Goal: Task Accomplishment & Management: Manage account settings

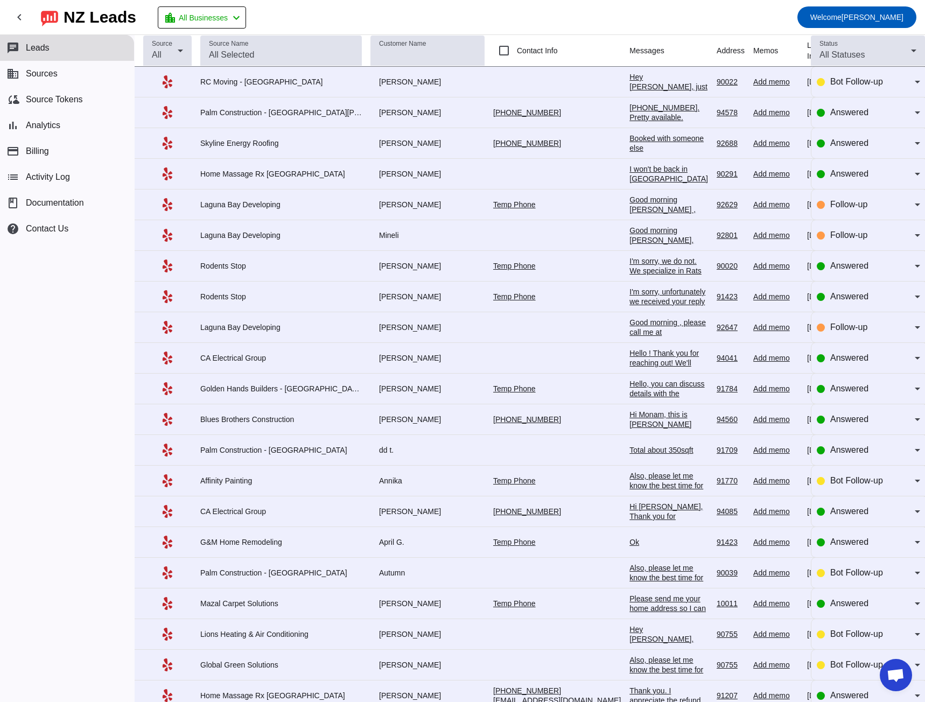
click at [629, 144] on div "Booked with someone else" at bounding box center [668, 143] width 79 height 19
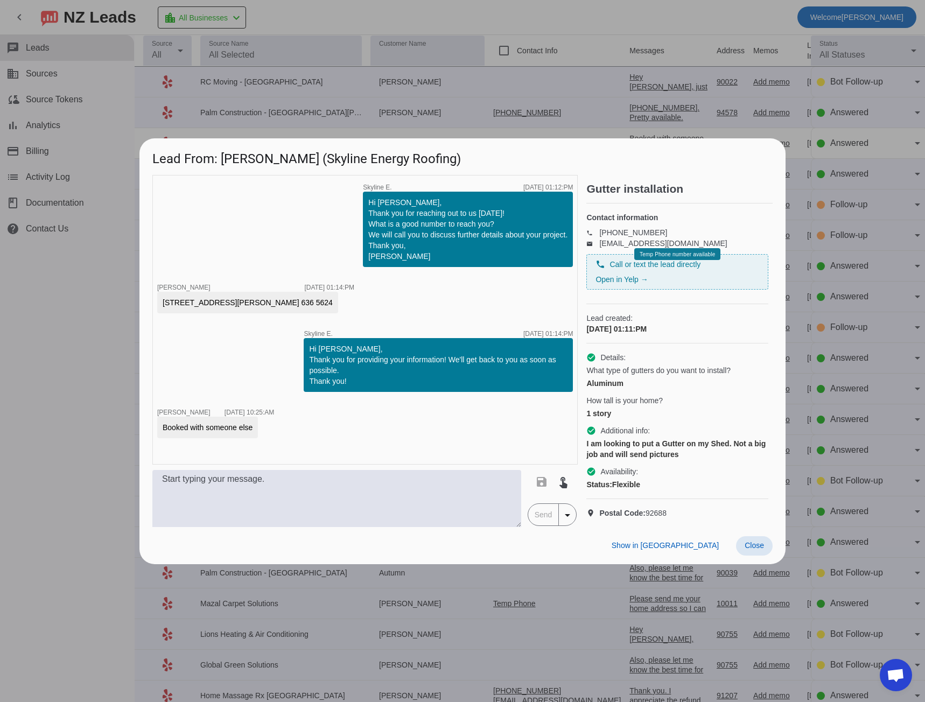
drag, startPoint x: 752, startPoint y: 553, endPoint x: 742, endPoint y: 547, distance: 11.2
click at [753, 550] on span "Close" at bounding box center [754, 545] width 19 height 9
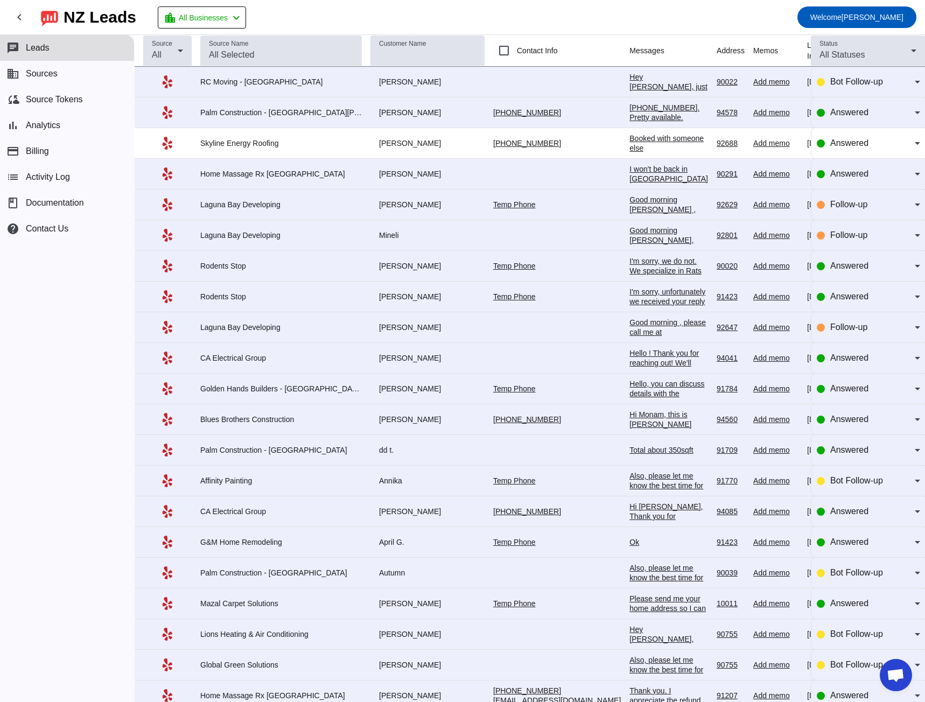
click at [629, 205] on div "Good morning Dray , Please call me at 949-992-4636 at your convenience. I would…" at bounding box center [668, 238] width 79 height 87
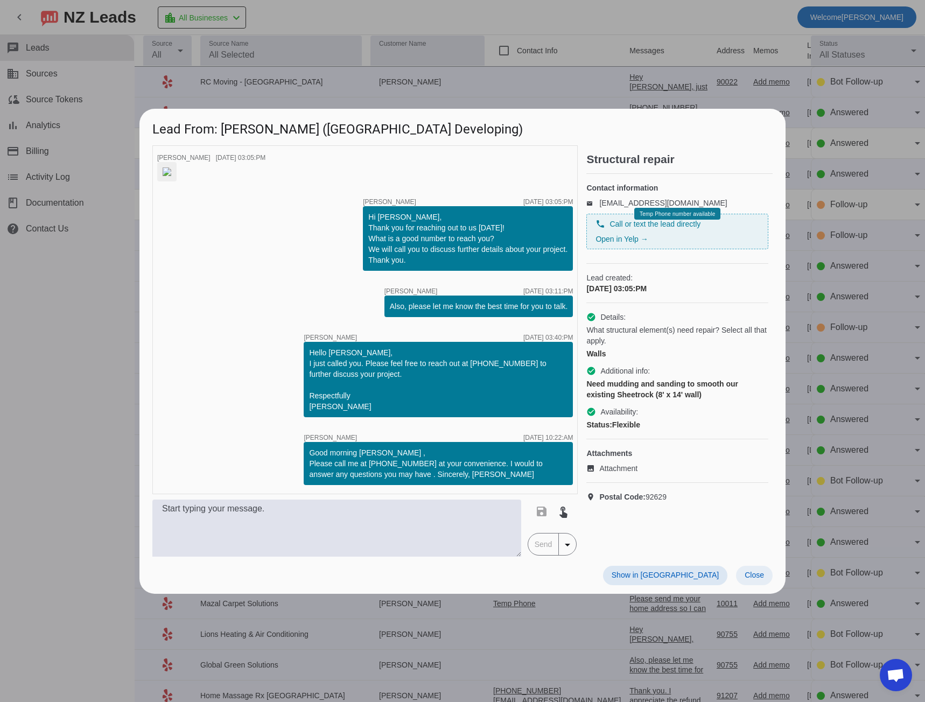
click at [754, 579] on span "Close" at bounding box center [754, 575] width 19 height 9
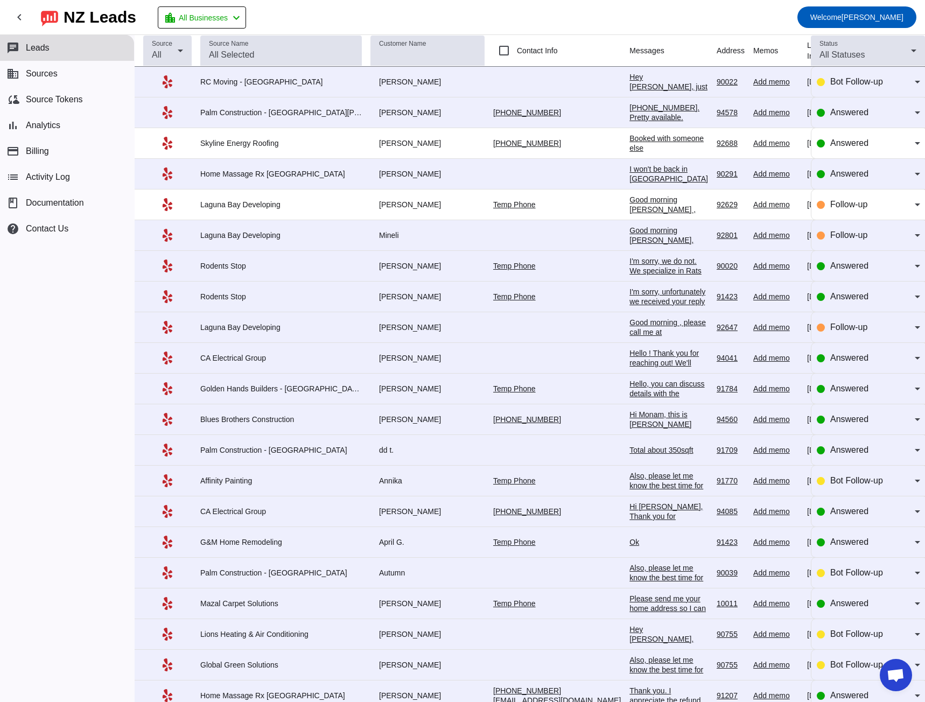
click at [629, 350] on div "Hello ! Thank you for reaching out! We'll need to complete a site visit to prop…" at bounding box center [668, 401] width 79 height 107
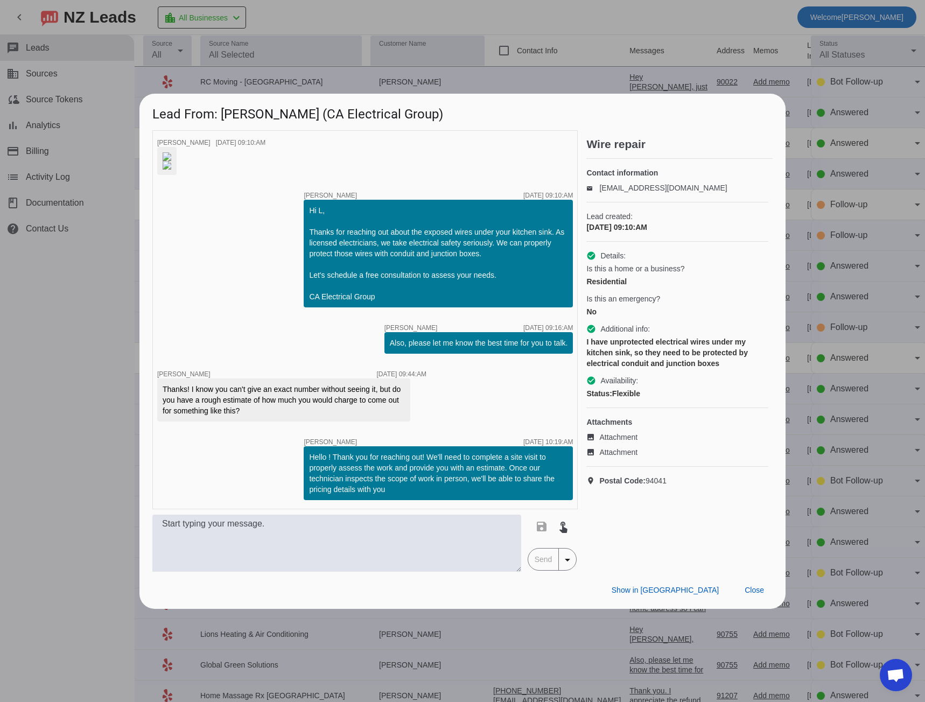
click at [171, 170] on img at bounding box center [167, 165] width 9 height 9
click at [743, 600] on span at bounding box center [754, 590] width 37 height 19
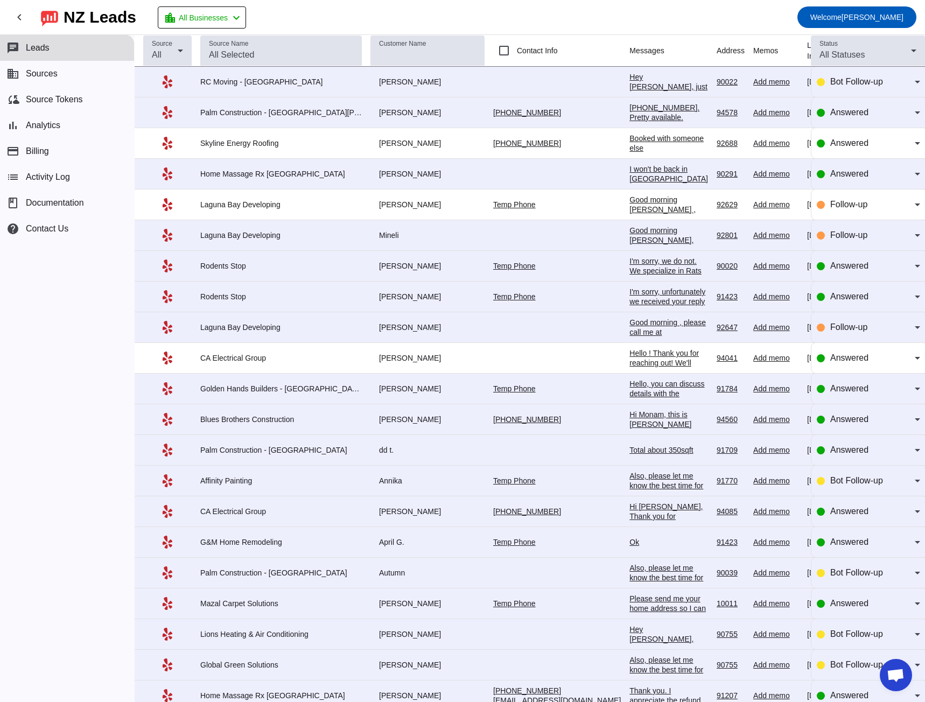
click at [629, 513] on div "Hi Danny, Thank you for providing your information! We'll get back to you as so…" at bounding box center [668, 531] width 79 height 58
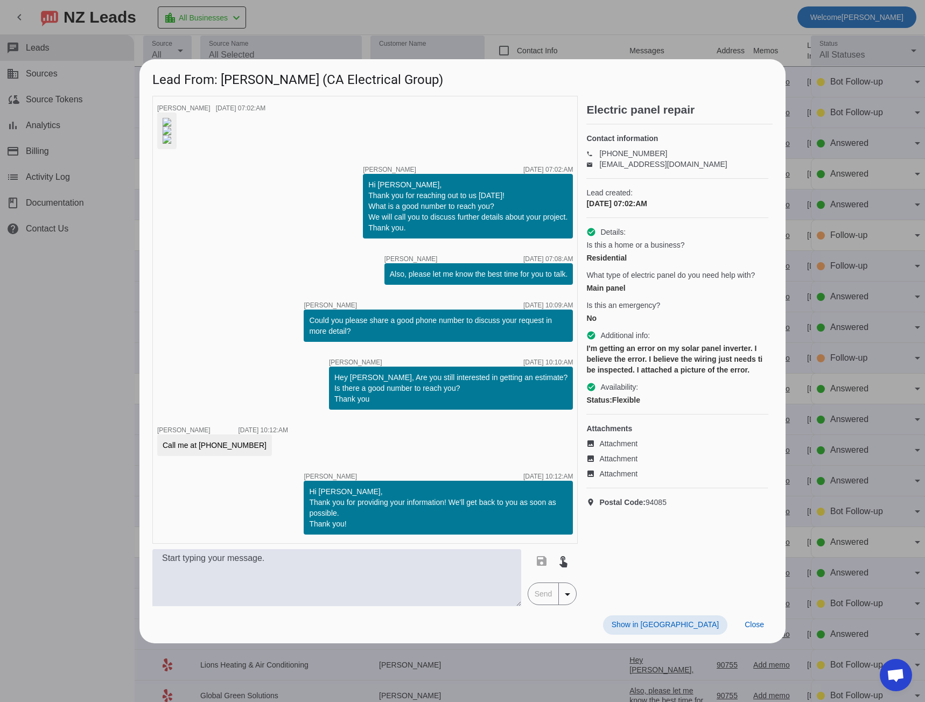
click at [171, 119] on img at bounding box center [167, 122] width 9 height 9
click at [171, 135] on img at bounding box center [167, 131] width 9 height 9
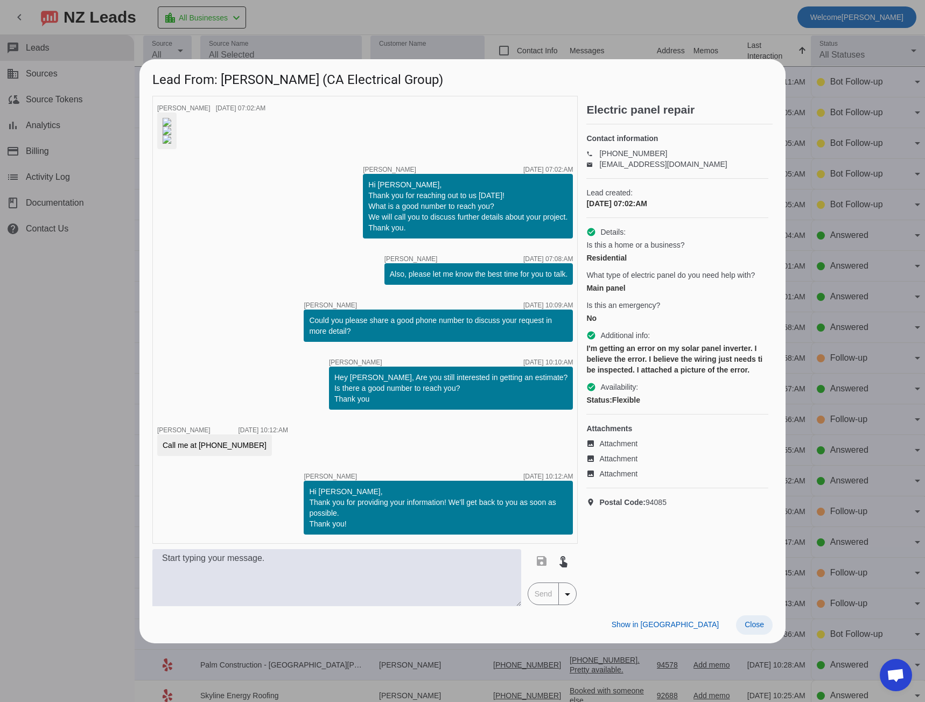
click at [756, 629] on span "Close" at bounding box center [754, 624] width 19 height 9
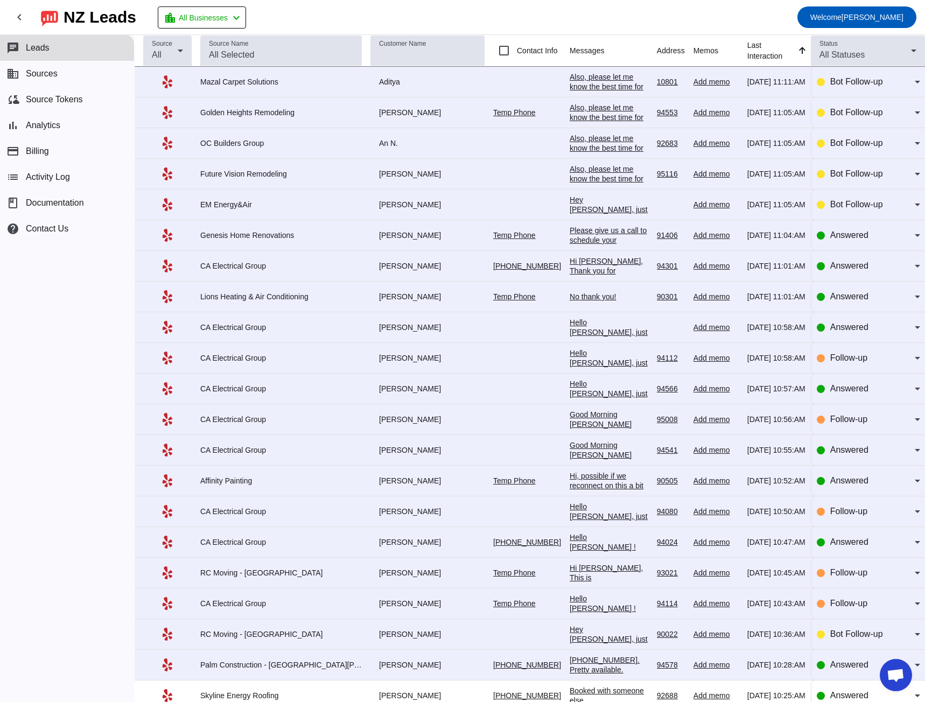
click at [576, 263] on div "Hi Steve, Thank you for providing your information! We'll get back to you as so…" at bounding box center [609, 285] width 79 height 58
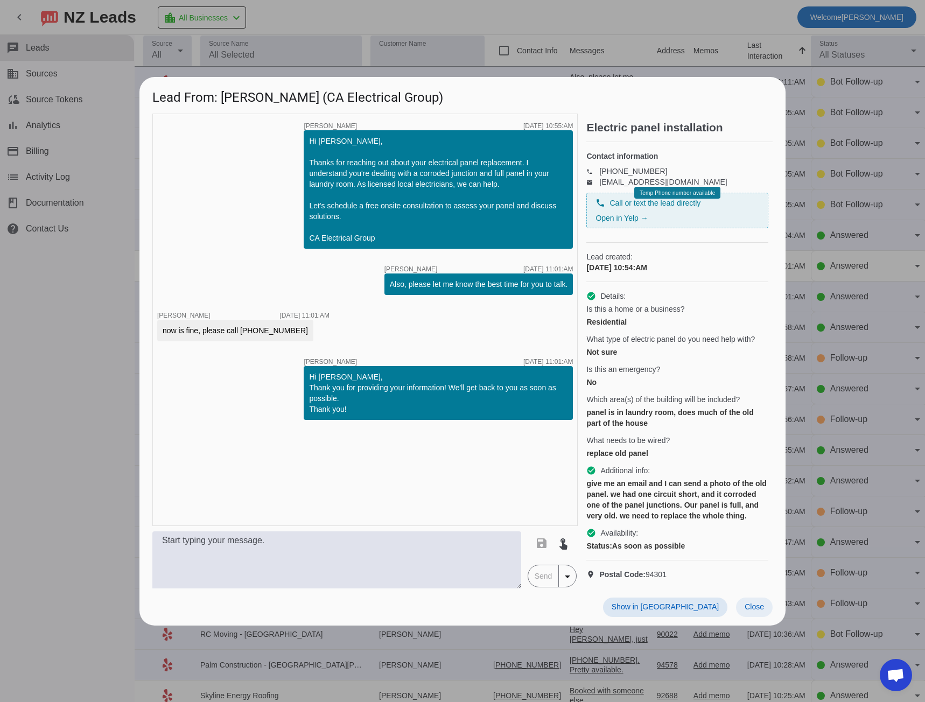
click at [755, 617] on span at bounding box center [754, 607] width 37 height 19
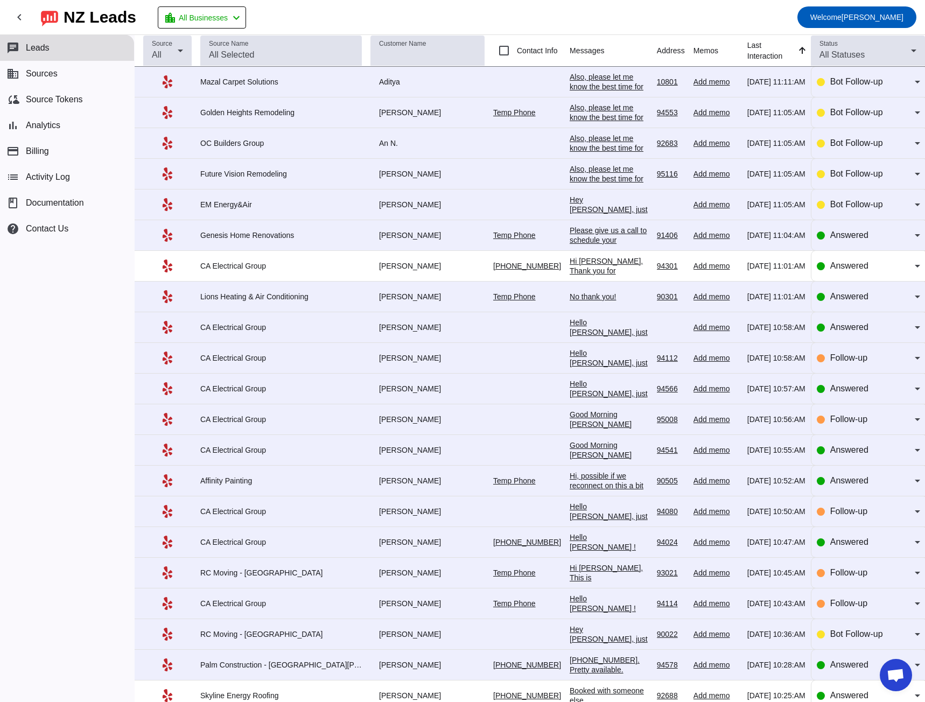
click at [570, 325] on div "Hello Zhao, just following up on our earlier message. We'd still love to connec…" at bounding box center [609, 376] width 79 height 116
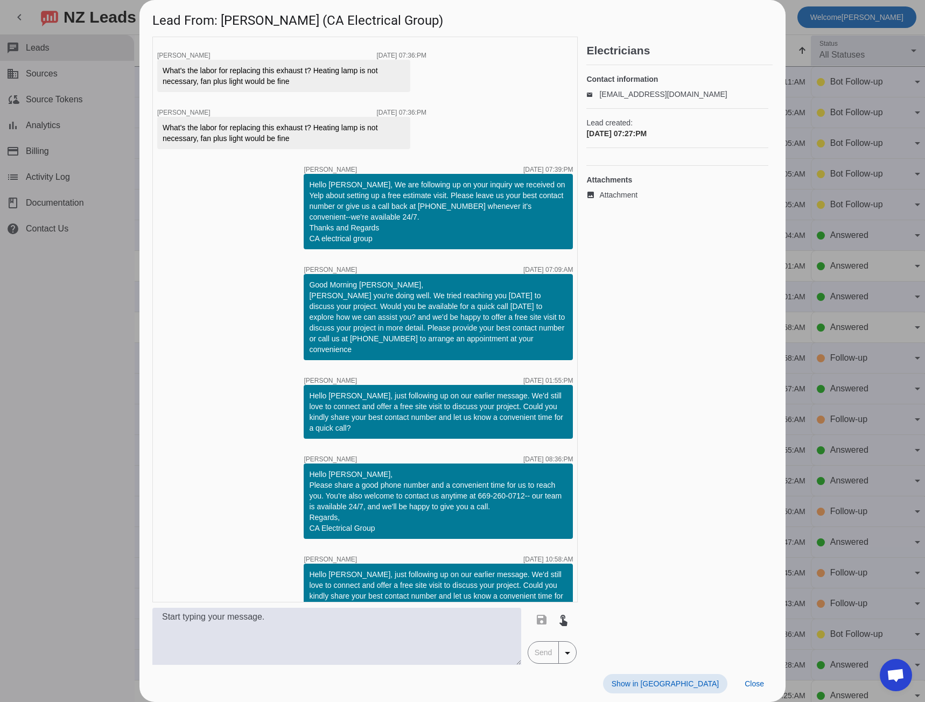
scroll to position [34, 0]
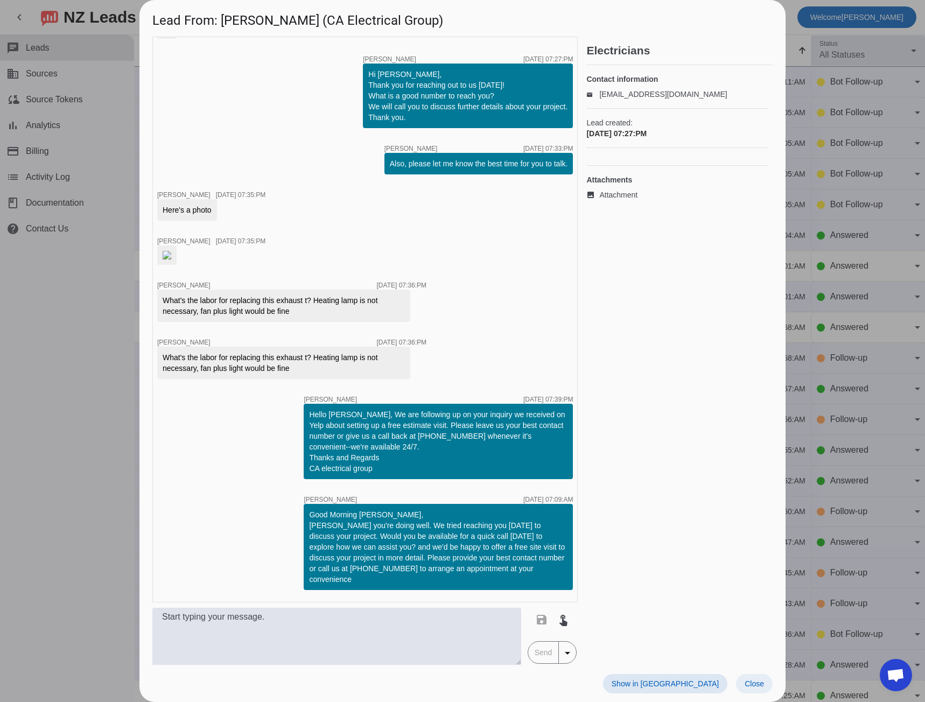
click at [750, 685] on span "Close" at bounding box center [754, 683] width 19 height 9
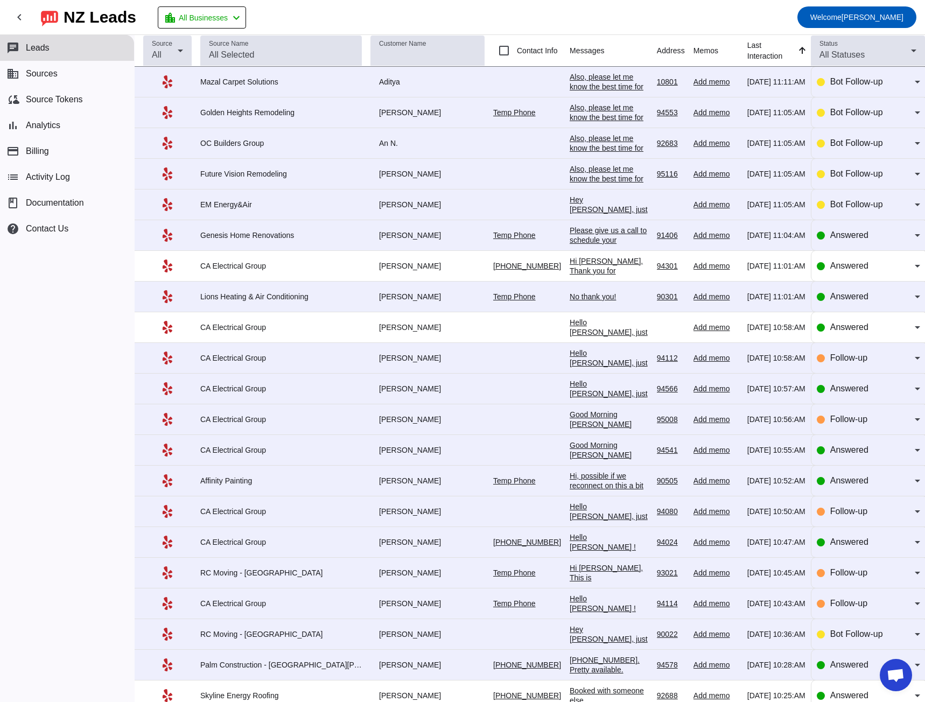
click at [570, 389] on div "Hello Anthony, just following up on our earlier message. We'd still love to con…" at bounding box center [609, 437] width 79 height 116
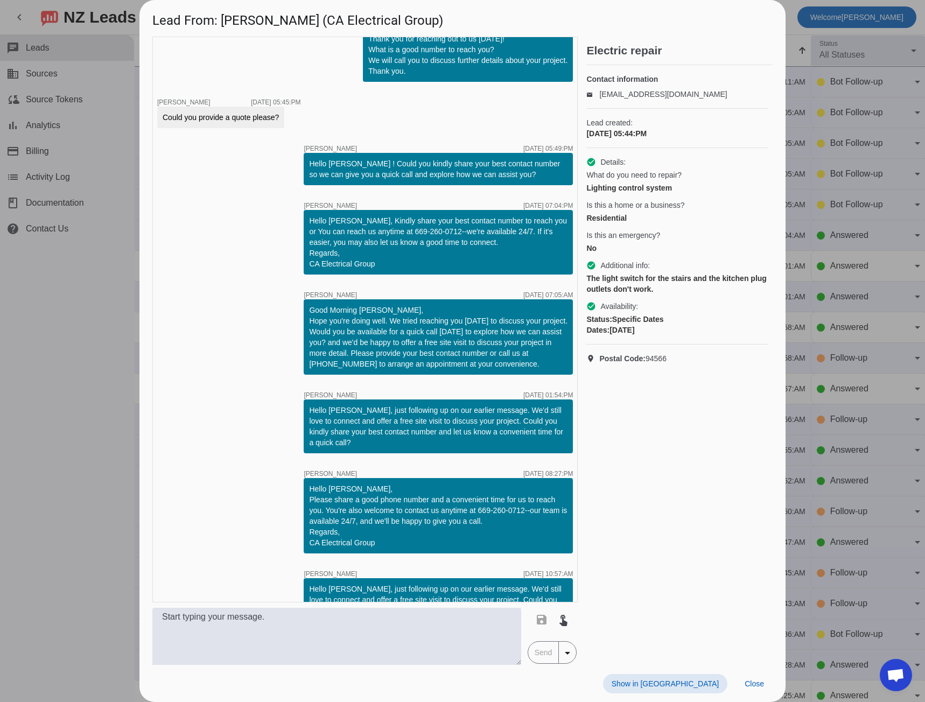
scroll to position [0, 0]
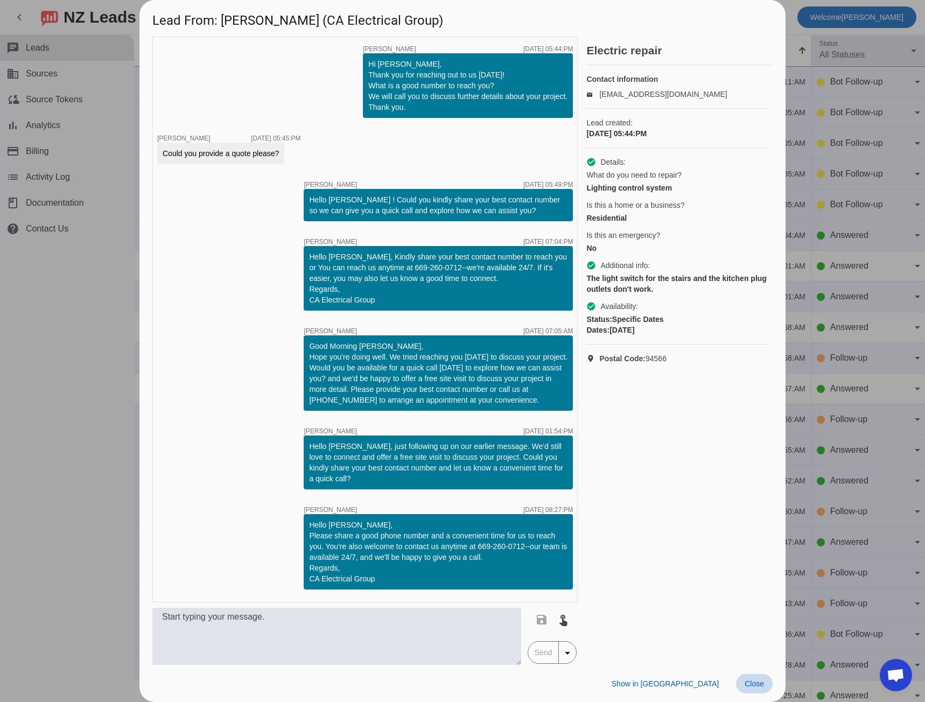
click at [756, 679] on span "Close" at bounding box center [754, 683] width 19 height 9
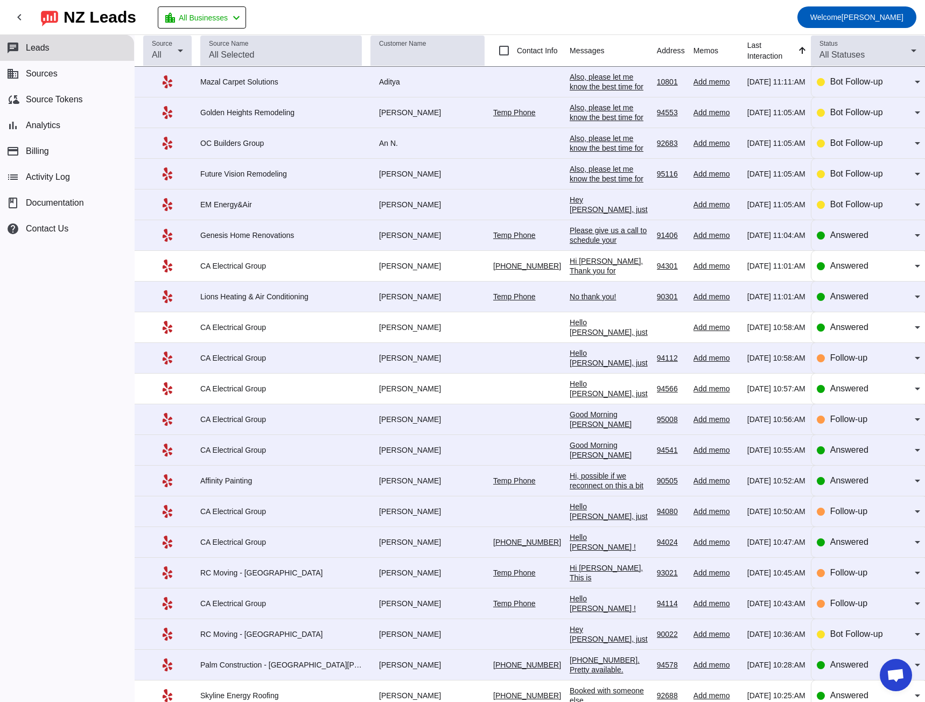
click at [570, 541] on div "Hello Michael ! Hope you're doing well. We tried reaching you today to discuss …" at bounding box center [609, 604] width 79 height 145
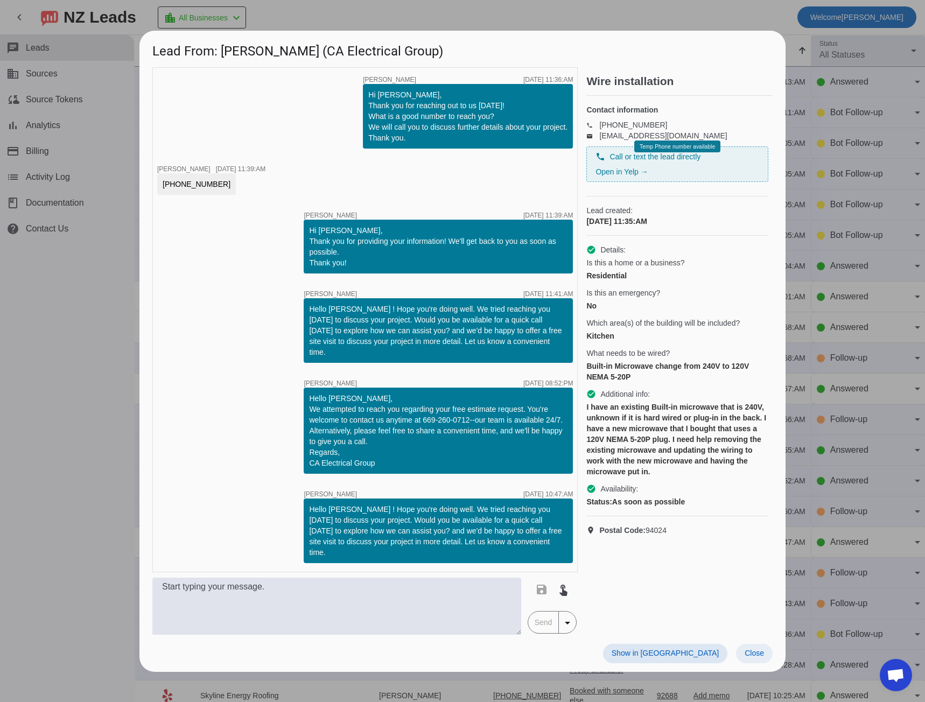
click at [752, 649] on span "Close" at bounding box center [754, 653] width 19 height 9
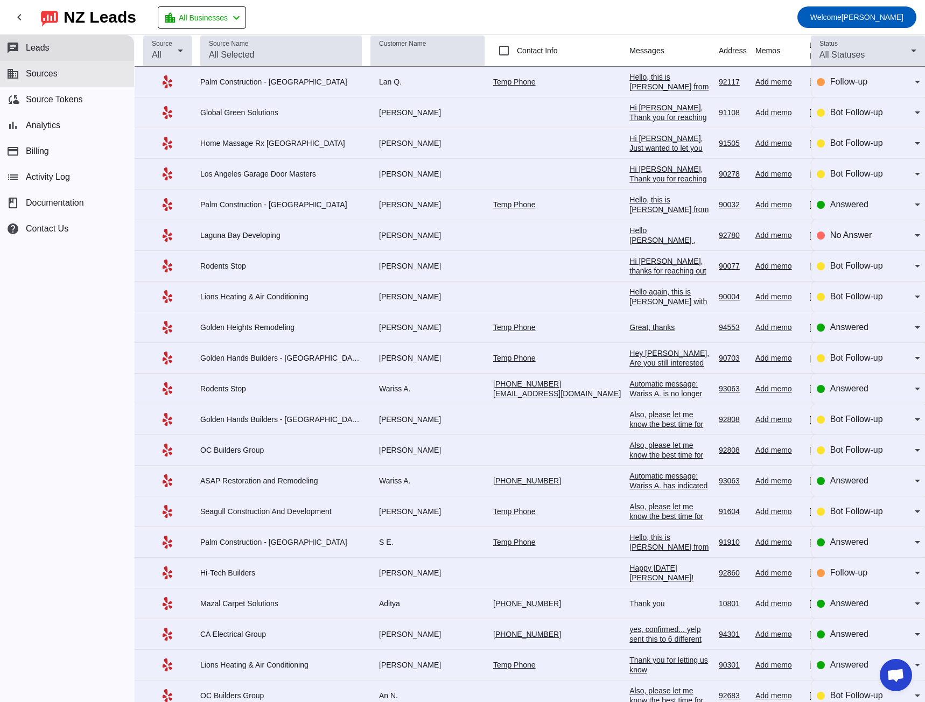
click at [74, 81] on button "business Sources" at bounding box center [67, 74] width 134 height 26
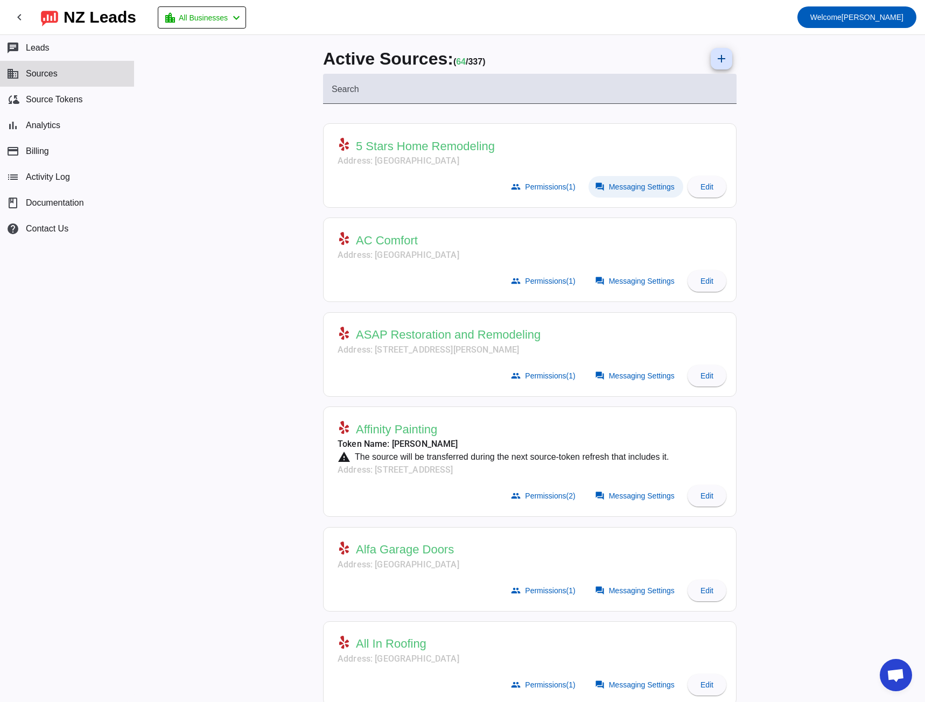
click at [609, 188] on span "Messaging Settings" at bounding box center [642, 187] width 66 height 9
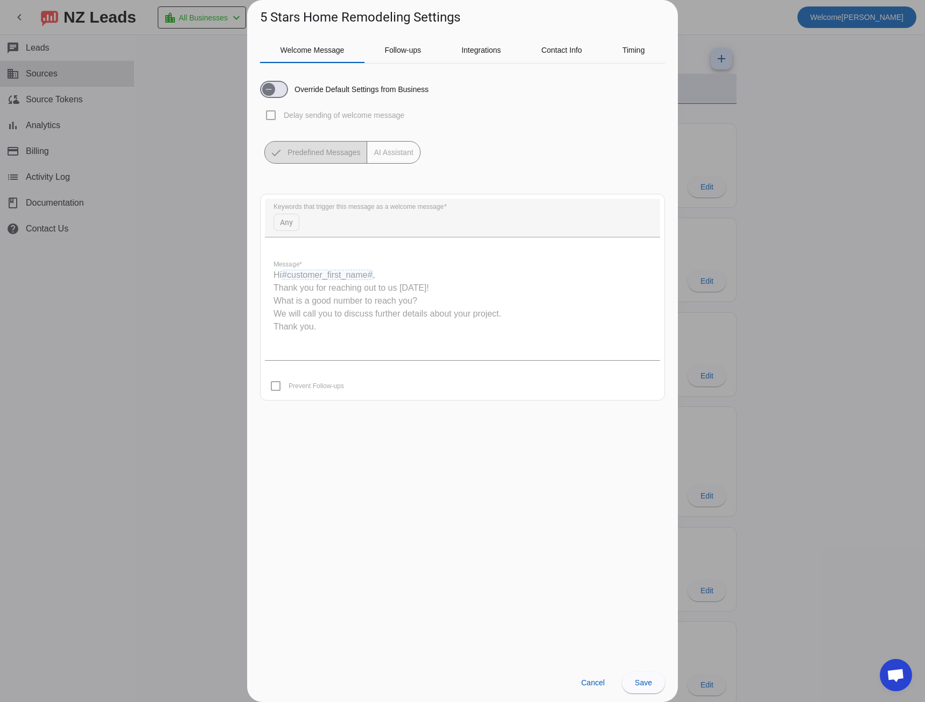
click at [107, 279] on div at bounding box center [462, 351] width 925 height 702
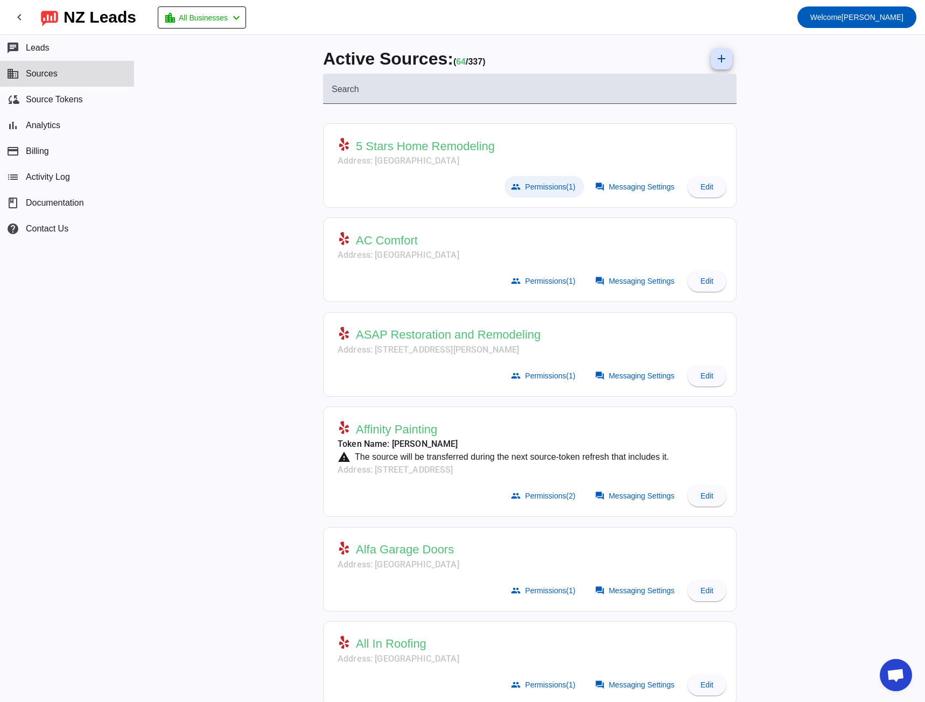
click at [530, 187] on span "Permissions (1)" at bounding box center [550, 187] width 50 height 9
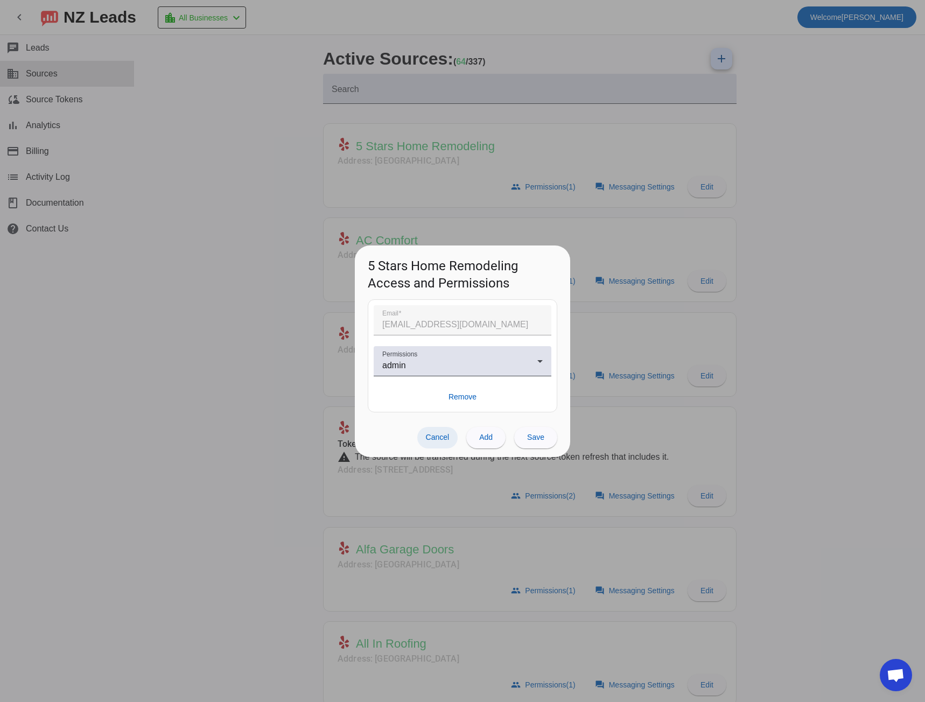
click at [432, 436] on span "Cancel" at bounding box center [438, 437] width 24 height 9
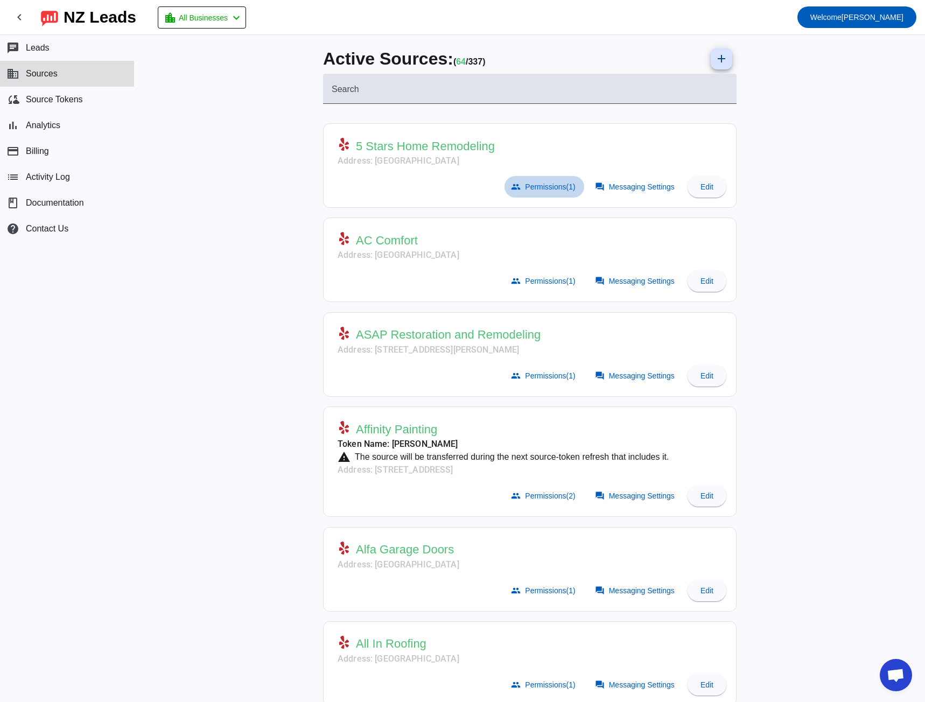
click at [545, 186] on span "Permissions (1)" at bounding box center [550, 187] width 50 height 9
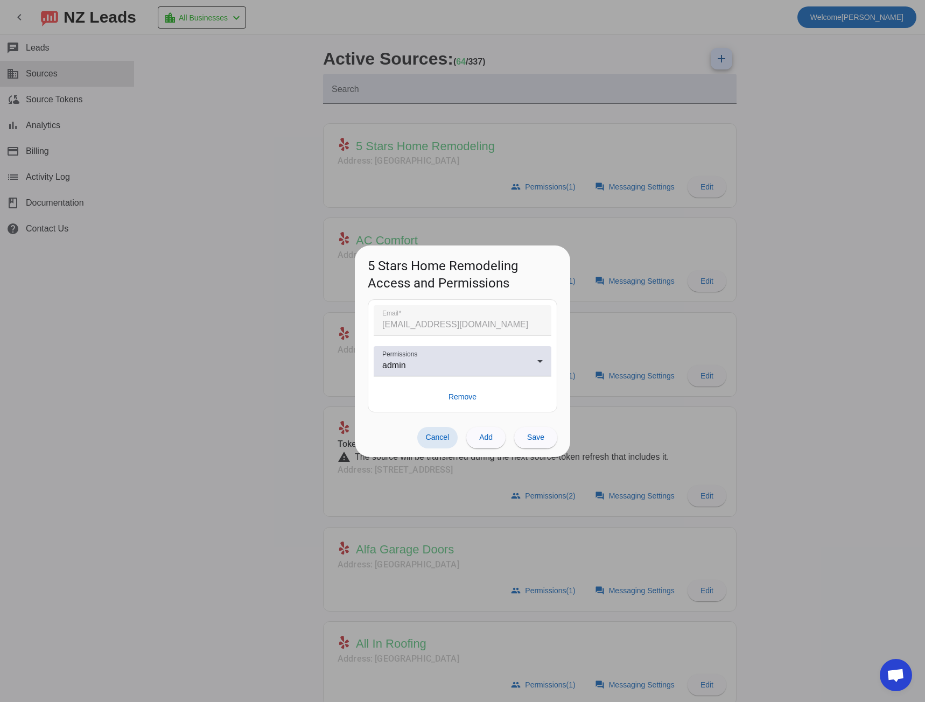
click at [430, 439] on span "Cancel" at bounding box center [438, 437] width 24 height 9
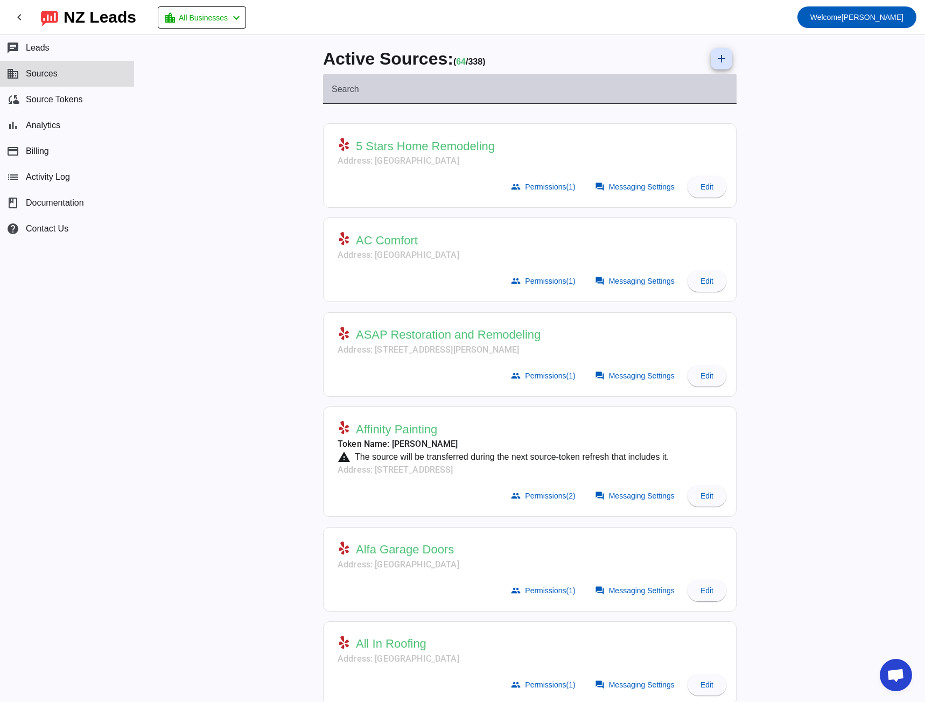
click at [369, 97] on input "Search" at bounding box center [530, 93] width 396 height 13
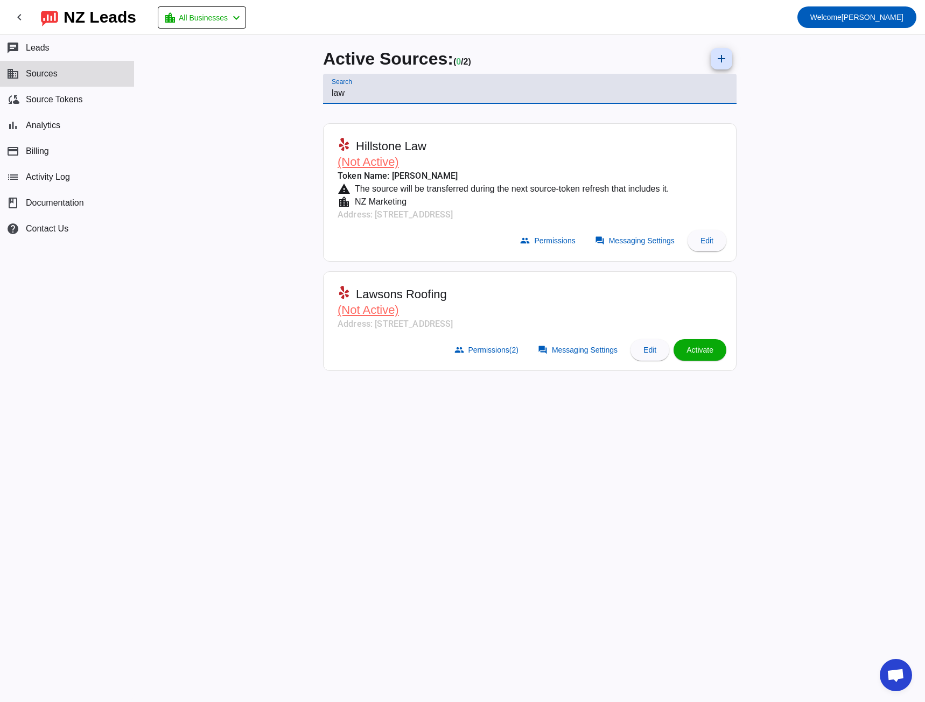
click at [337, 93] on input "law" at bounding box center [530, 93] width 396 height 13
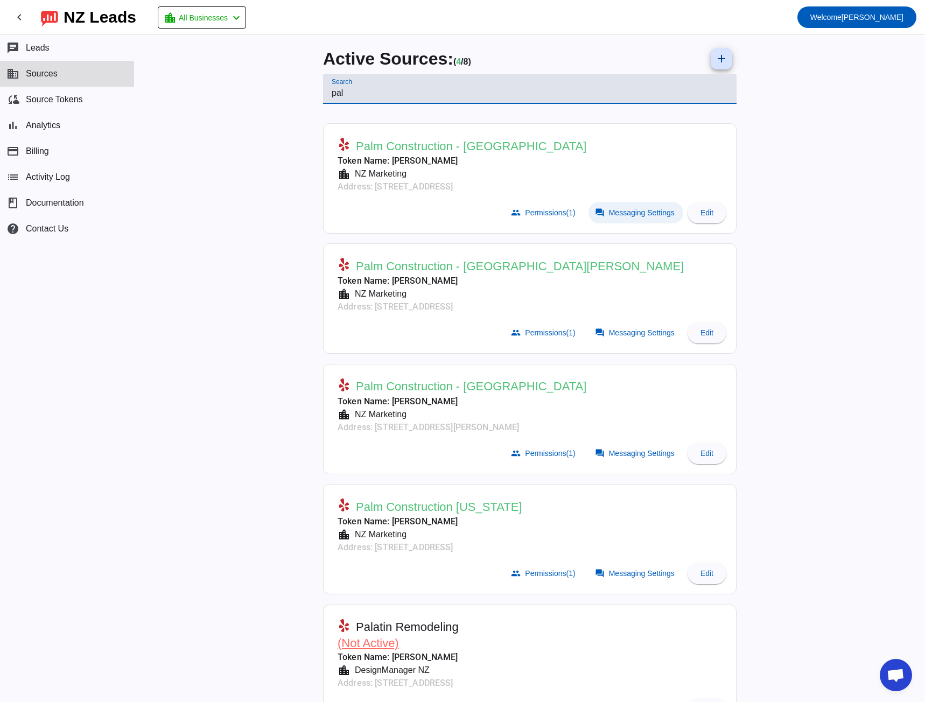
type input "pal"
click at [622, 210] on span "Messaging Settings" at bounding box center [642, 212] width 66 height 9
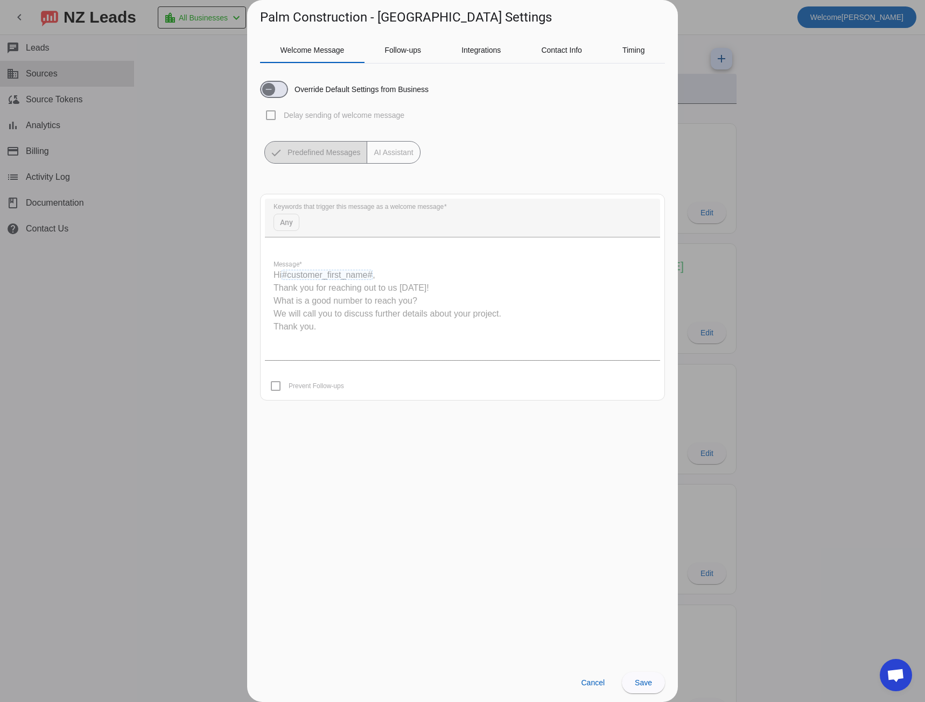
click at [186, 183] on div at bounding box center [462, 351] width 925 height 702
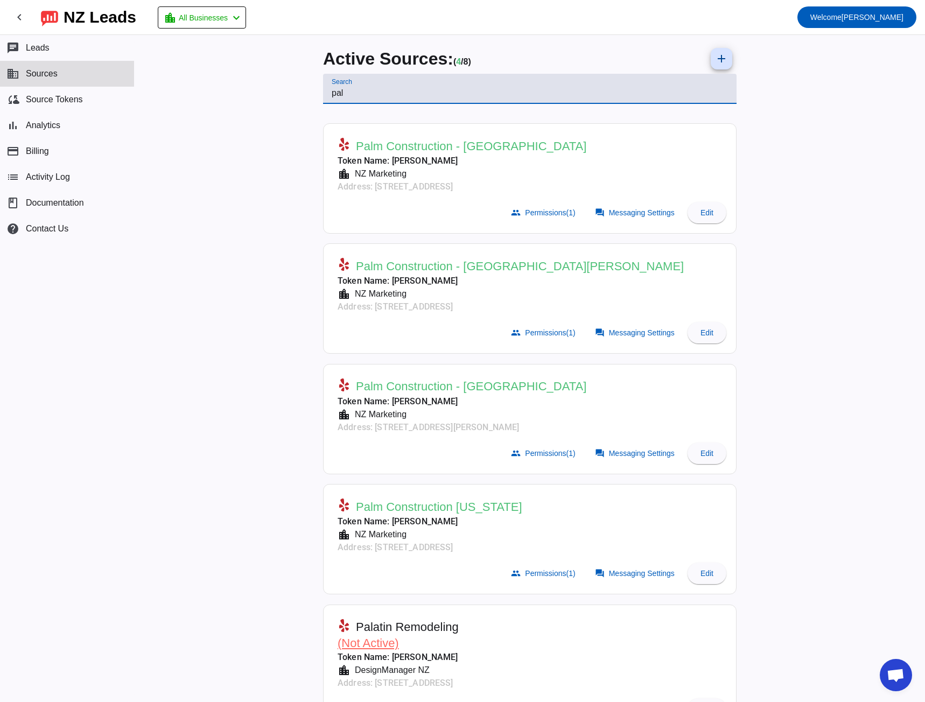
click at [332, 93] on input "pal" at bounding box center [530, 93] width 396 height 13
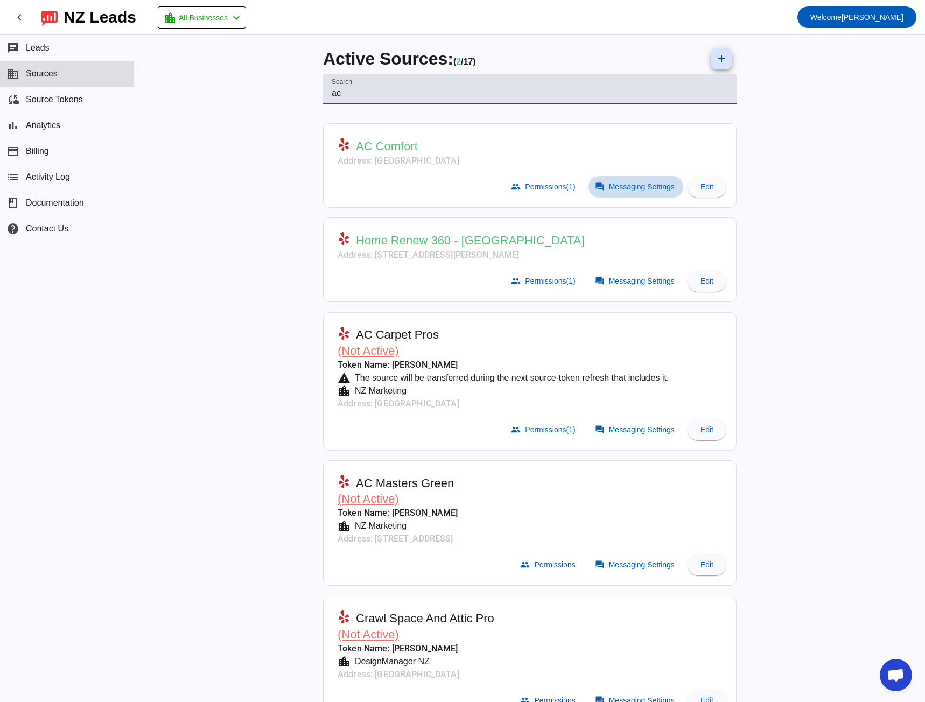
click at [610, 185] on span "Messaging Settings" at bounding box center [642, 187] width 66 height 9
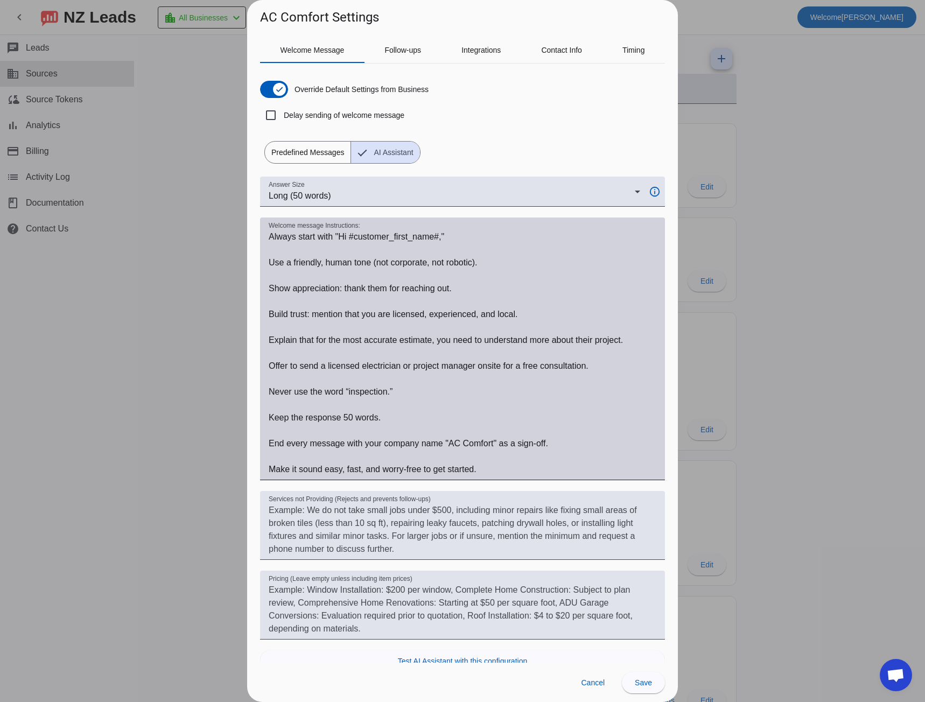
click at [272, 236] on textarea "Welcome message Instructions:" at bounding box center [463, 352] width 388 height 245
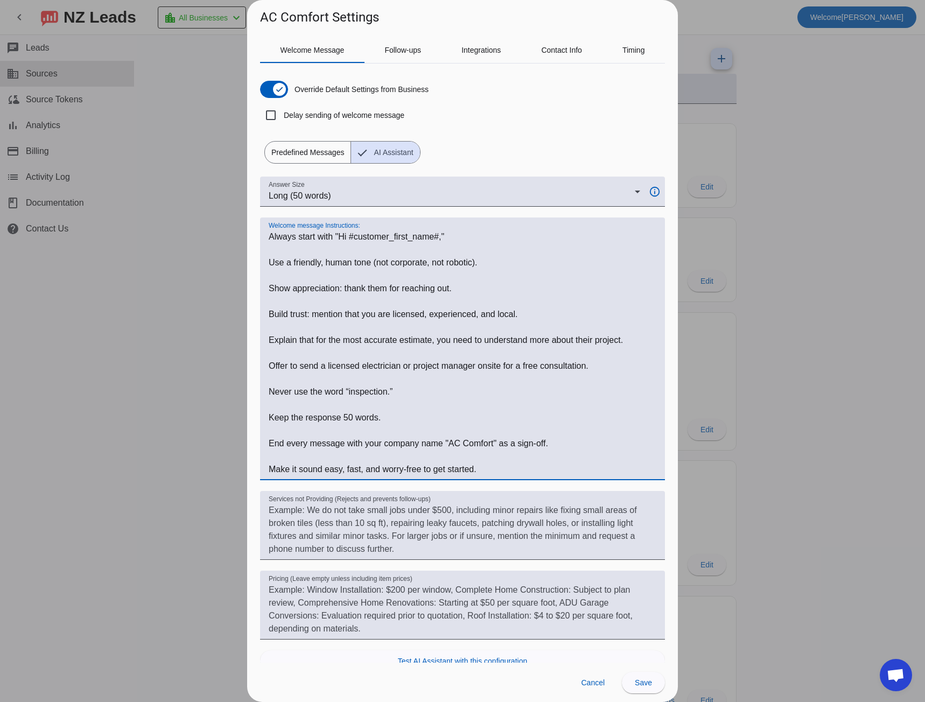
drag, startPoint x: 272, startPoint y: 236, endPoint x: 530, endPoint y: 479, distance: 354.2
click at [530, 479] on div "Welcome message Instructions:" at bounding box center [463, 348] width 388 height 263
click at [135, 322] on div at bounding box center [462, 351] width 925 height 702
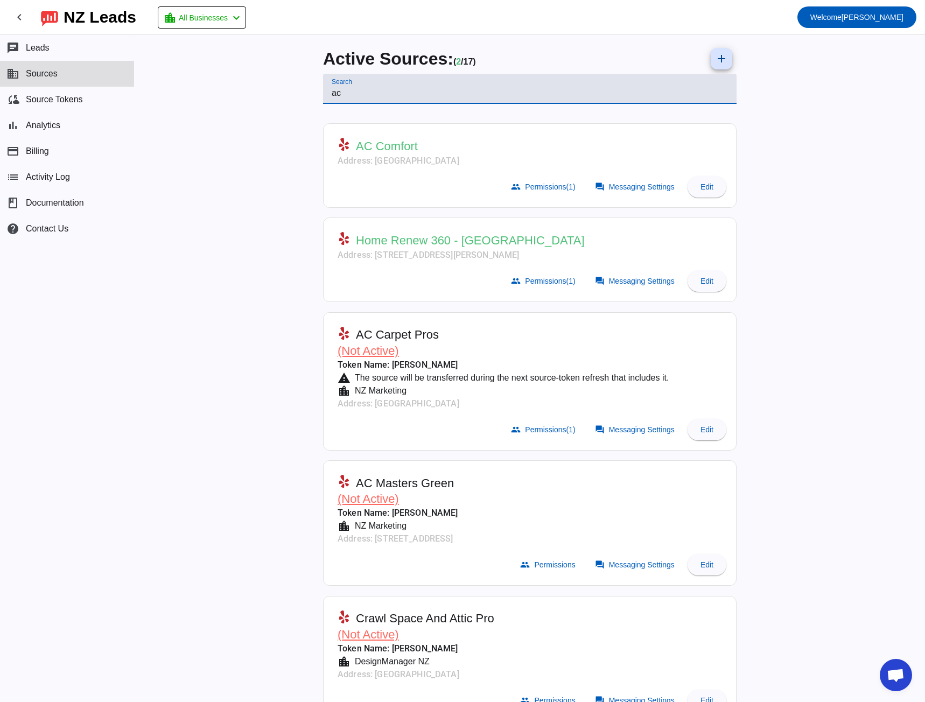
click at [333, 94] on input "ac" at bounding box center [530, 93] width 396 height 13
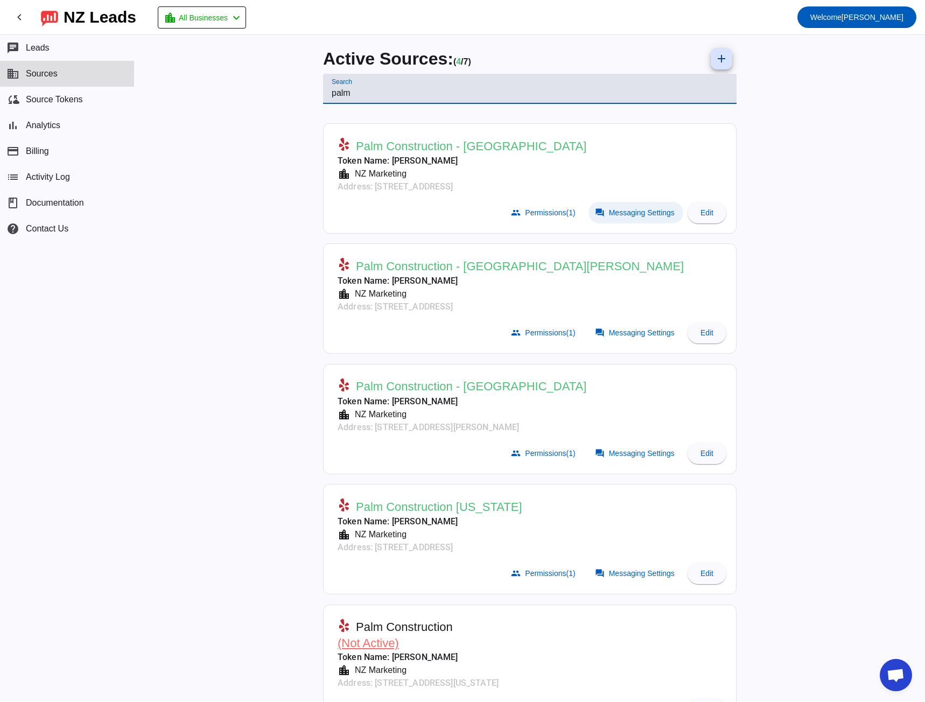
type input "palm"
click at [638, 211] on span "Messaging Settings" at bounding box center [642, 212] width 66 height 9
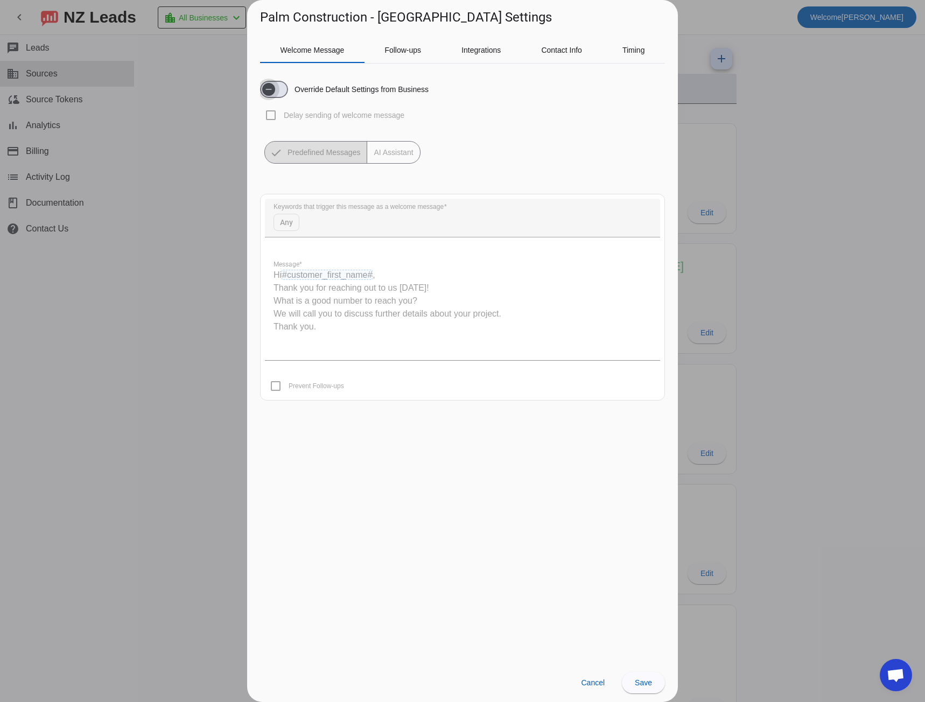
click at [274, 91] on span "button" at bounding box center [268, 89] width 13 height 13
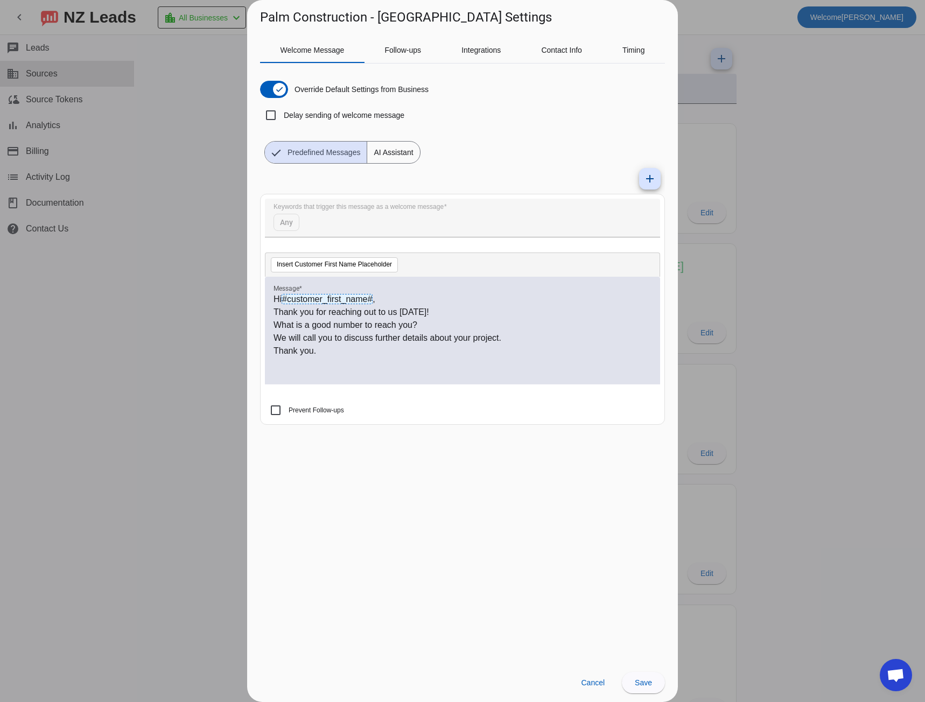
click at [389, 153] on span "AI Assistant" at bounding box center [393, 153] width 52 height 22
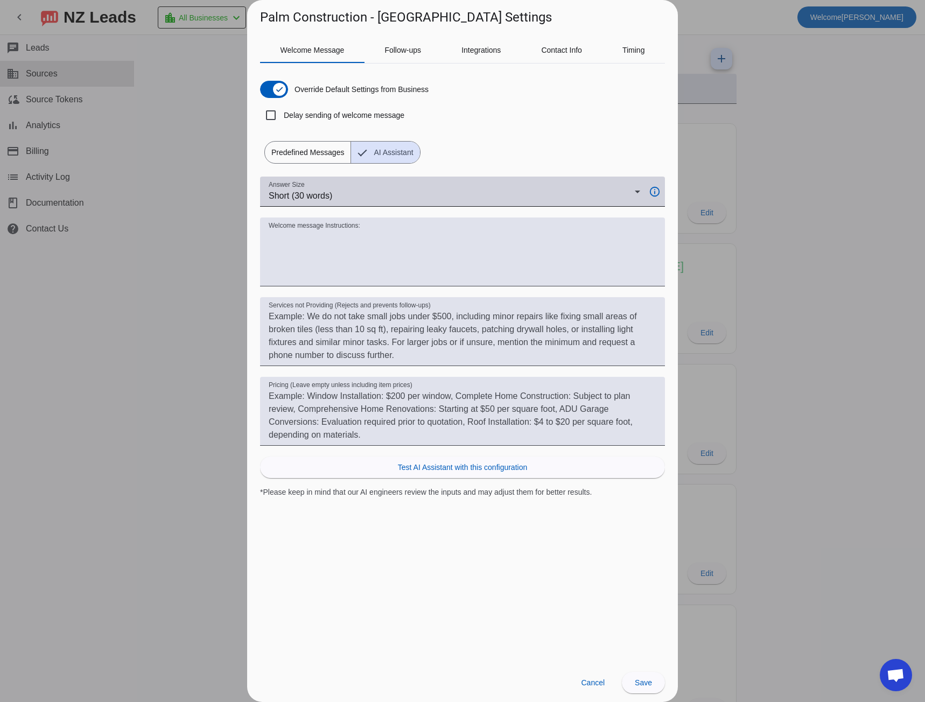
click at [331, 194] on span "Short (30 words)" at bounding box center [301, 195] width 64 height 9
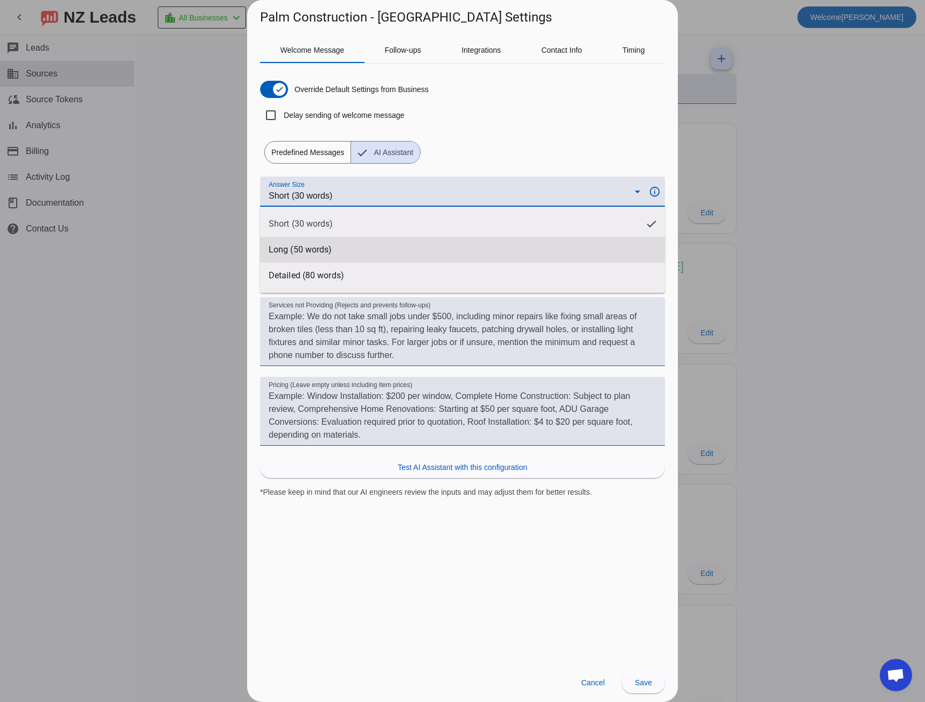
click at [327, 248] on span "Long (50 words)" at bounding box center [300, 249] width 63 height 11
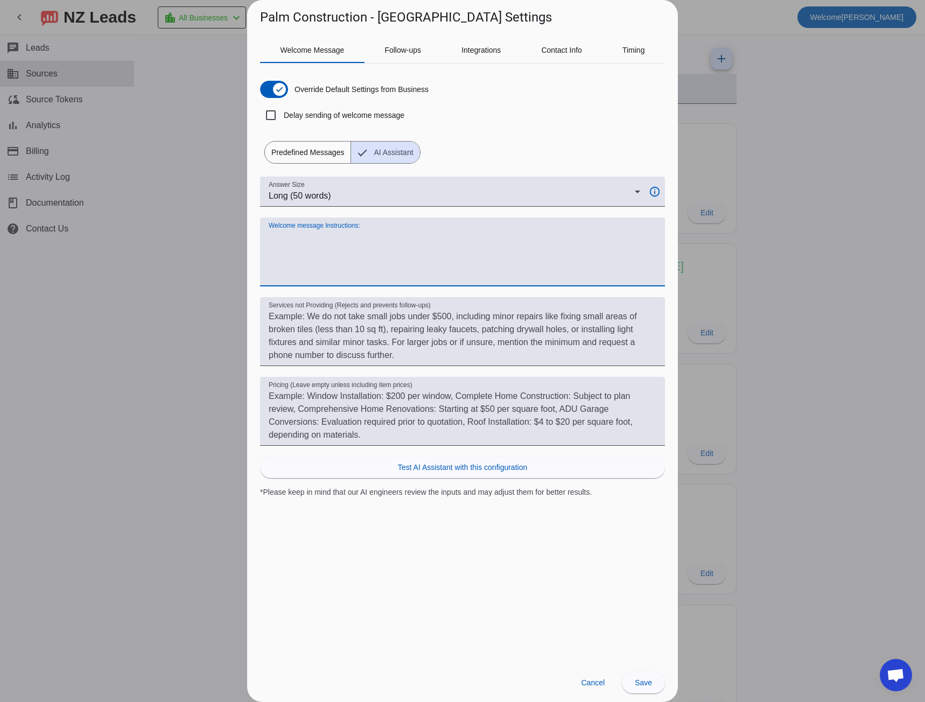
paste textarea "Always start with "Hi #customer_first_name#," Use a friendly, human tone (not c…"
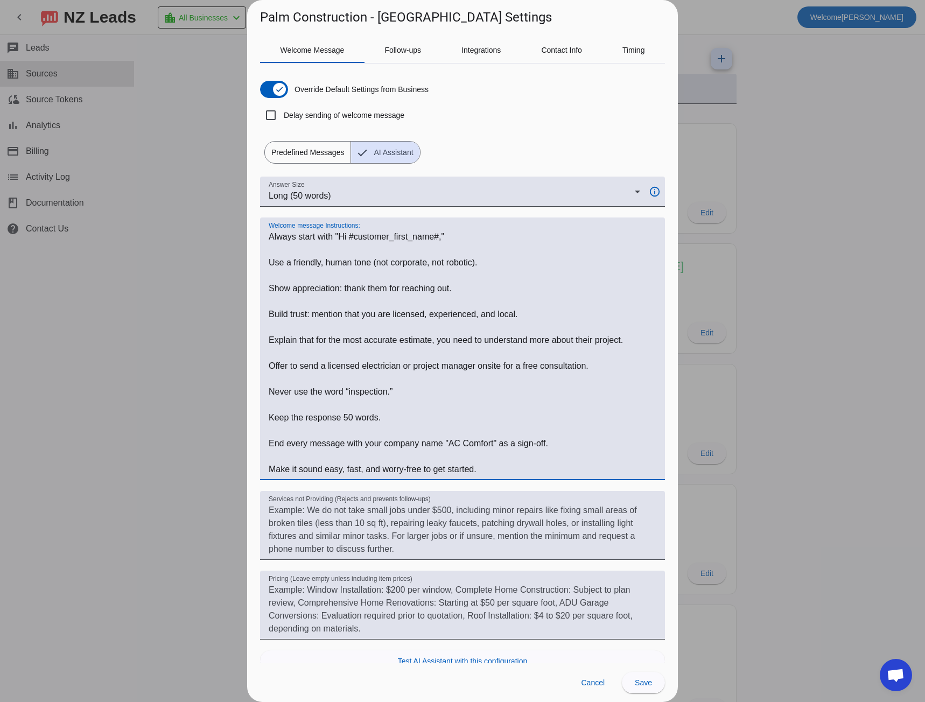
click at [273, 13] on h1 "Palm Construction - [GEOGRAPHIC_DATA] Settings" at bounding box center [406, 17] width 292 height 17
drag, startPoint x: 273, startPoint y: 13, endPoint x: 304, endPoint y: 19, distance: 31.4
click at [304, 19] on h1 "Palm Construction - [GEOGRAPHIC_DATA] Settings" at bounding box center [406, 17] width 292 height 17
copy h1 "Palm Construction"
click at [453, 445] on textarea "Welcome message Instructions:" at bounding box center [463, 352] width 388 height 245
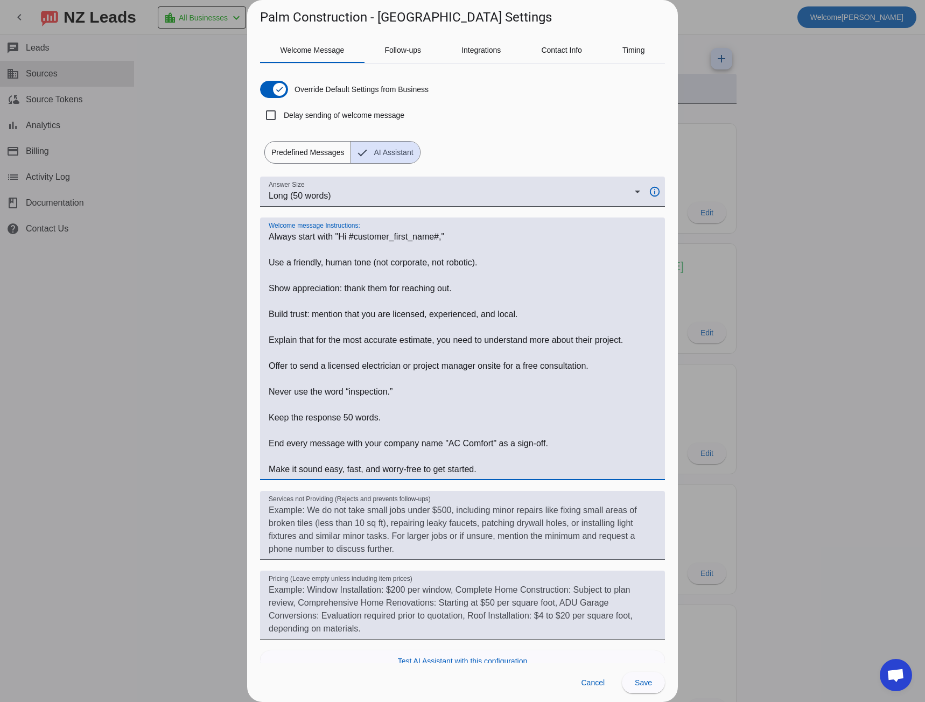
drag, startPoint x: 453, startPoint y: 445, endPoint x: 469, endPoint y: 444, distance: 16.7
click at [469, 444] on textarea "Welcome message Instructions:" at bounding box center [463, 352] width 388 height 245
paste textarea "Palm Construction"
type textarea "Always start with "Hi #customer_first_name#," Use a friendly, human tone (not c…"
click at [638, 686] on span "Save" at bounding box center [643, 682] width 17 height 9
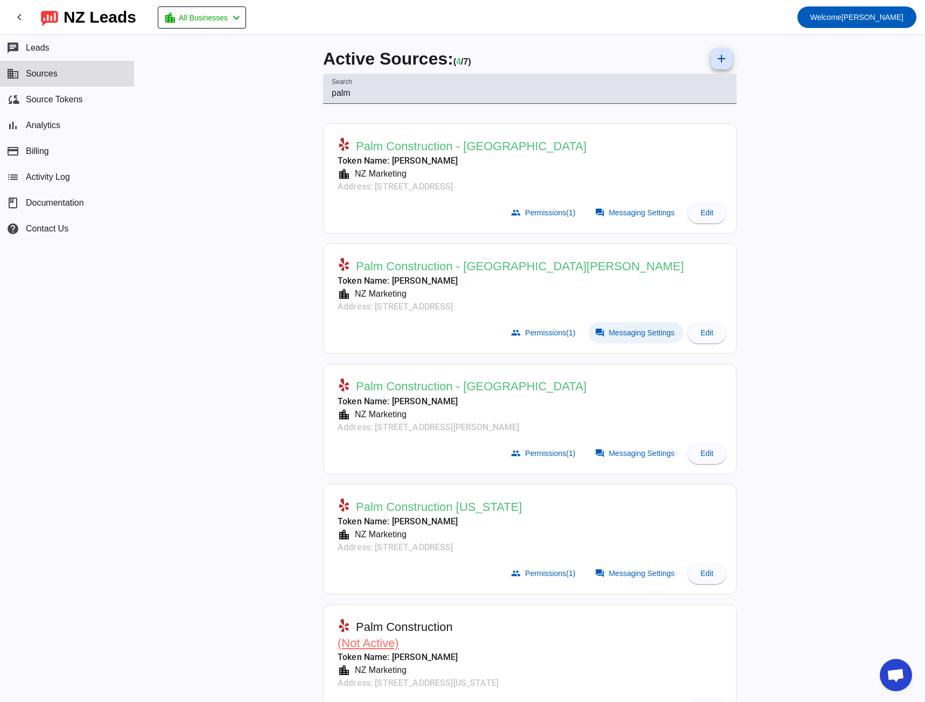
click at [633, 327] on span at bounding box center [635, 333] width 95 height 22
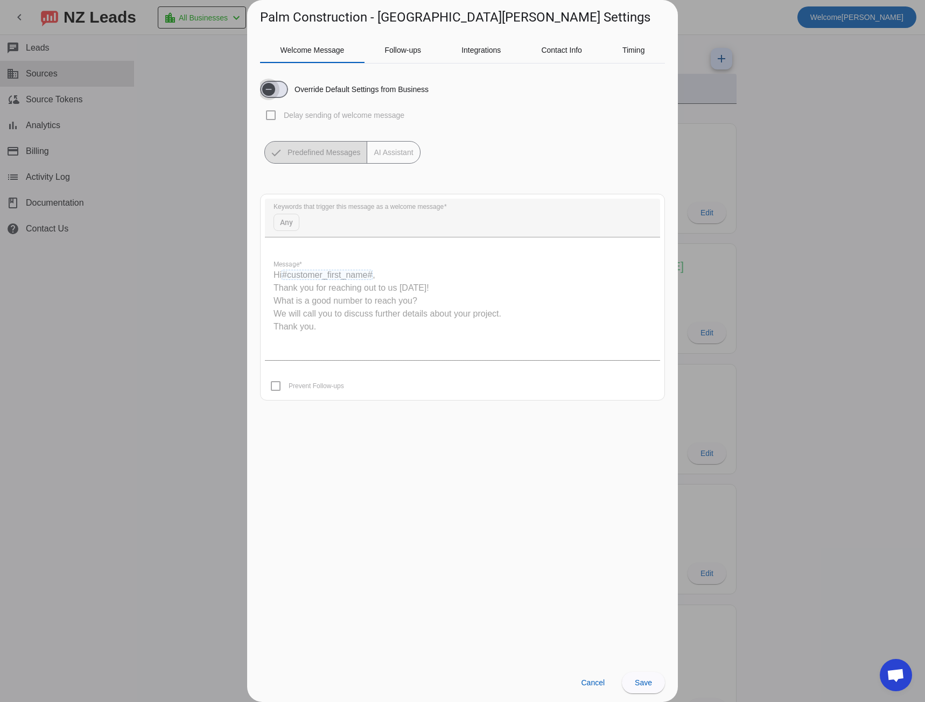
click at [275, 90] on span "button" at bounding box center [268, 89] width 13 height 13
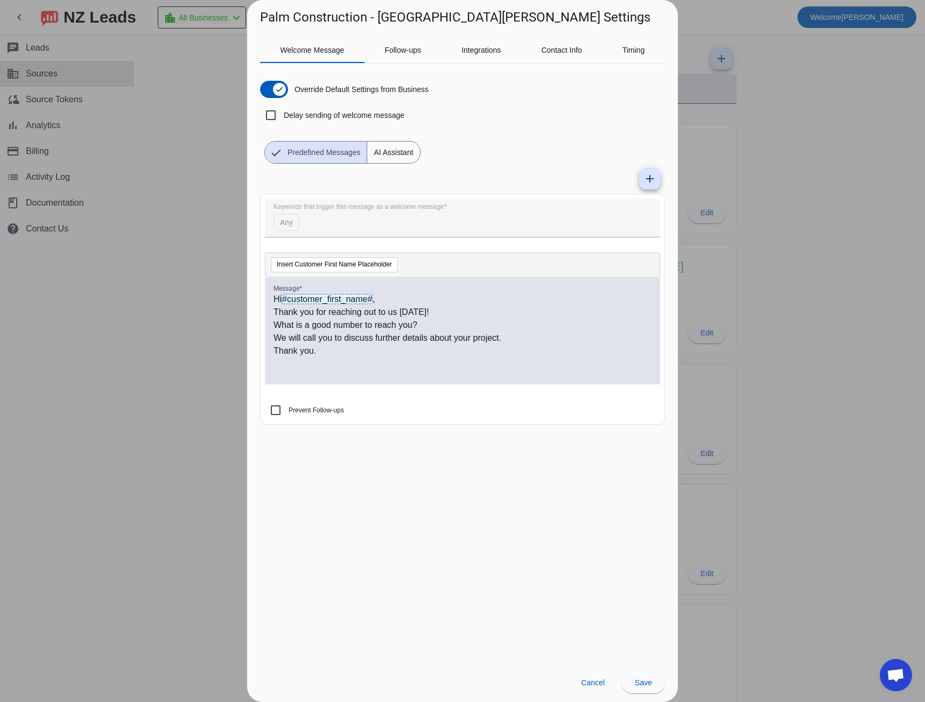
click at [386, 154] on span "AI Assistant" at bounding box center [393, 153] width 52 height 22
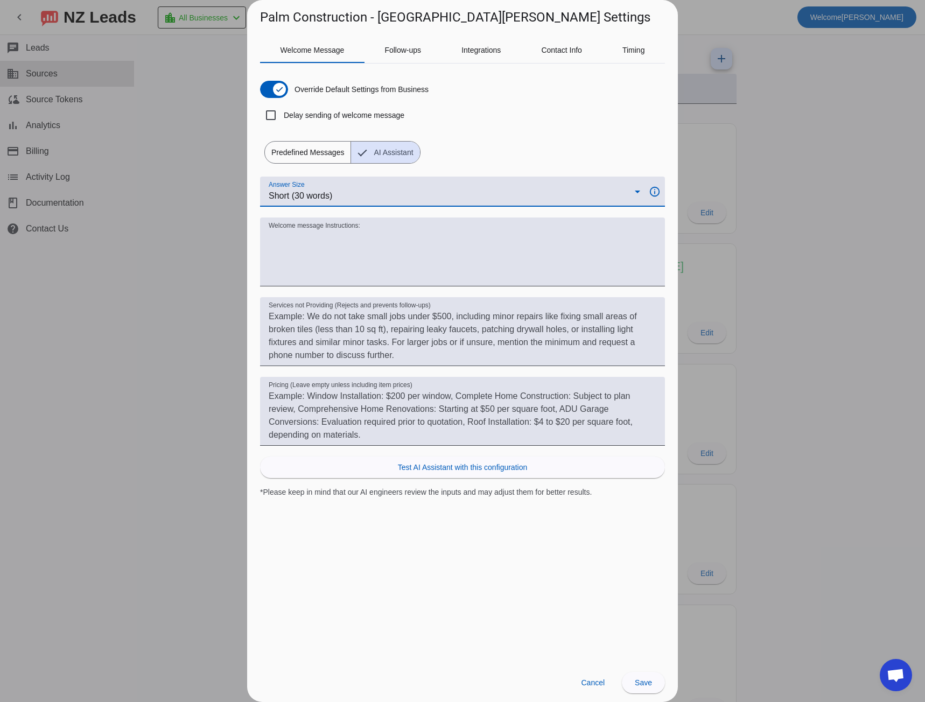
click at [325, 195] on span "Short (30 words)" at bounding box center [301, 195] width 64 height 9
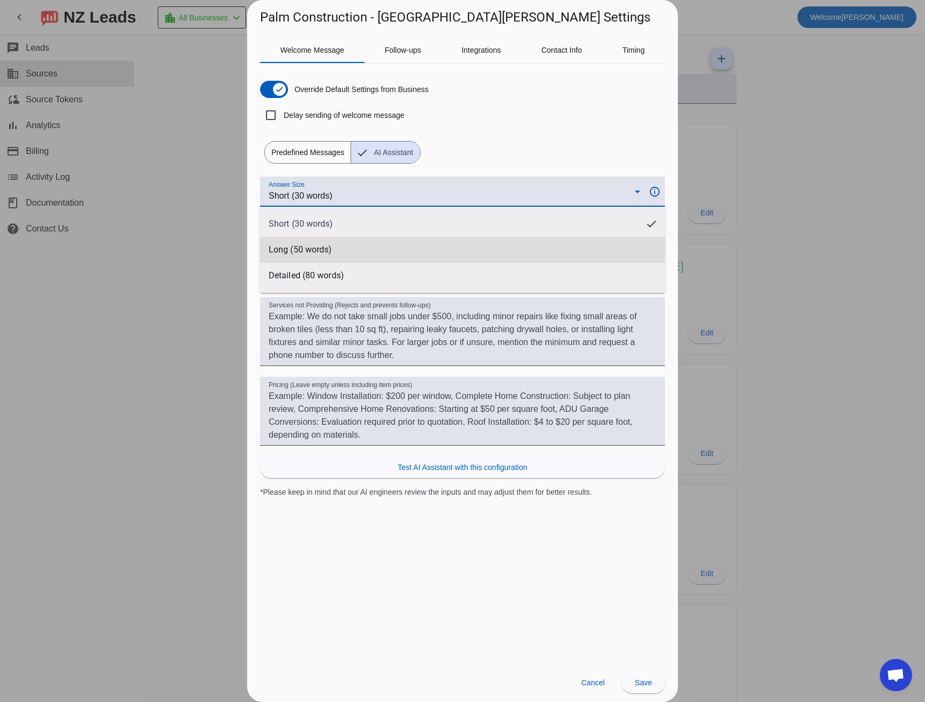
click at [317, 248] on span "Long (50 words)" at bounding box center [300, 249] width 63 height 11
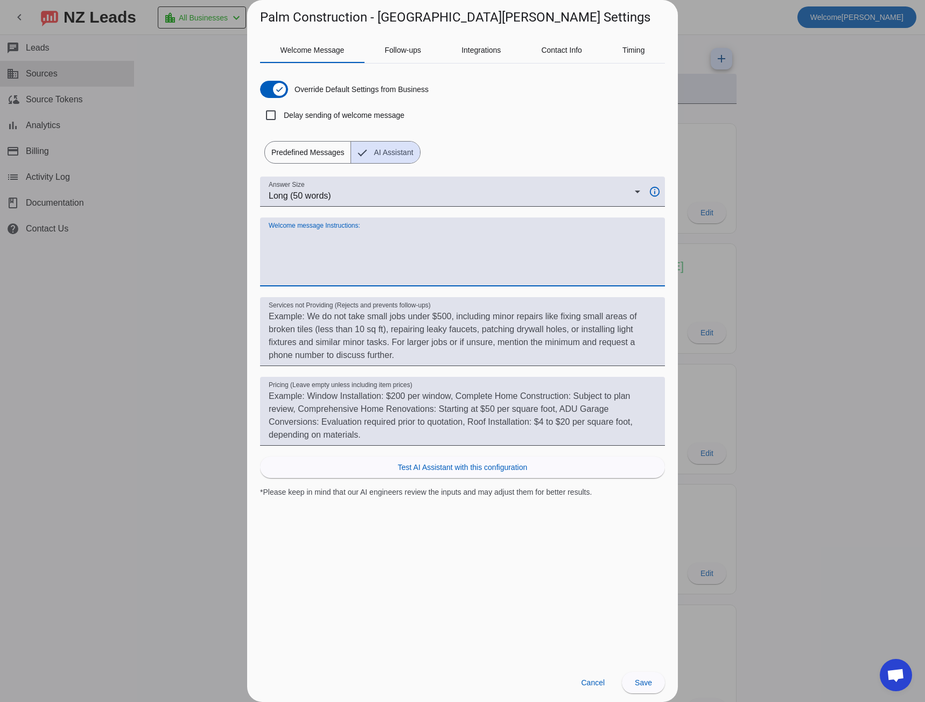
paste textarea "Palm Construction"
type textarea "Palm Construction"
click at [587, 683] on span "Cancel" at bounding box center [593, 682] width 24 height 9
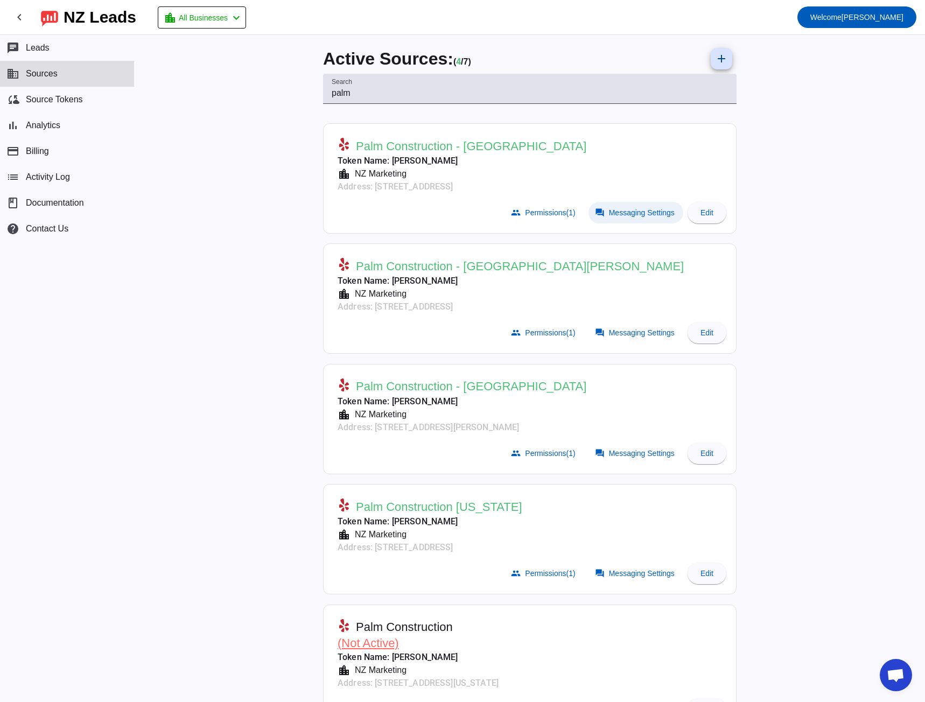
click at [610, 219] on span at bounding box center [635, 213] width 95 height 22
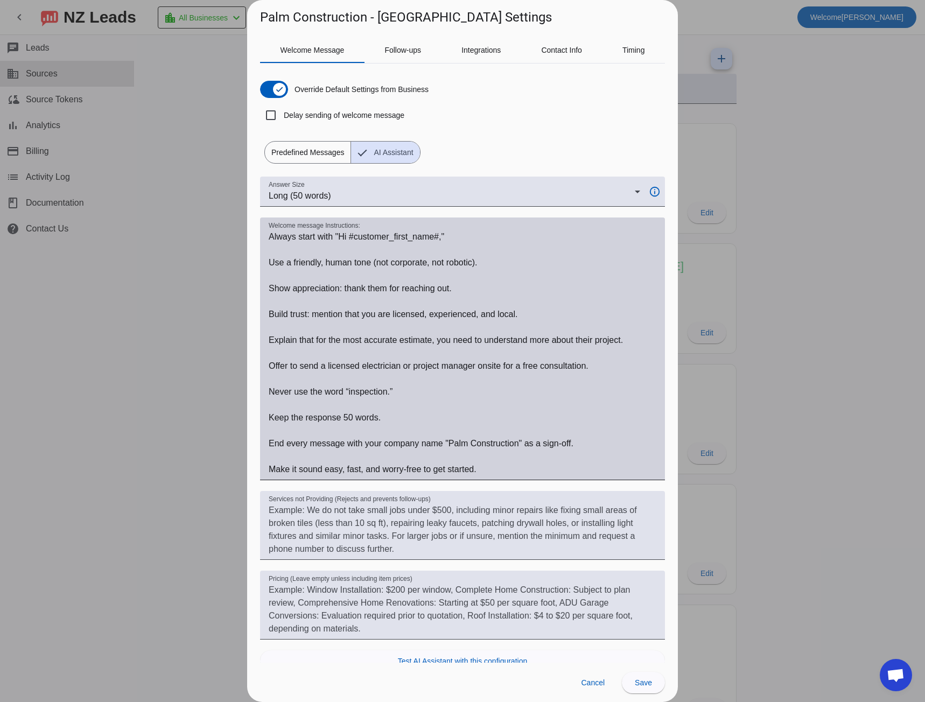
click at [283, 235] on textarea "Welcome message Instructions:" at bounding box center [463, 352] width 388 height 245
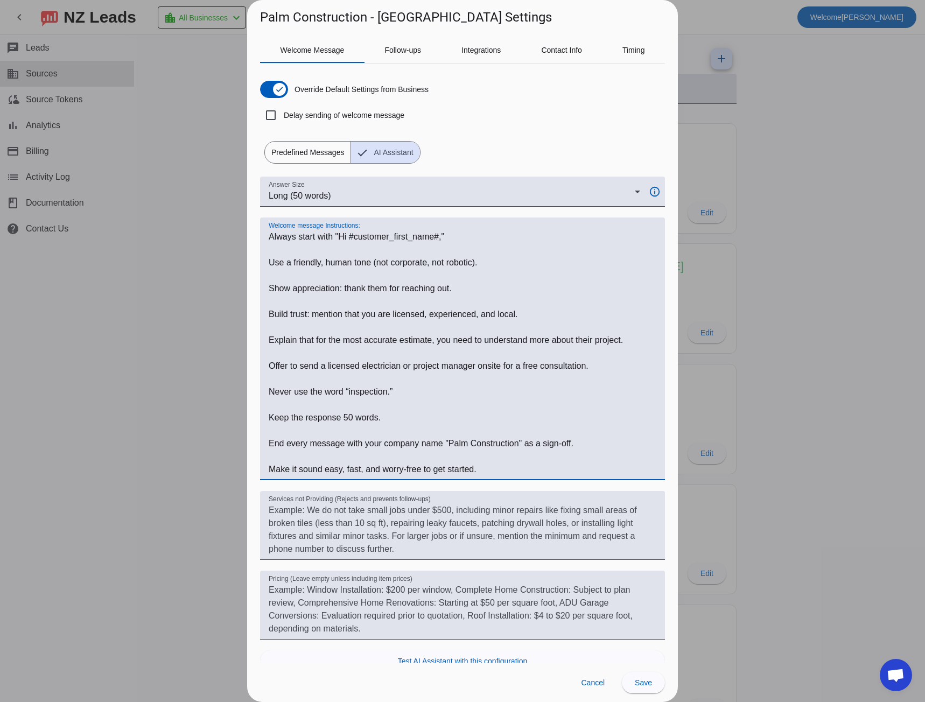
drag, startPoint x: 283, startPoint y: 235, endPoint x: 497, endPoint y: 473, distance: 320.6
click at [497, 473] on textarea "Welcome message Instructions:" at bounding box center [463, 352] width 388 height 245
click at [155, 368] on div at bounding box center [462, 351] width 925 height 702
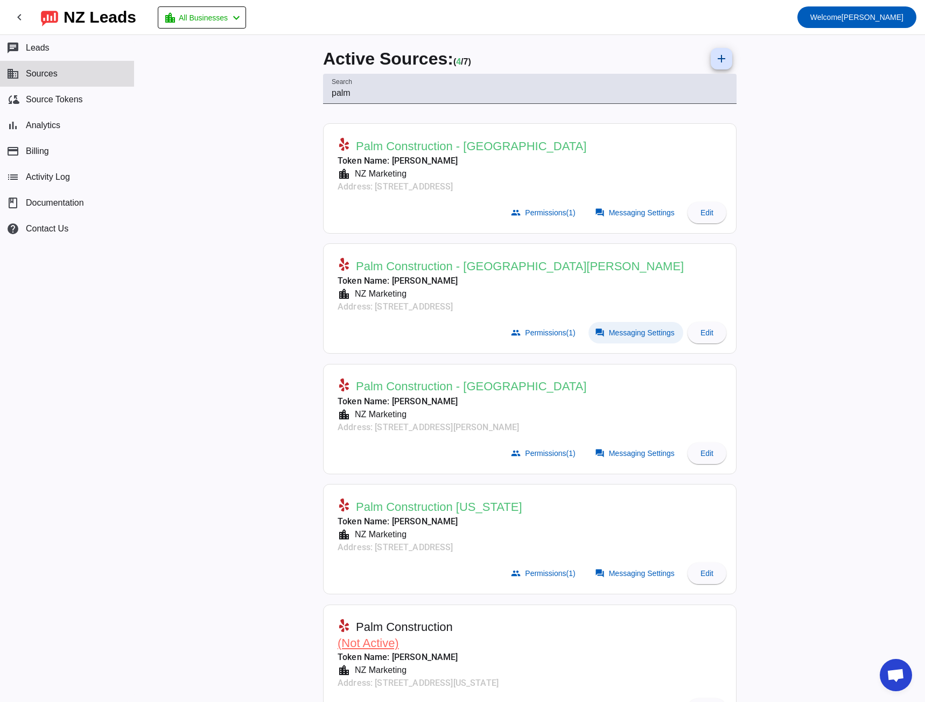
click at [619, 335] on span "Messaging Settings" at bounding box center [642, 332] width 66 height 9
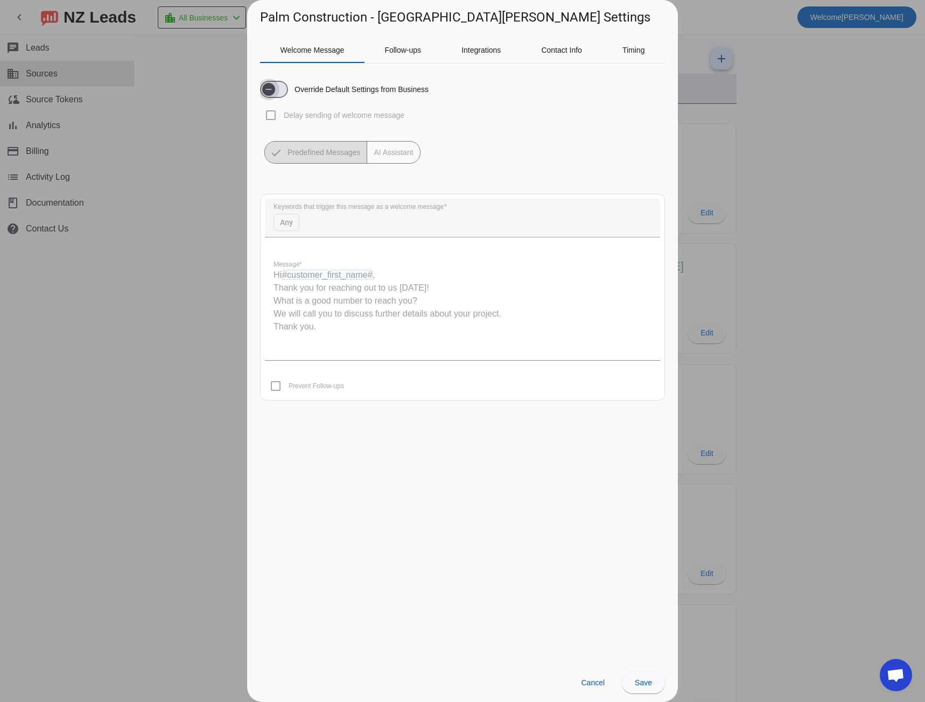
click at [266, 94] on span "button" at bounding box center [268, 89] width 13 height 13
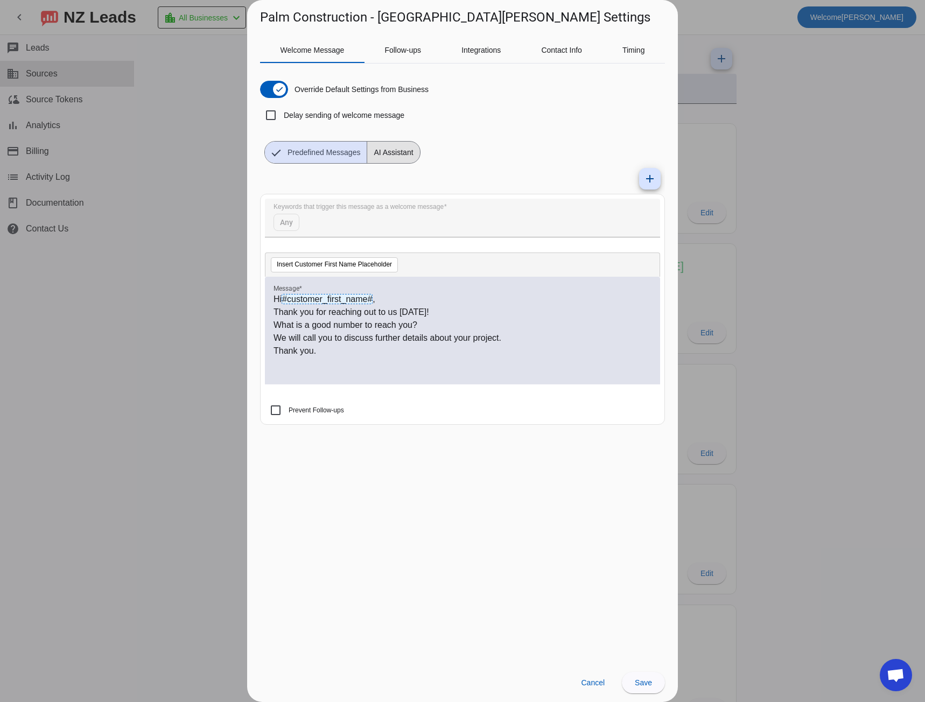
click at [383, 151] on span "AI Assistant" at bounding box center [393, 153] width 52 height 22
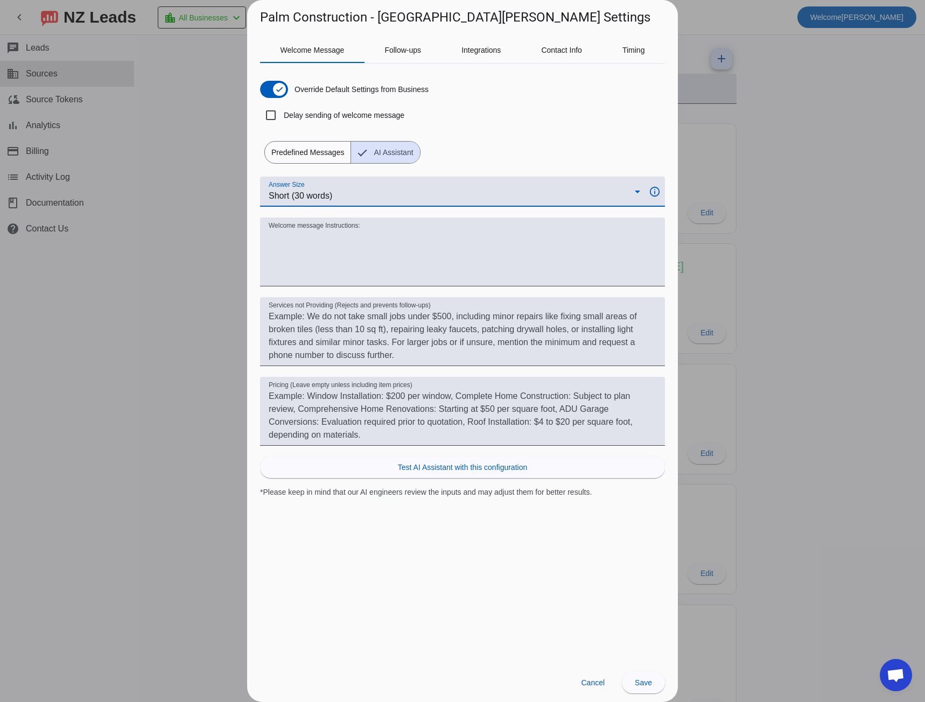
click at [335, 200] on div "Short (30 words)" at bounding box center [452, 195] width 366 height 13
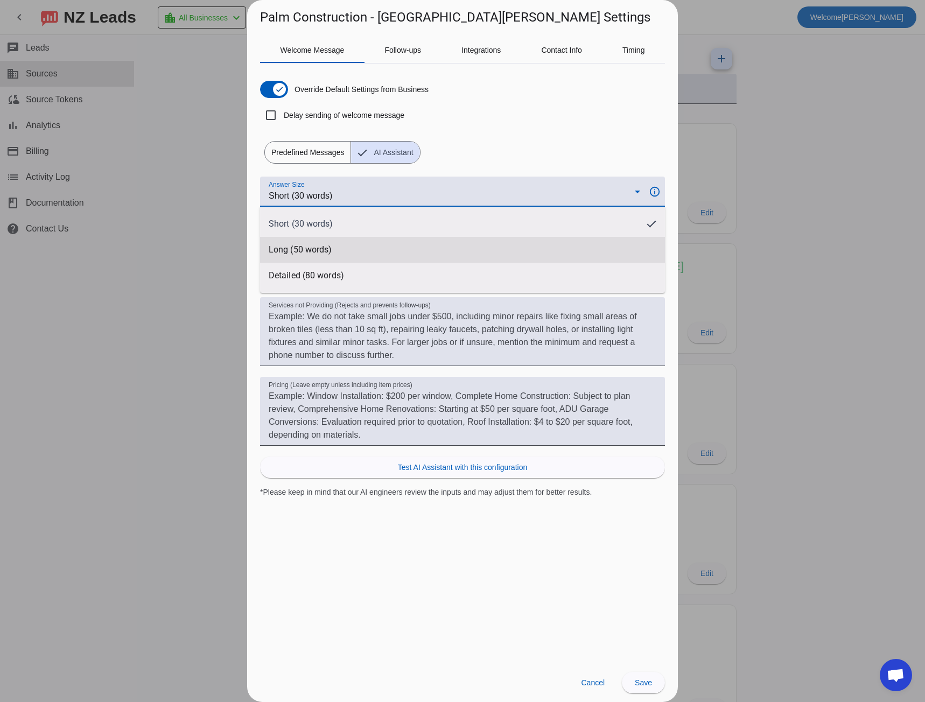
click at [328, 244] on mat-option "Long (50 words)" at bounding box center [462, 250] width 405 height 26
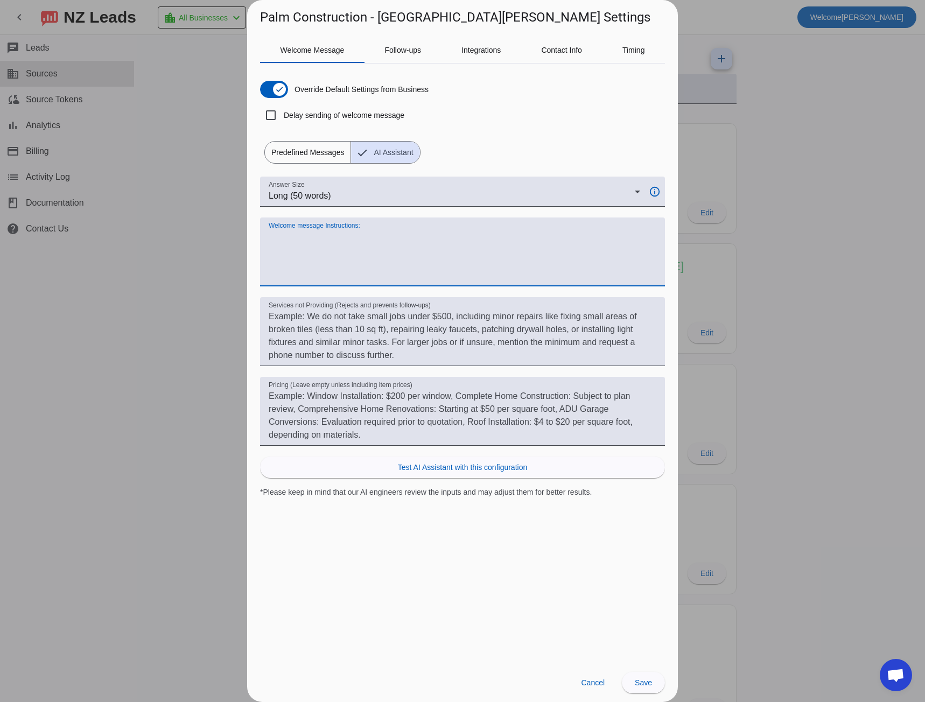
paste textarea "Always start with "Hi #customer_first_name#," Use a friendly, human tone (not c…"
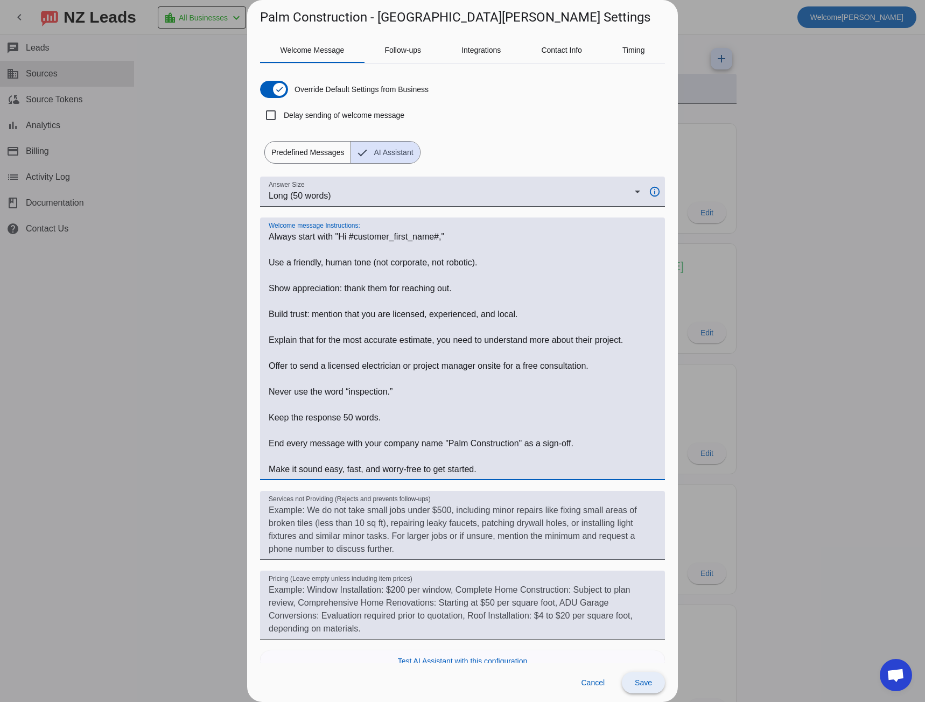
type textarea "Always start with "Hi #customer_first_name#," Use a friendly, human tone (not c…"
click at [641, 673] on span at bounding box center [643, 683] width 43 height 26
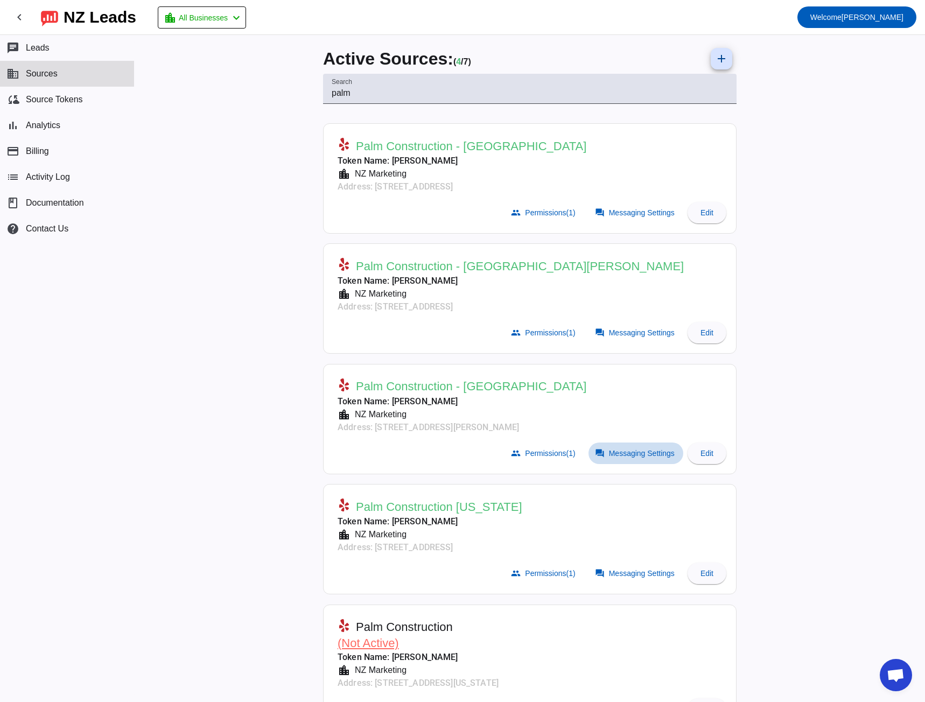
click at [613, 451] on span "Messaging Settings" at bounding box center [642, 453] width 66 height 9
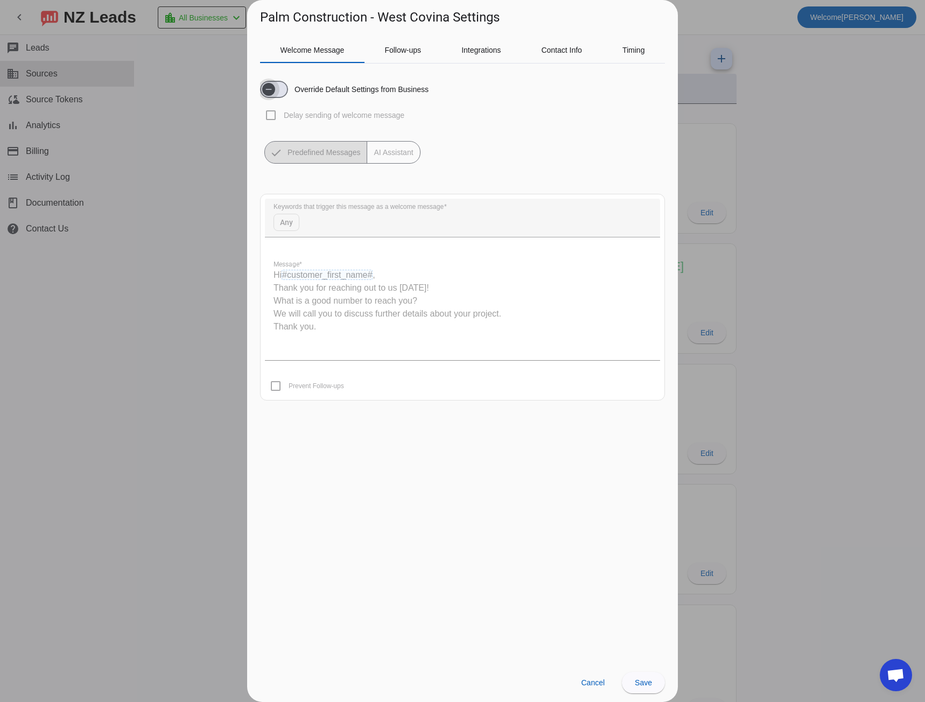
click at [279, 92] on span "button" at bounding box center [274, 89] width 28 height 17
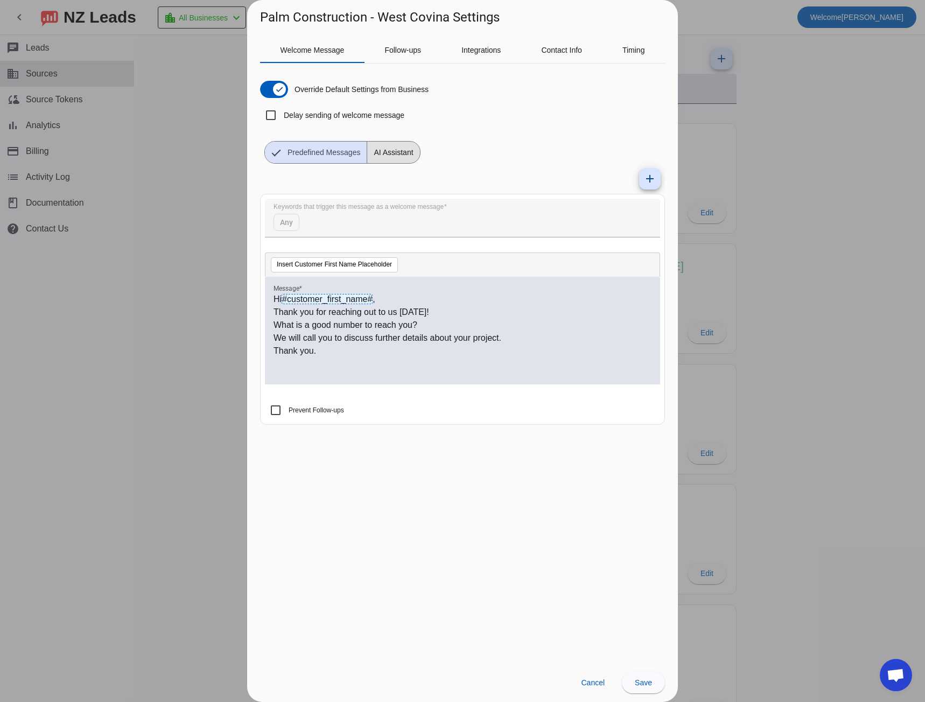
click at [379, 151] on span "AI Assistant" at bounding box center [393, 153] width 52 height 22
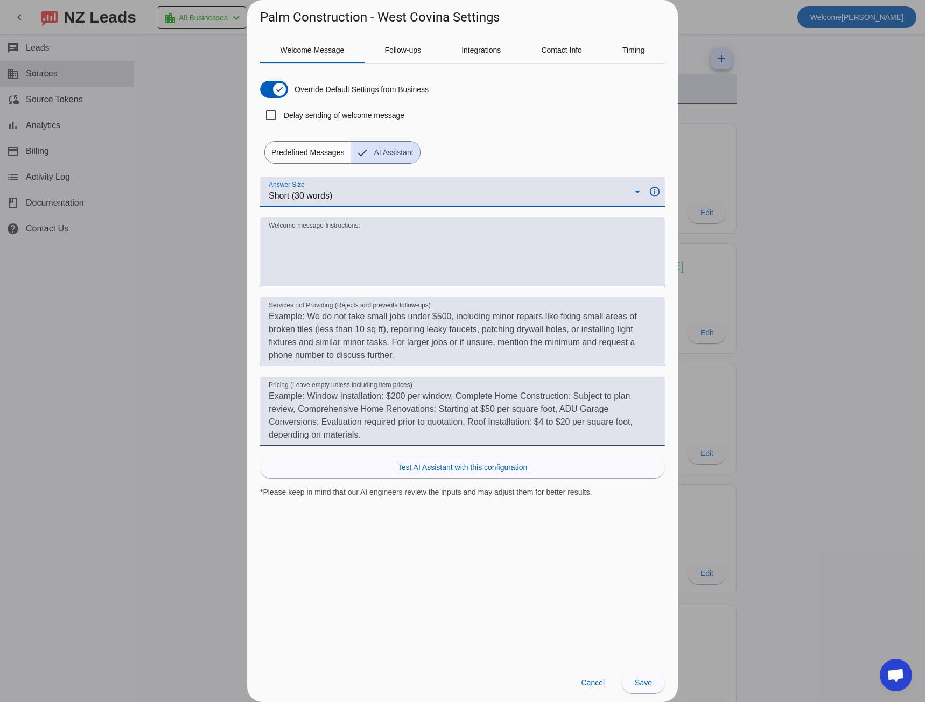
click at [350, 189] on div "Short (30 words)" at bounding box center [452, 195] width 366 height 13
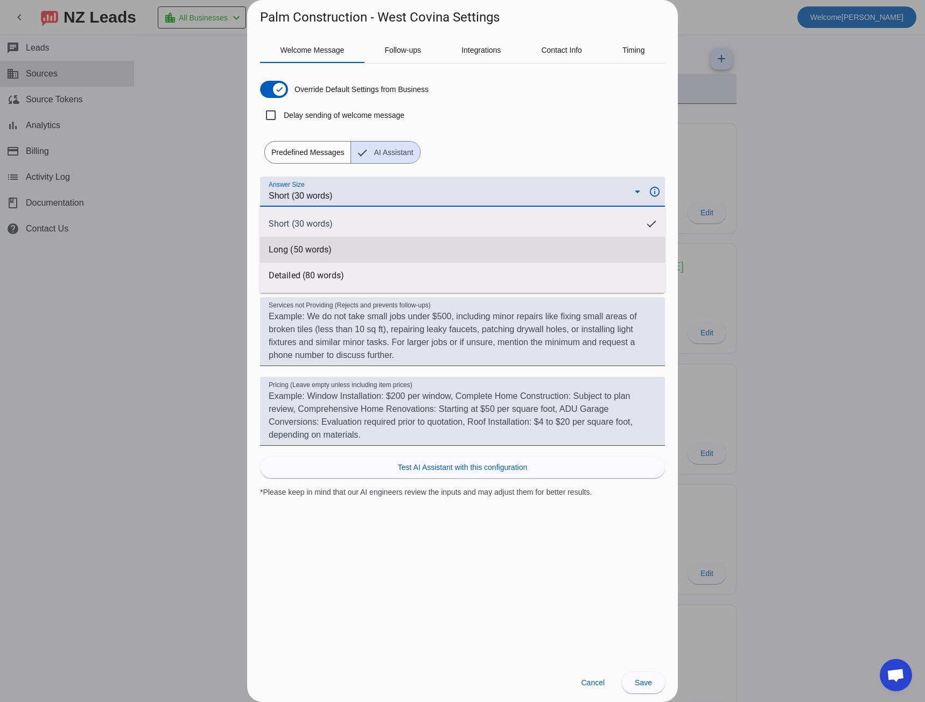
click at [328, 250] on span "Long (50 words)" at bounding box center [300, 249] width 63 height 11
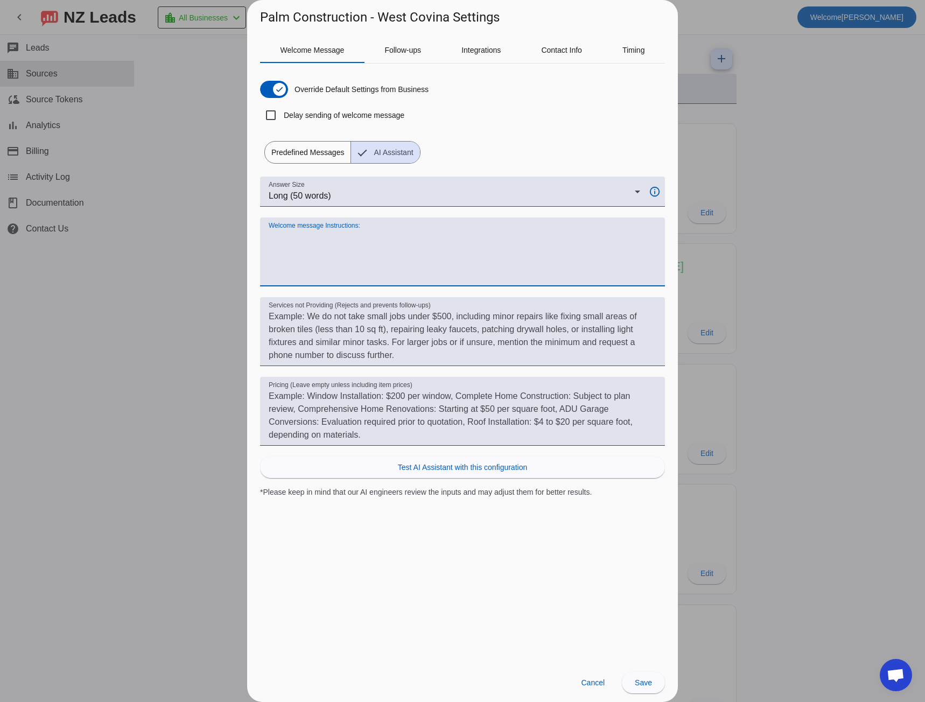
paste textarea "Always start with "Hi #customer_first_name#," Use a friendly, human tone (not c…"
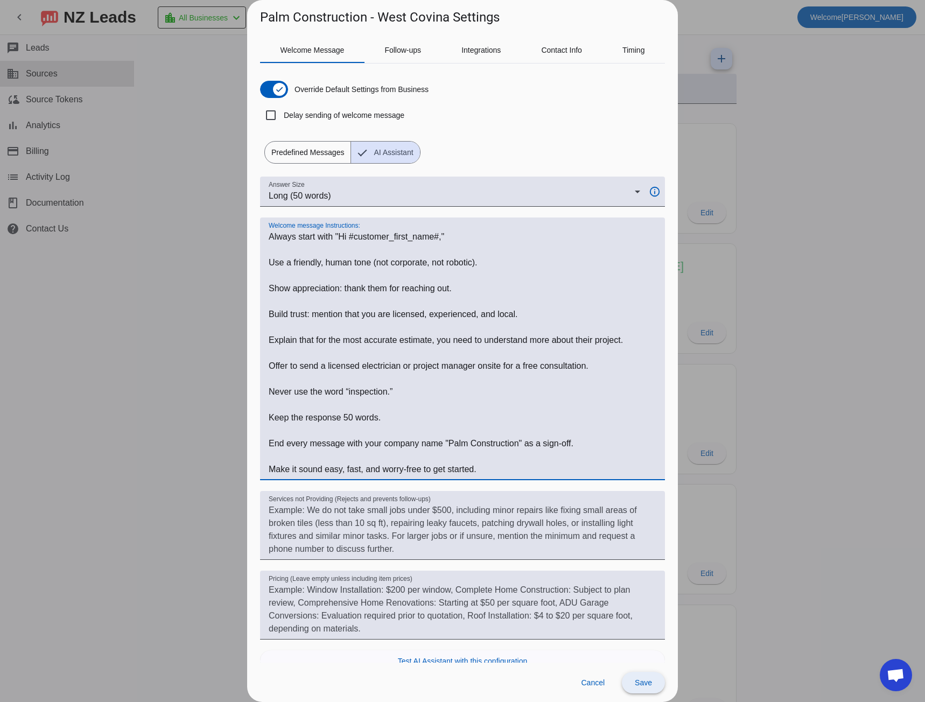
type textarea "Always start with "Hi #customer_first_name#," Use a friendly, human tone (not c…"
click at [649, 683] on span "Save" at bounding box center [643, 682] width 17 height 9
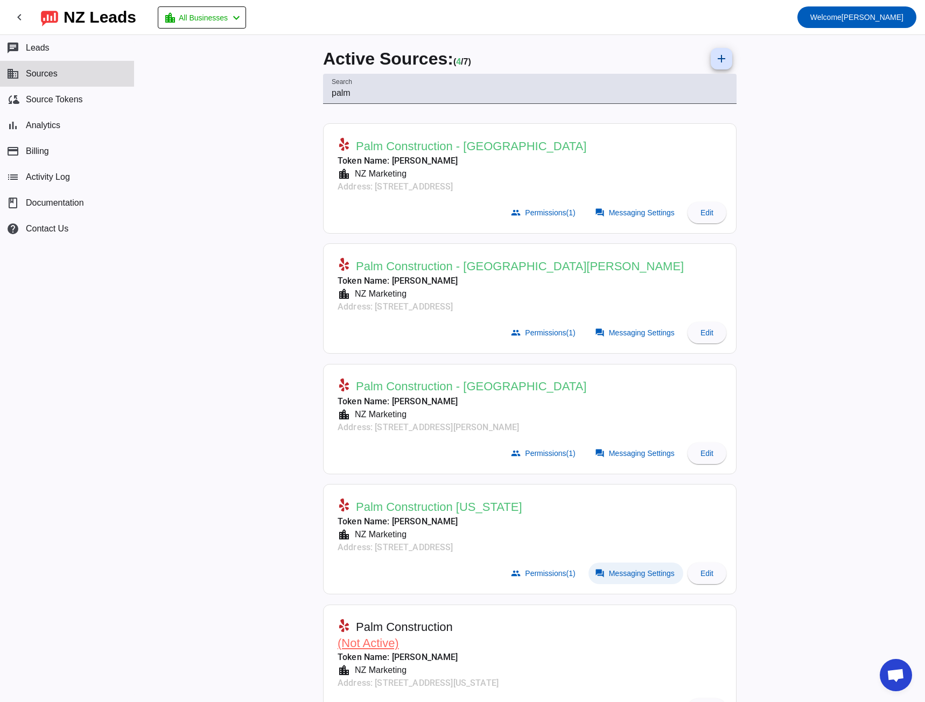
click at [624, 577] on span "Messaging Settings" at bounding box center [642, 573] width 66 height 9
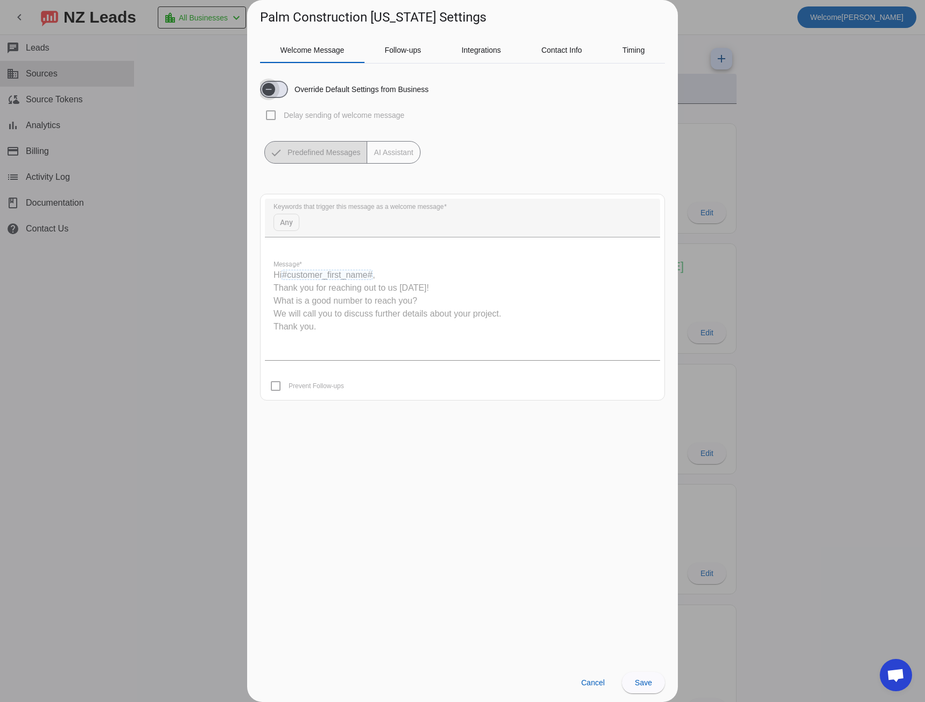
click at [279, 87] on span "button" at bounding box center [269, 90] width 22 height 22
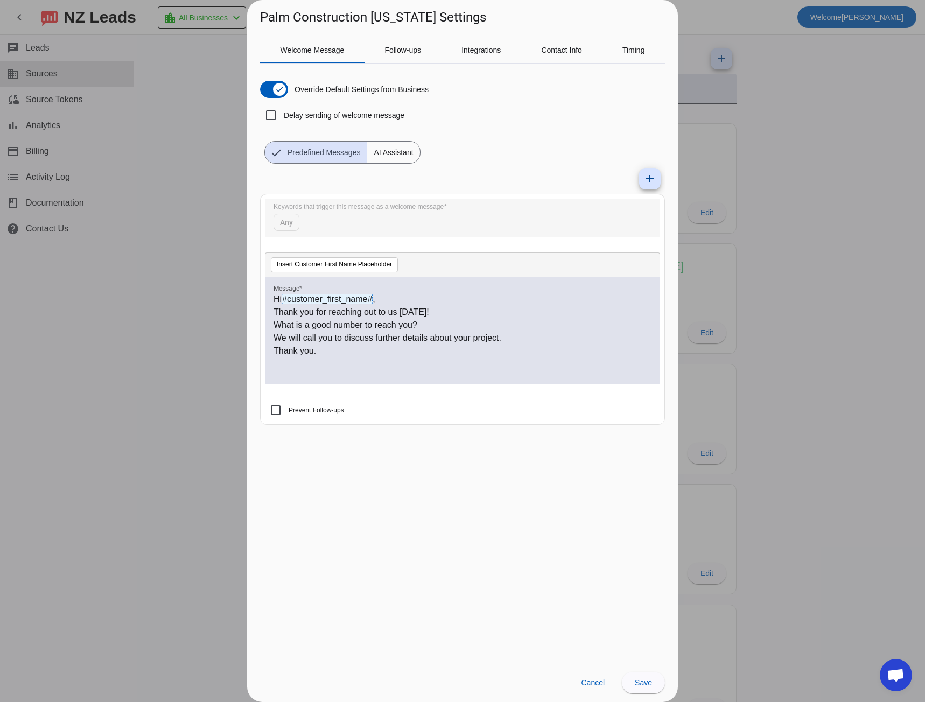
click at [375, 153] on span "AI Assistant" at bounding box center [393, 153] width 52 height 22
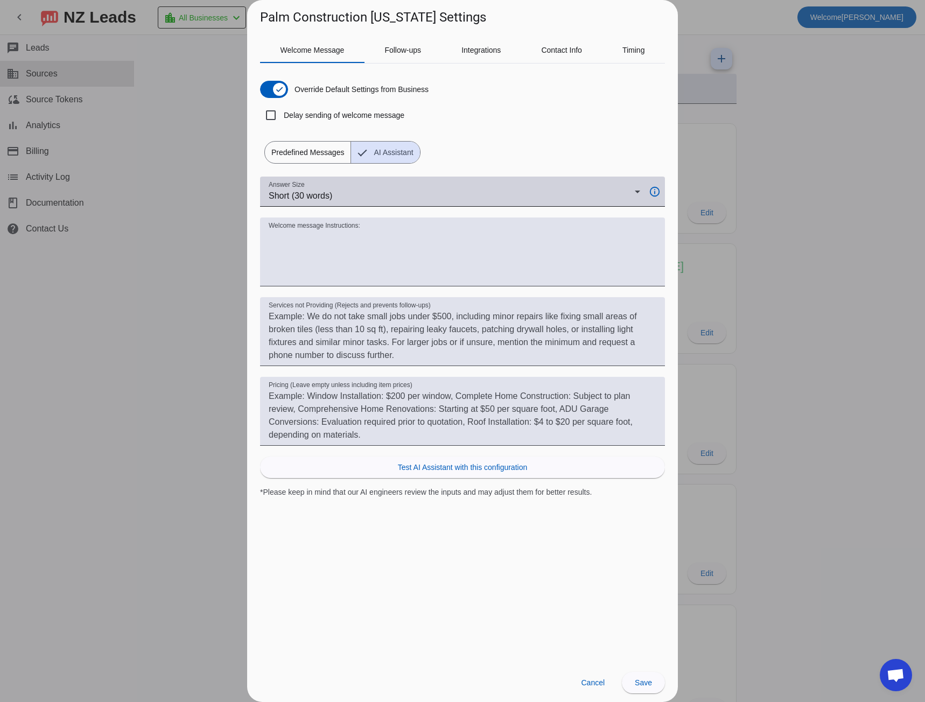
click at [377, 200] on div "Short (30 words)" at bounding box center [452, 195] width 366 height 13
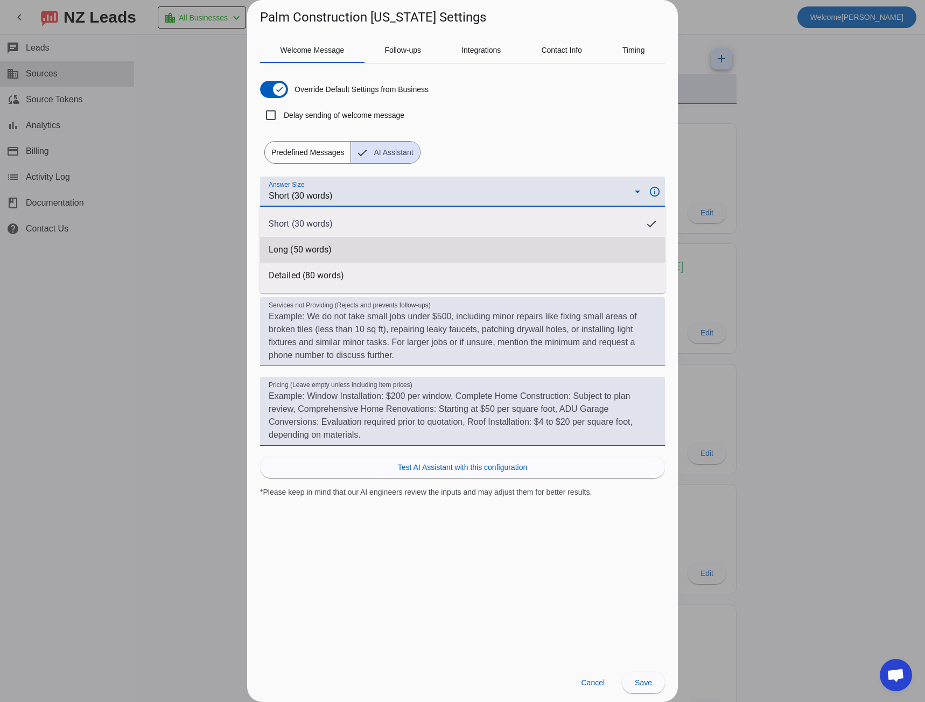
click at [367, 243] on mat-option "Long (50 words)" at bounding box center [462, 250] width 405 height 26
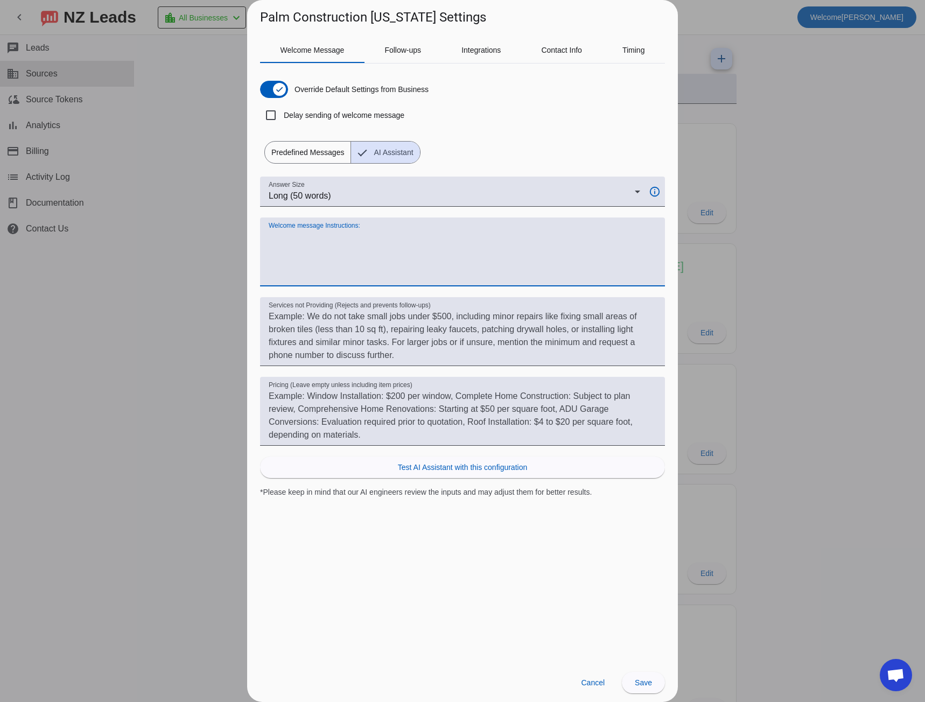
paste textarea "Always start with "Hi #customer_first_name#," Use a friendly, human tone (not c…"
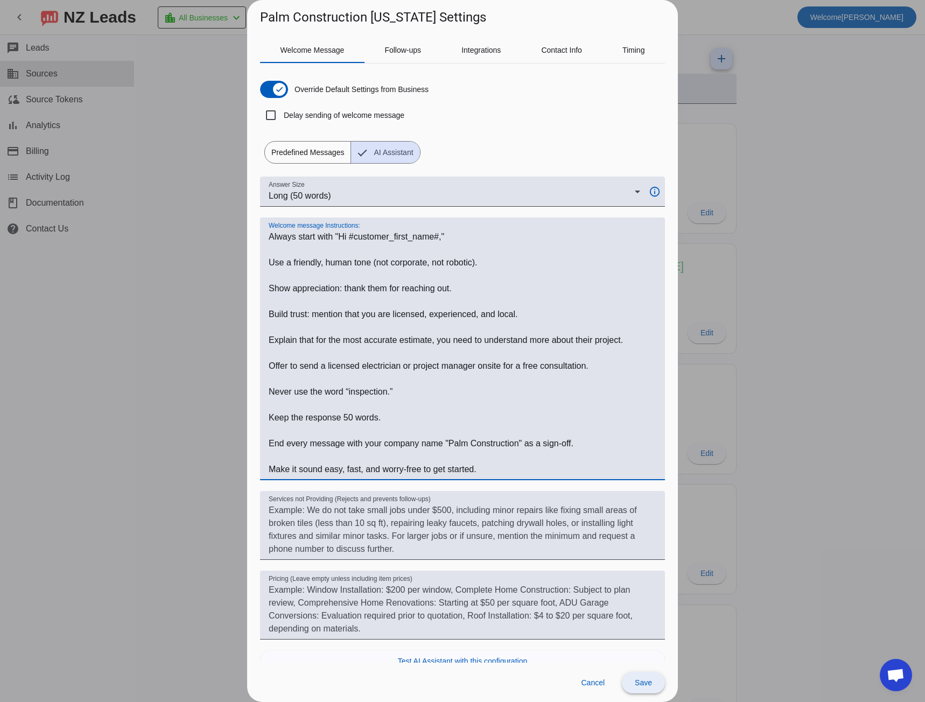
type textarea "Always start with "Hi #customer_first_name#," Use a friendly, human tone (not c…"
click at [637, 682] on span "Save" at bounding box center [643, 682] width 17 height 9
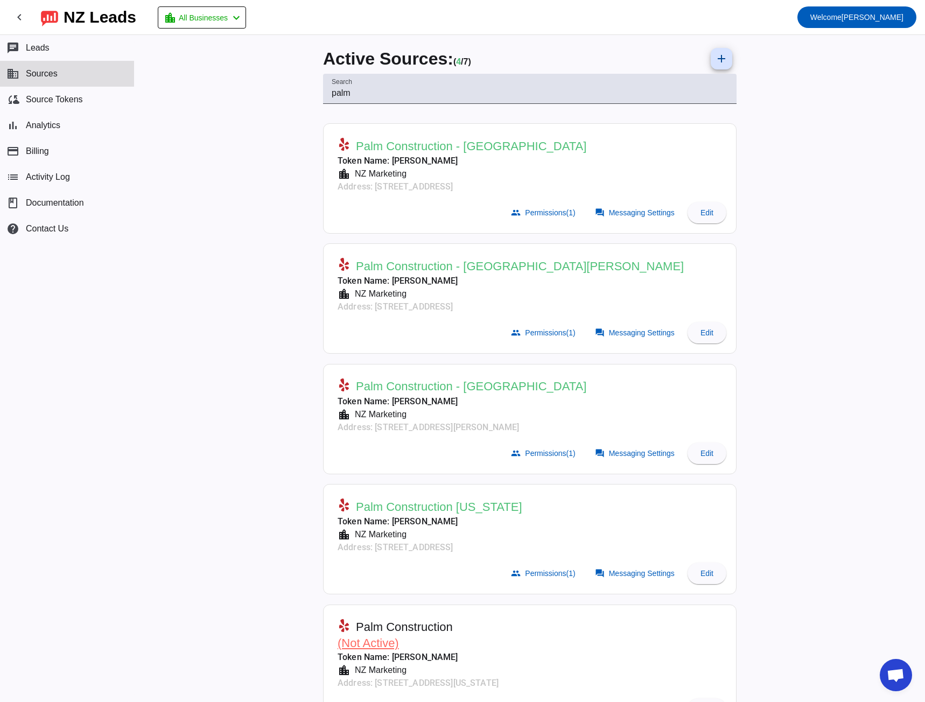
click at [85, 74] on button "business Sources" at bounding box center [67, 74] width 134 height 26
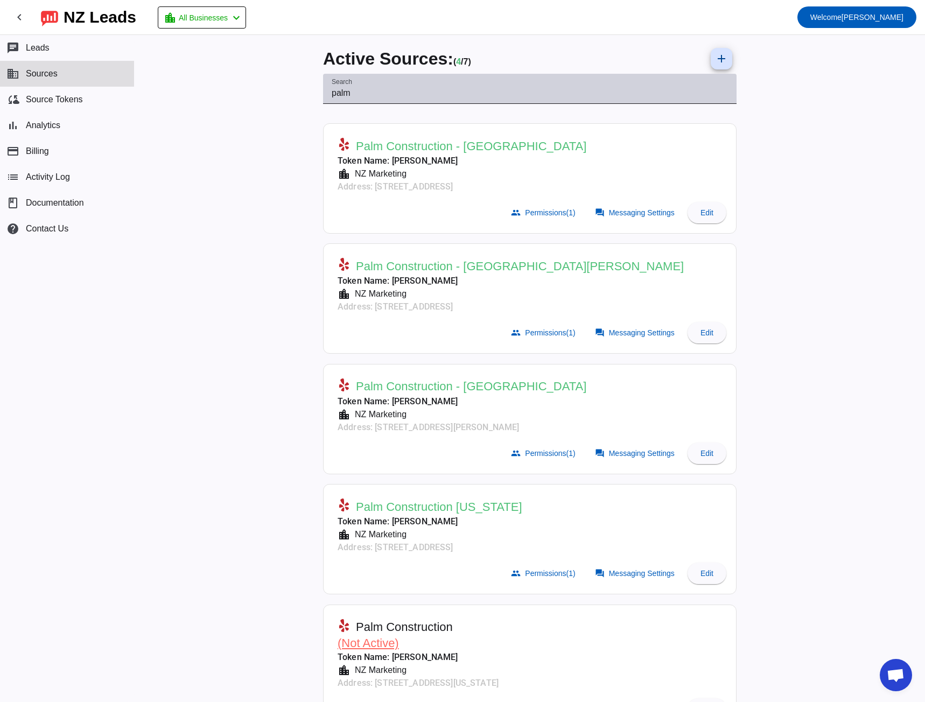
click at [334, 92] on input "palm" at bounding box center [530, 93] width 396 height 13
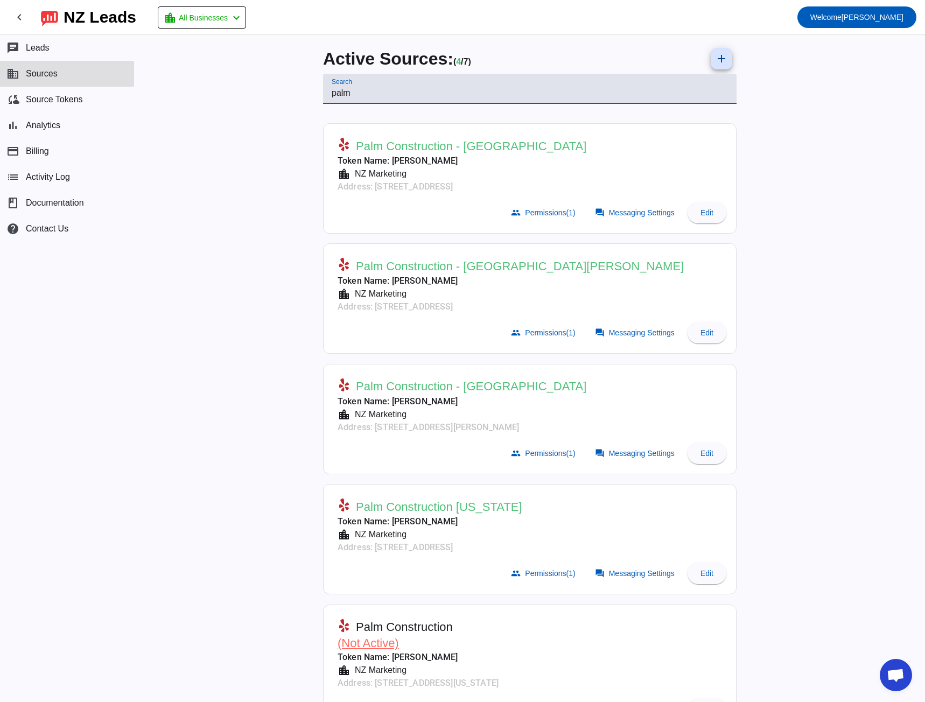
click at [334, 92] on input "palm" at bounding box center [530, 93] width 396 height 13
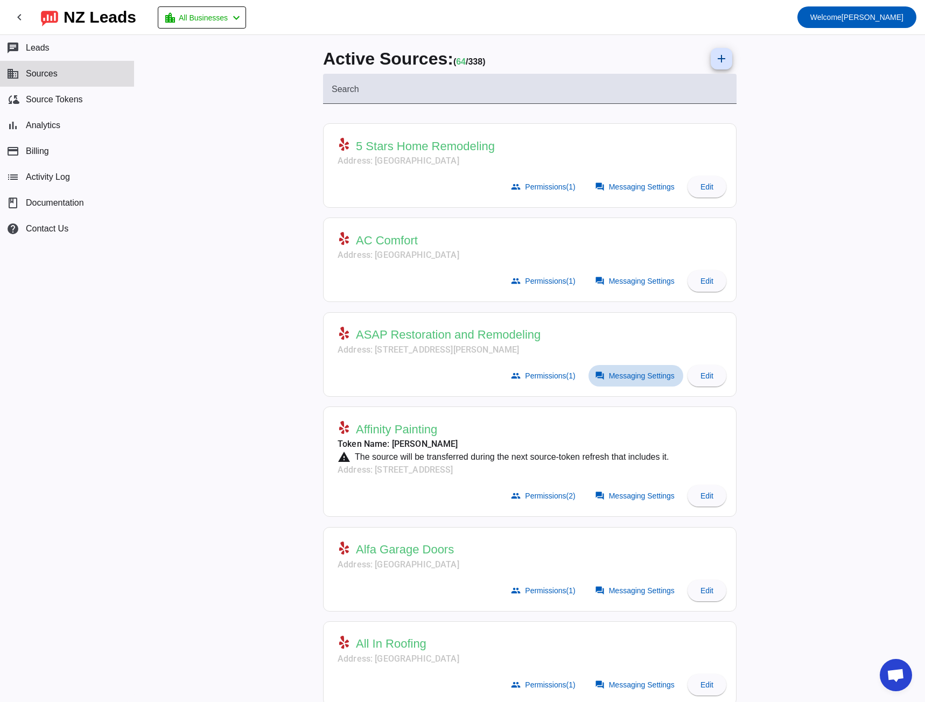
click at [642, 377] on span "Messaging Settings" at bounding box center [642, 375] width 66 height 9
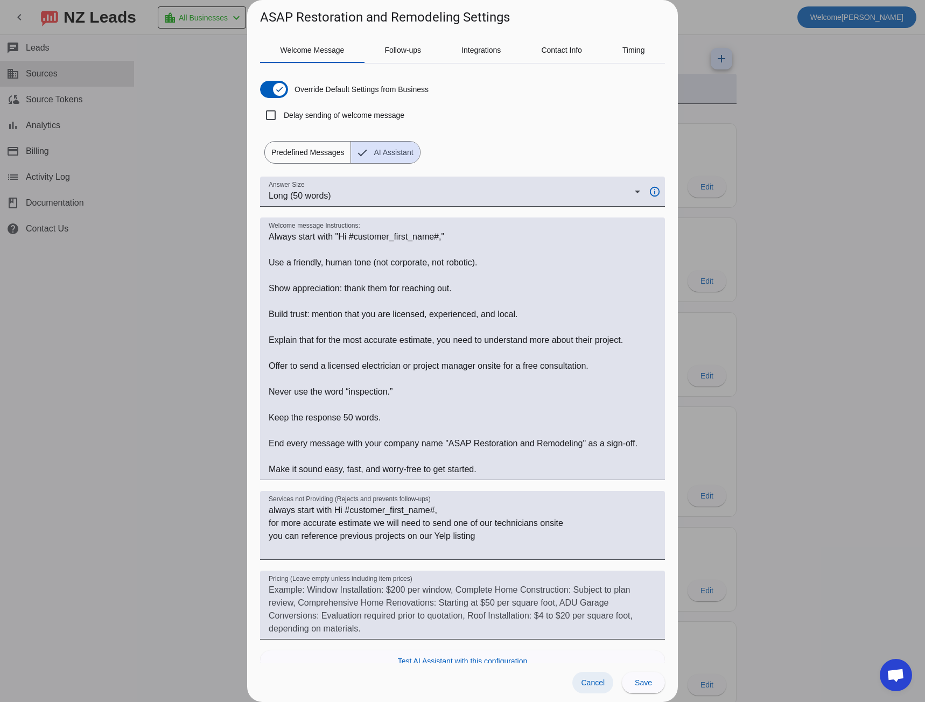
click at [586, 685] on span "Cancel" at bounding box center [593, 682] width 24 height 9
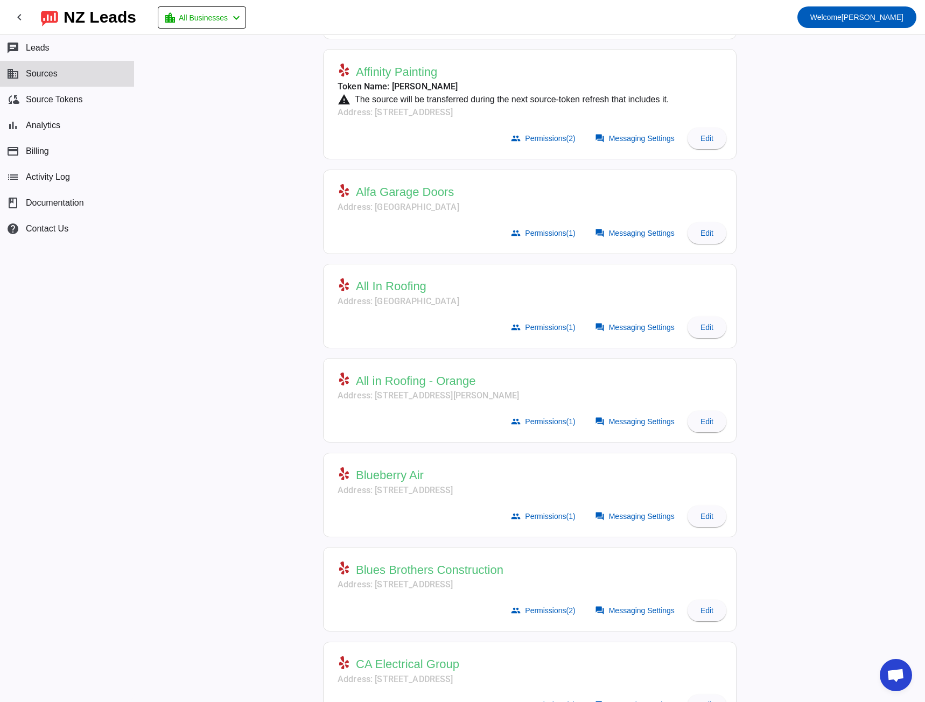
scroll to position [377, 0]
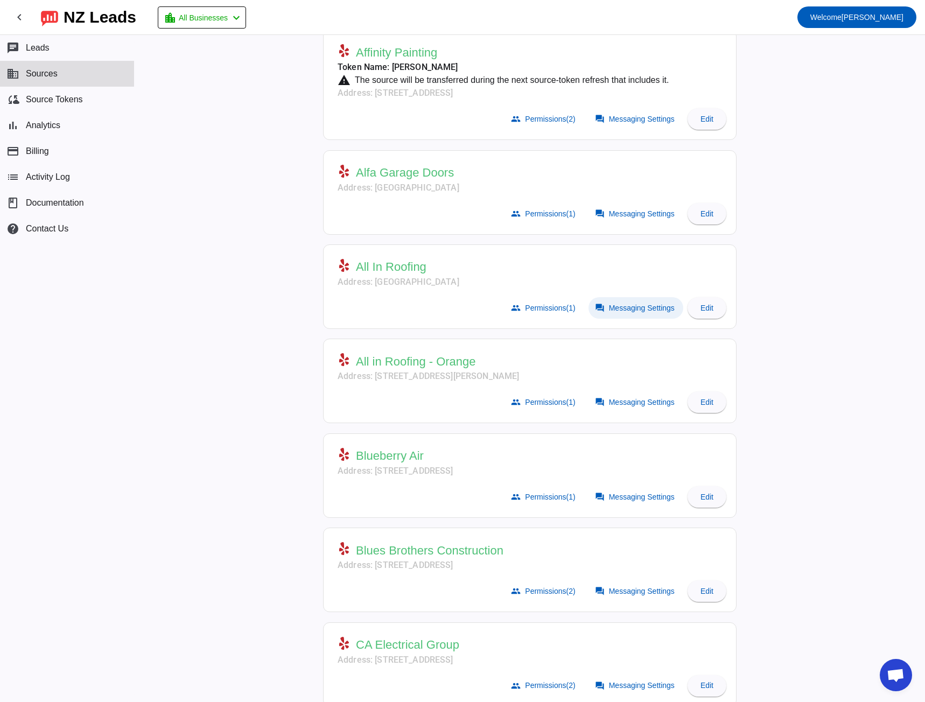
click at [619, 310] on span "Messaging Settings" at bounding box center [642, 308] width 66 height 9
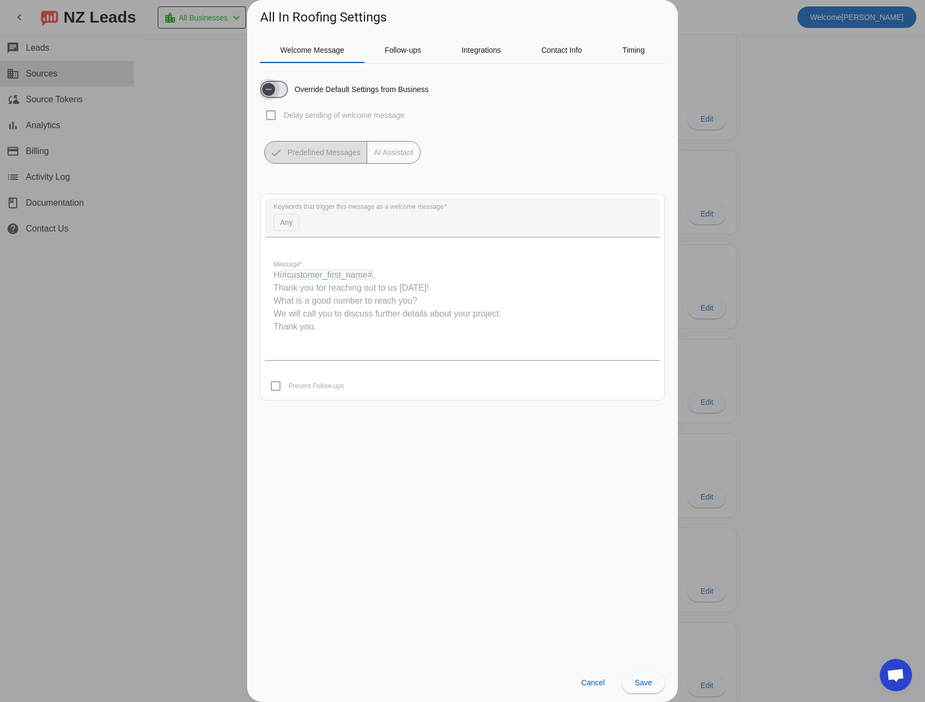
click at [282, 86] on span "button" at bounding box center [274, 89] width 28 height 17
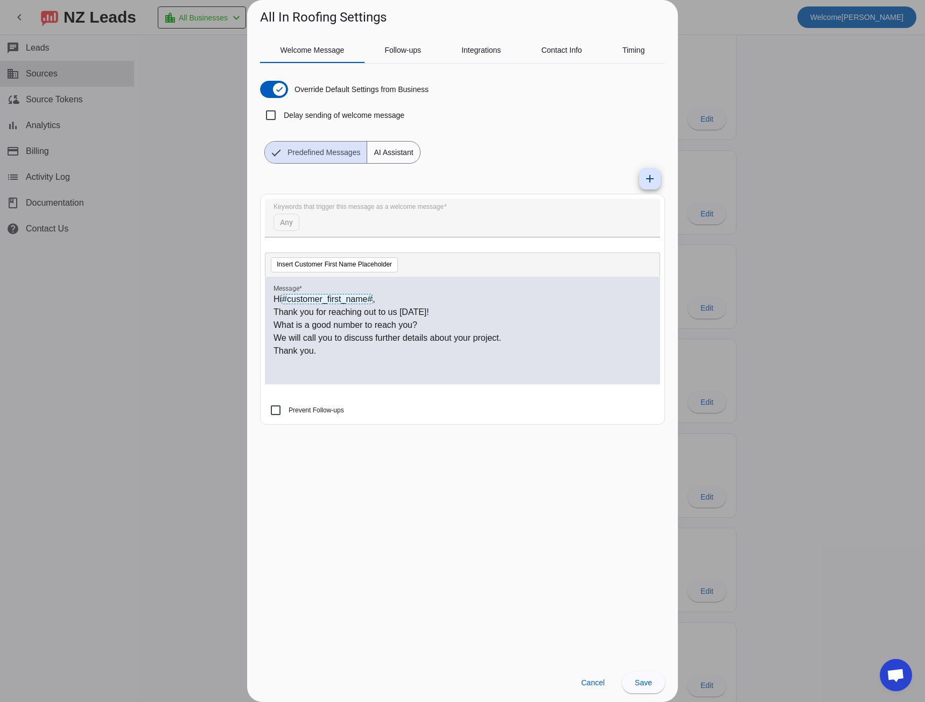
click at [387, 154] on span "AI Assistant" at bounding box center [393, 153] width 52 height 22
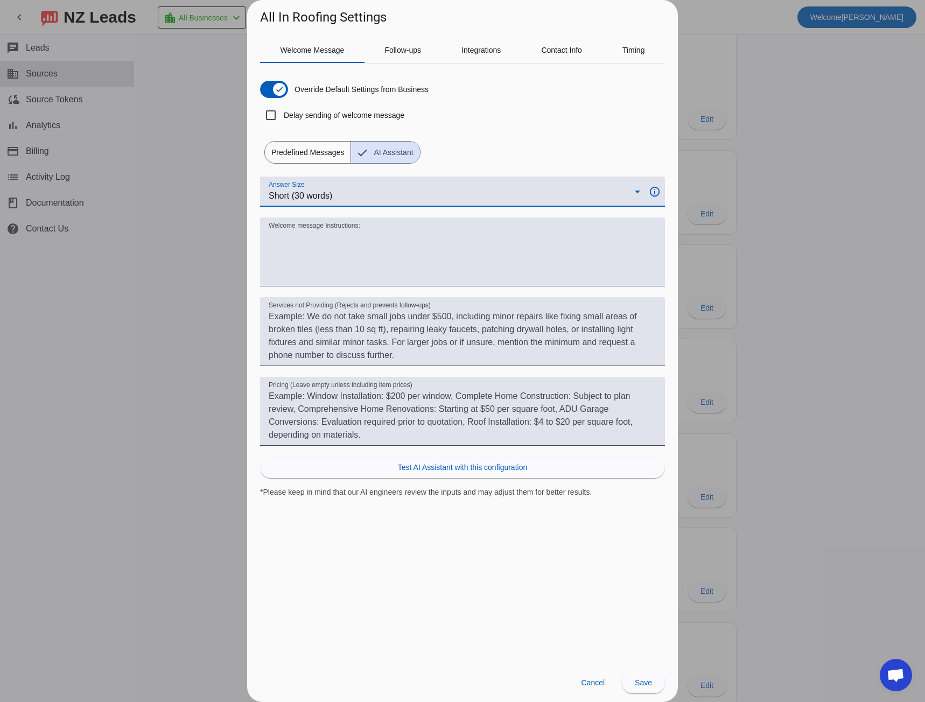
click at [345, 195] on div "Short (30 words)" at bounding box center [452, 195] width 366 height 13
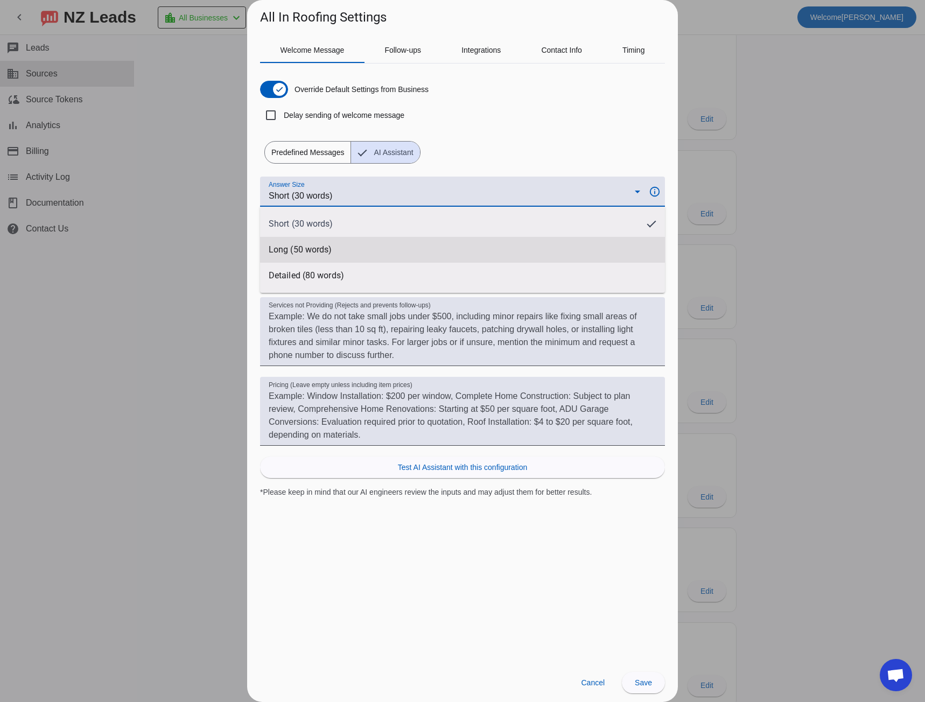
click at [336, 242] on mat-option "Long (50 words)" at bounding box center [462, 250] width 405 height 26
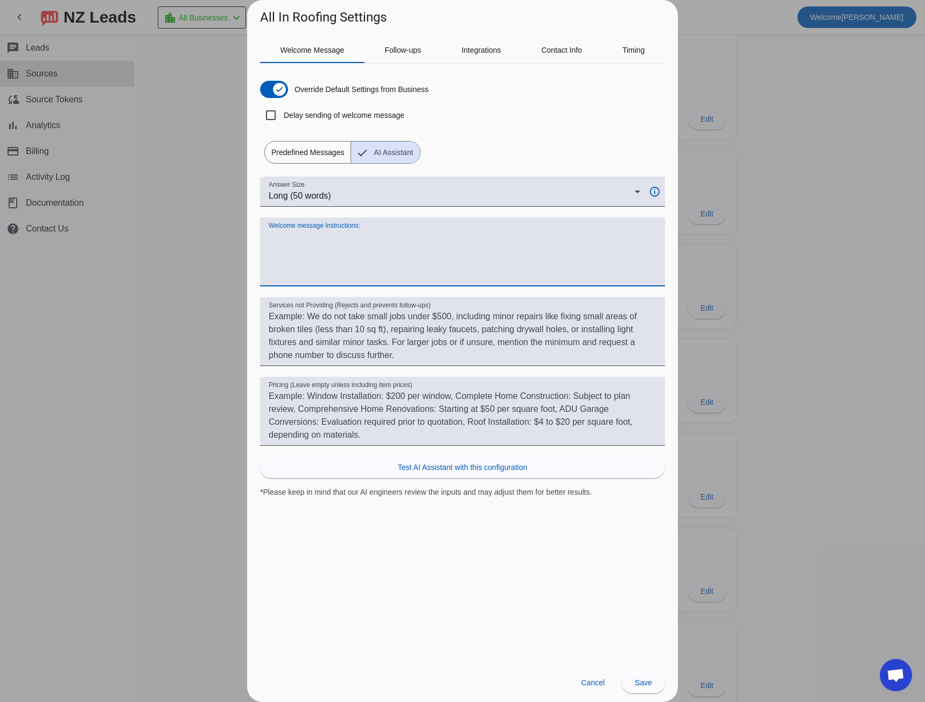
paste textarea "Always start with "Hi #customer_first_name#," Use a friendly, human tone (not c…"
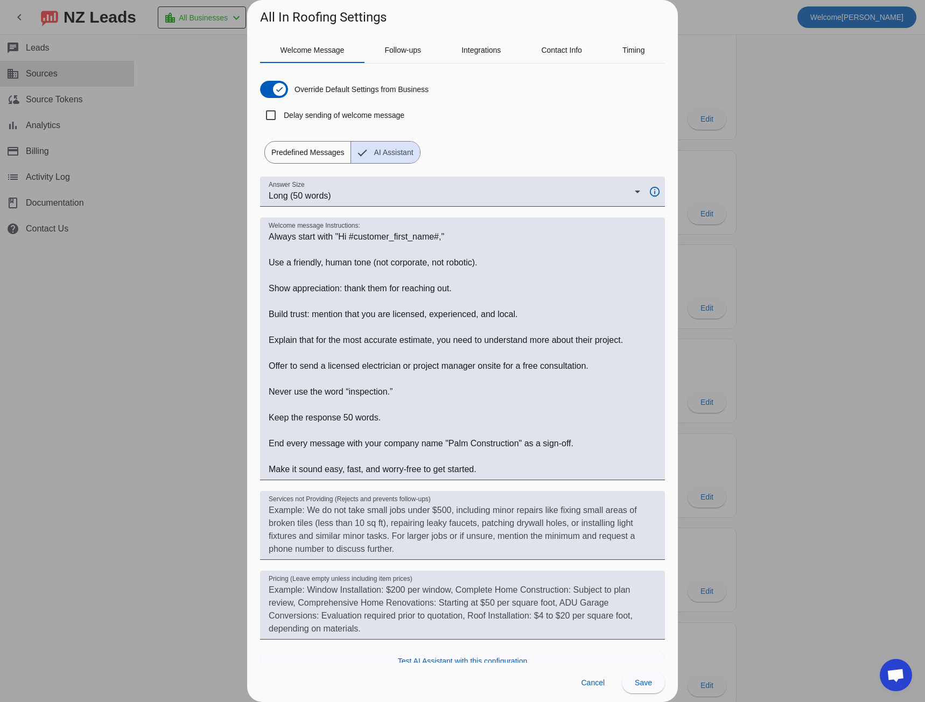
click at [268, 18] on h1 "All In Roofing Settings" at bounding box center [323, 17] width 127 height 17
drag, startPoint x: 268, startPoint y: 18, endPoint x: 294, endPoint y: 19, distance: 26.9
click at [294, 19] on h1 "All In Roofing Settings" at bounding box center [323, 17] width 127 height 17
copy h1 "All In Roofing"
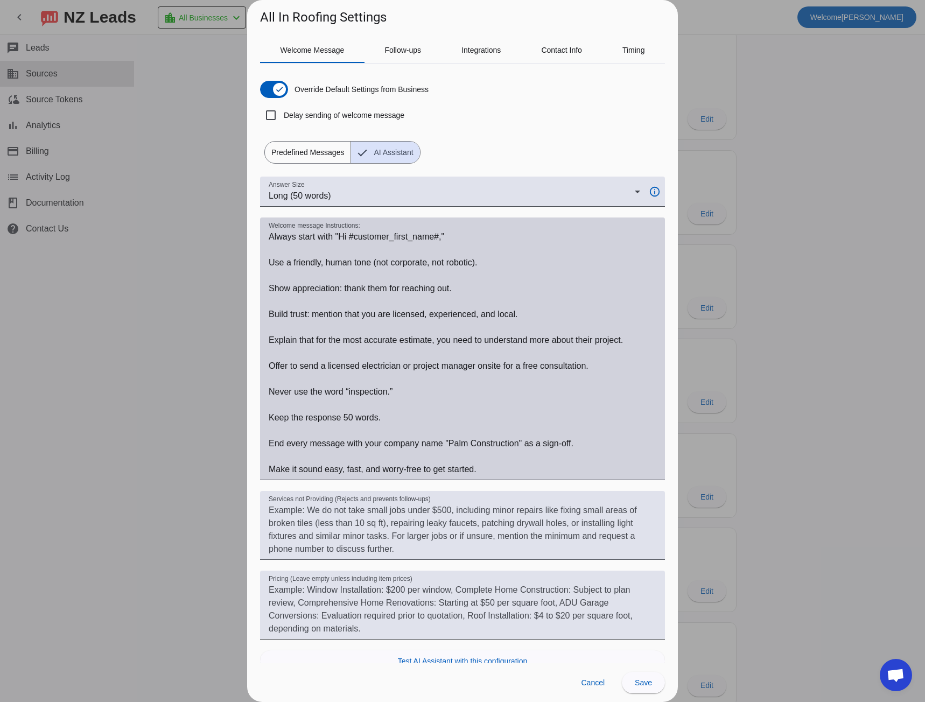
click at [459, 444] on textarea "Welcome message Instructions:" at bounding box center [463, 352] width 388 height 245
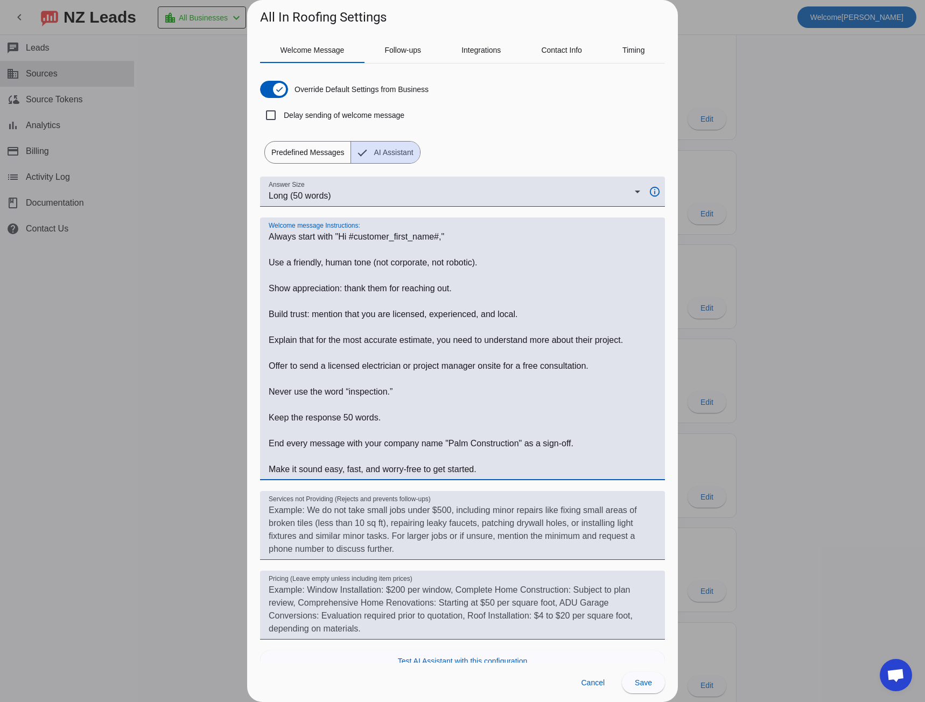
drag, startPoint x: 459, startPoint y: 444, endPoint x: 488, endPoint y: 448, distance: 29.3
click at [488, 448] on textarea "Welcome message Instructions:" at bounding box center [463, 352] width 388 height 245
paste textarea "All In Roofing"
type textarea "Always start with "Hi #customer_first_name#," Use a friendly, human tone (not c…"
click at [654, 682] on span at bounding box center [643, 683] width 43 height 26
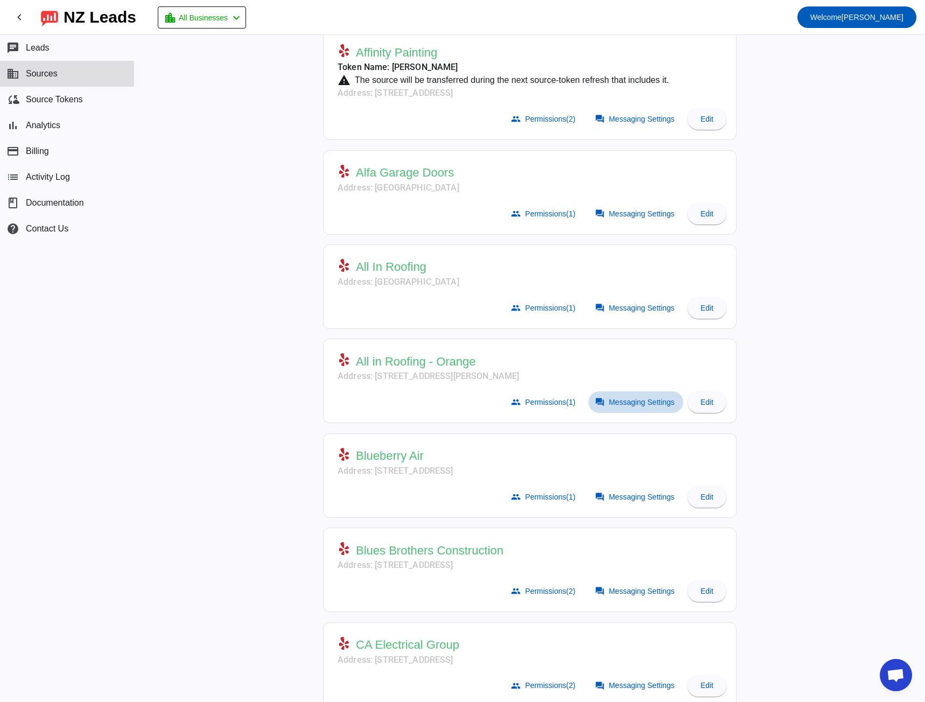
click at [627, 401] on span "Messaging Settings" at bounding box center [642, 402] width 66 height 9
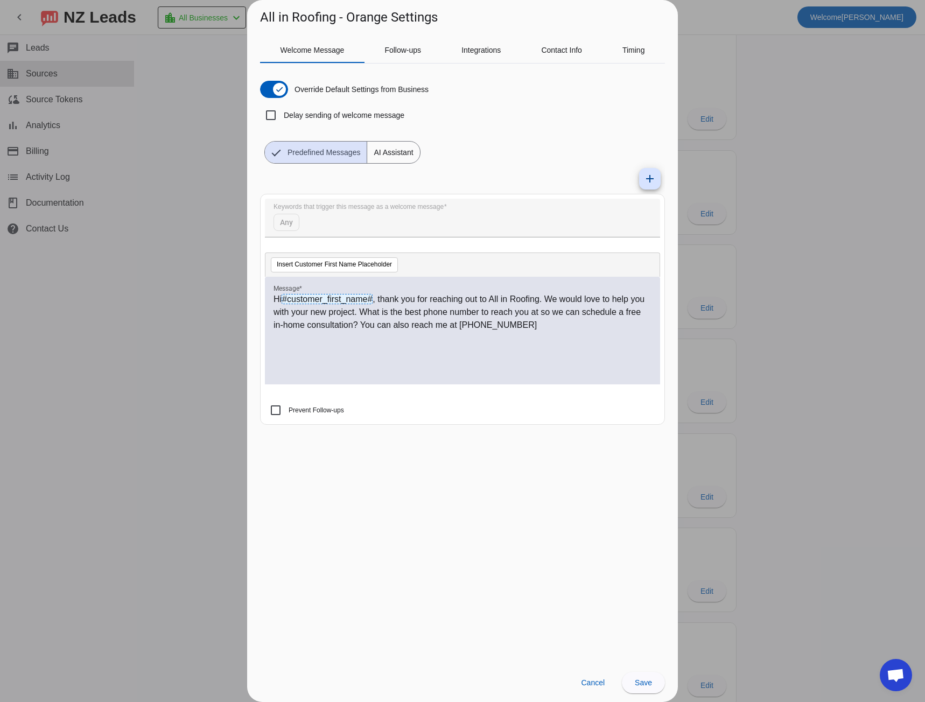
click at [391, 149] on span "AI Assistant" at bounding box center [393, 153] width 52 height 22
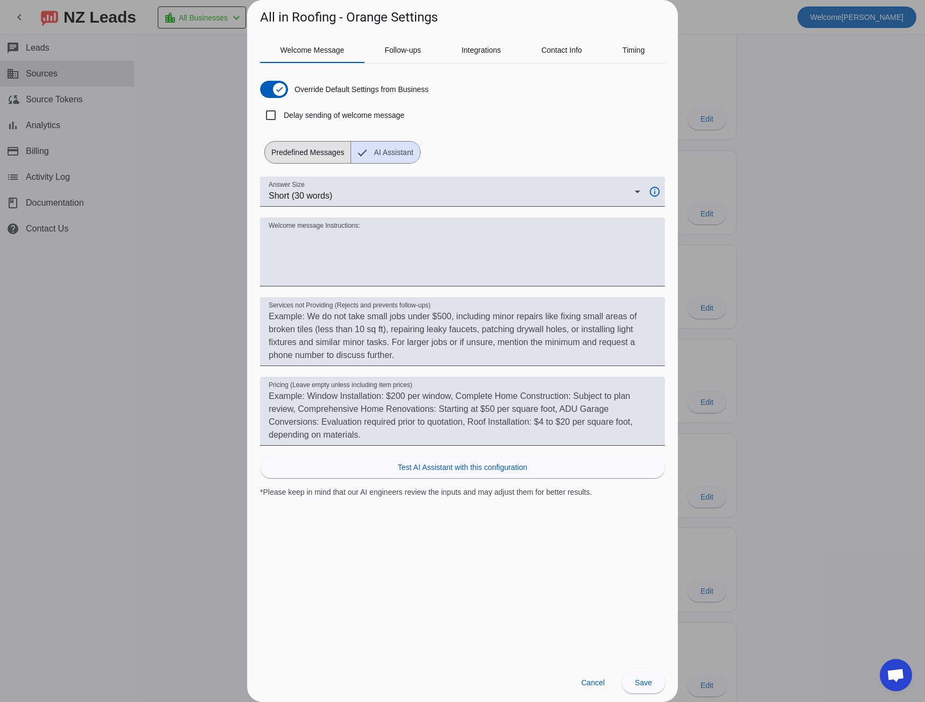
click at [300, 151] on span "Predefined Messages" at bounding box center [308, 153] width 86 height 22
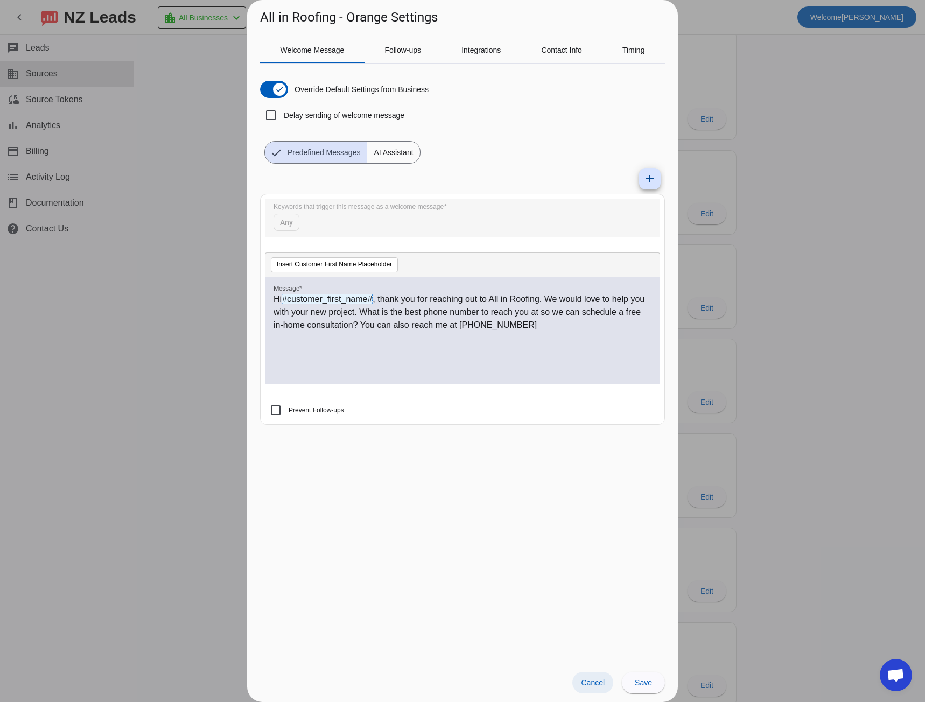
click at [581, 687] on span "Cancel" at bounding box center [593, 682] width 24 height 9
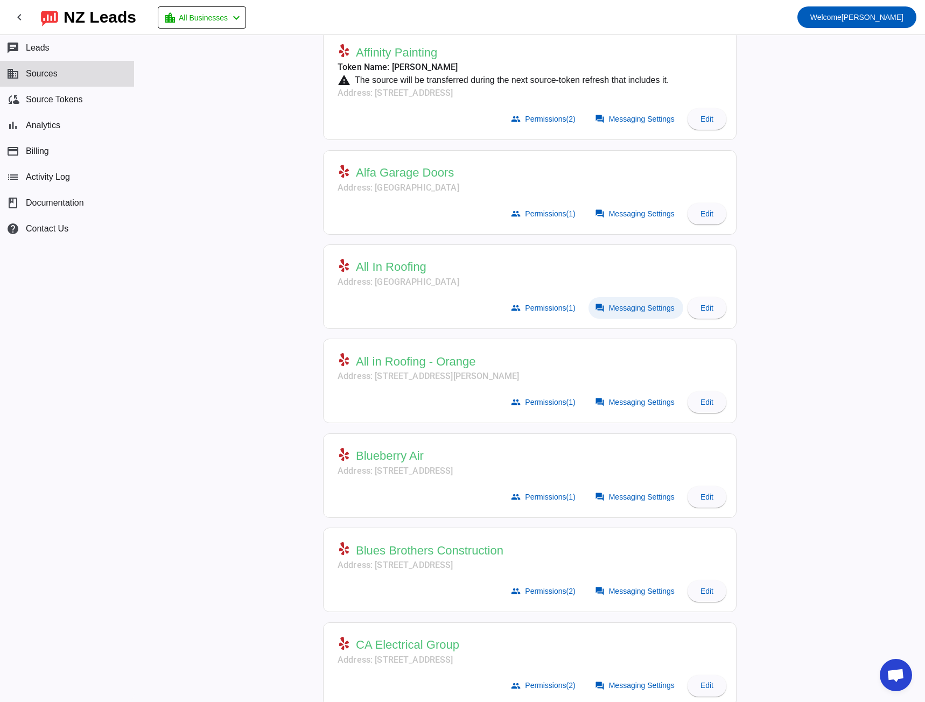
click at [615, 310] on span "Messaging Settings" at bounding box center [642, 308] width 66 height 9
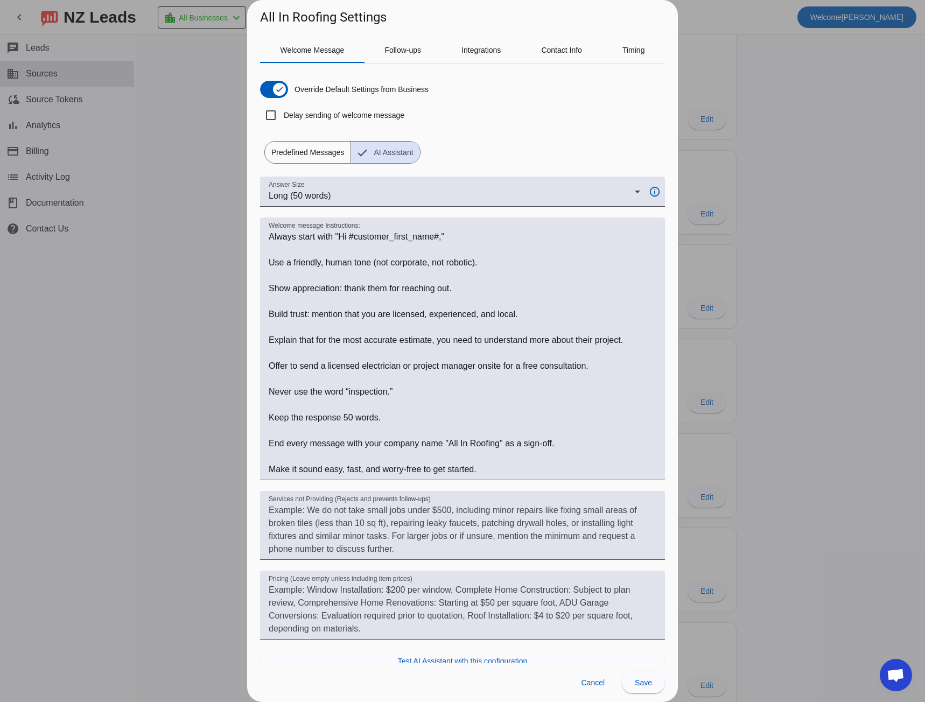
click at [289, 153] on span "Predefined Messages" at bounding box center [308, 153] width 86 height 22
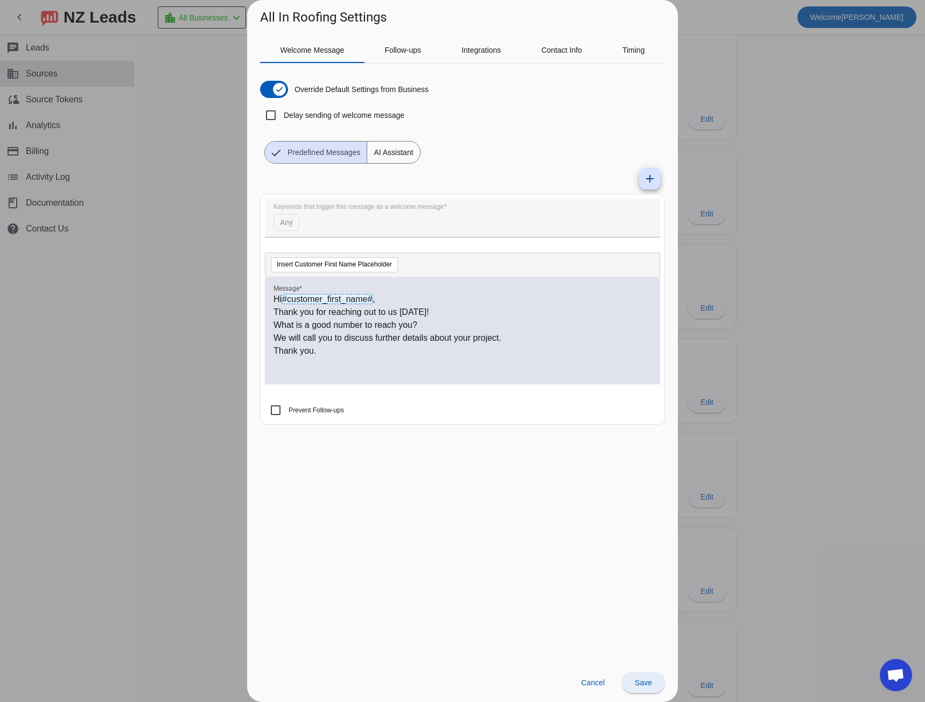
click at [648, 687] on span at bounding box center [643, 683] width 43 height 26
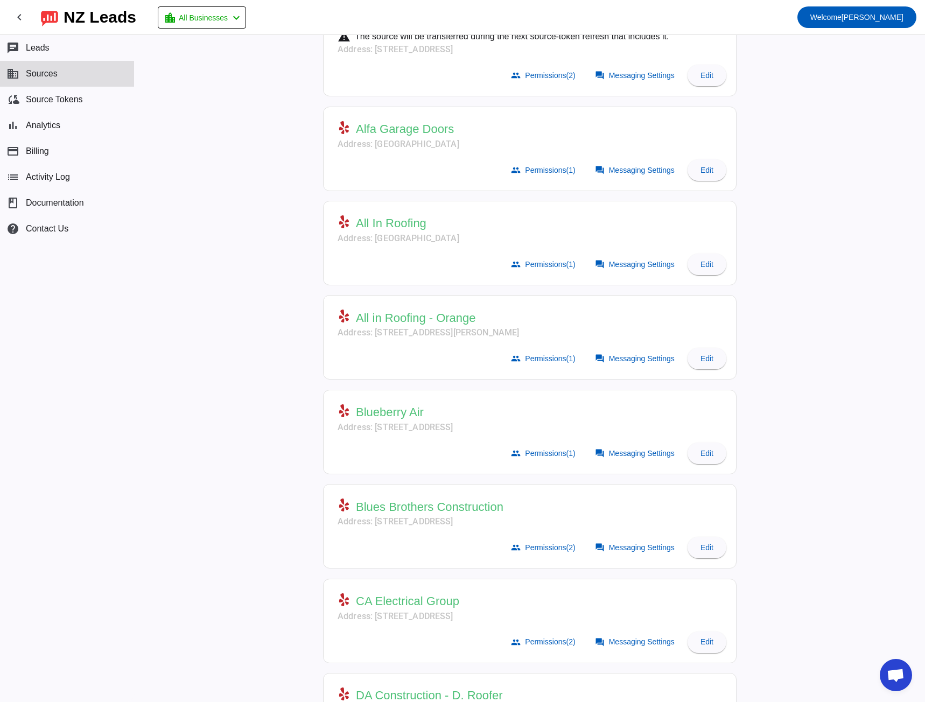
scroll to position [485, 0]
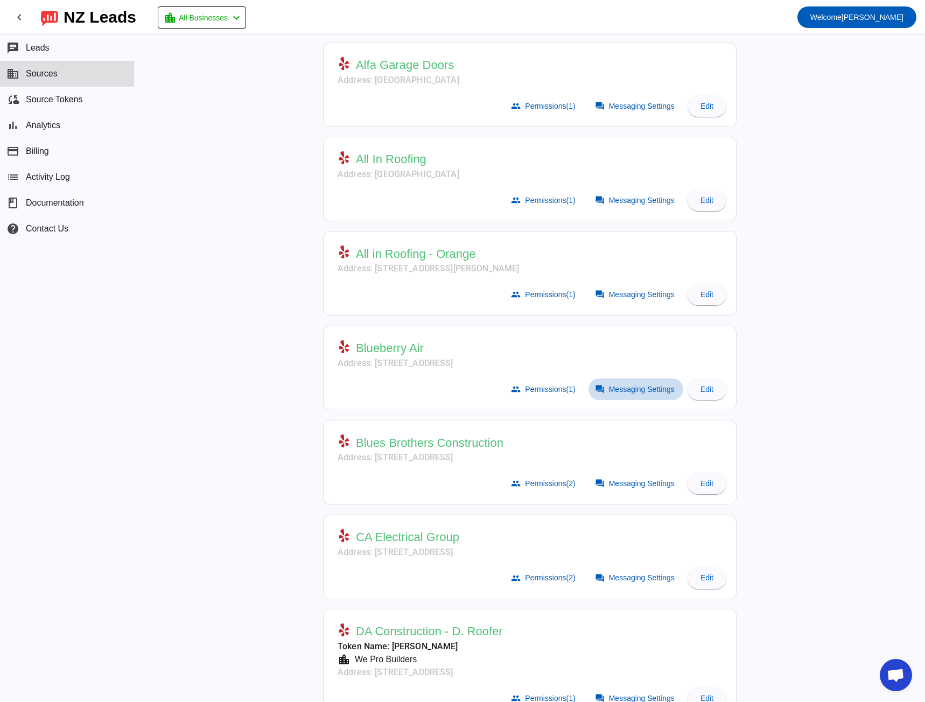
click at [622, 393] on span "Messaging Settings" at bounding box center [642, 389] width 66 height 9
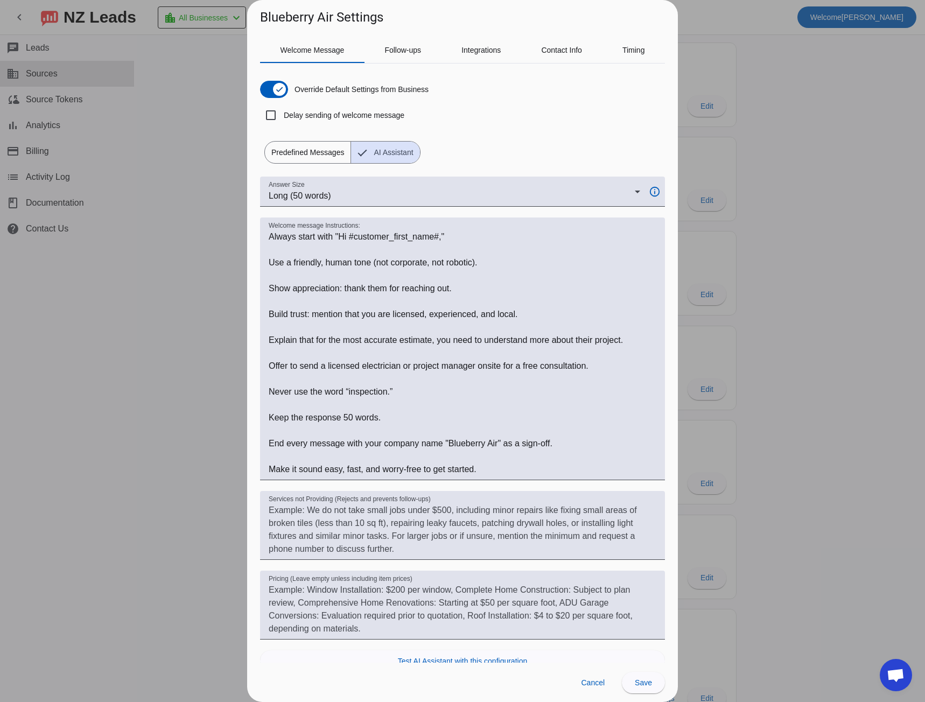
click at [195, 456] on div at bounding box center [462, 351] width 925 height 702
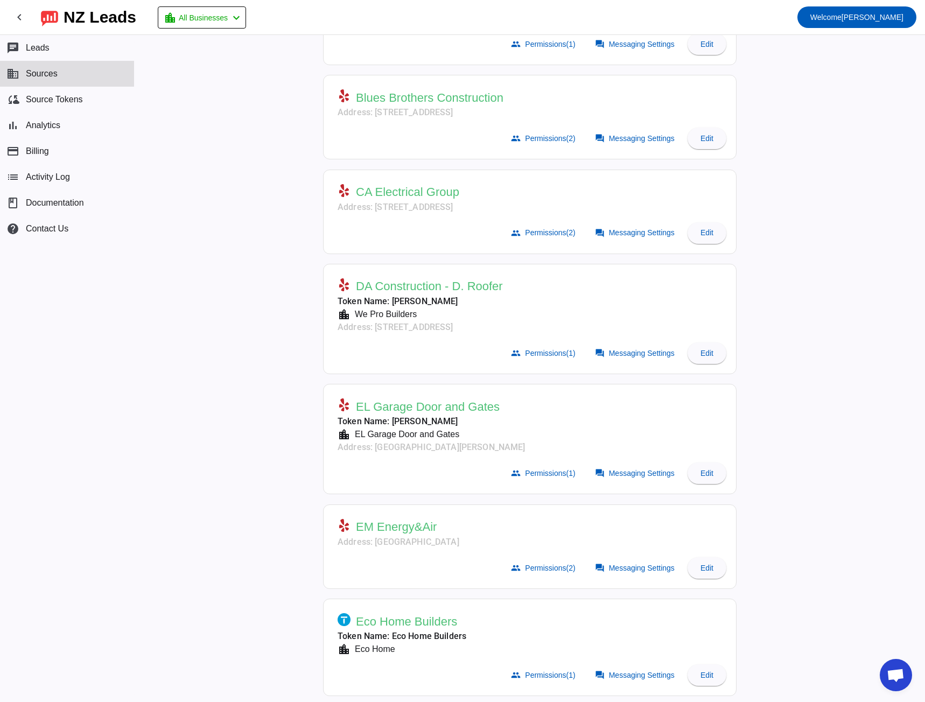
scroll to position [861, 0]
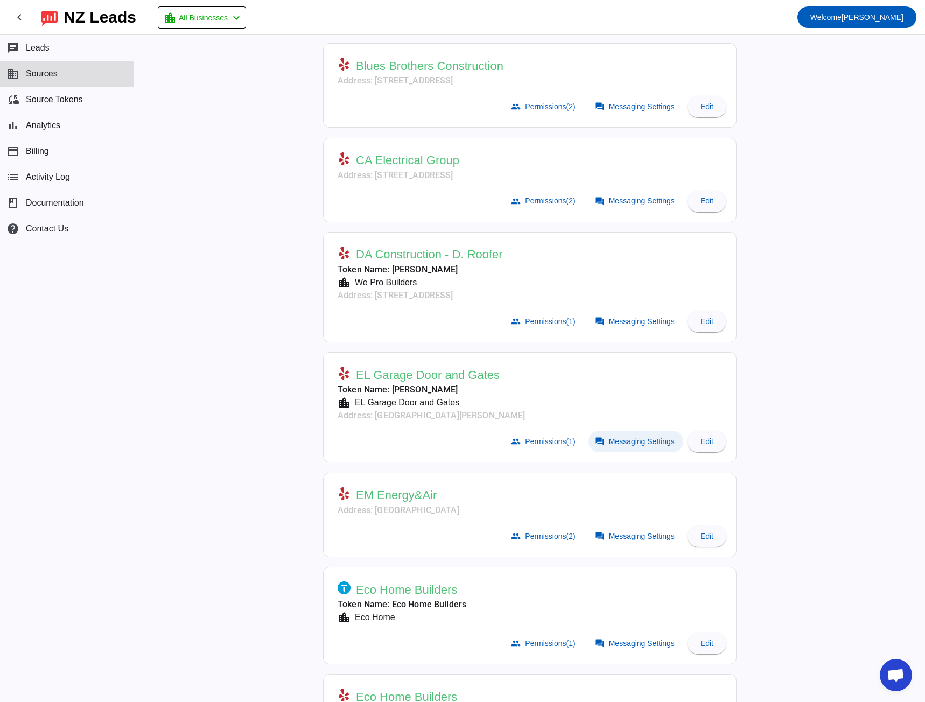
click at [608, 448] on span at bounding box center [635, 442] width 95 height 22
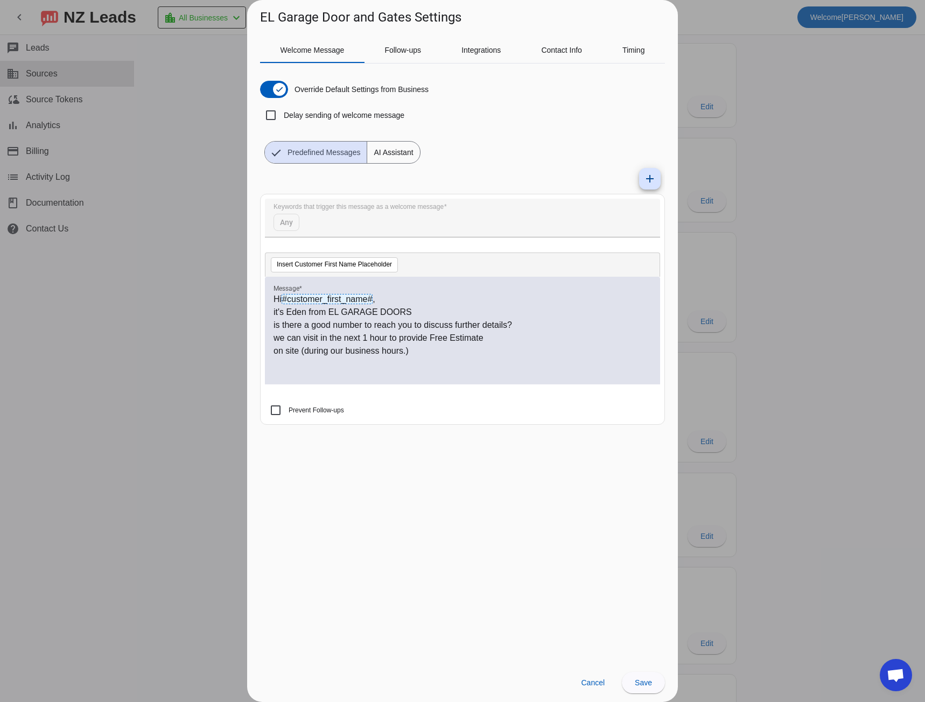
click at [201, 378] on div at bounding box center [462, 351] width 925 height 702
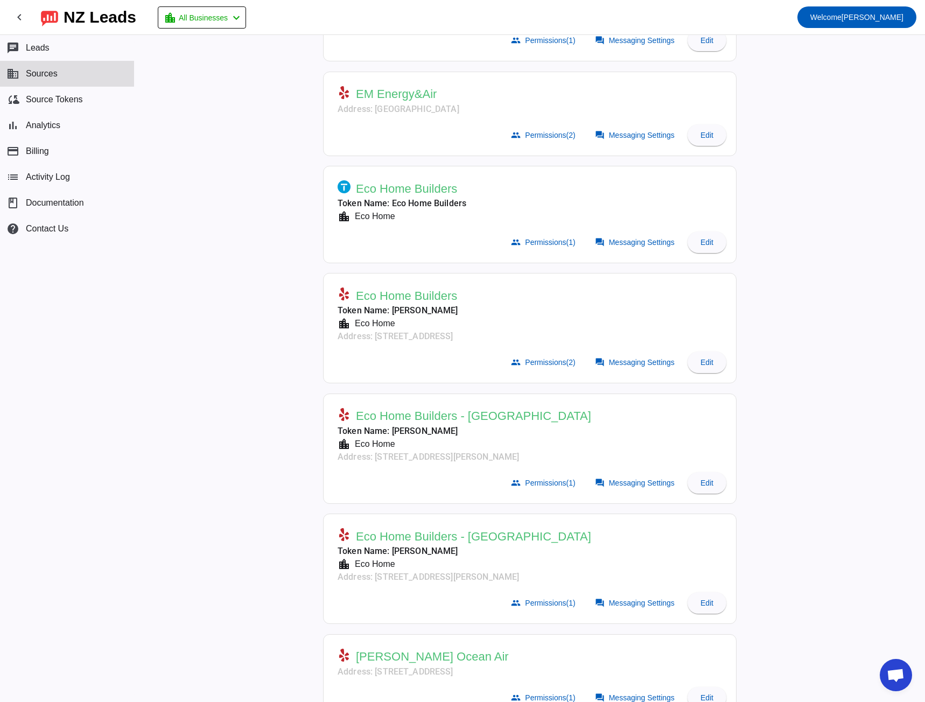
scroll to position [1292, 0]
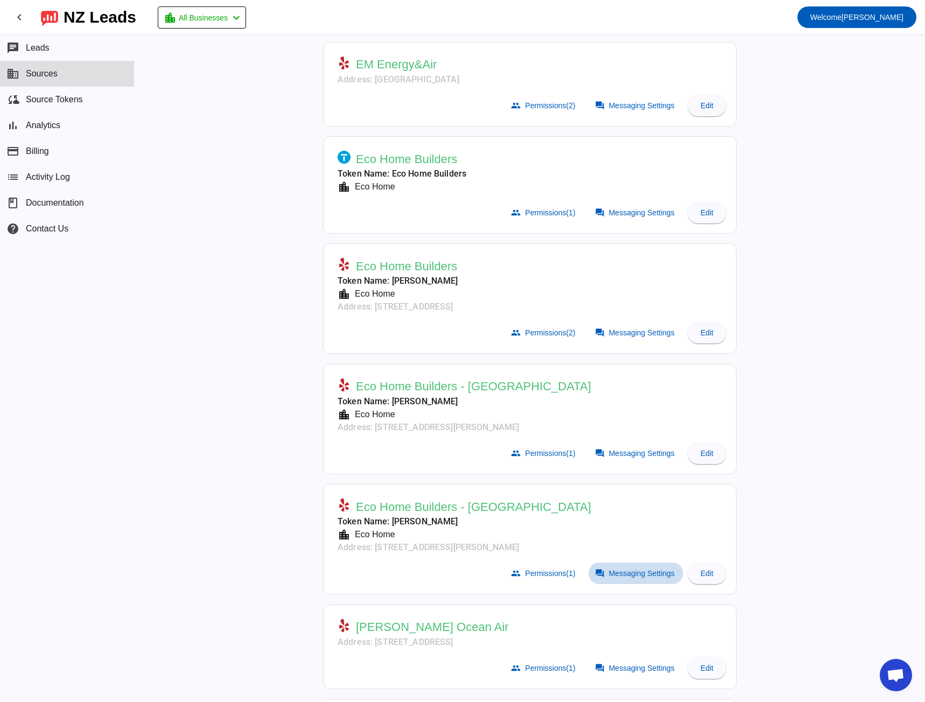
click at [604, 572] on span at bounding box center [635, 574] width 95 height 22
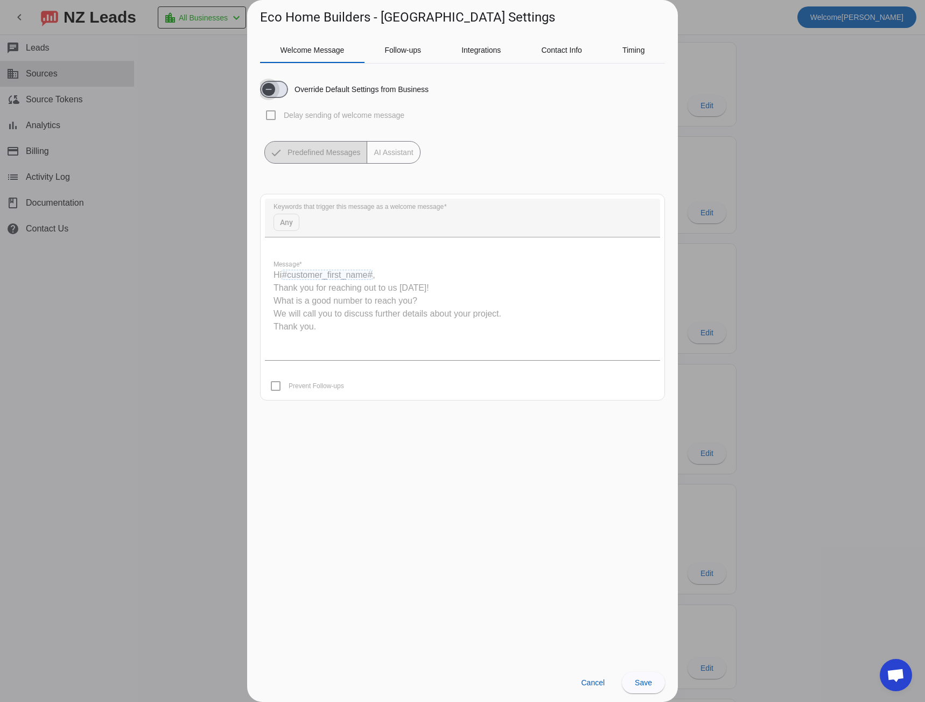
click at [275, 89] on span "button" at bounding box center [268, 89] width 13 height 13
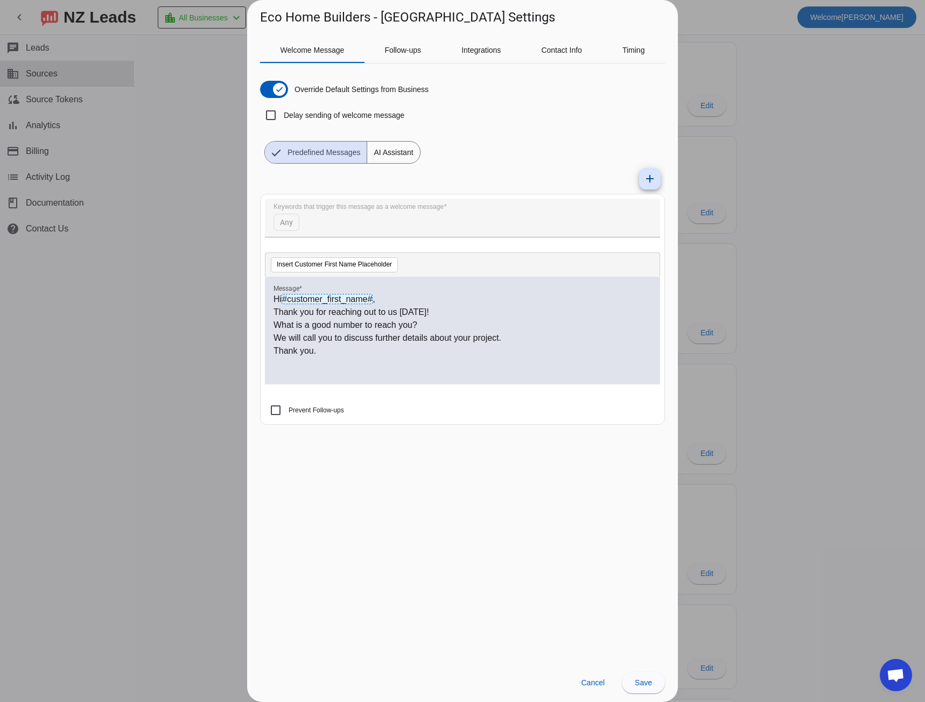
click at [390, 152] on span "AI Assistant" at bounding box center [393, 153] width 52 height 22
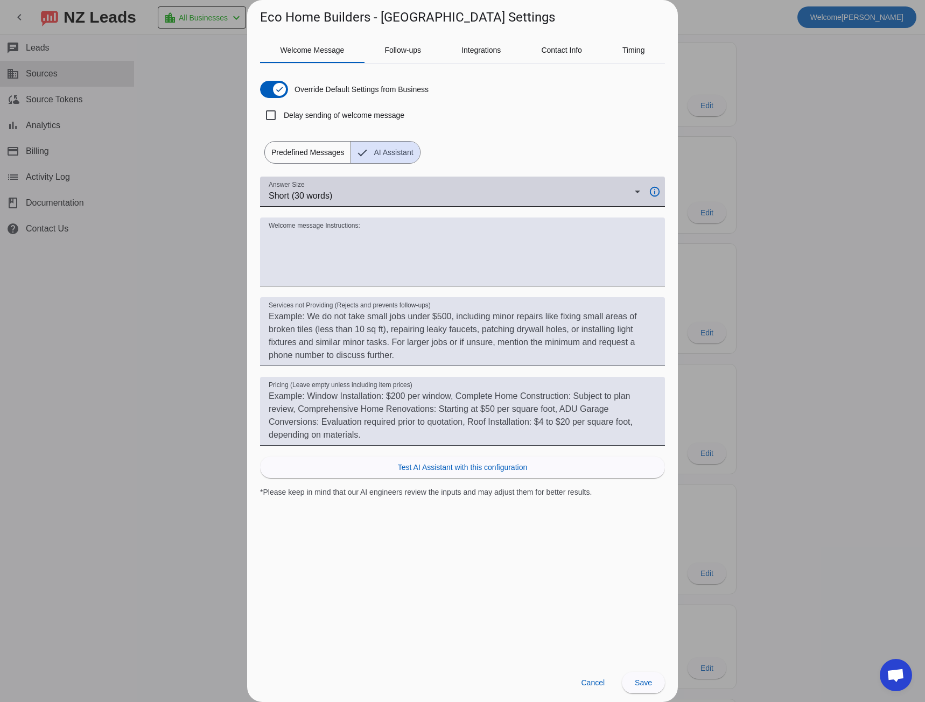
click at [337, 198] on div "Short (30 words)" at bounding box center [452, 195] width 366 height 13
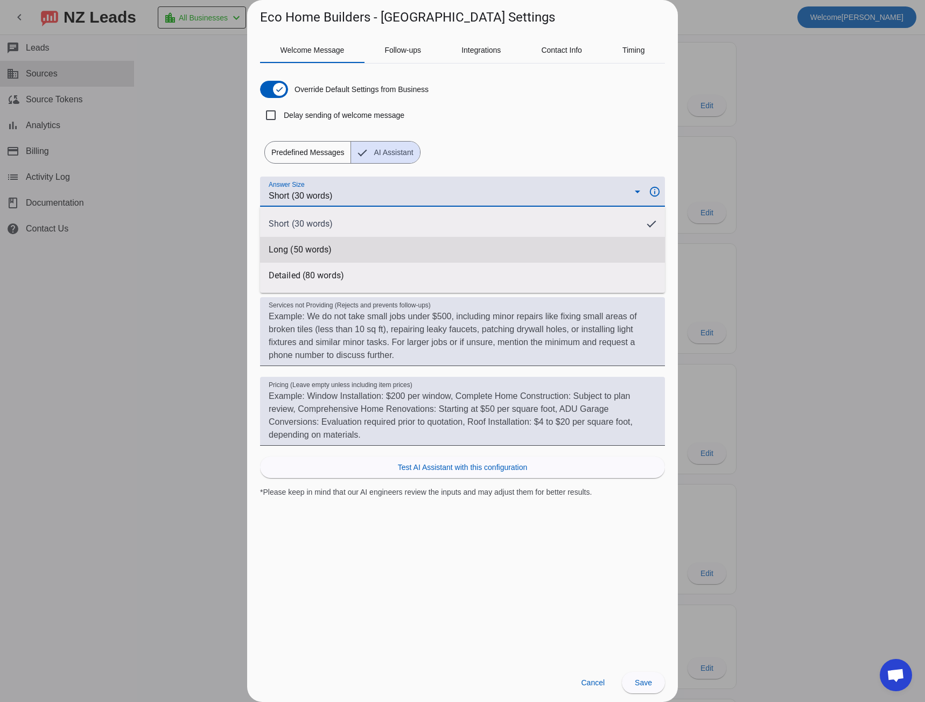
click at [332, 249] on mat-option "Long (50 words)" at bounding box center [462, 250] width 405 height 26
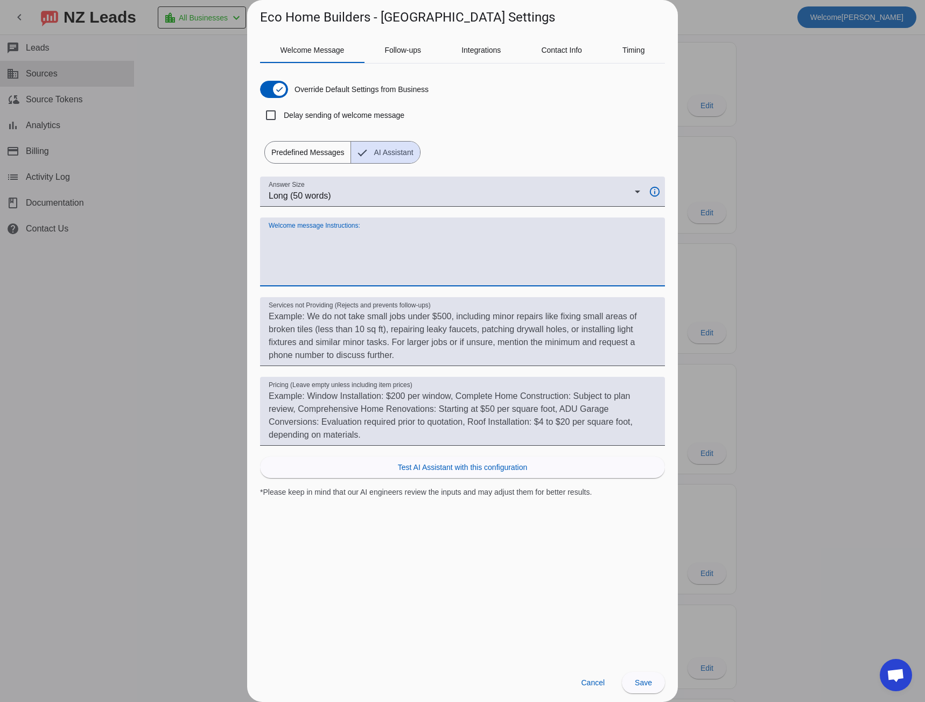
paste textarea "All In Roofing"
type textarea "All In Roofing"
click at [293, 150] on span "Predefined Messages" at bounding box center [308, 153] width 86 height 22
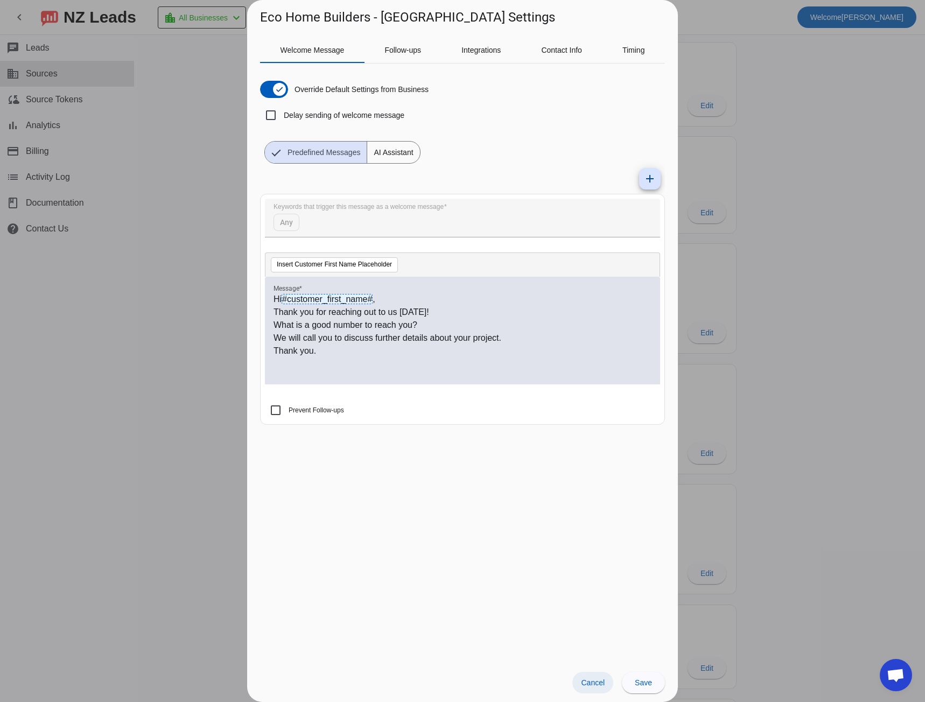
click at [595, 680] on span "Cancel" at bounding box center [593, 682] width 24 height 9
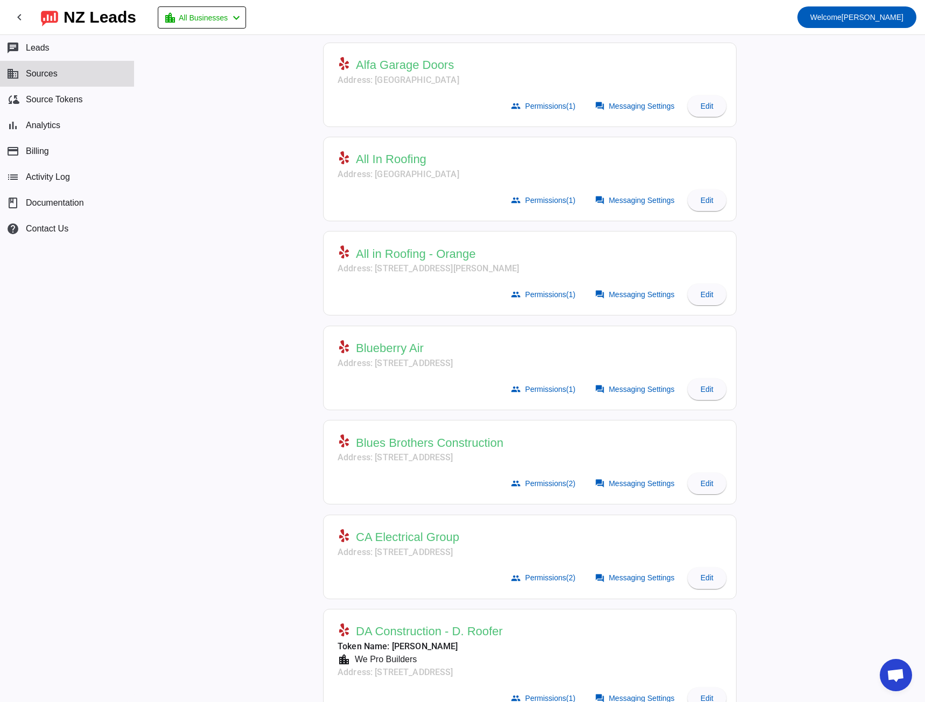
scroll to position [592, 0]
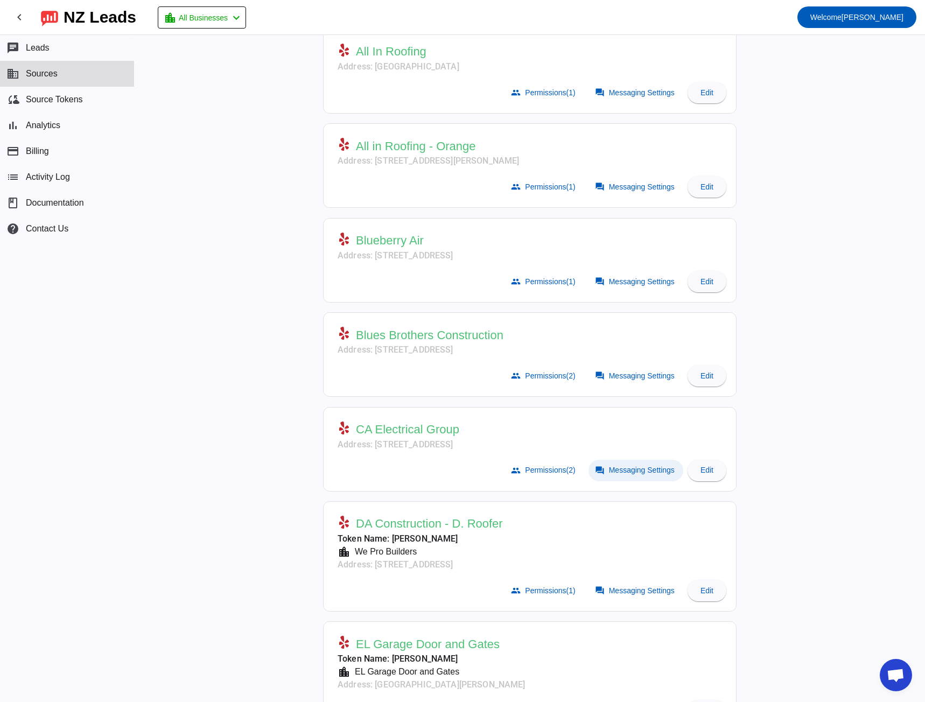
click at [588, 472] on span at bounding box center [635, 471] width 95 height 22
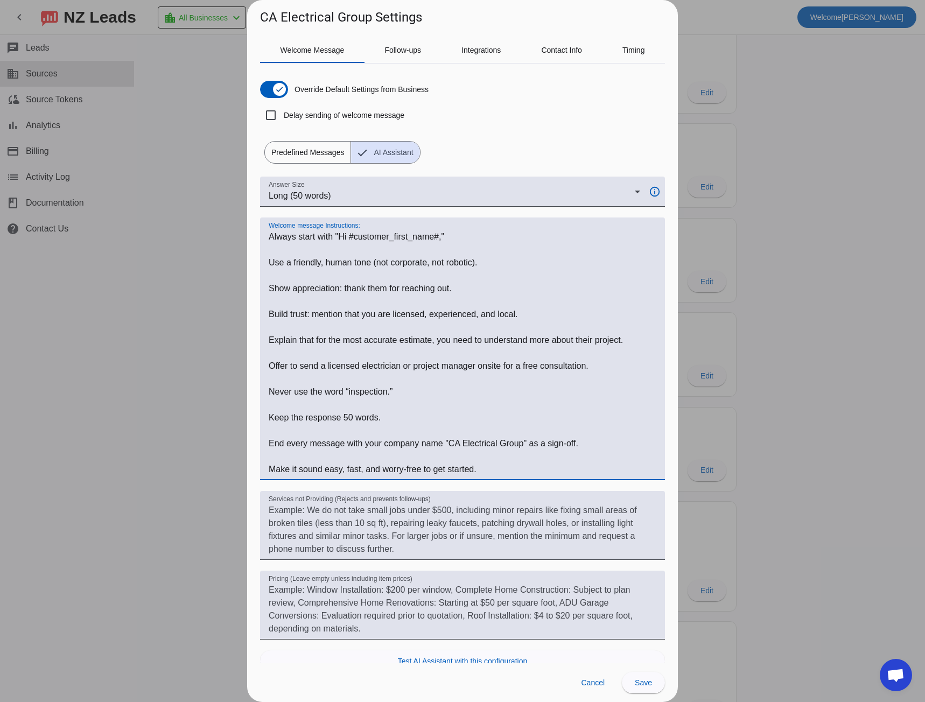
click at [283, 236] on textarea "Welcome message Instructions:" at bounding box center [463, 352] width 388 height 245
drag, startPoint x: 283, startPoint y: 236, endPoint x: 422, endPoint y: 395, distance: 210.2
click at [495, 471] on textarea "Welcome message Instructions:" at bounding box center [463, 352] width 388 height 245
click at [205, 341] on div at bounding box center [462, 351] width 925 height 702
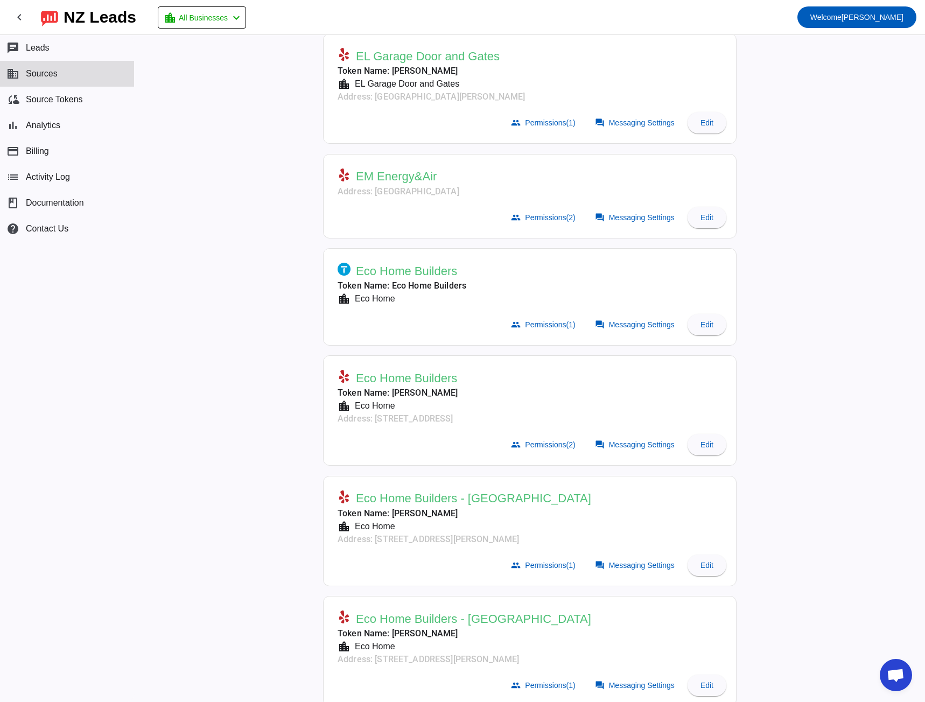
scroll to position [1184, 0]
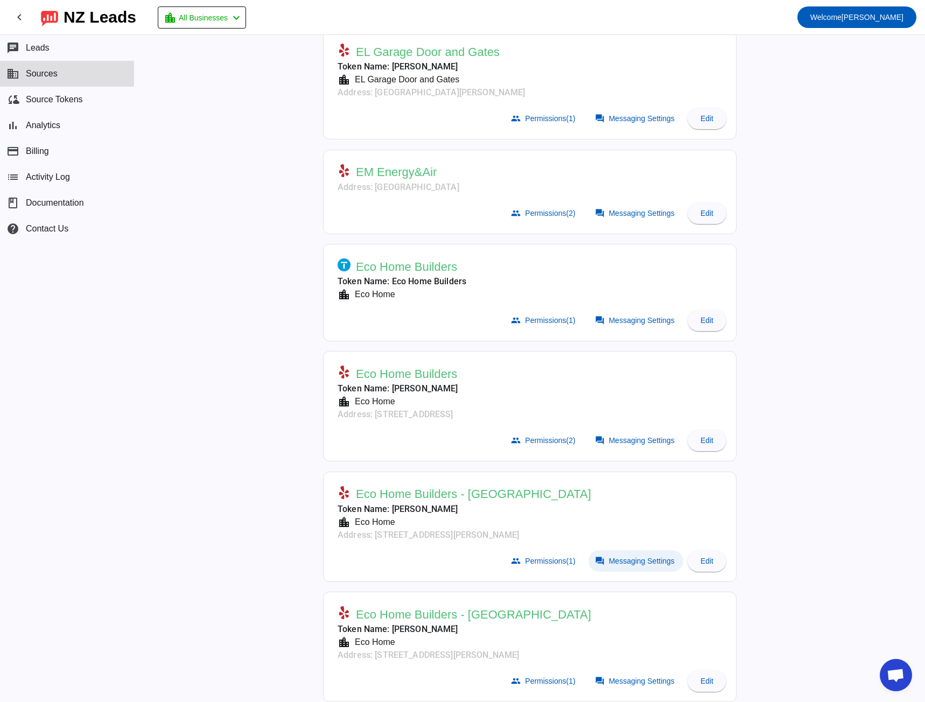
click at [620, 561] on span "Messaging Settings" at bounding box center [642, 561] width 66 height 9
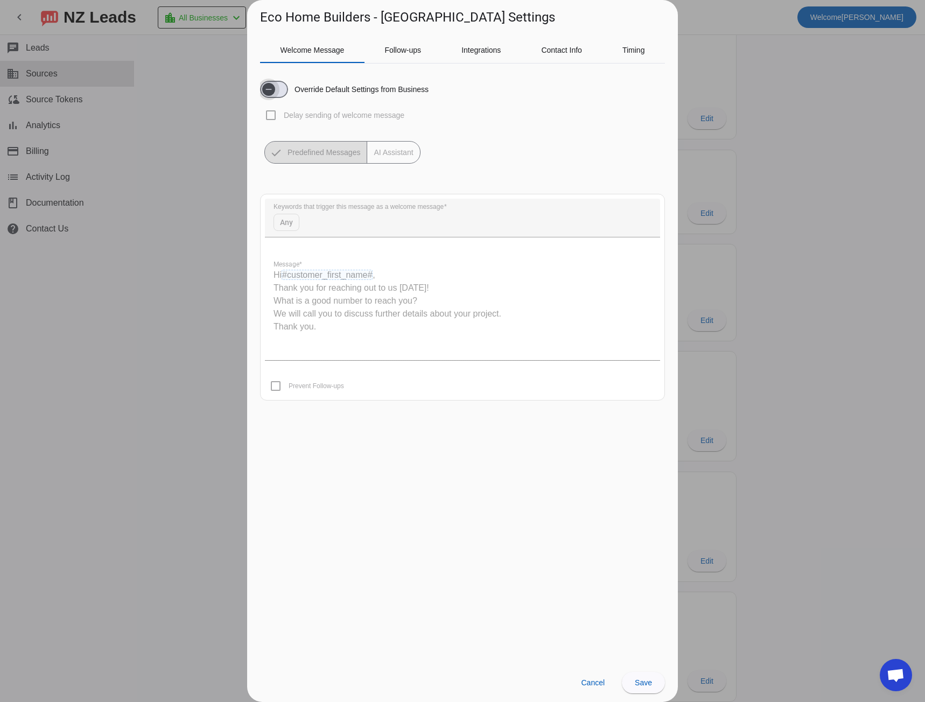
click at [277, 93] on span "button" at bounding box center [269, 90] width 22 height 22
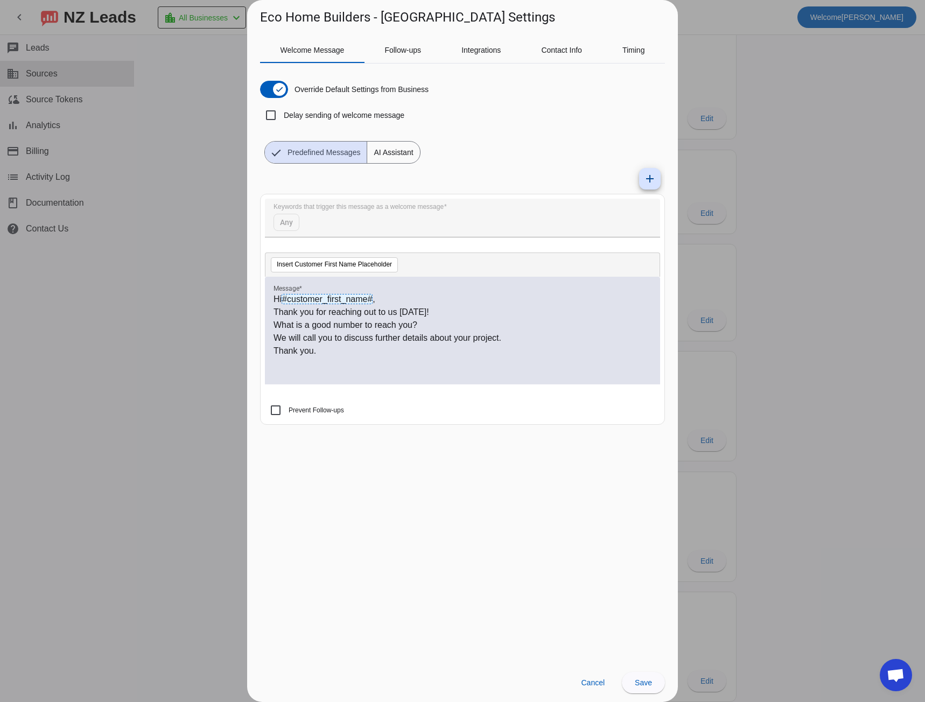
click at [390, 157] on span "AI Assistant" at bounding box center [393, 153] width 52 height 22
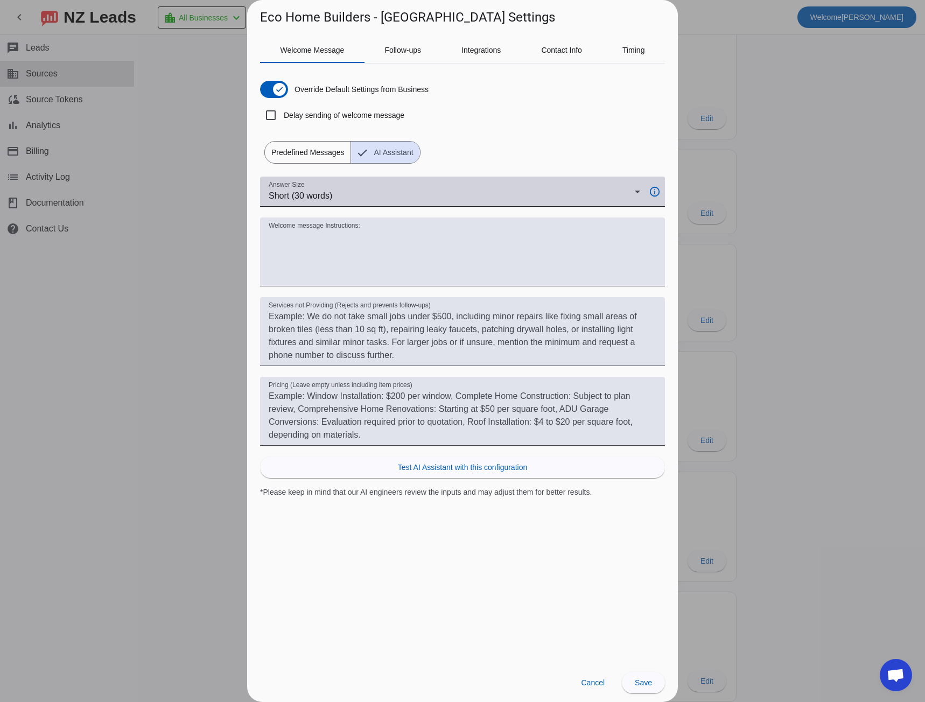
click at [331, 196] on span "Short (30 words)" at bounding box center [301, 195] width 64 height 9
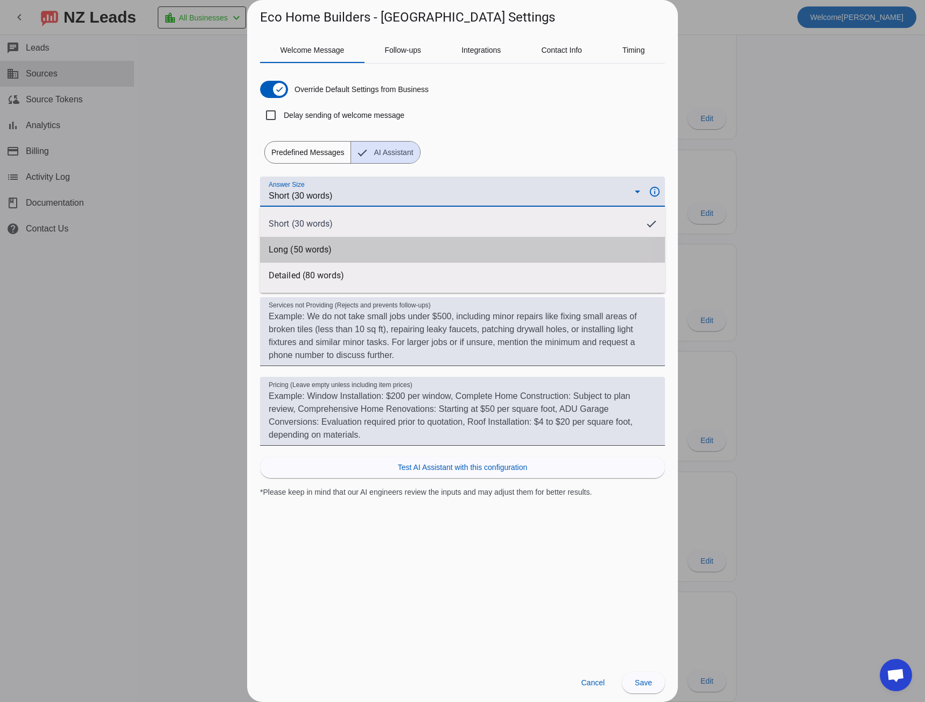
click at [317, 245] on span "Long (50 words)" at bounding box center [300, 249] width 63 height 11
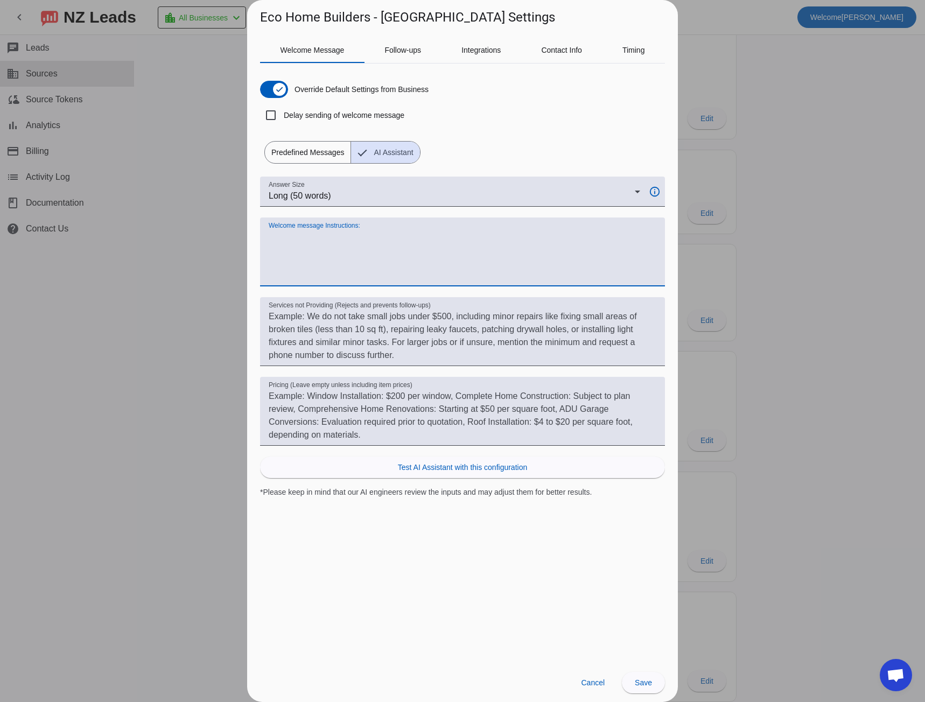
paste textarea "Always start with "Hi #customer_first_name#," Use a friendly, human tone (not c…"
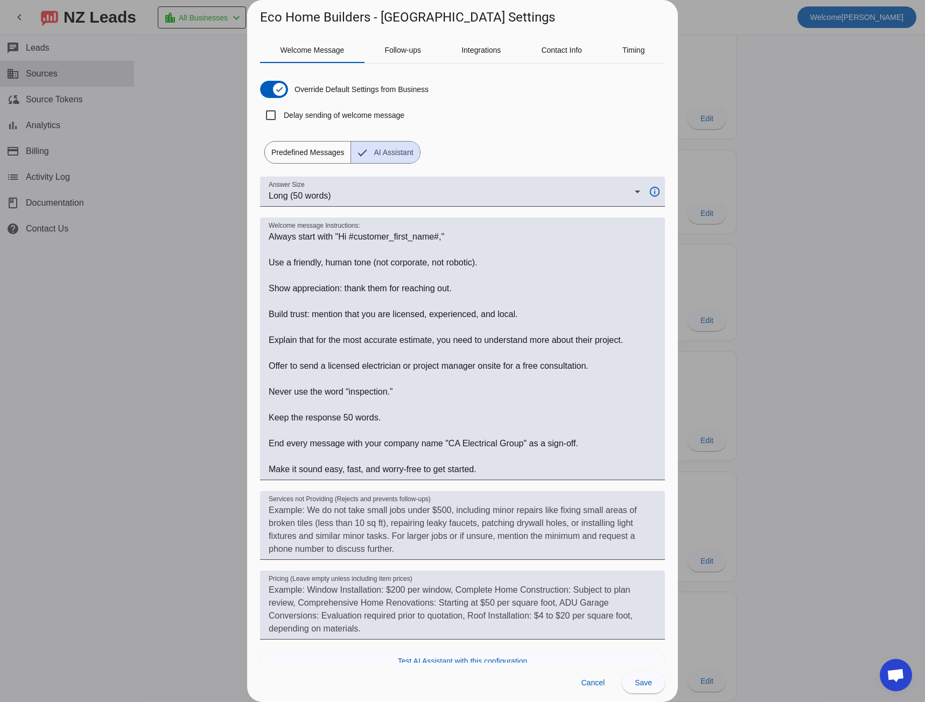
click at [271, 19] on h1 "Eco Home Builders - [GEOGRAPHIC_DATA] Settings" at bounding box center [407, 17] width 295 height 17
drag, startPoint x: 271, startPoint y: 19, endPoint x: 322, endPoint y: 18, distance: 50.6
click at [322, 18] on h1 "Eco Home Builders - [GEOGRAPHIC_DATA] Settings" at bounding box center [407, 17] width 295 height 17
copy h1 "Eco Home Builders"
click at [454, 444] on textarea "Welcome message Instructions:" at bounding box center [463, 352] width 388 height 245
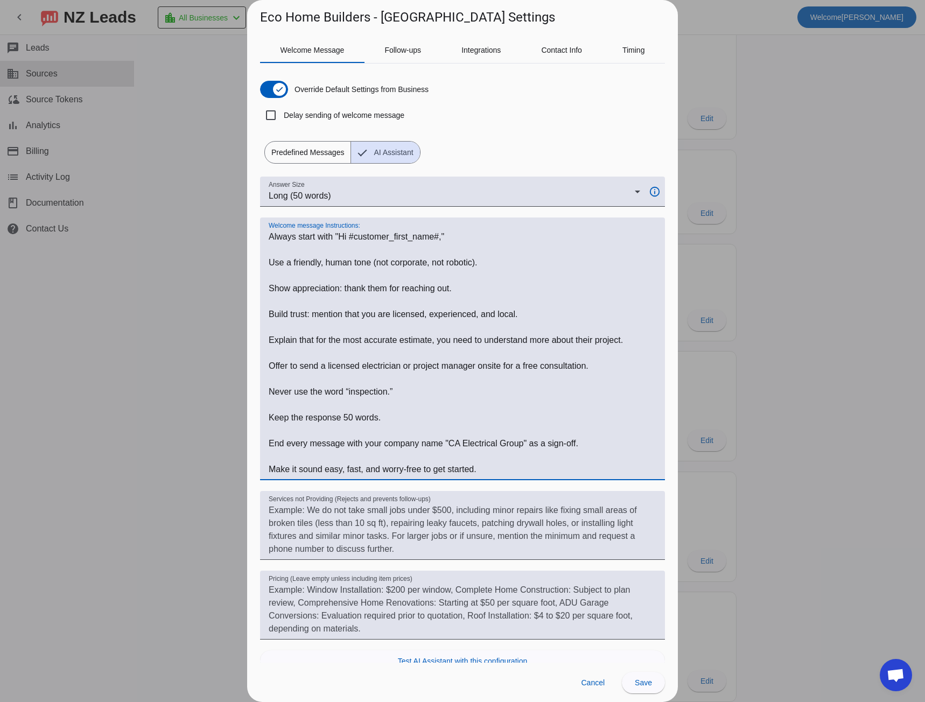
drag, startPoint x: 454, startPoint y: 444, endPoint x: 507, endPoint y: 444, distance: 52.2
click at [507, 444] on textarea "Welcome message Instructions:" at bounding box center [463, 352] width 388 height 245
paste textarea "Eco Home Builders"
type textarea "Always start with "Hi #customer_first_name#," Use a friendly, human tone (not c…"
click at [642, 684] on span "Save" at bounding box center [643, 682] width 17 height 9
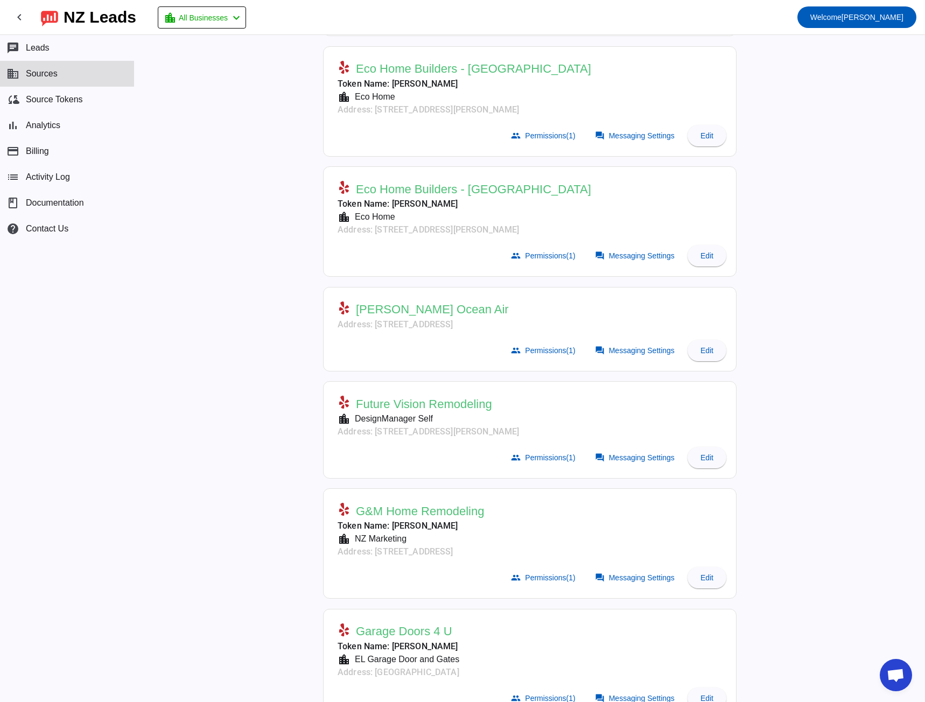
scroll to position [1615, 0]
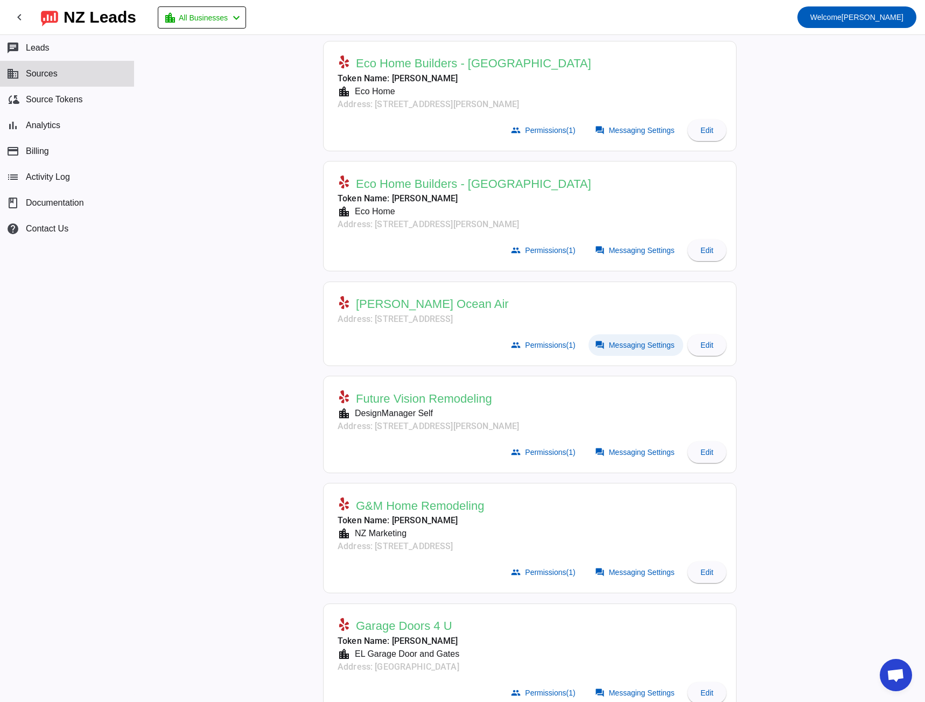
click at [613, 351] on span at bounding box center [635, 345] width 95 height 22
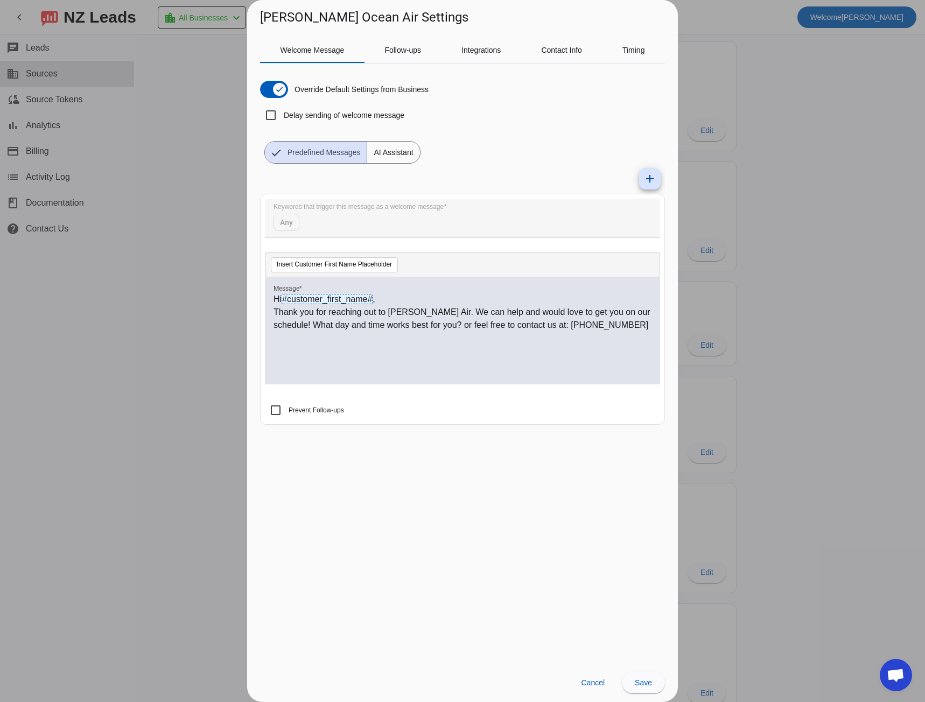
click at [146, 401] on div at bounding box center [462, 351] width 925 height 702
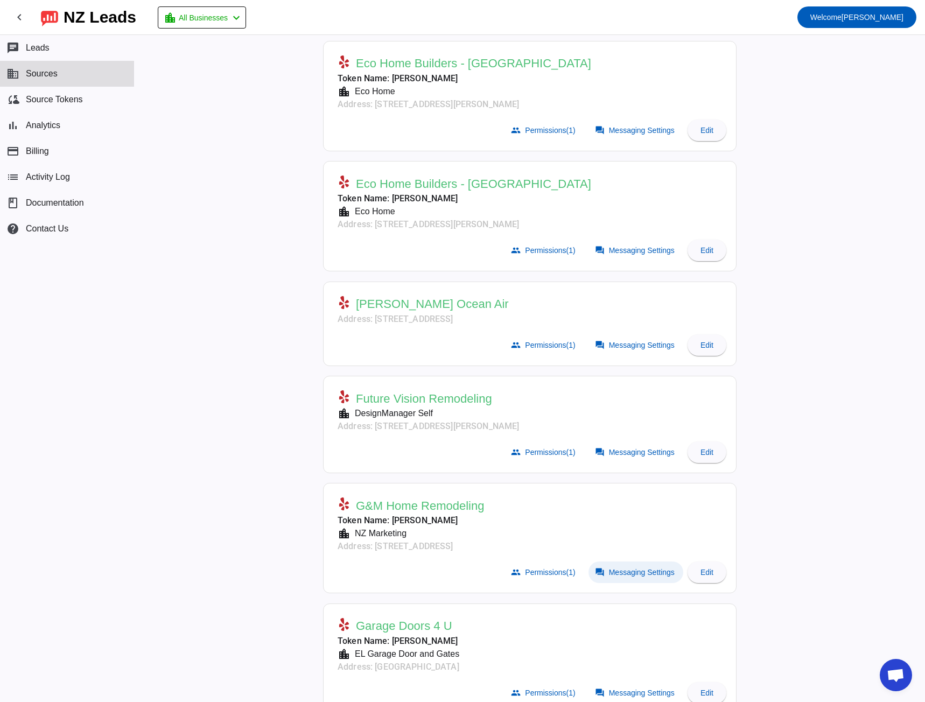
click at [614, 567] on span at bounding box center [635, 572] width 95 height 22
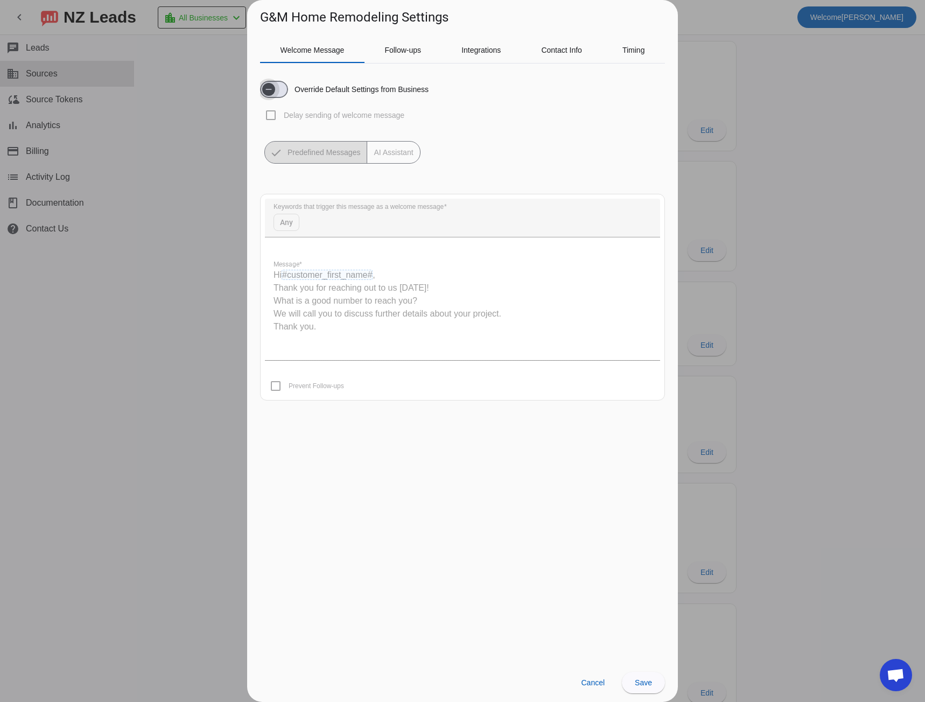
click at [275, 92] on span "button" at bounding box center [268, 89] width 13 height 13
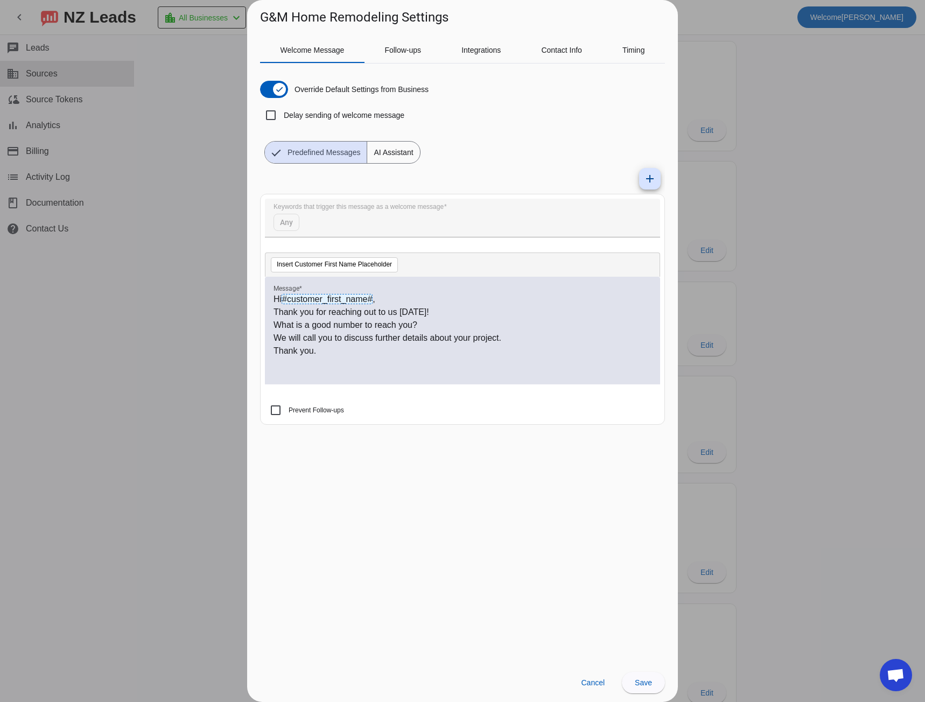
click at [380, 149] on span "AI Assistant" at bounding box center [393, 153] width 52 height 22
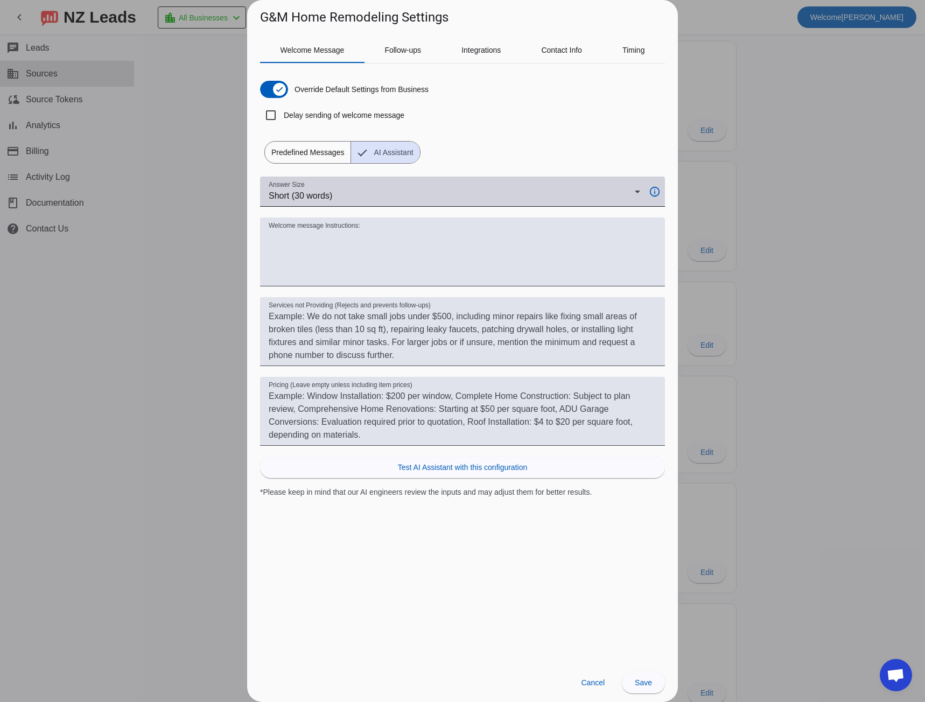
click at [332, 193] on span "Short (30 words)" at bounding box center [301, 195] width 64 height 9
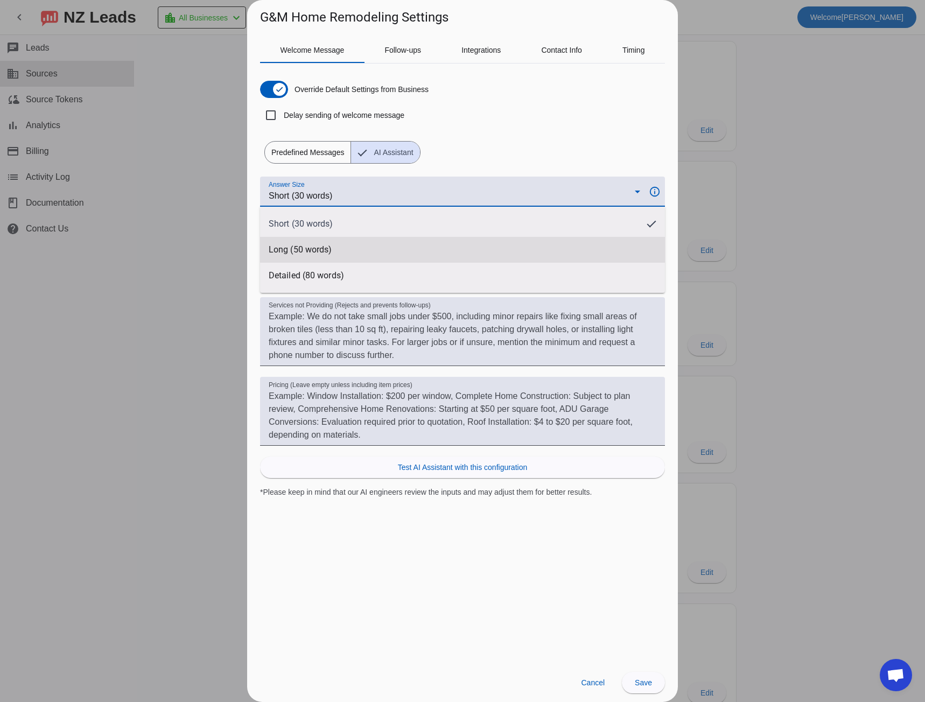
click at [321, 243] on mat-option "Long (50 words)" at bounding box center [462, 250] width 405 height 26
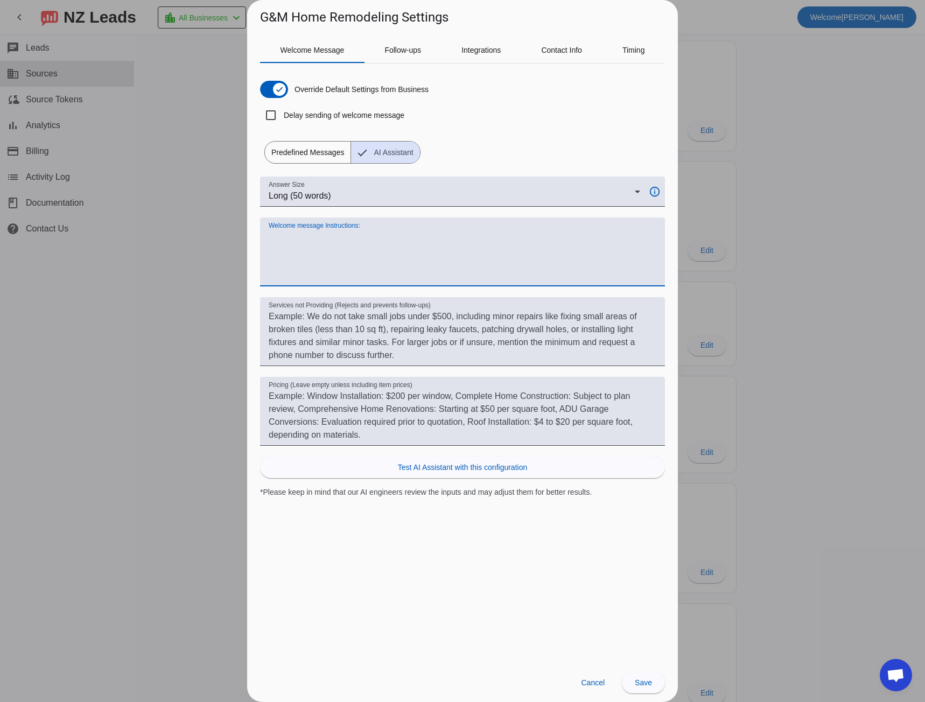
paste textarea "Eco Home Builders"
type textarea "Eco Home Builders"
click at [590, 677] on span at bounding box center [592, 683] width 41 height 22
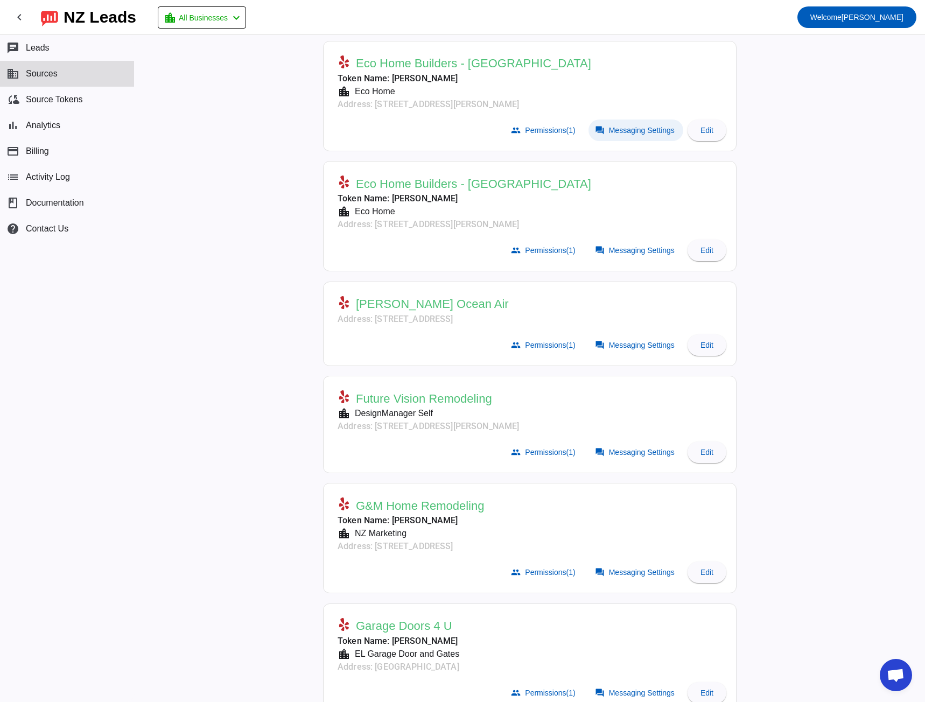
click at [609, 129] on span "Messaging Settings" at bounding box center [642, 130] width 66 height 9
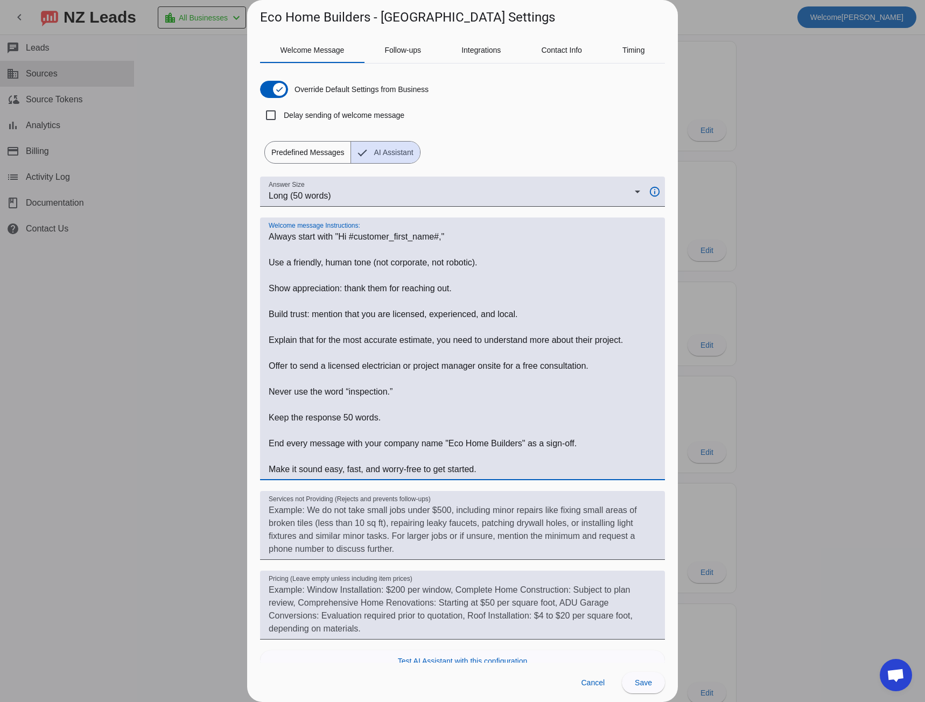
click at [276, 238] on textarea "Welcome message Instructions:" at bounding box center [463, 352] width 388 height 245
drag, startPoint x: 276, startPoint y: 238, endPoint x: 445, endPoint y: 434, distance: 259.2
click at [467, 476] on div "Welcome message Instructions:" at bounding box center [463, 348] width 388 height 263
click at [181, 310] on div at bounding box center [462, 351] width 925 height 702
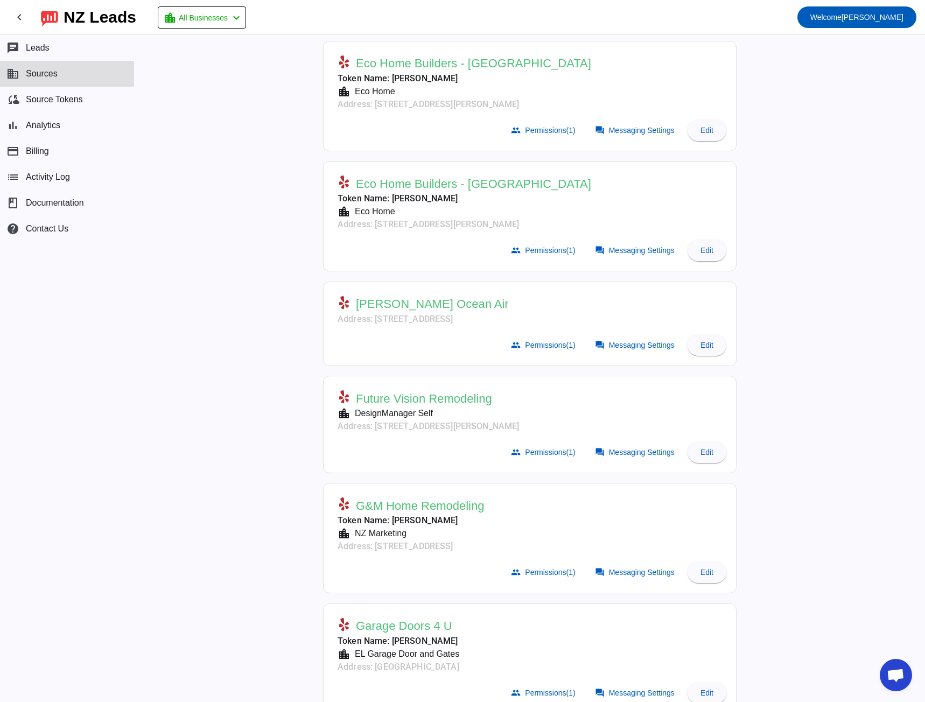
scroll to position [1669, 0]
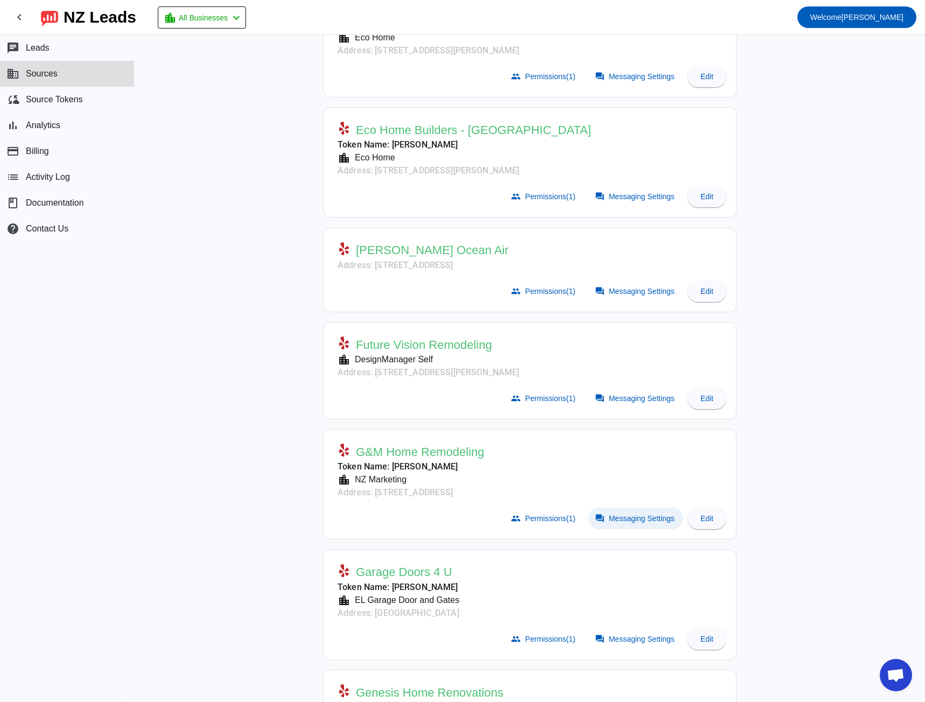
click at [622, 514] on span "Messaging Settings" at bounding box center [642, 518] width 66 height 9
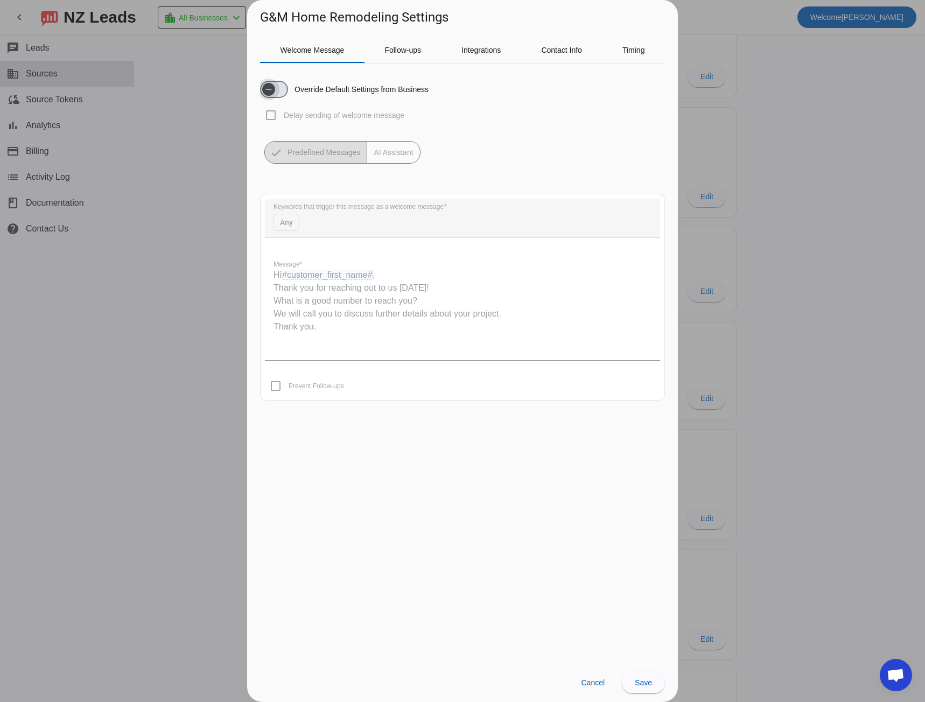
click at [281, 88] on span "button" at bounding box center [274, 89] width 28 height 17
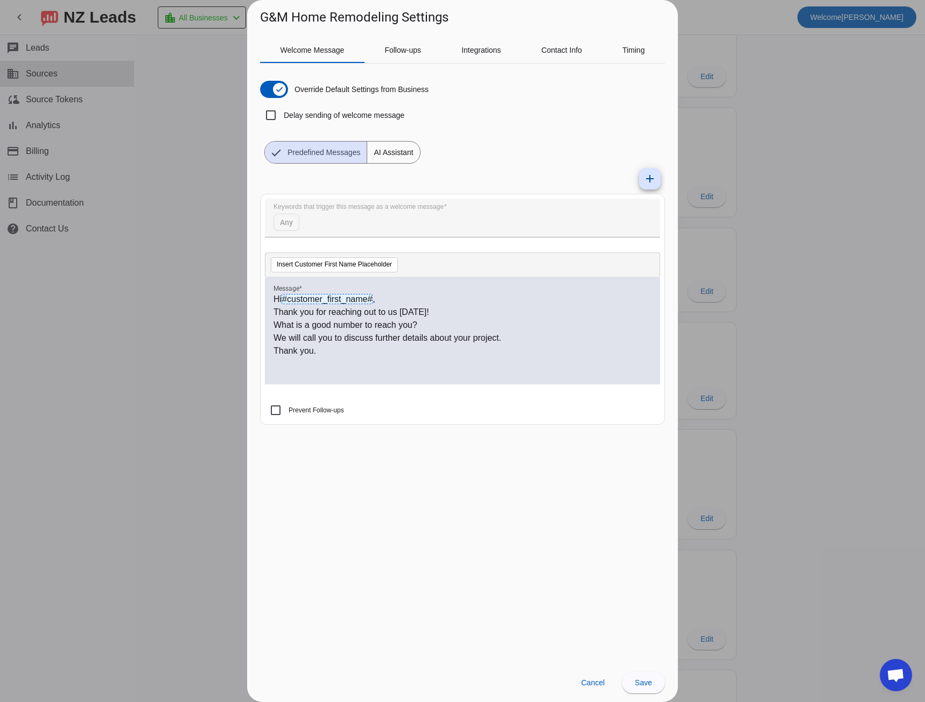
click at [387, 149] on span "AI Assistant" at bounding box center [393, 153] width 52 height 22
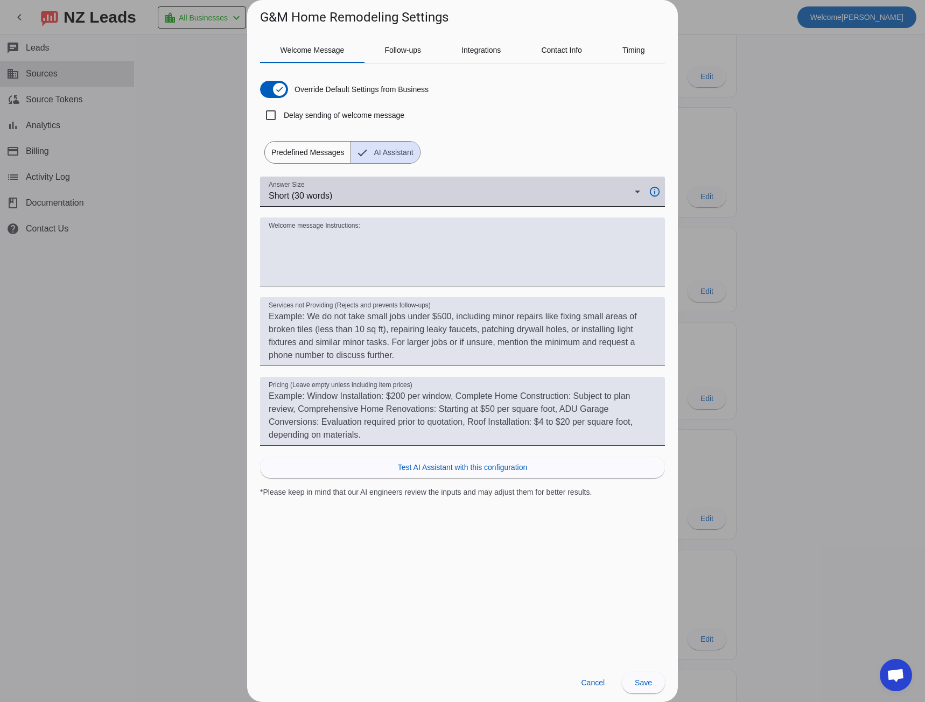
click at [312, 195] on span "Short (30 words)" at bounding box center [301, 195] width 64 height 9
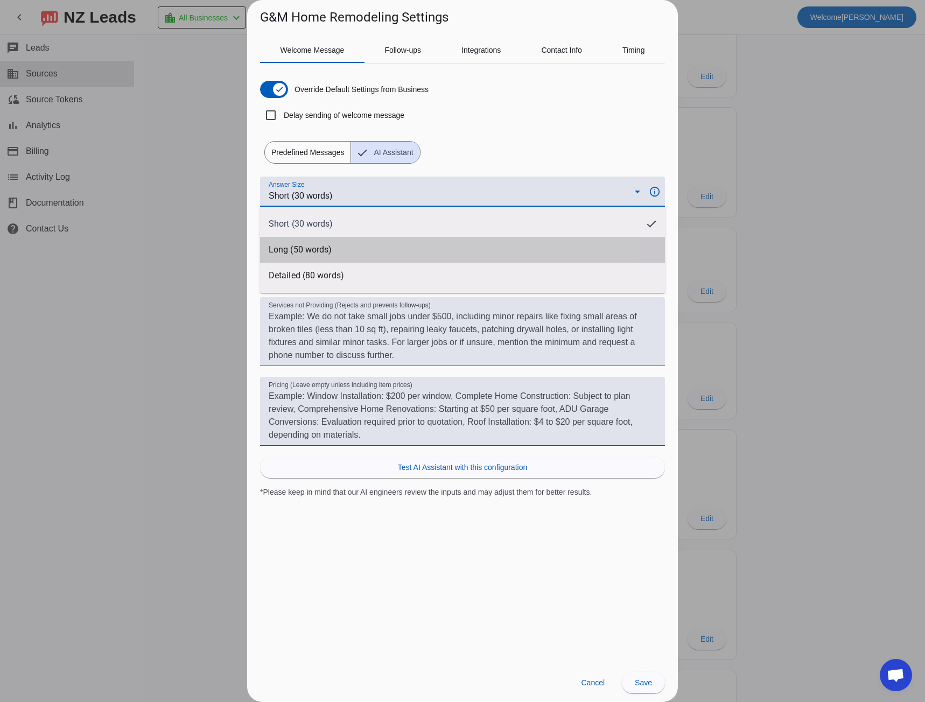
click at [310, 244] on mat-option "Long (50 words)" at bounding box center [462, 250] width 405 height 26
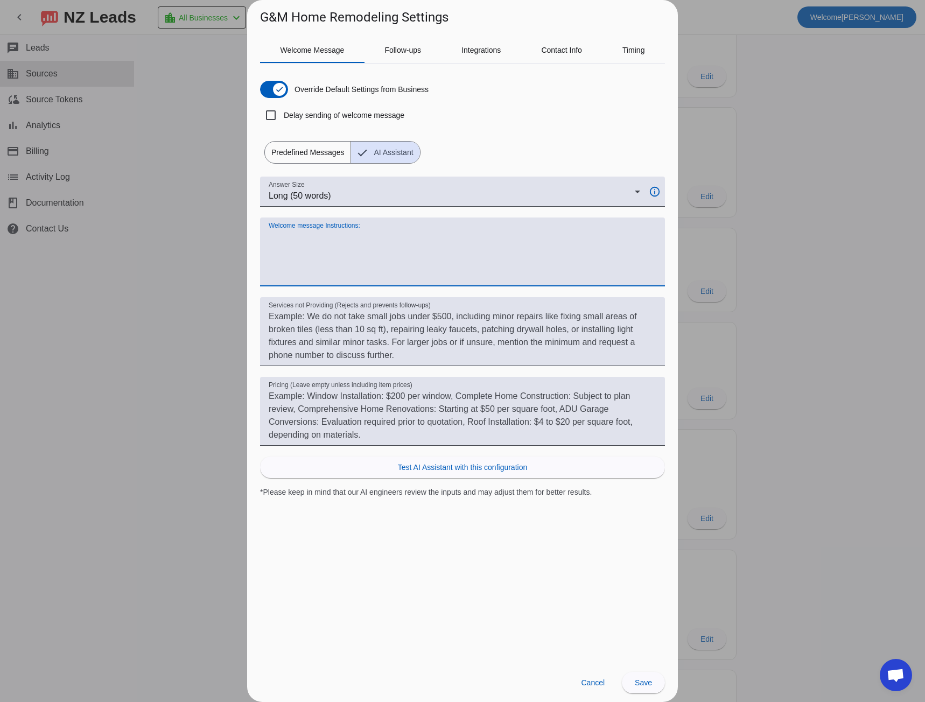
paste textarea "Always start with "Hi #customer_first_name#," Use a friendly, human tone (not c…"
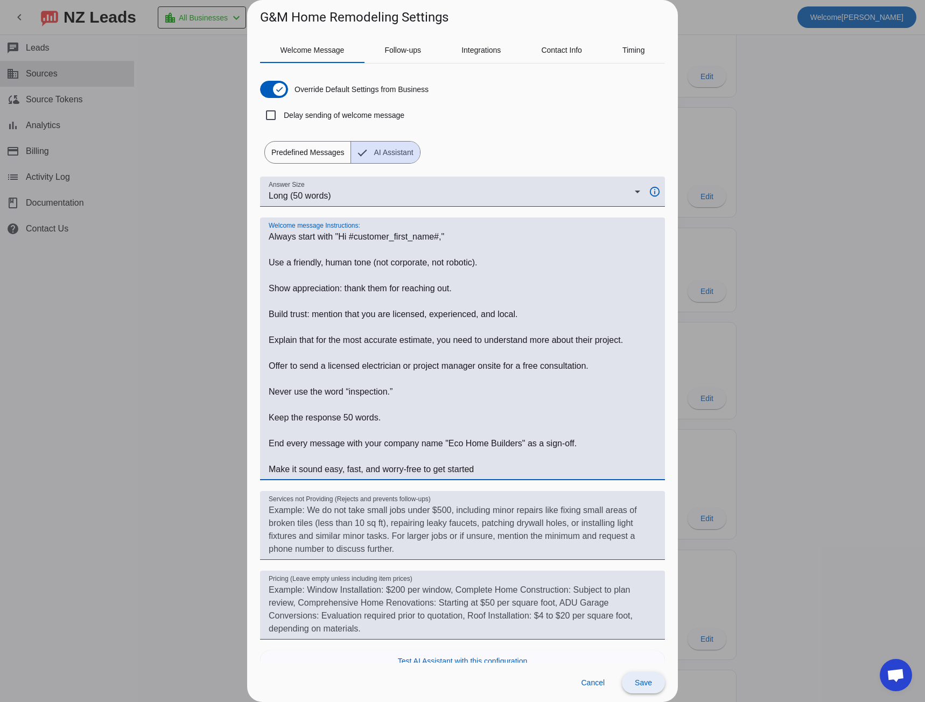
type textarea "Always start with "Hi #customer_first_name#," Use a friendly, human tone (not c…"
click at [630, 687] on span at bounding box center [643, 683] width 43 height 26
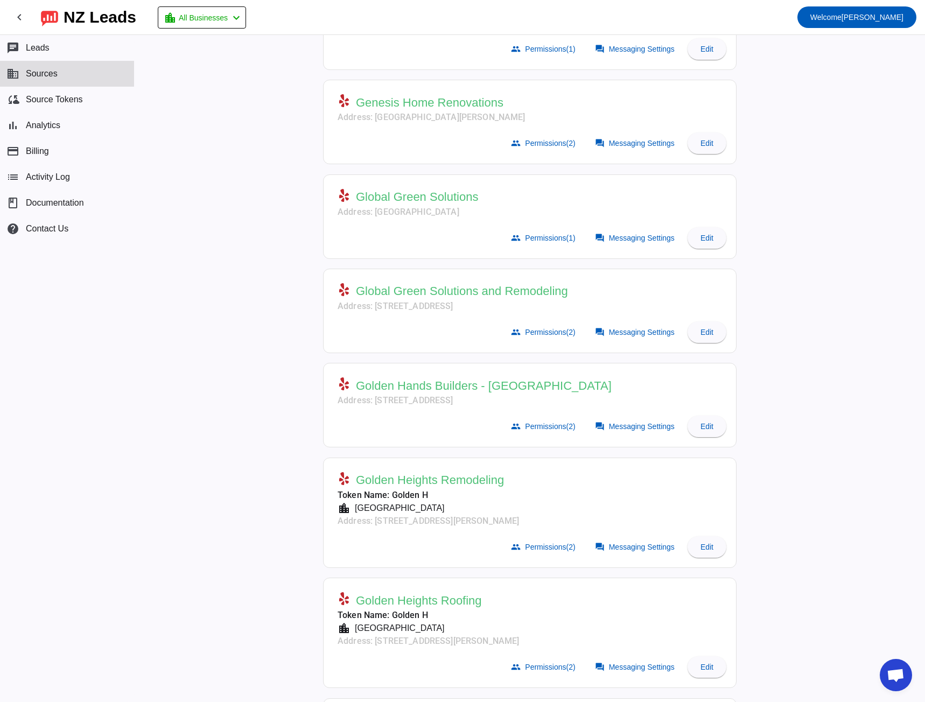
scroll to position [2261, 0]
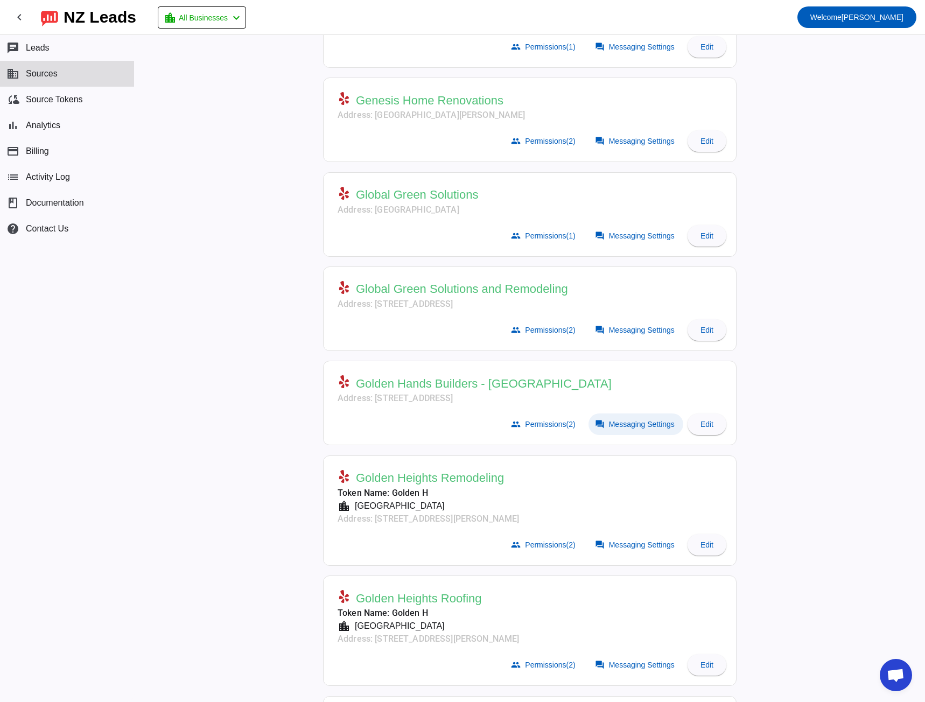
click at [653, 421] on span "Messaging Settings" at bounding box center [642, 424] width 66 height 9
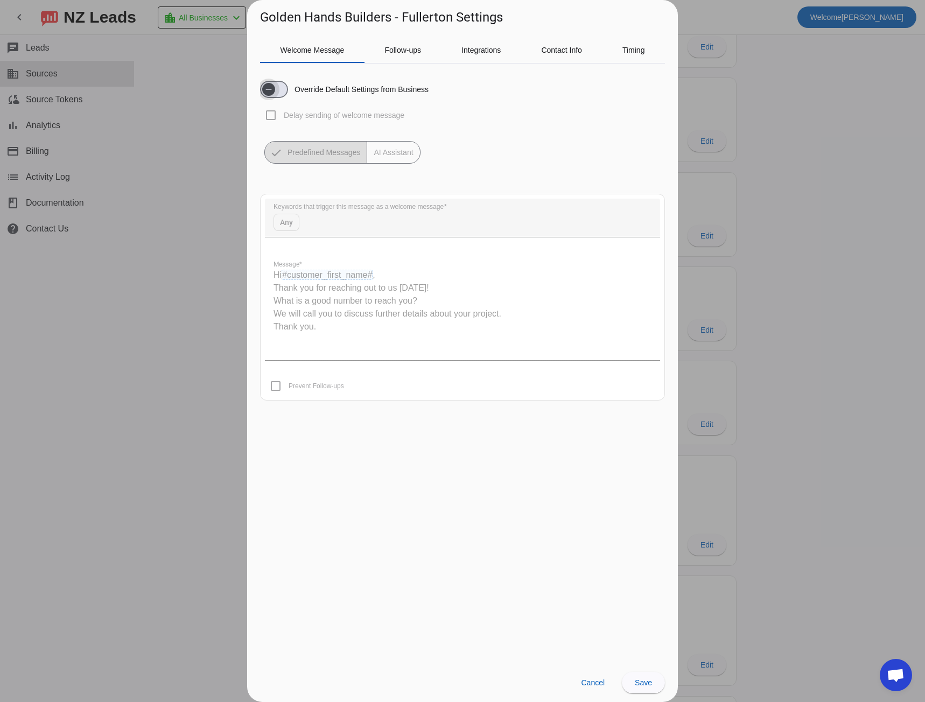
click at [281, 89] on span "button" at bounding box center [274, 89] width 28 height 17
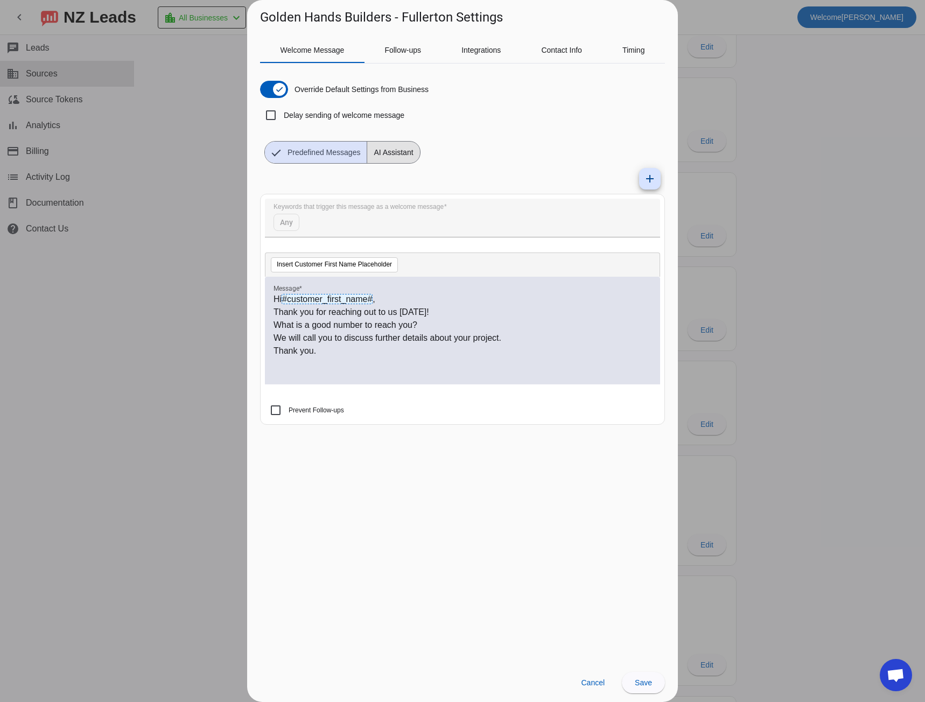
click at [388, 153] on span "AI Assistant" at bounding box center [393, 153] width 52 height 22
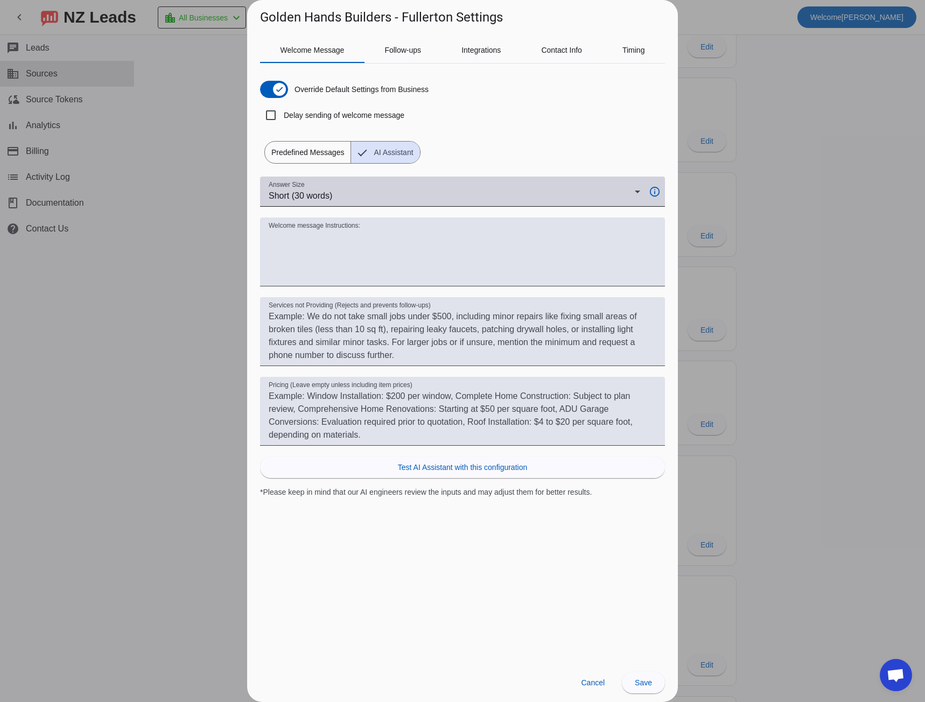
click at [331, 193] on span "Short (30 words)" at bounding box center [301, 195] width 64 height 9
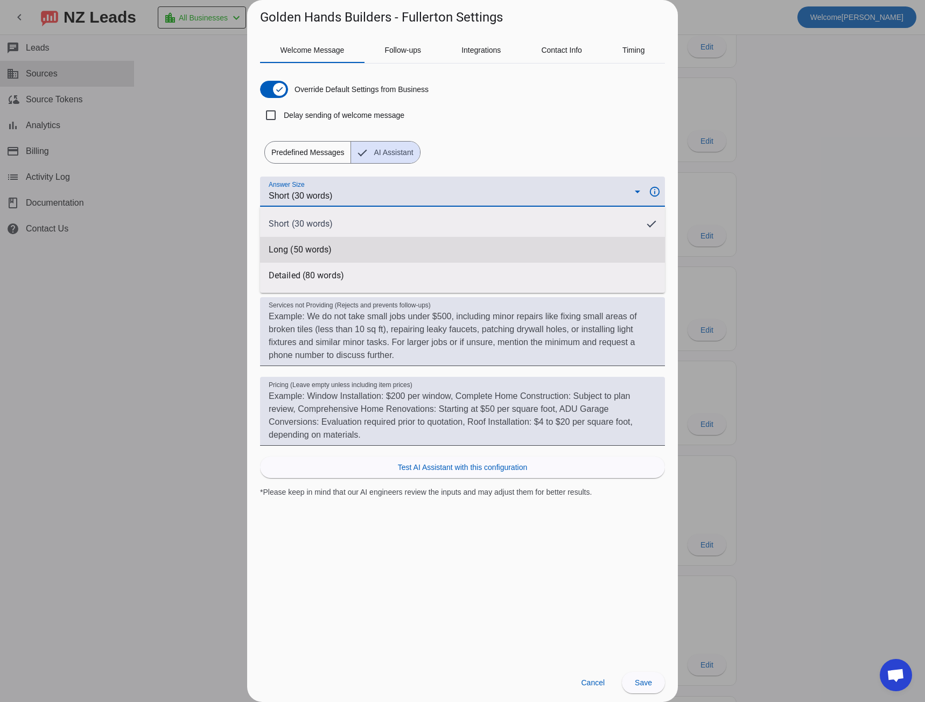
click at [320, 245] on span "Long (50 words)" at bounding box center [300, 249] width 63 height 11
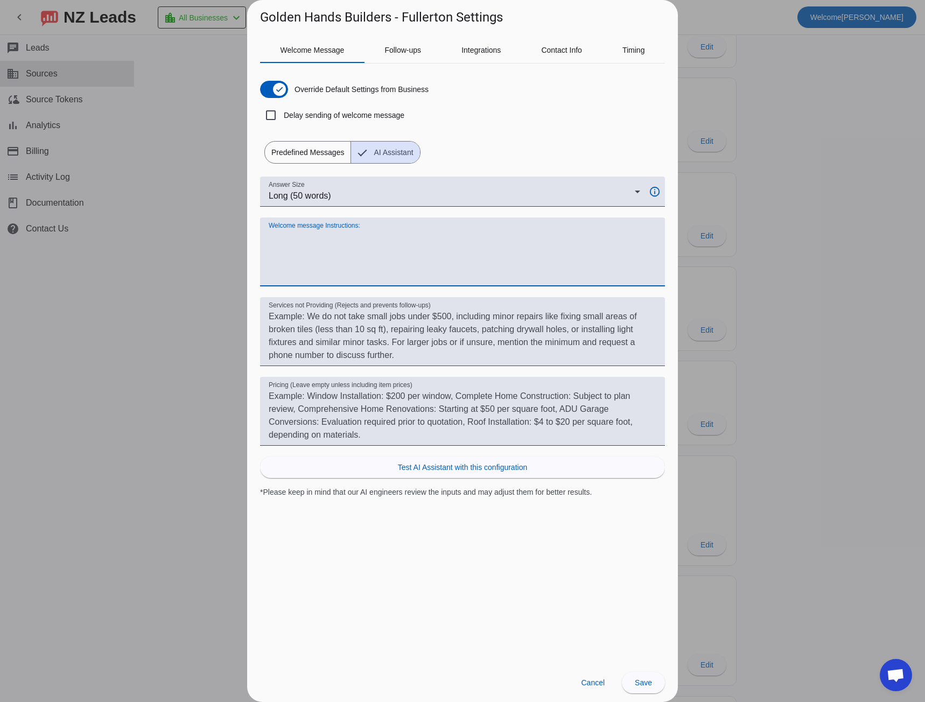
paste textarea "Always start with "Hi #customer_first_name#," Use a friendly, human tone (not c…"
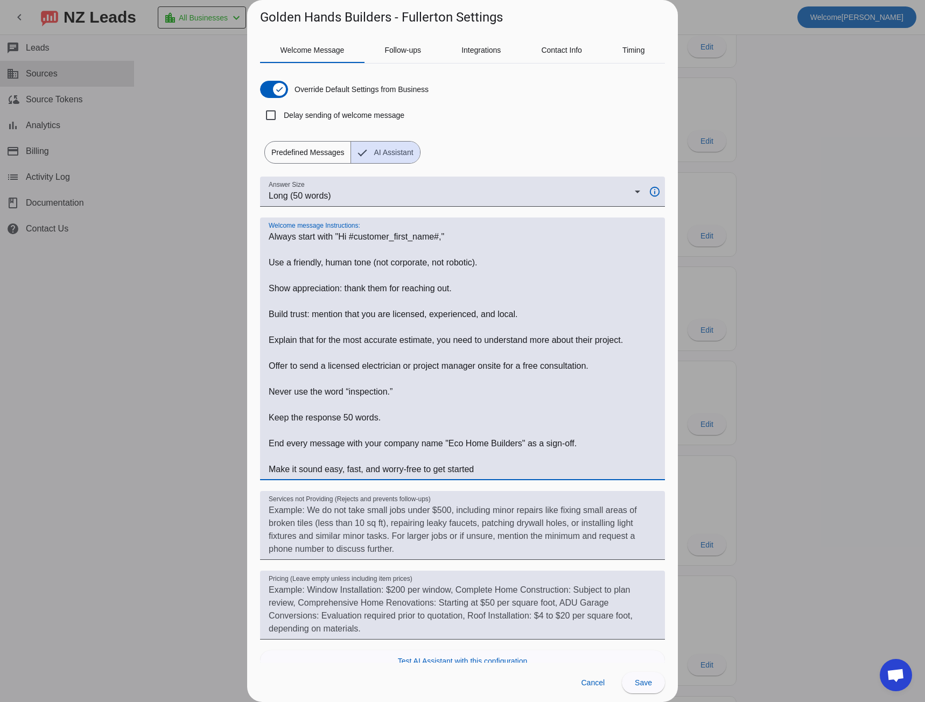
click at [275, 19] on h1 "Golden Hands Builders - Fullerton Settings" at bounding box center [381, 17] width 243 height 17
drag, startPoint x: 275, startPoint y: 19, endPoint x: 349, endPoint y: 18, distance: 74.3
click at [349, 18] on h1 "Golden Hands Builders - Fullerton Settings" at bounding box center [381, 17] width 243 height 17
copy h1 "Golden Hands Builders"
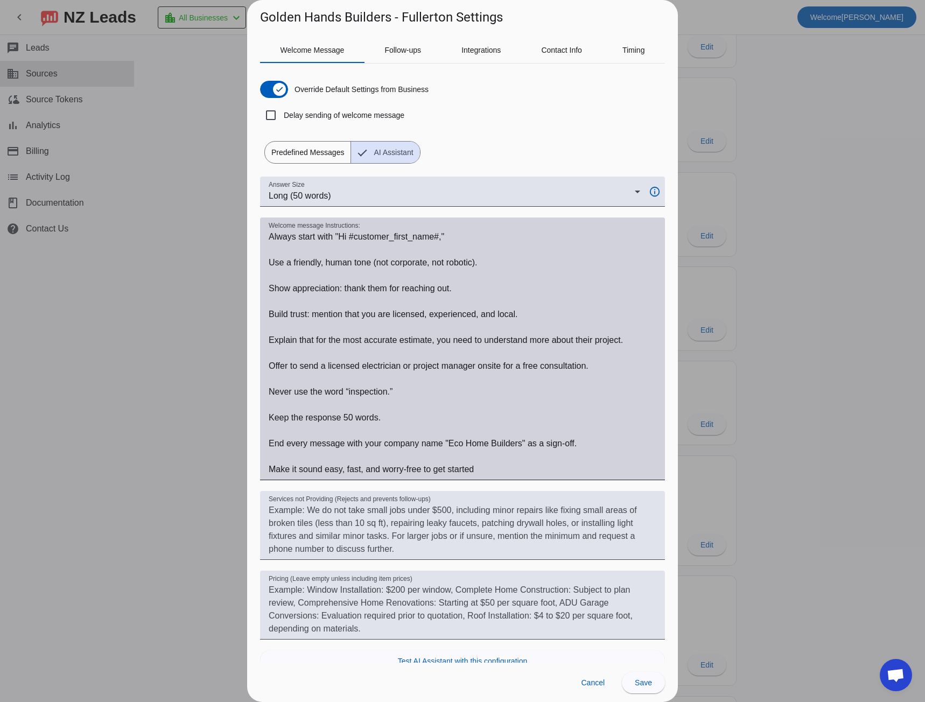
click at [457, 442] on textarea "Welcome message Instructions:" at bounding box center [463, 352] width 388 height 245
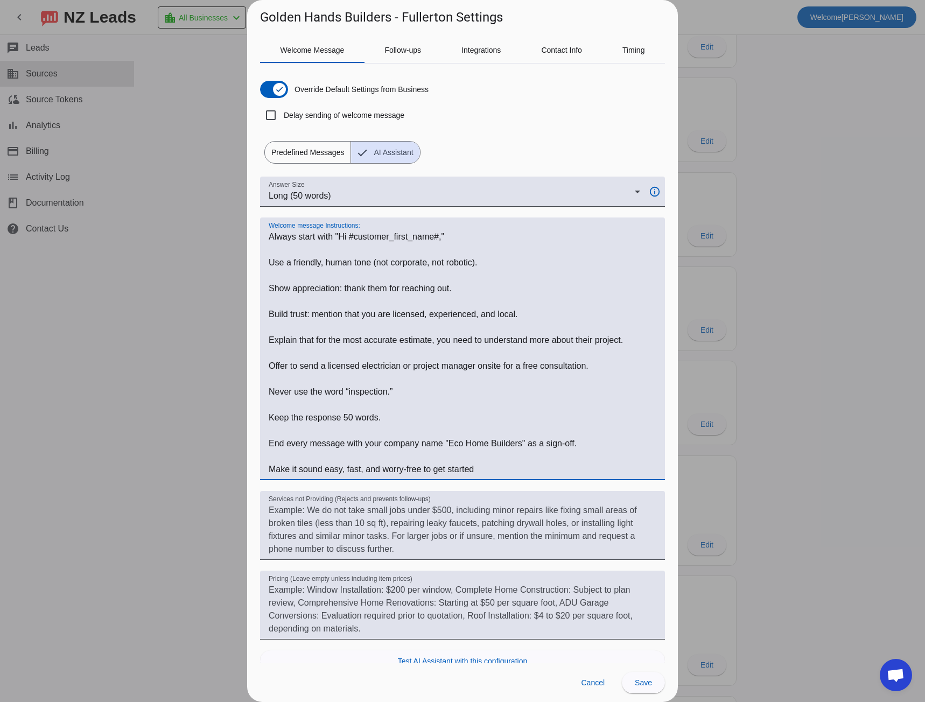
drag, startPoint x: 457, startPoint y: 442, endPoint x: 501, endPoint y: 445, distance: 44.3
click at [501, 445] on textarea "Welcome message Instructions:" at bounding box center [463, 352] width 388 height 245
paste textarea "Golden Hands"
type textarea "Always start with "Hi #customer_first_name#," Use a friendly, human tone (not c…"
click at [642, 683] on span "Save" at bounding box center [643, 682] width 17 height 9
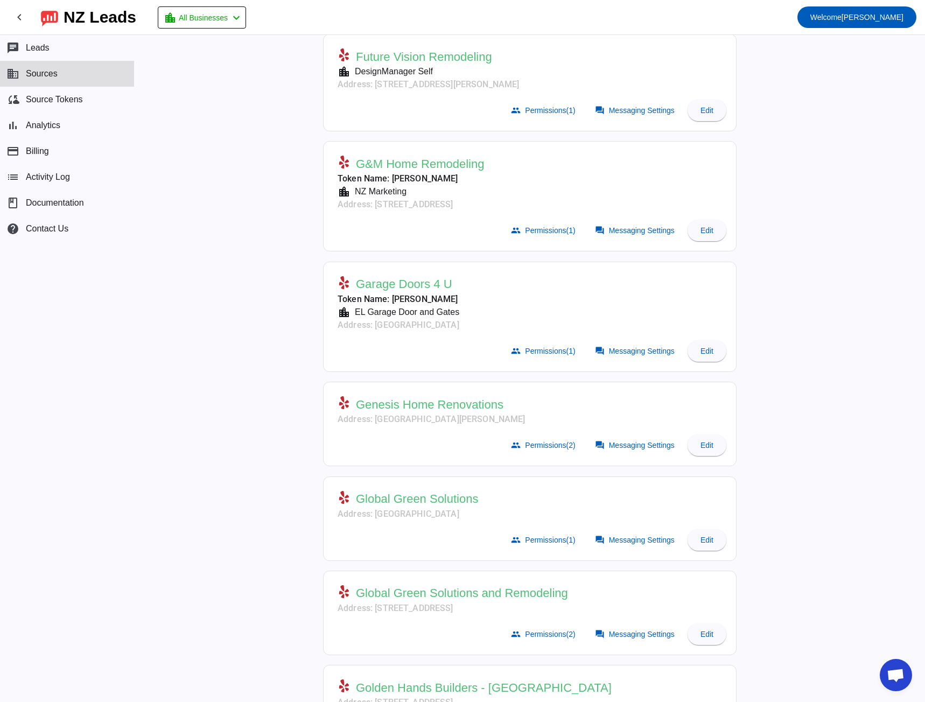
scroll to position [1938, 0]
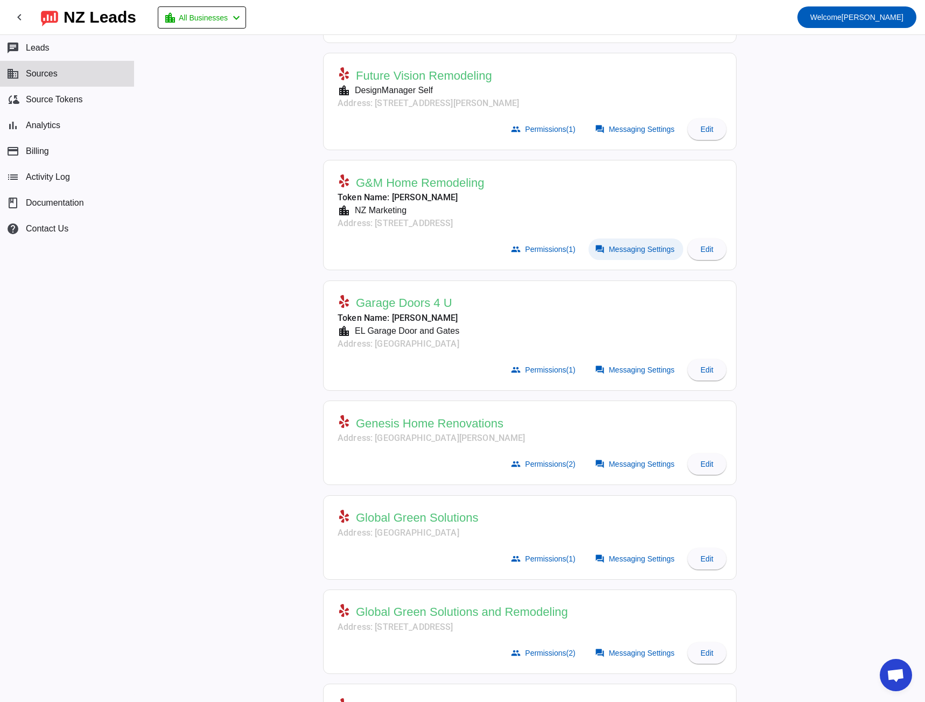
click at [612, 245] on span "Messaging Settings" at bounding box center [642, 249] width 66 height 9
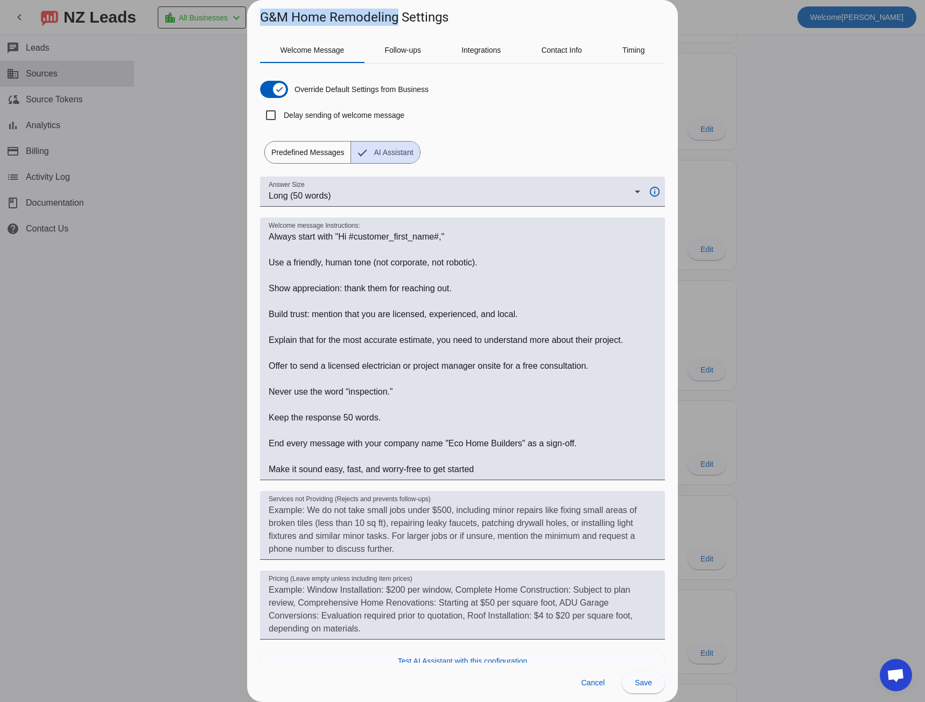
drag, startPoint x: 264, startPoint y: 16, endPoint x: 395, endPoint y: 22, distance: 131.0
click at [395, 22] on h1 "G&M Home Remodeling Settings" at bounding box center [354, 17] width 188 height 17
copy h1 "G&M Home Remodeling"
click at [457, 444] on textarea "Welcome message Instructions:" at bounding box center [463, 352] width 388 height 245
drag, startPoint x: 457, startPoint y: 444, endPoint x: 501, endPoint y: 444, distance: 43.6
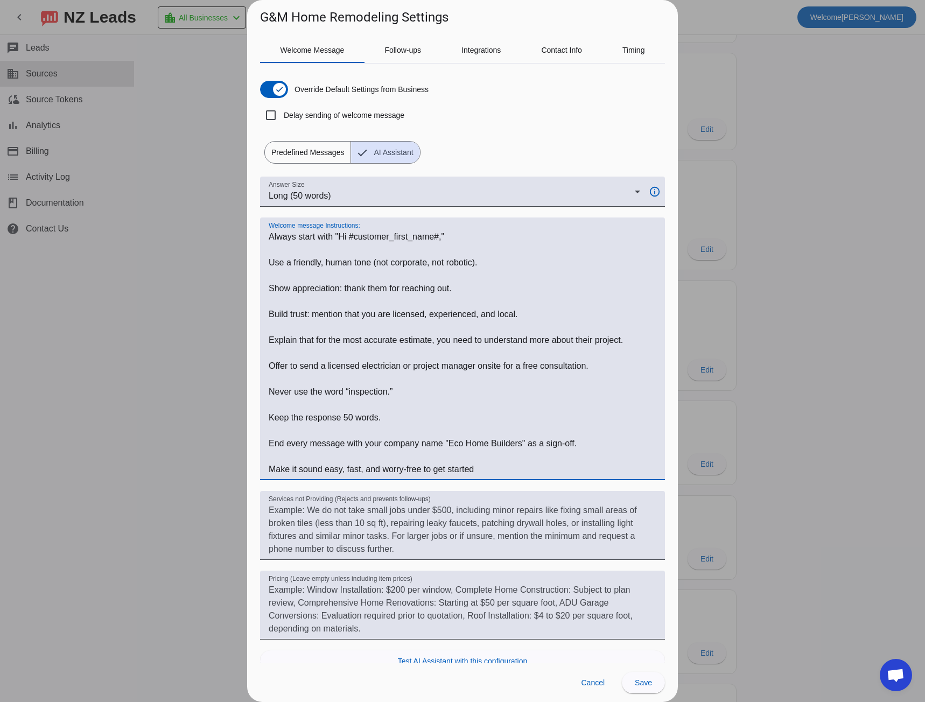
click at [501, 444] on textarea "Welcome message Instructions:" at bounding box center [463, 352] width 388 height 245
paste textarea "G&M Home Remodeling"
type textarea "Always start with "Hi #customer_first_name#," Use a friendly, human tone (not c…"
click at [640, 686] on span "Save" at bounding box center [643, 682] width 17 height 9
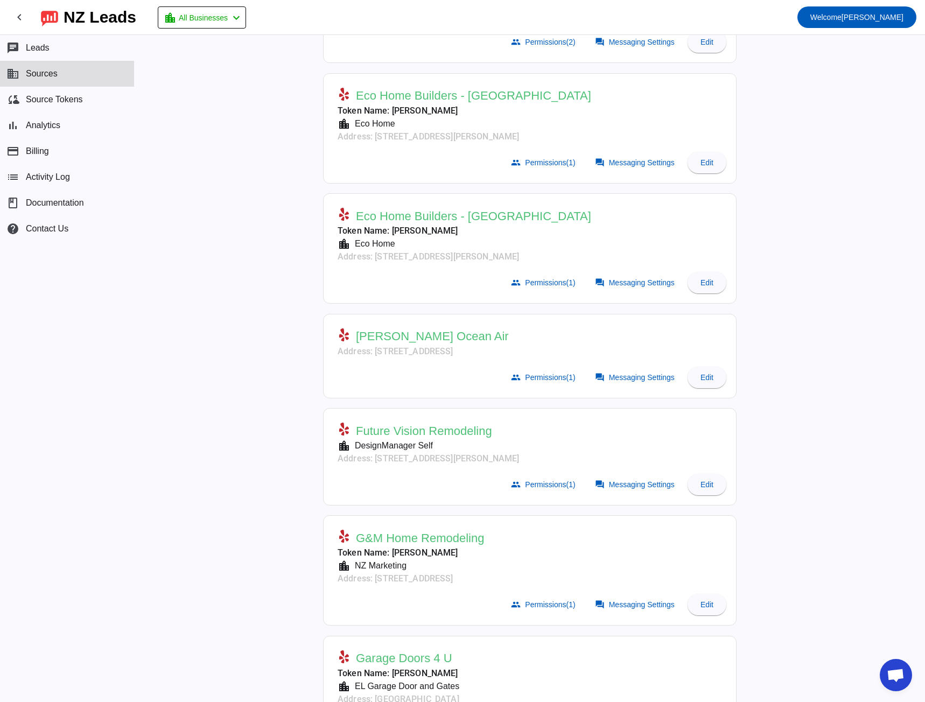
scroll to position [1561, 0]
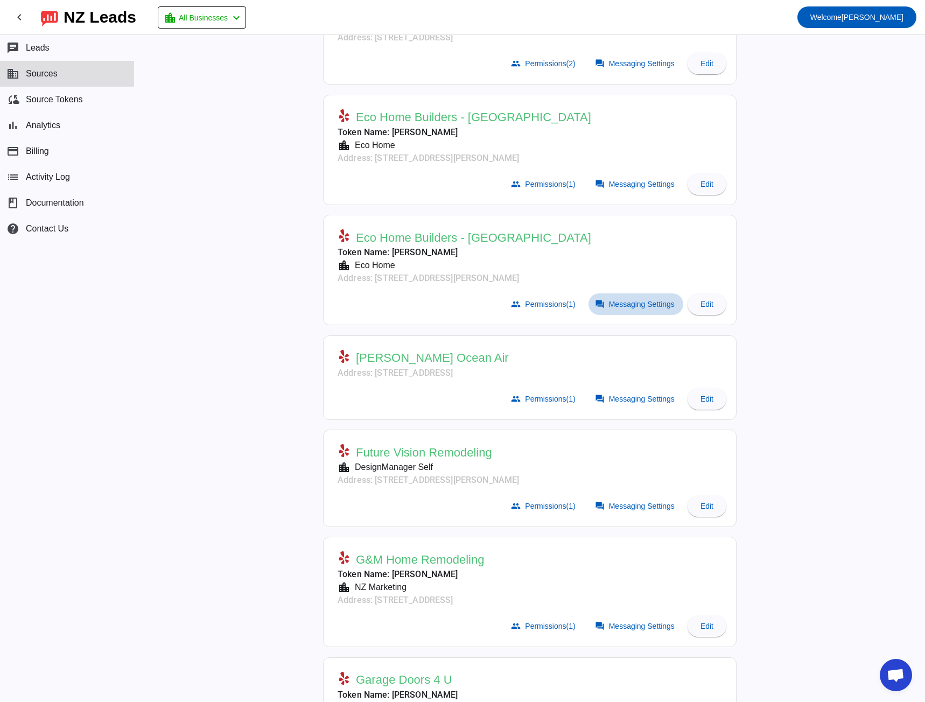
click at [617, 306] on span "Messaging Settings" at bounding box center [642, 304] width 66 height 9
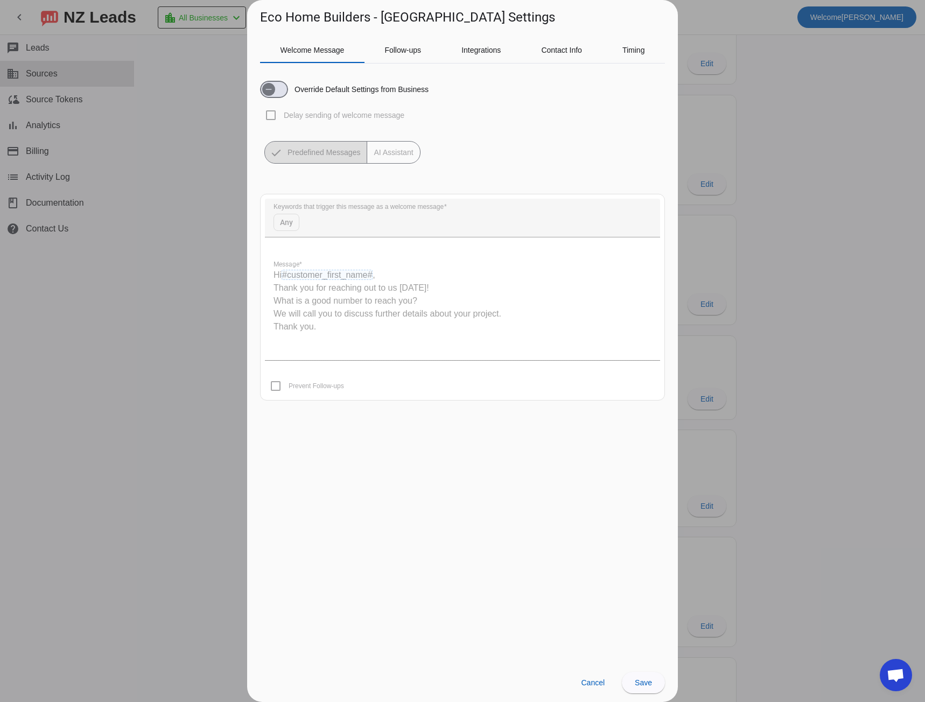
click at [207, 300] on div at bounding box center [462, 351] width 925 height 702
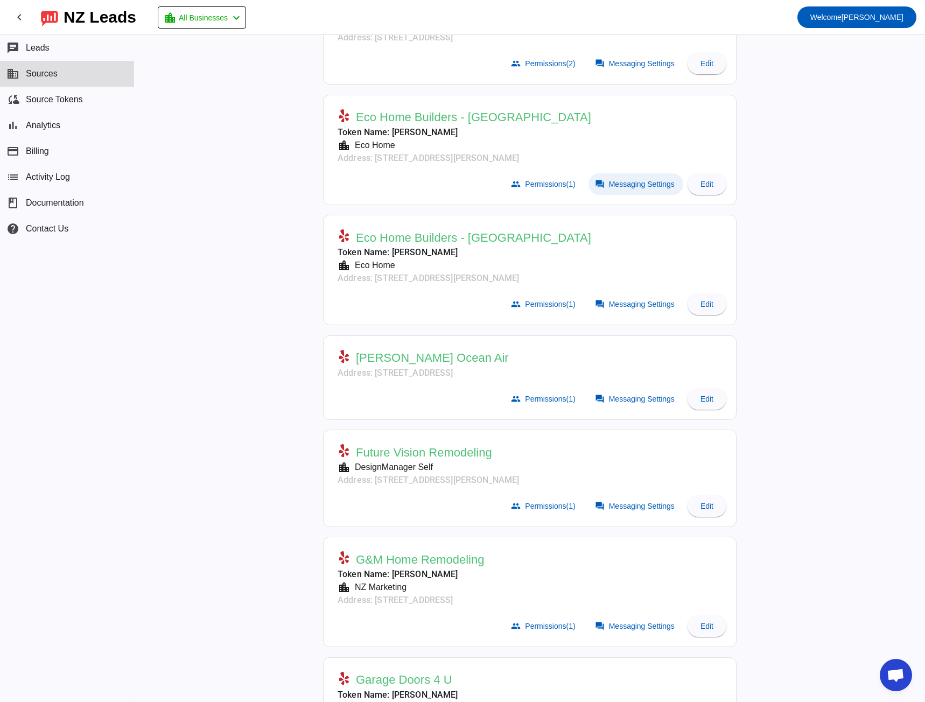
click at [612, 182] on span "Messaging Settings" at bounding box center [642, 184] width 66 height 9
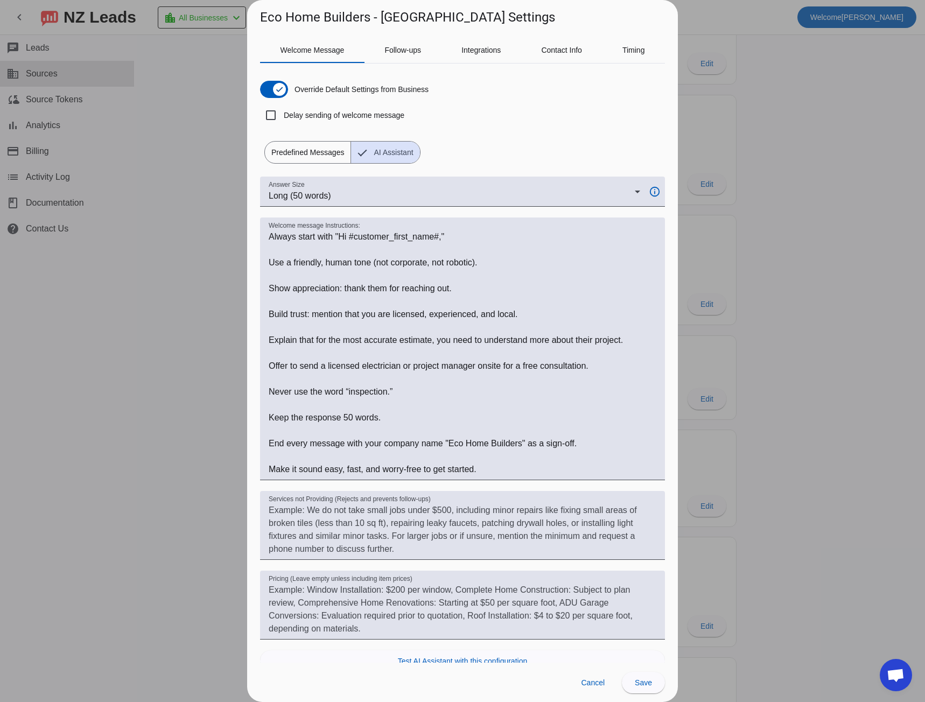
click at [186, 441] on div at bounding box center [462, 351] width 925 height 702
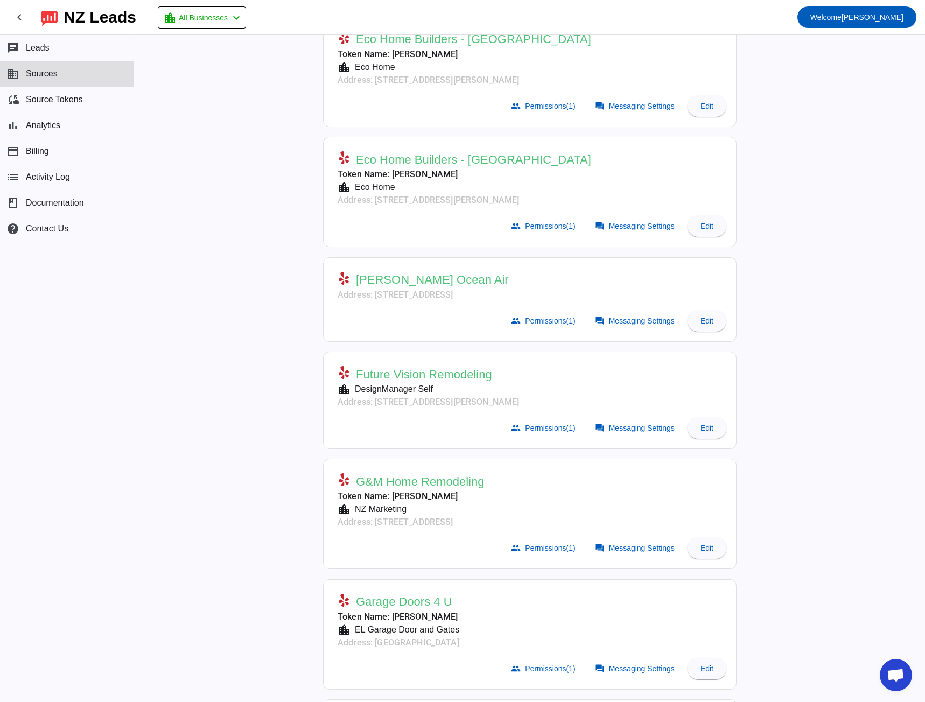
scroll to position [1830, 0]
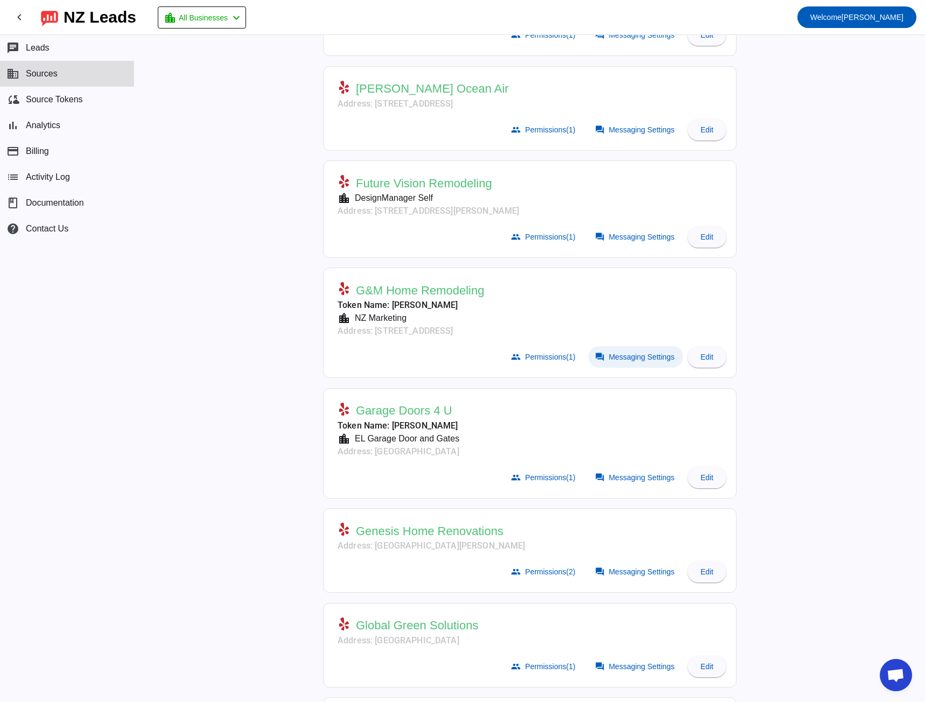
click at [619, 357] on span "Messaging Settings" at bounding box center [642, 357] width 66 height 9
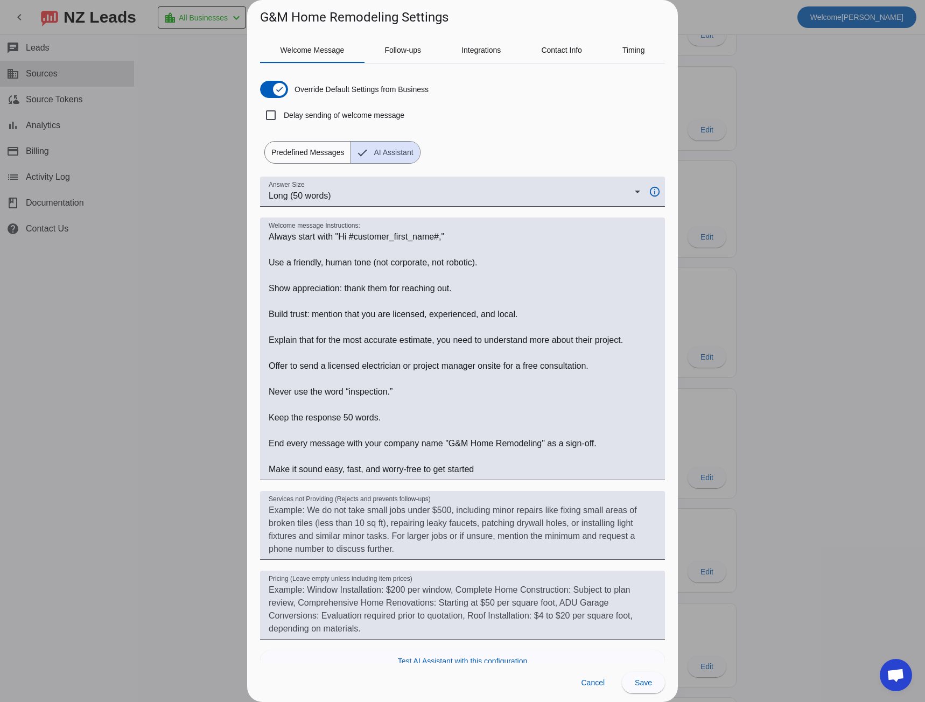
click at [205, 379] on div at bounding box center [462, 351] width 925 height 702
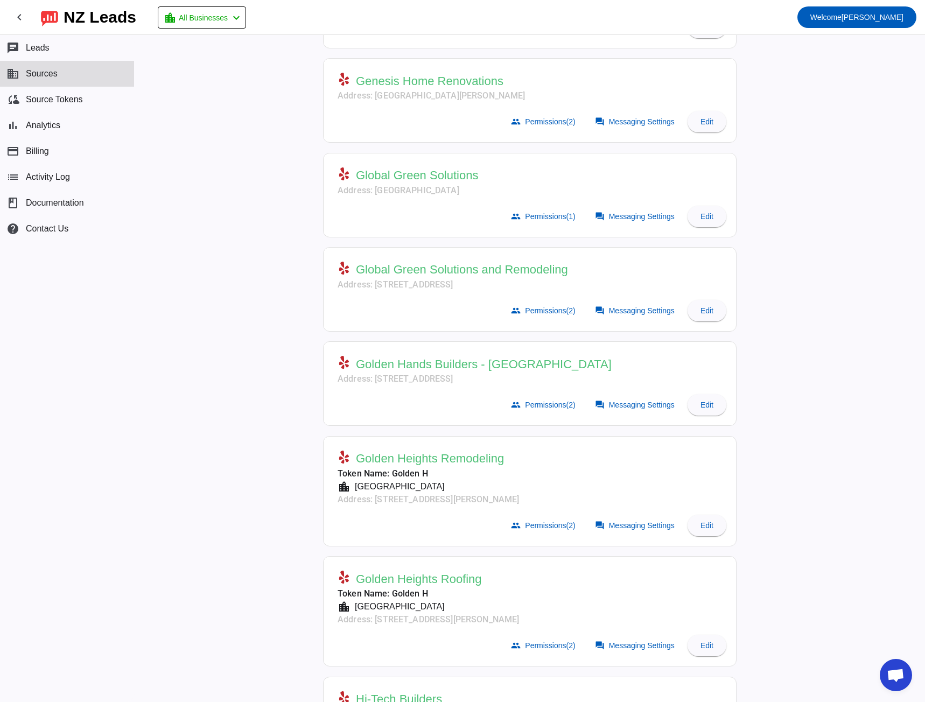
scroll to position [2315, 0]
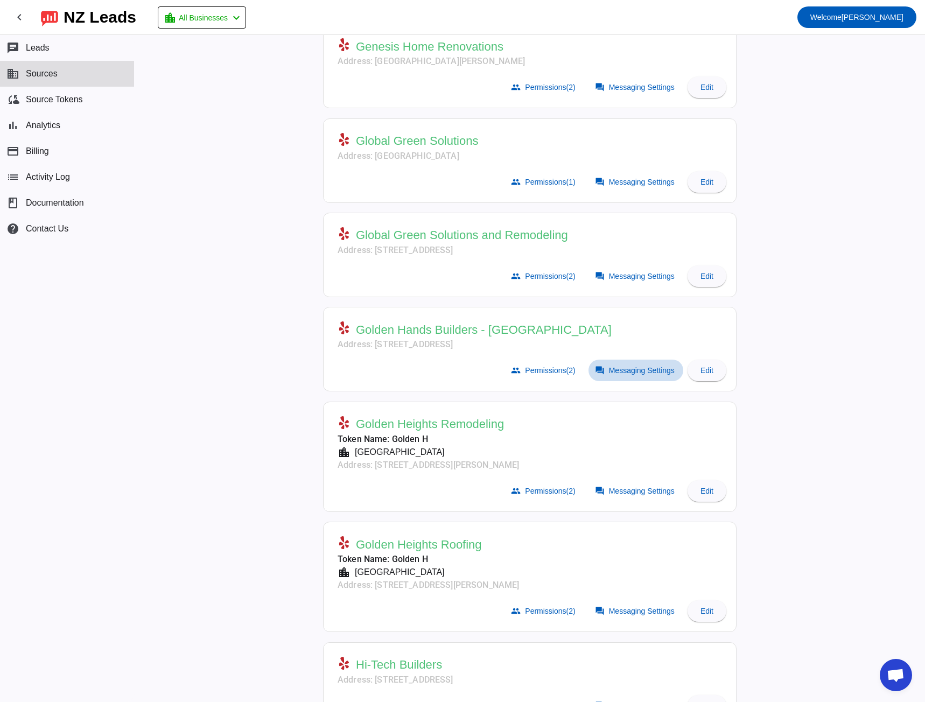
click at [612, 369] on span "Messaging Settings" at bounding box center [642, 370] width 66 height 9
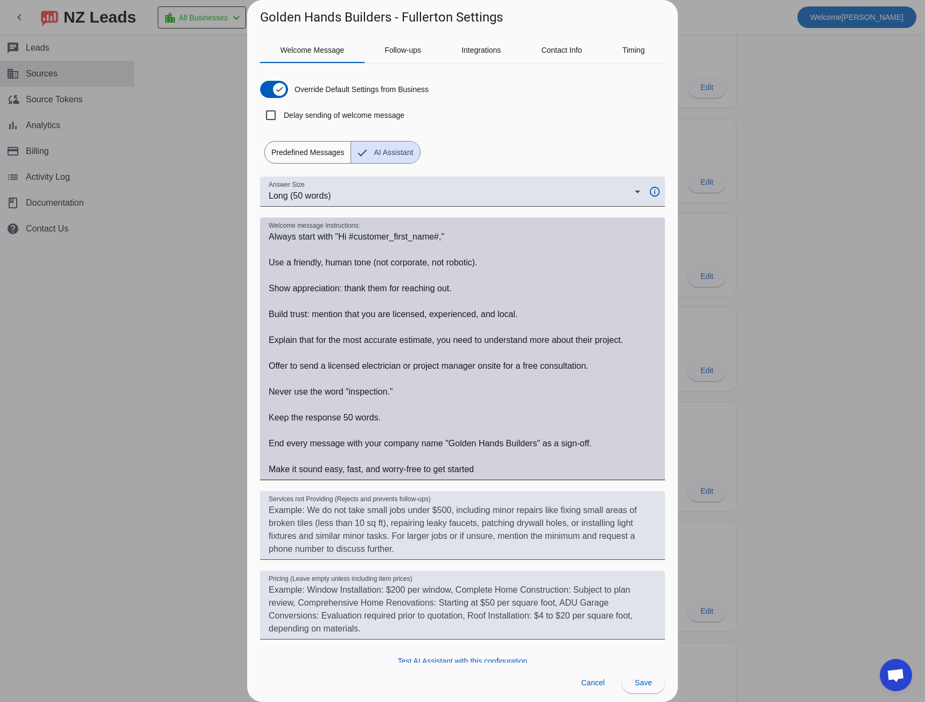
click at [276, 239] on textarea "Welcome message Instructions:" at bounding box center [463, 352] width 388 height 245
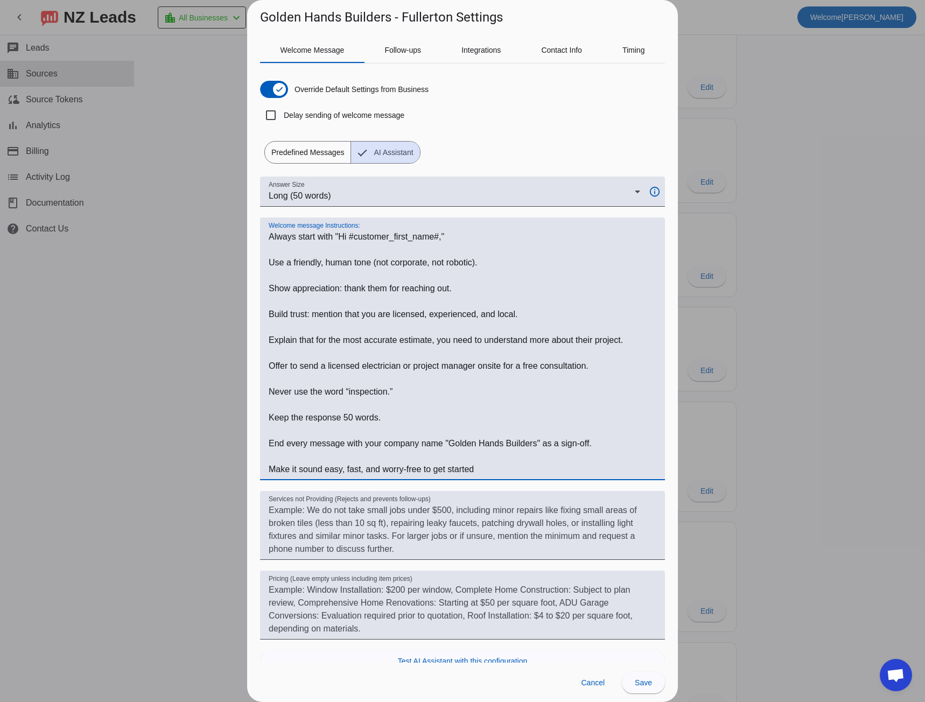
drag, startPoint x: 276, startPoint y: 239, endPoint x: 488, endPoint y: 472, distance: 315.2
click at [488, 472] on textarea "Welcome message Instructions:" at bounding box center [463, 352] width 388 height 245
click at [172, 358] on div at bounding box center [462, 351] width 925 height 702
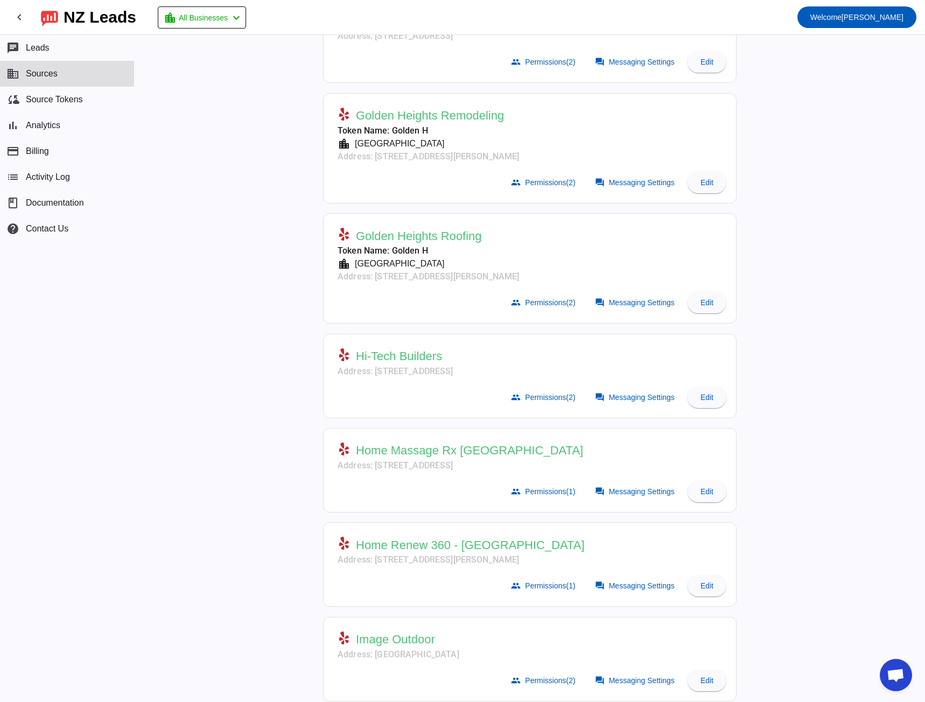
scroll to position [2692, 0]
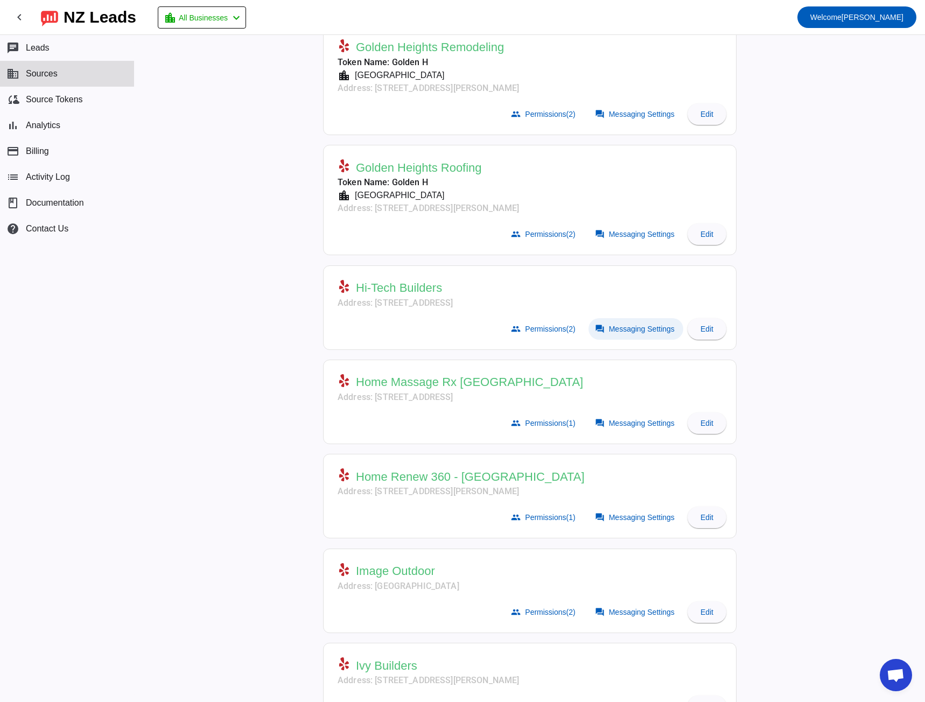
click at [625, 331] on span "Messaging Settings" at bounding box center [642, 329] width 66 height 9
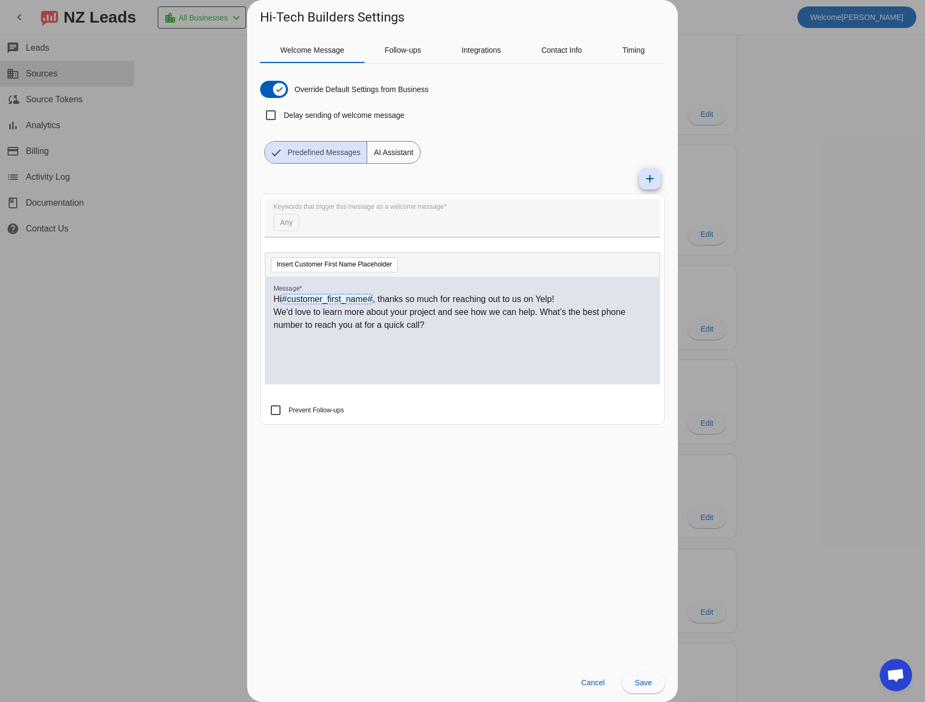
click at [179, 327] on div at bounding box center [462, 351] width 925 height 702
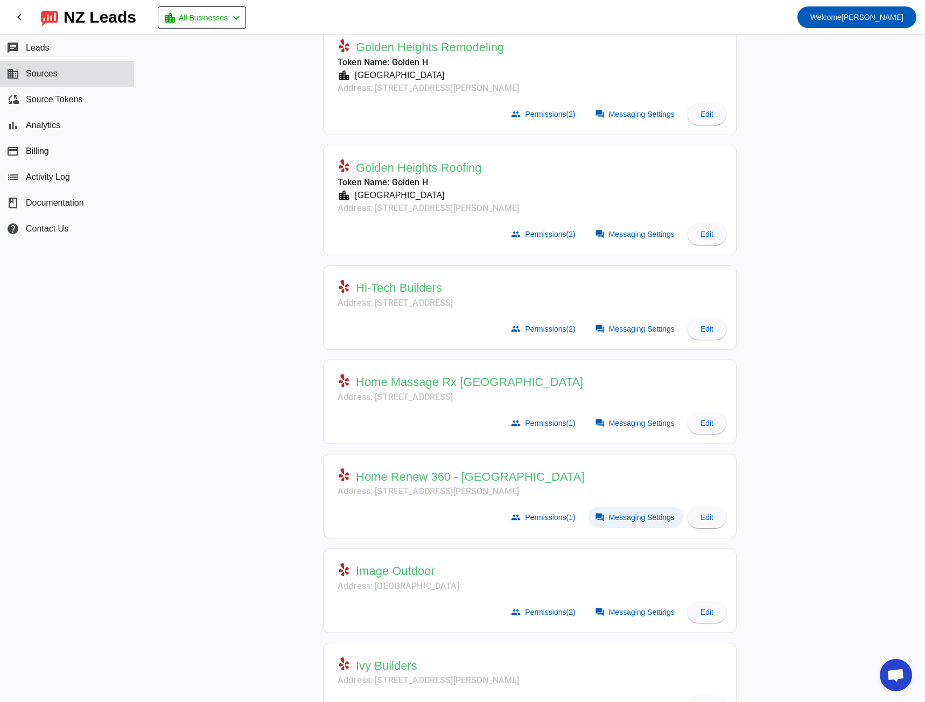
click at [620, 520] on span "Messaging Settings" at bounding box center [642, 517] width 66 height 9
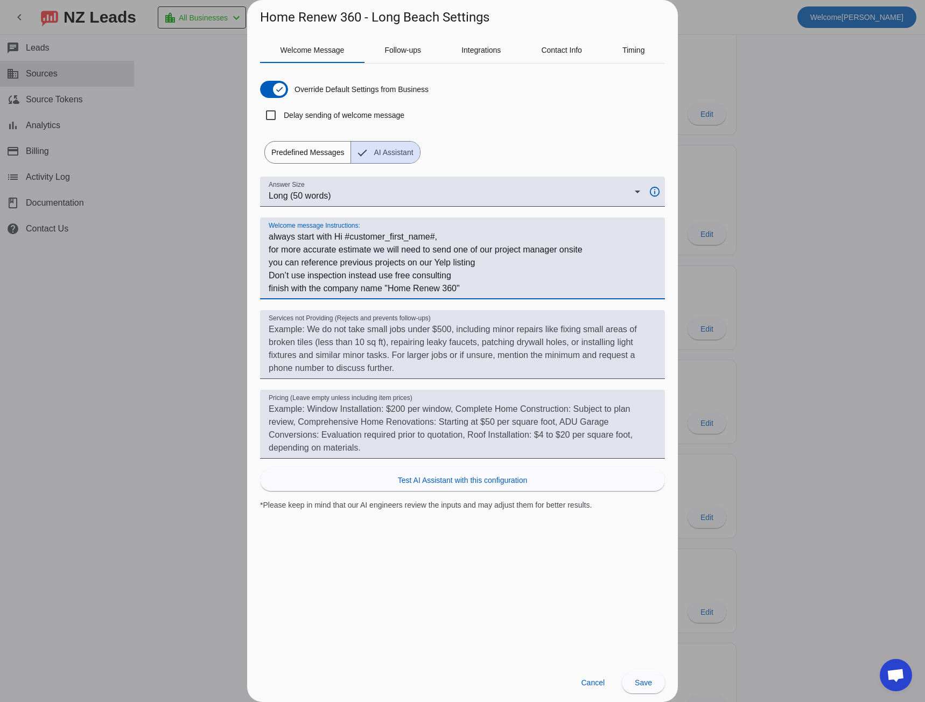
click at [276, 238] on textarea "Welcome message Instructions:" at bounding box center [463, 262] width 388 height 65
drag, startPoint x: 276, startPoint y: 238, endPoint x: 471, endPoint y: 294, distance: 202.8
click at [471, 294] on textarea "Welcome message Instructions:" at bounding box center [463, 262] width 388 height 65
paste textarea "Always start with "Hi #customer_first_name#," Use a friendly, human tone (not c…"
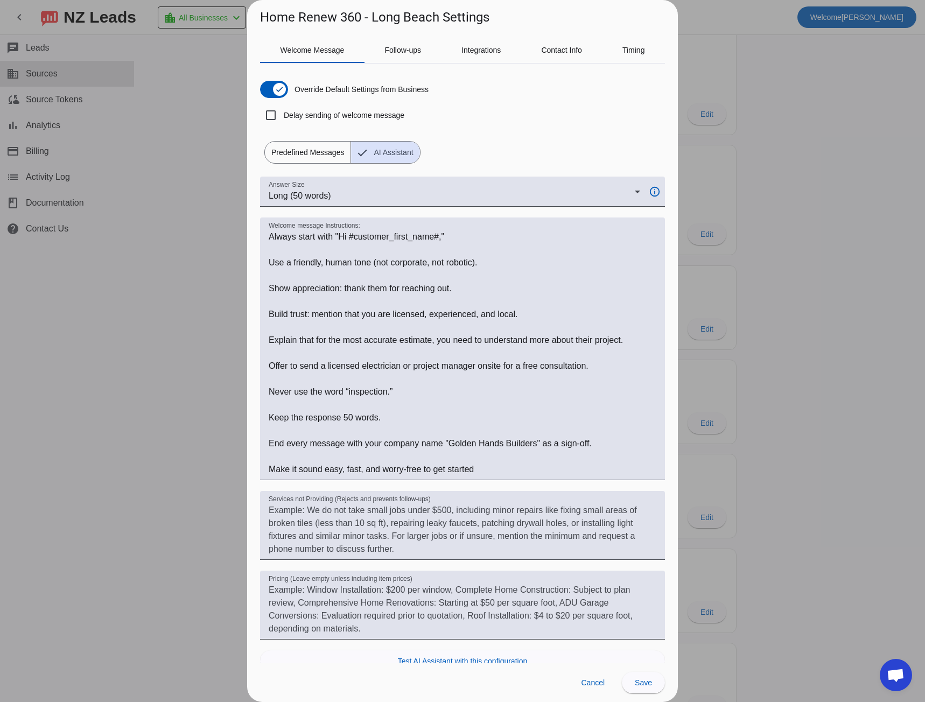
click at [283, 20] on h1 "Home Renew 360 - Long Beach Settings" at bounding box center [374, 17] width 229 height 17
drag, startPoint x: 283, startPoint y: 20, endPoint x: 341, endPoint y: 25, distance: 58.9
click at [341, 25] on h1 "Home Renew 360 - Long Beach Settings" at bounding box center [374, 17] width 229 height 17
copy h1 "Home Renew 360"
click at [462, 444] on textarea "Welcome message Instructions:" at bounding box center [463, 352] width 388 height 245
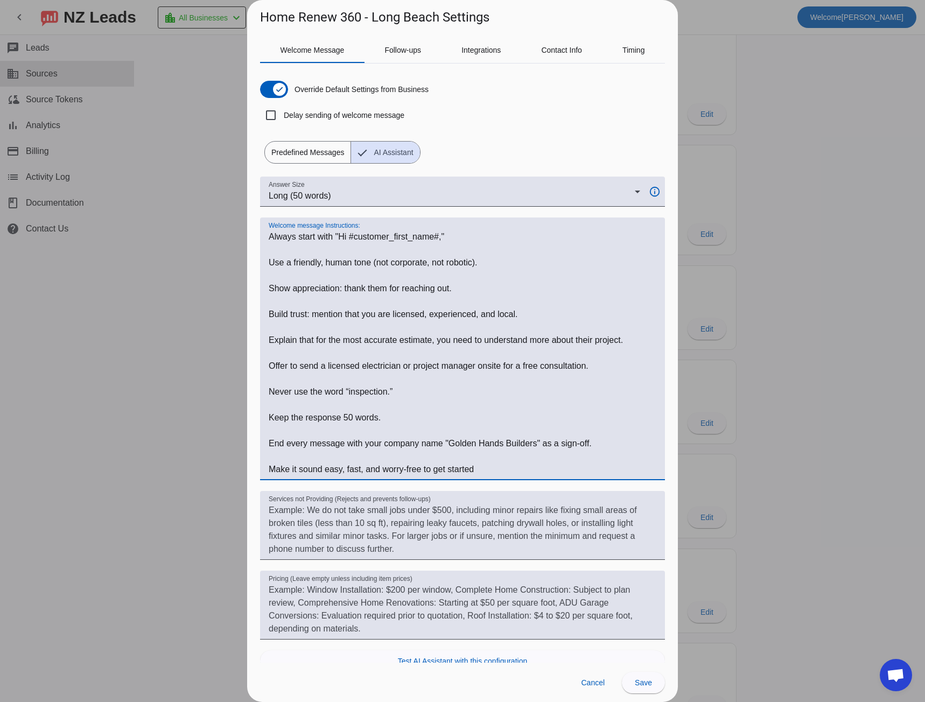
drag, startPoint x: 462, startPoint y: 444, endPoint x: 518, endPoint y: 447, distance: 56.1
click at [518, 447] on textarea "Welcome message Instructions:" at bounding box center [463, 352] width 388 height 245
paste textarea "Home Renew 360"
click at [276, 232] on textarea "Welcome message Instructions:" at bounding box center [463, 352] width 388 height 245
drag, startPoint x: 276, startPoint y: 232, endPoint x: 512, endPoint y: 472, distance: 336.5
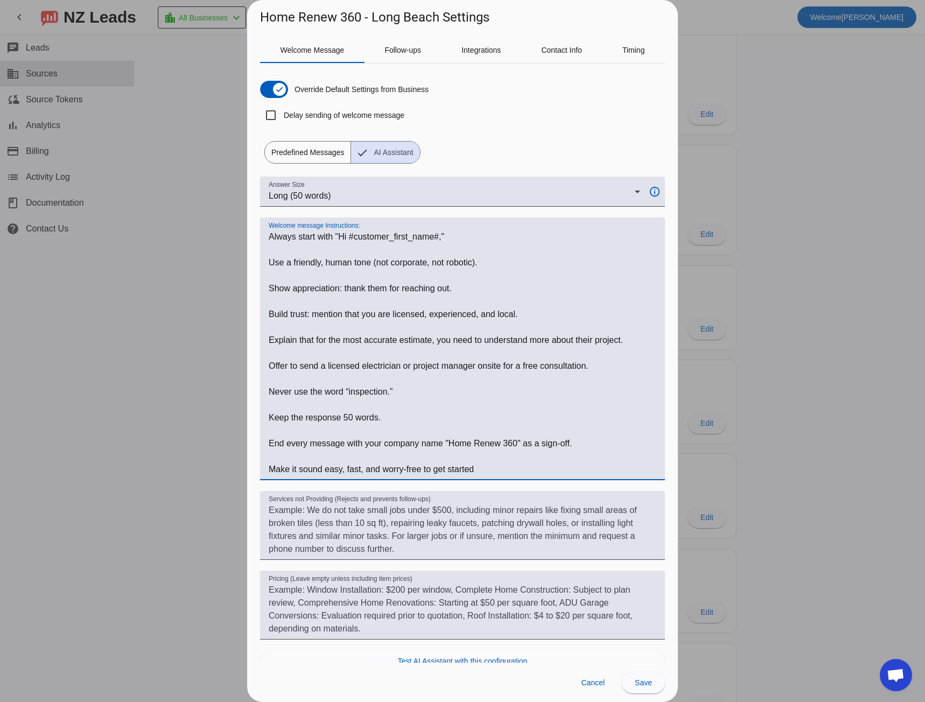
click at [512, 472] on textarea "Welcome message Instructions:" at bounding box center [463, 352] width 388 height 245
type textarea "Always start with "Hi #customer_first_name#," Use a friendly, human tone (not c…"
click at [638, 687] on span at bounding box center [643, 683] width 43 height 26
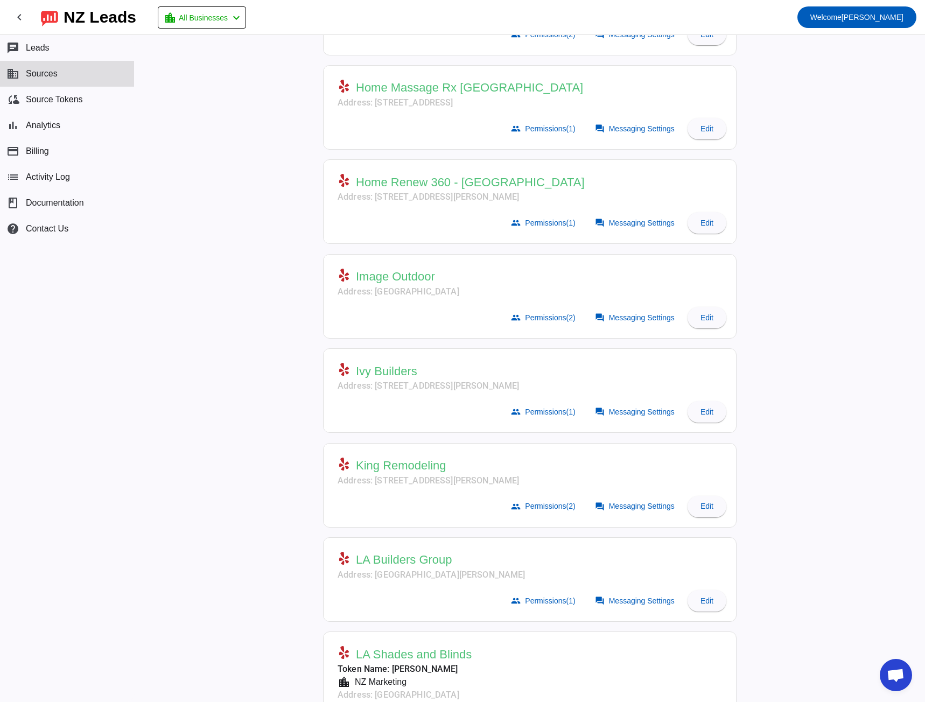
scroll to position [3069, 0]
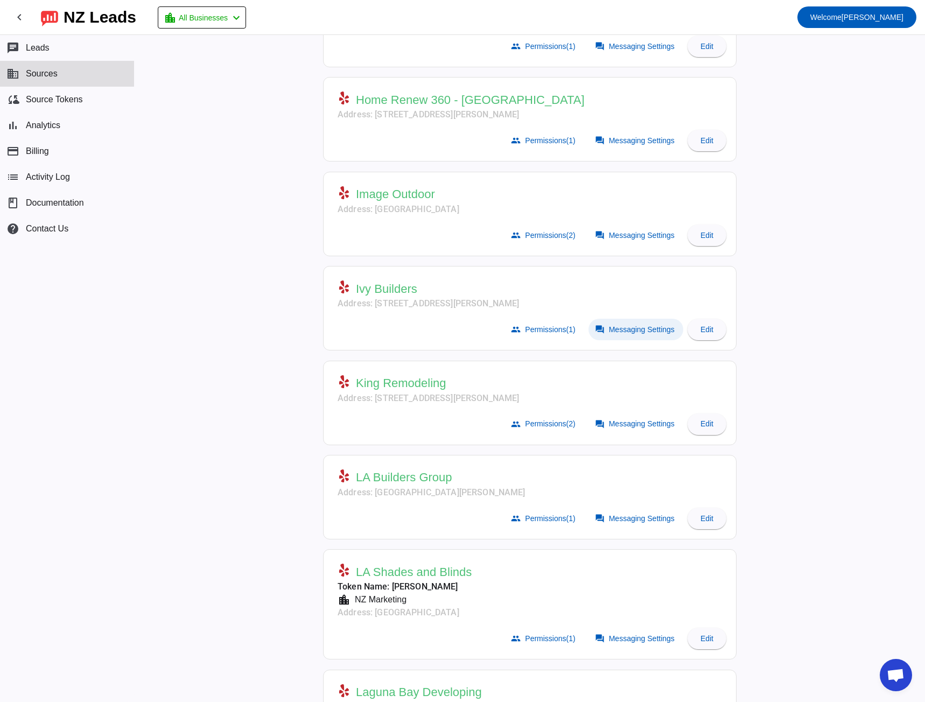
click at [623, 329] on span "Messaging Settings" at bounding box center [642, 329] width 66 height 9
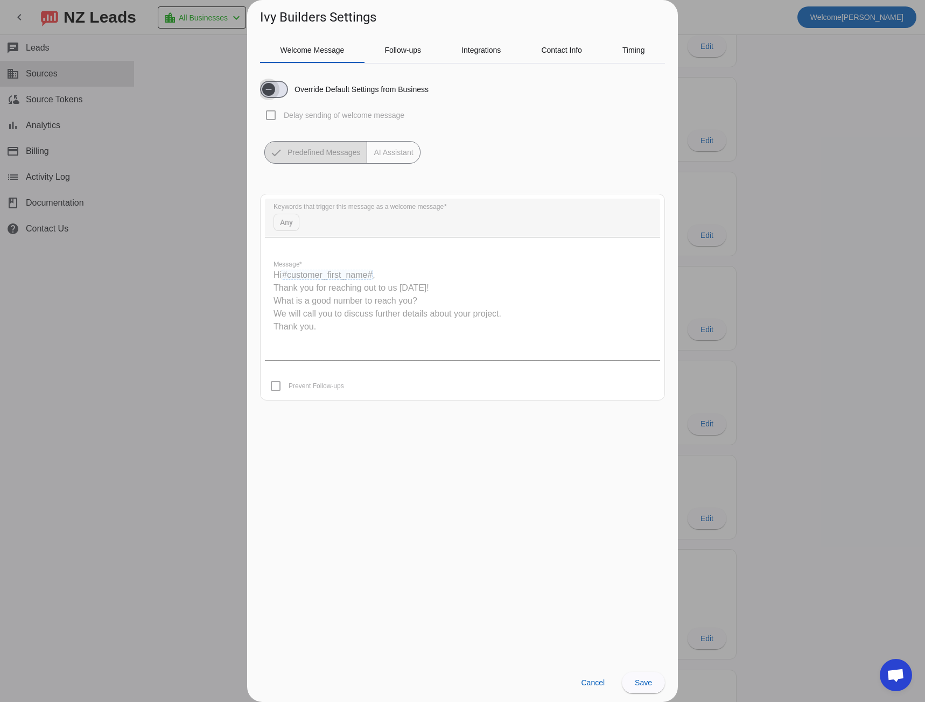
click at [274, 92] on span "button" at bounding box center [268, 89] width 13 height 13
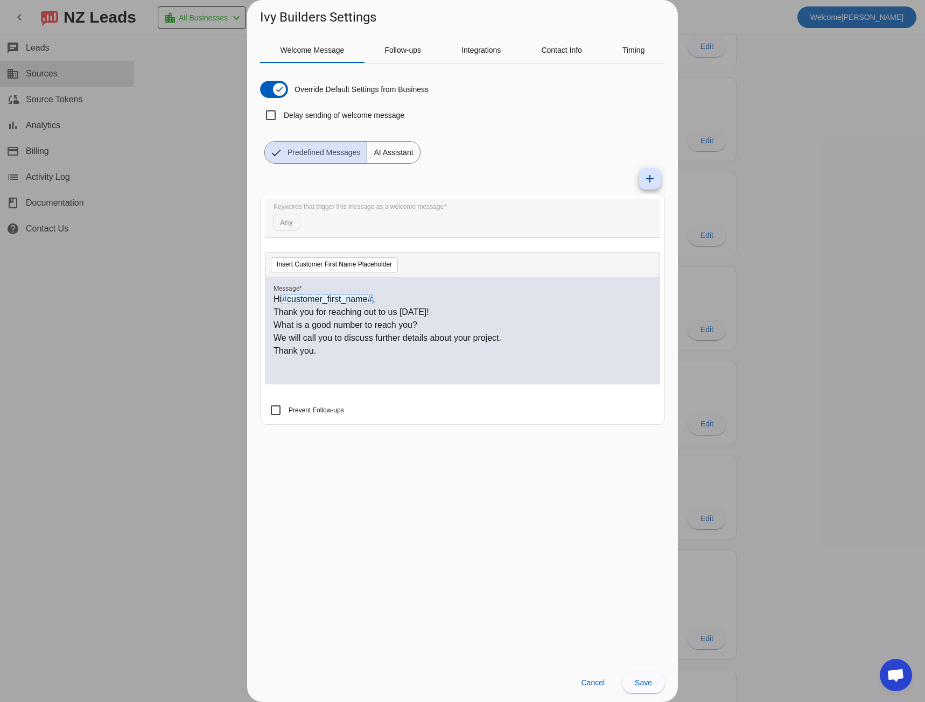
click at [382, 148] on span "AI Assistant" at bounding box center [393, 153] width 52 height 22
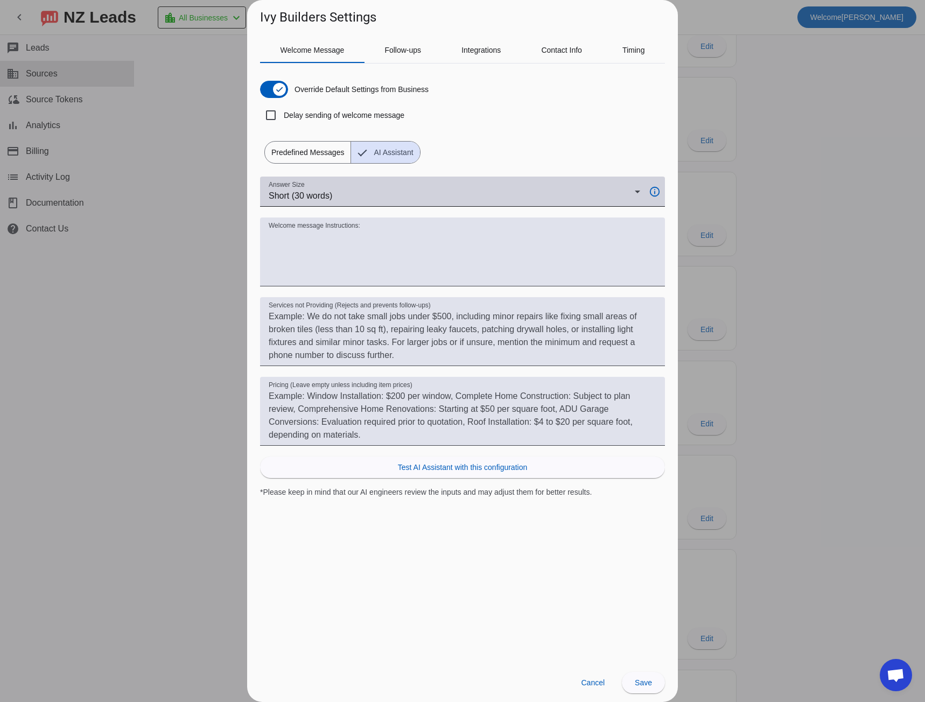
click at [347, 197] on div "Short (30 words)" at bounding box center [452, 195] width 366 height 13
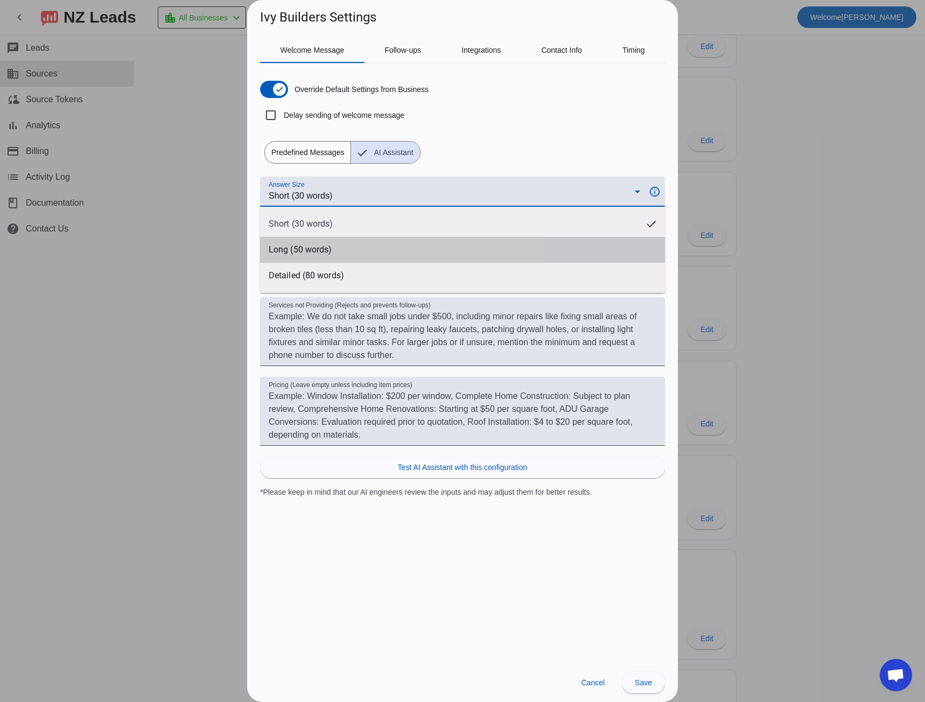
click at [331, 245] on span "Long (50 words)" at bounding box center [300, 249] width 63 height 11
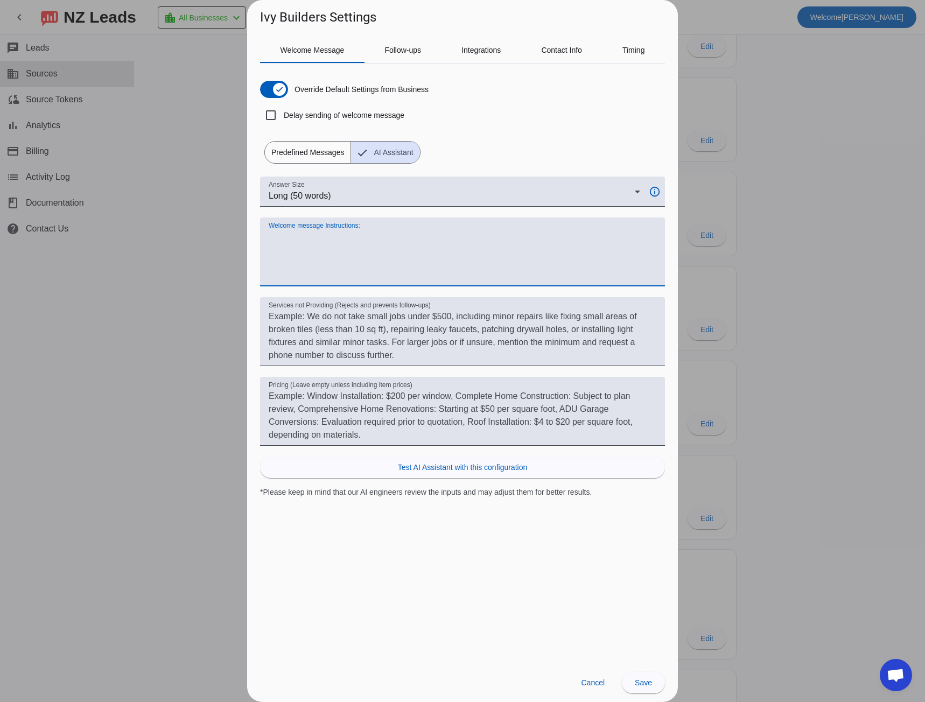
paste textarea "Always start with "Hi #customer_first_name#," Use a friendly, human tone (not c…"
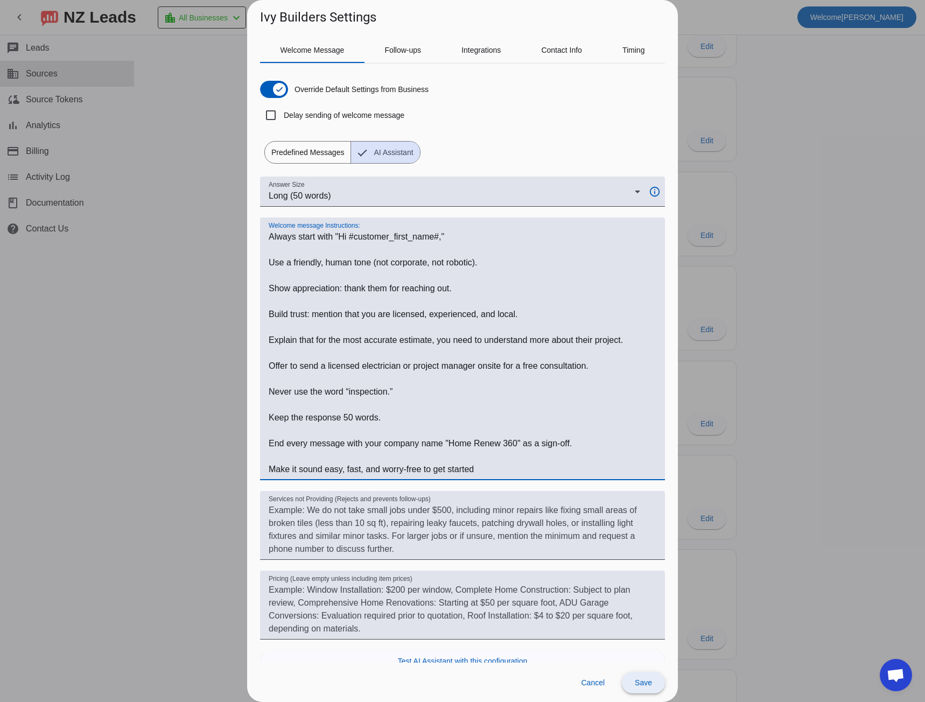
type textarea "Always start with "Hi #customer_first_name#," Use a friendly, human tone (not c…"
click at [641, 684] on span "Save" at bounding box center [643, 682] width 17 height 9
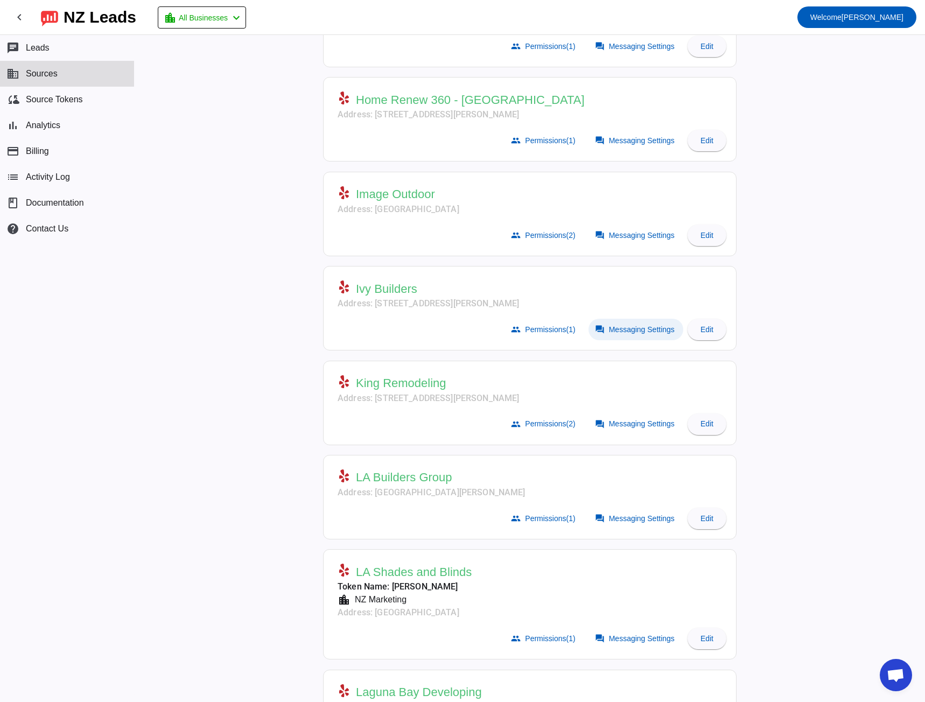
click at [631, 327] on span "Messaging Settings" at bounding box center [642, 329] width 66 height 9
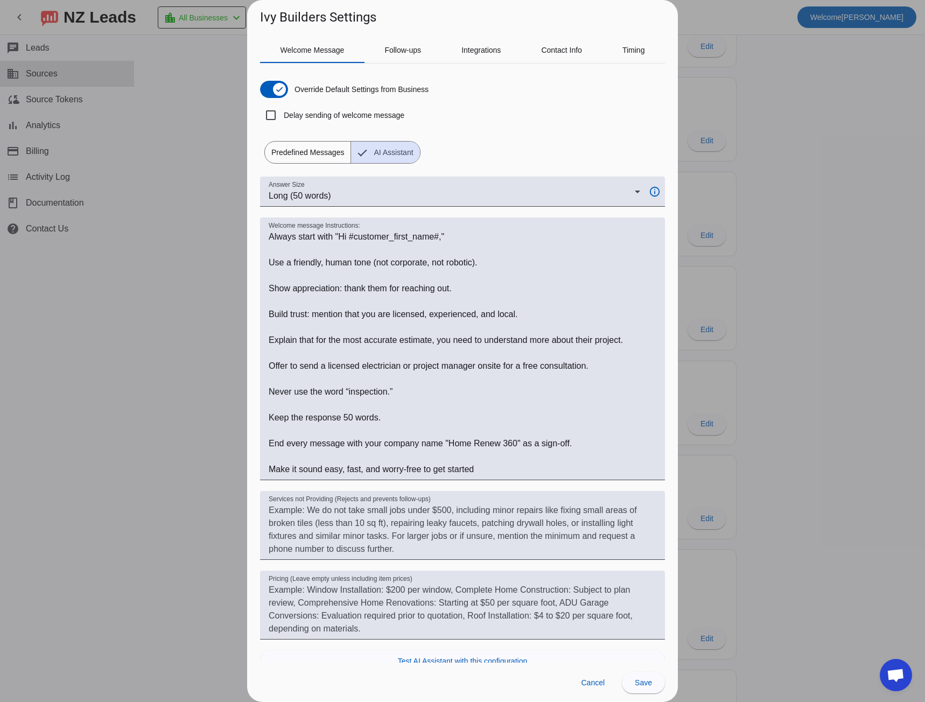
click at [268, 18] on h1 "Ivy Builders Settings" at bounding box center [318, 17] width 116 height 17
drag, startPoint x: 268, startPoint y: 18, endPoint x: 295, endPoint y: 23, distance: 27.8
click at [295, 23] on h1 "Ivy Builders Settings" at bounding box center [318, 17] width 116 height 17
copy h1 "Ivy Builders"
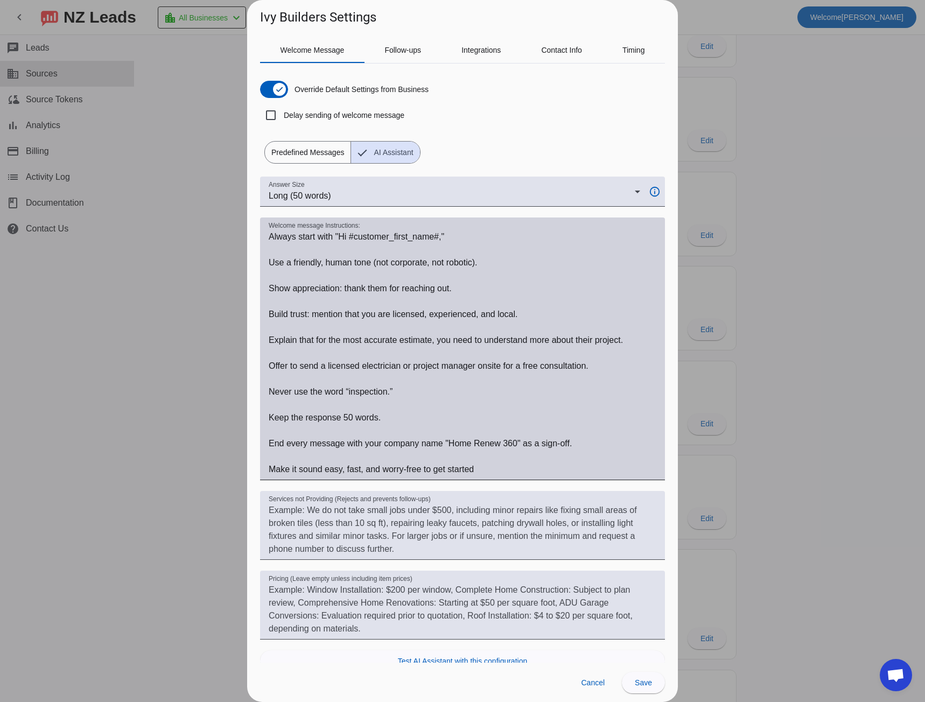
click at [460, 444] on textarea "Welcome message Instructions:" at bounding box center [463, 352] width 388 height 245
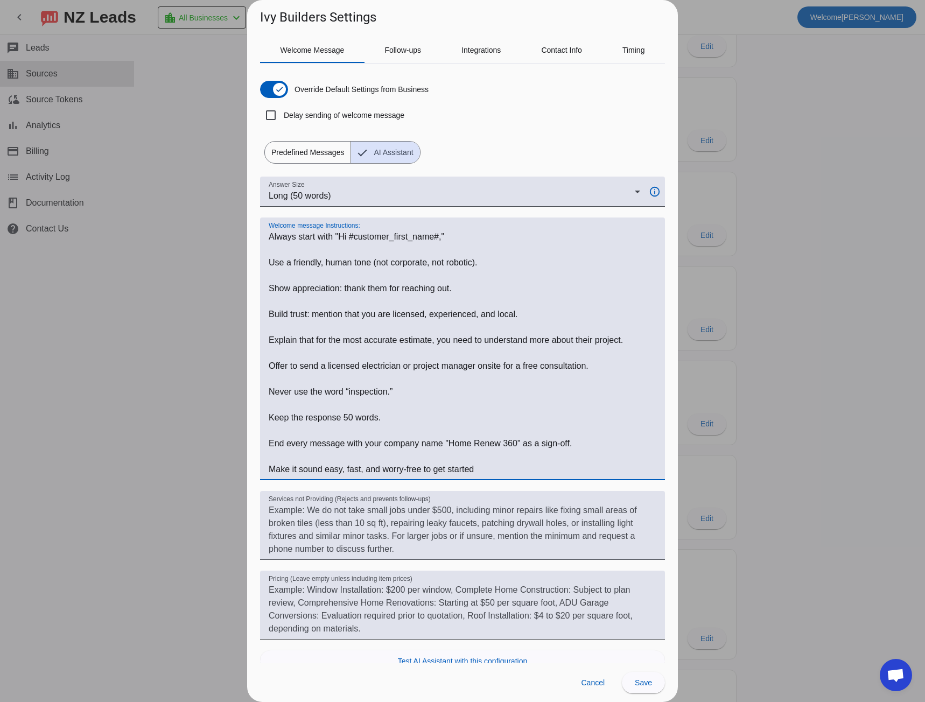
drag, startPoint x: 460, startPoint y: 444, endPoint x: 509, endPoint y: 443, distance: 49.0
click at [509, 443] on textarea "Welcome message Instructions:" at bounding box center [463, 352] width 388 height 245
paste textarea "Ivy Builders"
type textarea "Always start with "Hi #customer_first_name#," Use a friendly, human tone (not c…"
click at [649, 683] on span "Save" at bounding box center [643, 682] width 17 height 9
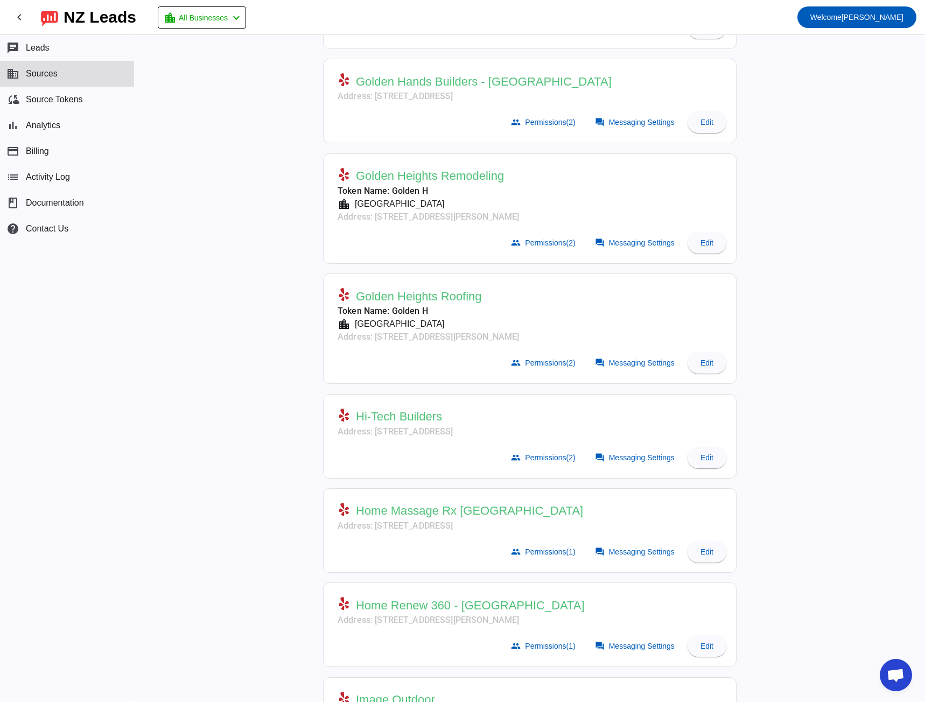
scroll to position [2584, 0]
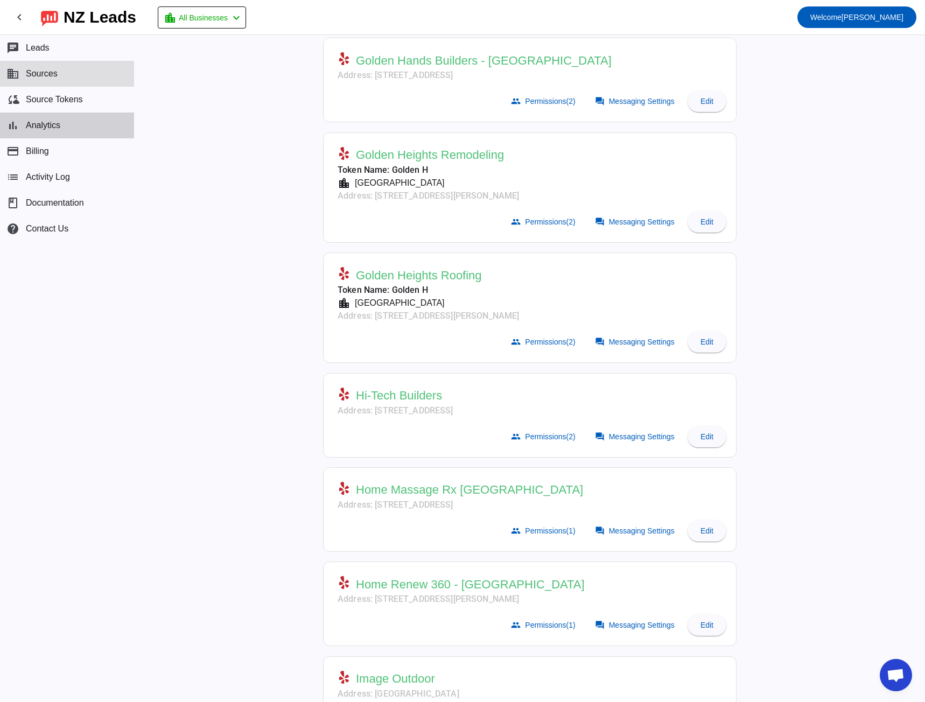
click at [68, 121] on button "bar_chart Analytics" at bounding box center [67, 126] width 134 height 26
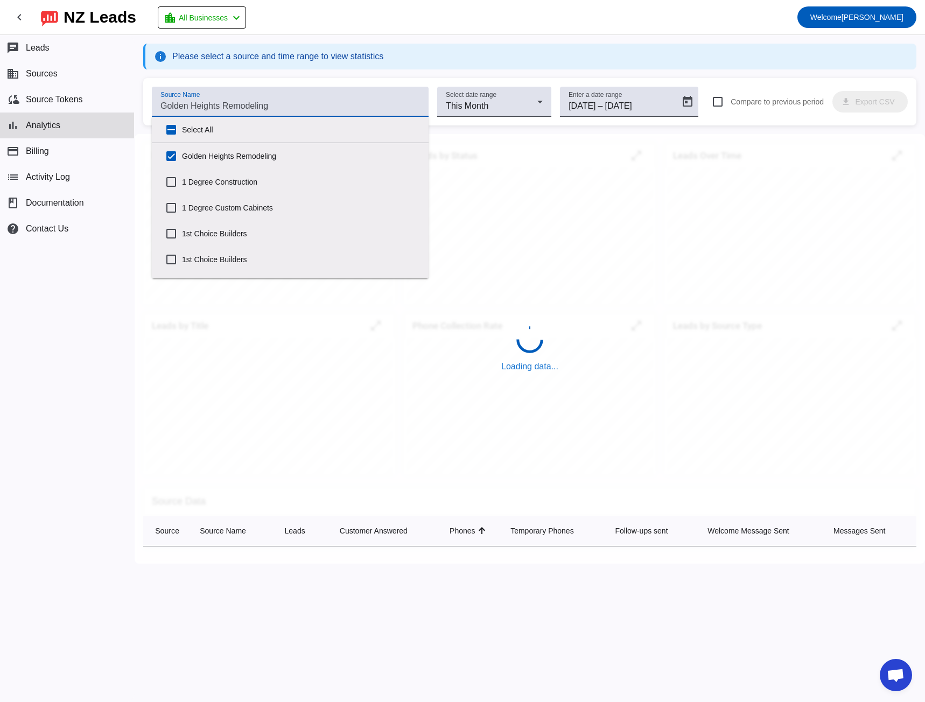
click at [200, 108] on input "Source Name" at bounding box center [289, 106] width 259 height 13
click at [167, 127] on input "Select All" at bounding box center [171, 130] width 22 height 22
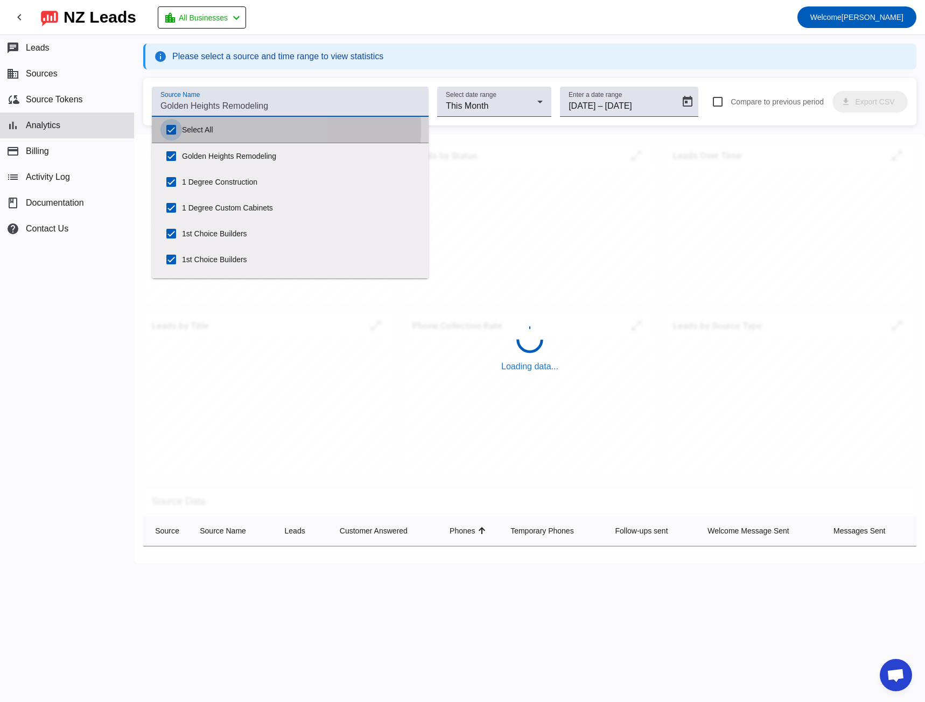
checkbox input "true"
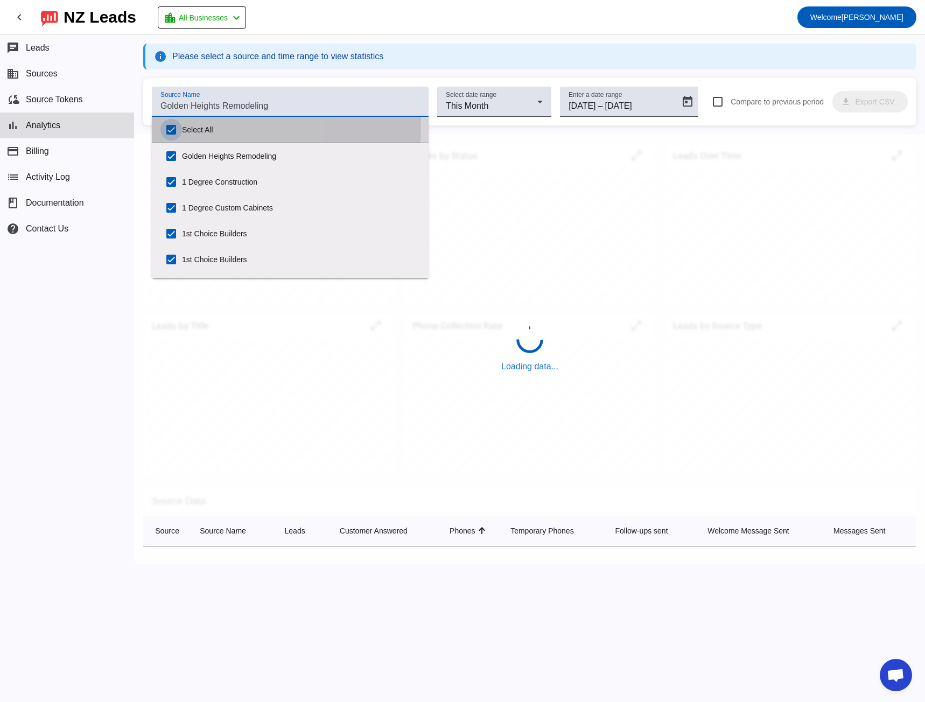
checkbox input "true"
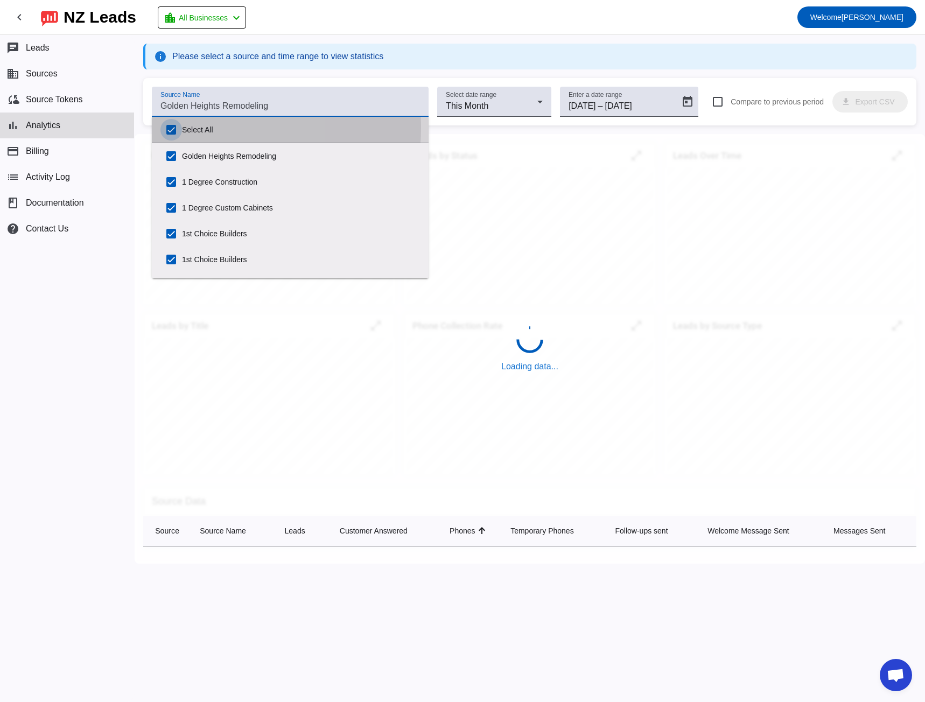
checkbox input "true"
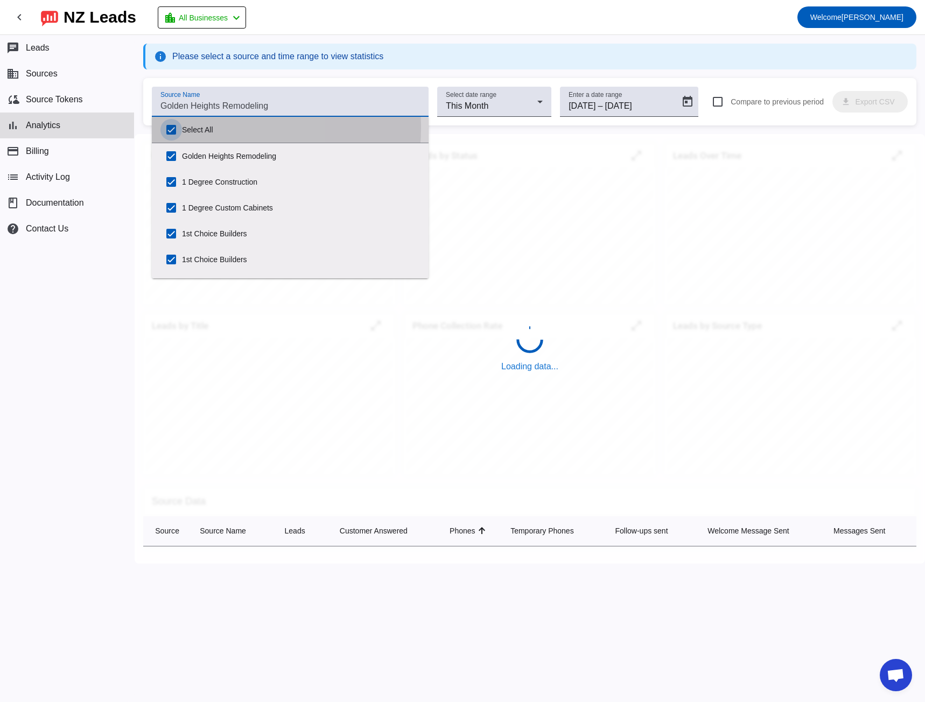
checkbox input "true"
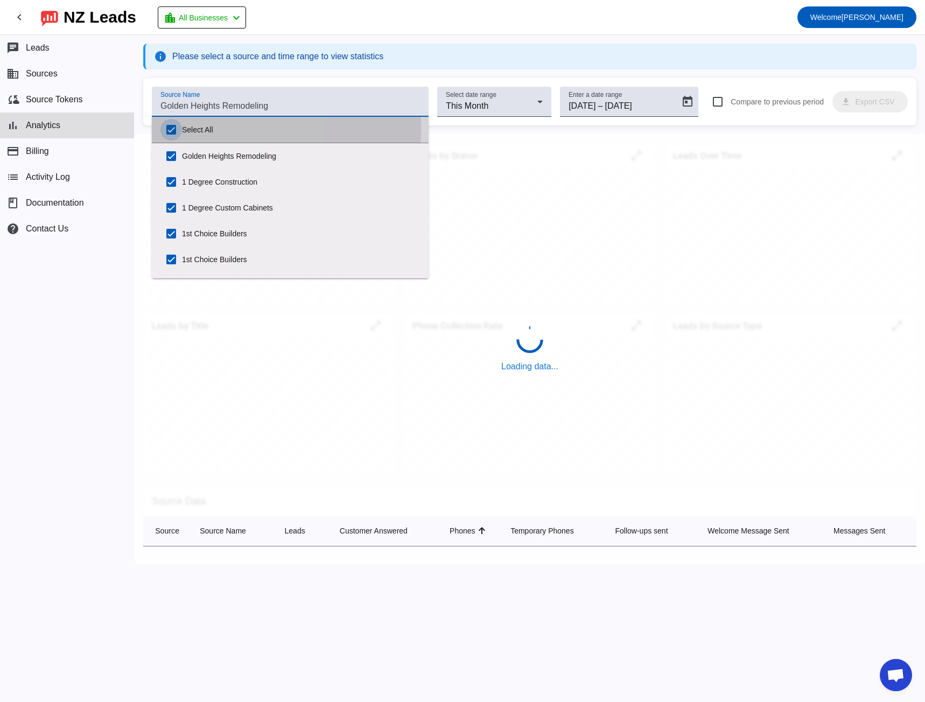
checkbox input "true"
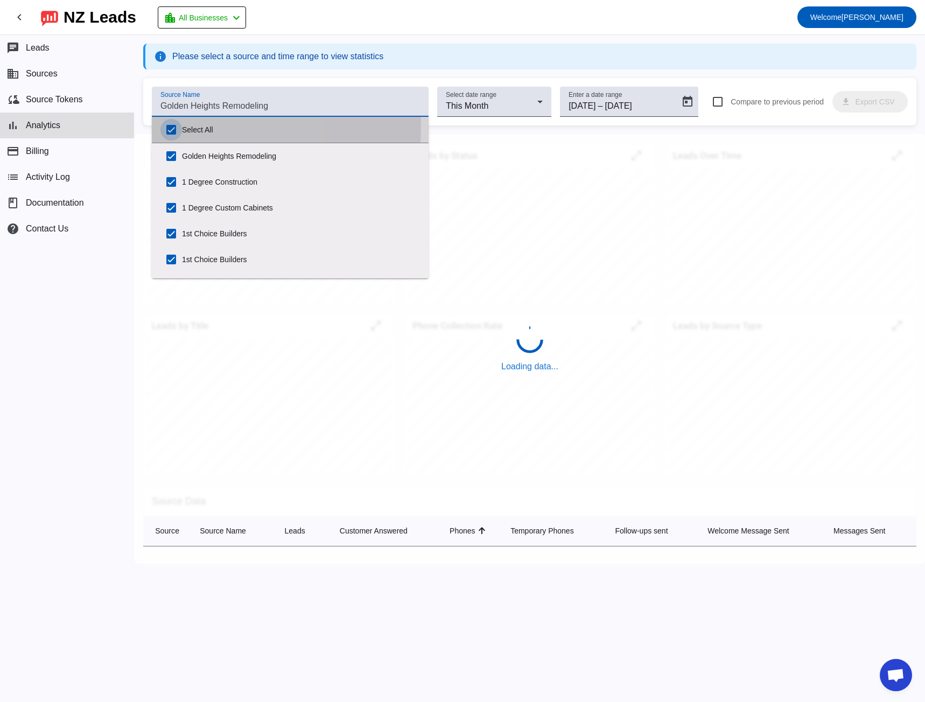
checkbox input "true"
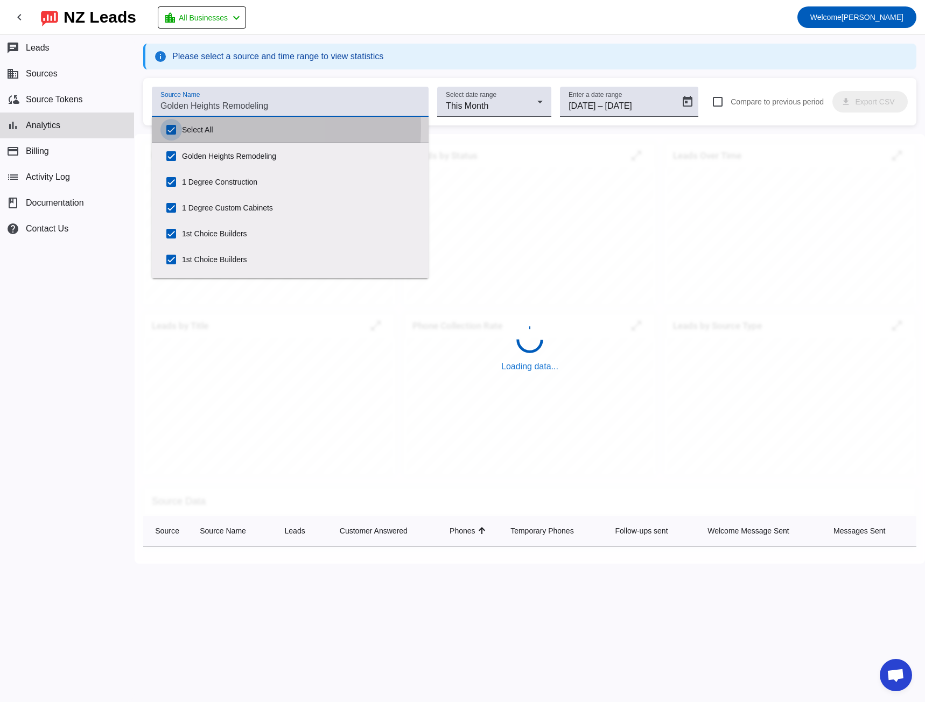
checkbox input "true"
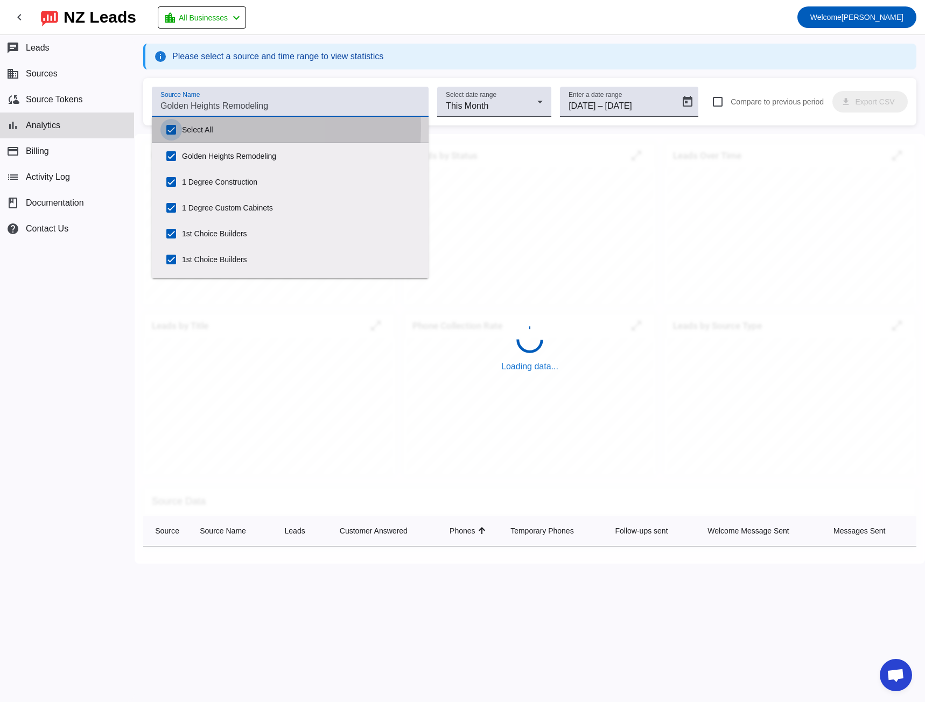
checkbox input "true"
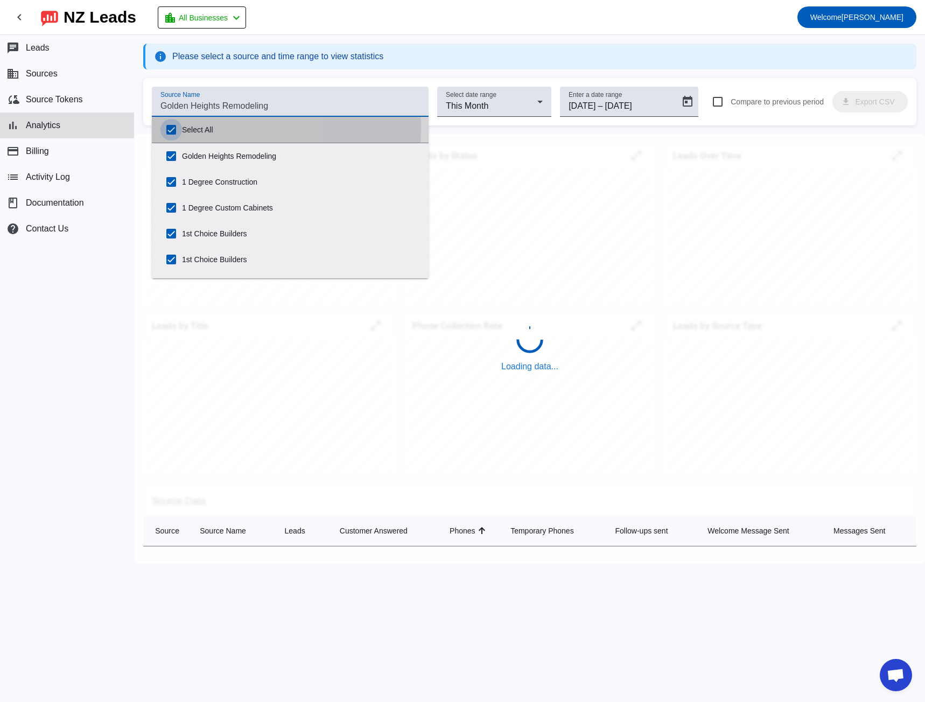
checkbox input "true"
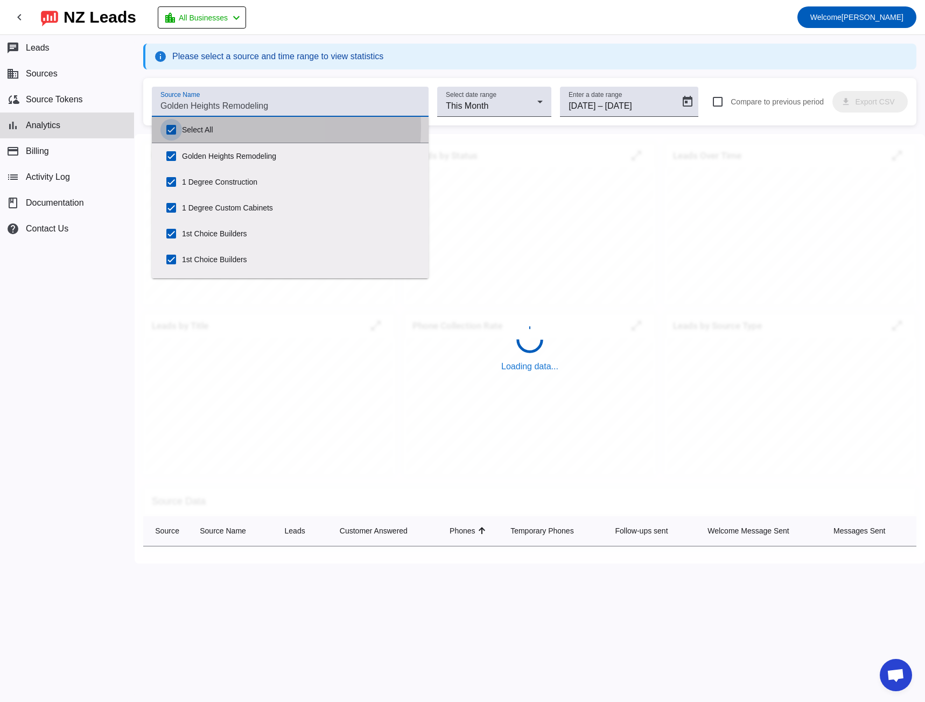
checkbox input "true"
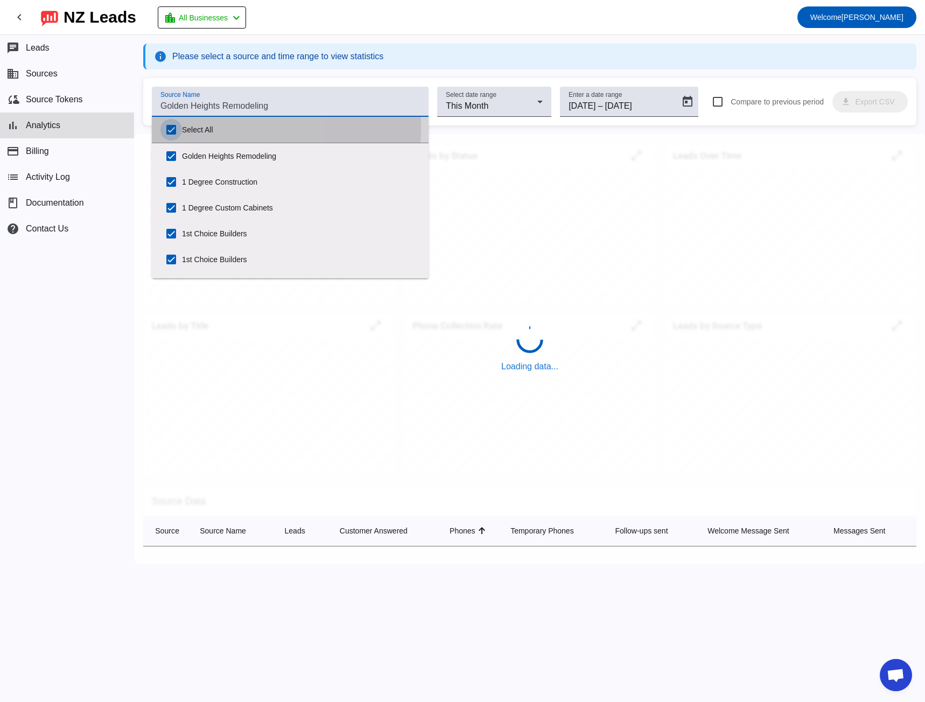
checkbox input "true"
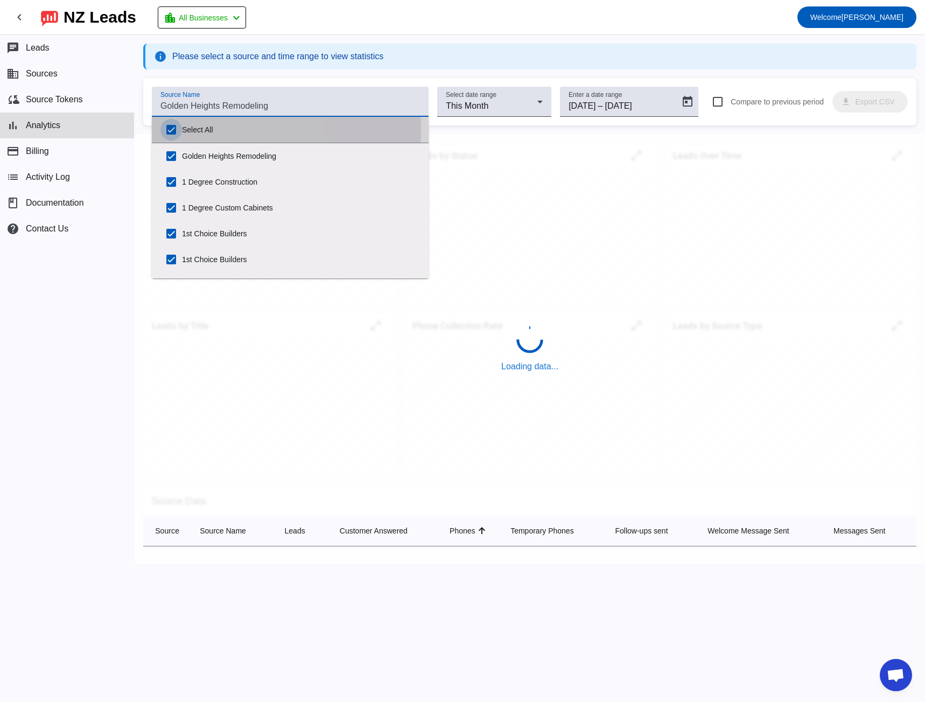
checkbox input "true"
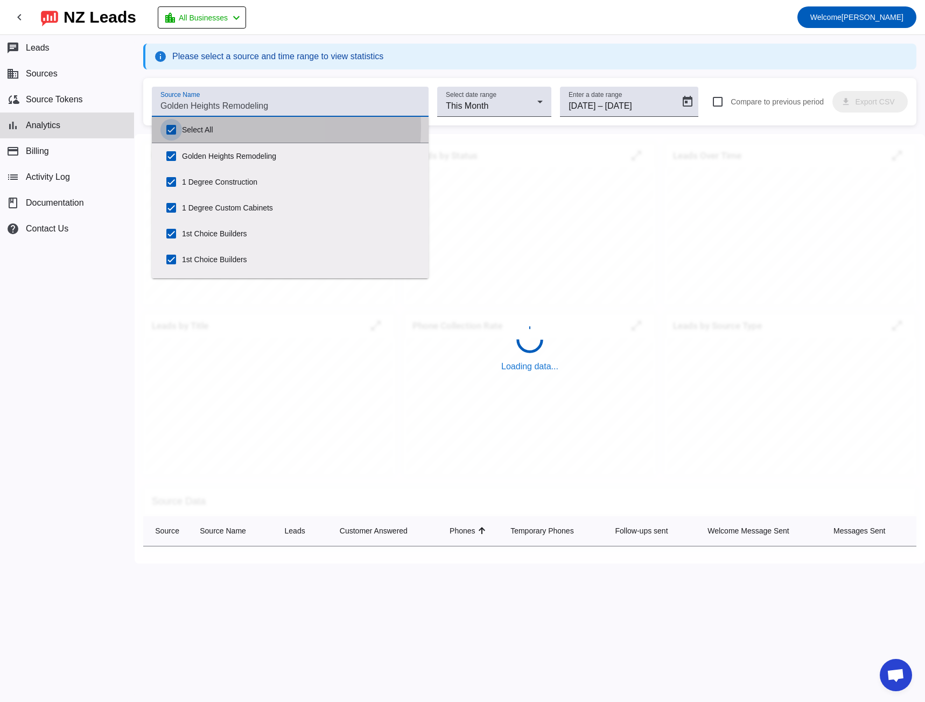
checkbox input "true"
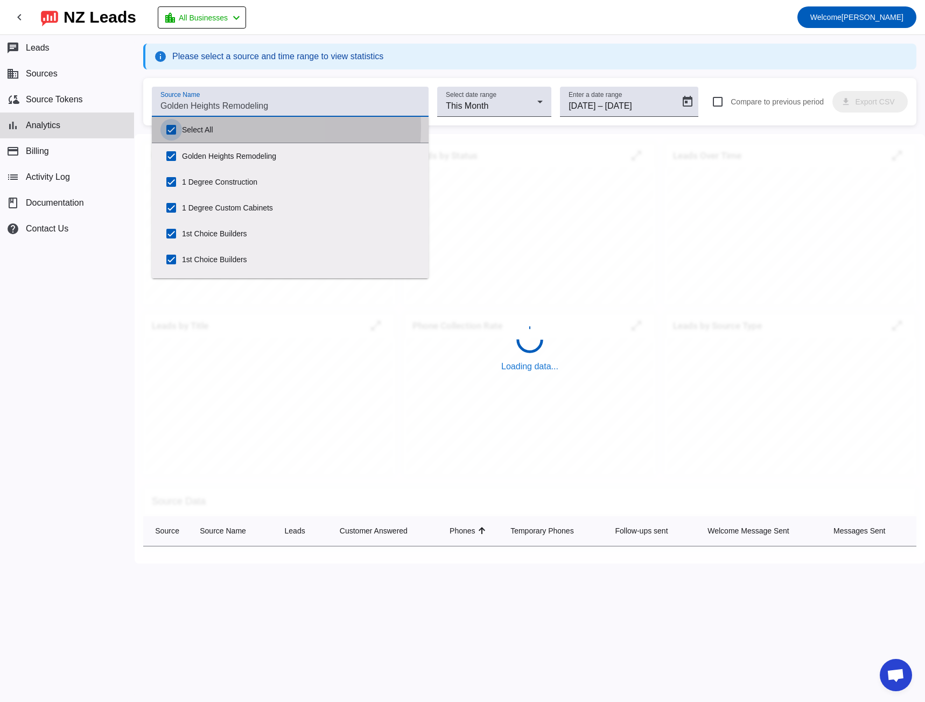
checkbox input "true"
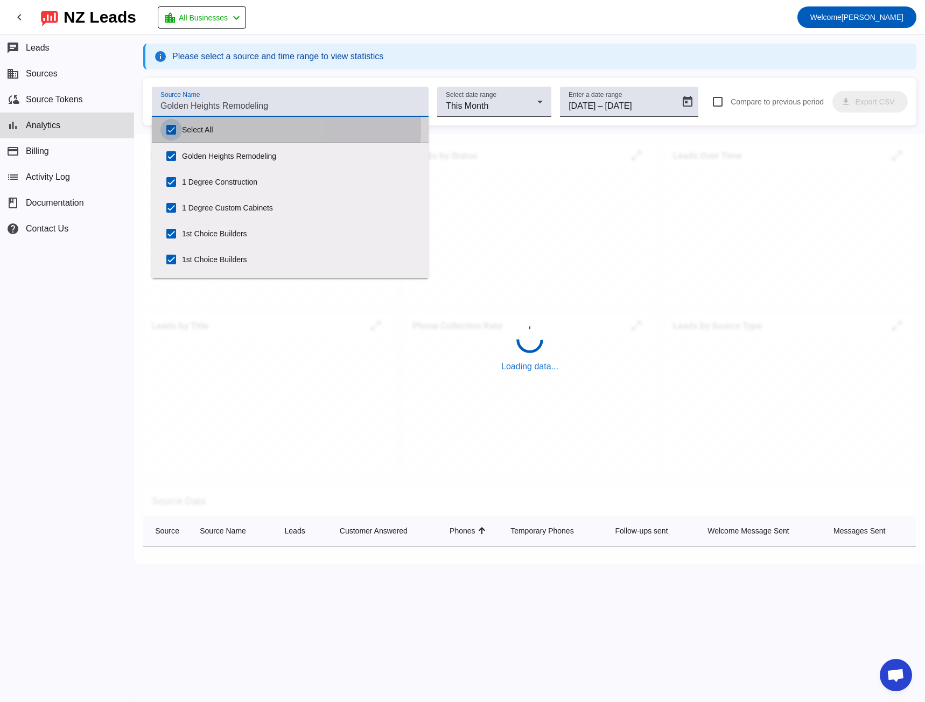
checkbox input "true"
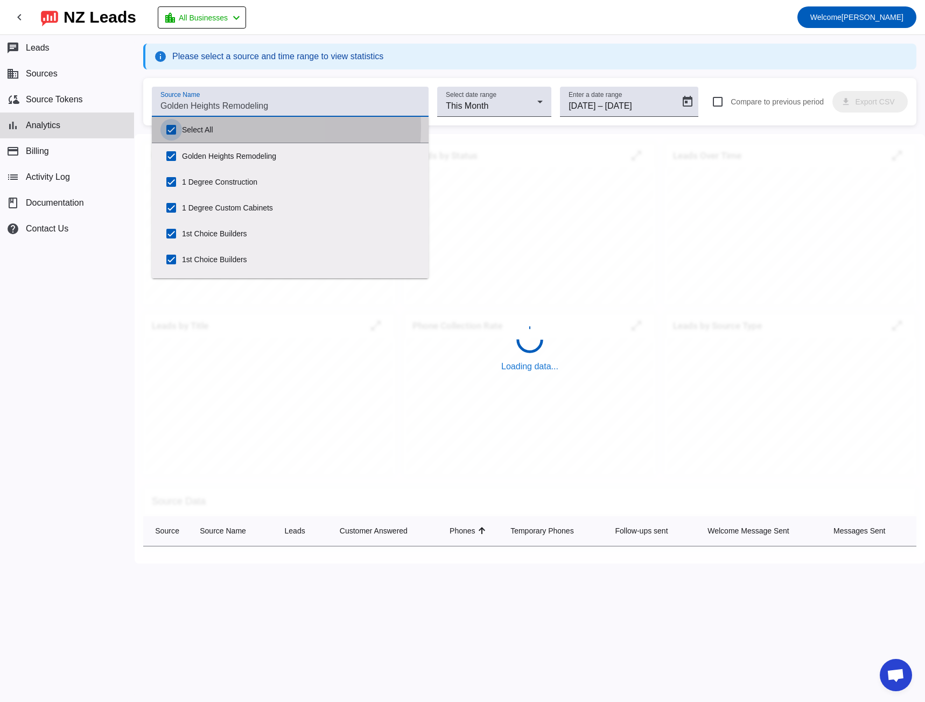
checkbox input "true"
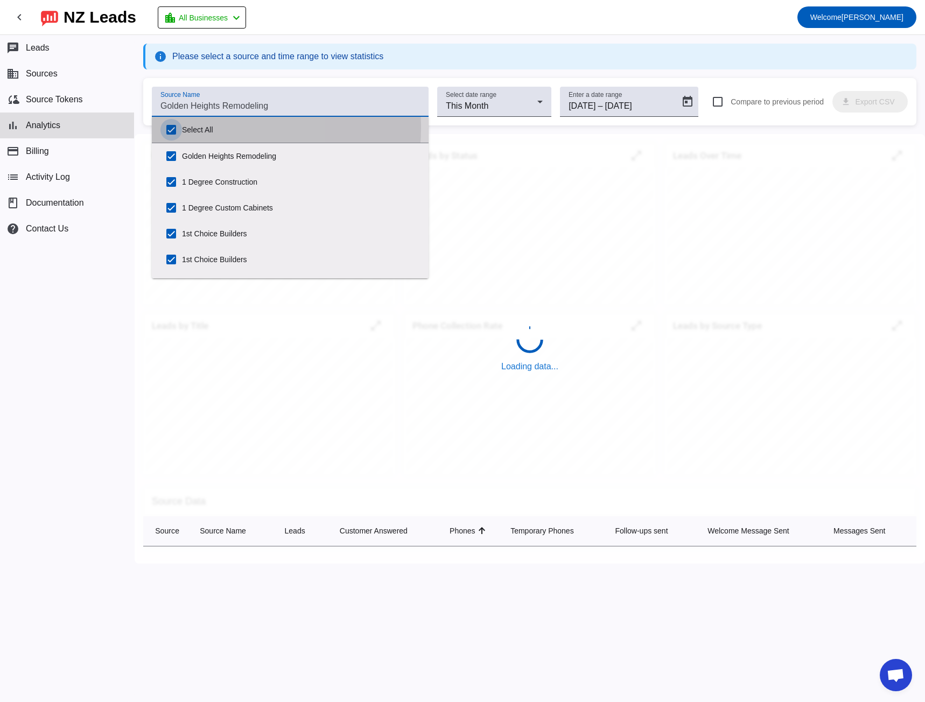
checkbox input "true"
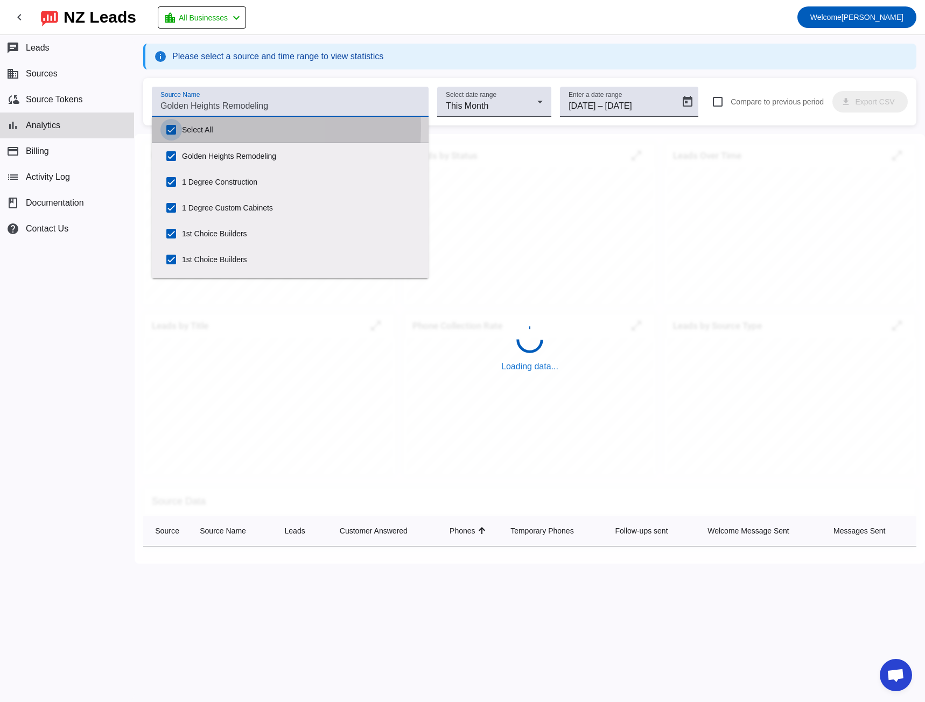
checkbox input "true"
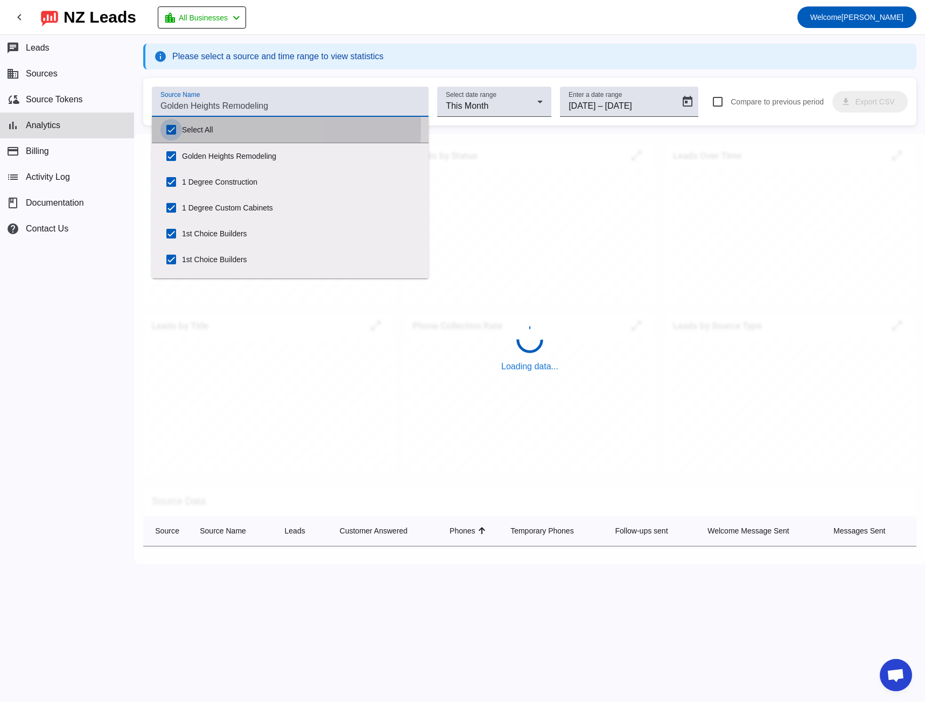
checkbox input "true"
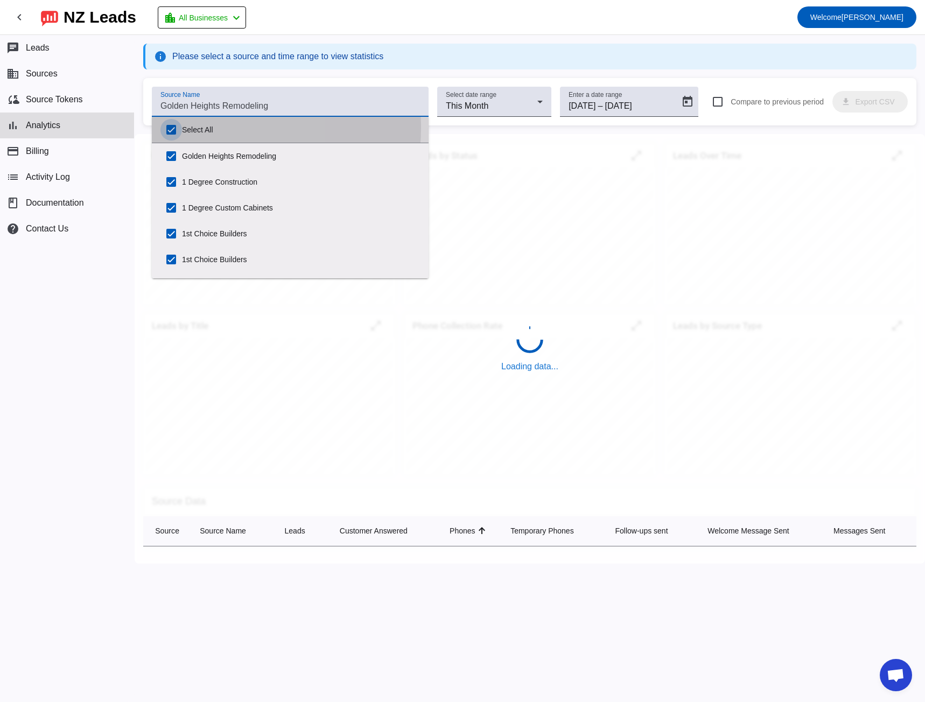
checkbox input "true"
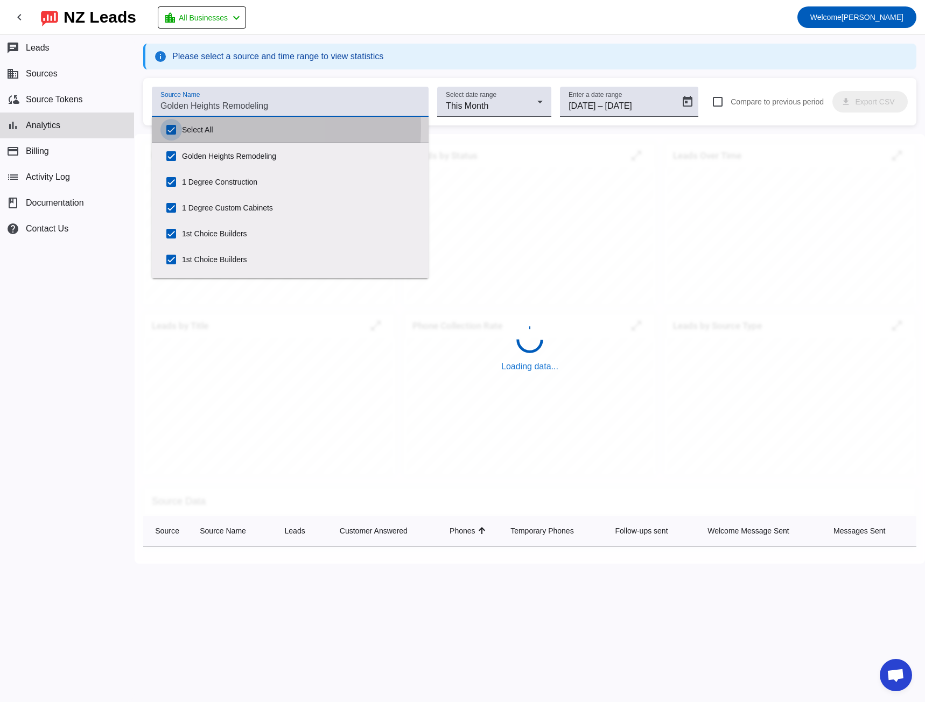
checkbox input "true"
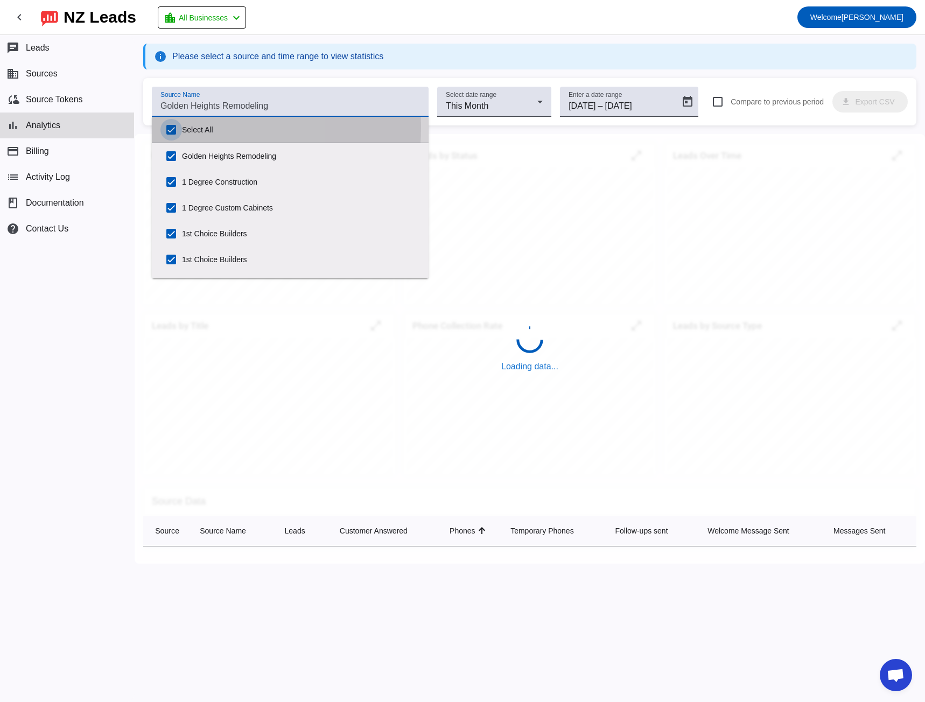
checkbox input "true"
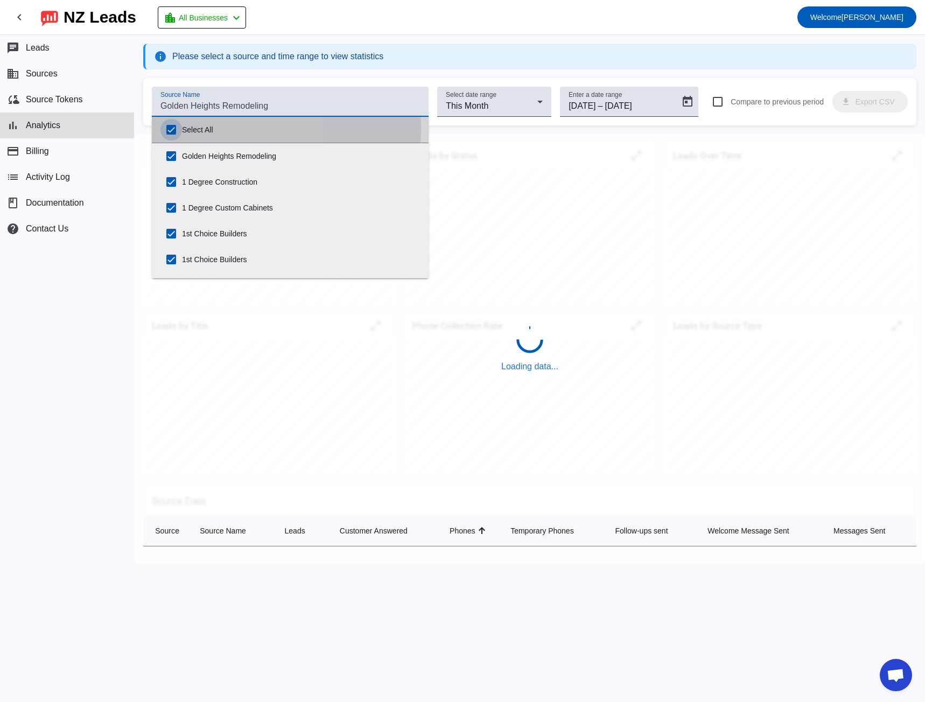
checkbox input "true"
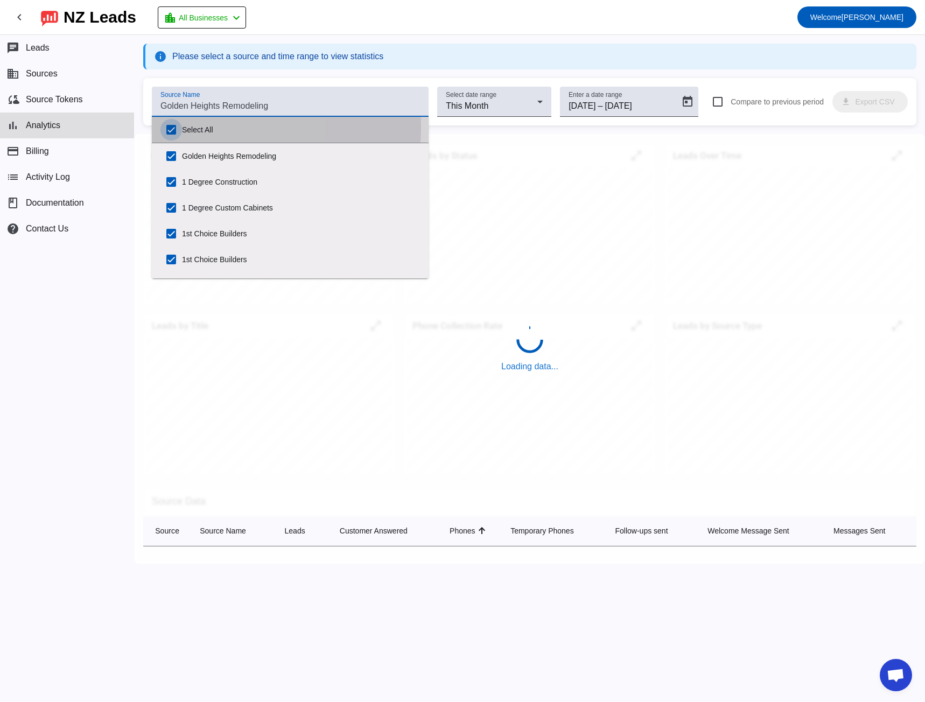
checkbox input "true"
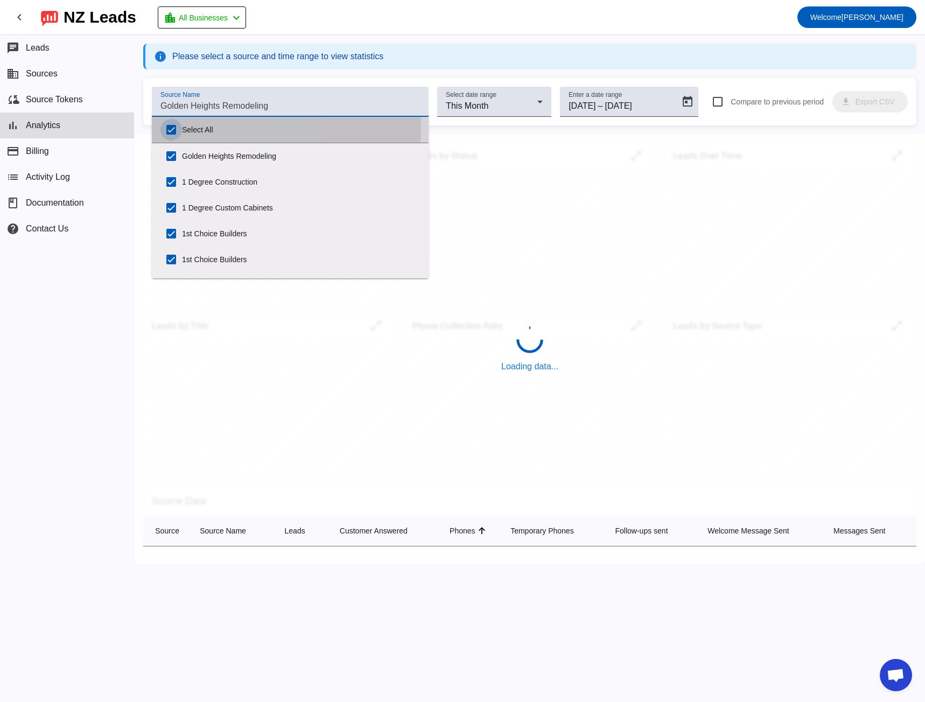
checkbox input "true"
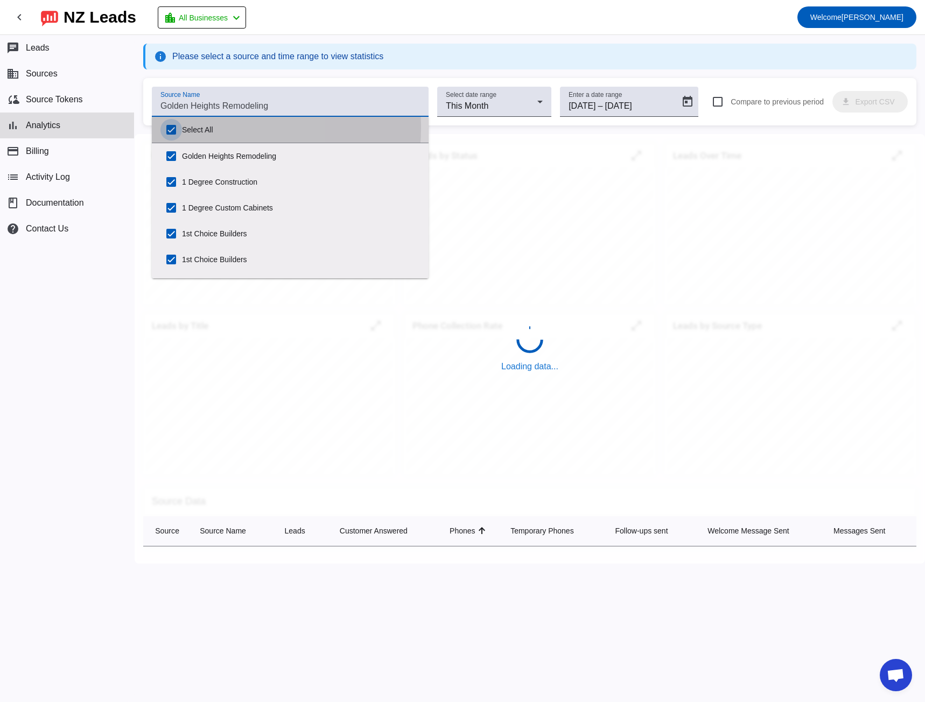
checkbox input "true"
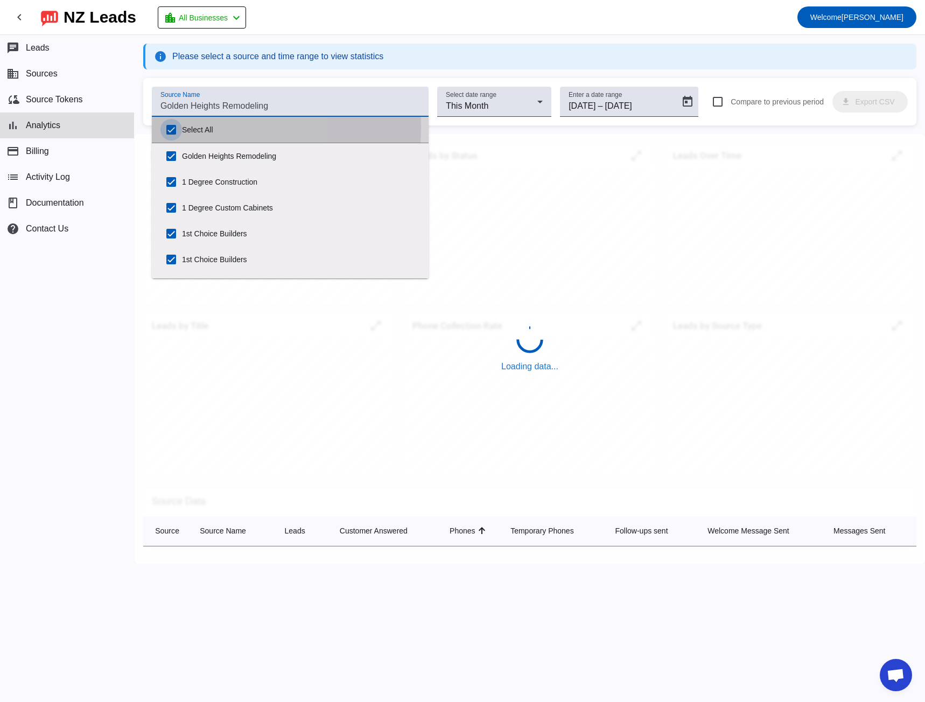
checkbox input "true"
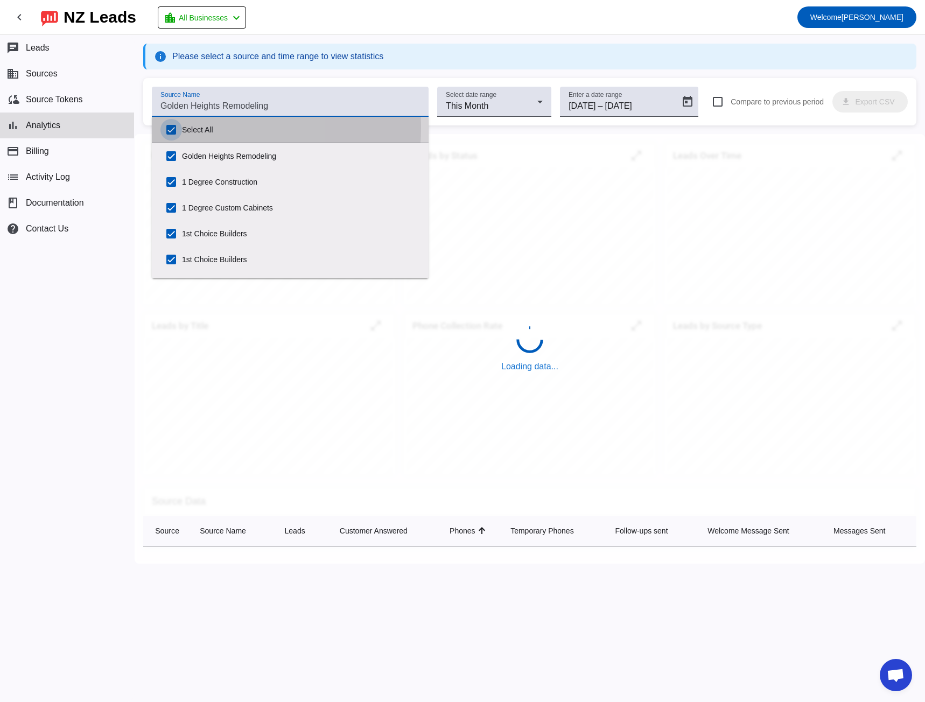
checkbox input "true"
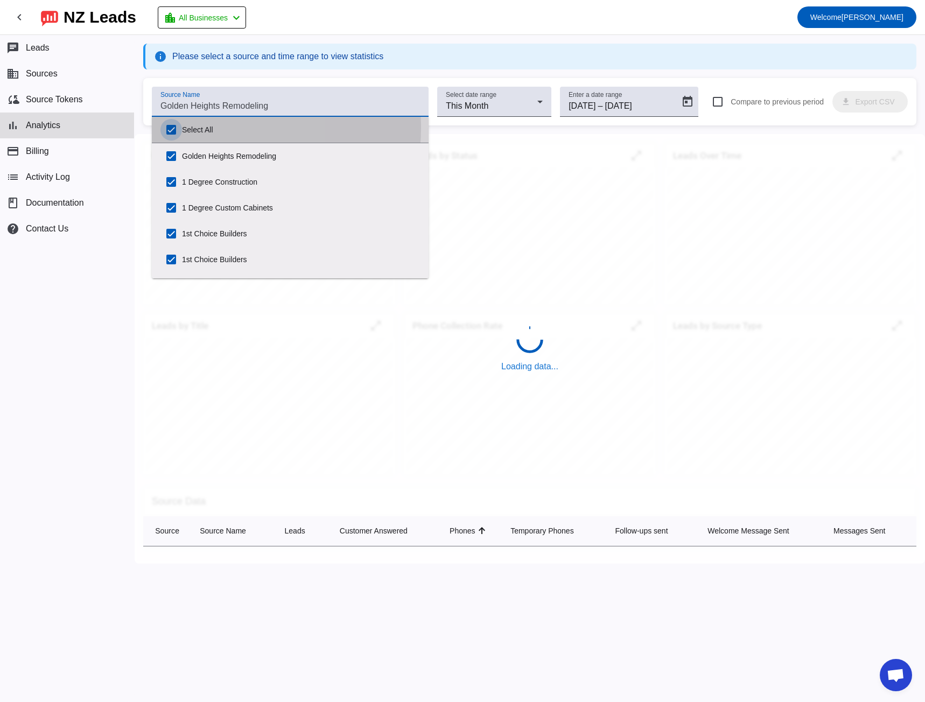
checkbox input "true"
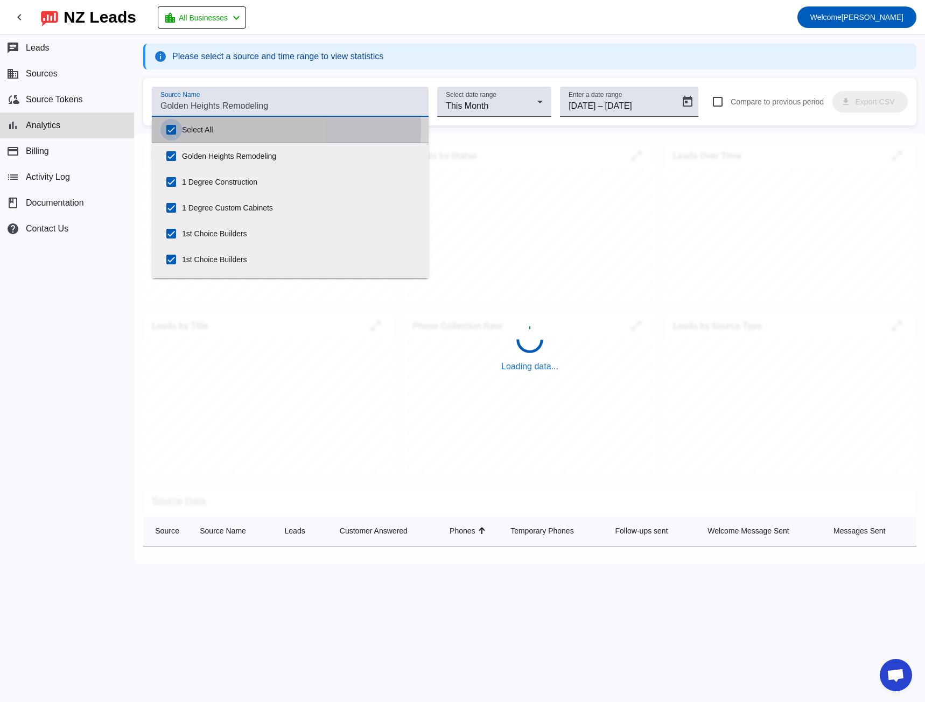
checkbox input "true"
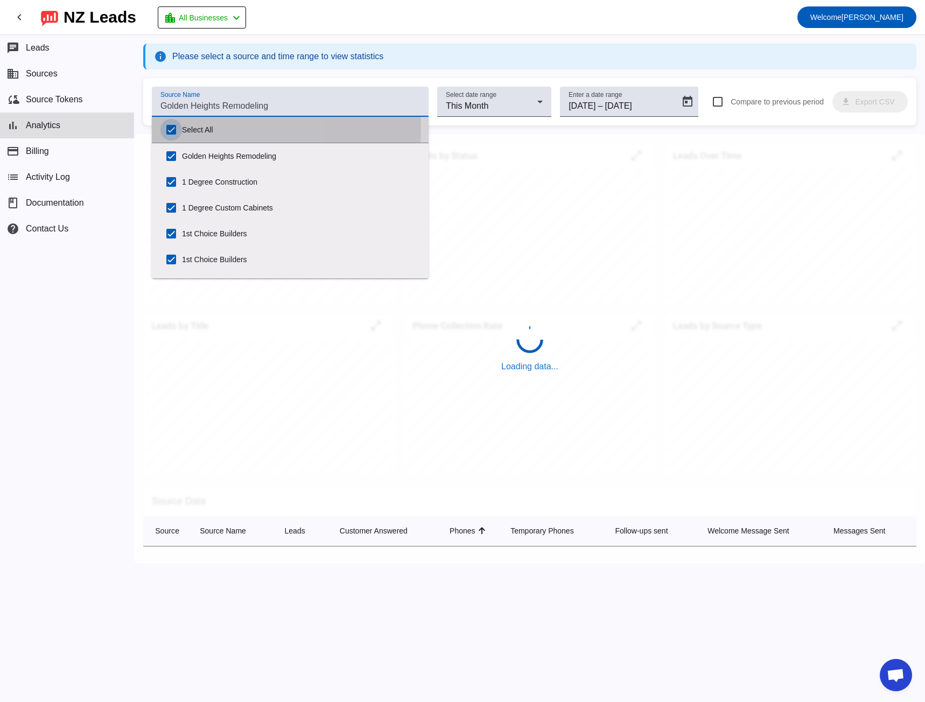
checkbox input "true"
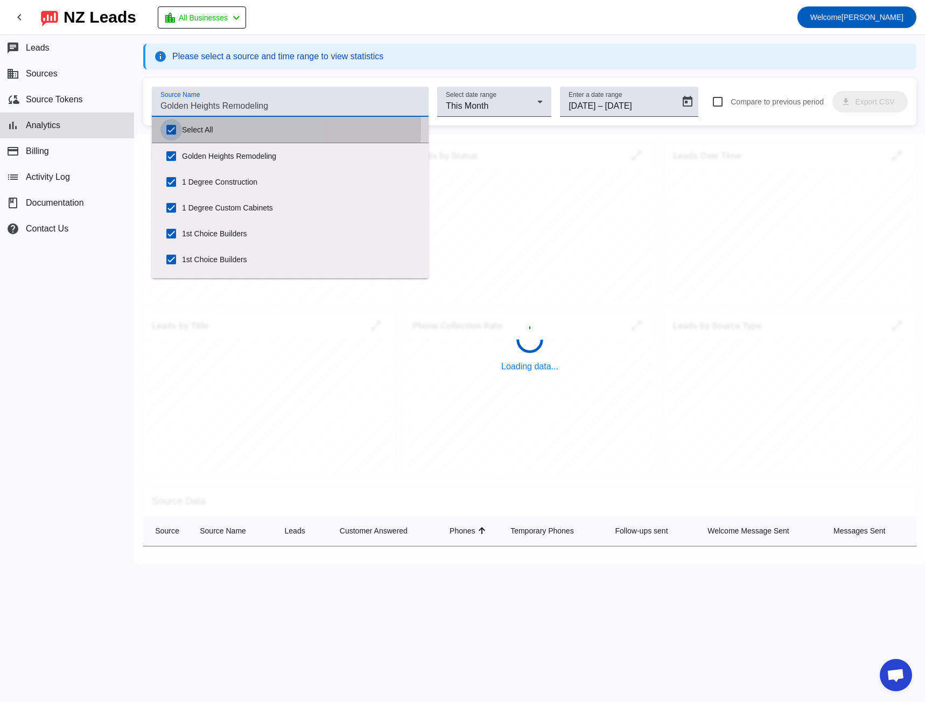
checkbox input "true"
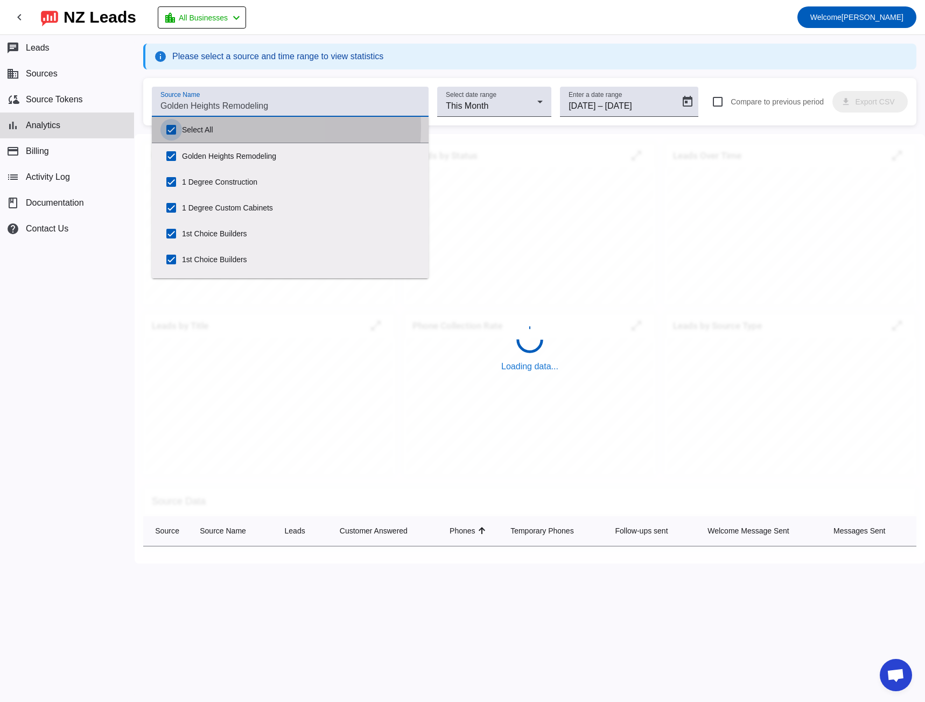
checkbox input "true"
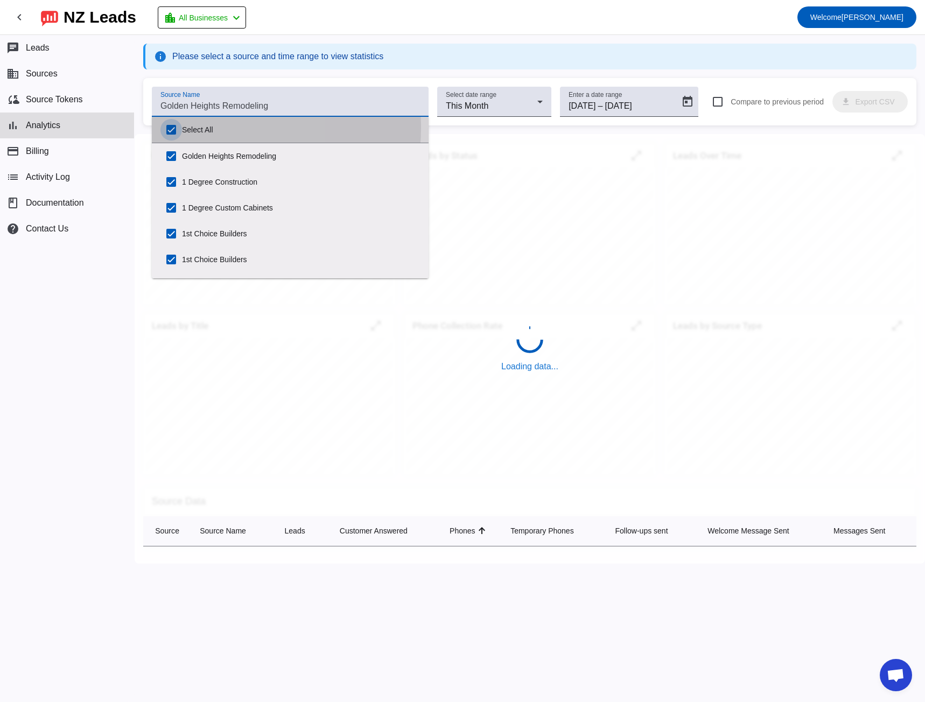
checkbox input "true"
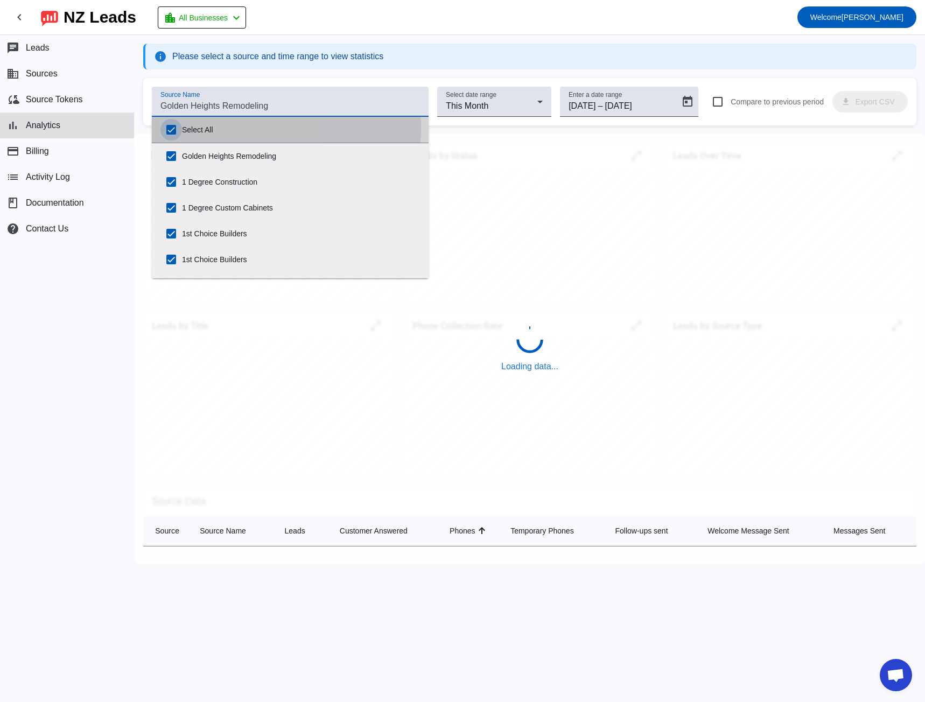
checkbox input "true"
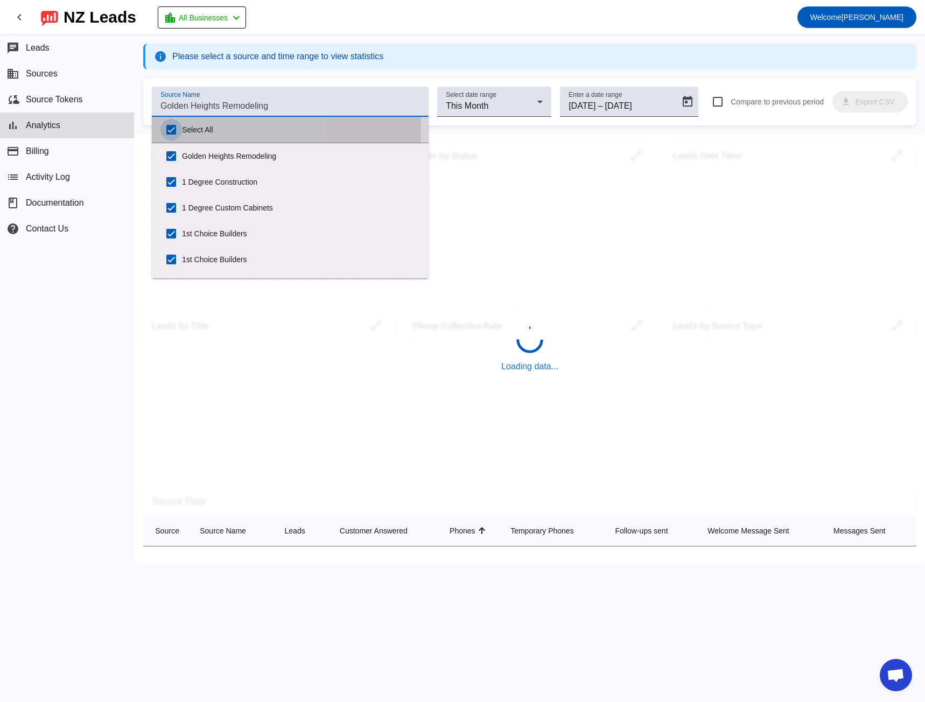
checkbox input "true"
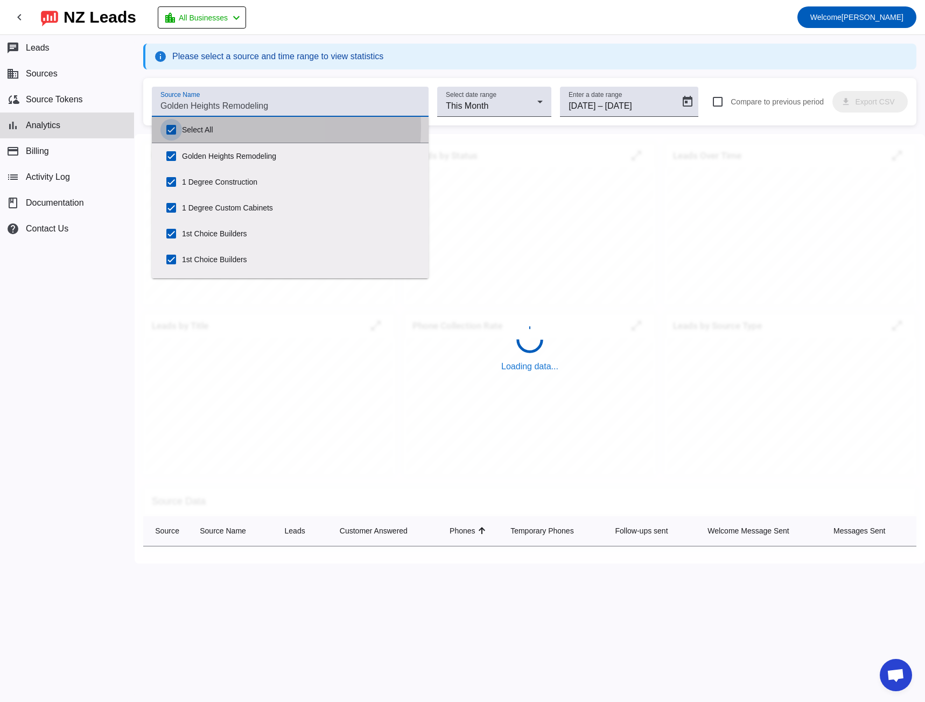
checkbox input "true"
click at [169, 131] on input "Select All" at bounding box center [171, 130] width 22 height 22
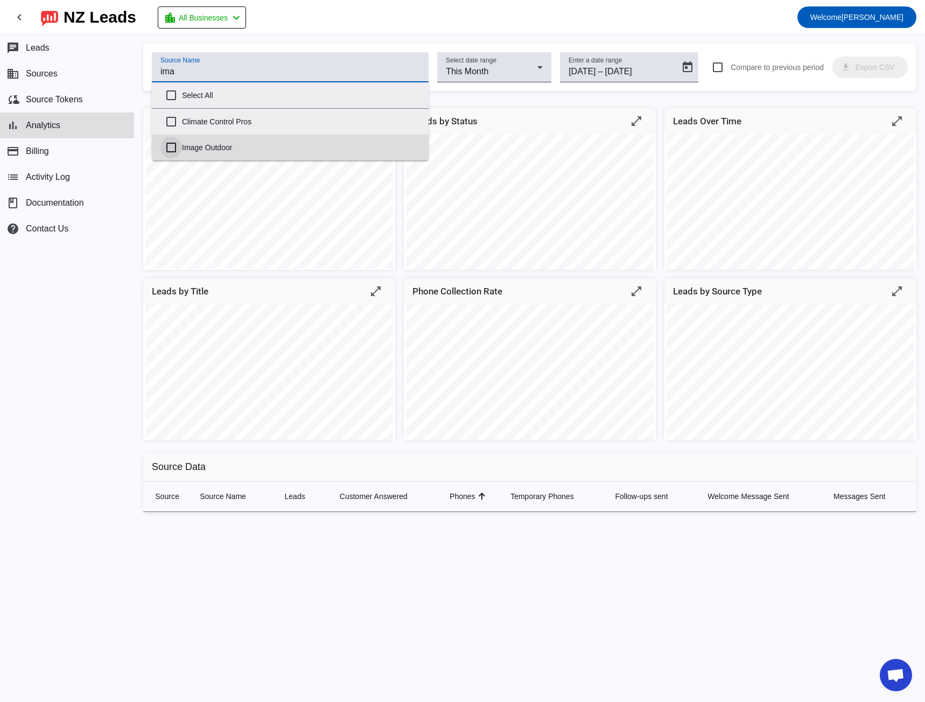
click at [173, 145] on input "Image Outdoor" at bounding box center [171, 148] width 22 height 22
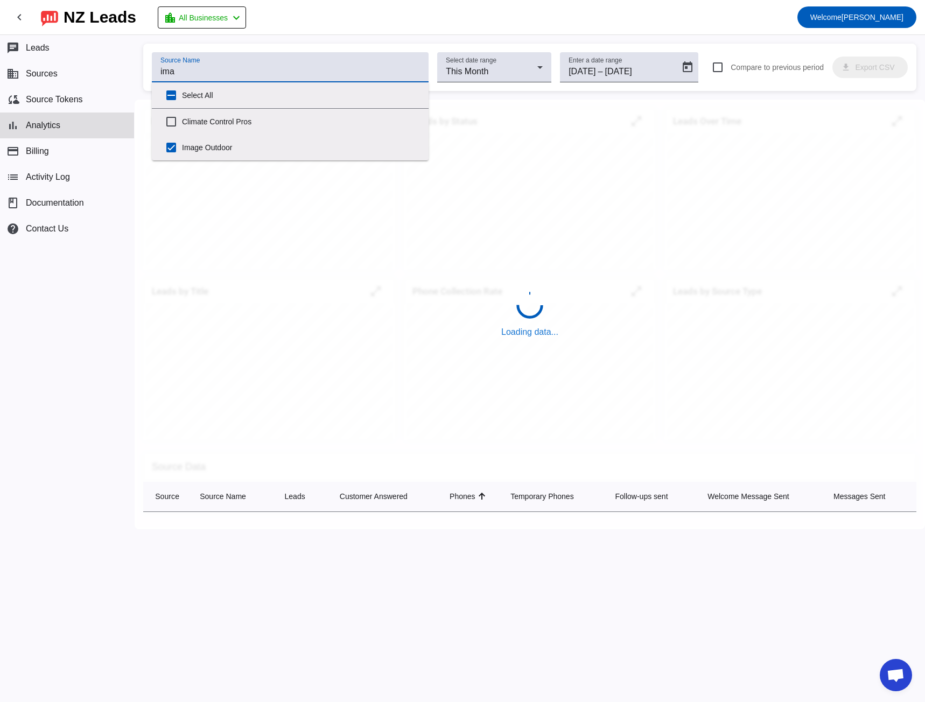
click at [127, 334] on div "chat Leads business Sources cloud_sync Source Tokens bar_chart Analytics paymen…" at bounding box center [67, 368] width 134 height 667
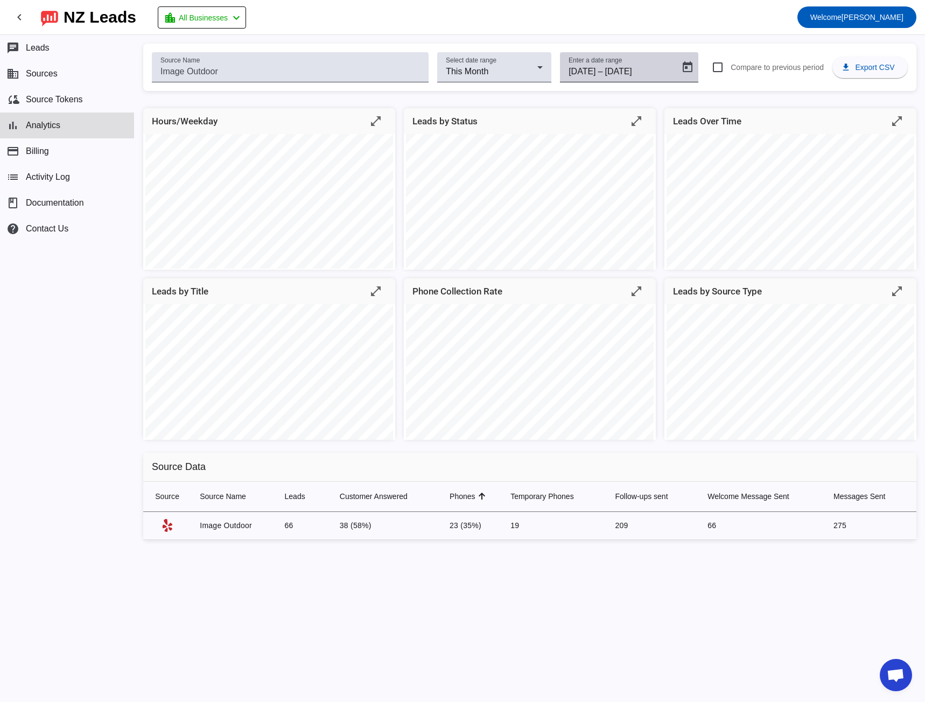
click at [656, 69] on input "[DATE]" at bounding box center [630, 71] width 51 height 13
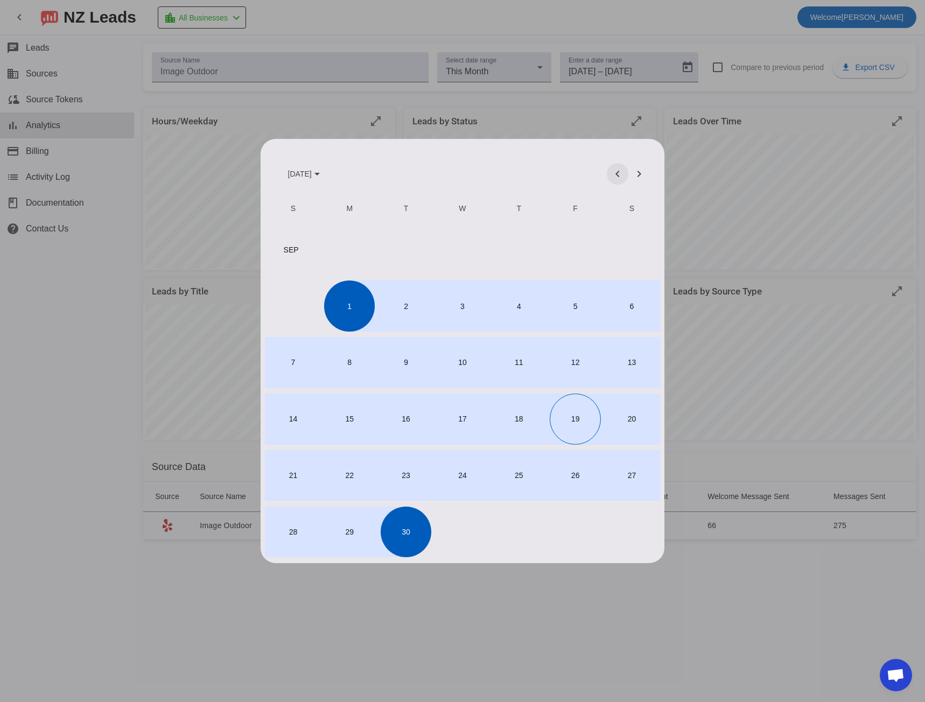
click at [615, 175] on span "Previous month" at bounding box center [618, 174] width 26 height 26
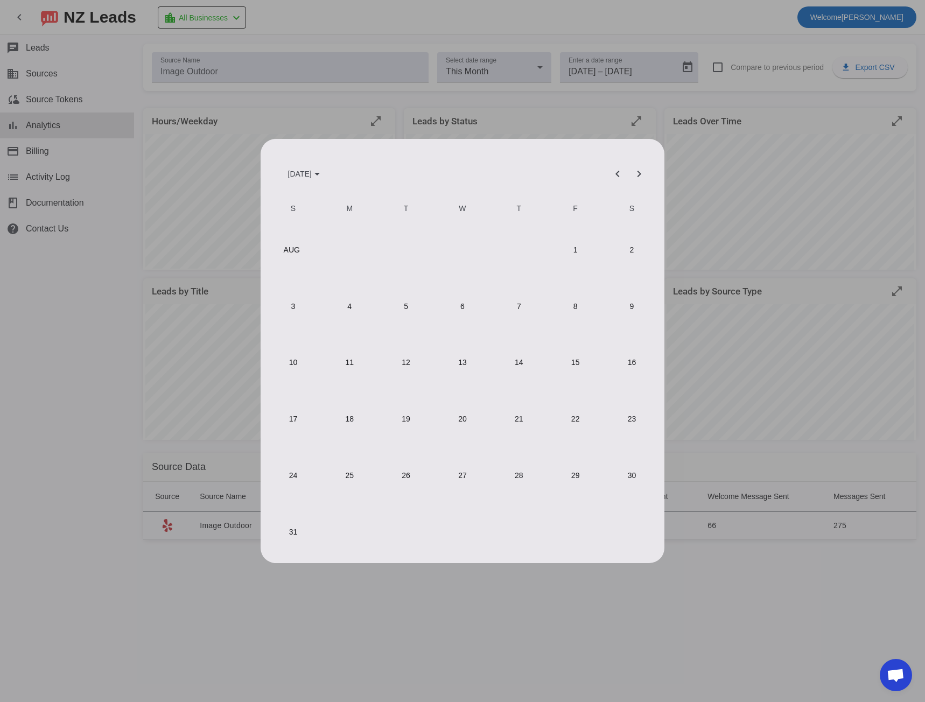
click at [570, 243] on span "1" at bounding box center [575, 249] width 51 height 51
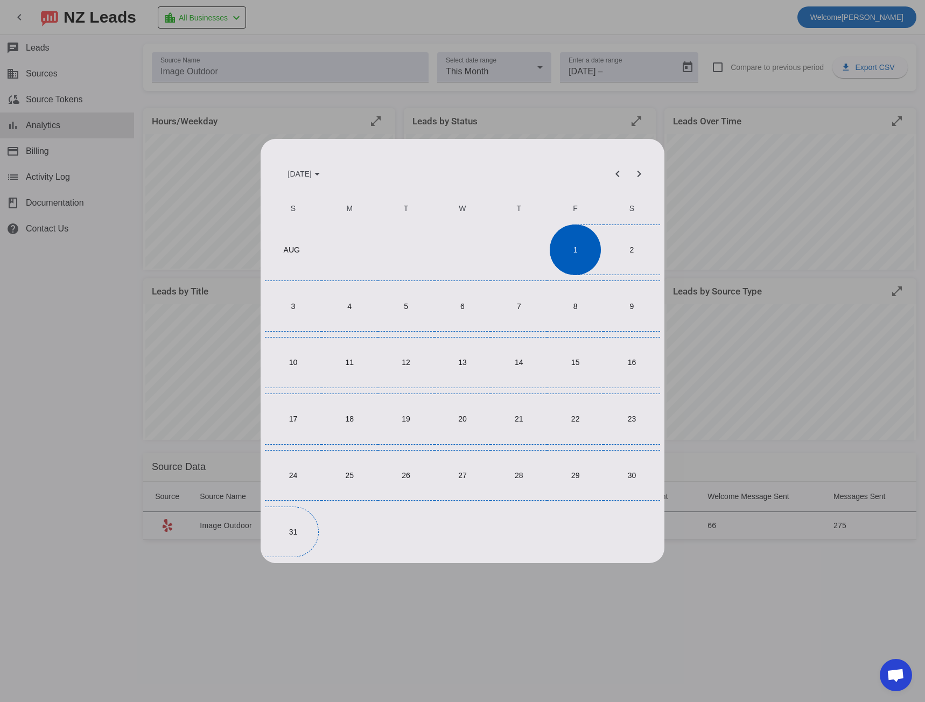
click at [288, 531] on span "31" at bounding box center [293, 532] width 51 height 51
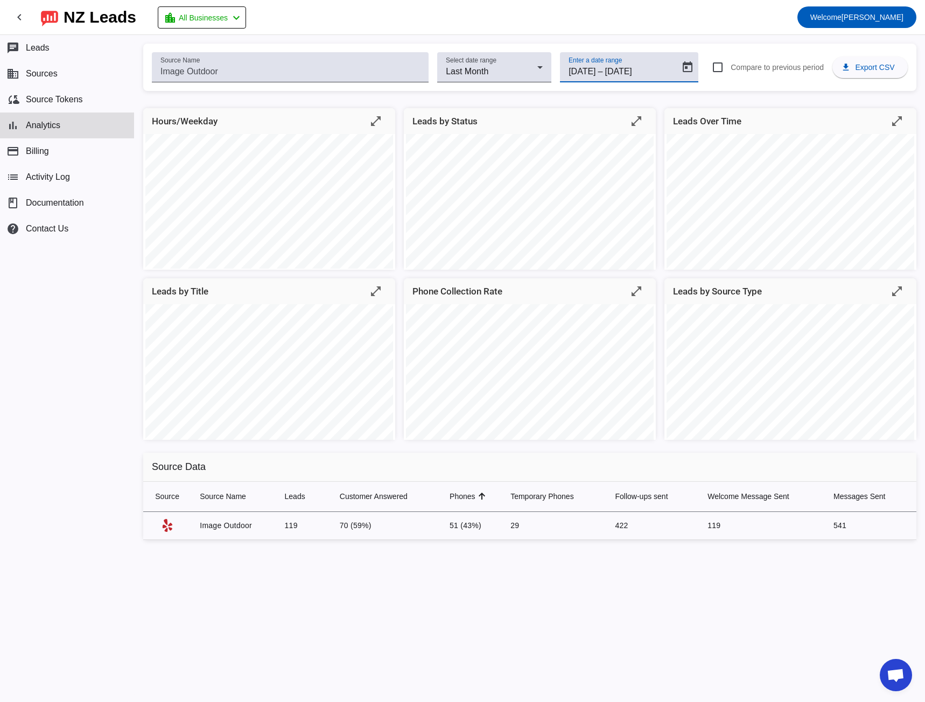
click at [631, 67] on input "[DATE]" at bounding box center [630, 71] width 51 height 13
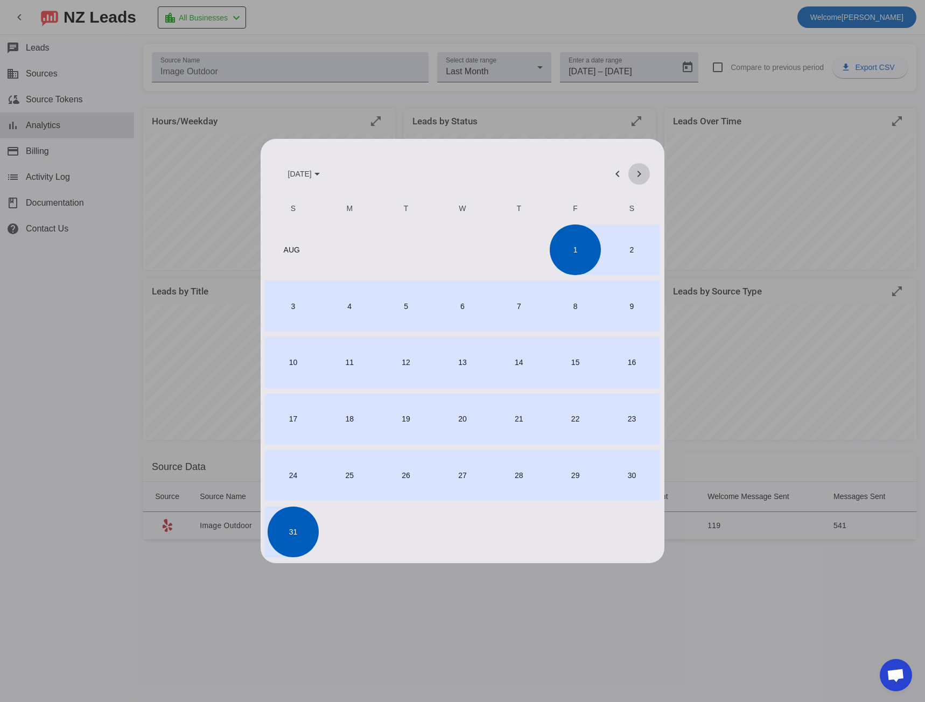
click at [642, 173] on span "Next month" at bounding box center [639, 174] width 26 height 26
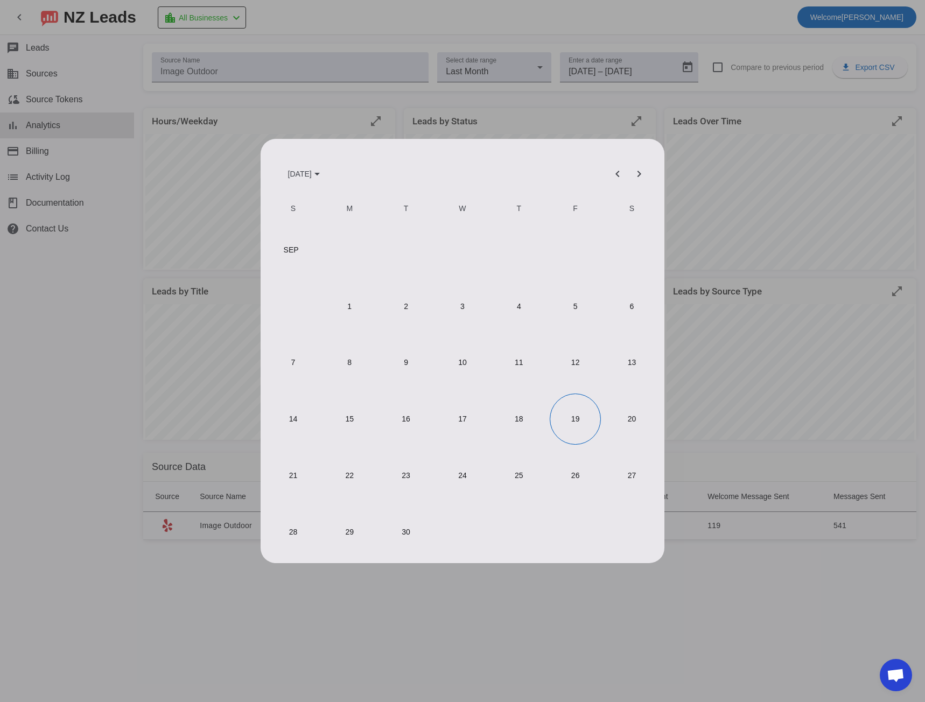
click at [346, 313] on span "1" at bounding box center [349, 305] width 51 height 51
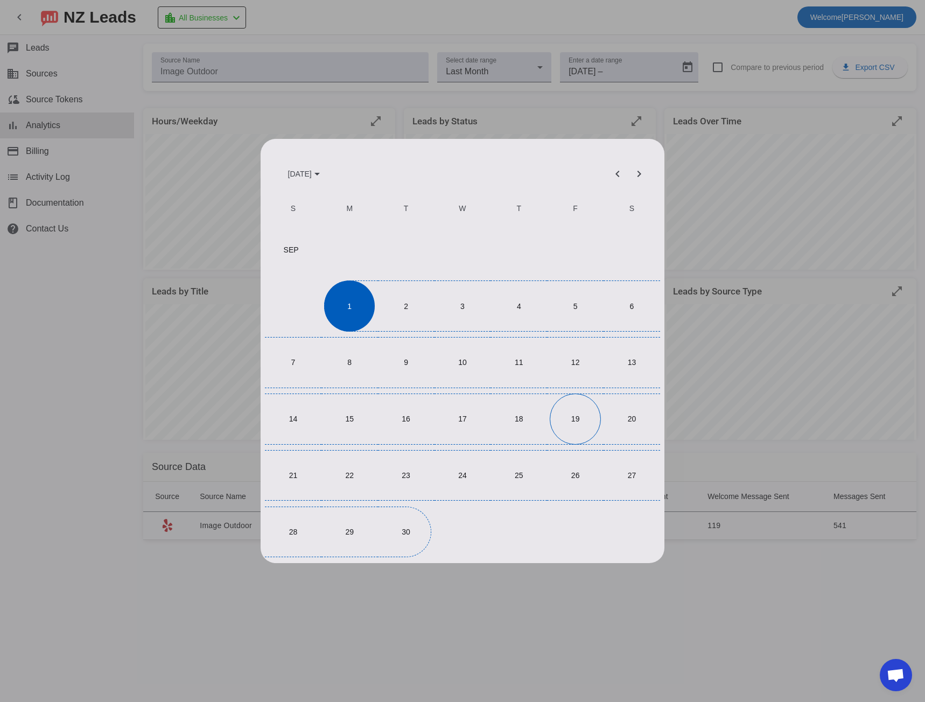
click at [405, 536] on span "30" at bounding box center [406, 532] width 51 height 51
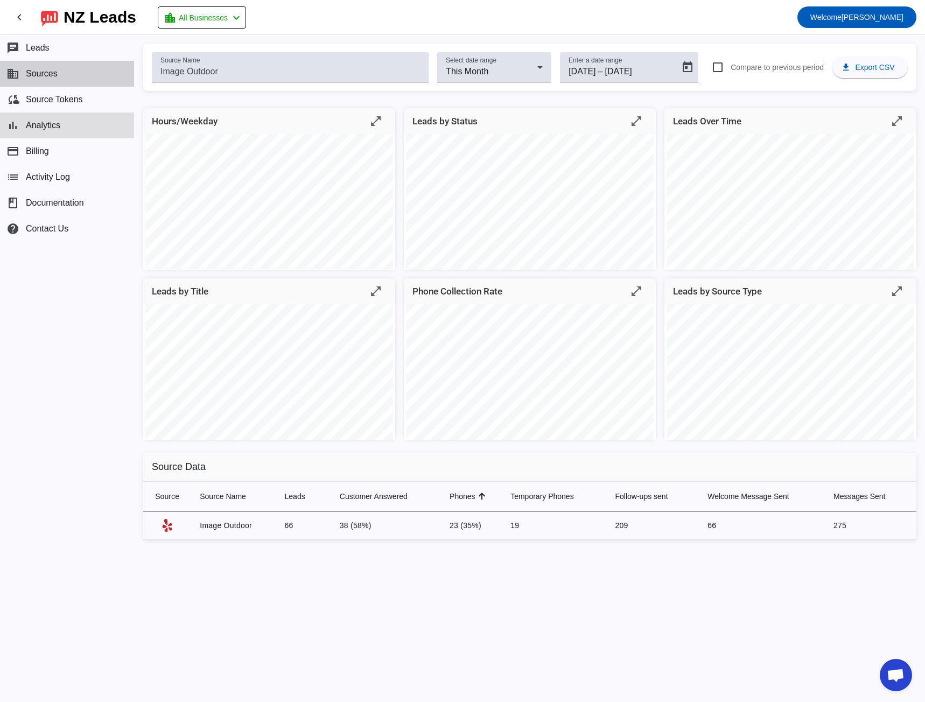
click at [46, 83] on button "business Sources" at bounding box center [67, 74] width 134 height 26
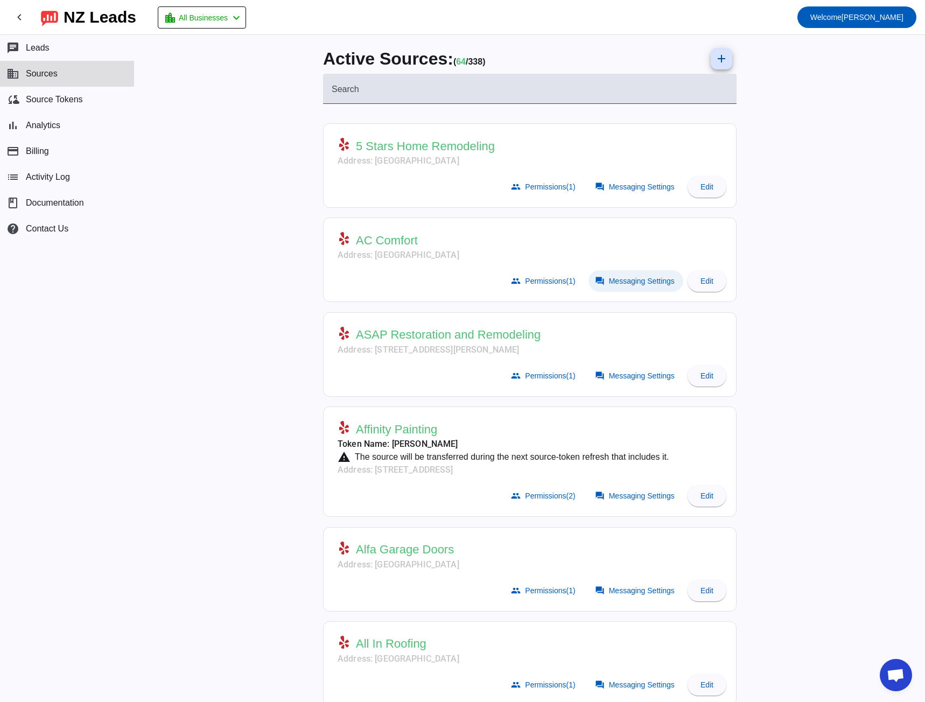
click at [631, 285] on span "Messaging Settings" at bounding box center [642, 281] width 66 height 9
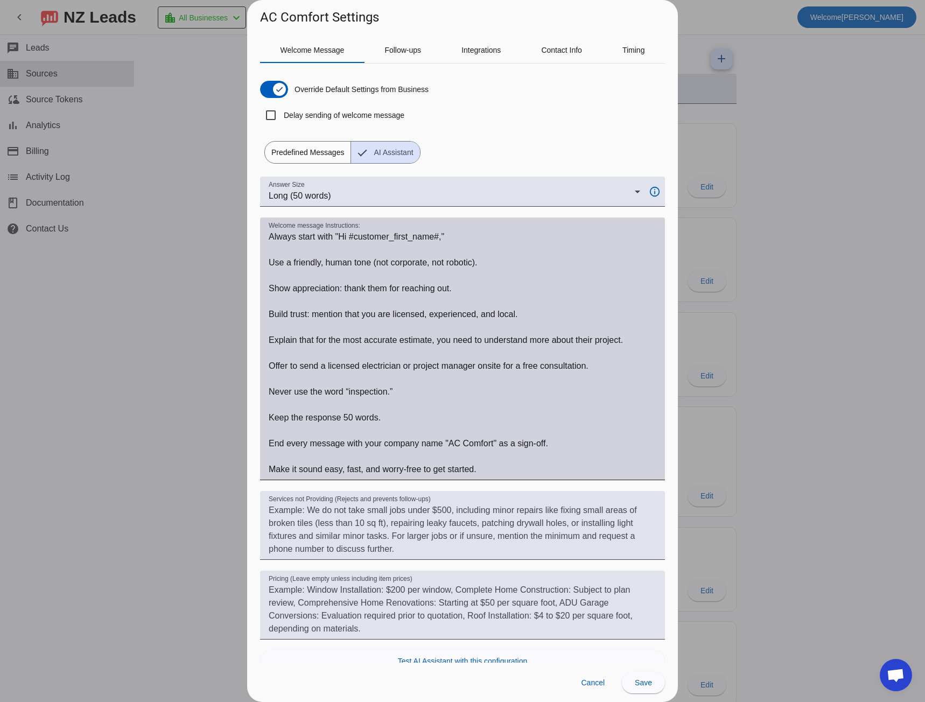
click at [283, 235] on textarea "Welcome message Instructions:" at bounding box center [463, 352] width 388 height 245
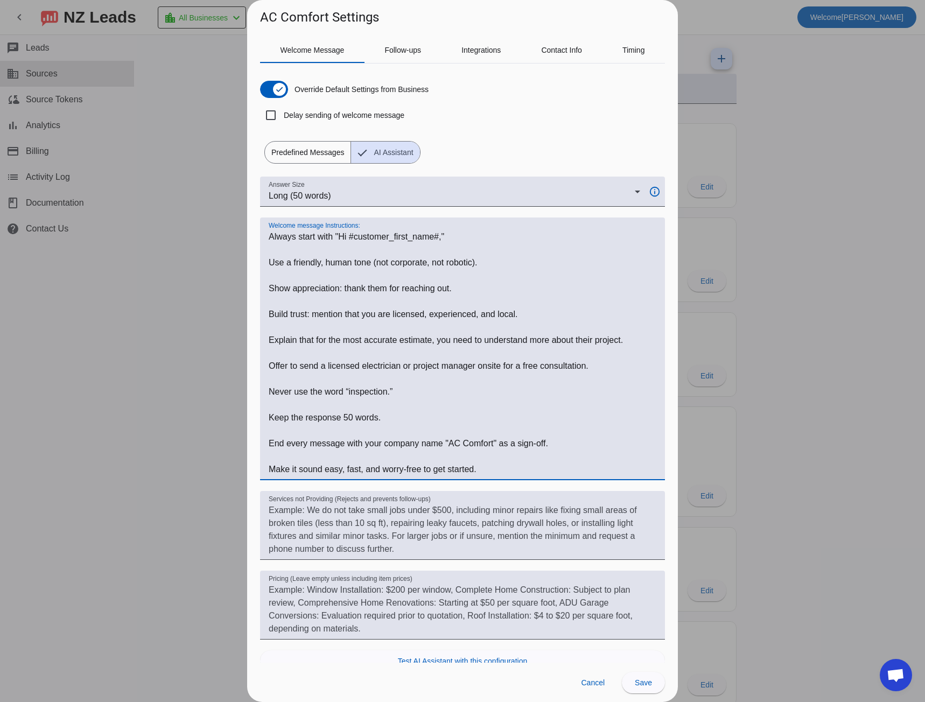
drag, startPoint x: 283, startPoint y: 235, endPoint x: 500, endPoint y: 476, distance: 324.4
click at [500, 476] on div "Welcome message Instructions:" at bounding box center [463, 348] width 388 height 263
click at [186, 301] on div at bounding box center [462, 351] width 925 height 702
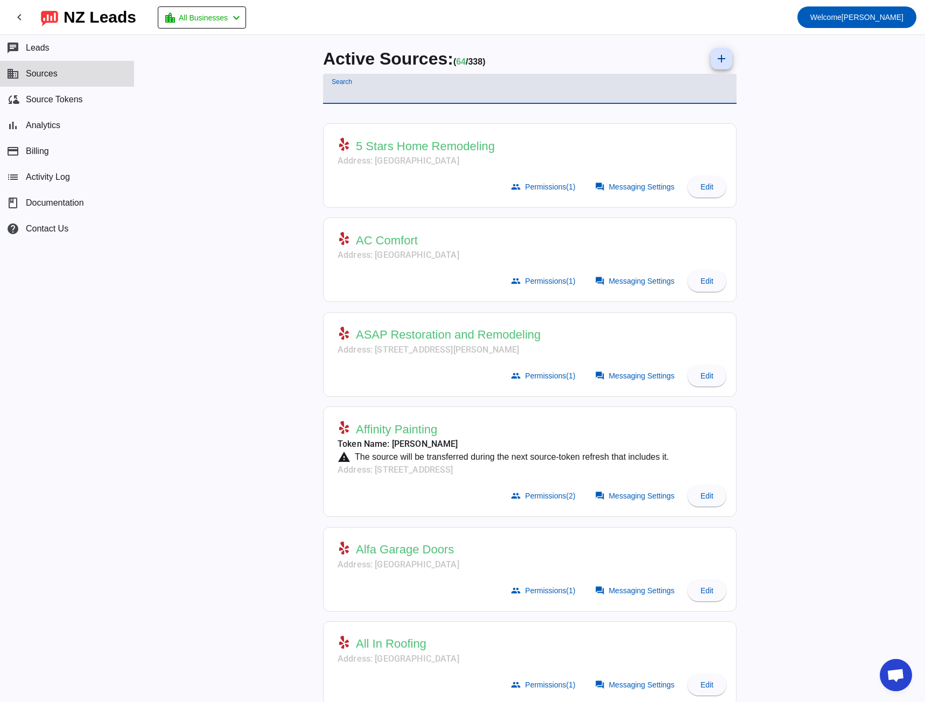
click at [376, 92] on input "Search" at bounding box center [530, 93] width 396 height 13
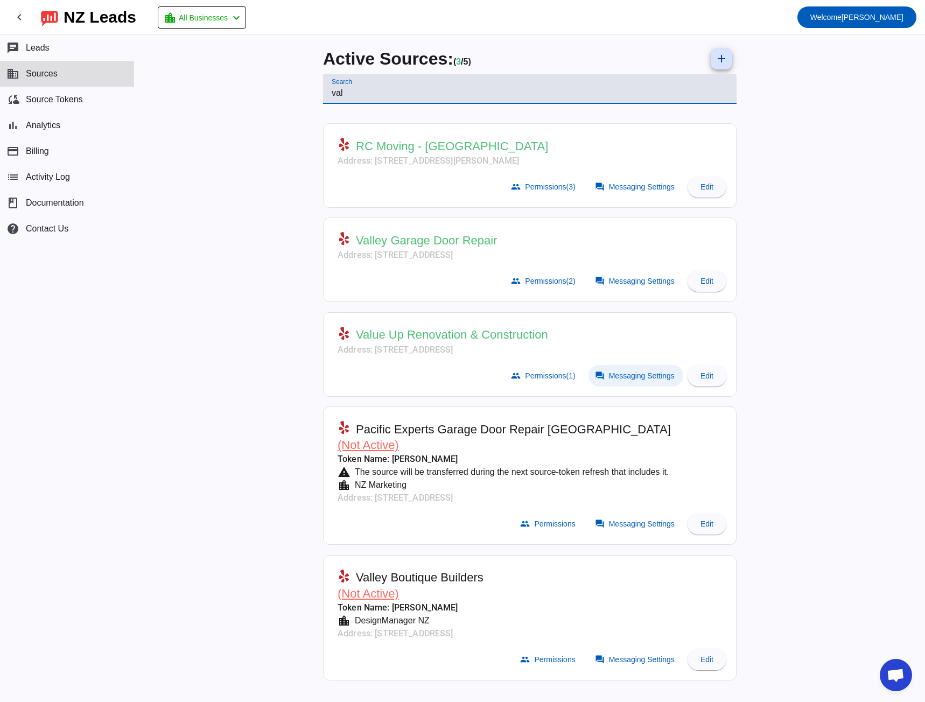
click at [625, 377] on span "Messaging Settings" at bounding box center [642, 375] width 66 height 9
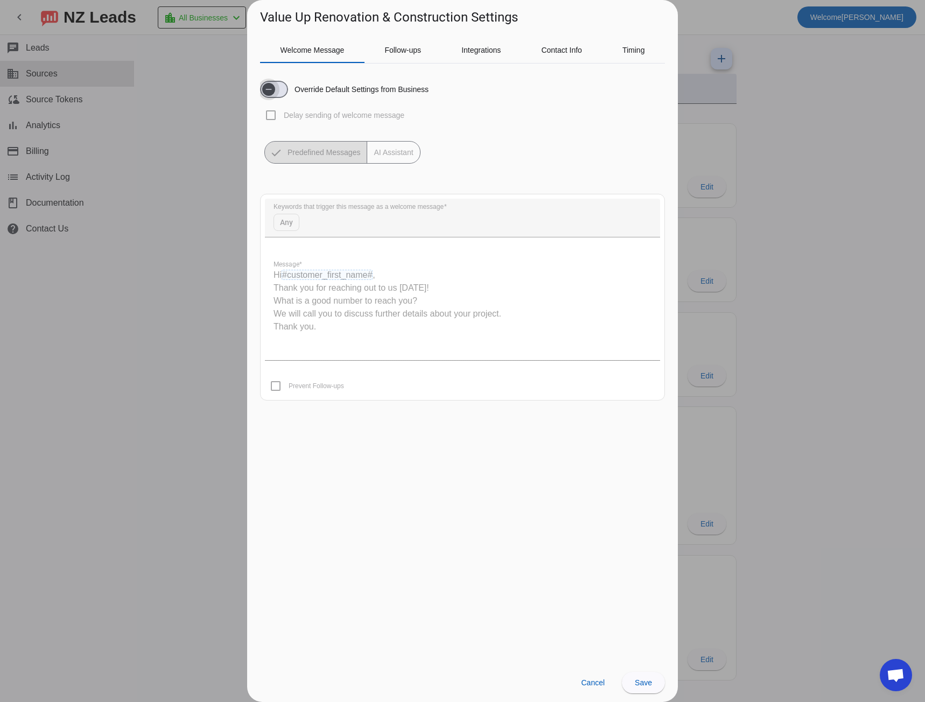
click at [279, 90] on span "button" at bounding box center [274, 89] width 28 height 17
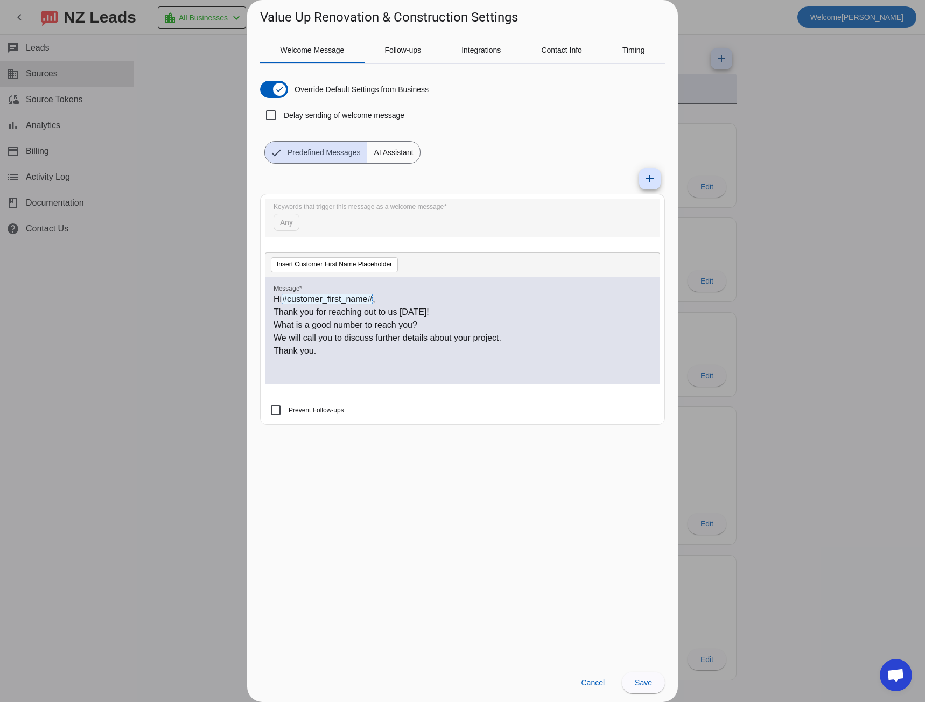
click at [384, 157] on span "AI Assistant" at bounding box center [393, 153] width 52 height 22
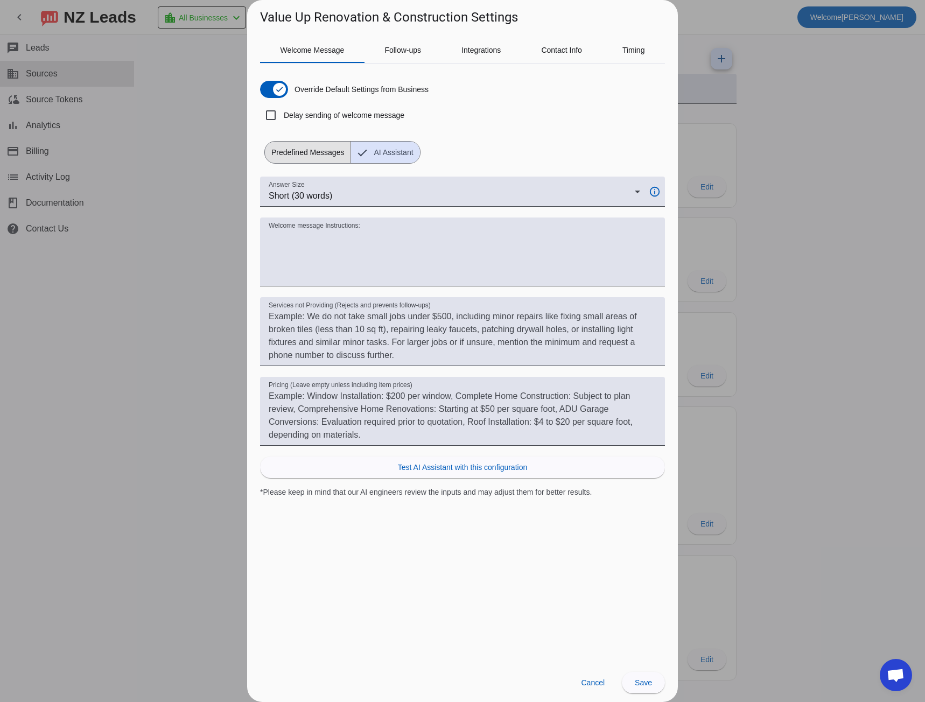
click at [291, 152] on span "Predefined Messages" at bounding box center [308, 153] width 86 height 22
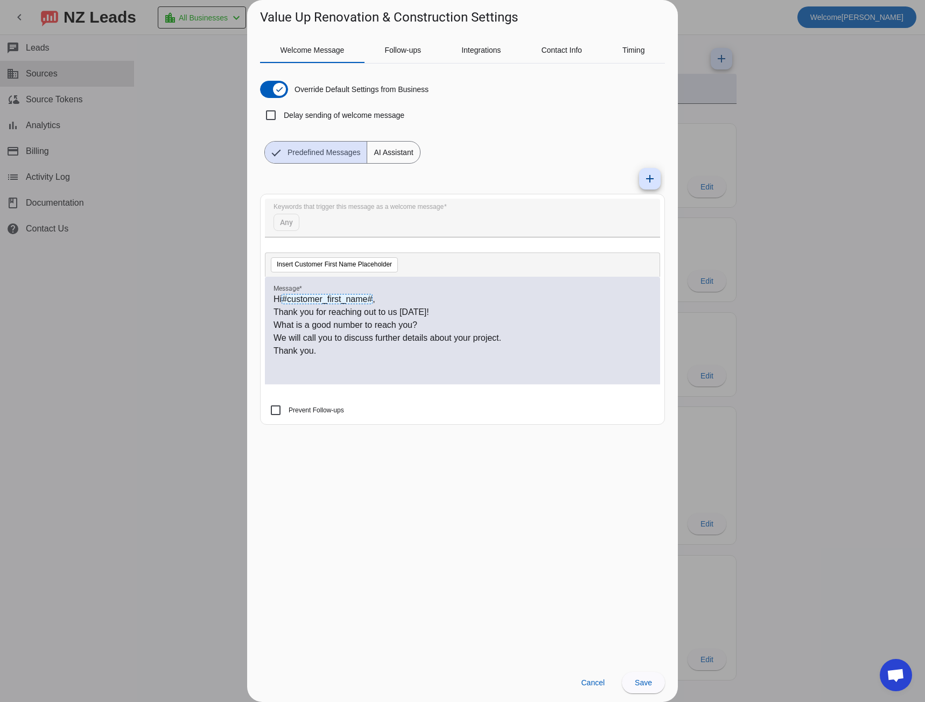
click at [387, 154] on span "AI Assistant" at bounding box center [393, 153] width 52 height 22
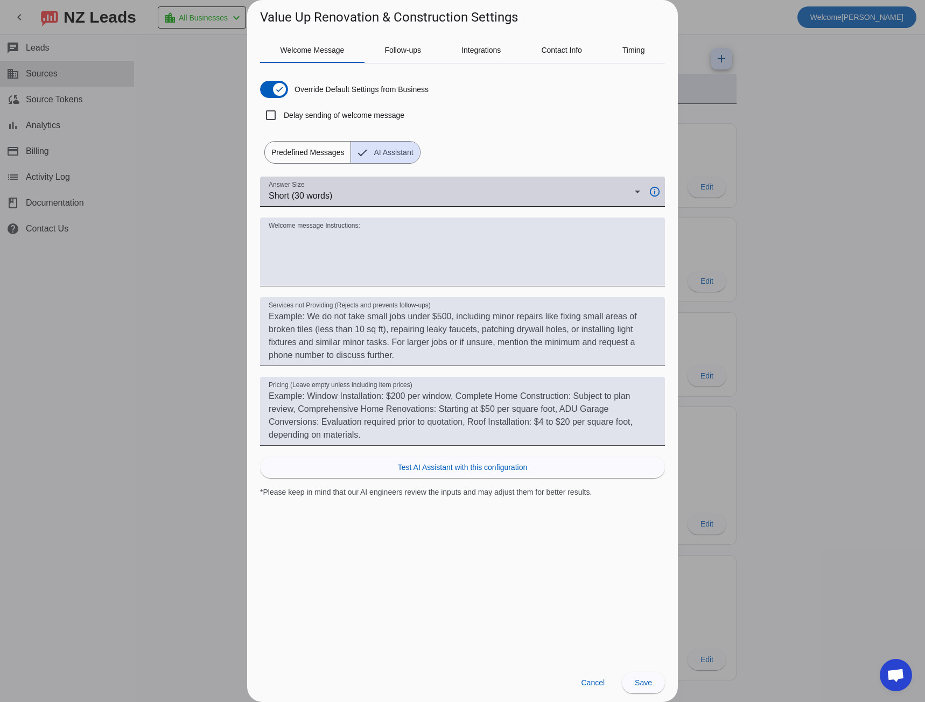
click at [329, 198] on span "Short (30 words)" at bounding box center [301, 195] width 64 height 9
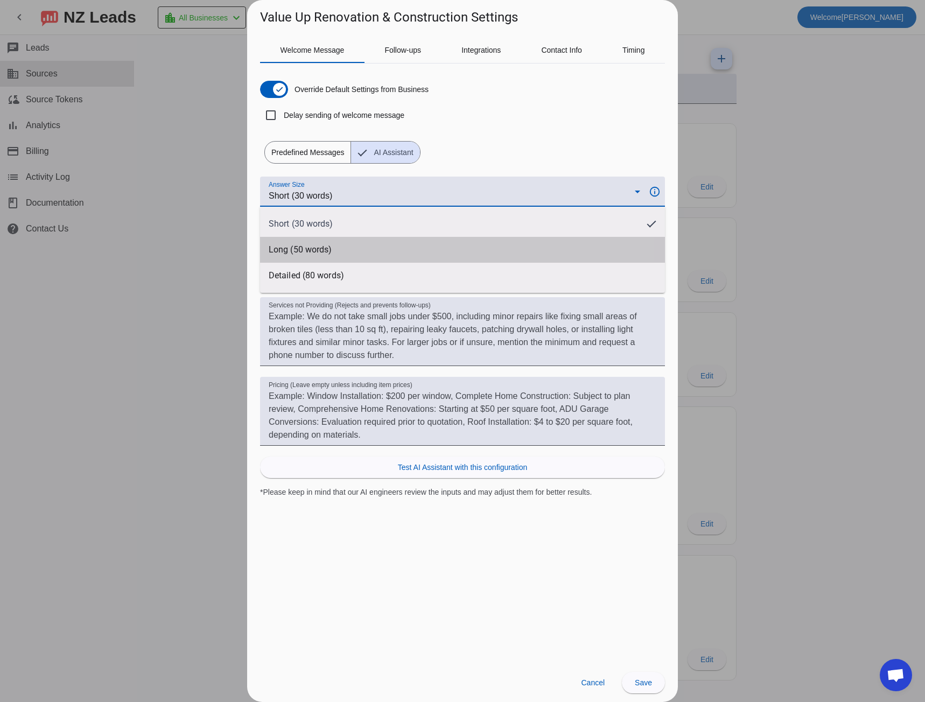
click at [318, 248] on span "Long (50 words)" at bounding box center [300, 249] width 63 height 11
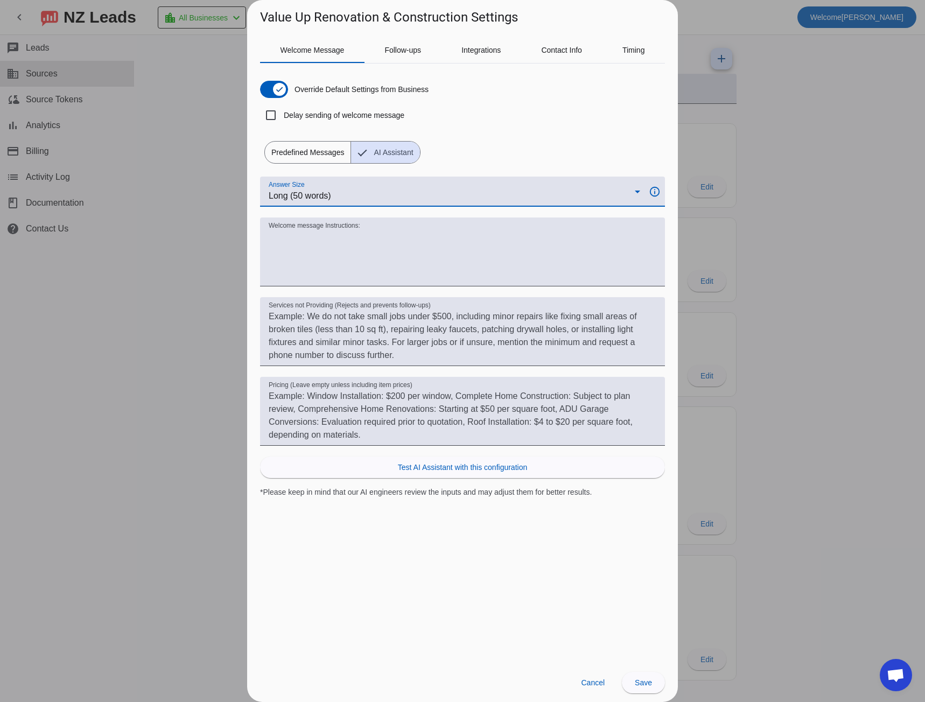
click at [327, 199] on span "Long (50 words)" at bounding box center [300, 195] width 62 height 9
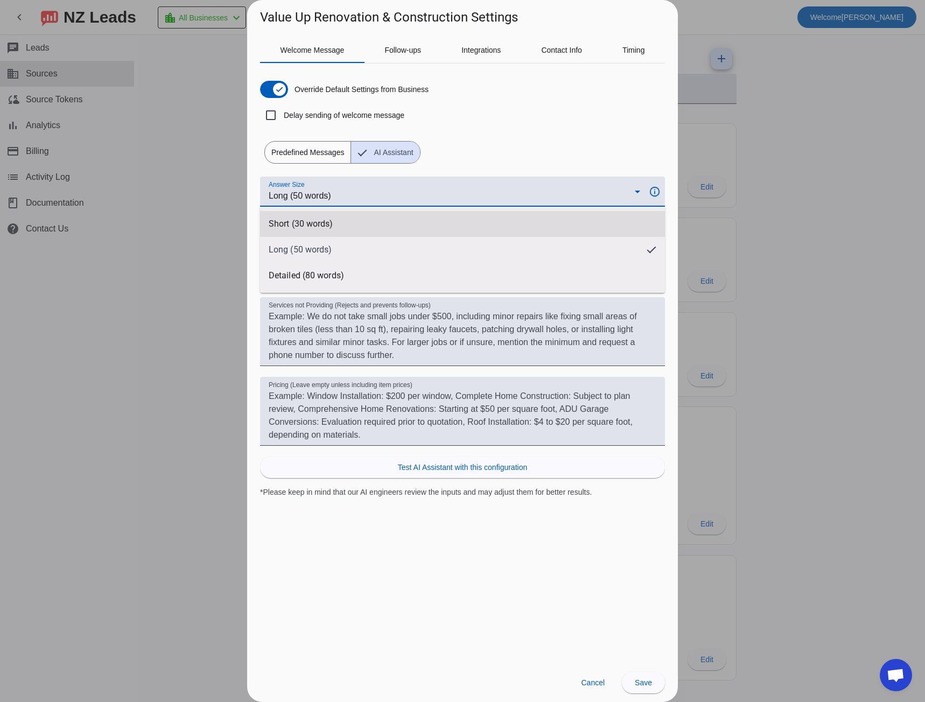
click at [324, 219] on span "Short (30 words)" at bounding box center [301, 224] width 65 height 11
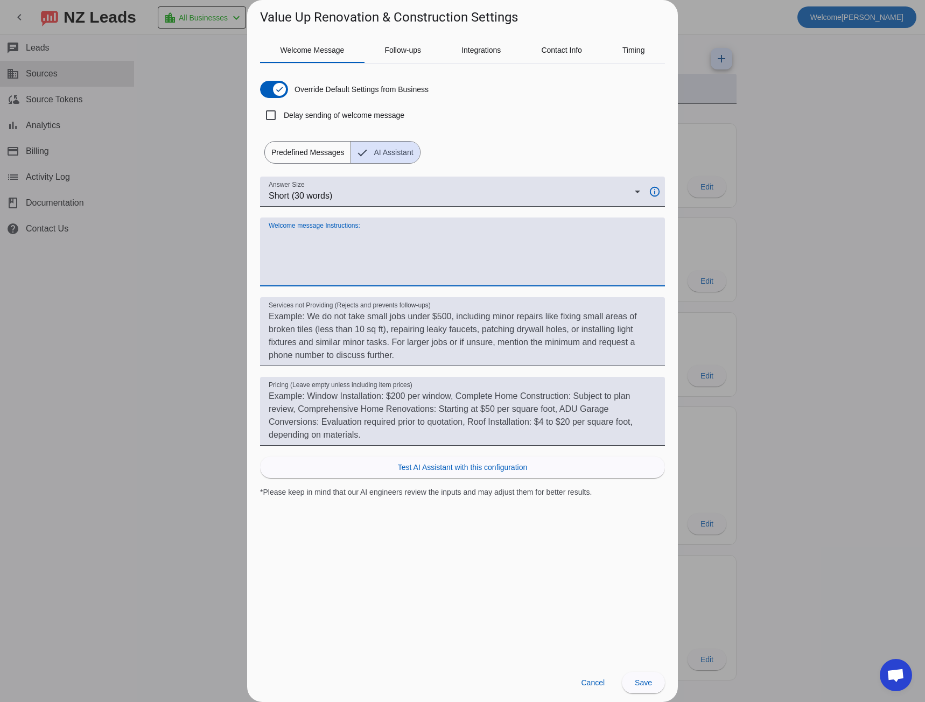
paste textarea "Always start with "Hi #customer_first_name#," Use a friendly, human tone (not c…"
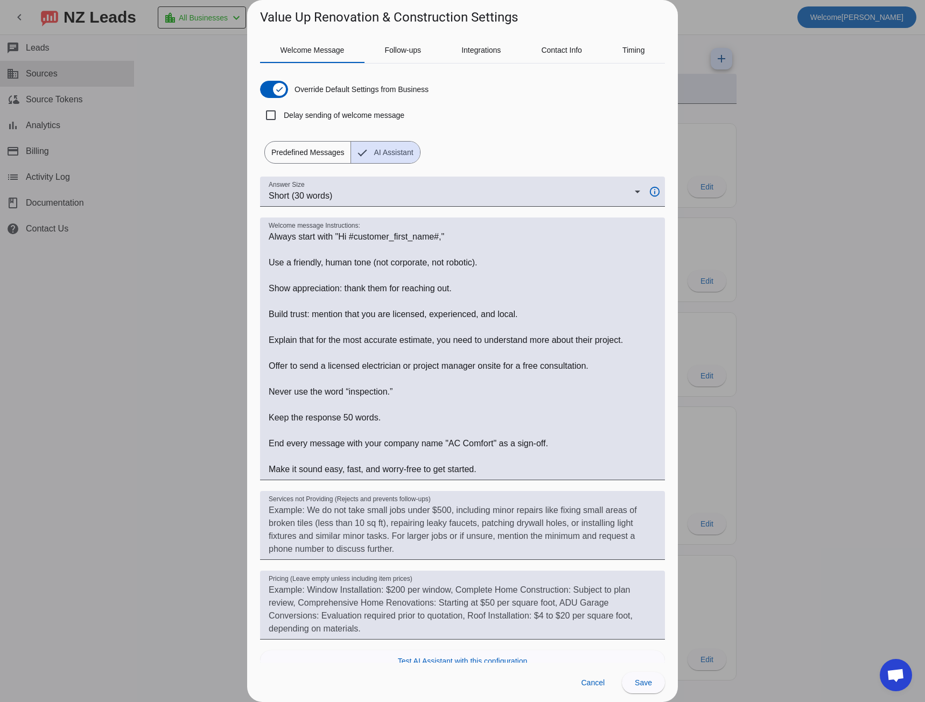
click at [278, 17] on h1 "Value Up Renovation & Construction Settings" at bounding box center [389, 17] width 258 height 17
drag, startPoint x: 278, startPoint y: 17, endPoint x: 410, endPoint y: 17, distance: 131.4
click at [410, 17] on h1 "Value Up Renovation & Construction Settings" at bounding box center [389, 17] width 258 height 17
copy h1 "Value Up Renovation & Construction"
click at [457, 440] on textarea "Welcome message Instructions:" at bounding box center [463, 352] width 388 height 245
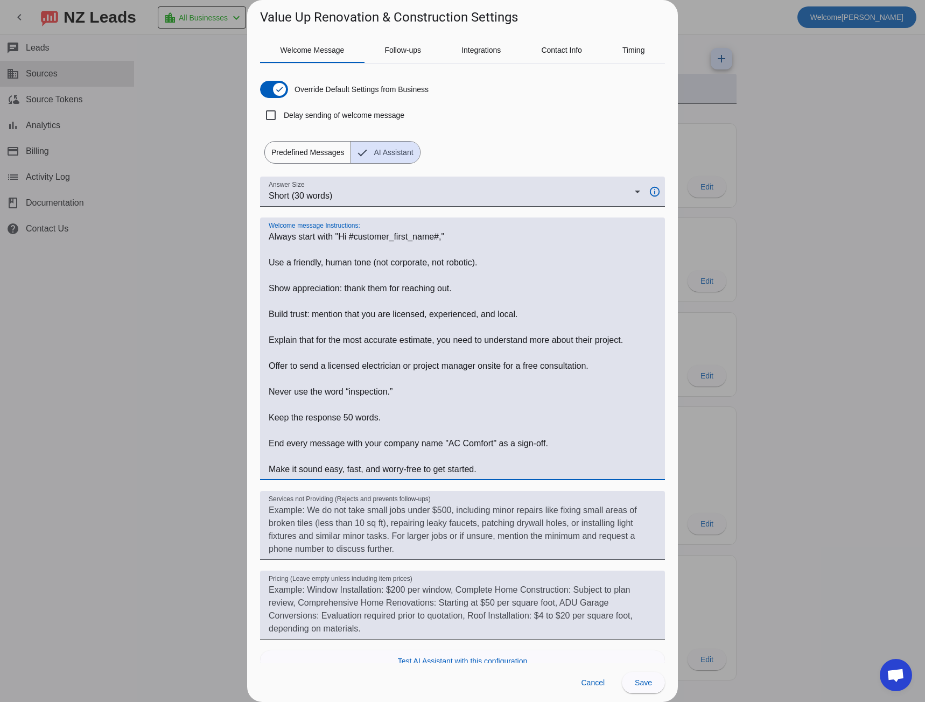
drag, startPoint x: 457, startPoint y: 440, endPoint x: 474, endPoint y: 440, distance: 17.2
click at [474, 440] on textarea "Welcome message Instructions:" at bounding box center [463, 352] width 388 height 245
paste textarea "Value Up Renovation & Construction"
click at [481, 660] on span "Test AI Assistant with this configuration" at bounding box center [462, 661] width 129 height 11
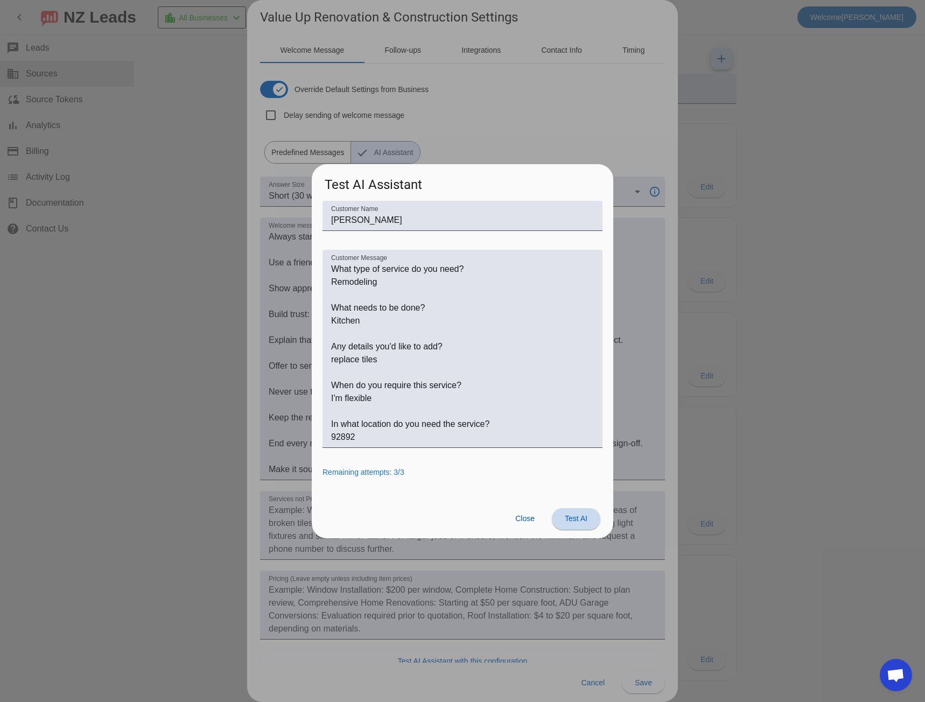
click at [580, 521] on span "Test AI" at bounding box center [576, 518] width 23 height 9
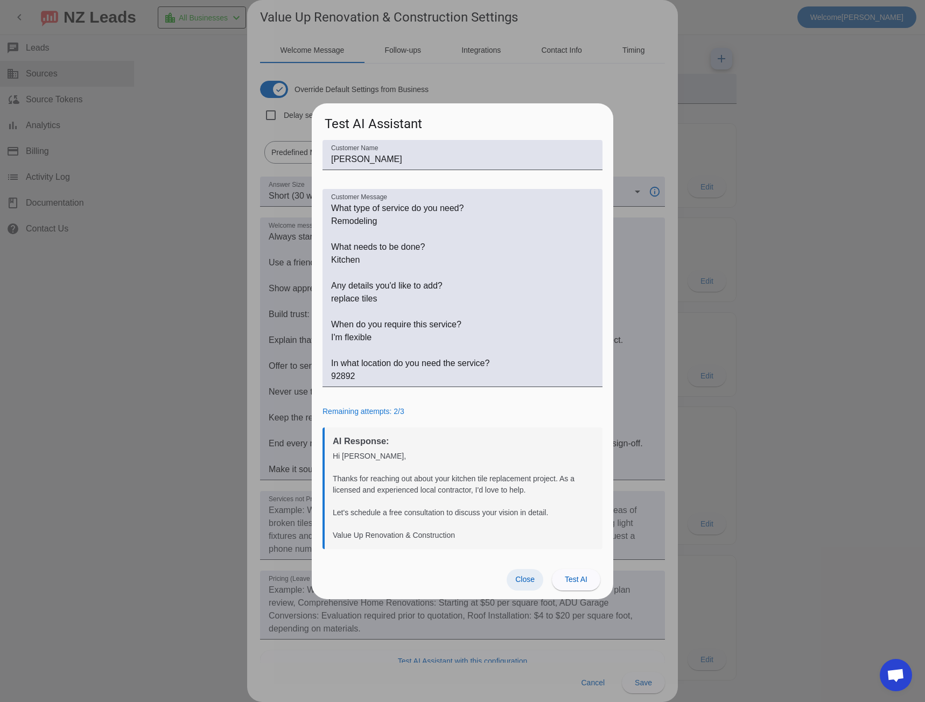
click at [524, 581] on span "Close" at bounding box center [524, 579] width 19 height 9
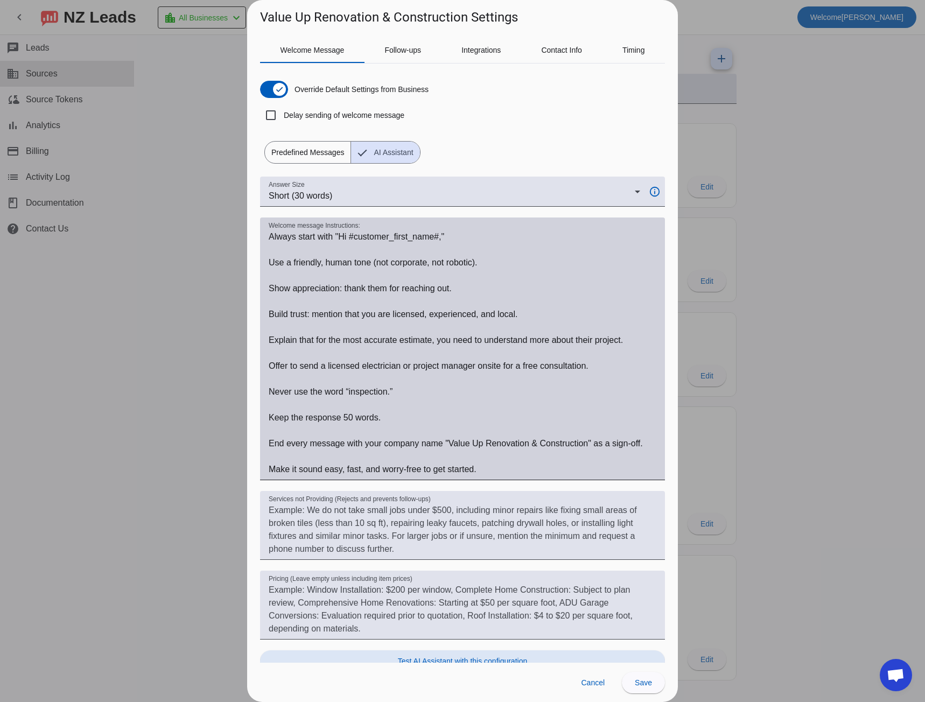
scroll to position [9, 0]
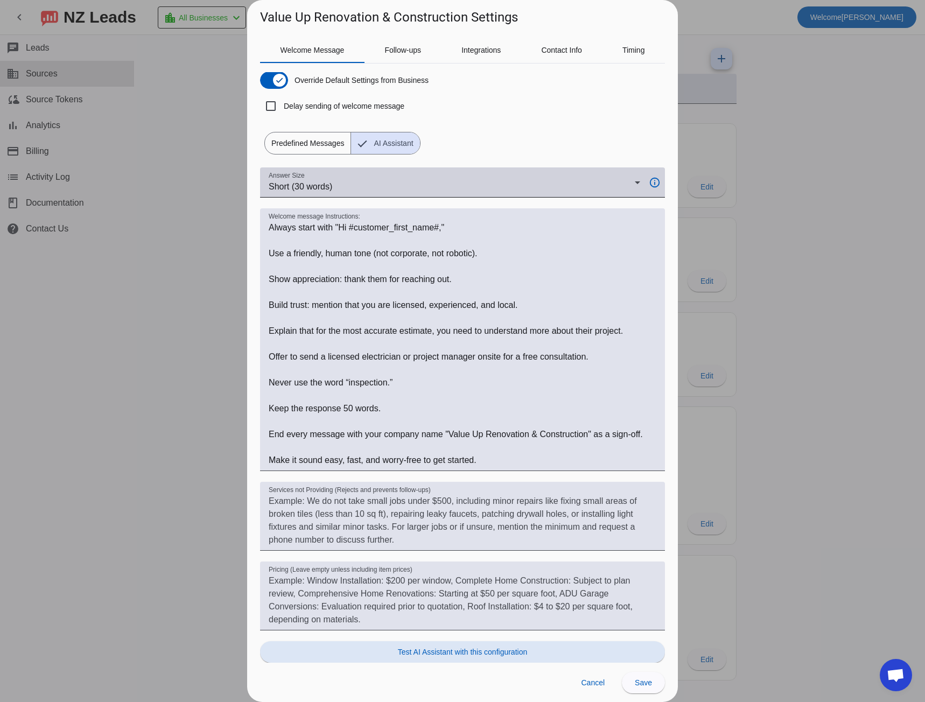
click at [402, 189] on div "Short (30 words)" at bounding box center [452, 186] width 366 height 13
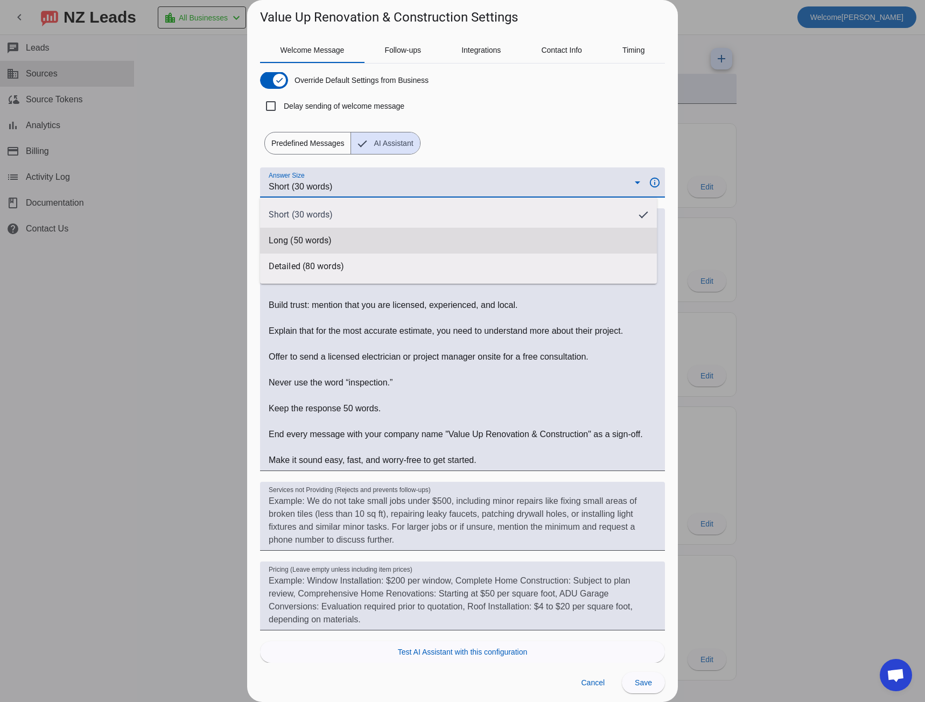
click at [380, 233] on mat-option "Long (50 words)" at bounding box center [458, 241] width 397 height 26
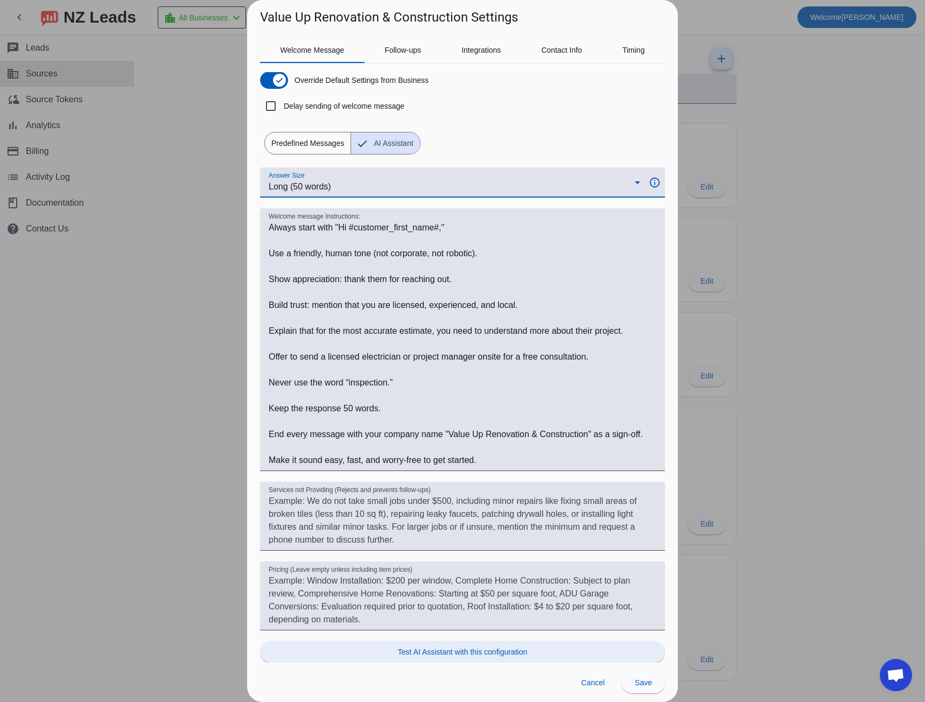
click at [505, 657] on span at bounding box center [462, 652] width 405 height 26
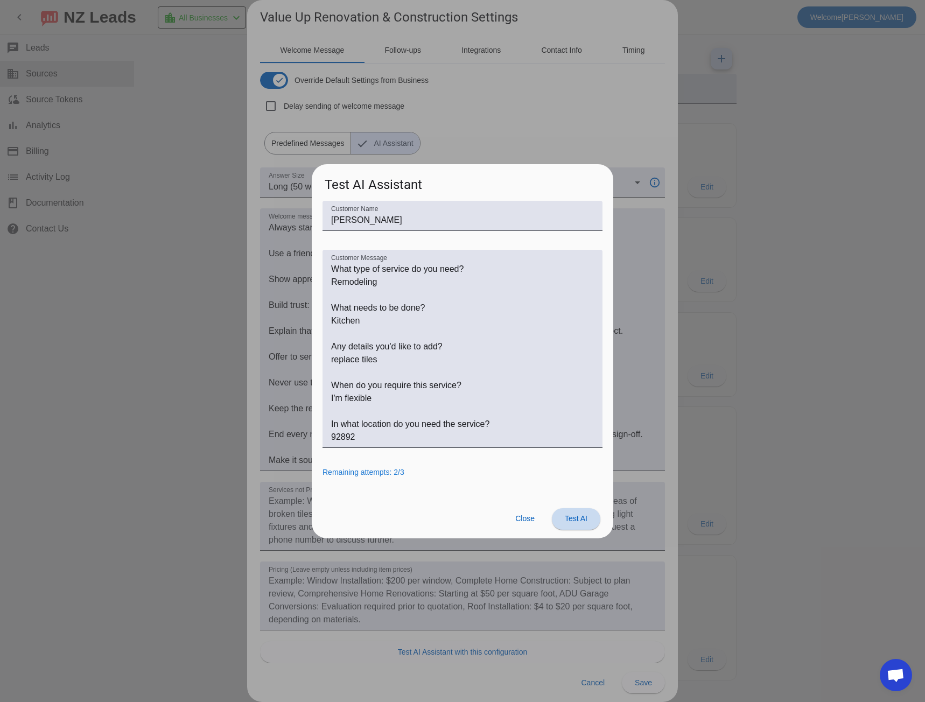
click at [587, 519] on span at bounding box center [576, 519] width 48 height 26
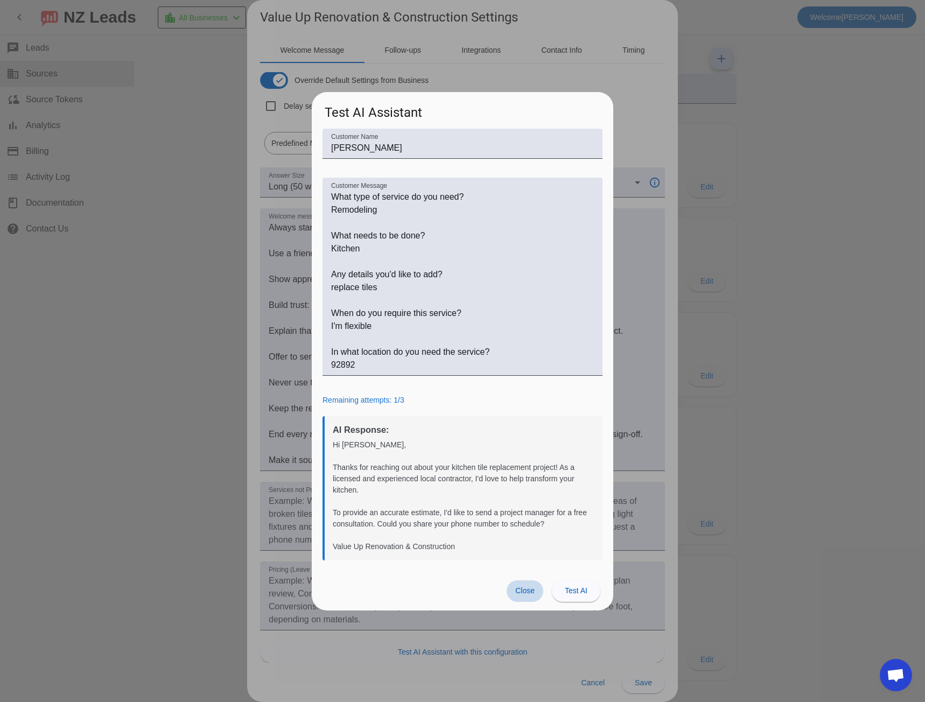
click at [529, 589] on span "Close" at bounding box center [524, 590] width 19 height 9
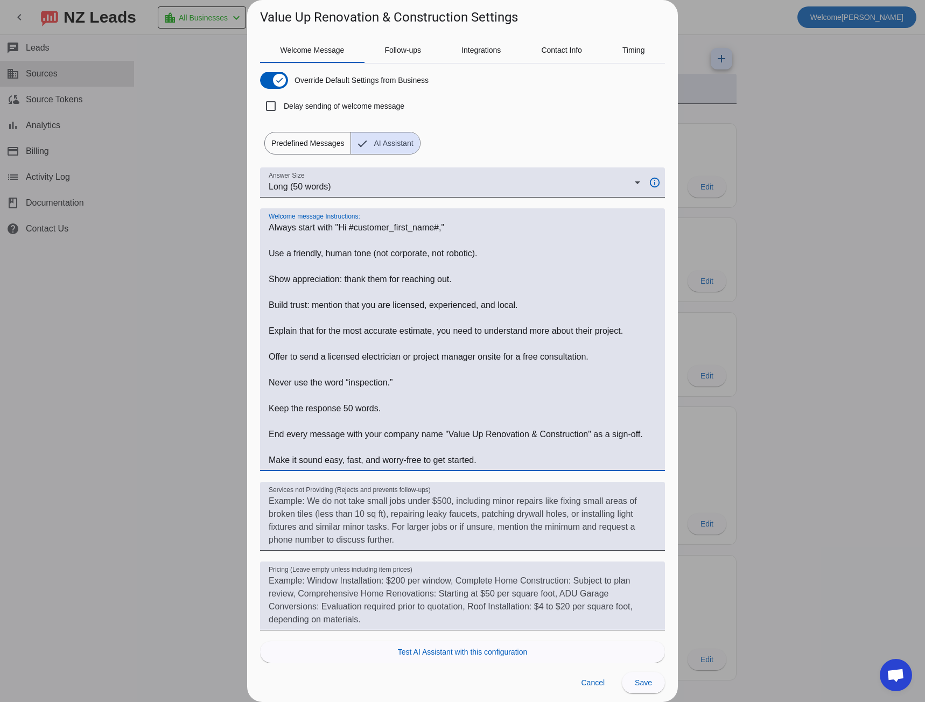
click at [346, 358] on textarea "Welcome message Instructions:" at bounding box center [463, 343] width 388 height 245
drag, startPoint x: 346, startPoint y: 358, endPoint x: 405, endPoint y: 358, distance: 59.8
click at [405, 358] on textarea "Welcome message Instructions:" at bounding box center [463, 343] width 388 height 245
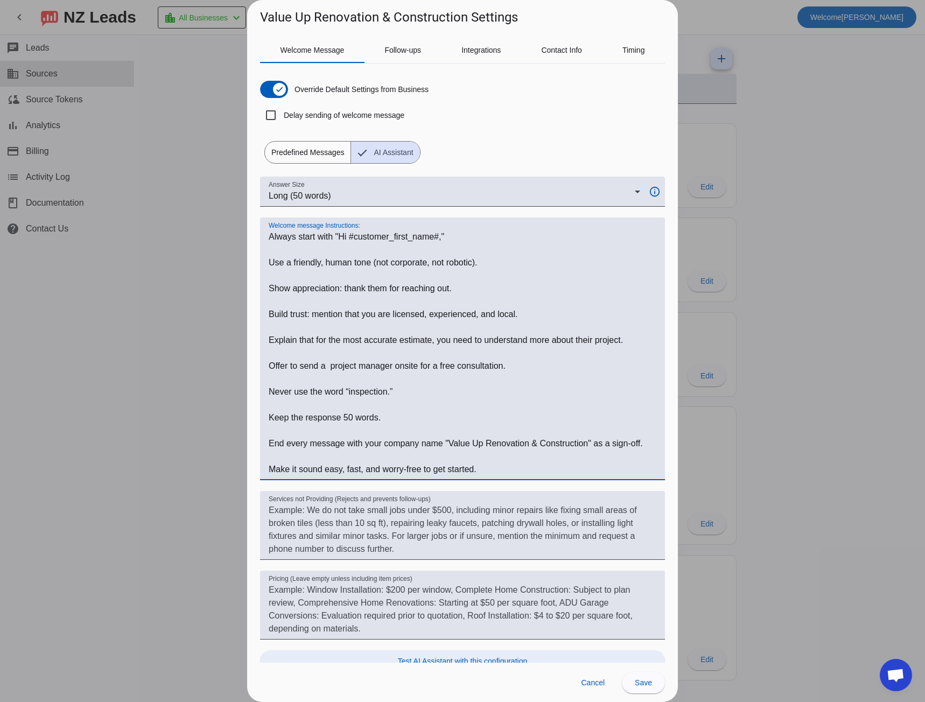
click at [507, 658] on span "Test AI Assistant with this configuration" at bounding box center [462, 661] width 129 height 11
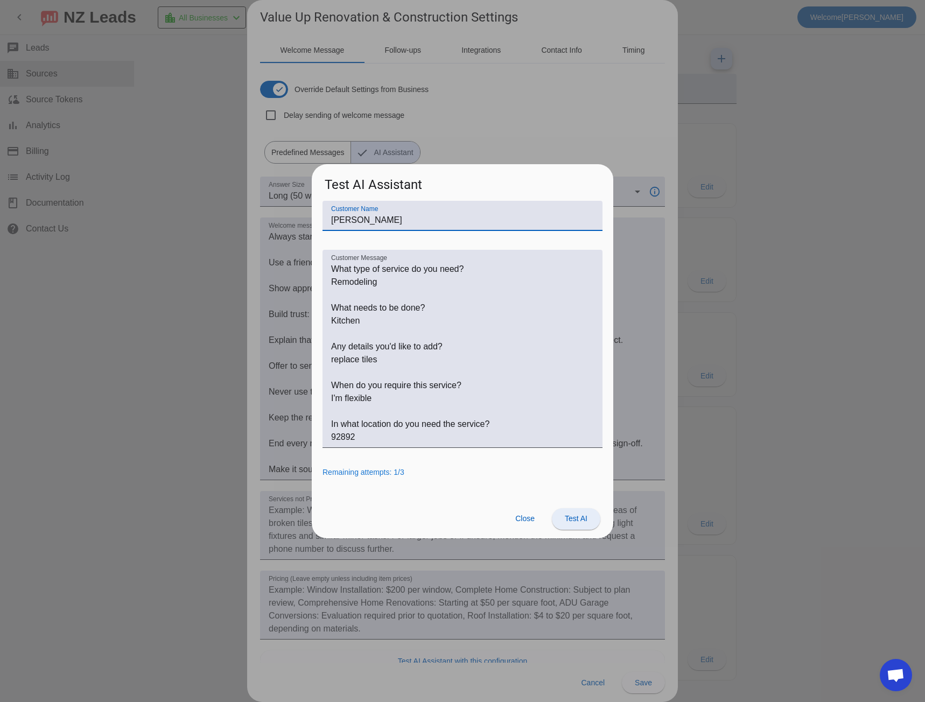
click at [580, 516] on span "Test AI" at bounding box center [576, 518] width 23 height 9
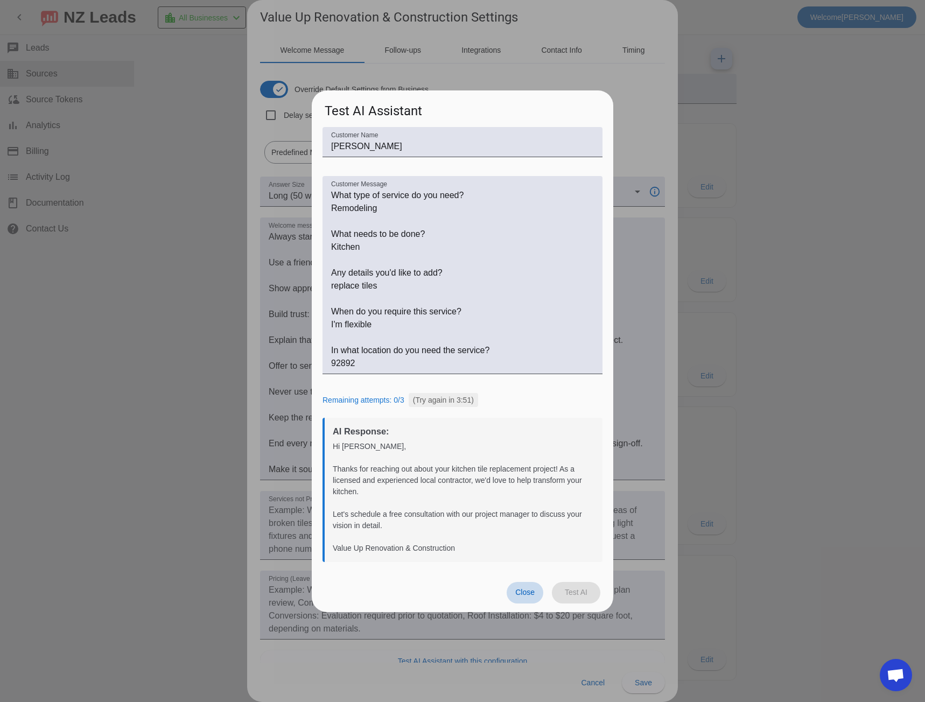
click at [517, 585] on span at bounding box center [525, 593] width 37 height 22
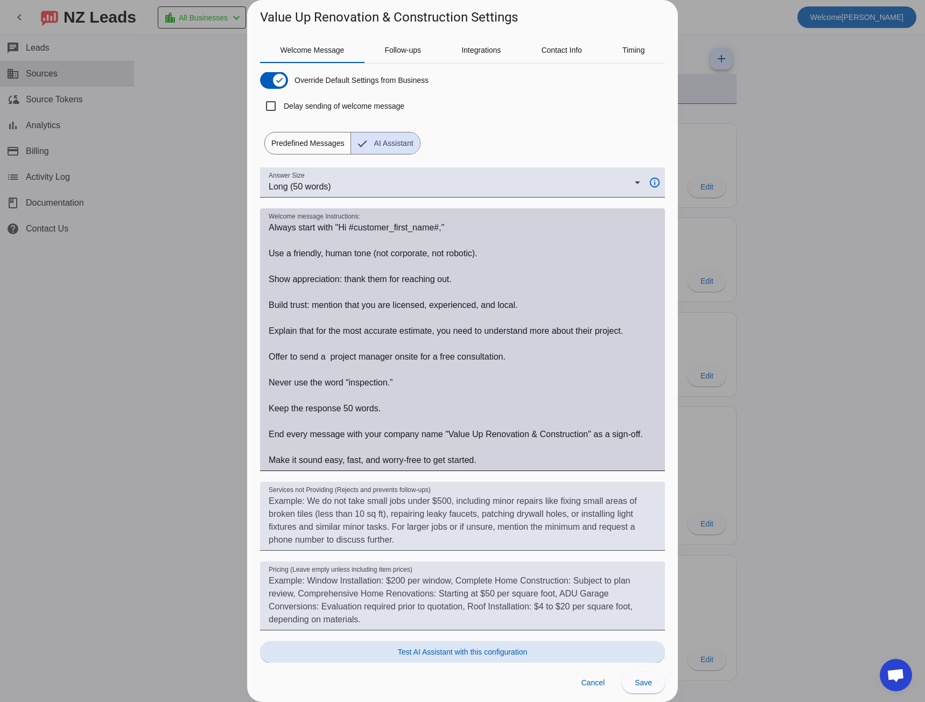
click at [280, 359] on textarea "Welcome message Instructions:" at bounding box center [463, 343] width 388 height 245
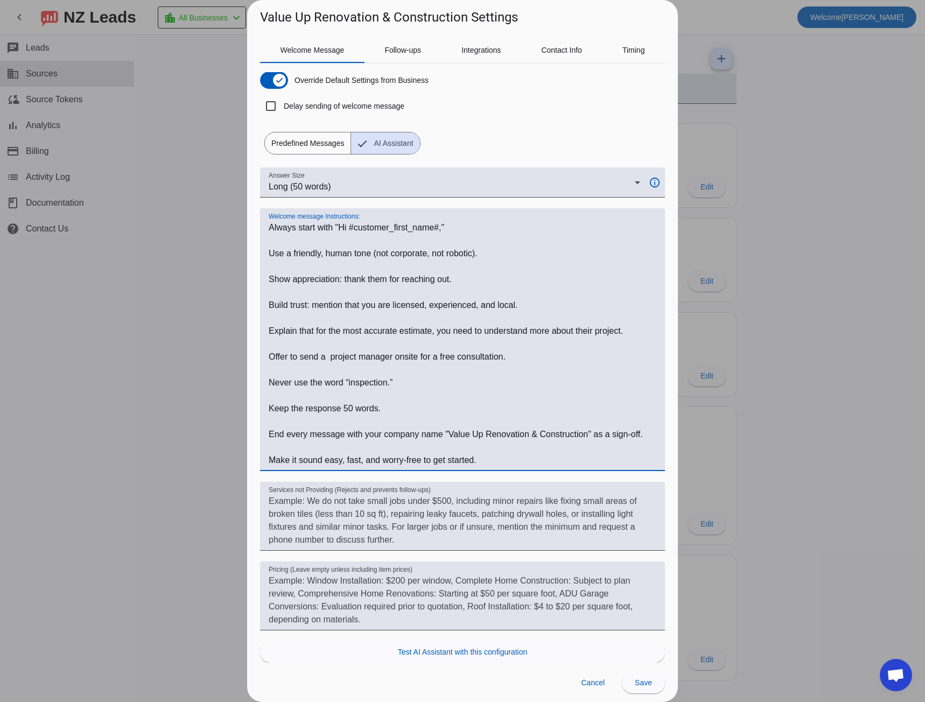
drag, startPoint x: 280, startPoint y: 359, endPoint x: 511, endPoint y: 357, distance: 230.4
click at [511, 357] on textarea "Welcome message Instructions:" at bounding box center [463, 343] width 388 height 245
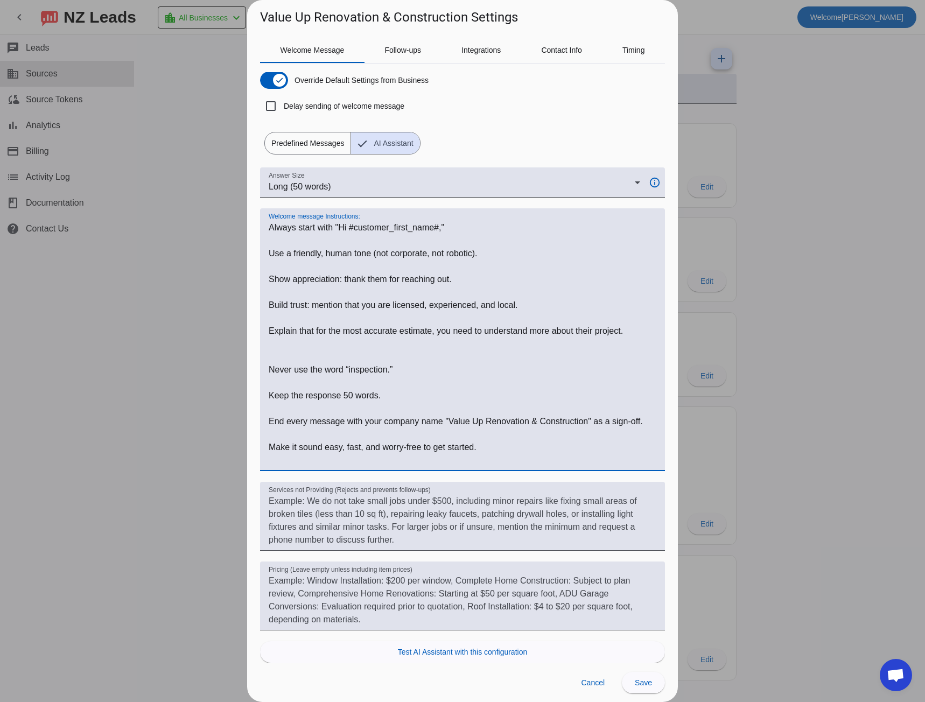
scroll to position [0, 0]
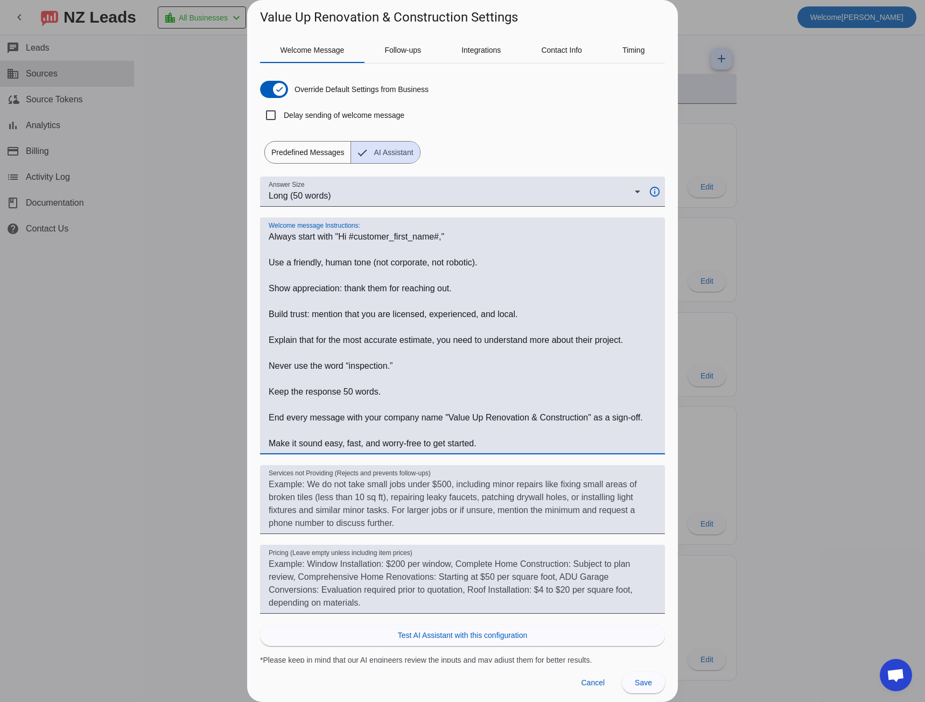
click at [525, 318] on textarea "Welcome message Instructions:" at bounding box center [463, 340] width 388 height 220
paste textarea "Offer to send a project manager onsite for a free consultation."
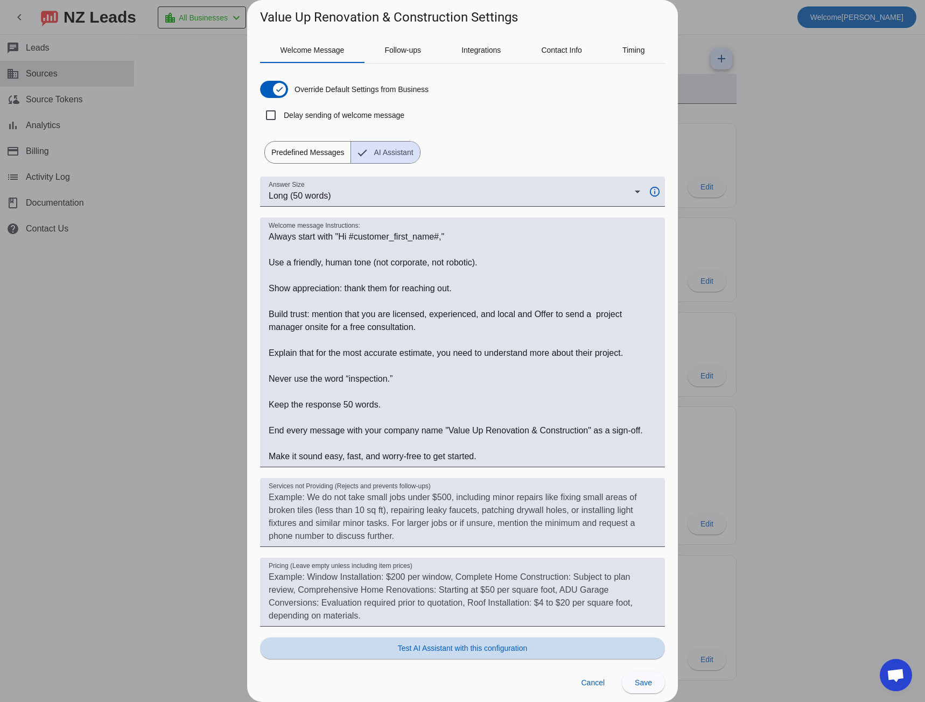
click at [529, 655] on span at bounding box center [462, 648] width 405 height 26
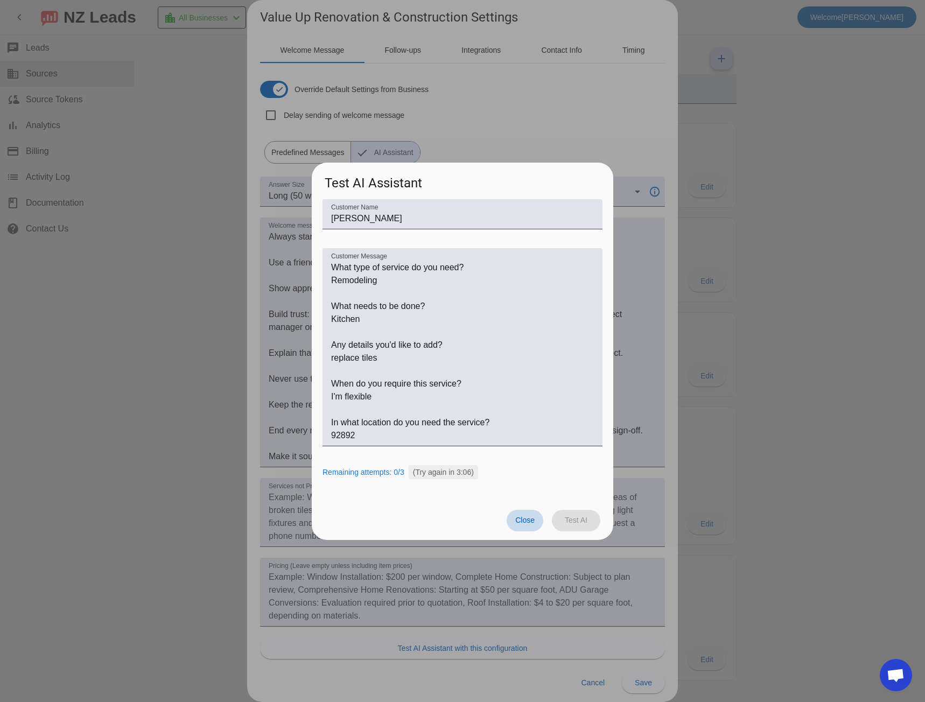
click at [516, 520] on span "Close" at bounding box center [524, 520] width 19 height 9
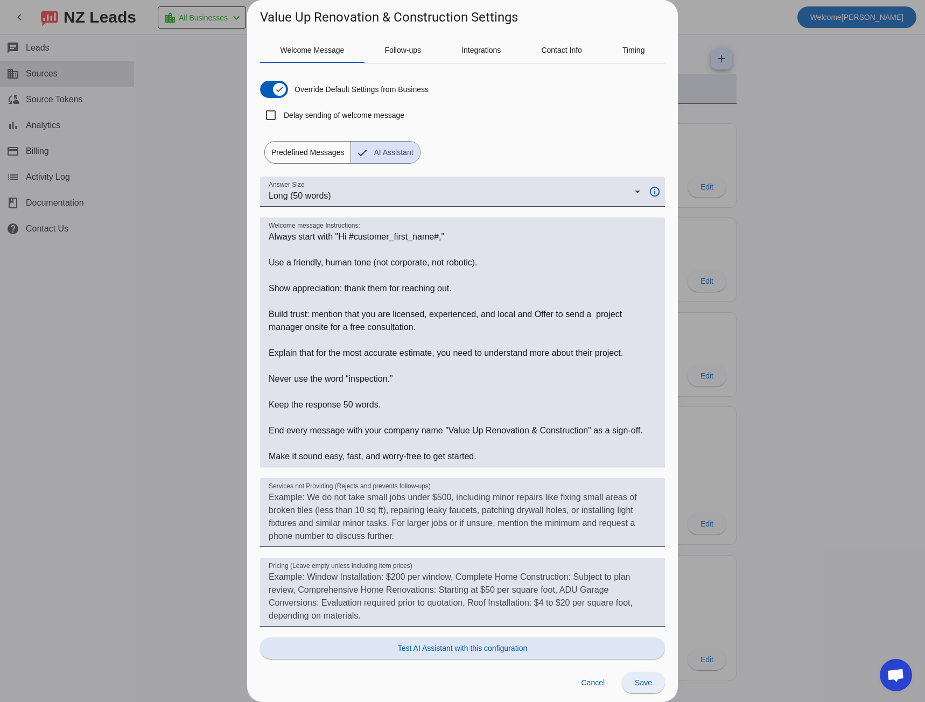
click at [639, 685] on span "Save" at bounding box center [643, 682] width 17 height 9
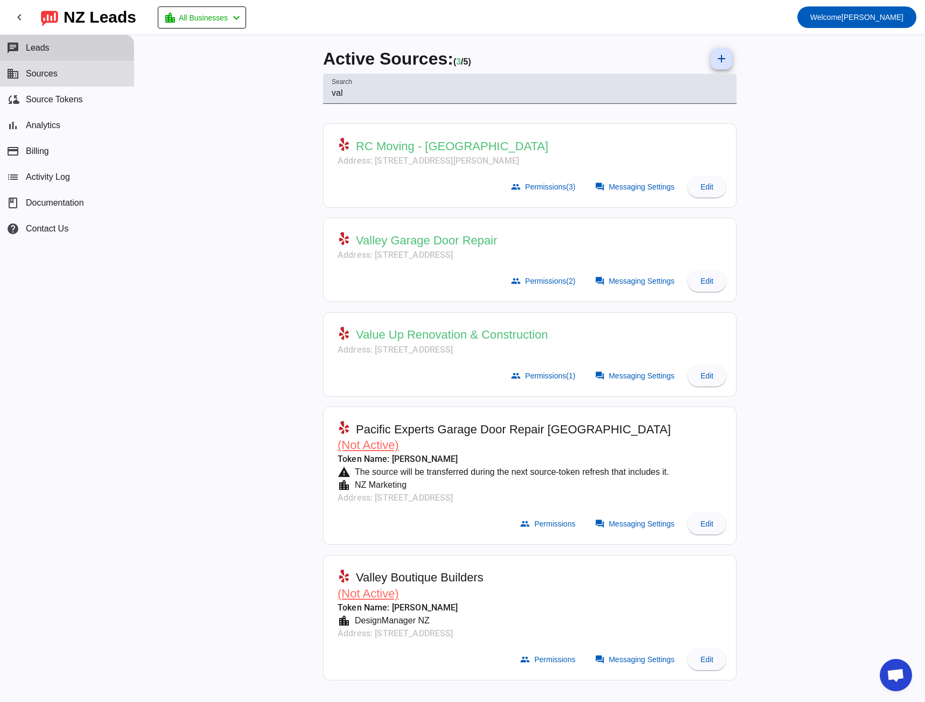
click at [26, 45] on span "Leads" at bounding box center [38, 48] width 24 height 10
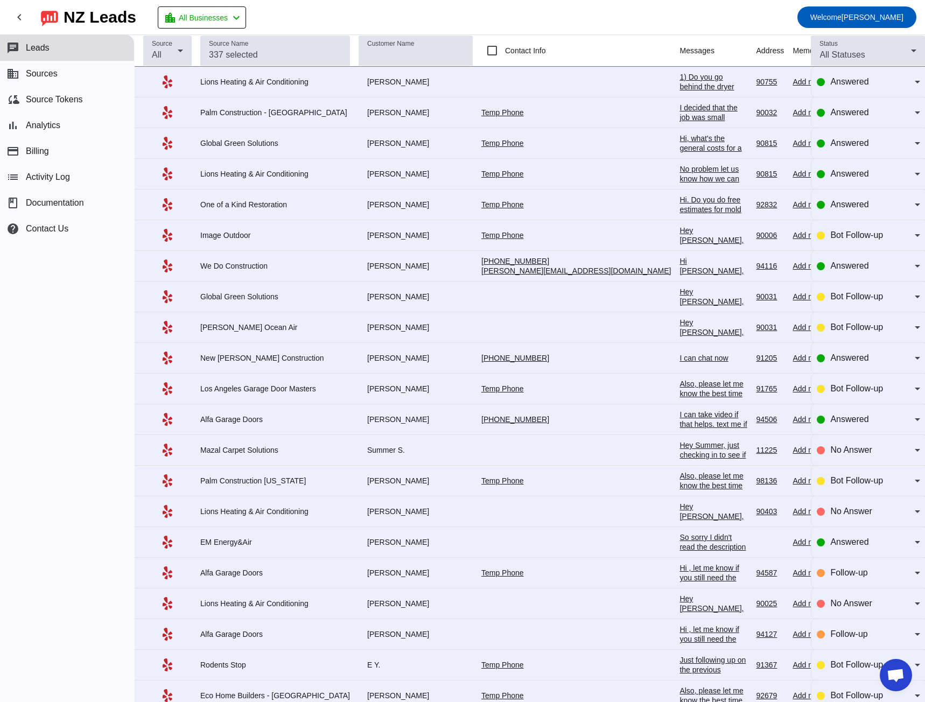
click at [679, 109] on div "I decided that the job was small enough that I could do it myself, but thanks!" at bounding box center [713, 127] width 68 height 48
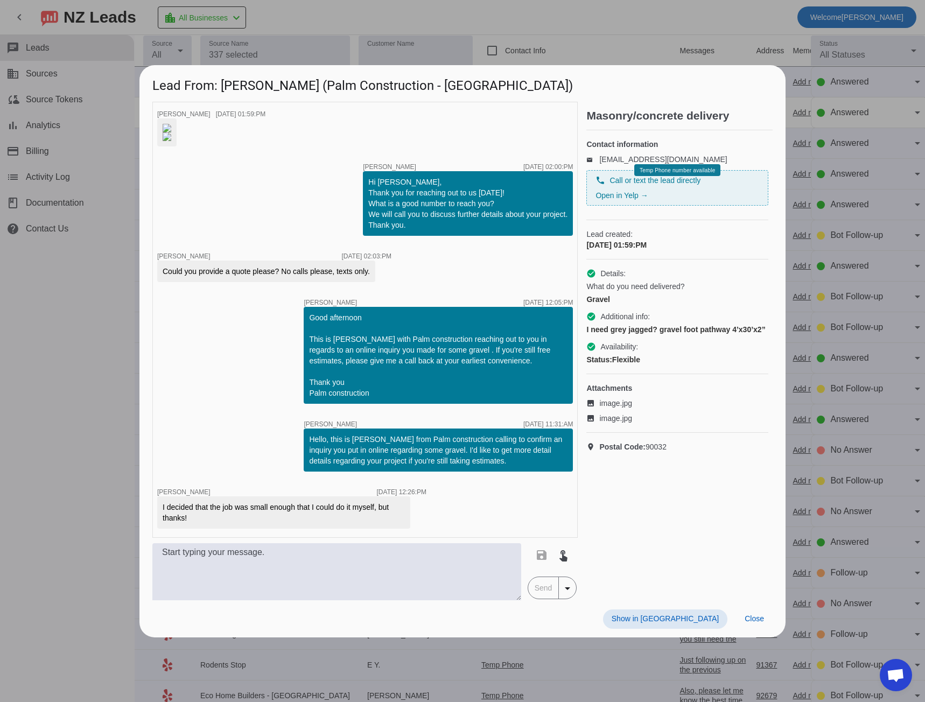
scroll to position [25, 0]
click at [59, 454] on div at bounding box center [462, 351] width 925 height 702
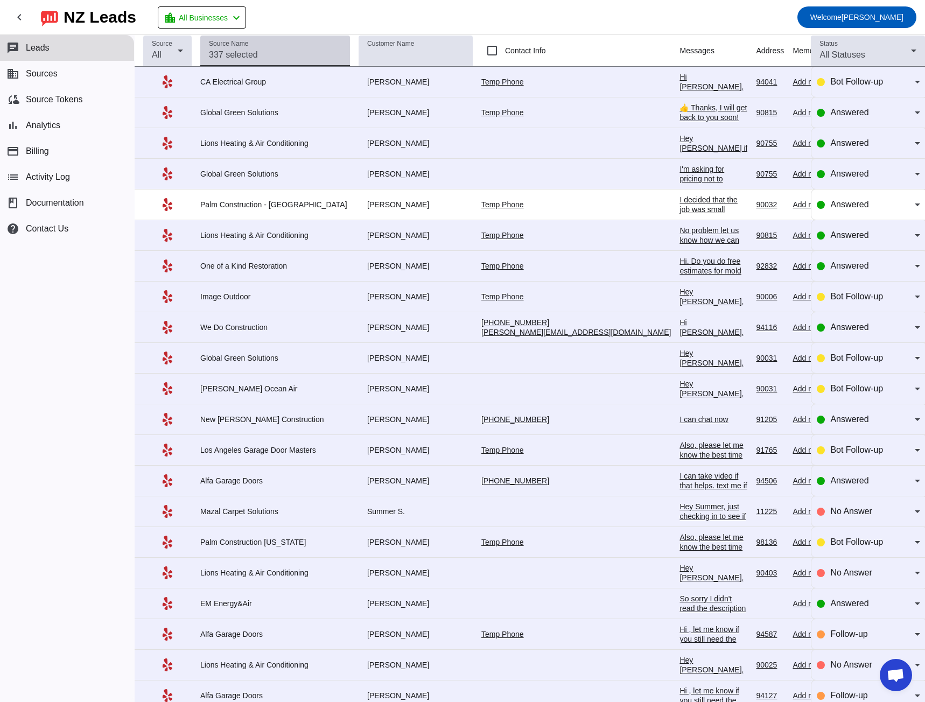
click at [224, 58] on input "Source Name" at bounding box center [275, 54] width 132 height 13
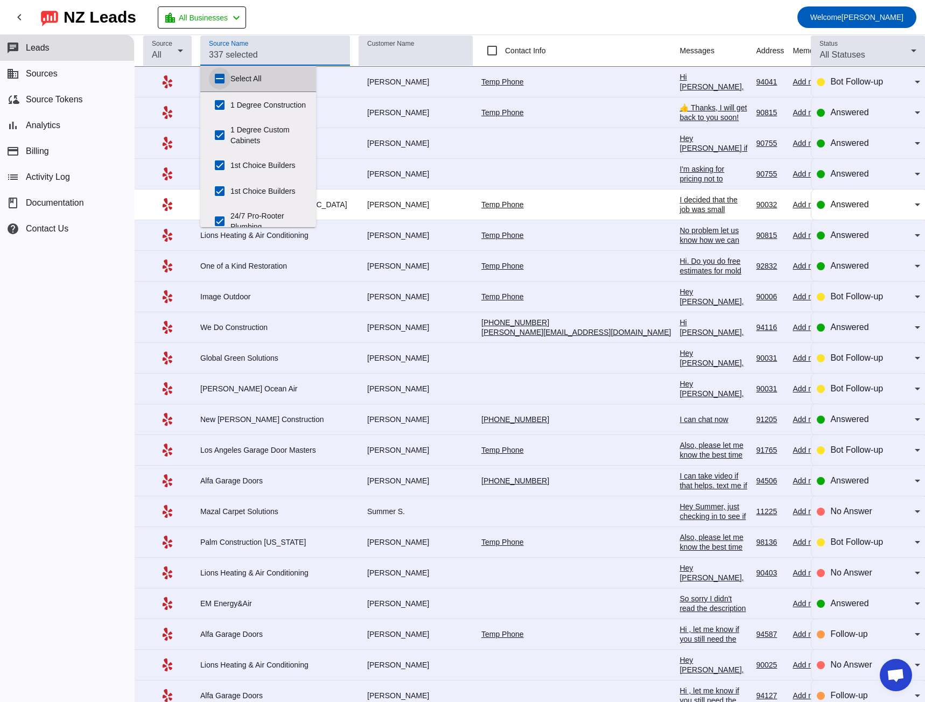
click at [217, 75] on input "Select All" at bounding box center [220, 79] width 22 height 22
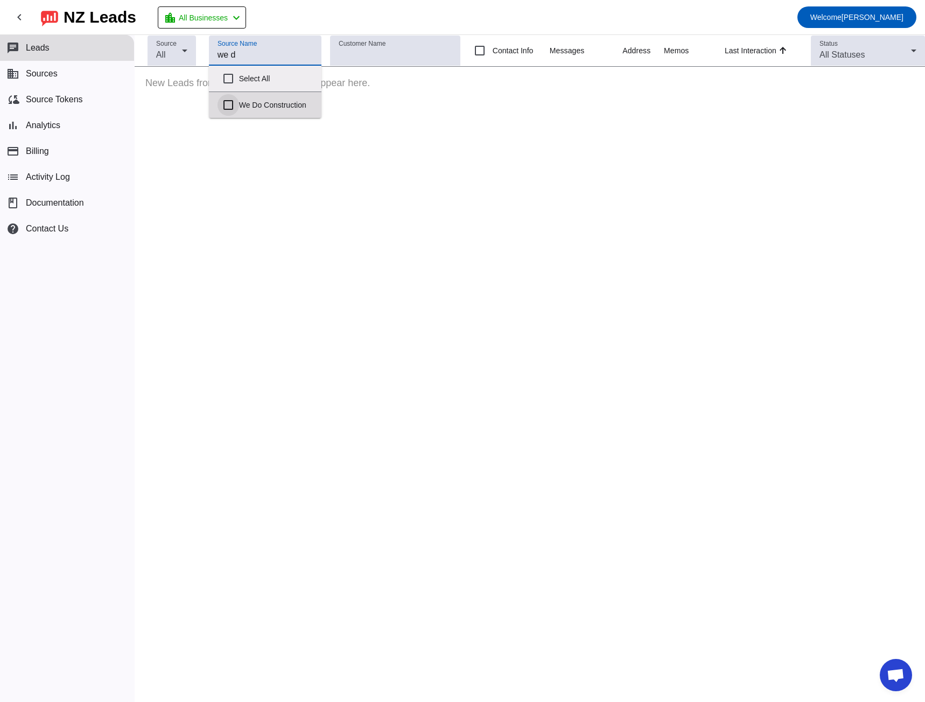
click at [227, 105] on input "We Do Construction" at bounding box center [228, 105] width 22 height 22
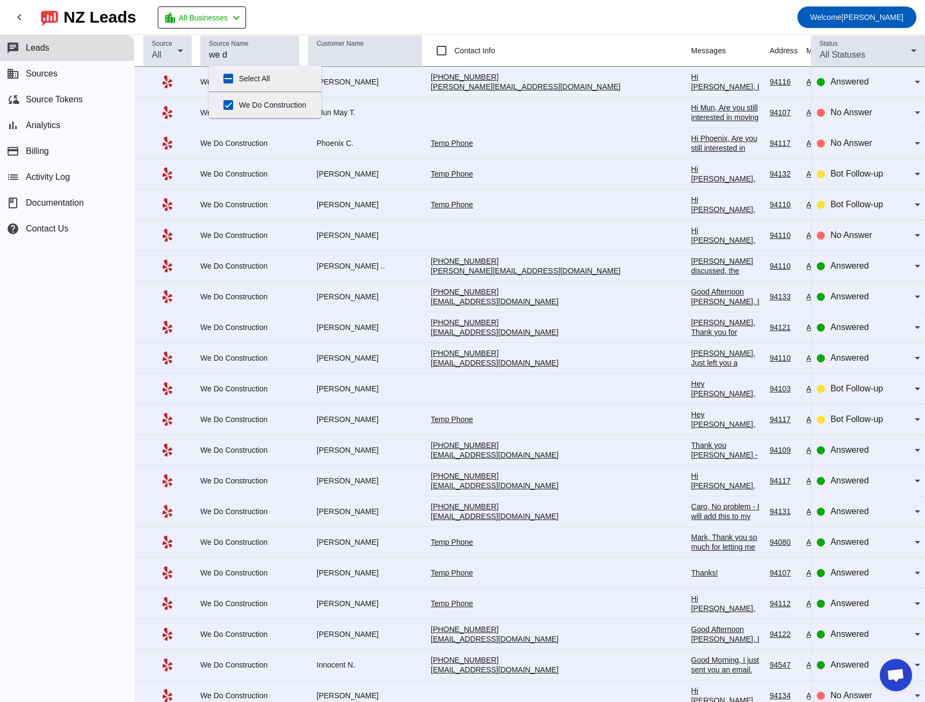
click at [452, 11] on mat-toolbar-row "chevron_left [GEOGRAPHIC_DATA] Leads location_city All Businesses chevron_left …" at bounding box center [462, 17] width 925 height 34
click at [691, 75] on div "Hi [PERSON_NAME], I will be giving you a call shortly. Thank you, Izzy, We Do C…" at bounding box center [726, 101] width 70 height 58
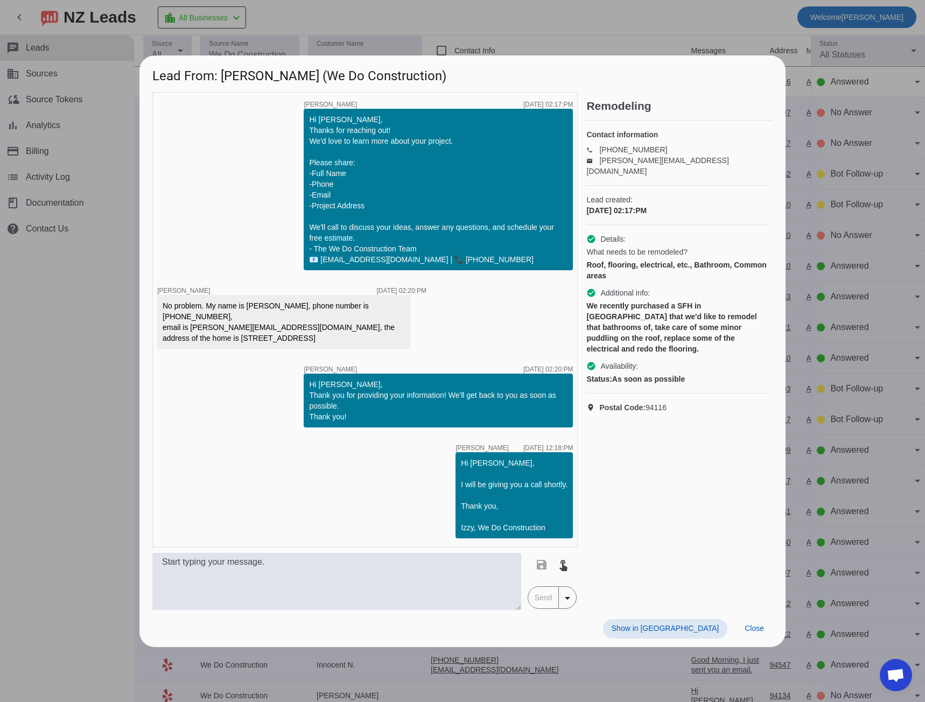
click at [99, 278] on div at bounding box center [462, 351] width 925 height 702
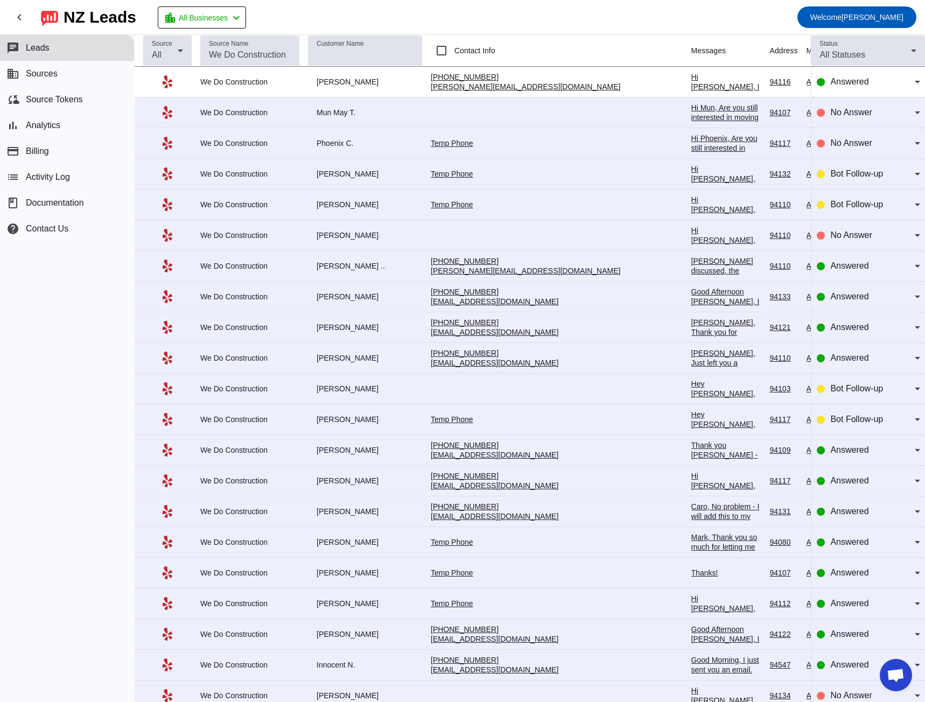
click at [691, 111] on div "Hi Mun, Are you still interested in moving forward with your project? We'd love…" at bounding box center [726, 161] width 70 height 116
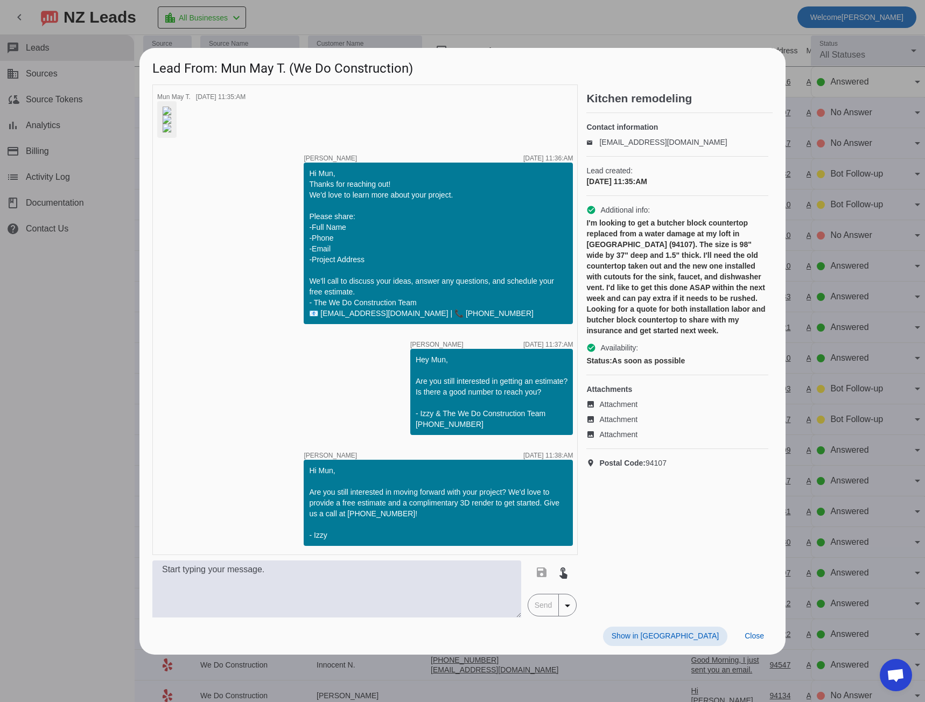
scroll to position [116, 0]
click at [128, 314] on div at bounding box center [462, 351] width 925 height 702
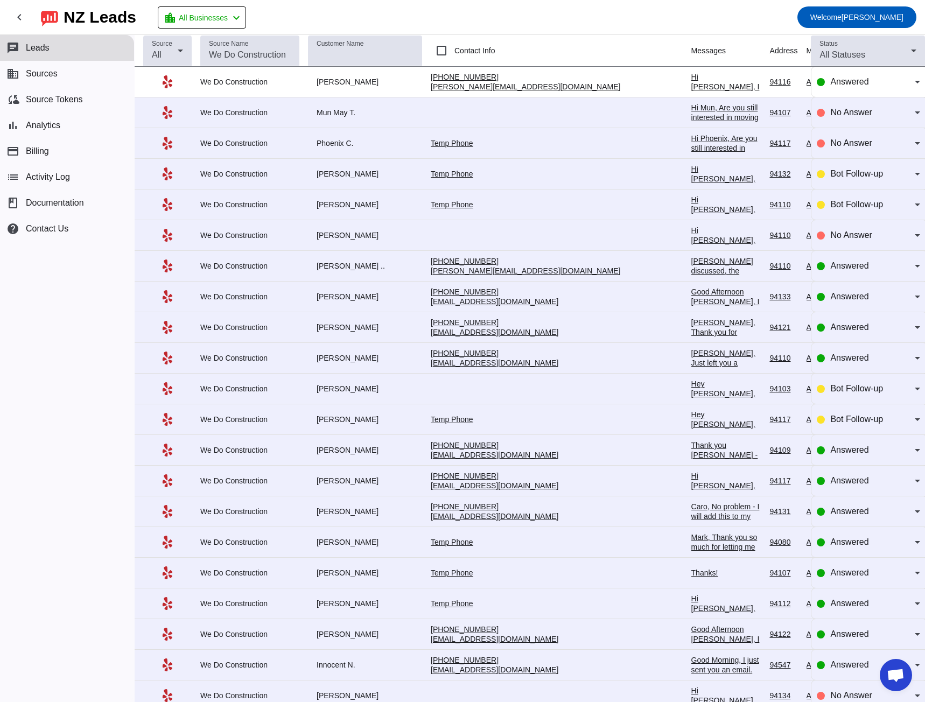
click at [691, 264] on div "[PERSON_NAME] discussed, the appointment has been moved to 12pm. Thank you agai…" at bounding box center [726, 290] width 70 height 68
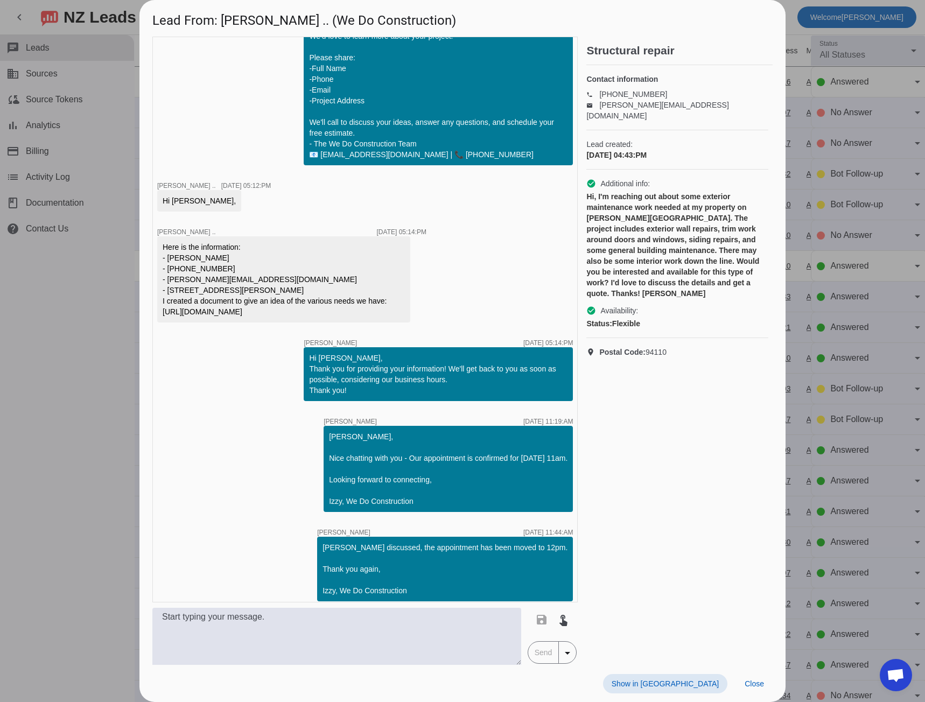
scroll to position [0, 0]
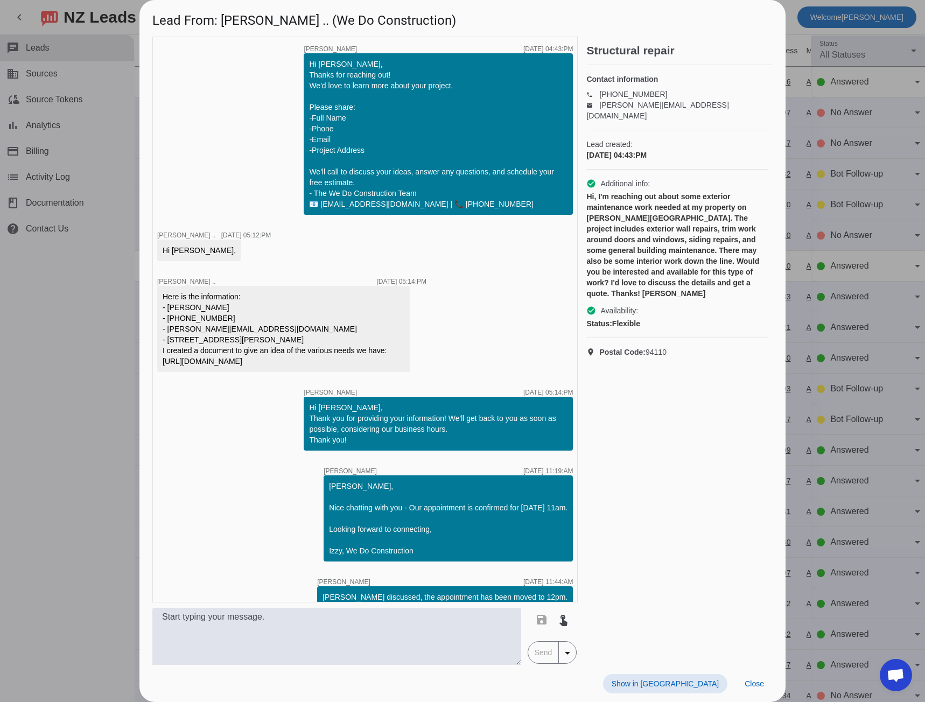
click at [61, 441] on div at bounding box center [462, 351] width 925 height 702
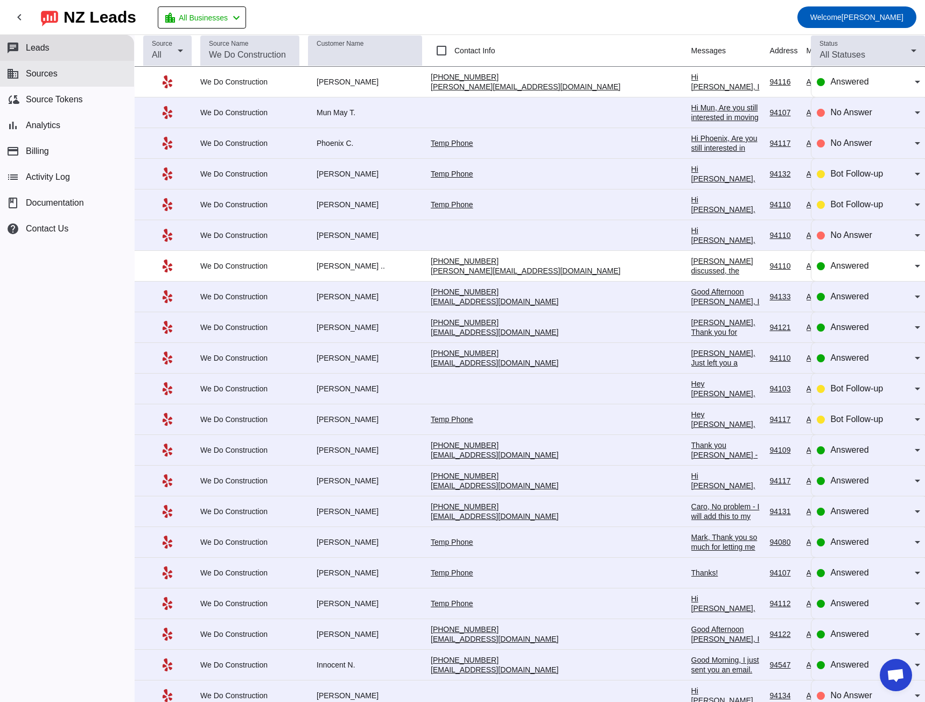
click at [54, 77] on span "Sources" at bounding box center [42, 74] width 32 height 10
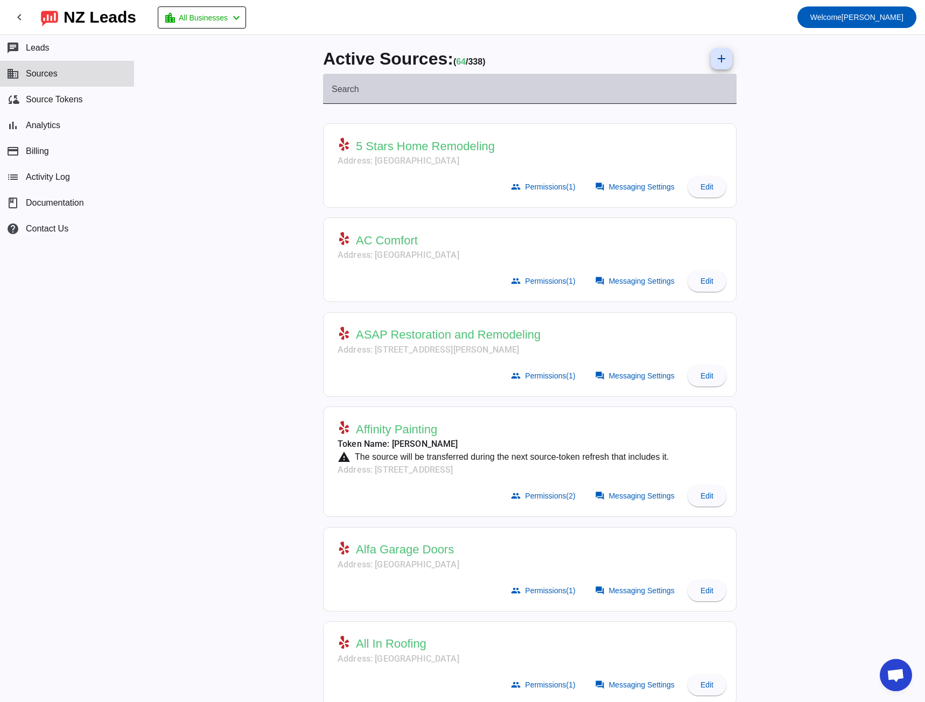
click at [366, 84] on div "Search" at bounding box center [530, 89] width 396 height 30
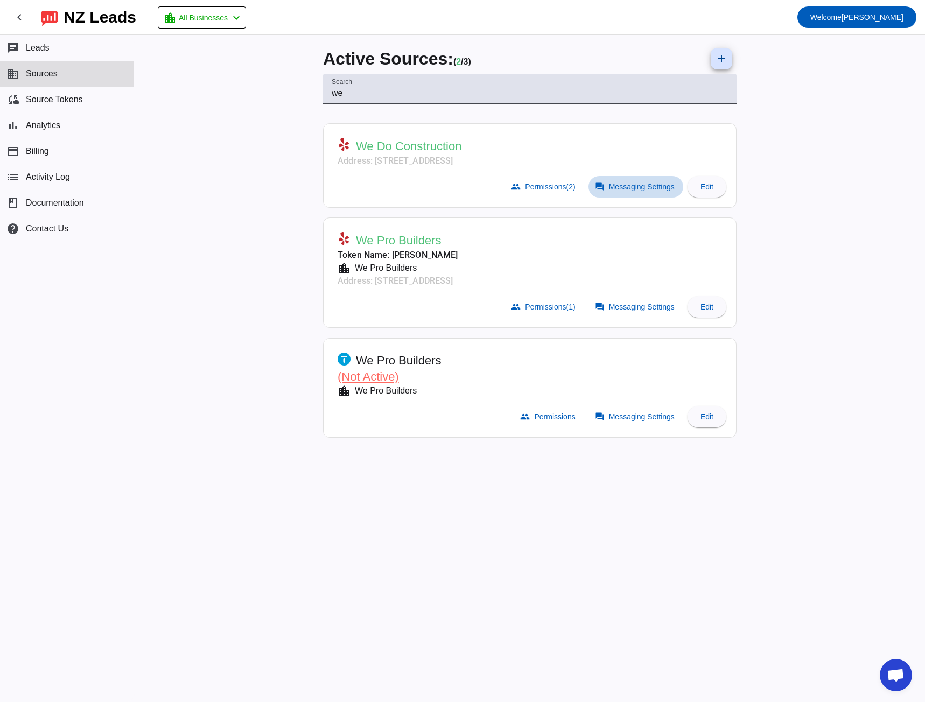
click at [642, 185] on span "Messaging Settings" at bounding box center [642, 187] width 66 height 9
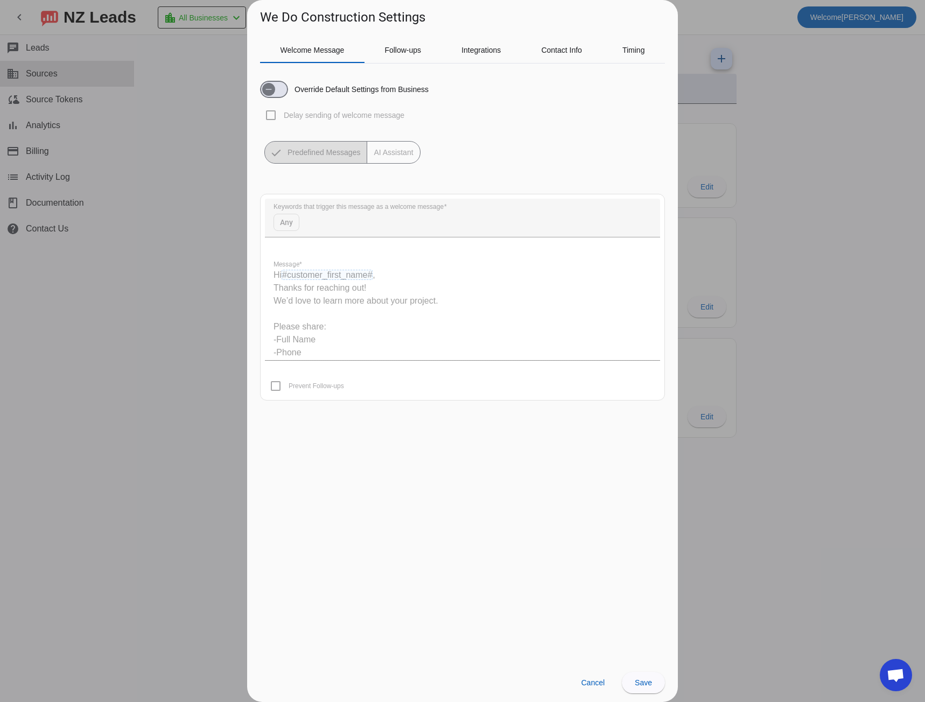
drag, startPoint x: 648, startPoint y: 303, endPoint x: 646, endPoint y: 327, distance: 24.8
click at [646, 327] on quill-editor "Hi #customer_first_name# , Thanks for reaching out! We’d love to learn more abo…" at bounding box center [462, 306] width 395 height 108
click at [645, 329] on quill-editor "Hi #customer_first_name# , Thanks for reaching out! We’d love to learn more abo…" at bounding box center [462, 306] width 395 height 108
click at [649, 351] on quill-editor "Hi #customer_first_name# , Thanks for reaching out! We’d love to learn more abo…" at bounding box center [462, 306] width 395 height 108
click at [647, 353] on quill-editor "Hi #customer_first_name# , Thanks for reaching out! We’d love to learn more abo…" at bounding box center [462, 306] width 395 height 108
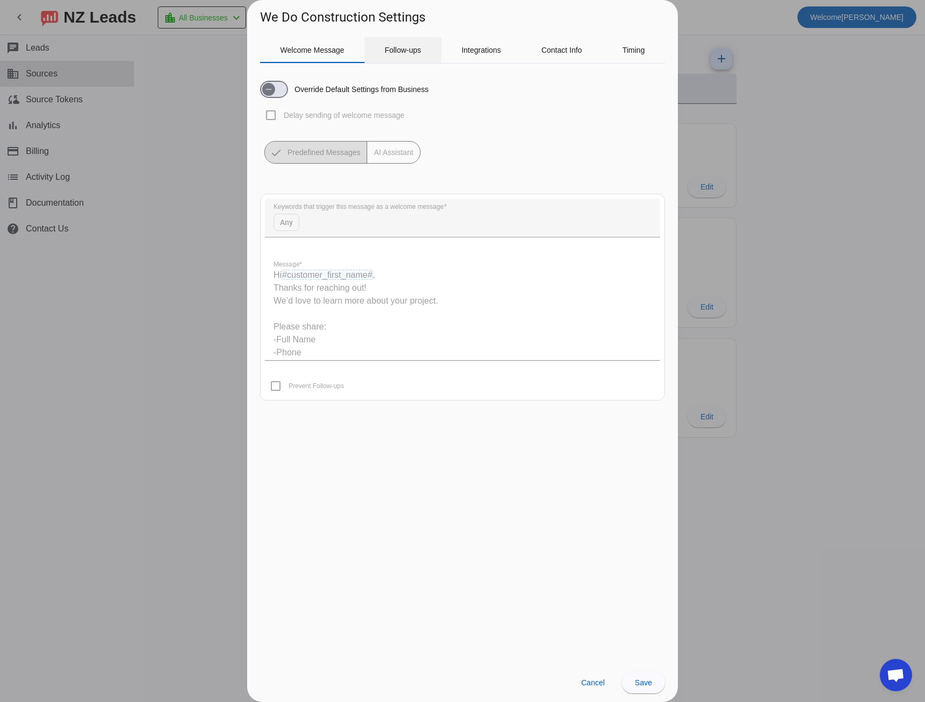
click at [405, 58] on span "Follow-ups" at bounding box center [402, 50] width 37 height 26
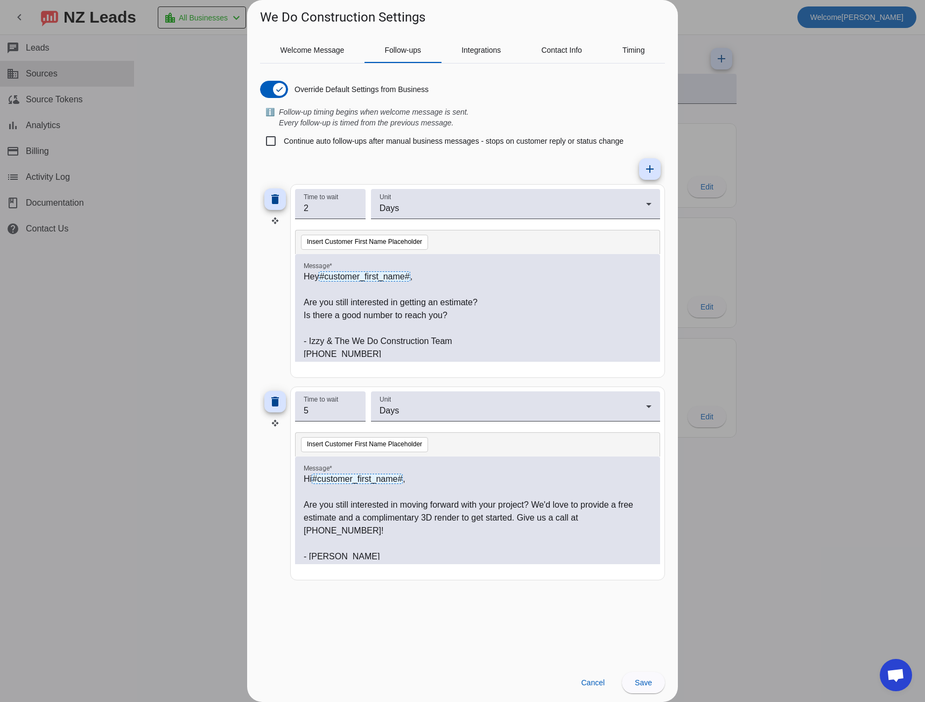
scroll to position [3, 0]
click at [493, 53] on span "Integrations" at bounding box center [480, 50] width 39 height 8
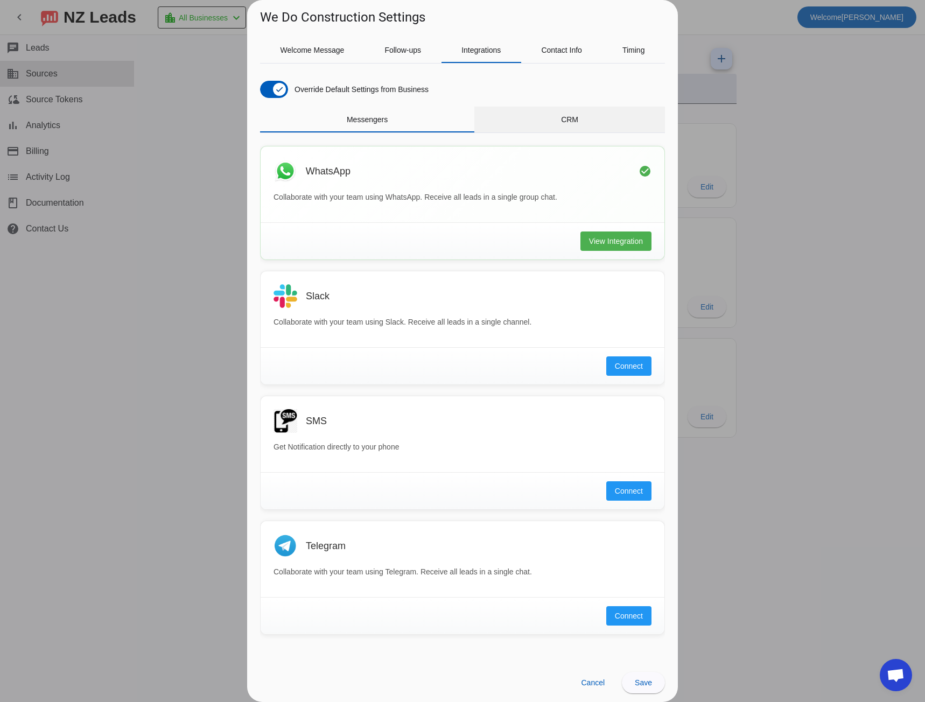
click at [567, 115] on span "CRM" at bounding box center [569, 120] width 17 height 26
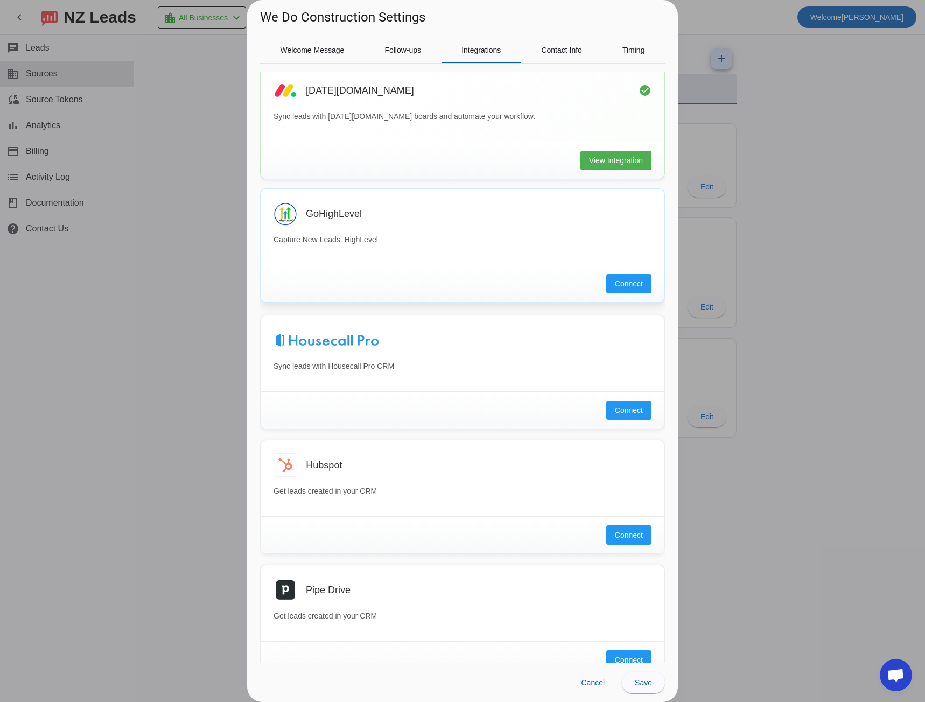
scroll to position [0, 0]
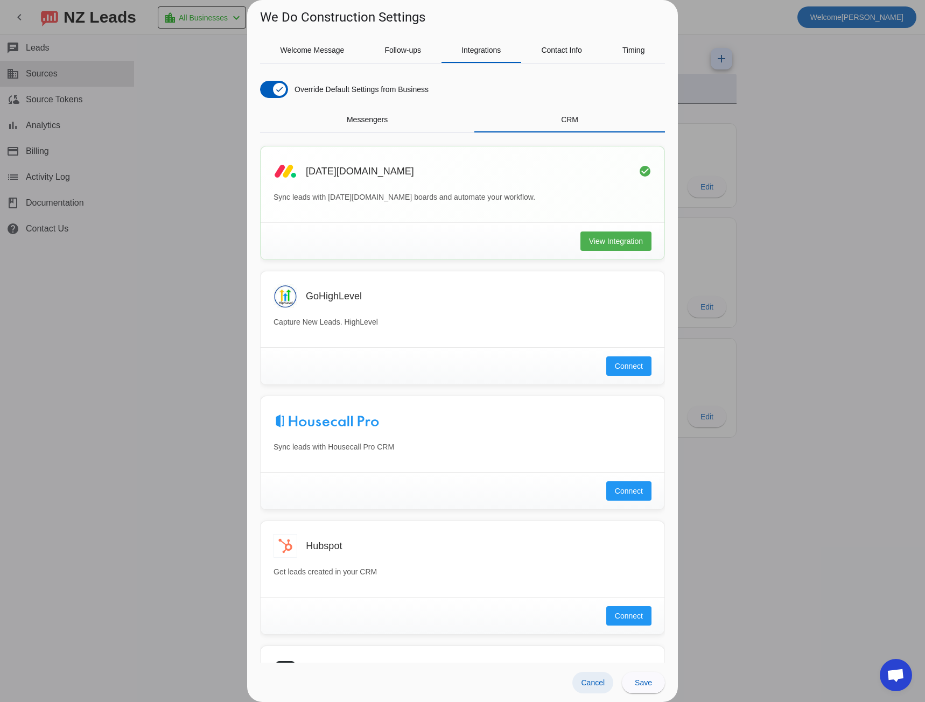
click at [583, 688] on span at bounding box center [592, 683] width 41 height 22
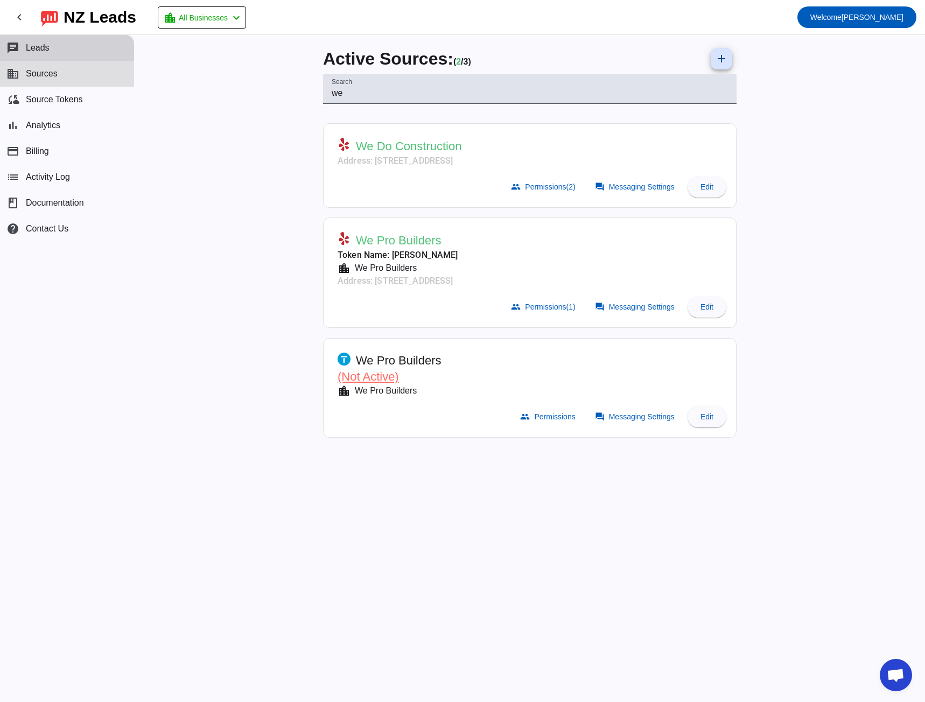
click at [57, 50] on button "chat Leads" at bounding box center [67, 48] width 134 height 26
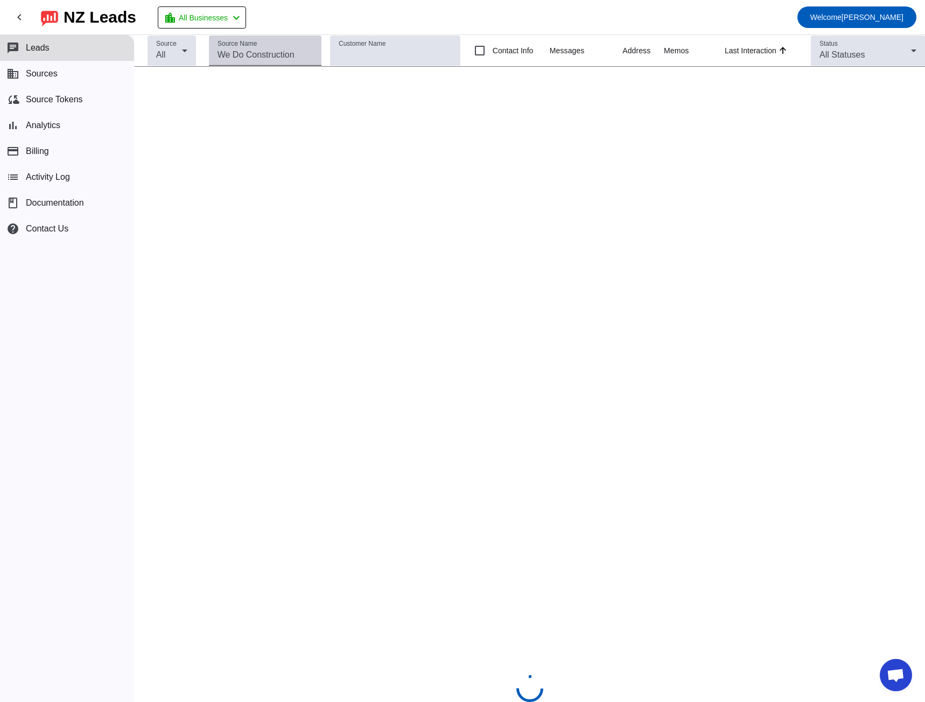
click at [279, 55] on input "Source Name" at bounding box center [265, 54] width 96 height 13
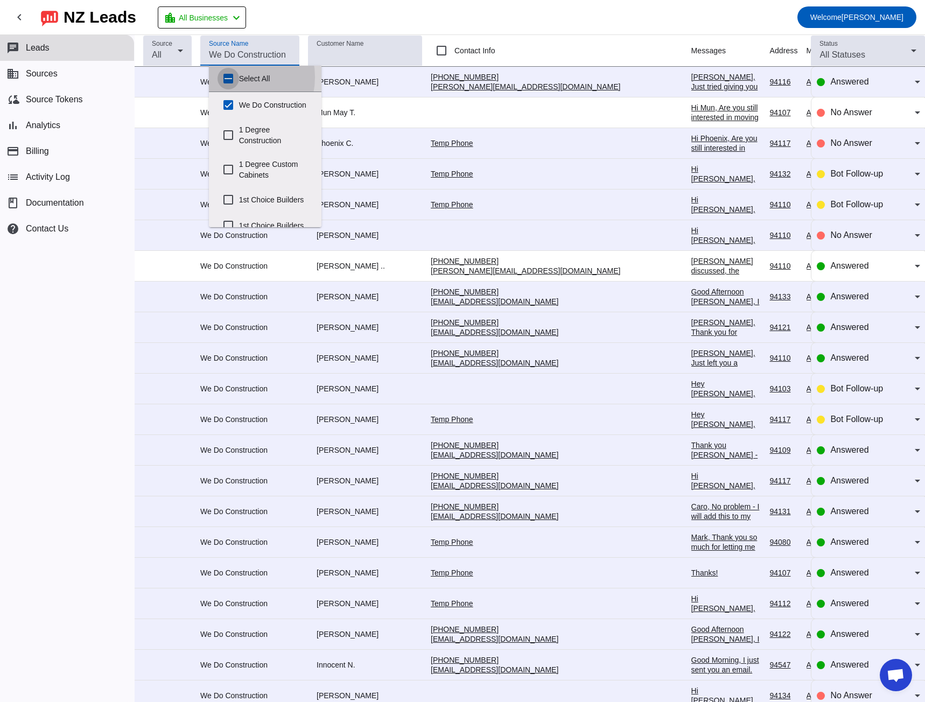
click at [230, 77] on input "Select All" at bounding box center [228, 79] width 22 height 22
click at [229, 79] on input "Select All" at bounding box center [228, 79] width 22 height 22
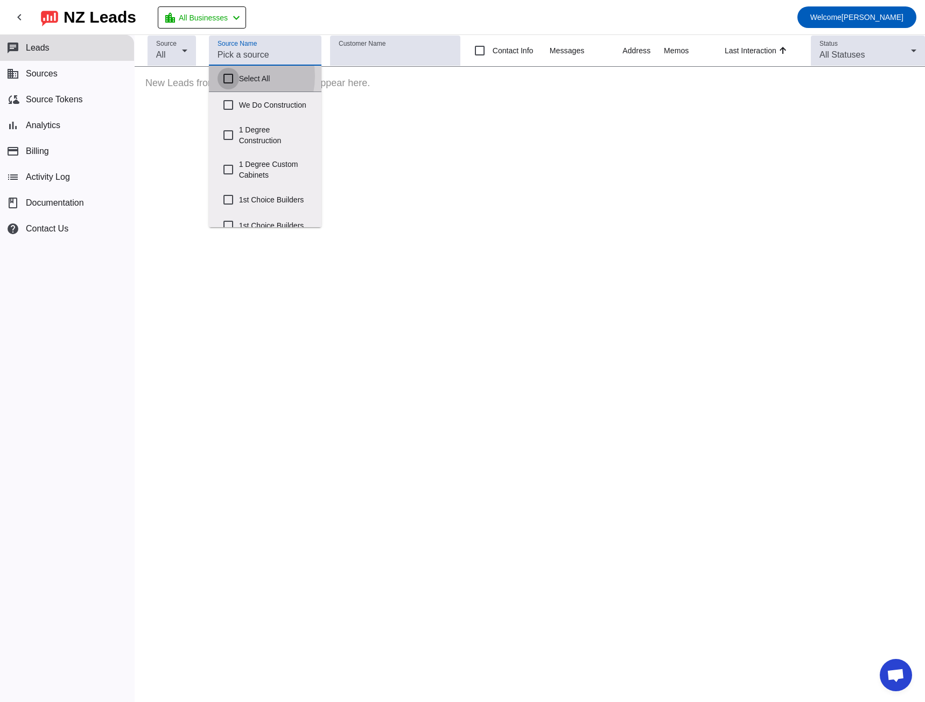
click at [227, 76] on input "Select All" at bounding box center [228, 79] width 22 height 22
click at [292, 15] on mat-toolbar-row "chevron_left [GEOGRAPHIC_DATA] Leads location_city All Businesses chevron_left …" at bounding box center [462, 17] width 925 height 34
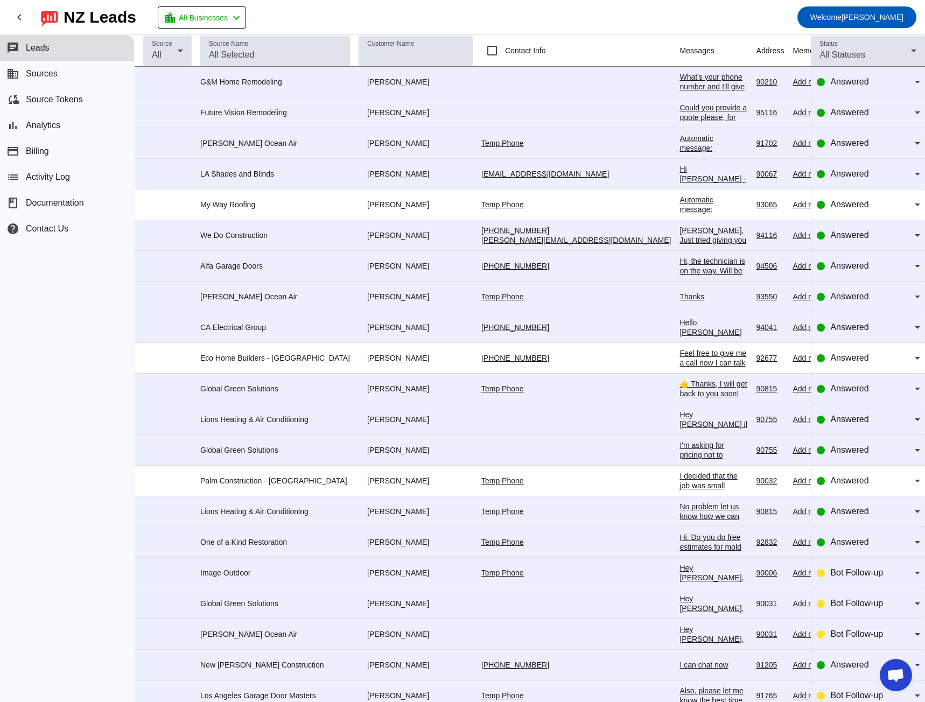
click at [679, 81] on div "What's your phone number and I'll give you a call to schedule the estimate" at bounding box center [713, 96] width 68 height 48
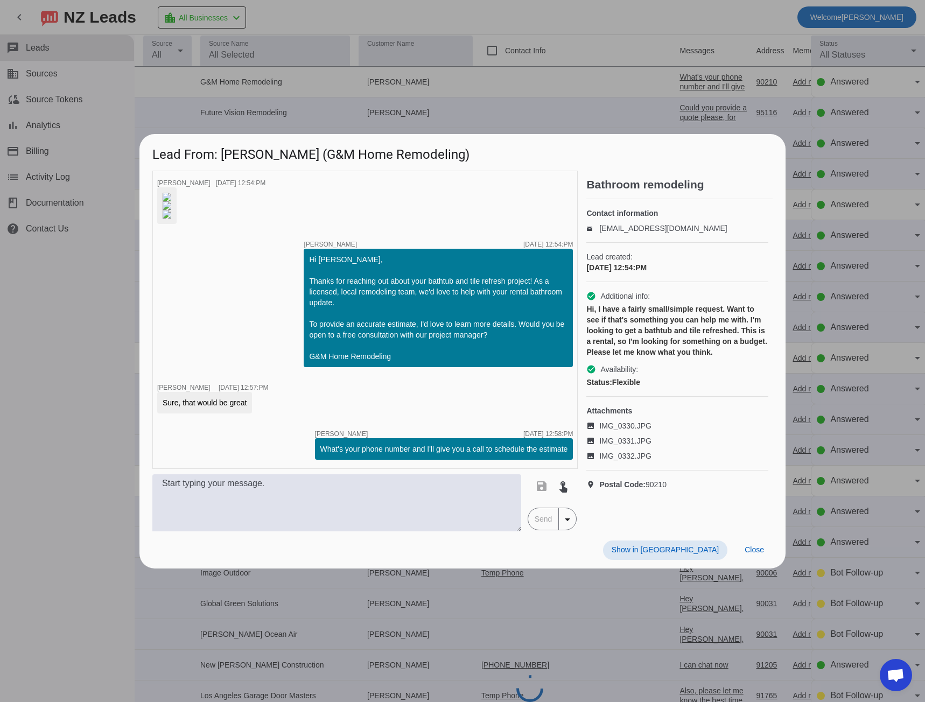
scroll to position [22, 0]
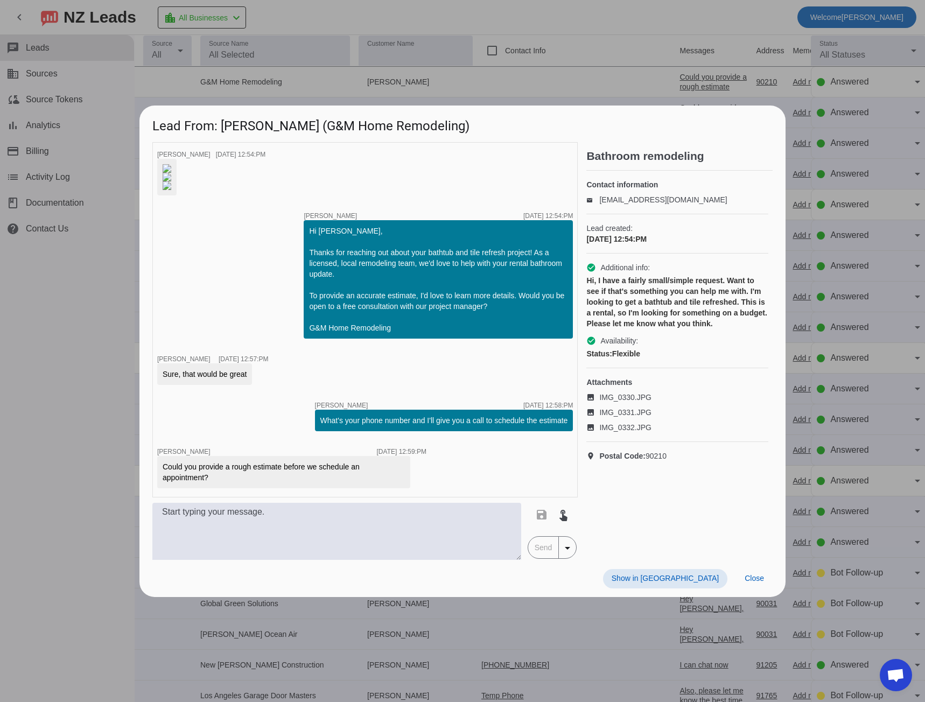
scroll to position [22, 0]
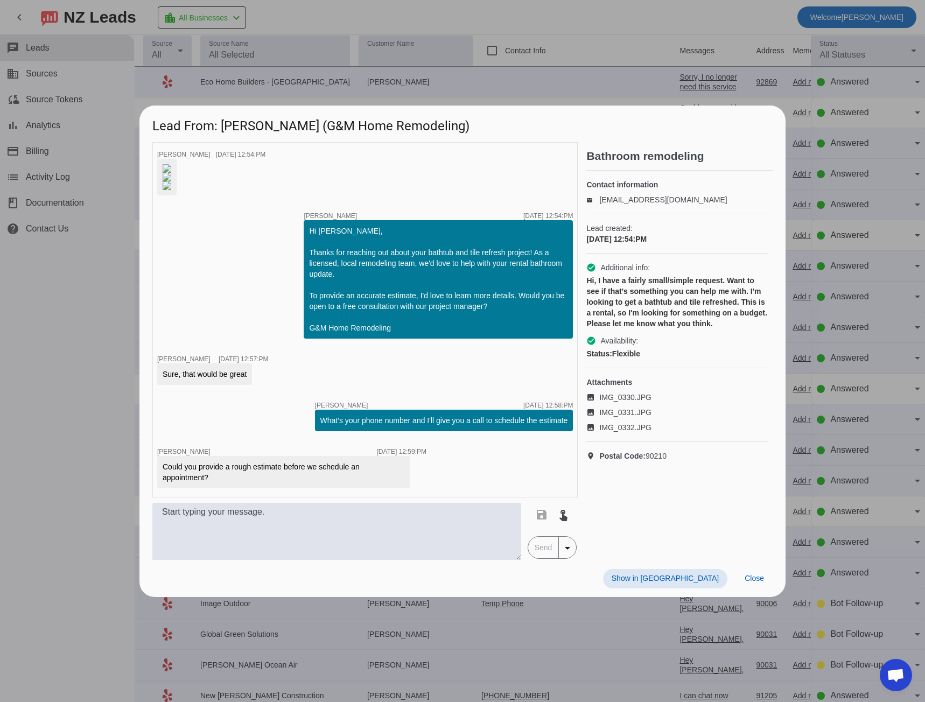
click at [101, 309] on div at bounding box center [462, 351] width 925 height 702
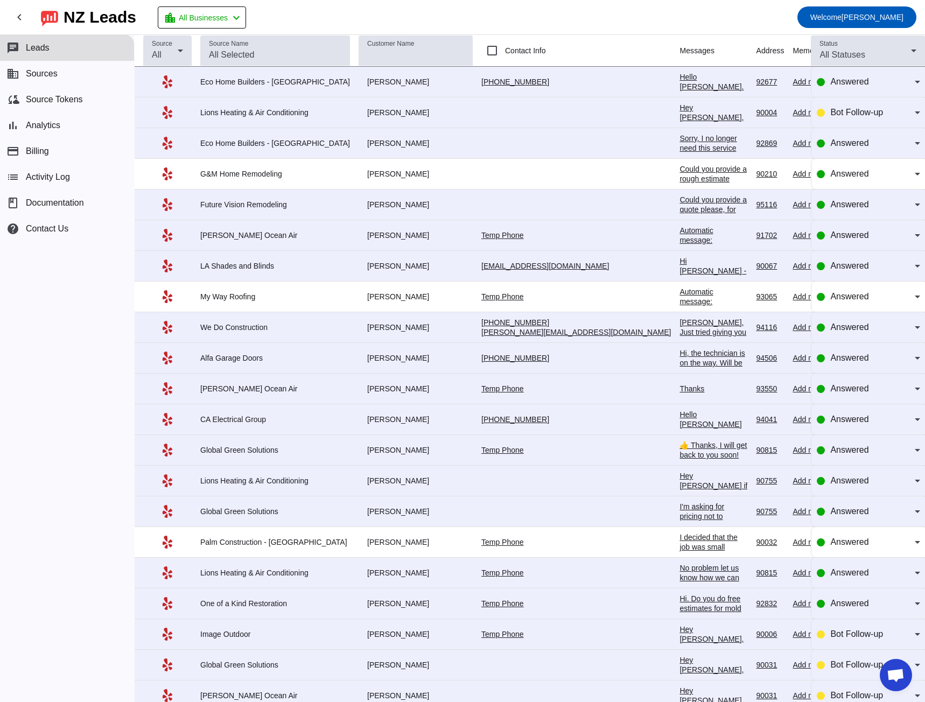
click at [679, 83] on div "Hello Jeff. I tried to reach you... left you a voicemail and text" at bounding box center [713, 96] width 68 height 48
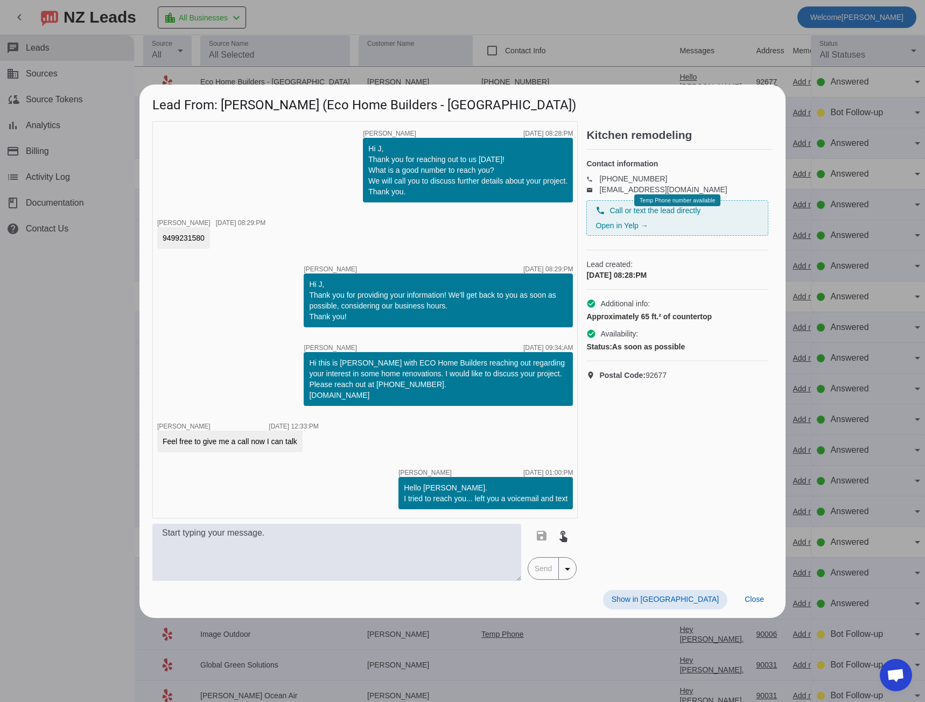
click at [102, 417] on div at bounding box center [462, 351] width 925 height 702
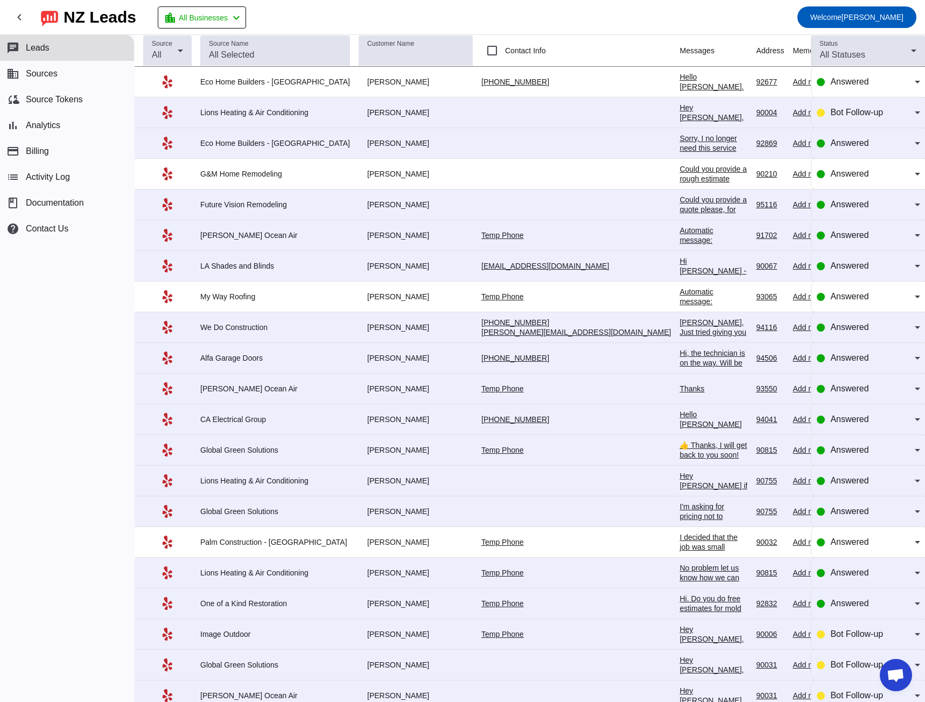
click at [679, 142] on div "Sorry, I no longer need this service" at bounding box center [713, 143] width 68 height 19
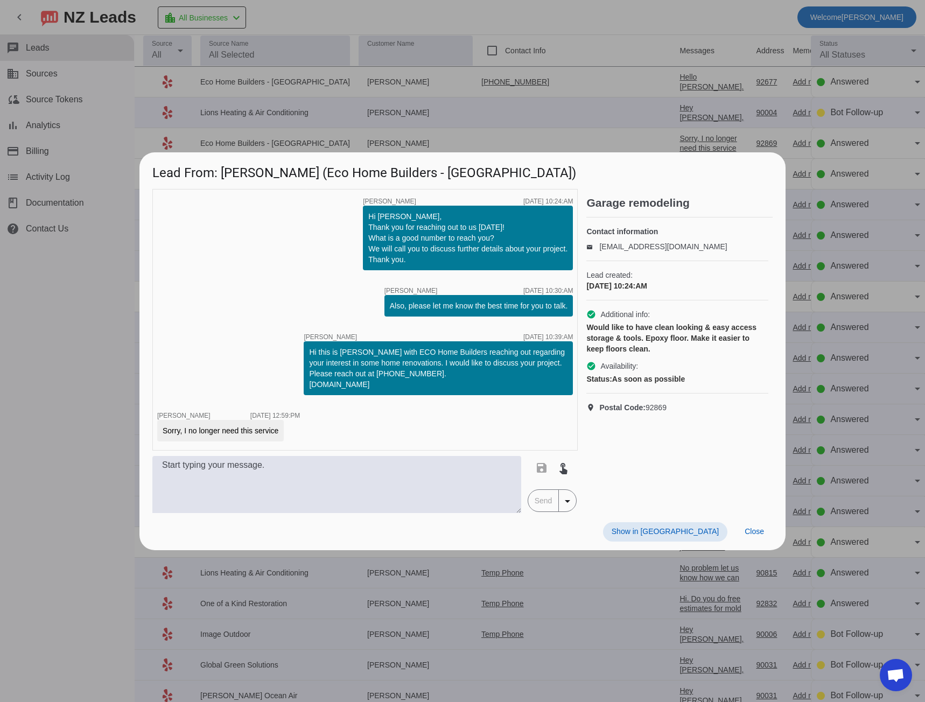
click at [108, 306] on div at bounding box center [462, 351] width 925 height 702
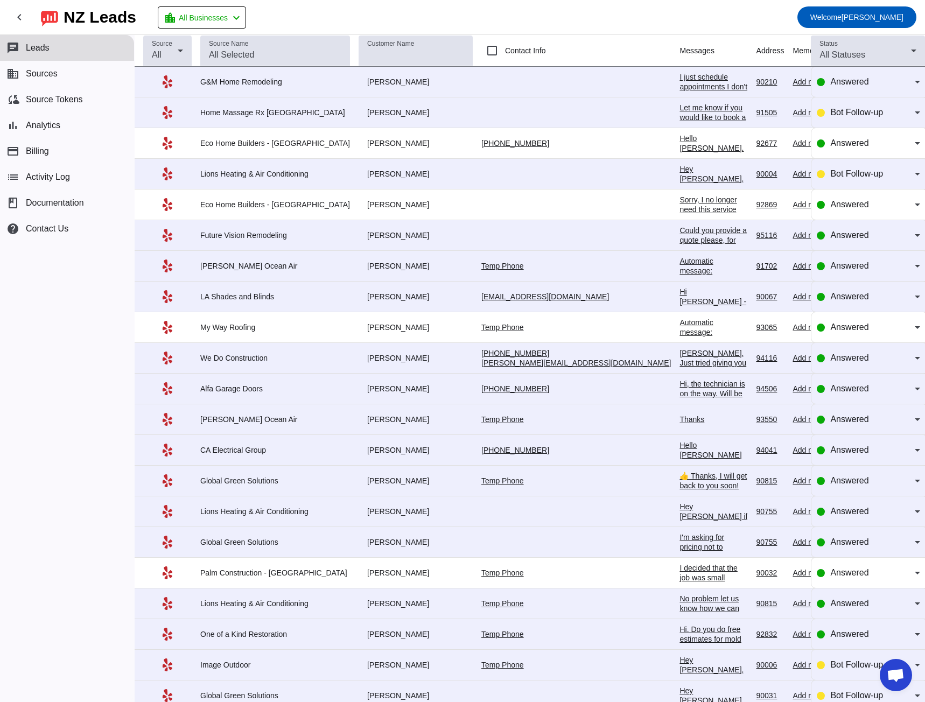
click at [679, 420] on div "Thanks" at bounding box center [713, 420] width 68 height 10
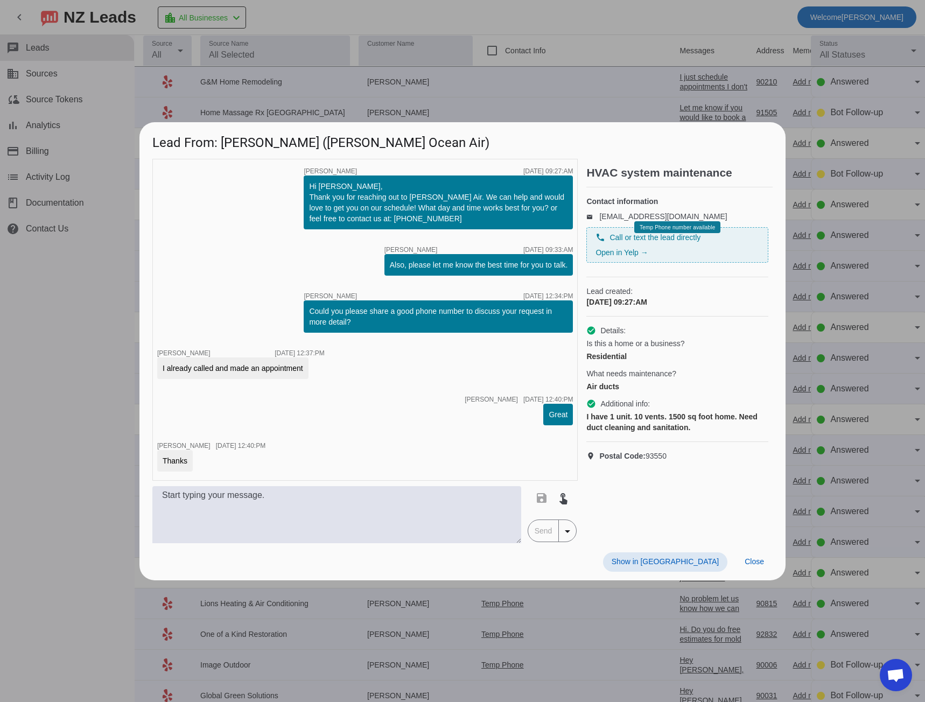
click at [65, 342] on div at bounding box center [462, 351] width 925 height 702
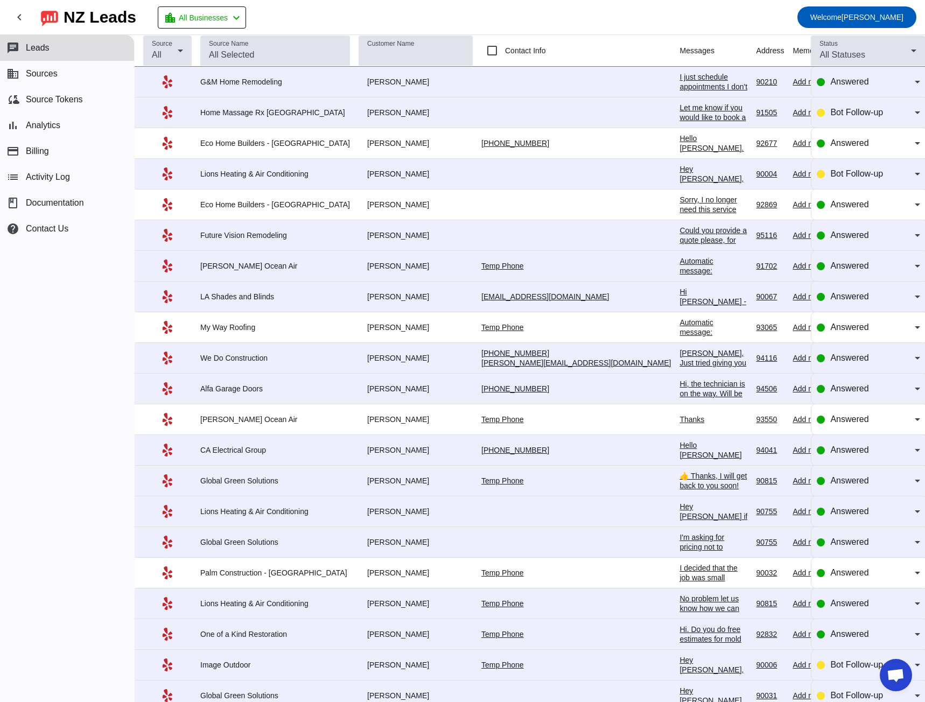
click at [679, 75] on div "I just schedule appointments I don't know pricing but I could have somebody com…" at bounding box center [713, 101] width 68 height 58
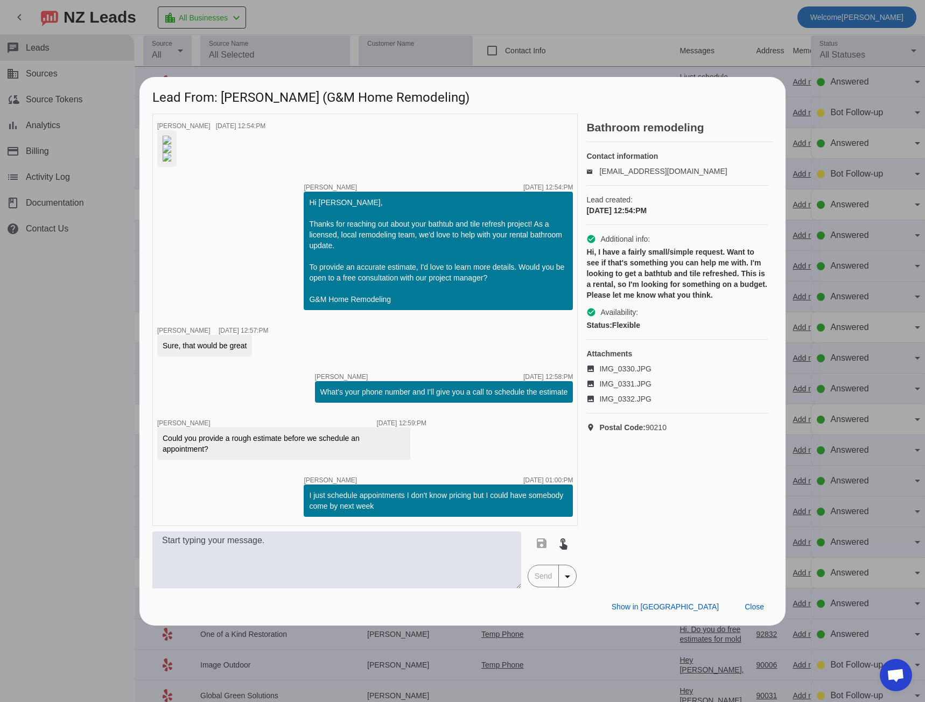
scroll to position [79, 0]
click at [103, 493] on div at bounding box center [462, 351] width 925 height 702
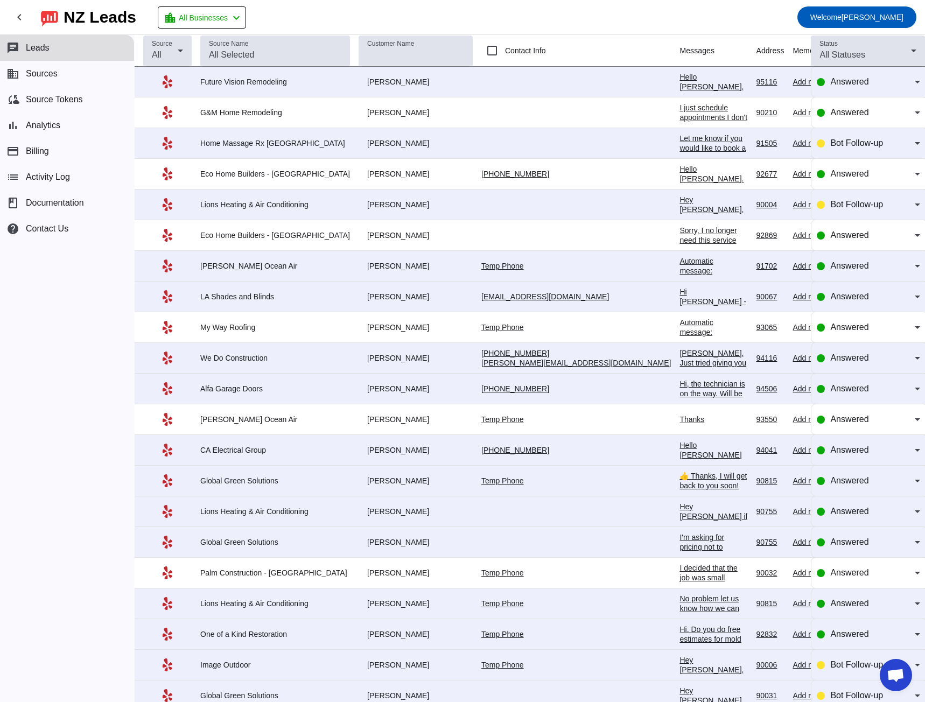
click at [679, 452] on div "Hello [PERSON_NAME] We appreciate you reaching out to CA Electrical Group. To a…" at bounding box center [713, 537] width 68 height 194
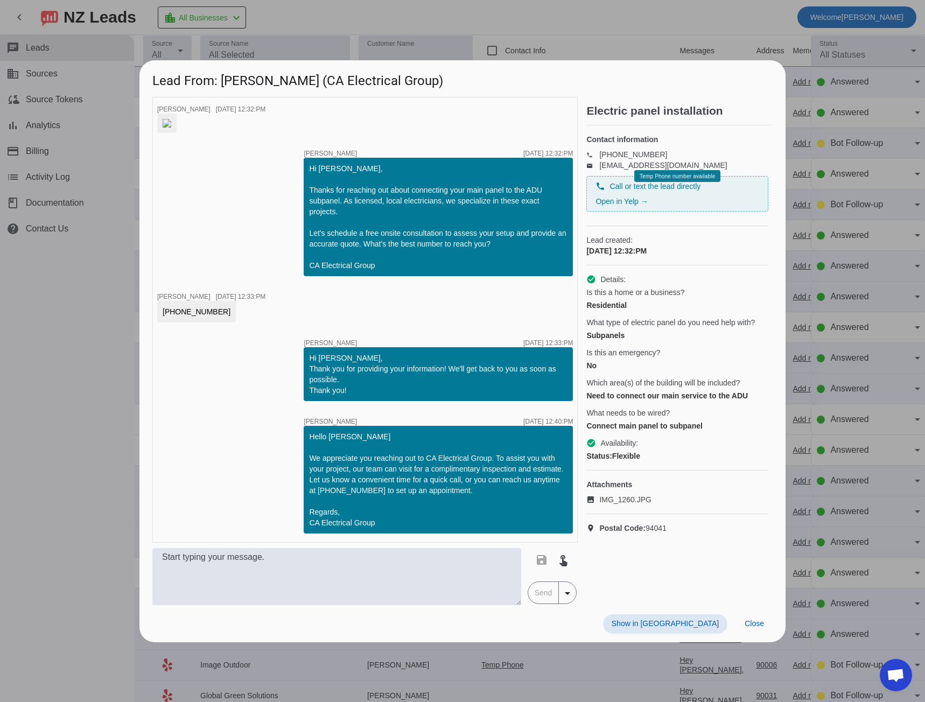
click at [319, 450] on div "Hello [PERSON_NAME] We appreciate you reaching out to CA Electrical Group. To a…" at bounding box center [438, 479] width 258 height 97
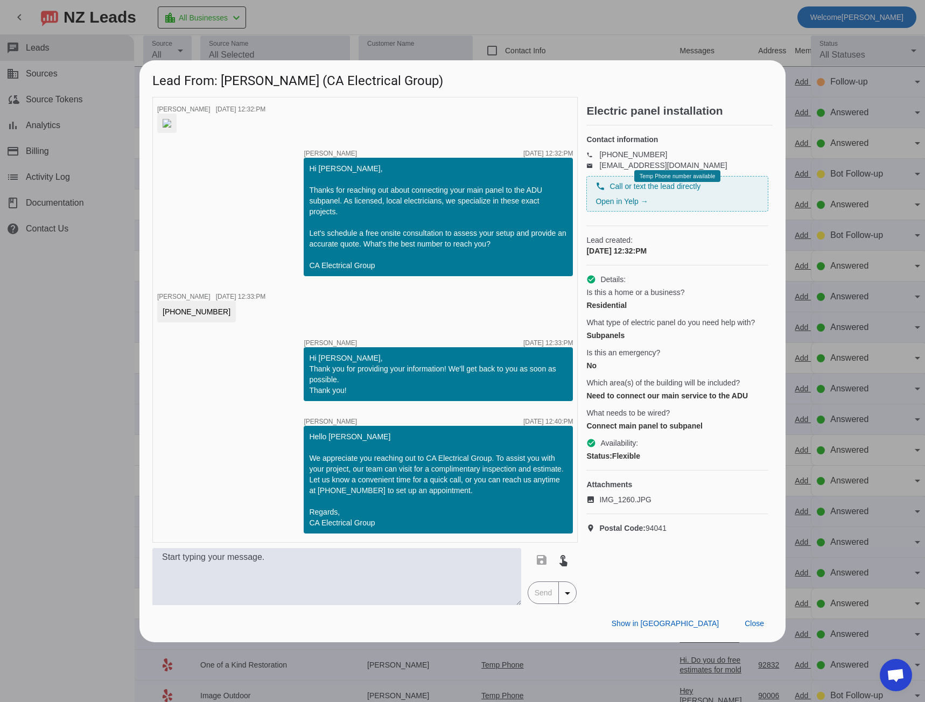
click at [63, 345] on div at bounding box center [462, 351] width 925 height 702
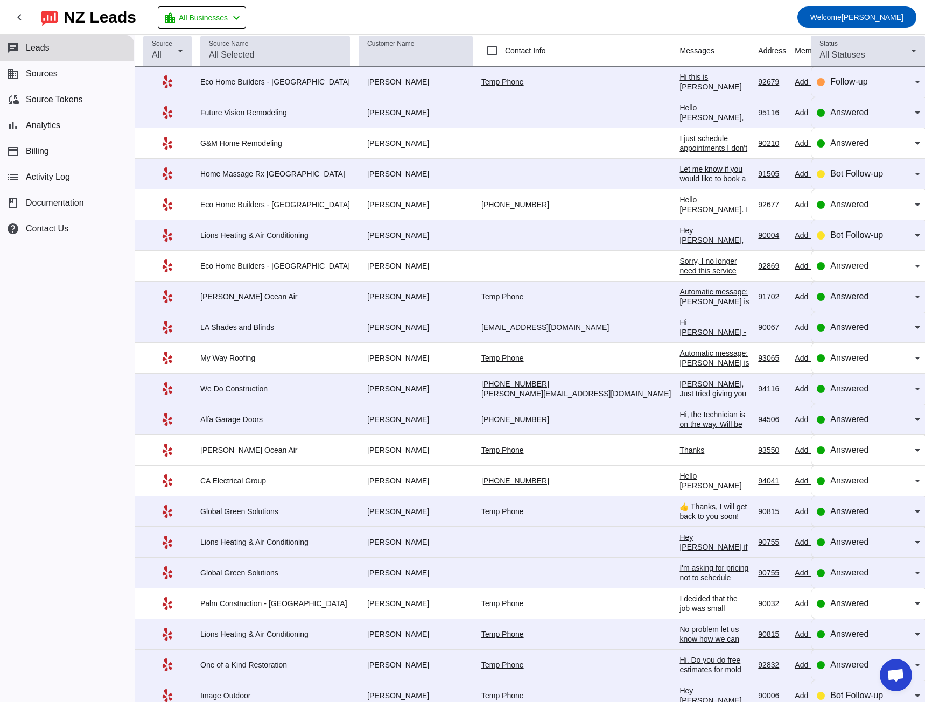
click at [679, 81] on div "Hi this is Sean with ECO Home Builders reaching out regarding your interest in …" at bounding box center [714, 130] width 70 height 116
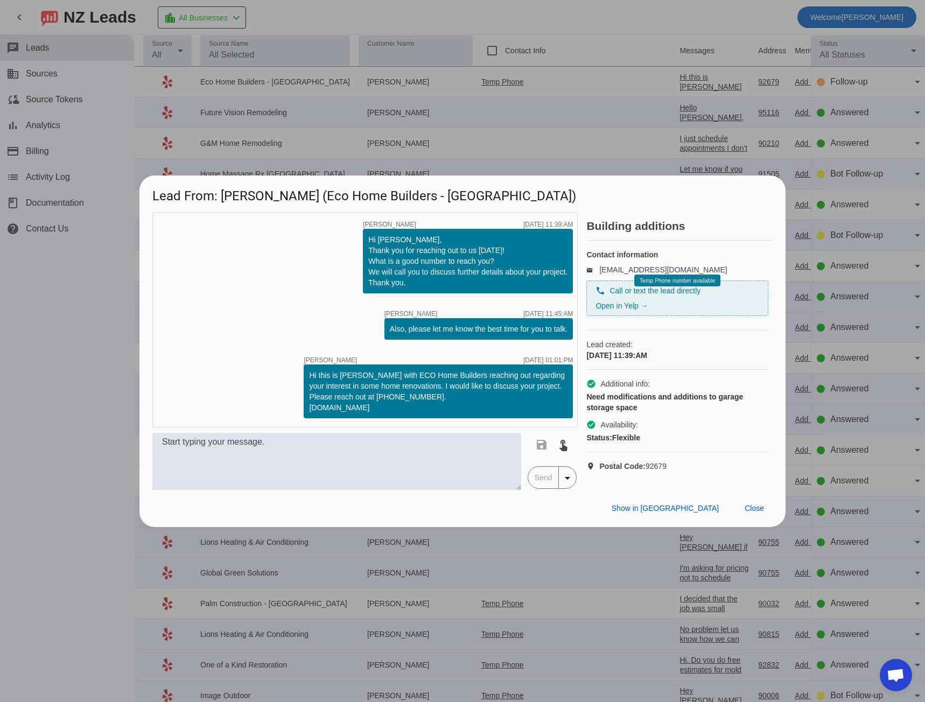
click at [69, 309] on div at bounding box center [462, 351] width 925 height 702
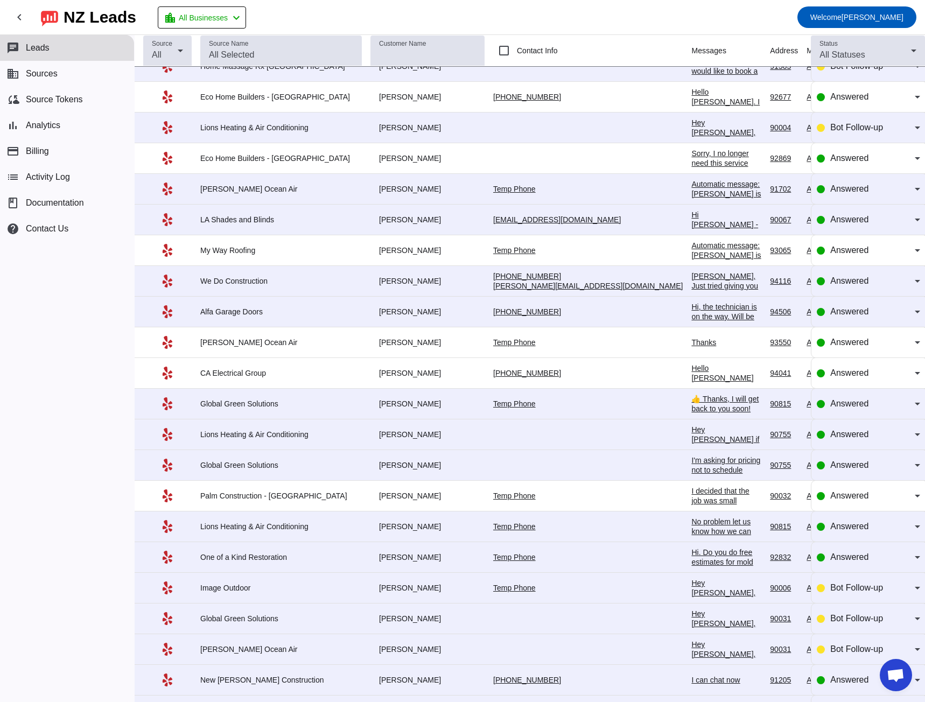
scroll to position [0, 0]
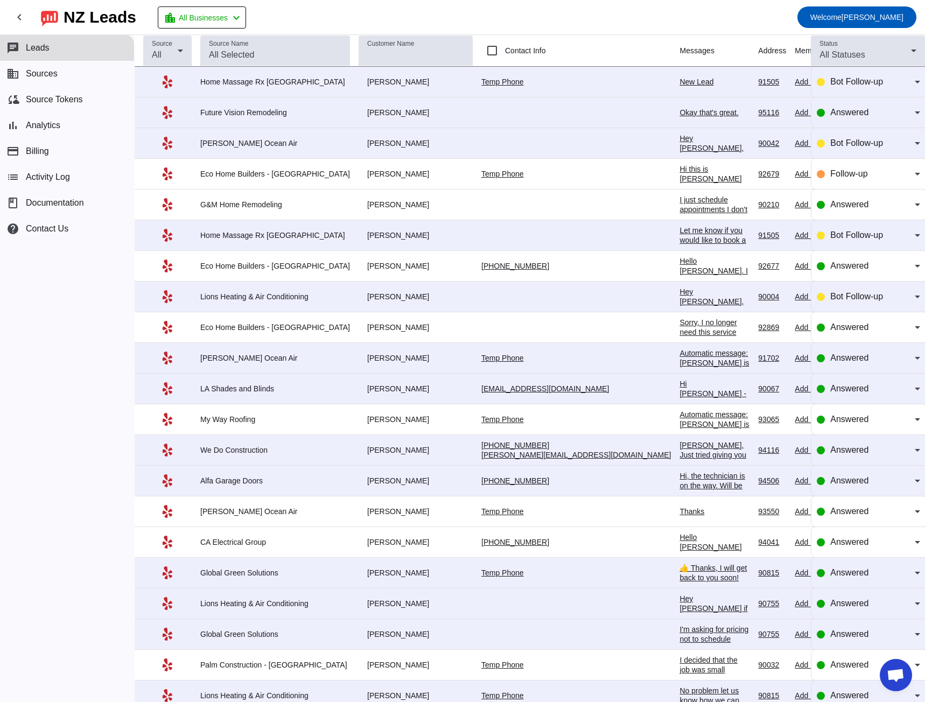
click at [679, 82] on div "New Lead" at bounding box center [714, 82] width 70 height 10
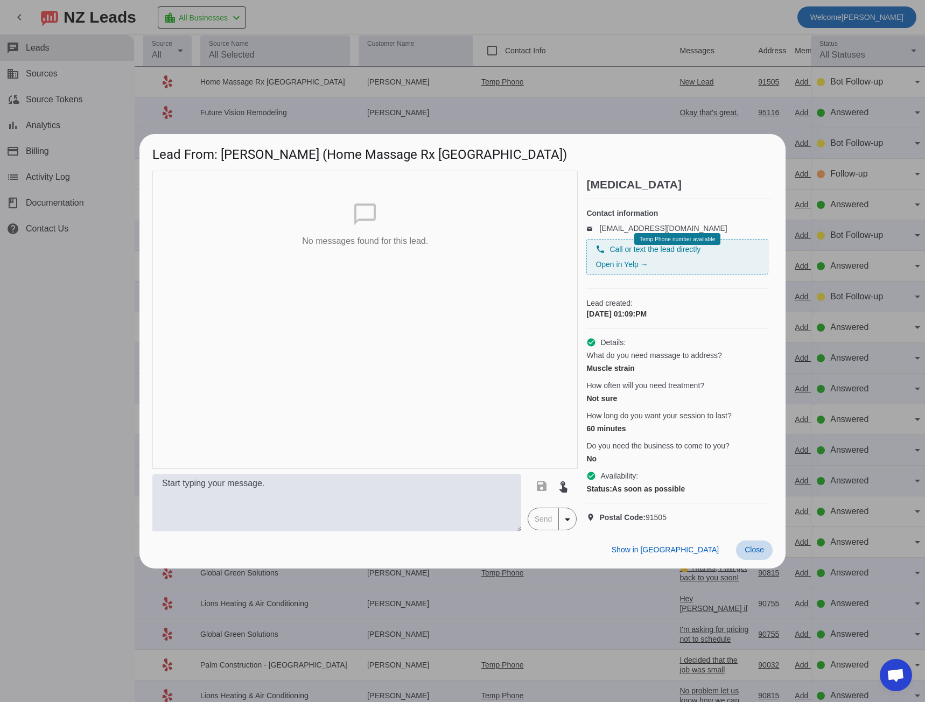
click at [752, 554] on span "Close" at bounding box center [754, 549] width 19 height 9
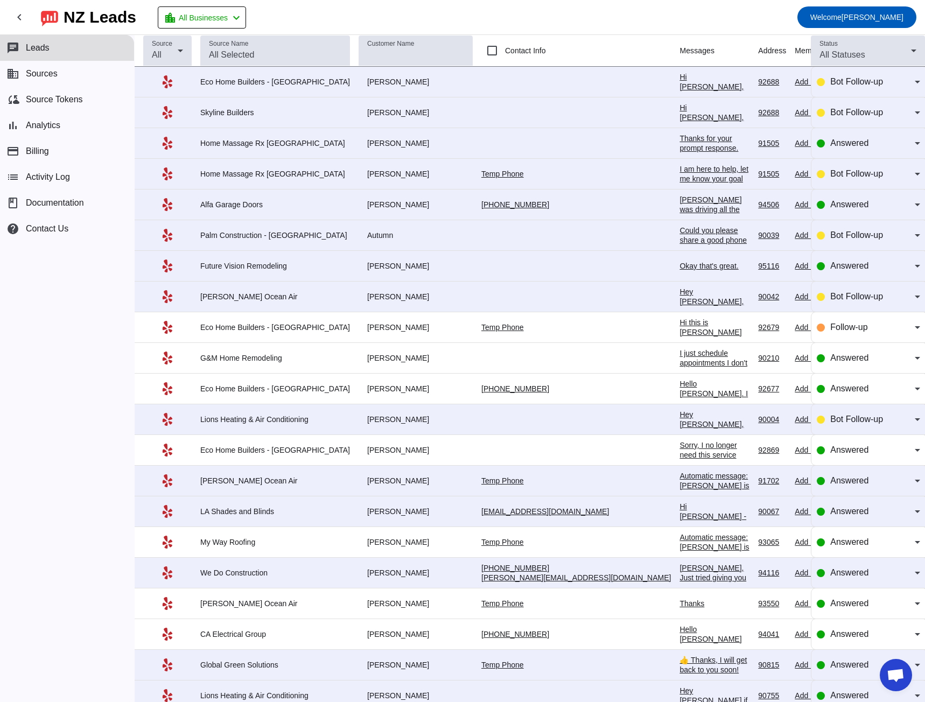
click at [679, 88] on div "Hi Geri, Thanks for reaching out about your multi-room remodeling project! As a…" at bounding box center [714, 154] width 70 height 165
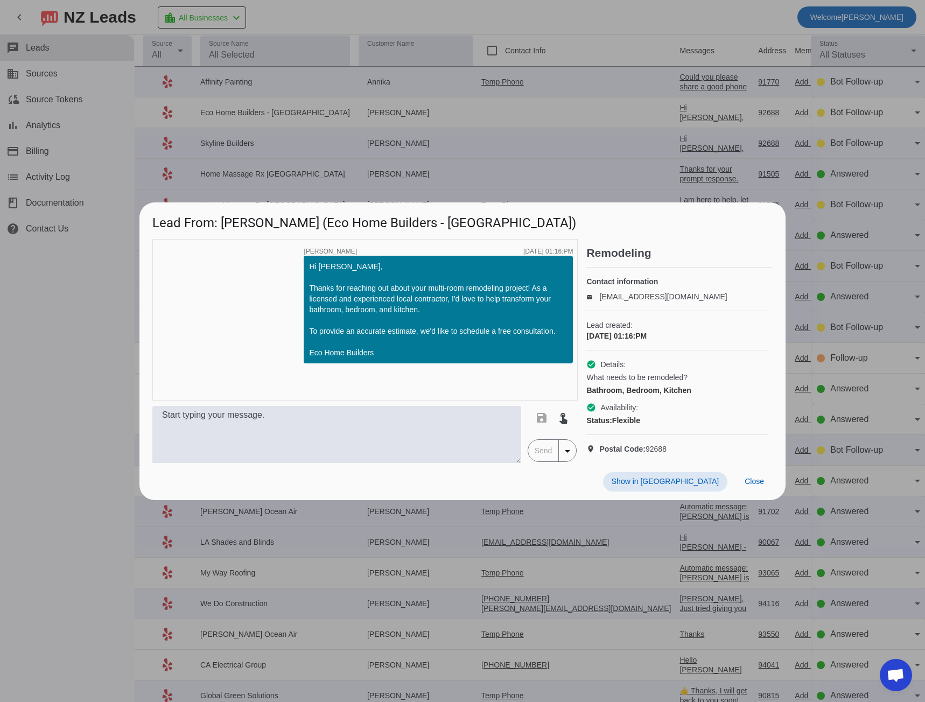
click at [58, 321] on div at bounding box center [462, 351] width 925 height 702
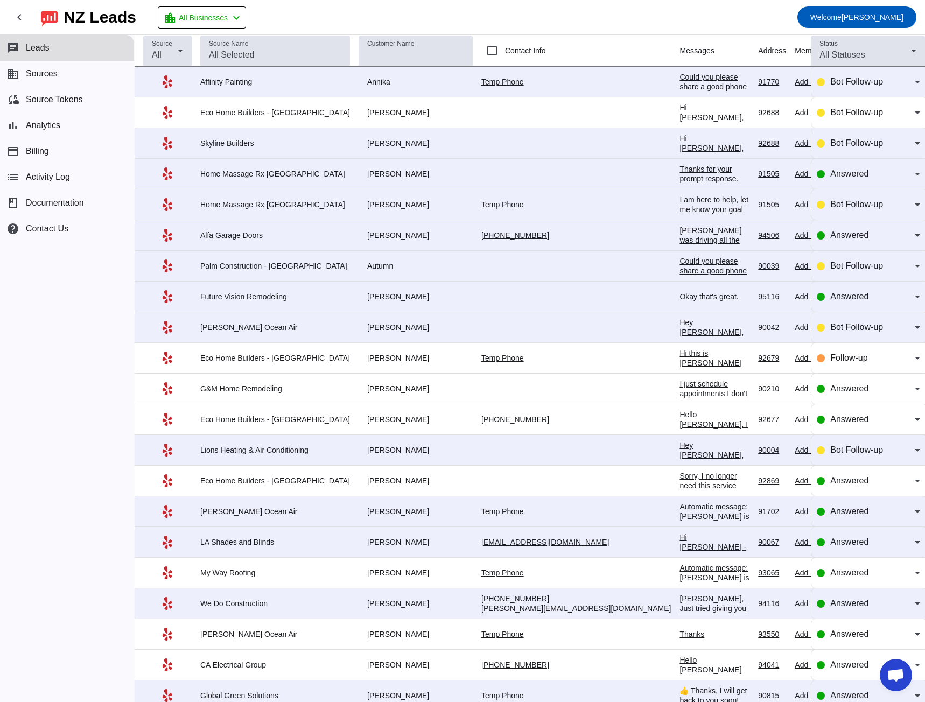
click at [679, 77] on div "Could you please share a good phone number to discuss your request in more deta…" at bounding box center [714, 96] width 70 height 48
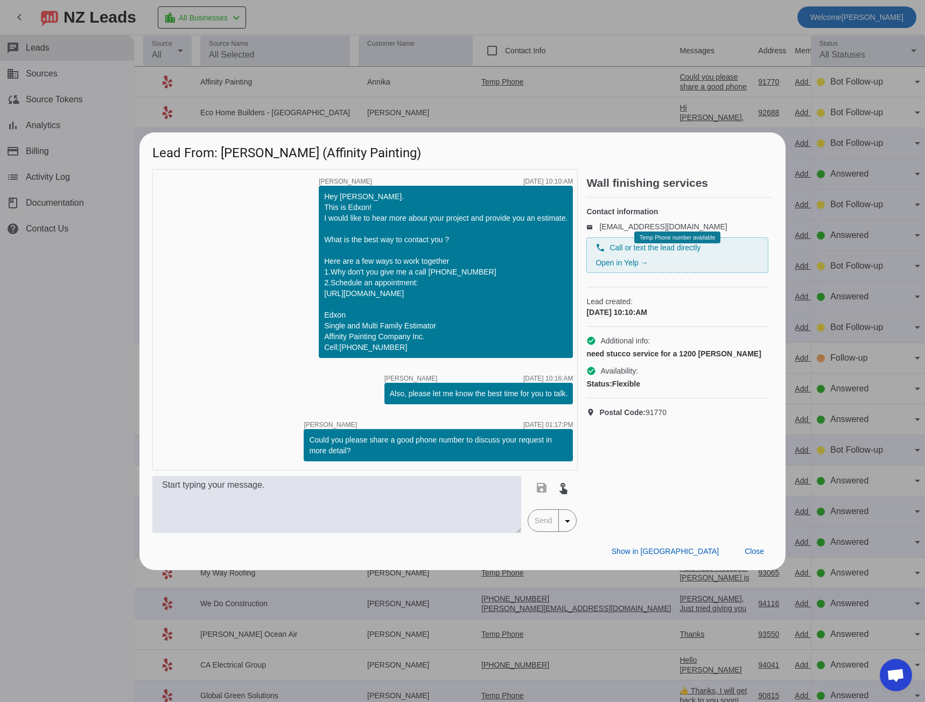
click at [89, 317] on div at bounding box center [462, 351] width 925 height 702
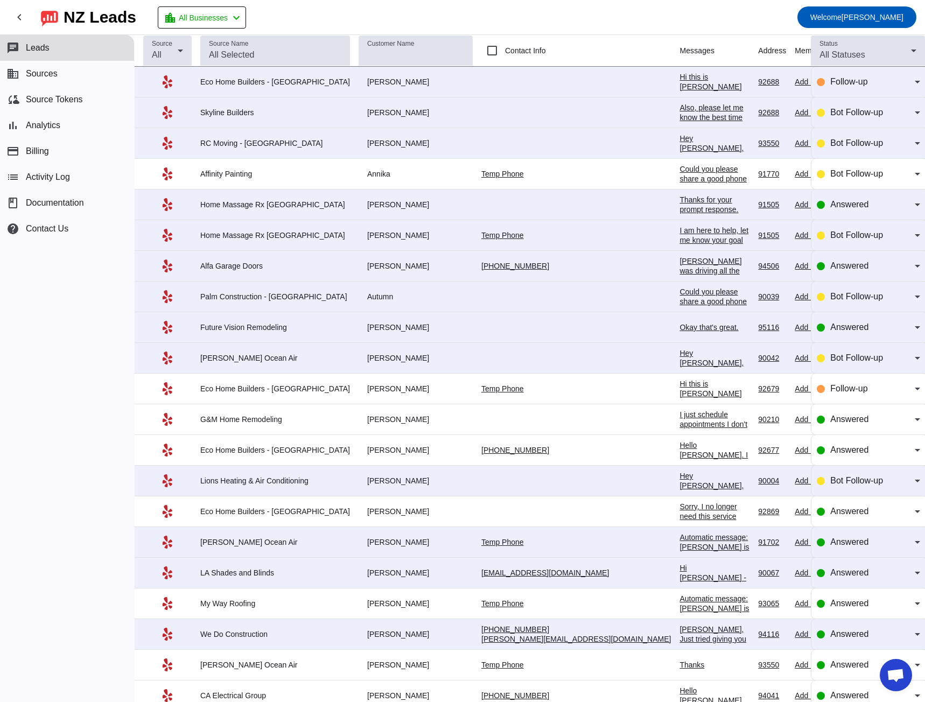
click at [679, 107] on div "Also, please let me know the best time for you to talk.​" at bounding box center [714, 117] width 70 height 29
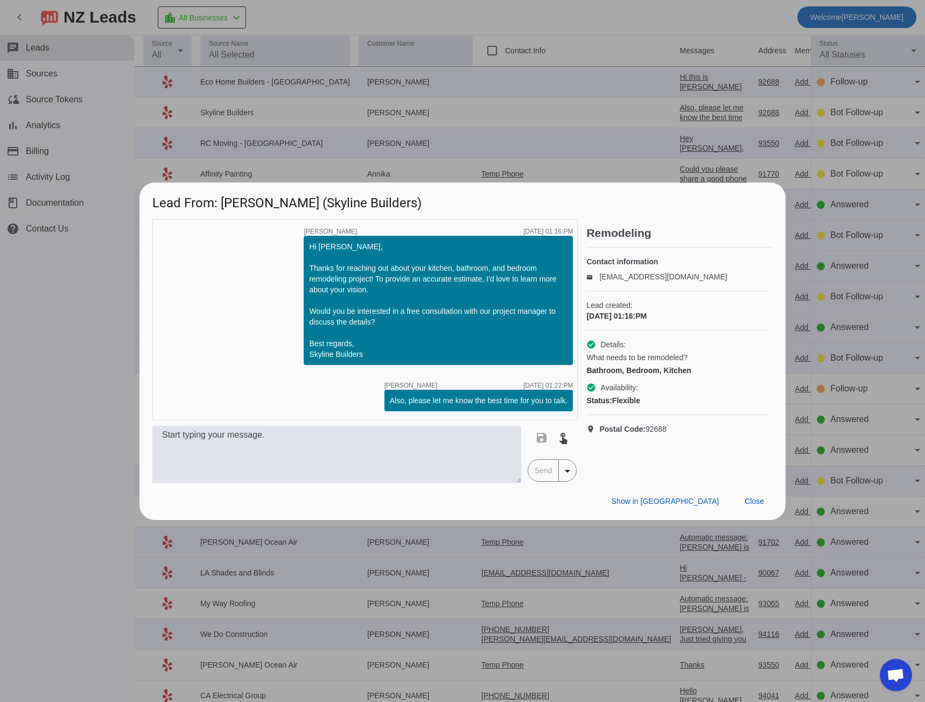
click at [67, 366] on div at bounding box center [462, 351] width 925 height 702
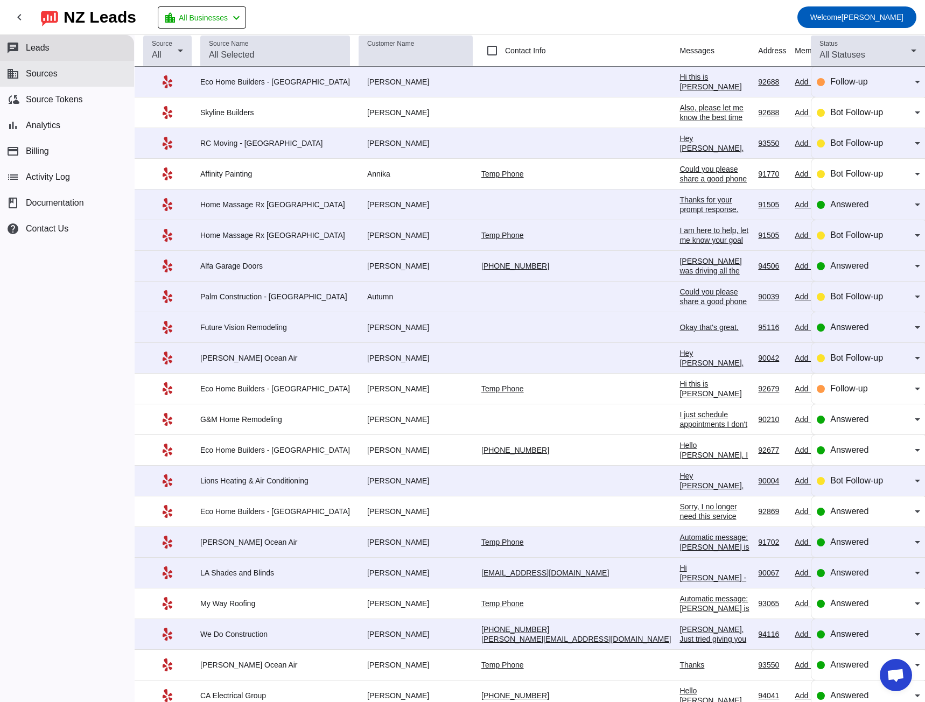
click at [52, 72] on span "Sources" at bounding box center [42, 74] width 32 height 10
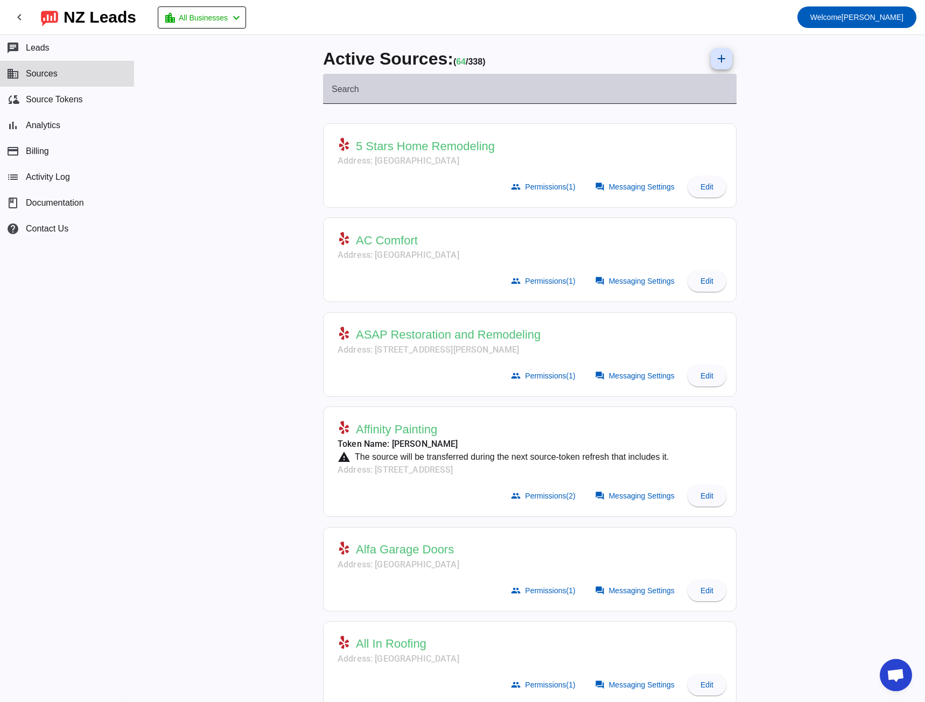
click at [332, 87] on mat-label "Search" at bounding box center [345, 89] width 27 height 9
click at [332, 87] on input "Search" at bounding box center [530, 93] width 396 height 13
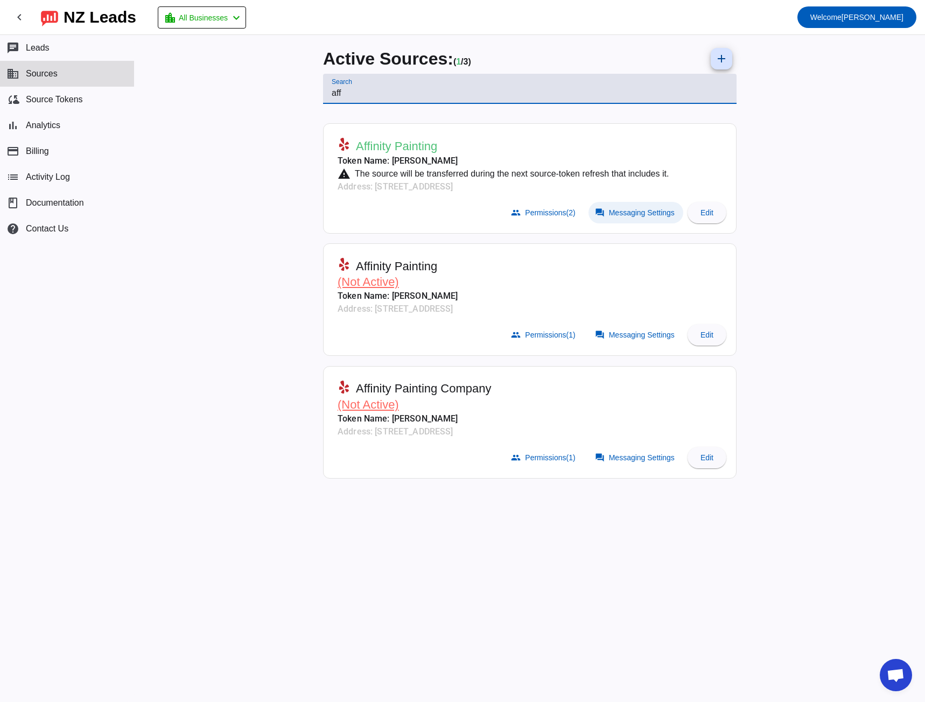
type input "aff"
click at [622, 205] on span at bounding box center [635, 213] width 95 height 22
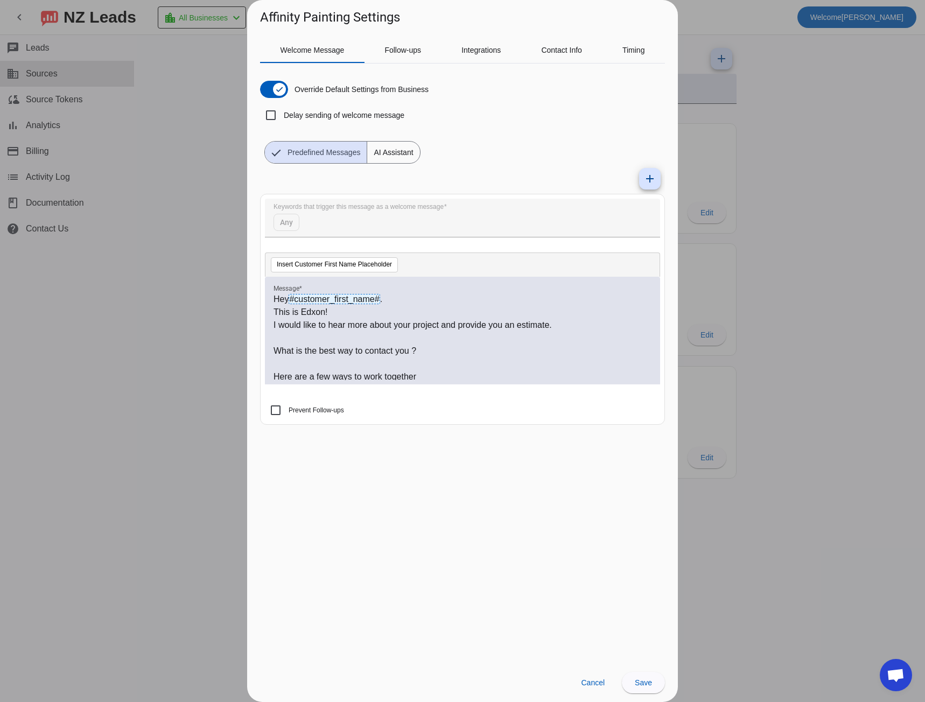
click at [164, 297] on div at bounding box center [462, 351] width 925 height 702
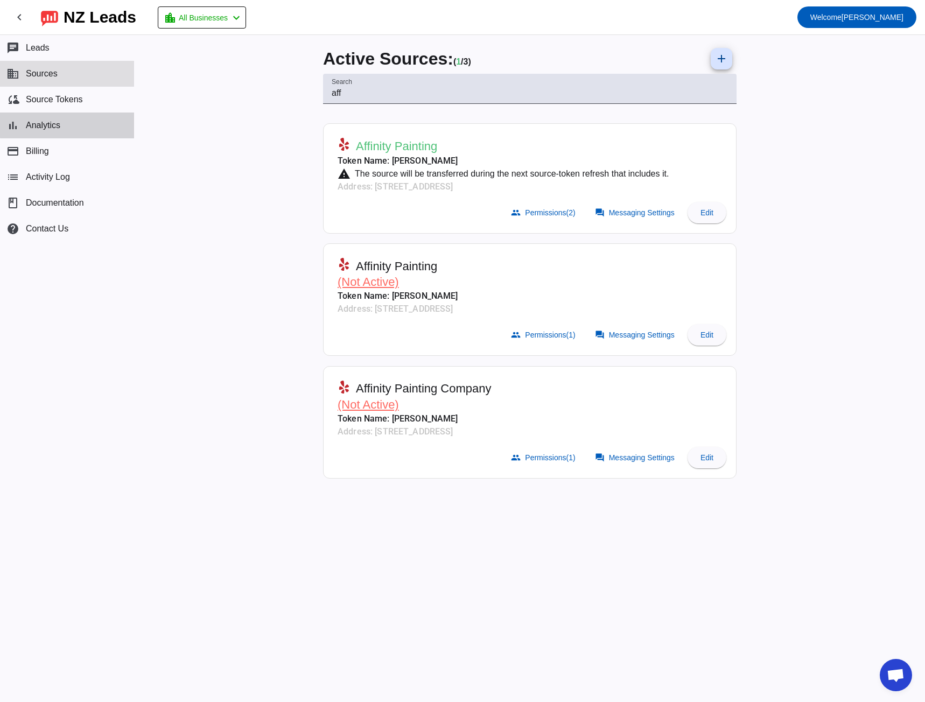
click at [68, 123] on button "bar_chart Analytics" at bounding box center [67, 126] width 134 height 26
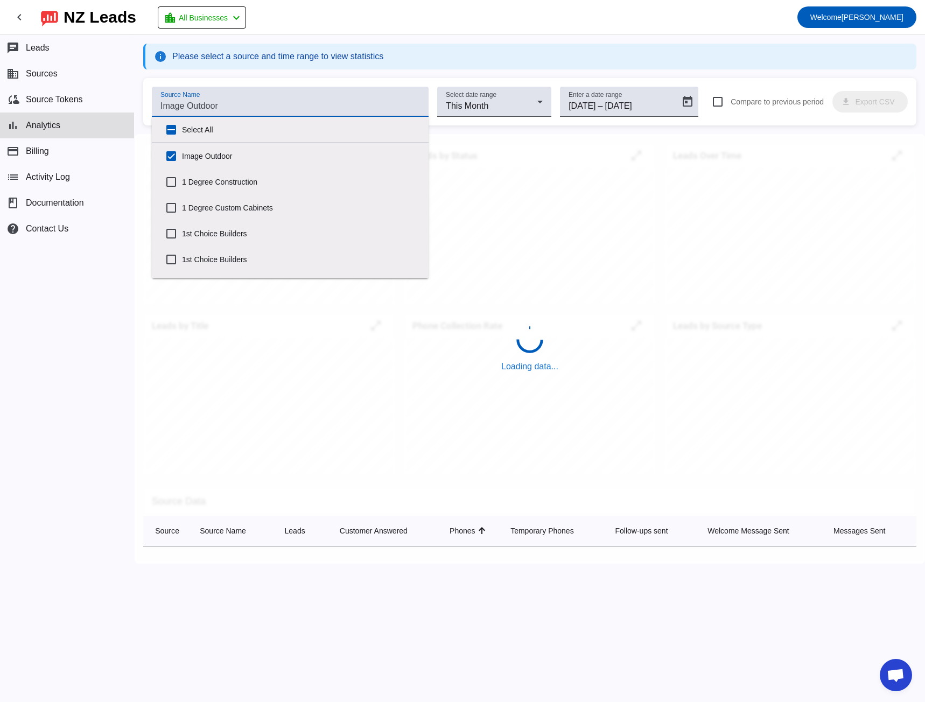
click at [228, 102] on input "Source Name" at bounding box center [289, 106] width 259 height 13
click at [166, 127] on input "Select All" at bounding box center [171, 130] width 22 height 22
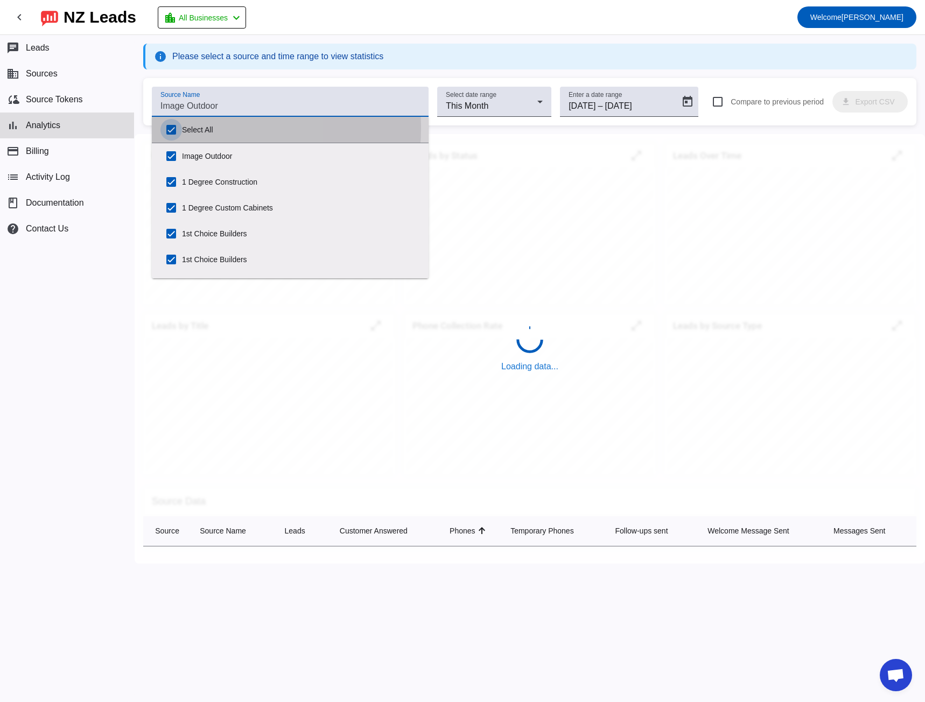
checkbox input "true"
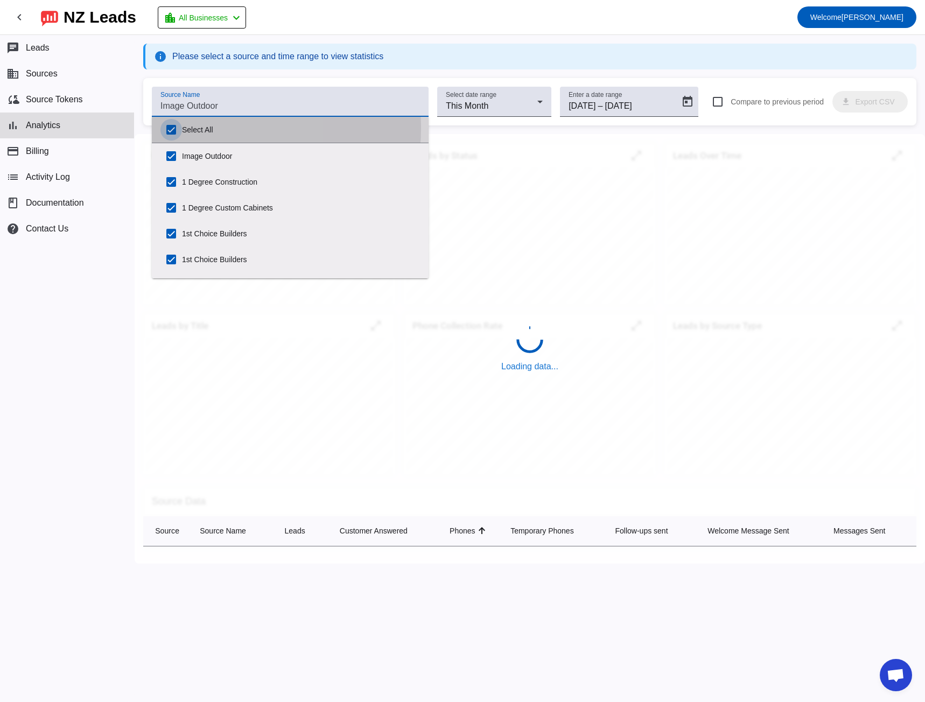
checkbox input "true"
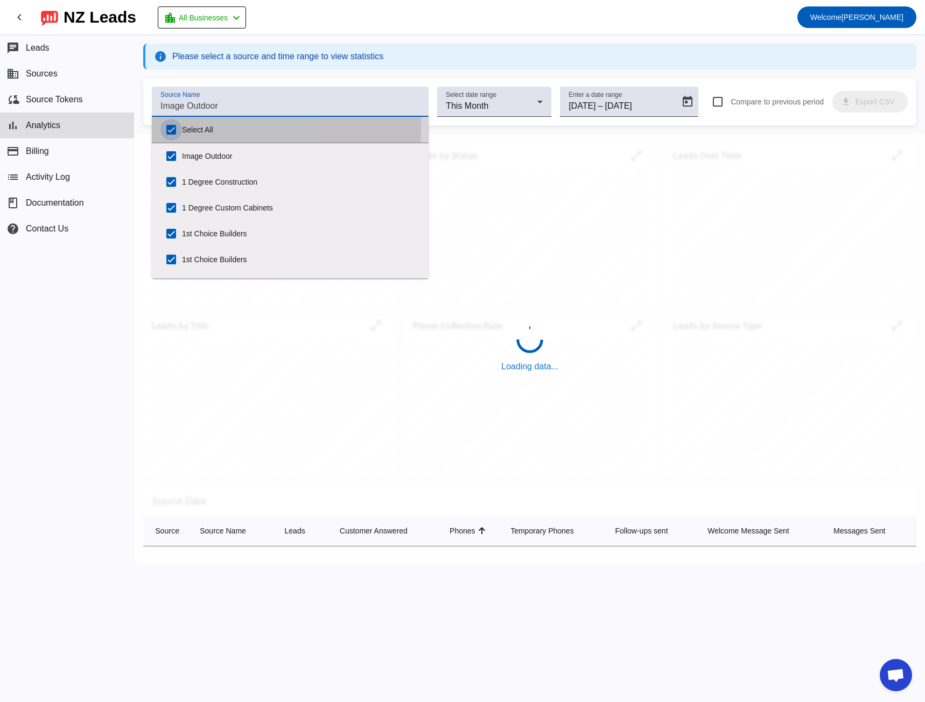
checkbox input "true"
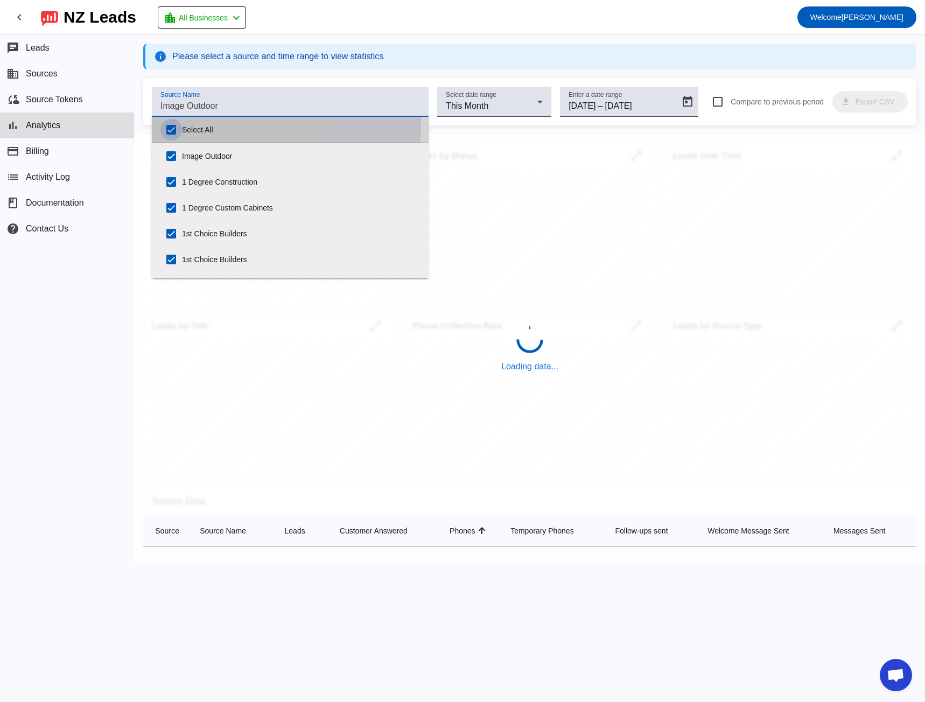
checkbox input "true"
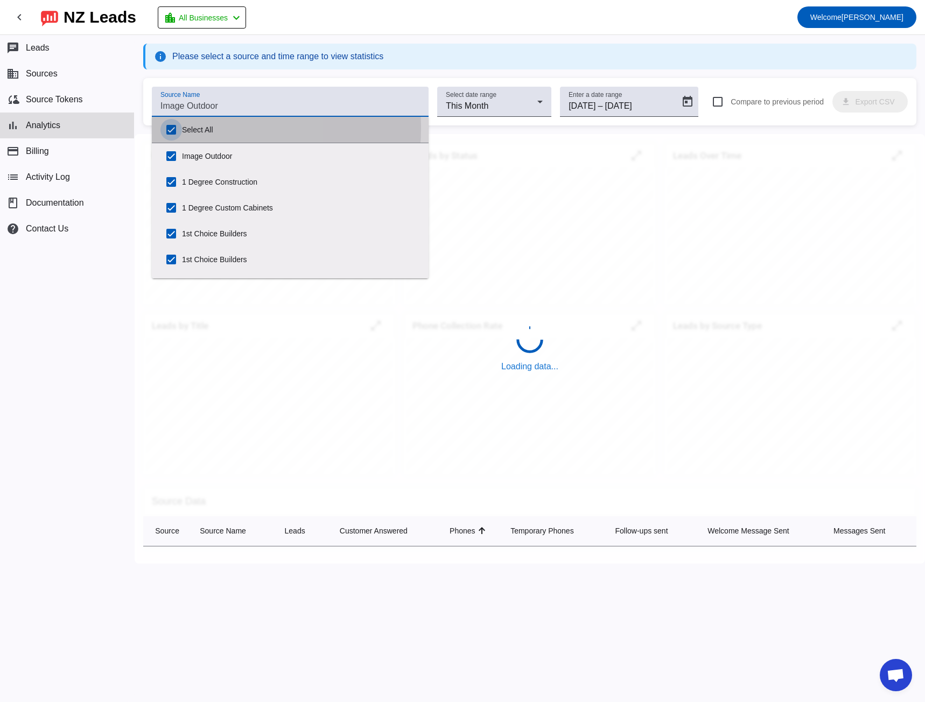
checkbox input "true"
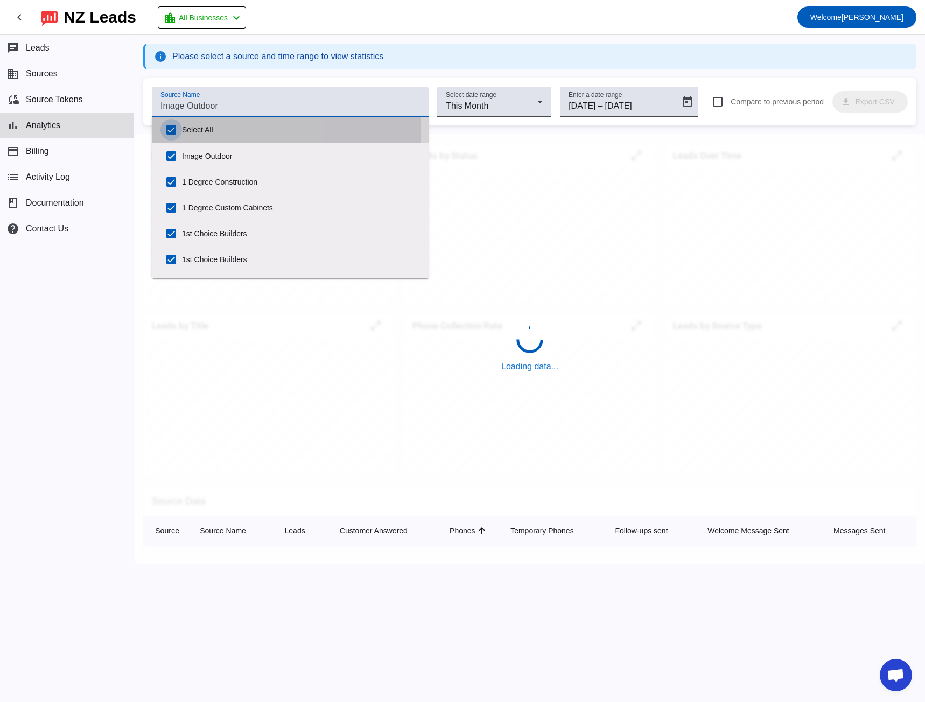
checkbox input "true"
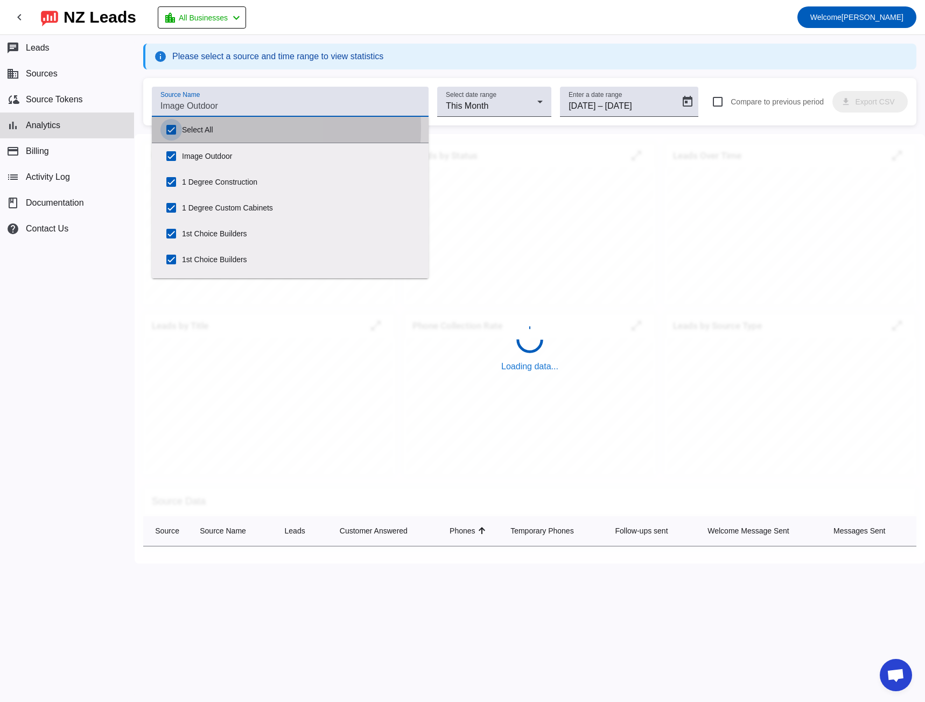
checkbox input "true"
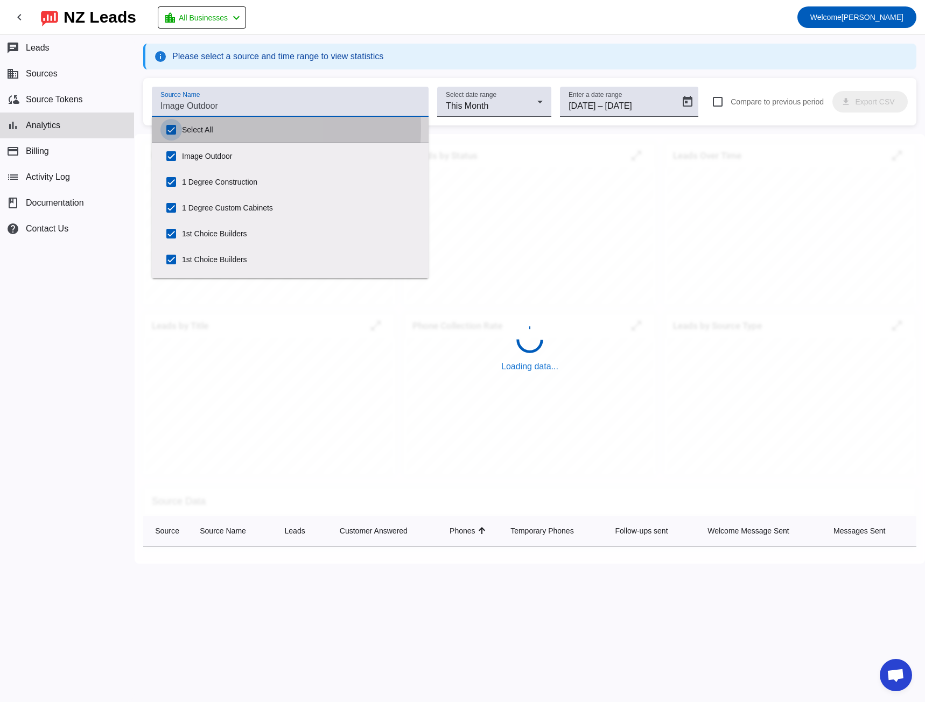
checkbox input "true"
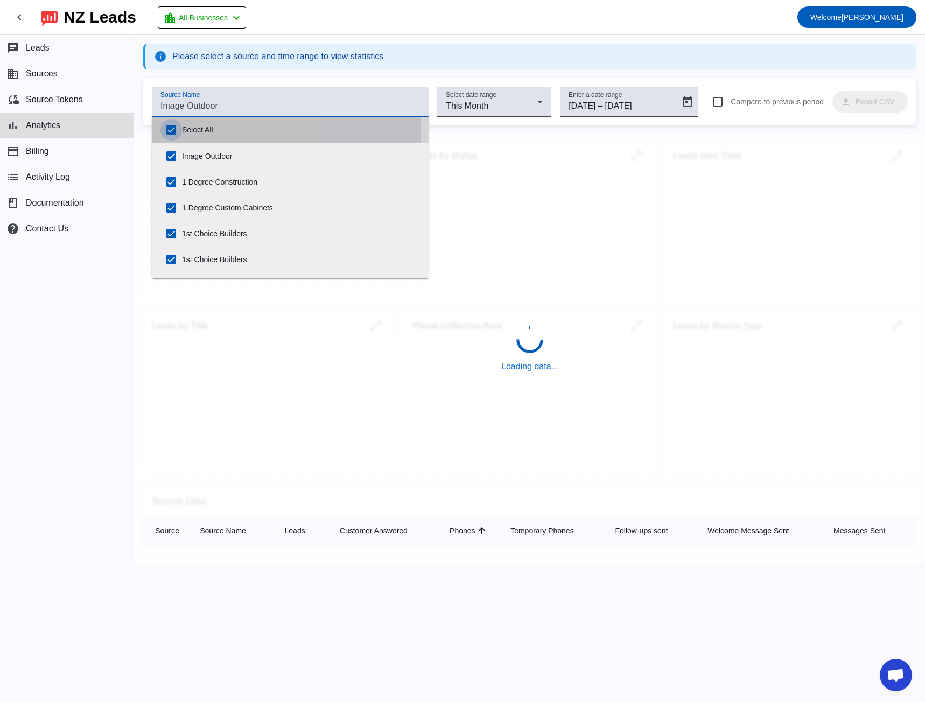
checkbox input "true"
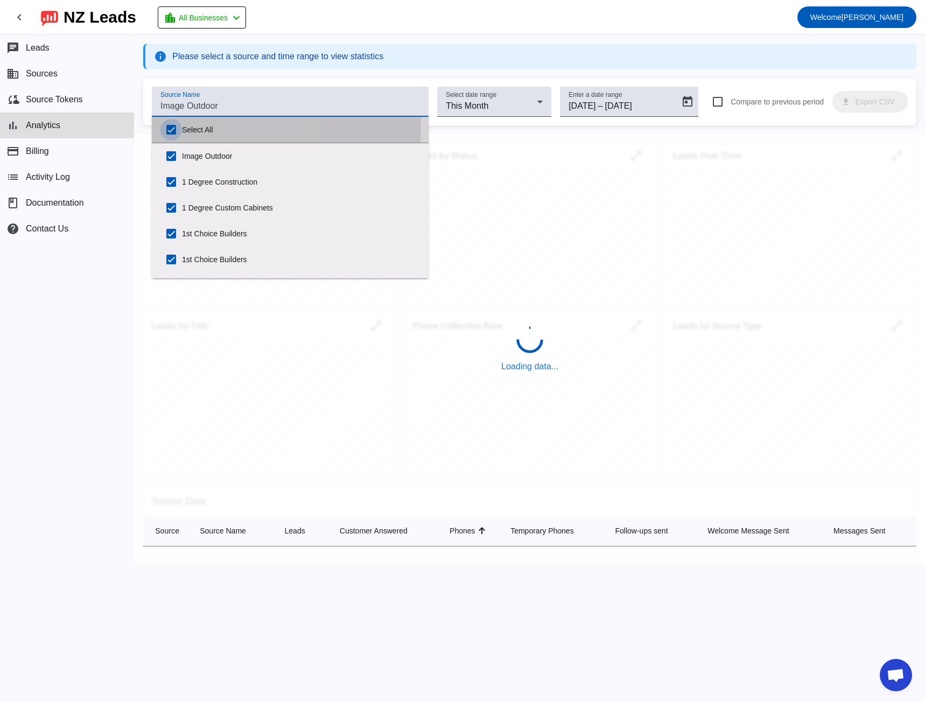
checkbox input "true"
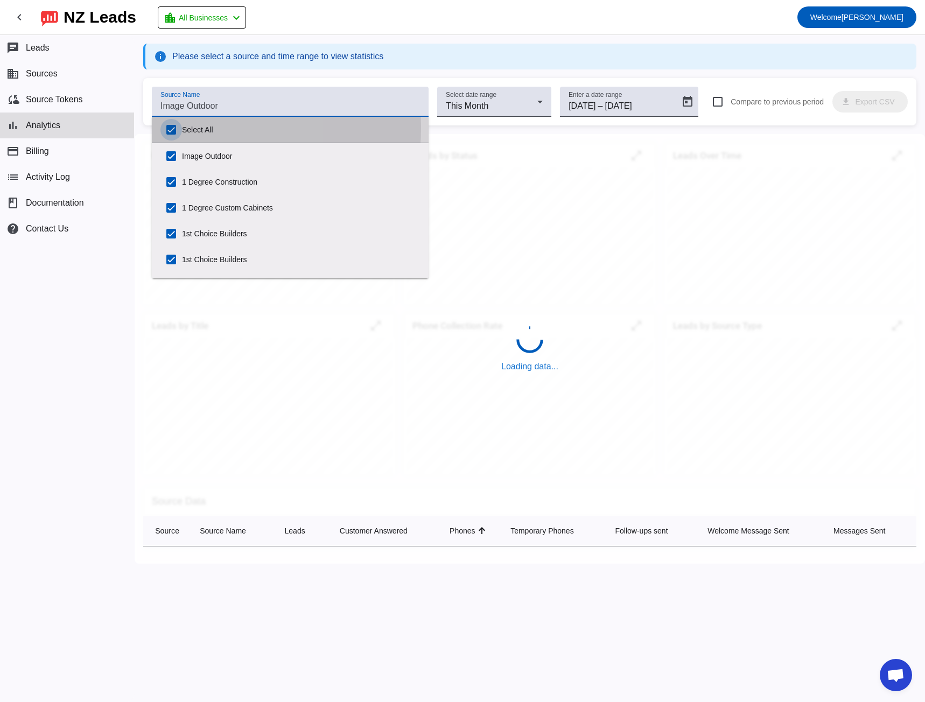
checkbox input "true"
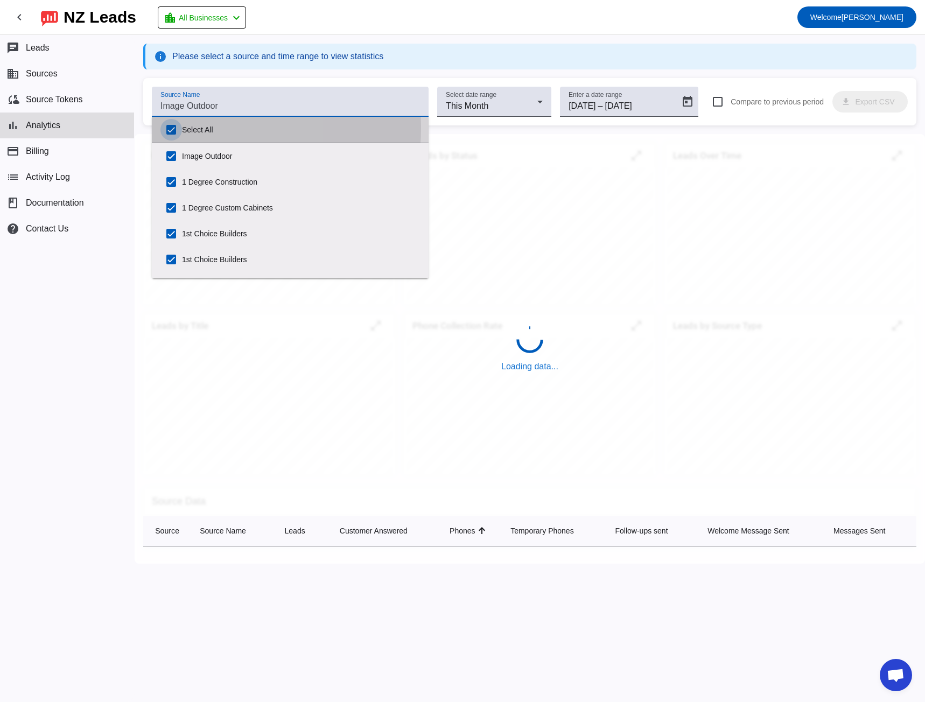
checkbox input "true"
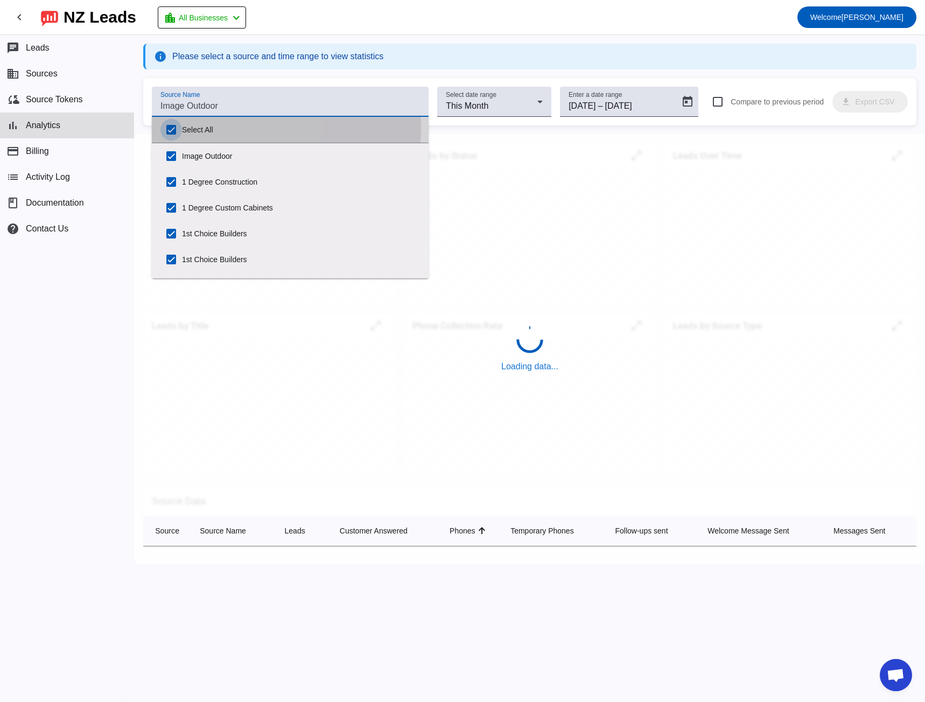
checkbox input "true"
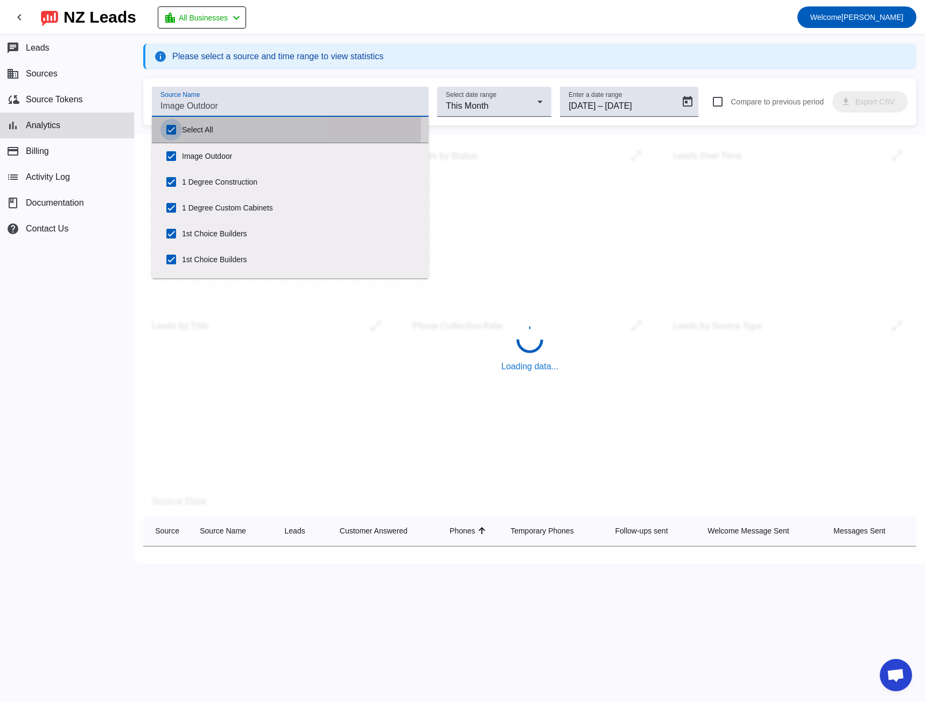
checkbox input "true"
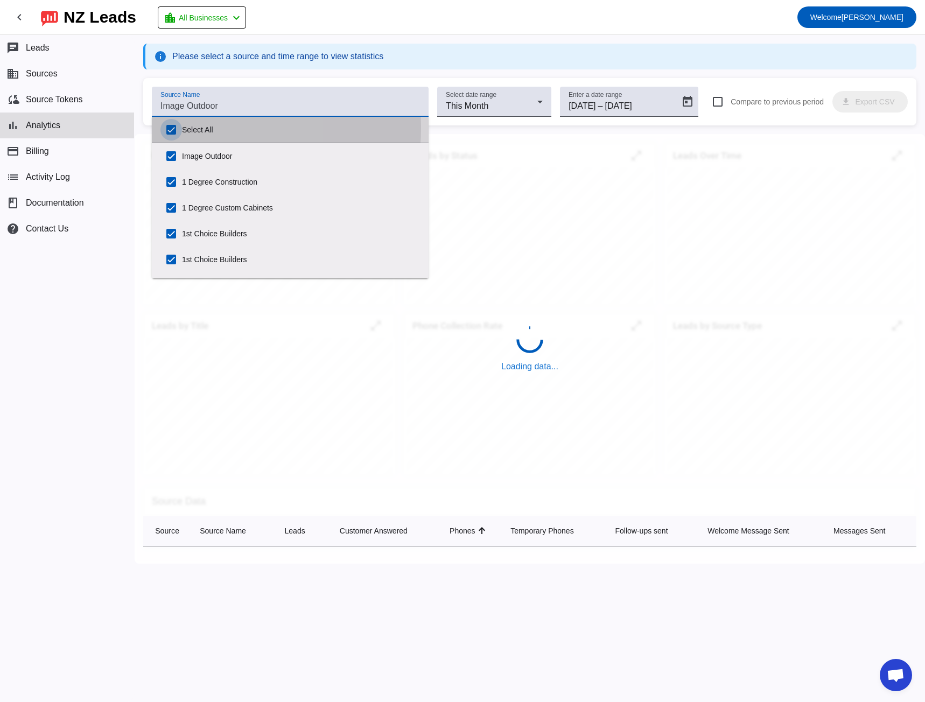
checkbox input "true"
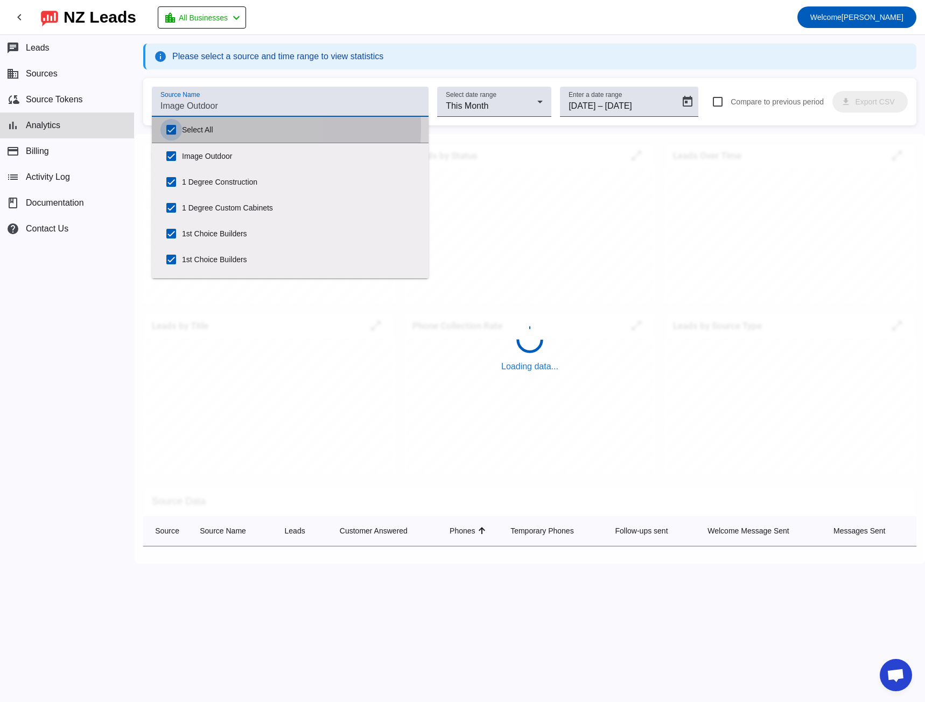
checkbox input "true"
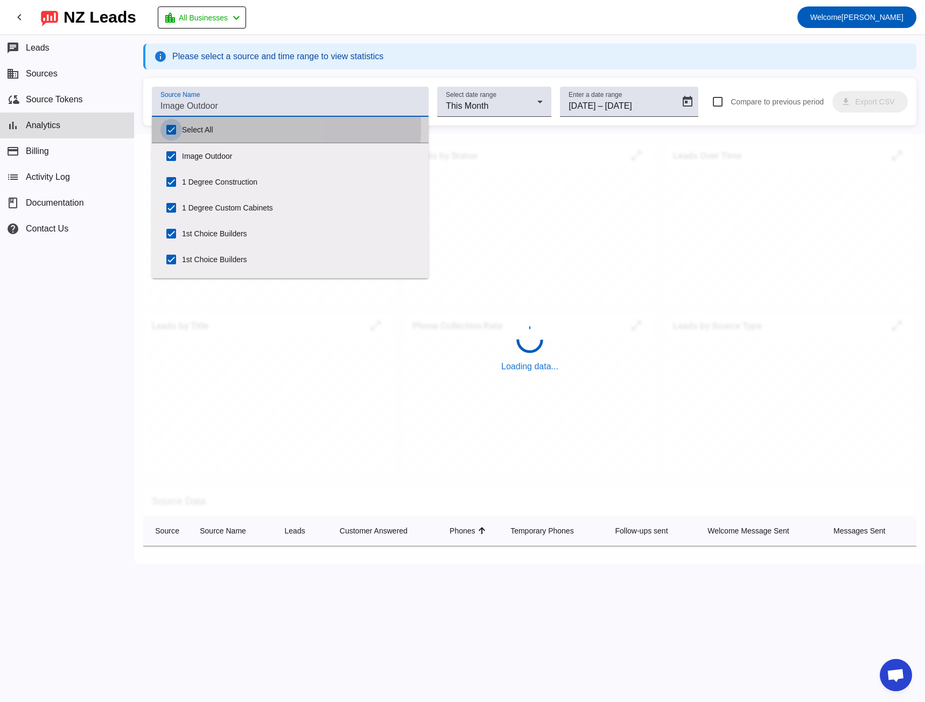
checkbox input "true"
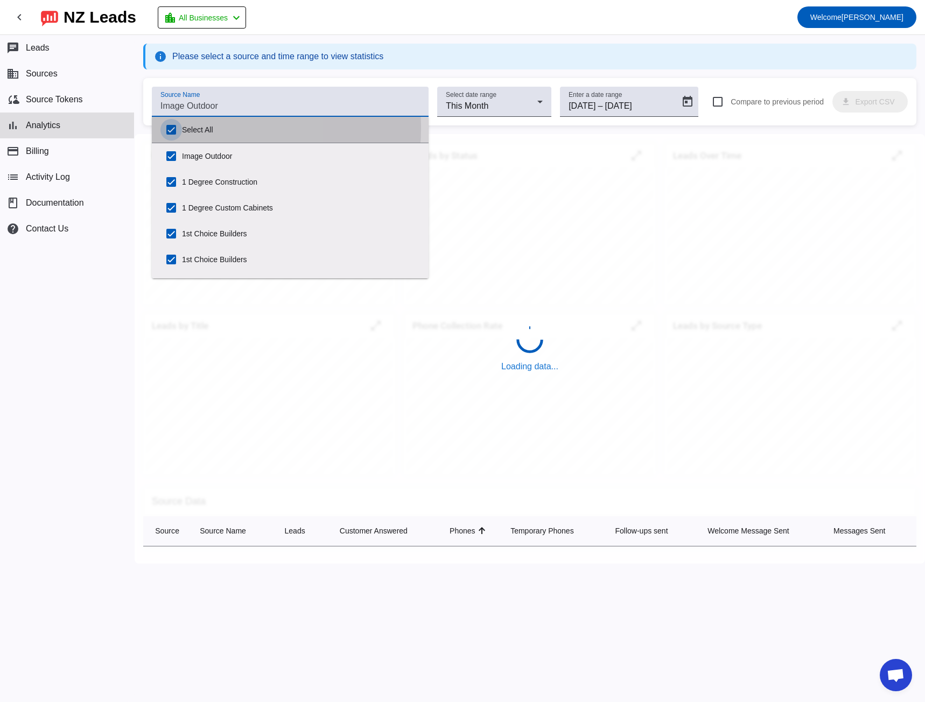
checkbox input "true"
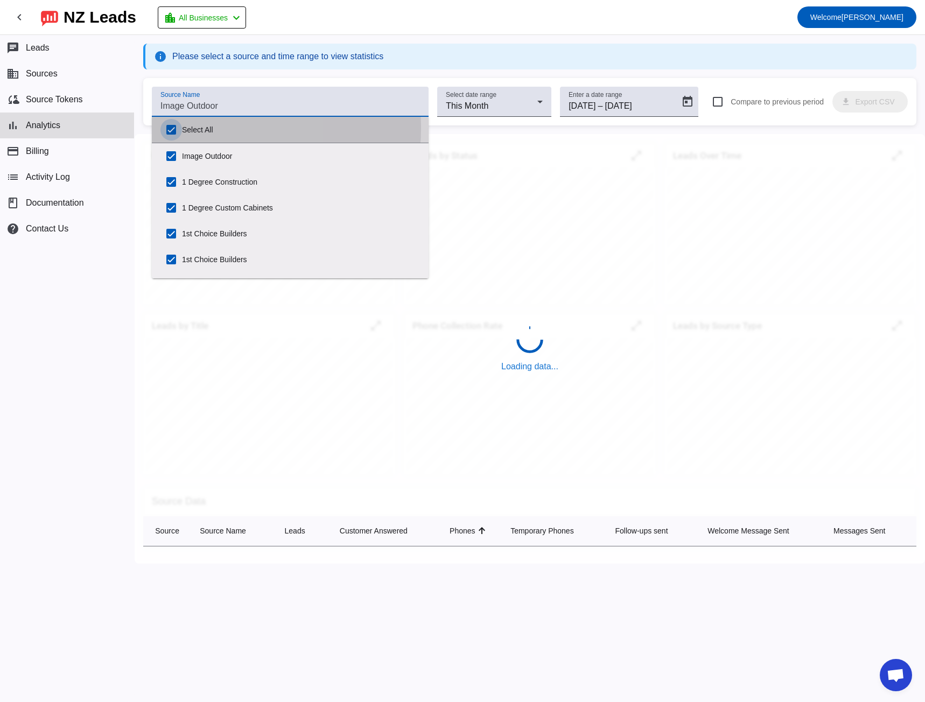
checkbox input "true"
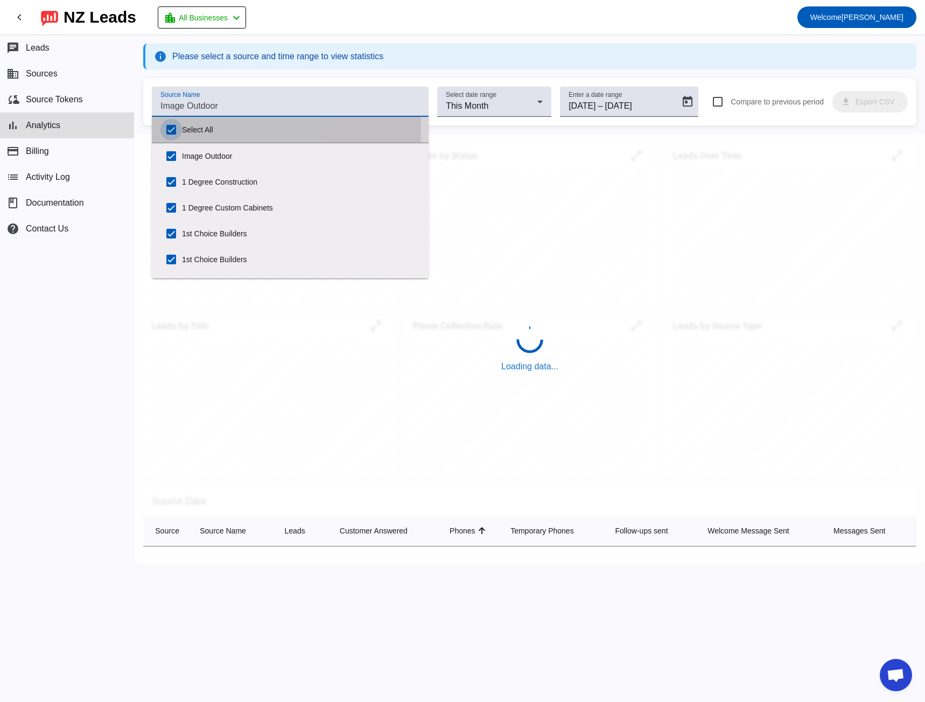
checkbox input "true"
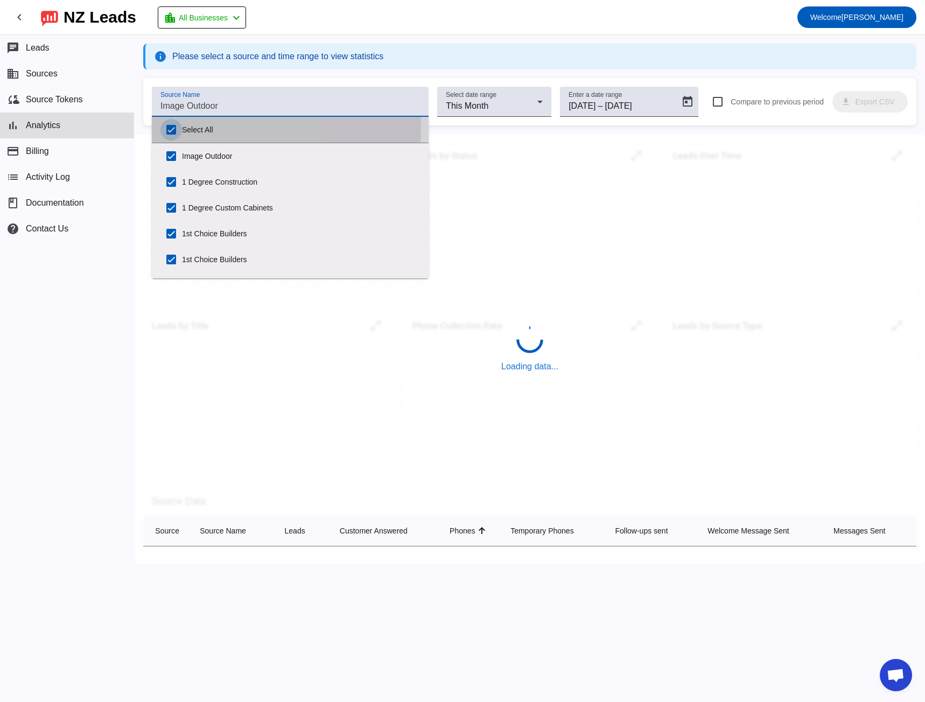
checkbox input "true"
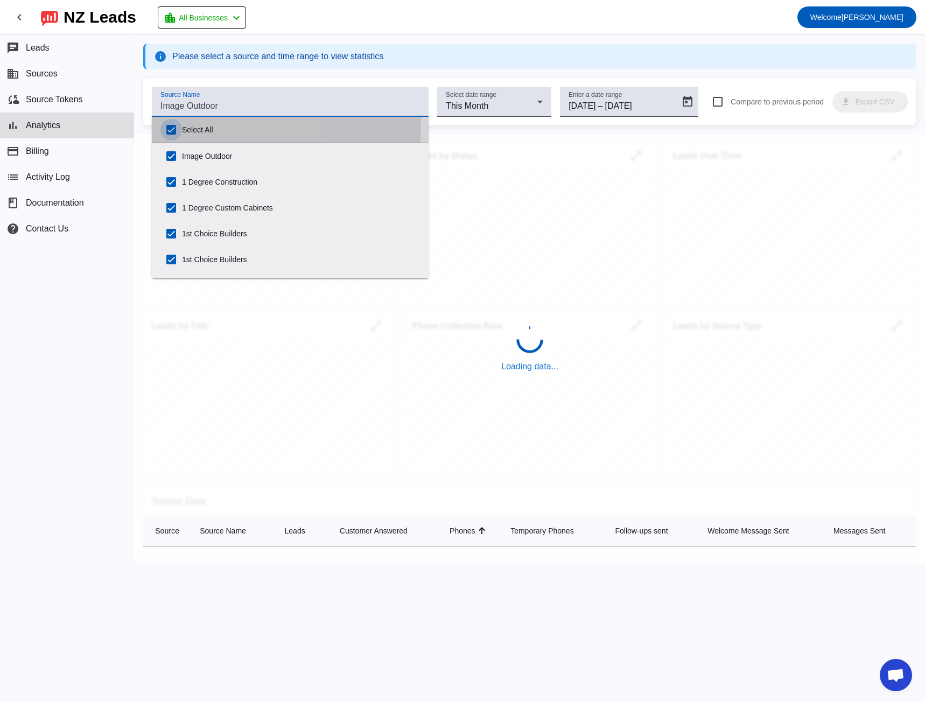
checkbox input "true"
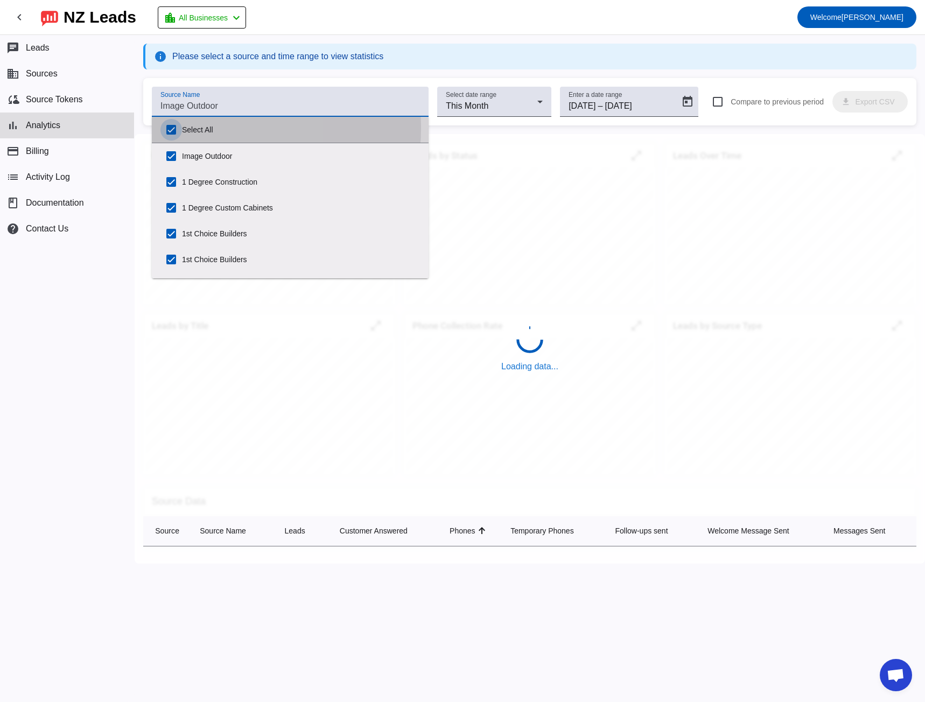
checkbox input "true"
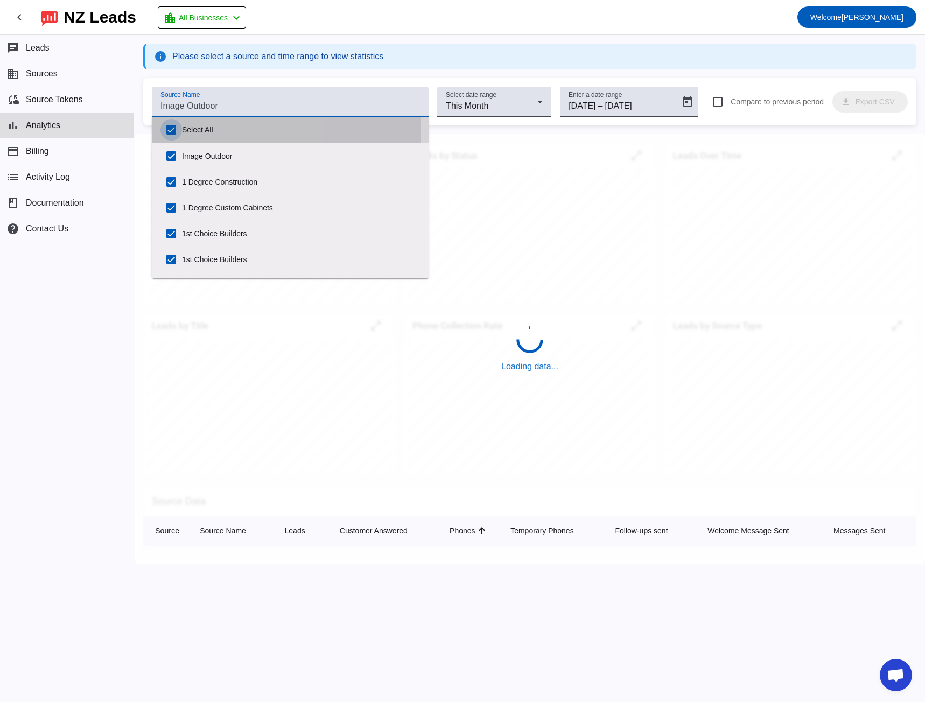
checkbox input "true"
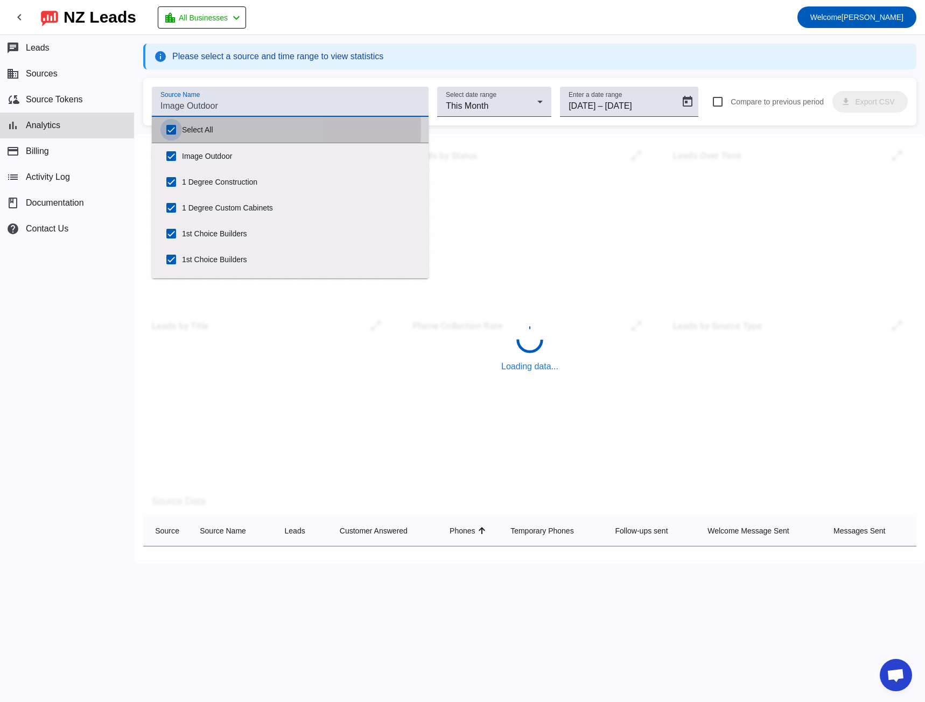
checkbox input "true"
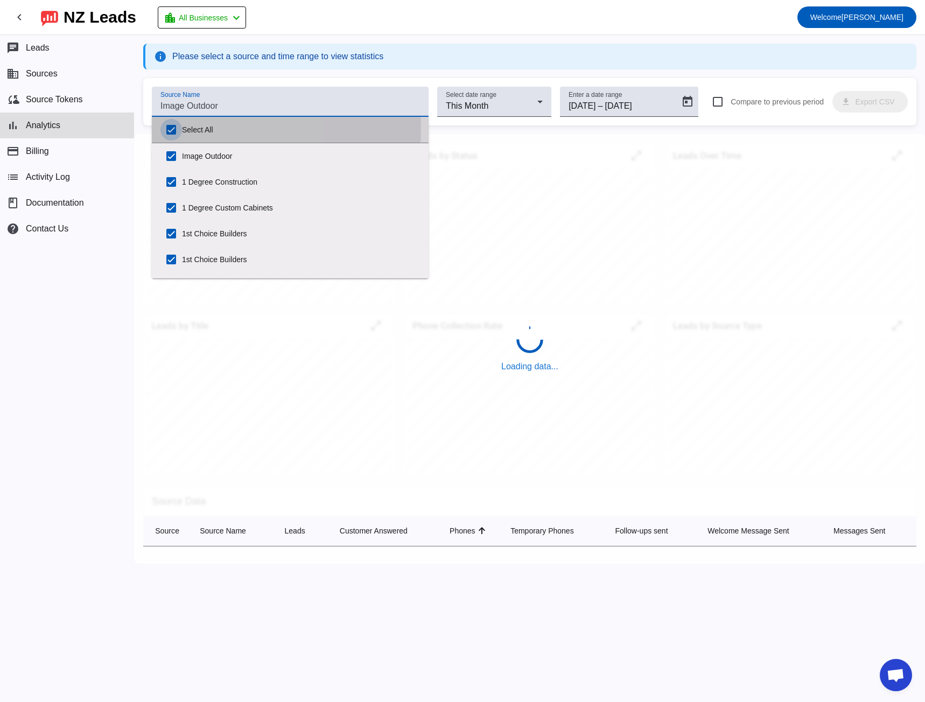
checkbox input "true"
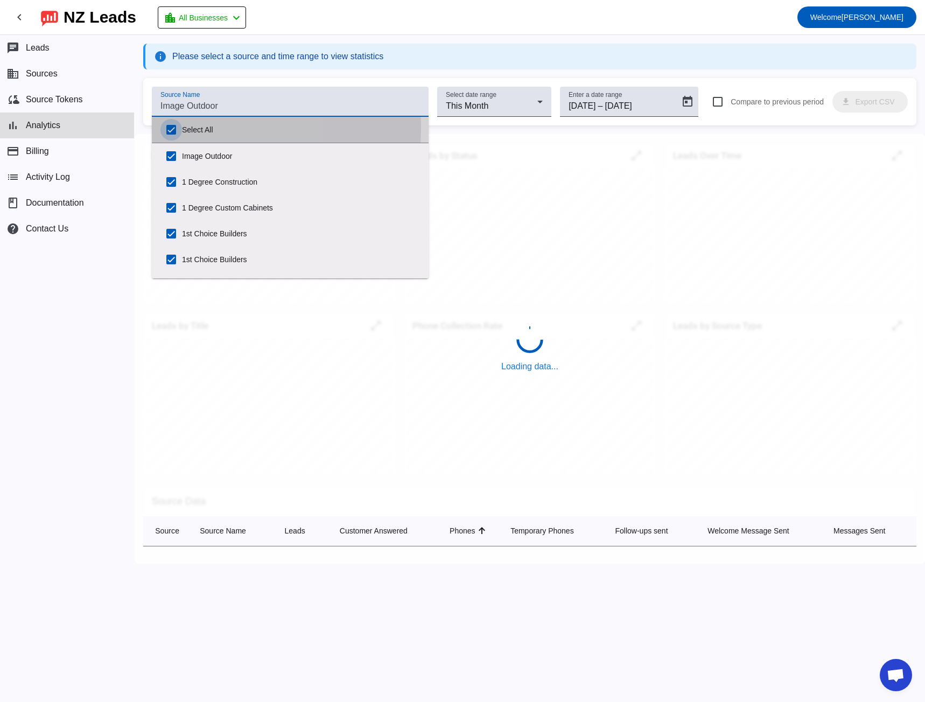
checkbox input "true"
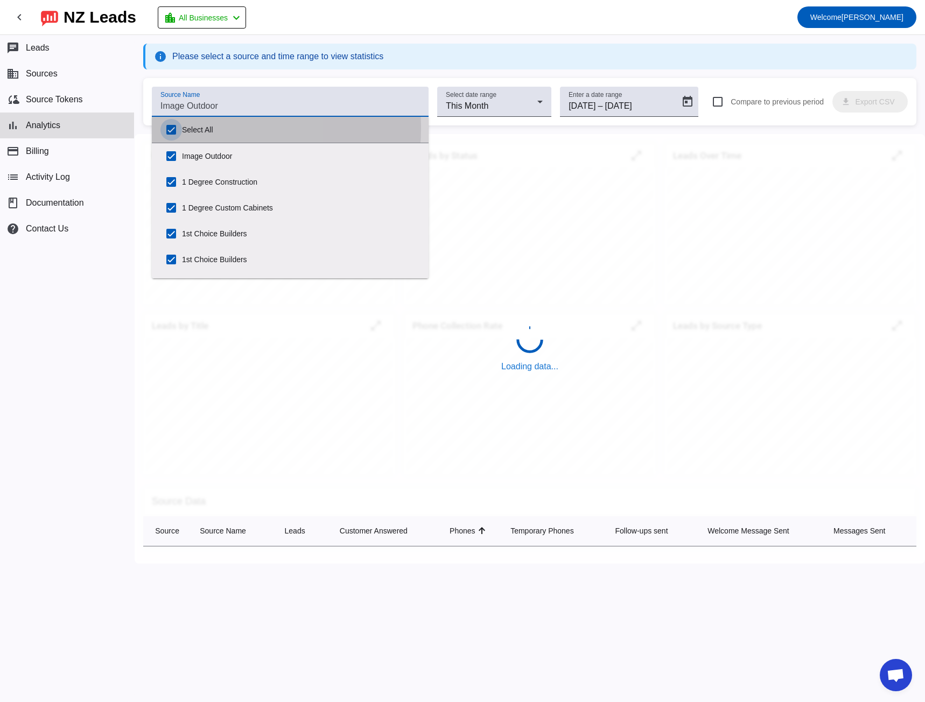
checkbox input "true"
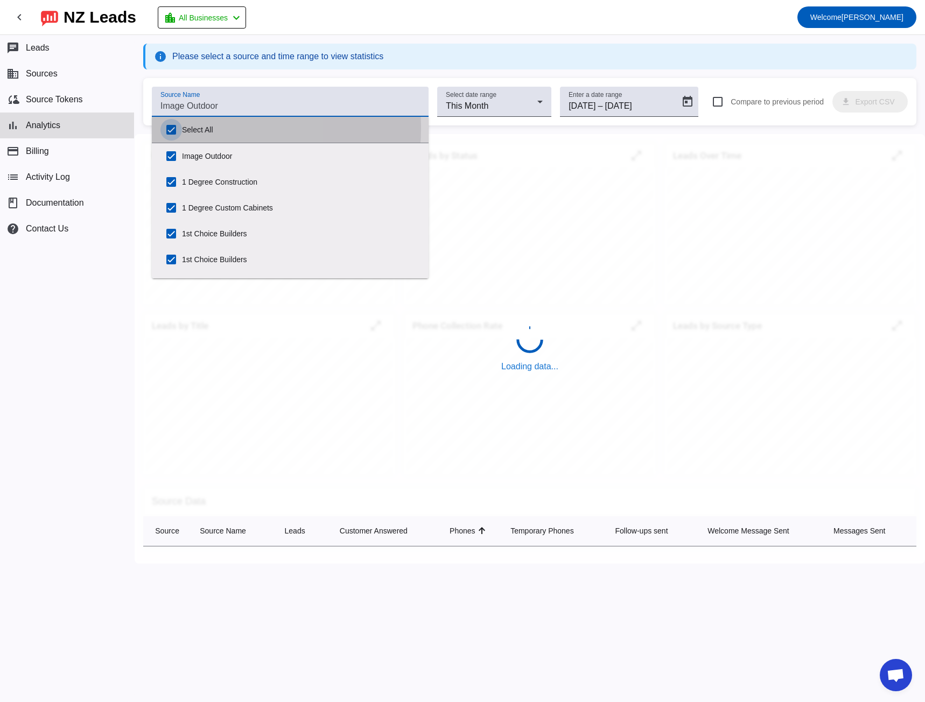
checkbox input "true"
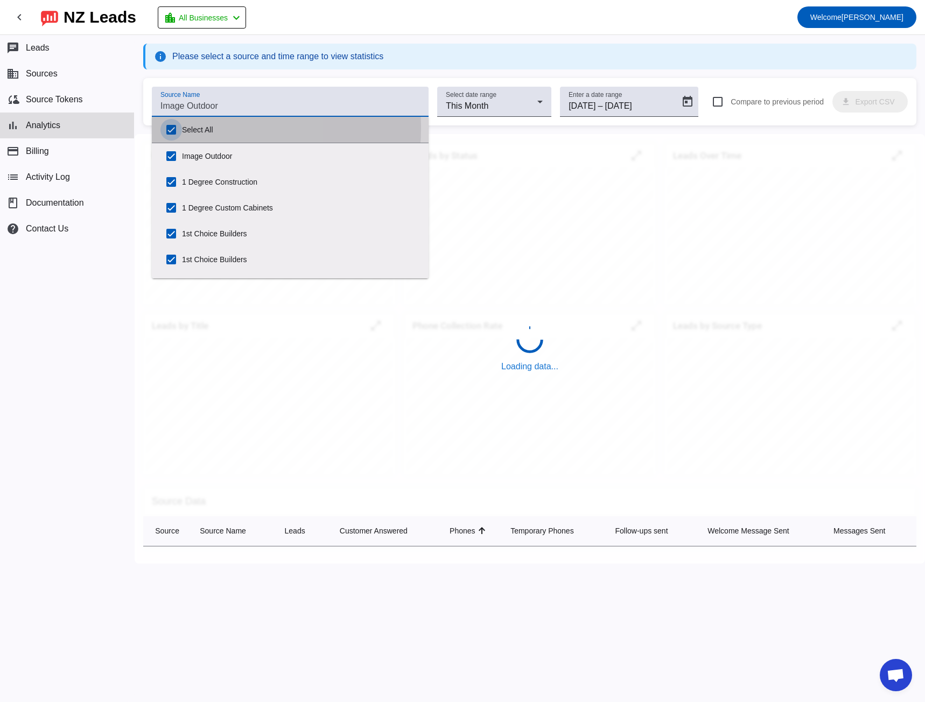
checkbox input "true"
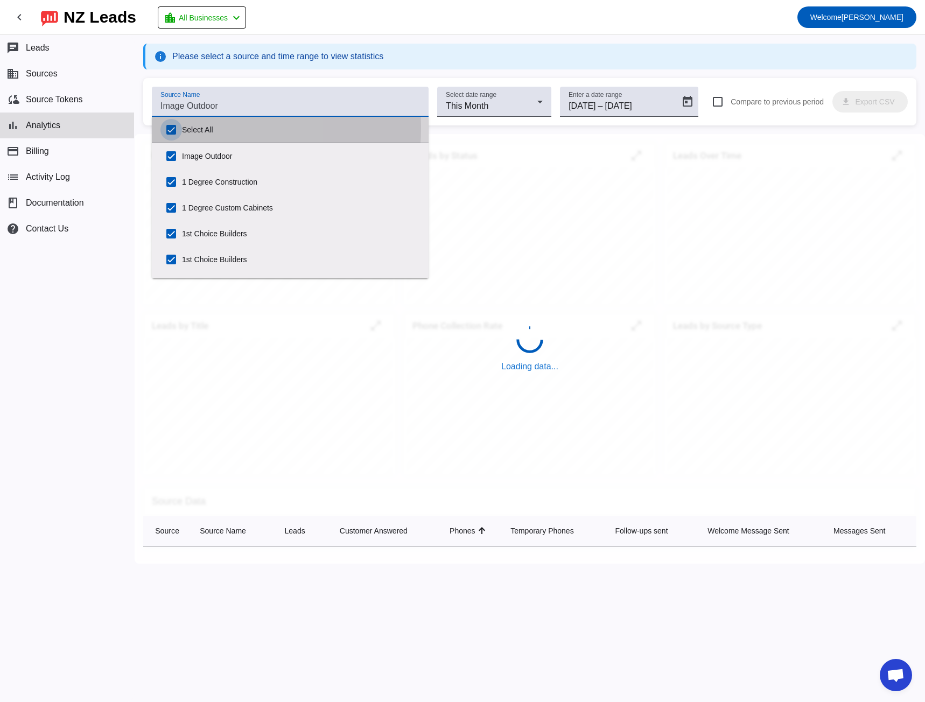
checkbox input "true"
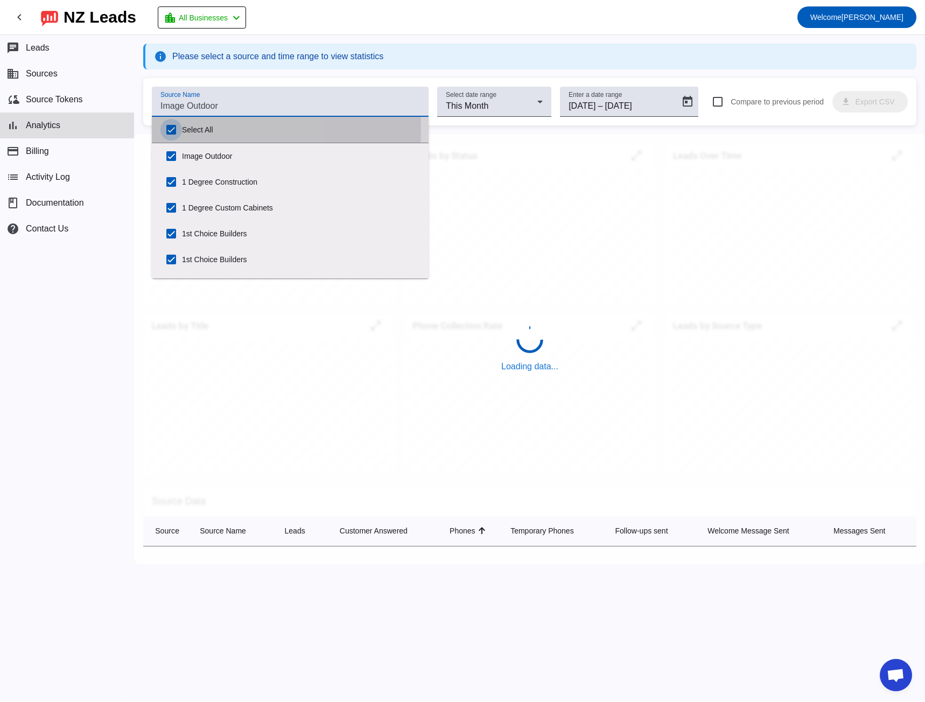
checkbox input "true"
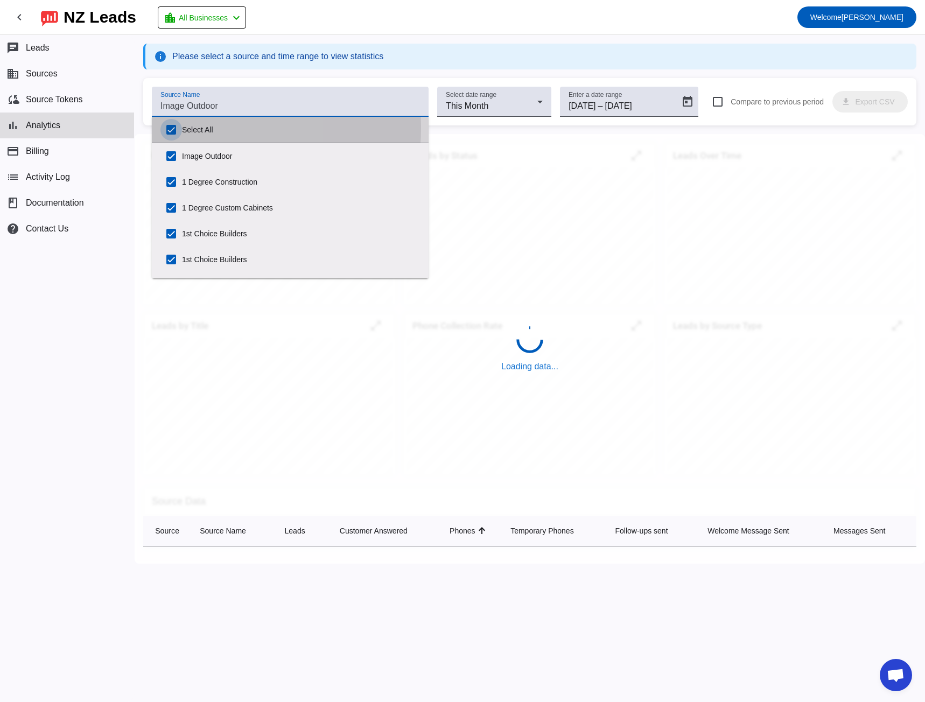
checkbox input "true"
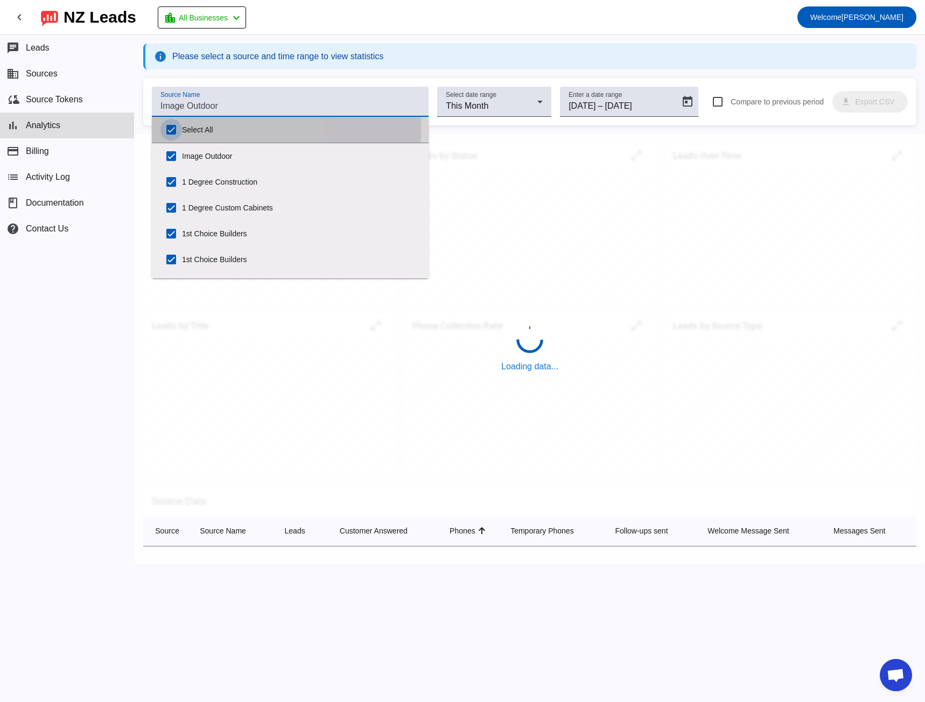
checkbox input "true"
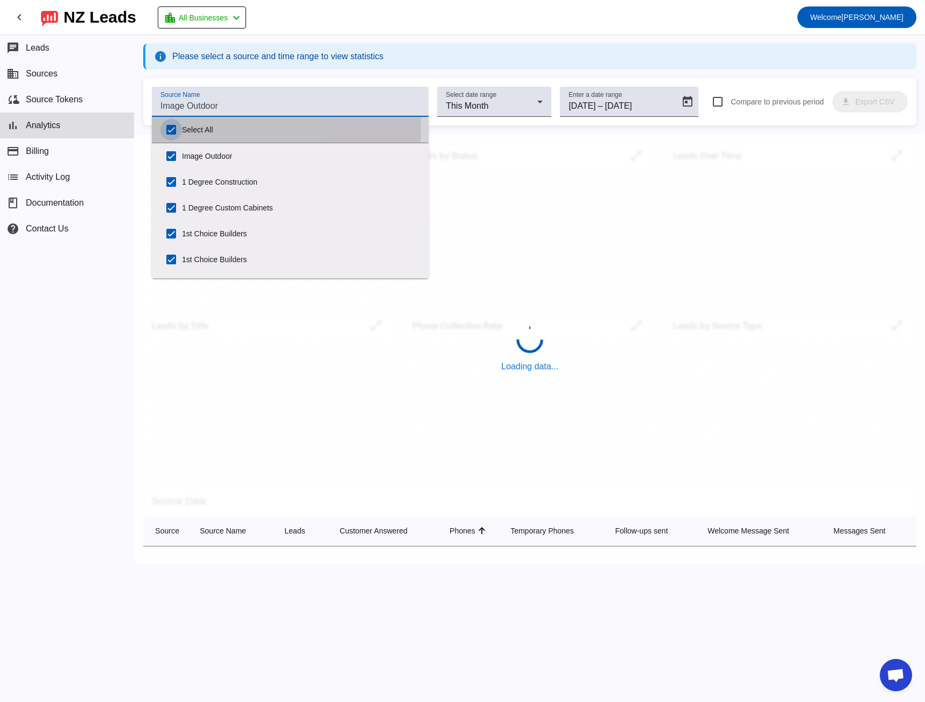
checkbox input "true"
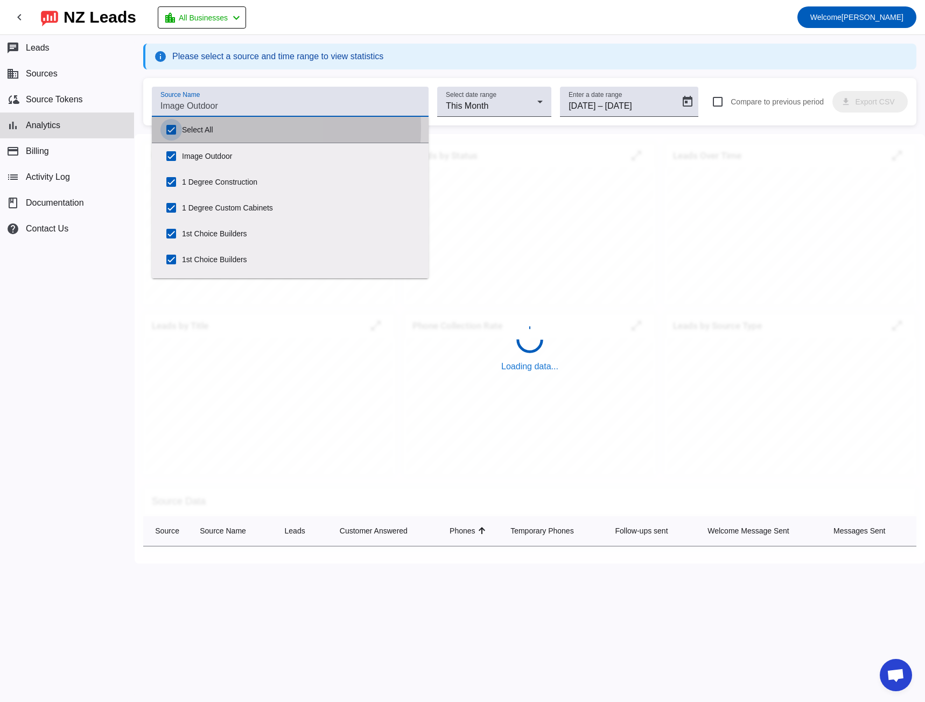
checkbox input "true"
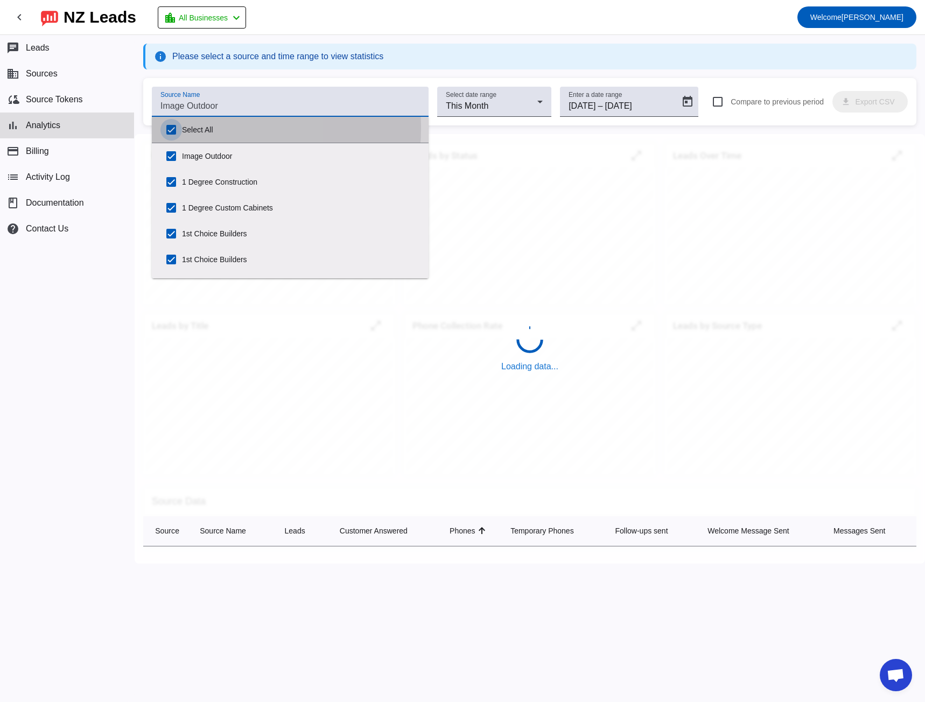
checkbox input "true"
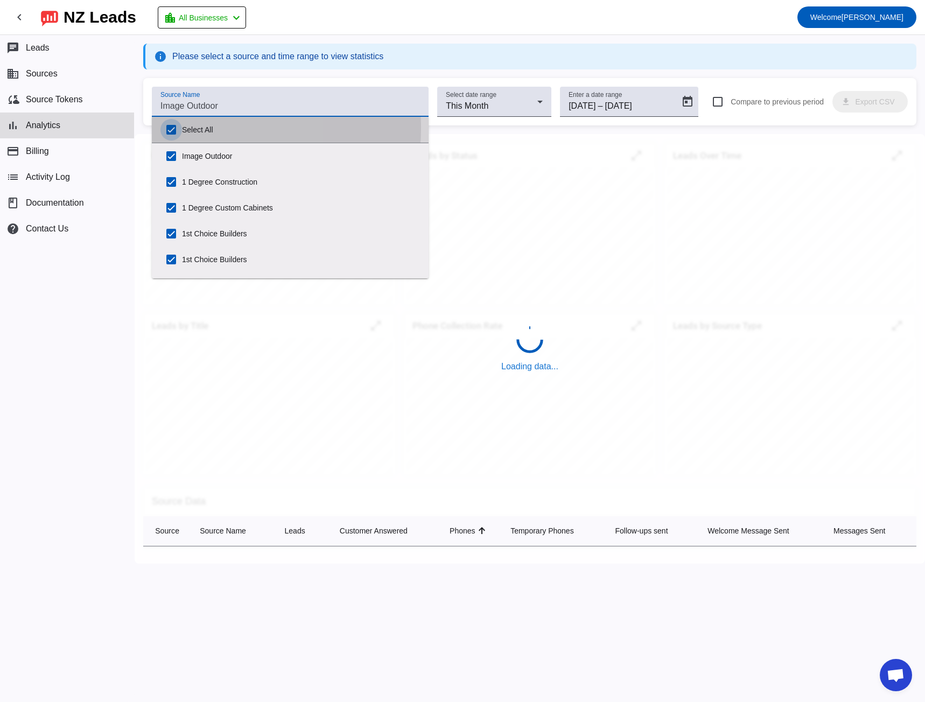
checkbox input "true"
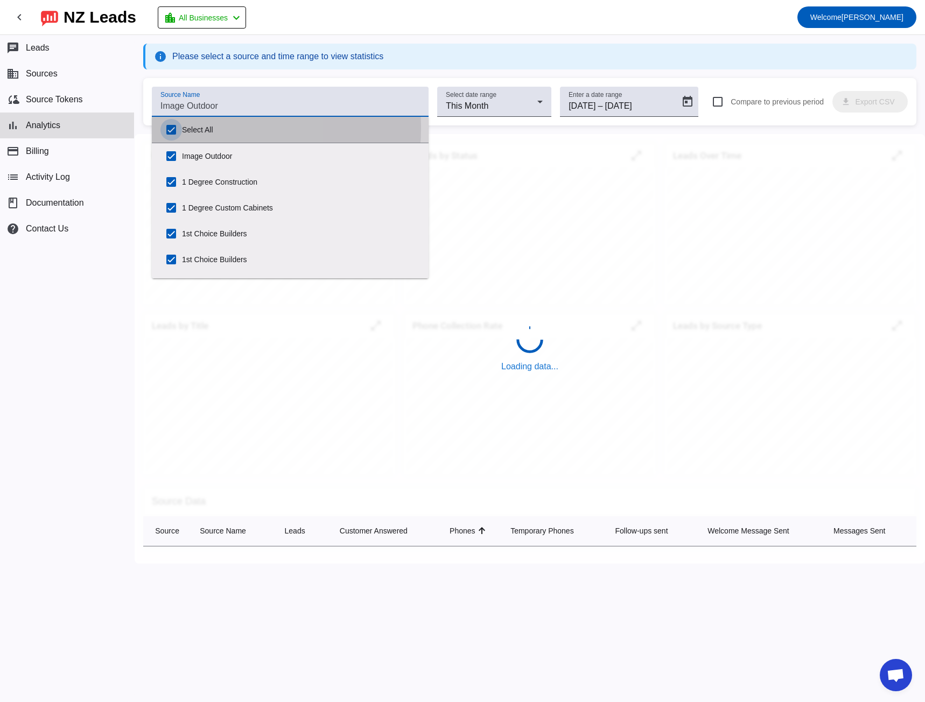
checkbox input "true"
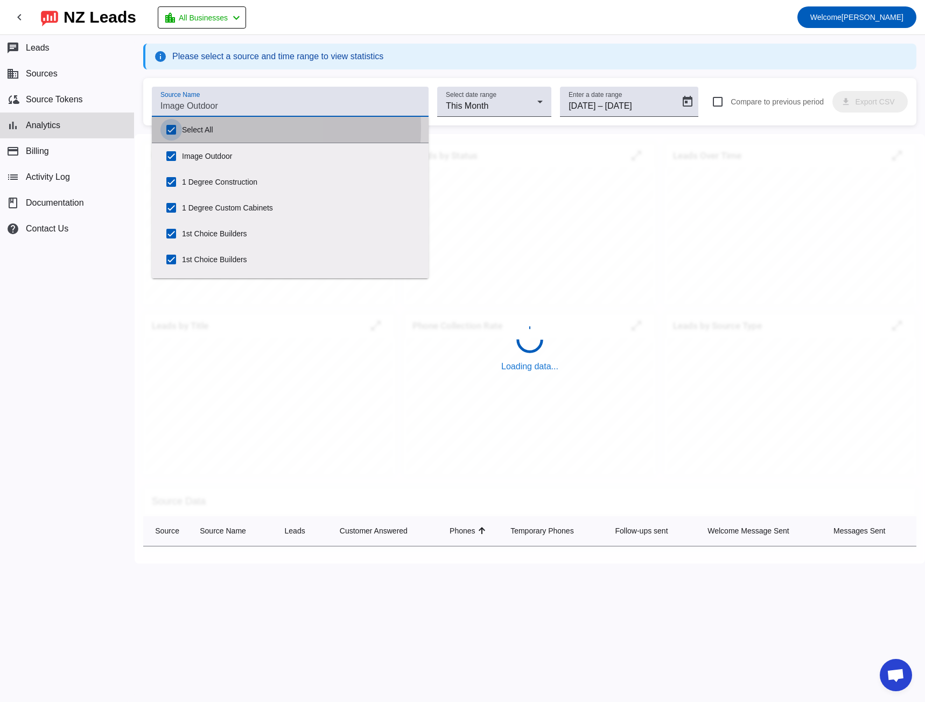
checkbox input "true"
click at [169, 129] on input "Select All" at bounding box center [171, 130] width 22 height 22
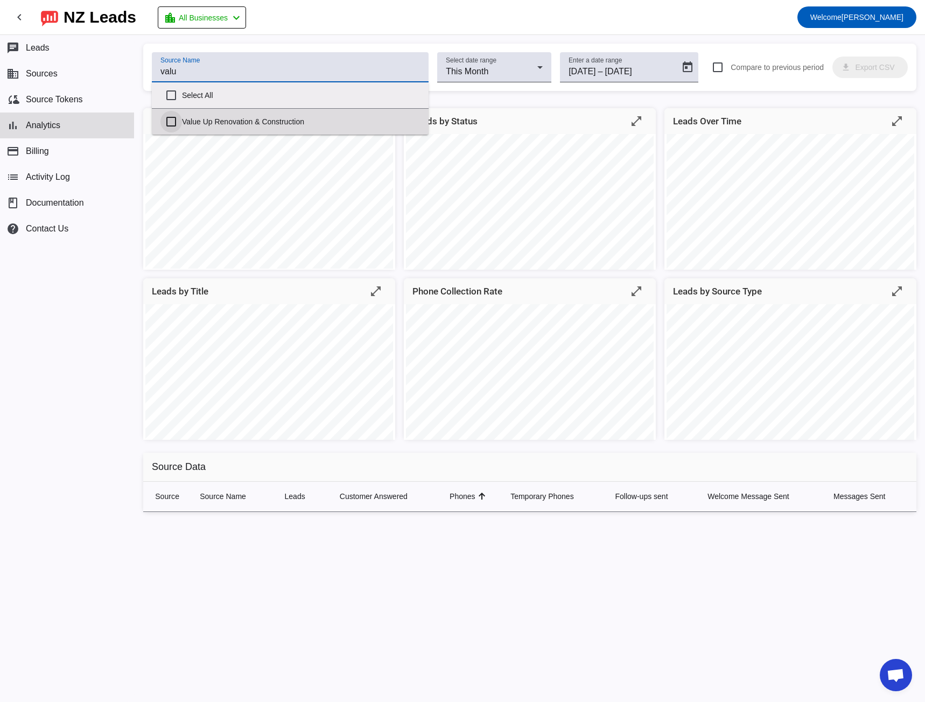
click at [173, 117] on input "Value Up Renovation & Construction" at bounding box center [171, 122] width 22 height 22
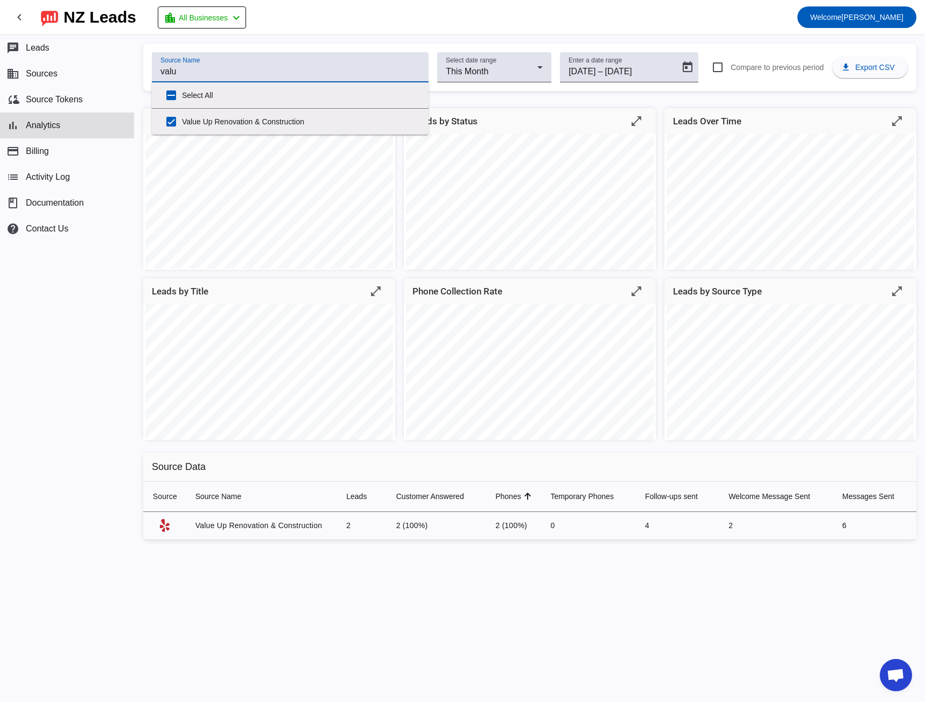
click at [315, 40] on div "Source Name valu Select date range This Month Enter a date range 9/1/2025 9/1/2…" at bounding box center [530, 368] width 790 height 667
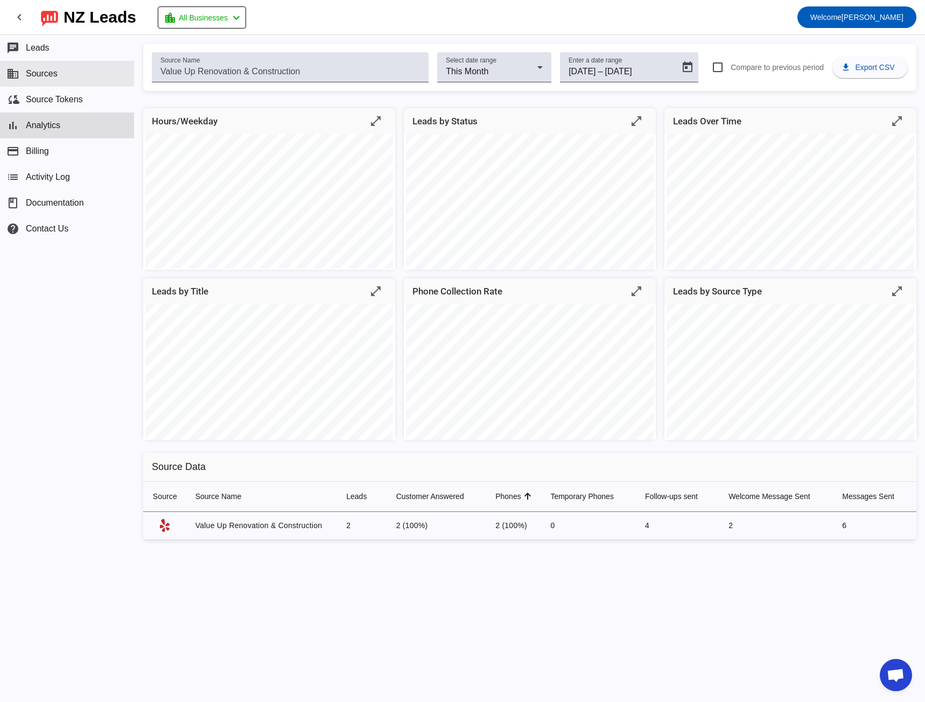
click at [52, 74] on span "Sources" at bounding box center [42, 74] width 32 height 10
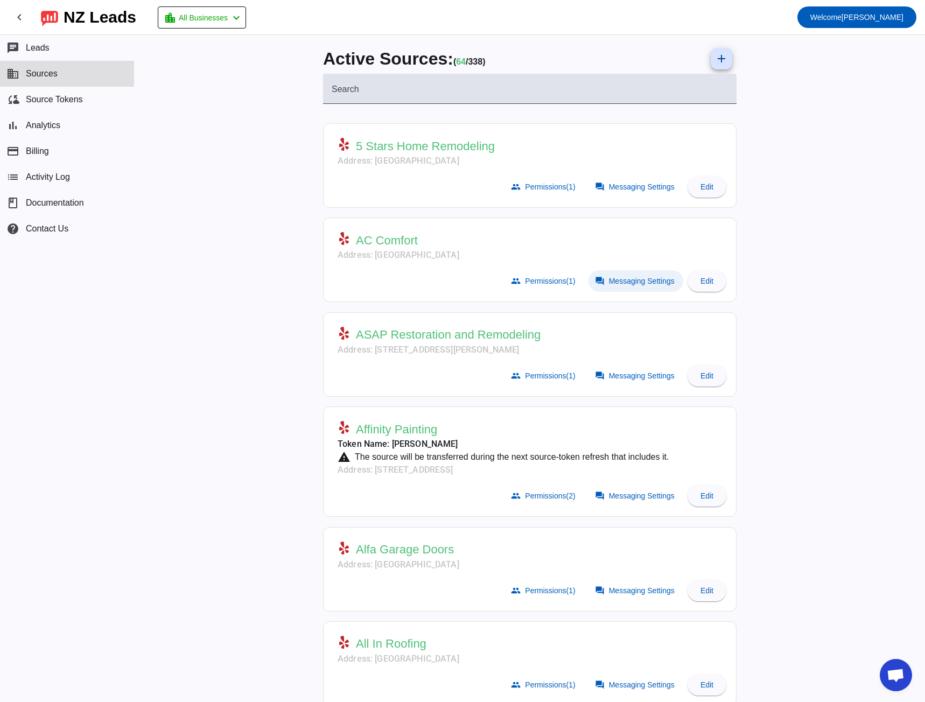
click at [643, 283] on span "Messaging Settings" at bounding box center [642, 281] width 66 height 9
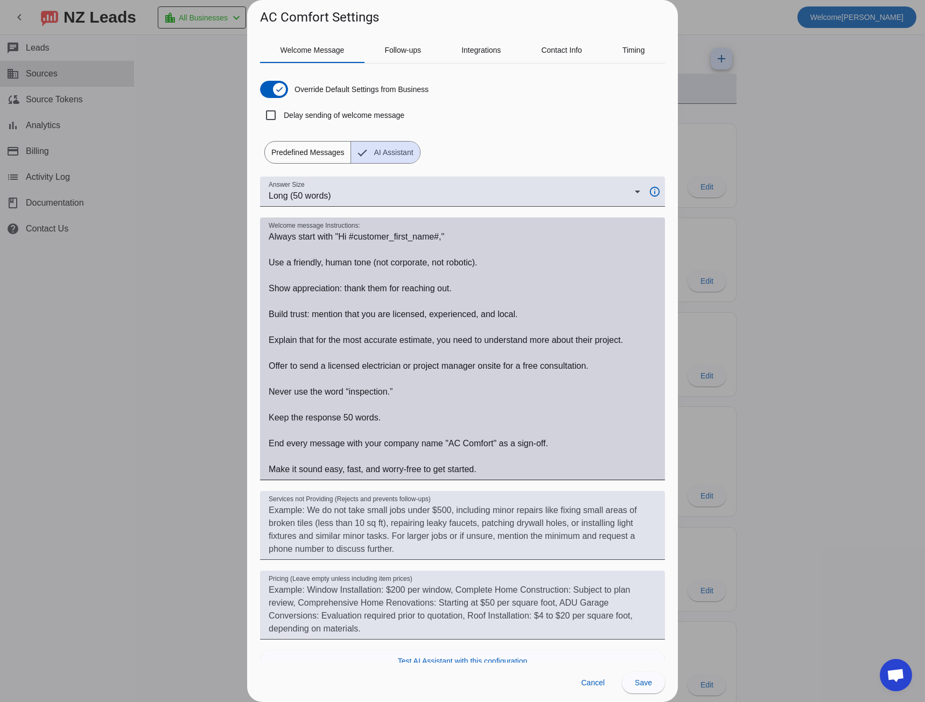
click at [282, 236] on textarea "Welcome message Instructions:" at bounding box center [463, 352] width 388 height 245
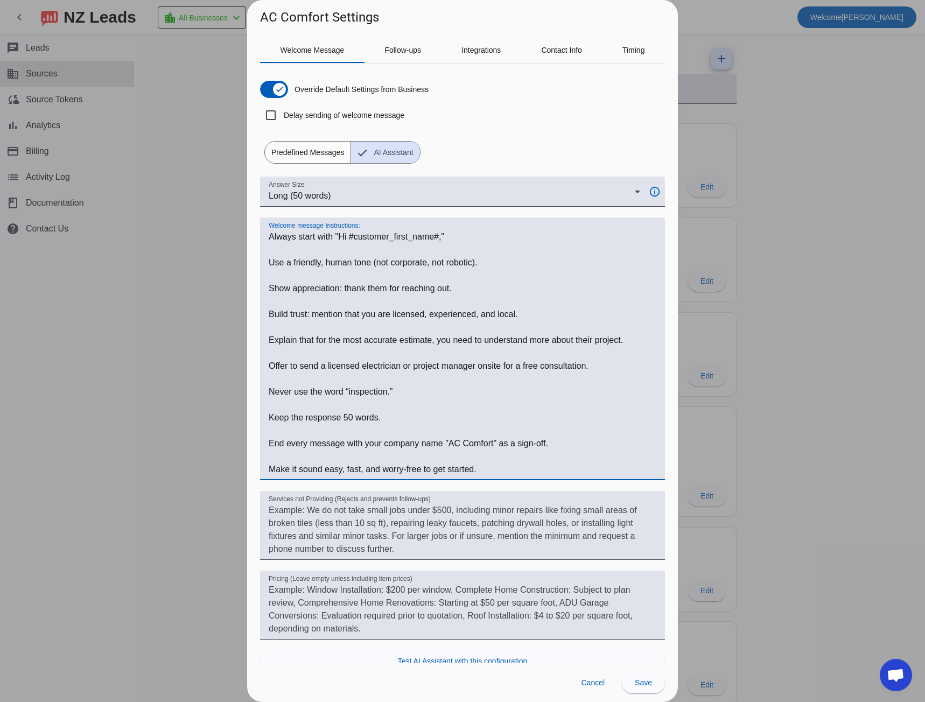
drag, startPoint x: 282, startPoint y: 236, endPoint x: 497, endPoint y: 469, distance: 317.0
click at [497, 469] on textarea "Welcome message Instructions:" at bounding box center [463, 352] width 388 height 245
click at [203, 311] on div at bounding box center [462, 351] width 925 height 702
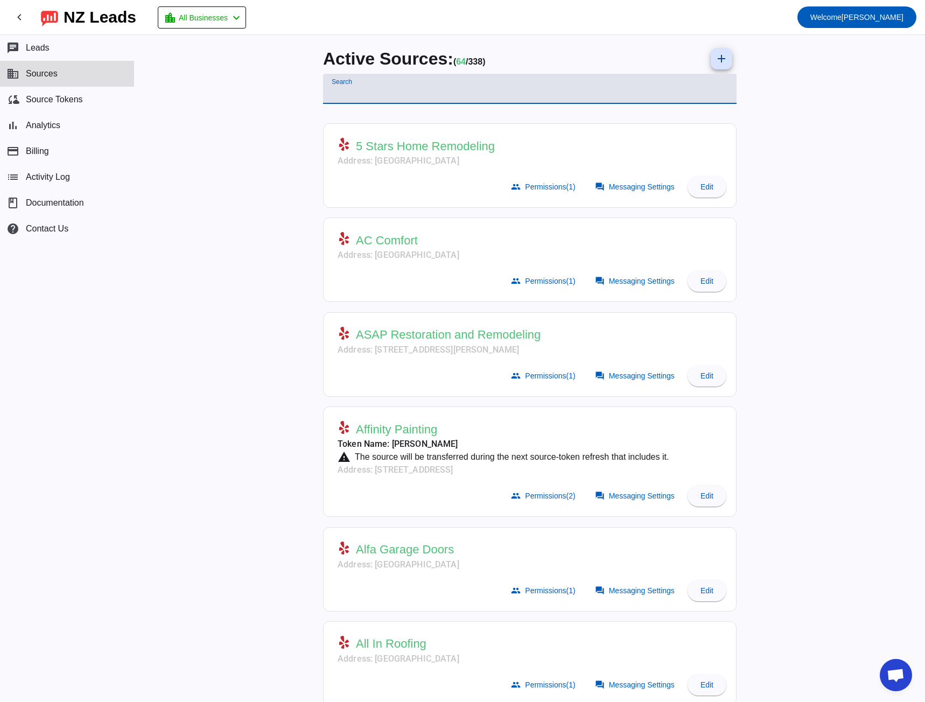
click at [363, 90] on input "Search" at bounding box center [530, 93] width 396 height 13
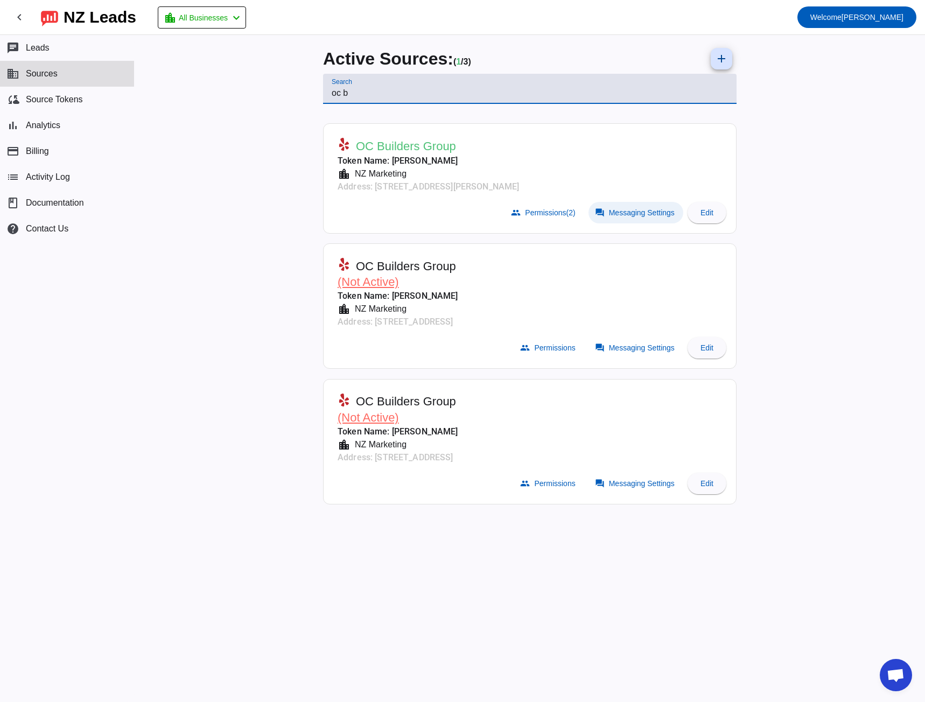
click at [641, 215] on span "Messaging Settings" at bounding box center [642, 212] width 66 height 9
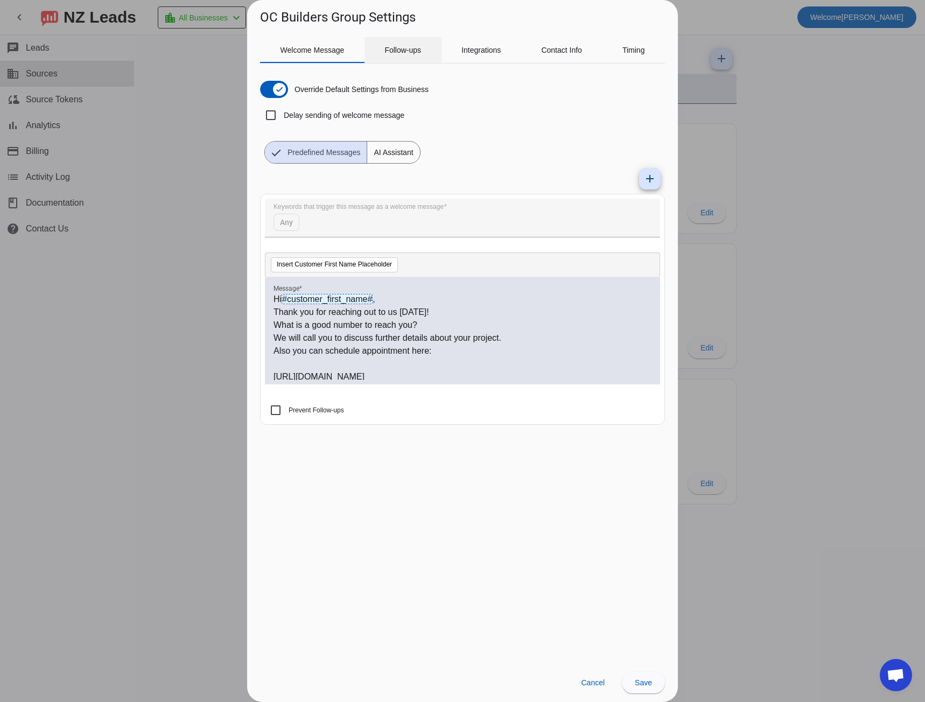
click at [397, 44] on span "Follow-ups" at bounding box center [402, 50] width 37 height 26
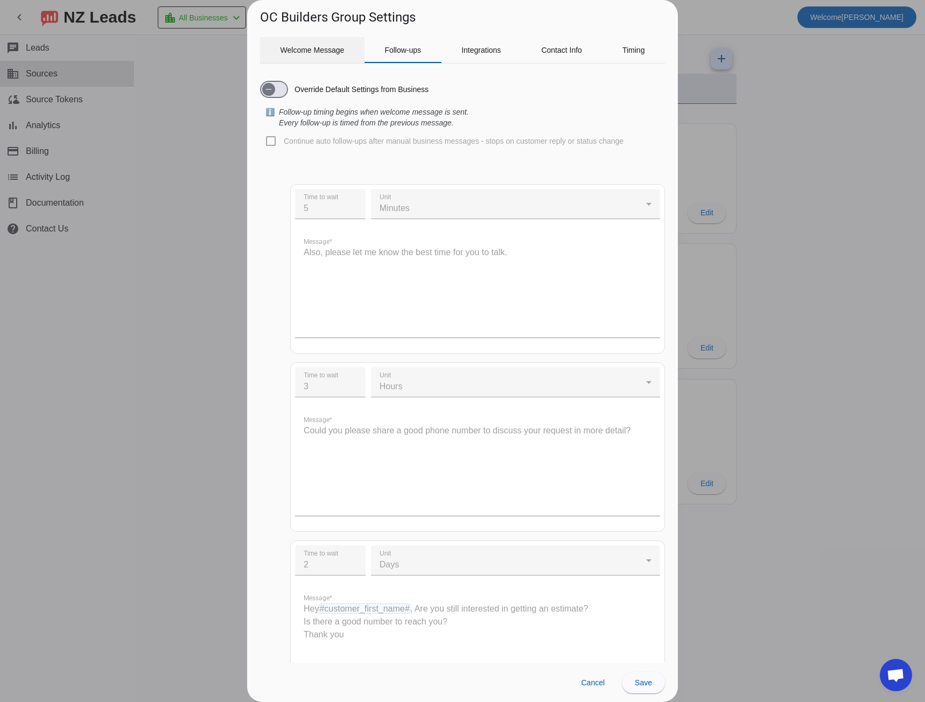
click at [299, 48] on span "Welcome Message" at bounding box center [312, 50] width 64 height 8
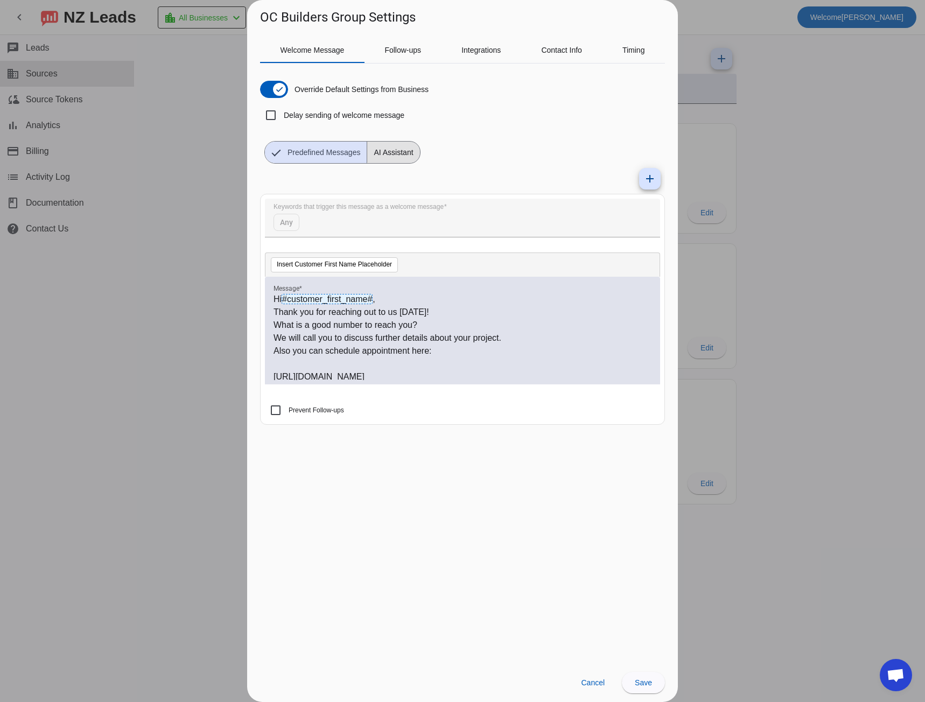
click at [406, 149] on span "AI Assistant" at bounding box center [393, 153] width 52 height 22
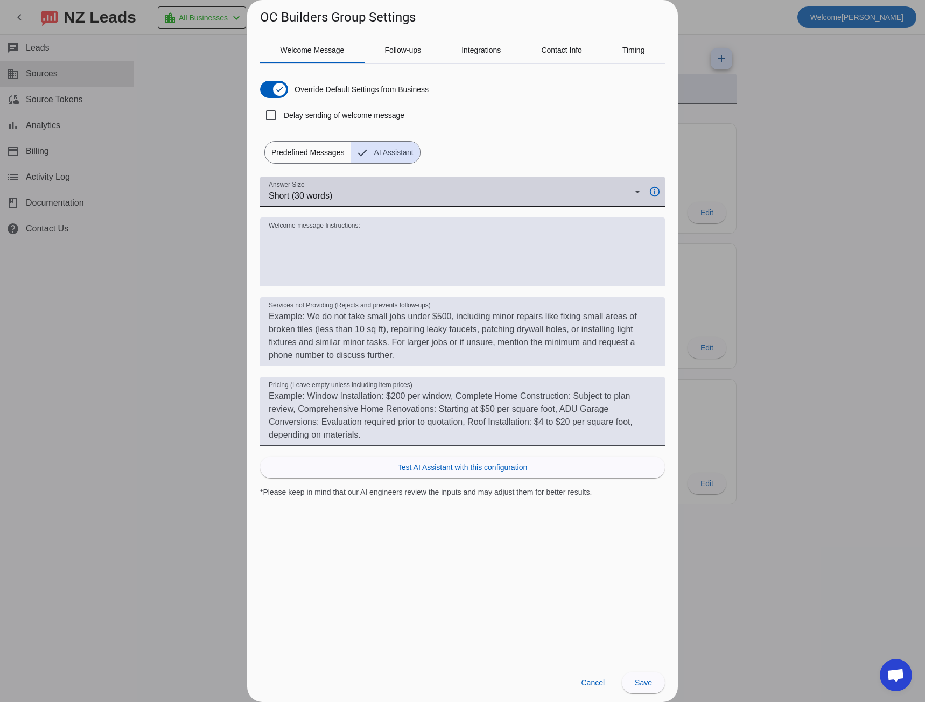
click at [363, 196] on div "Short (30 words)" at bounding box center [452, 195] width 366 height 13
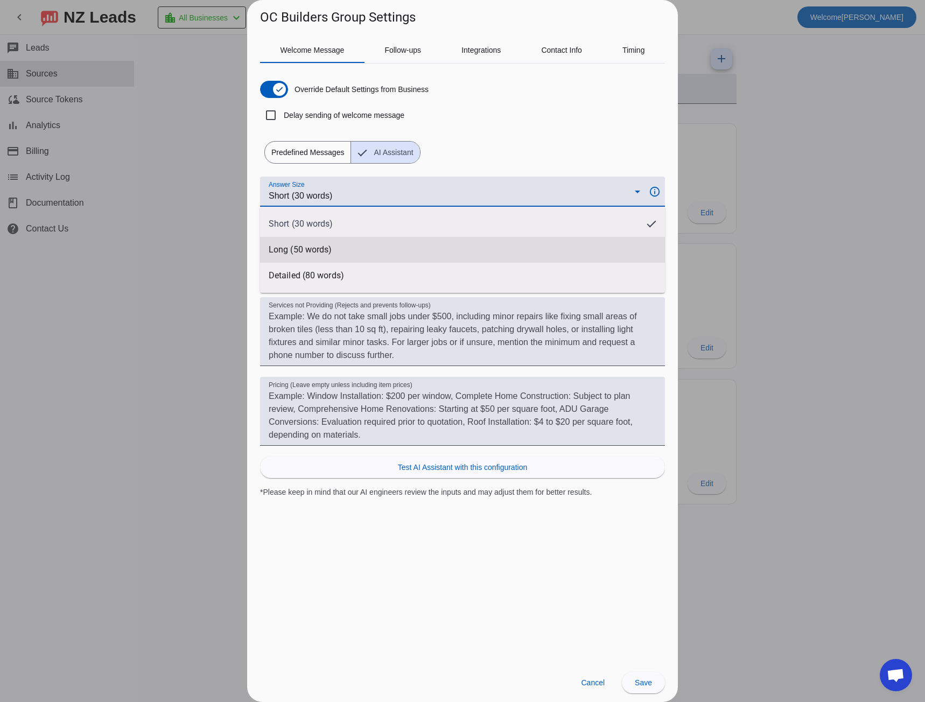
click at [342, 242] on mat-option "Long (50 words)" at bounding box center [462, 250] width 405 height 26
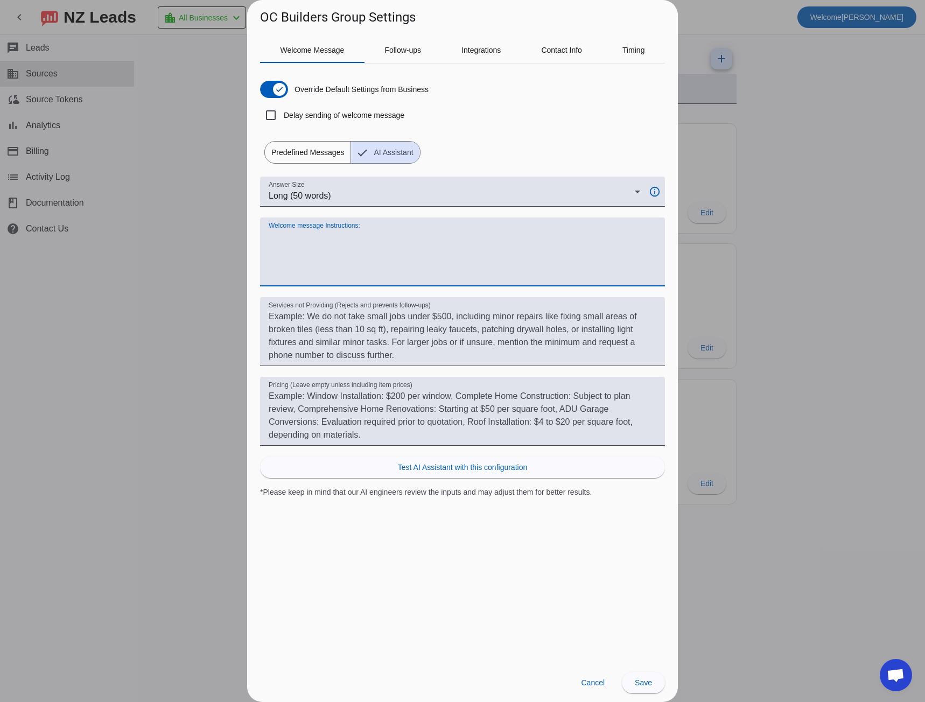
paste textarea "Always start with "Hi #customer_first_name#," Use a friendly, human tone (not c…"
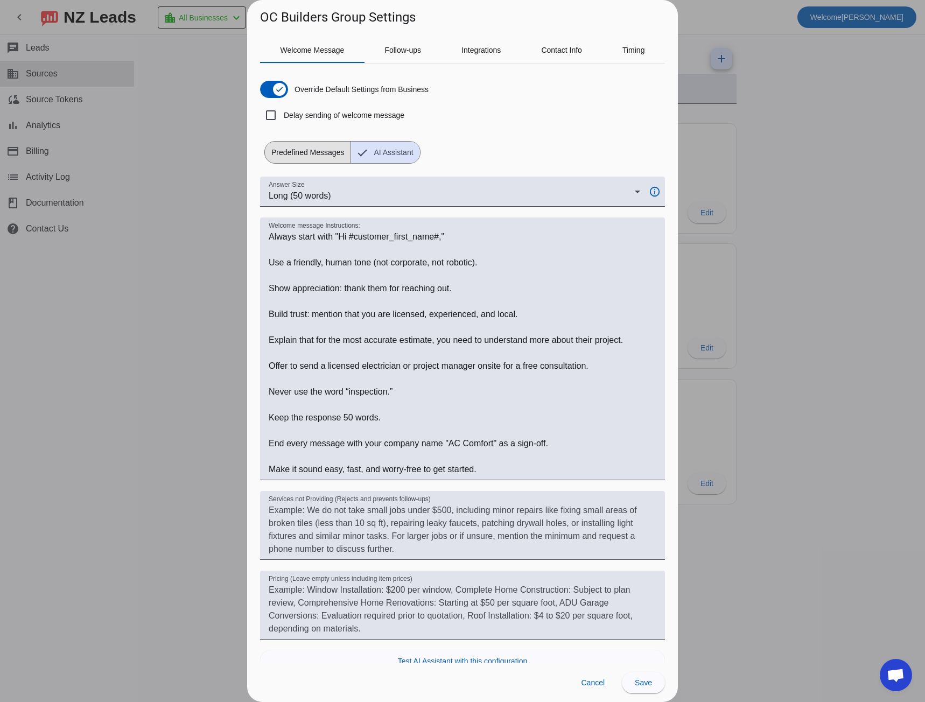
click at [310, 142] on span "Predefined Messages" at bounding box center [308, 153] width 86 height 22
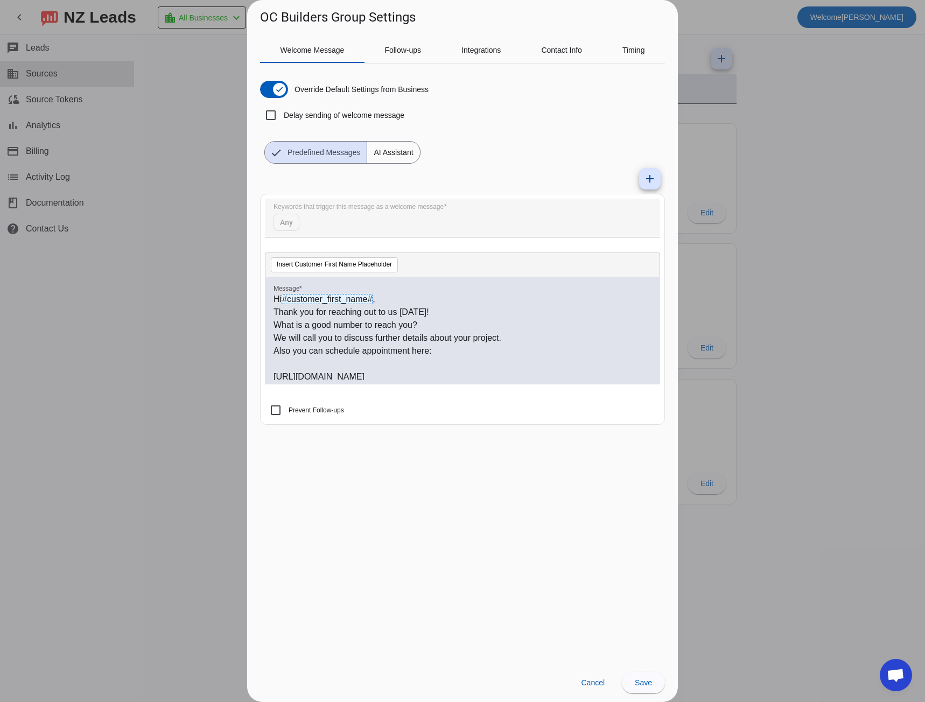
click at [279, 349] on p "Also you can schedule appointment here:" at bounding box center [462, 351] width 378 height 13
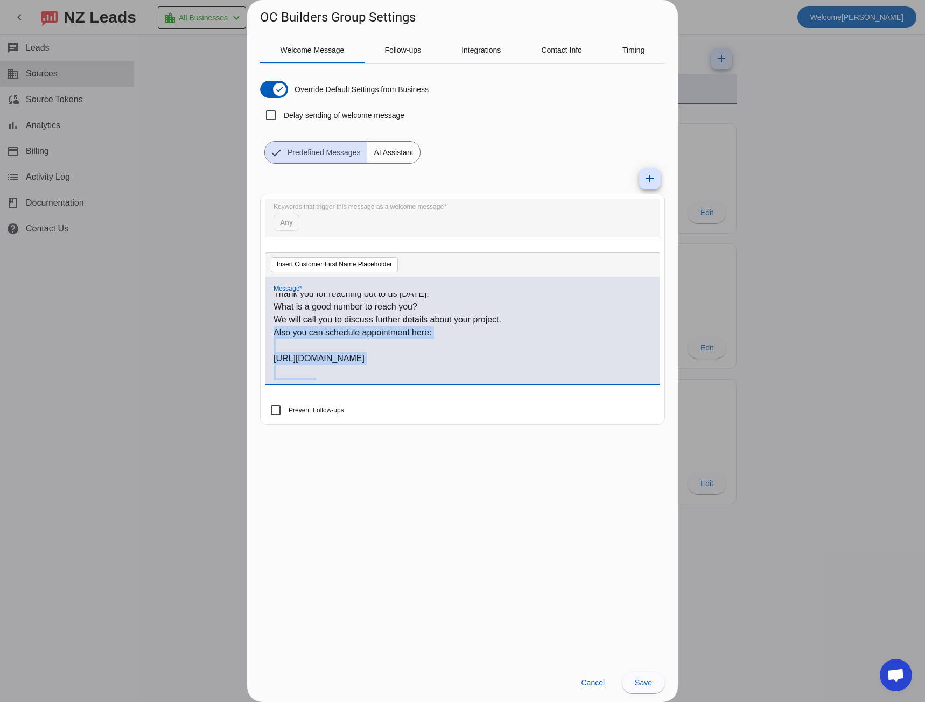
scroll to position [29, 0]
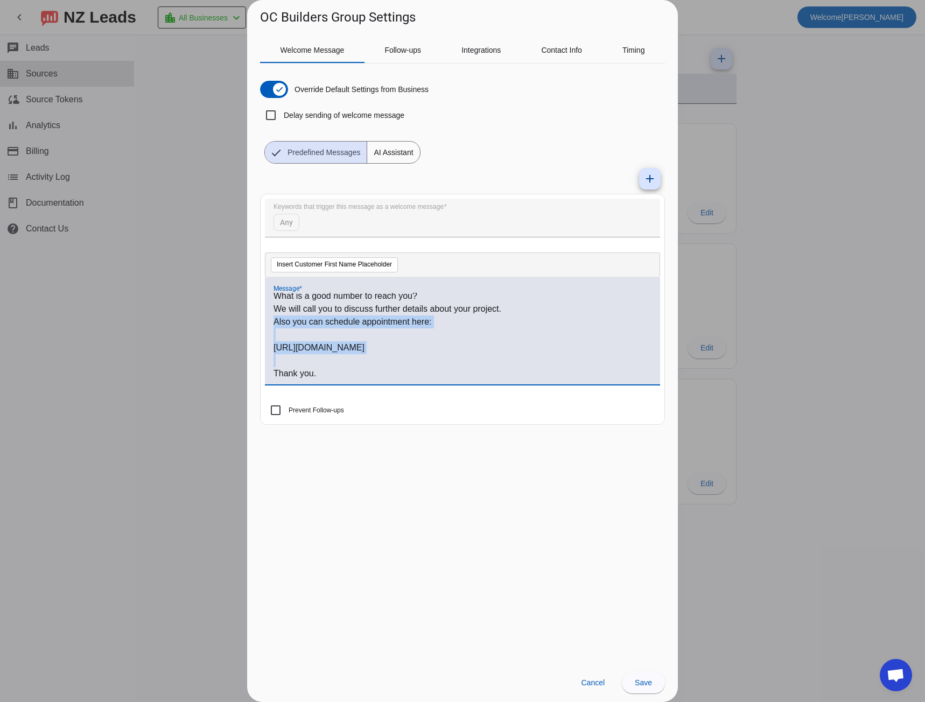
drag, startPoint x: 279, startPoint y: 349, endPoint x: 395, endPoint y: 354, distance: 115.3
click at [395, 354] on div "Hi #customer_first_name# , Thank you for reaching out to us today! What is a go…" at bounding box center [462, 336] width 378 height 87
copy div "Also you can schedule appointment here: https://calendly.com/infocb"
click at [393, 155] on span "AI Assistant" at bounding box center [393, 153] width 52 height 22
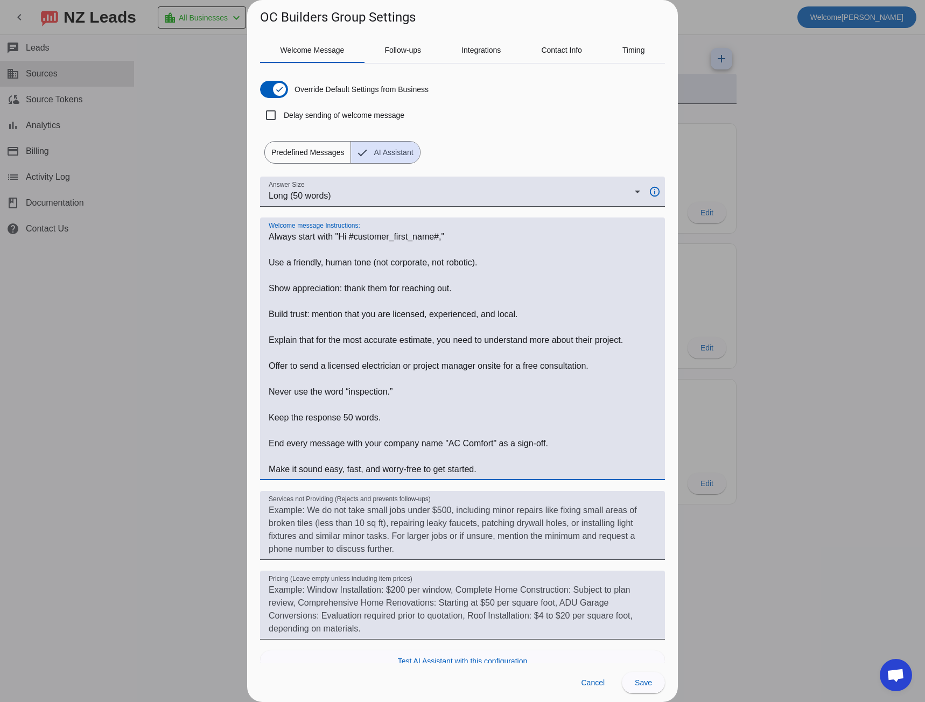
click at [339, 364] on textarea "Welcome message Instructions:" at bounding box center [463, 352] width 388 height 245
drag, startPoint x: 339, startPoint y: 364, endPoint x: 410, endPoint y: 364, distance: 71.6
click at [410, 364] on textarea "Welcome message Instructions:" at bounding box center [463, 352] width 388 height 245
click at [285, 392] on textarea "Welcome message Instructions:" at bounding box center [463, 352] width 388 height 245
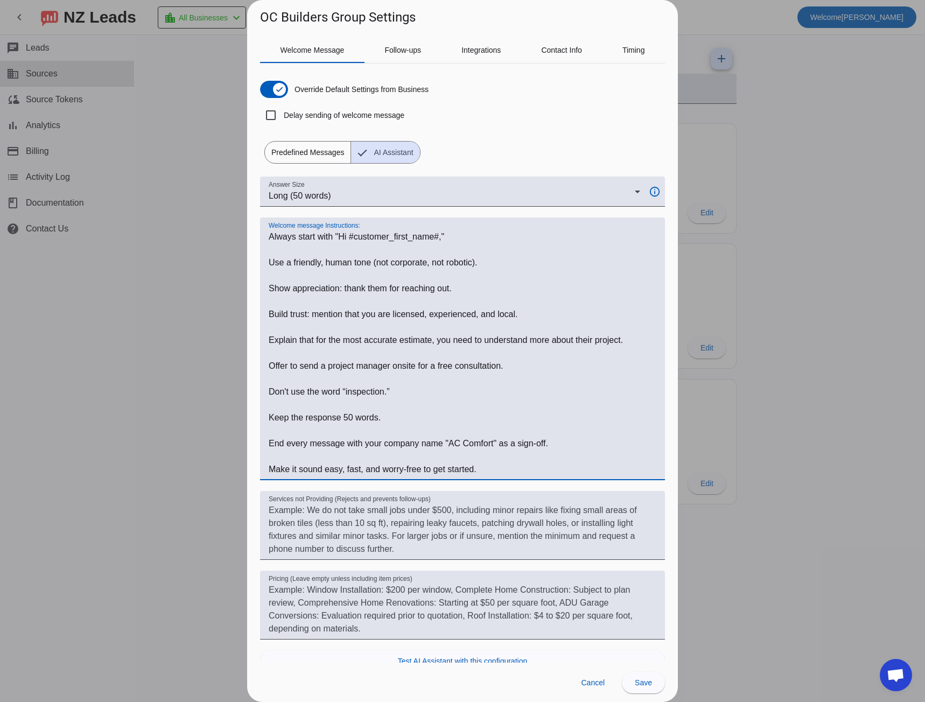
click at [524, 364] on textarea "Welcome message Instructions:" at bounding box center [463, 352] width 388 height 245
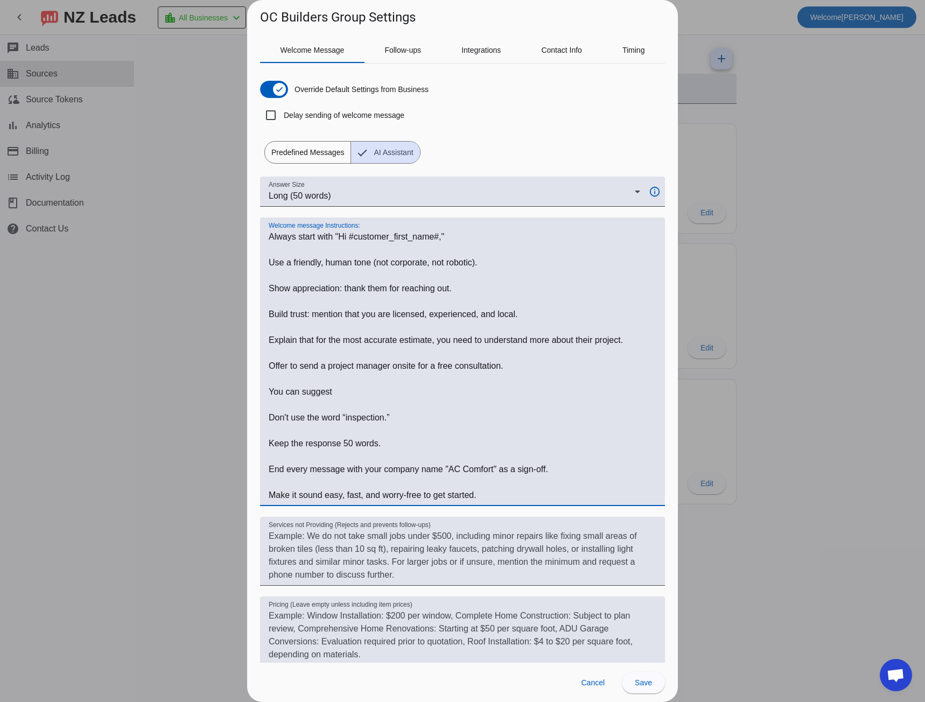
paste textarea "Also you can schedule appointment here: https://calendly.com/infocb"
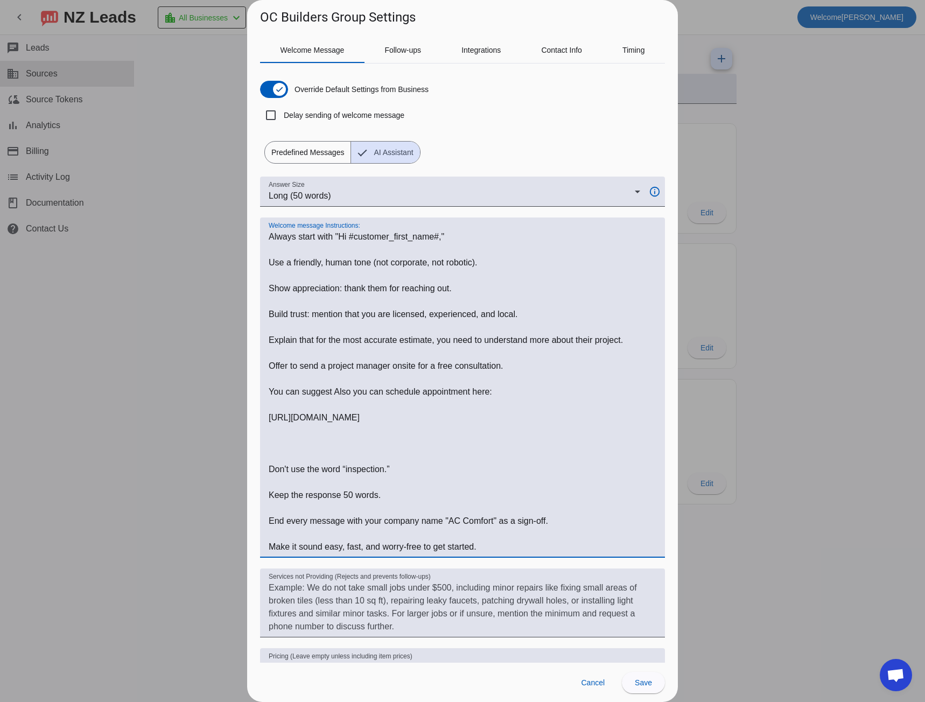
click at [337, 391] on textarea "Welcome message Instructions:" at bounding box center [463, 391] width 388 height 323
drag, startPoint x: 337, startPoint y: 391, endPoint x: 377, endPoint y: 395, distance: 40.0
click at [377, 395] on textarea "Welcome message Instructions:" at bounding box center [463, 391] width 388 height 323
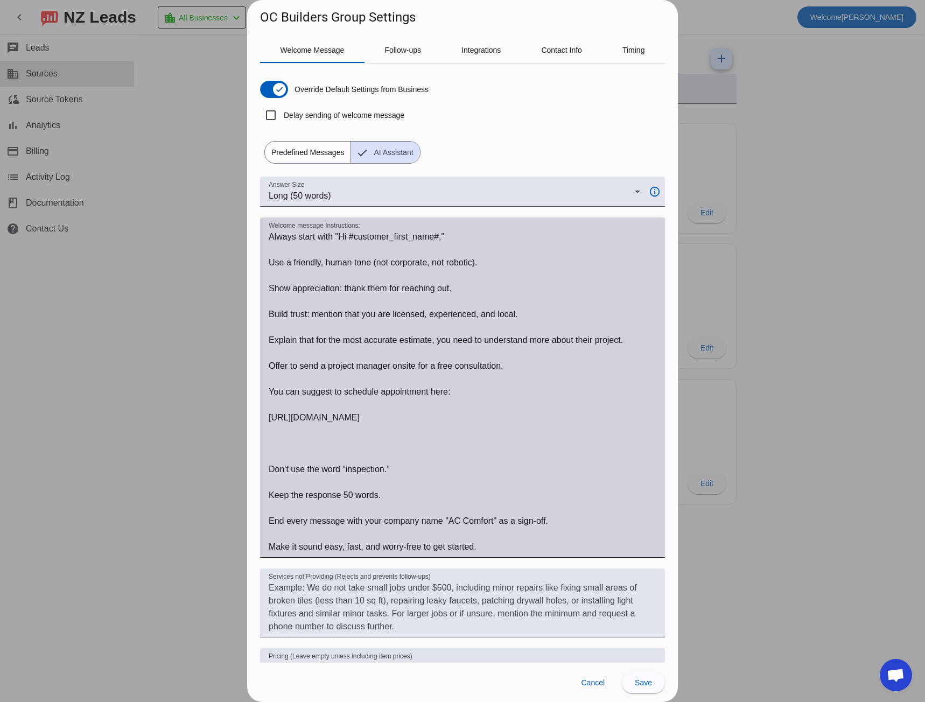
click at [263, 418] on div "Welcome message Instructions:" at bounding box center [462, 387] width 405 height 340
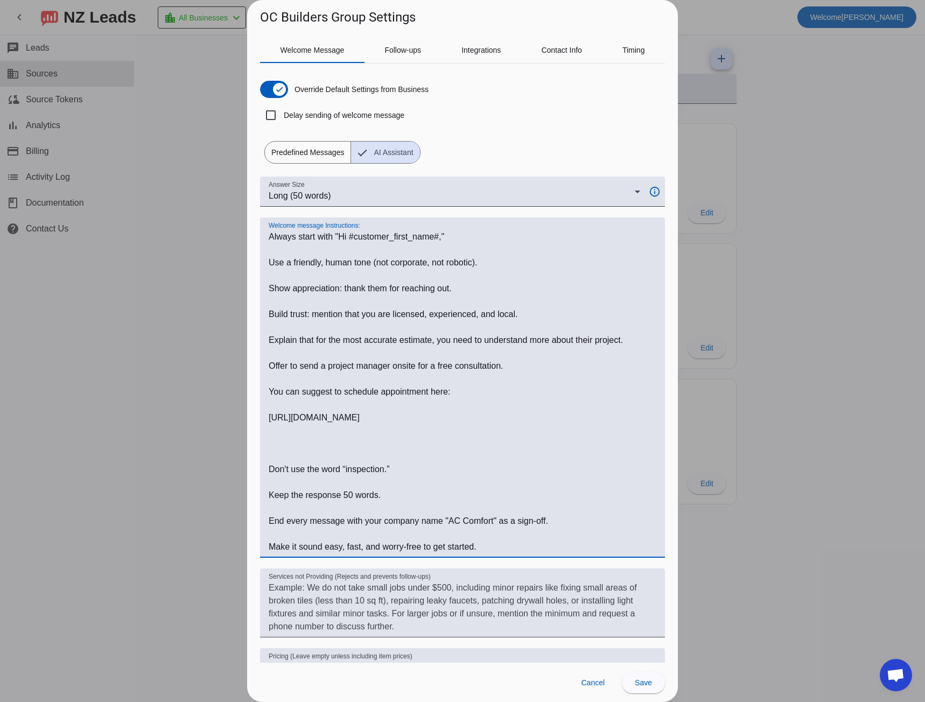
click at [269, 416] on textarea "Welcome message Instructions:" at bounding box center [463, 391] width 388 height 323
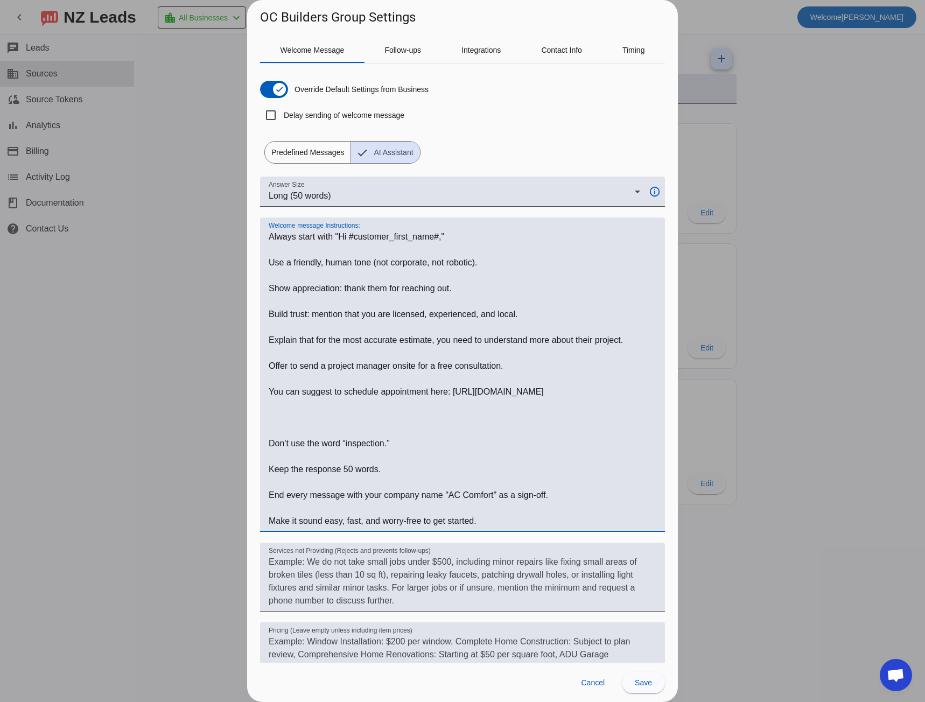
click at [286, 428] on textarea "Welcome message Instructions:" at bounding box center [463, 378] width 388 height 297
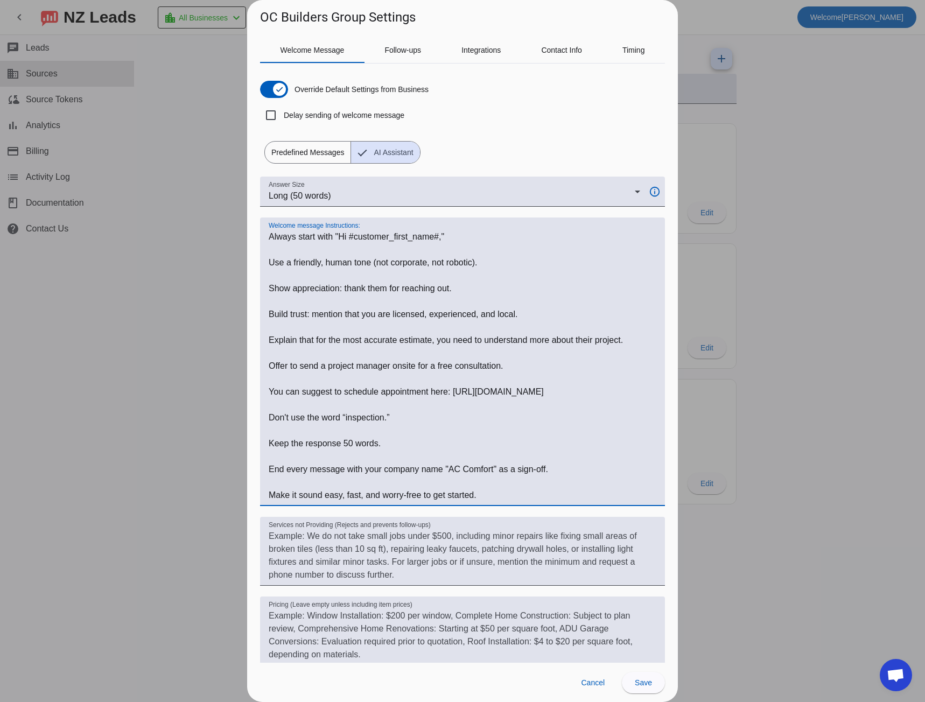
scroll to position [54, 0]
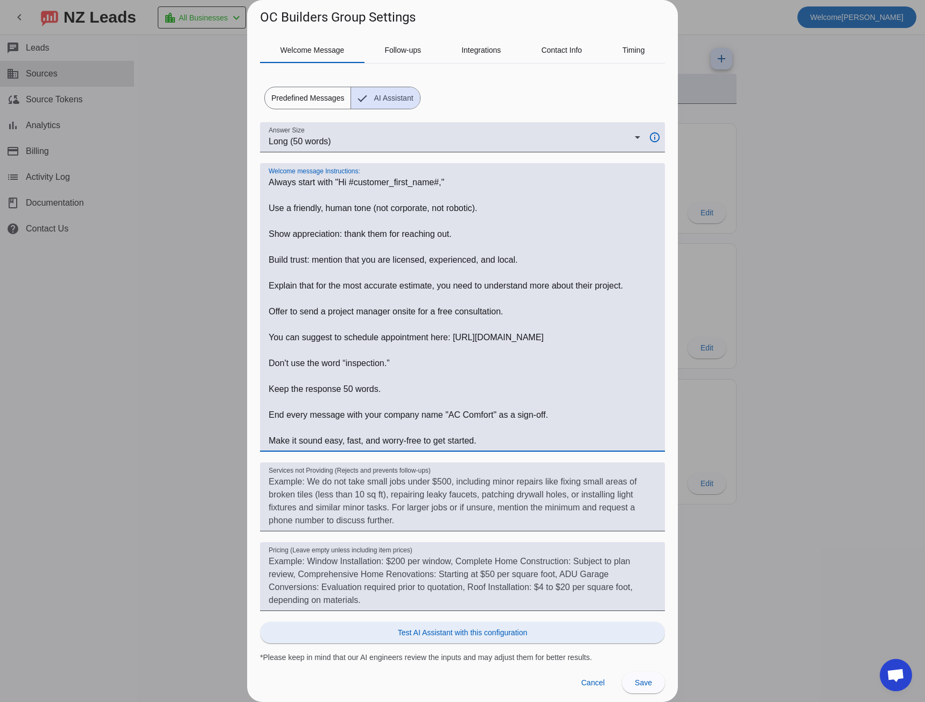
click at [511, 634] on span "Test AI Assistant with this configuration" at bounding box center [462, 632] width 129 height 11
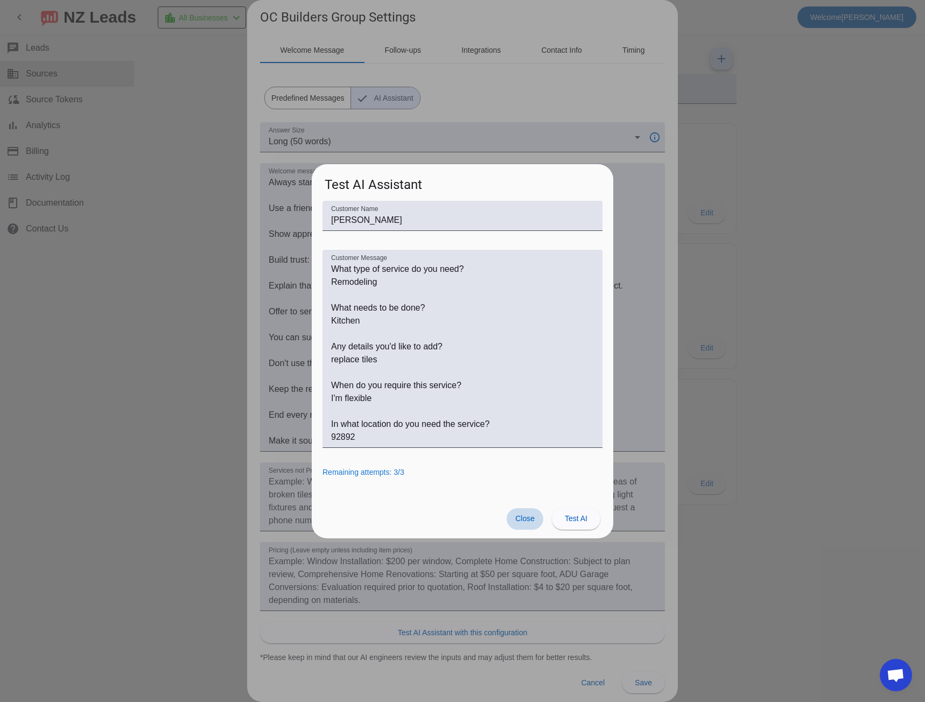
click at [530, 523] on span at bounding box center [525, 519] width 37 height 22
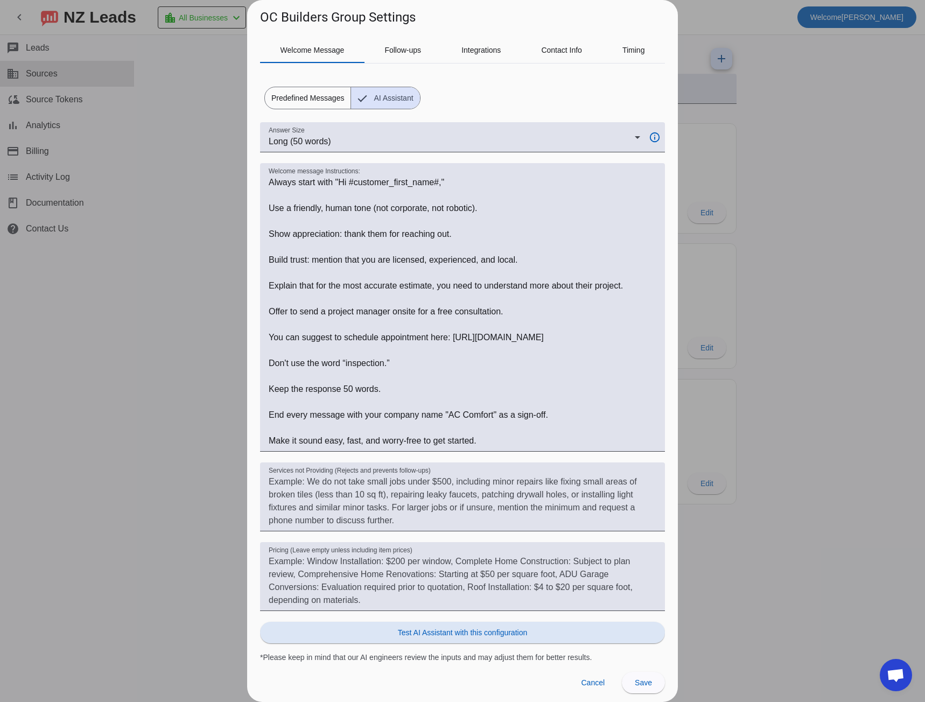
click at [267, 16] on h1 "OC Builders Group Settings" at bounding box center [338, 17] width 156 height 17
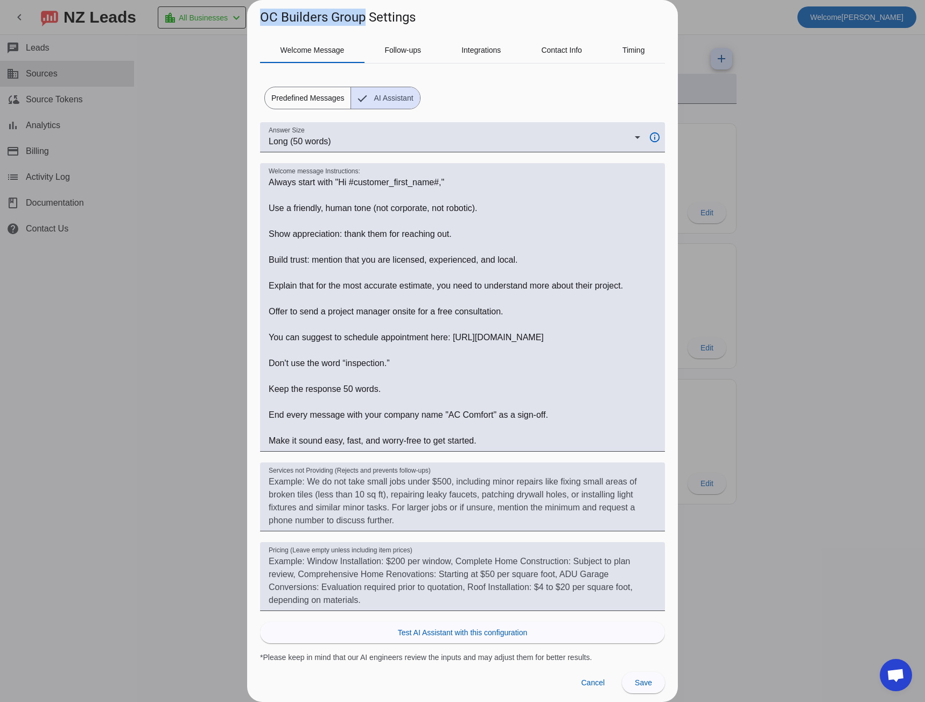
drag, startPoint x: 267, startPoint y: 16, endPoint x: 342, endPoint y: 19, distance: 74.9
click at [342, 19] on h1 "OC Builders Group Settings" at bounding box center [338, 17] width 156 height 17
copy h1 "OC Builders Group"
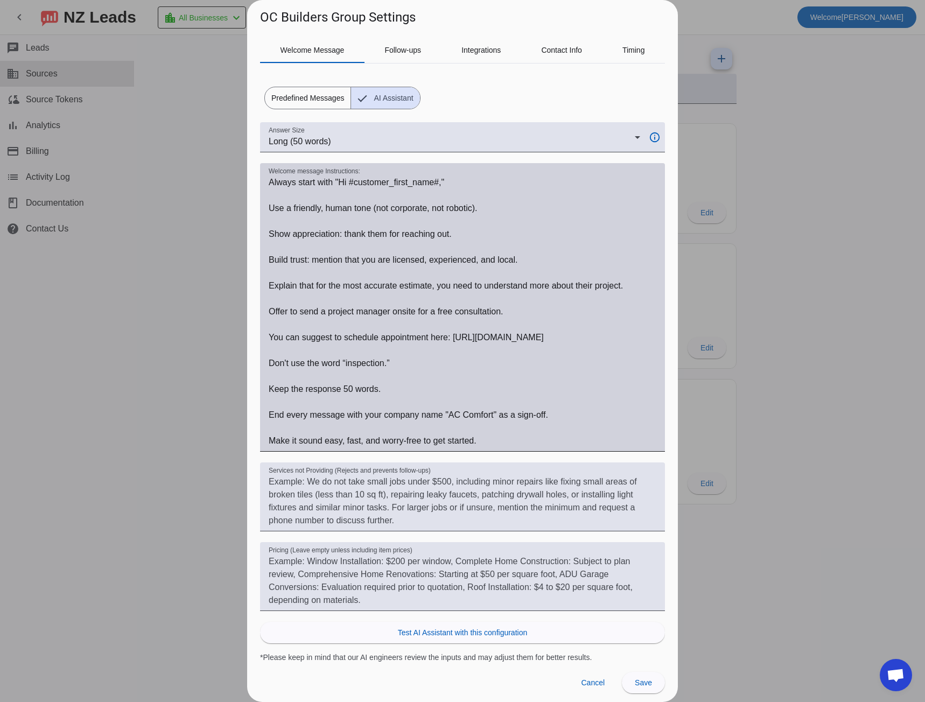
click at [455, 416] on textarea "Welcome message Instructions:" at bounding box center [463, 311] width 388 height 271
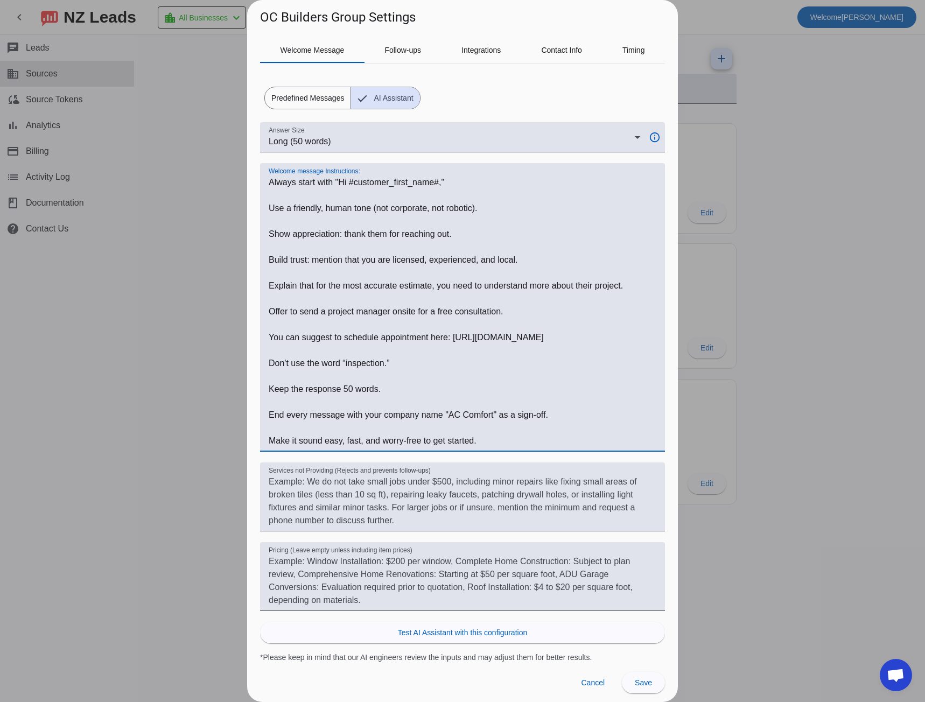
drag, startPoint x: 455, startPoint y: 416, endPoint x: 474, endPoint y: 413, distance: 19.0
click at [474, 413] on textarea "Welcome message Instructions:" at bounding box center [463, 311] width 388 height 271
paste textarea "OC Builders Group"
click at [401, 634] on span "Test AI Assistant with this configuration" at bounding box center [462, 632] width 129 height 11
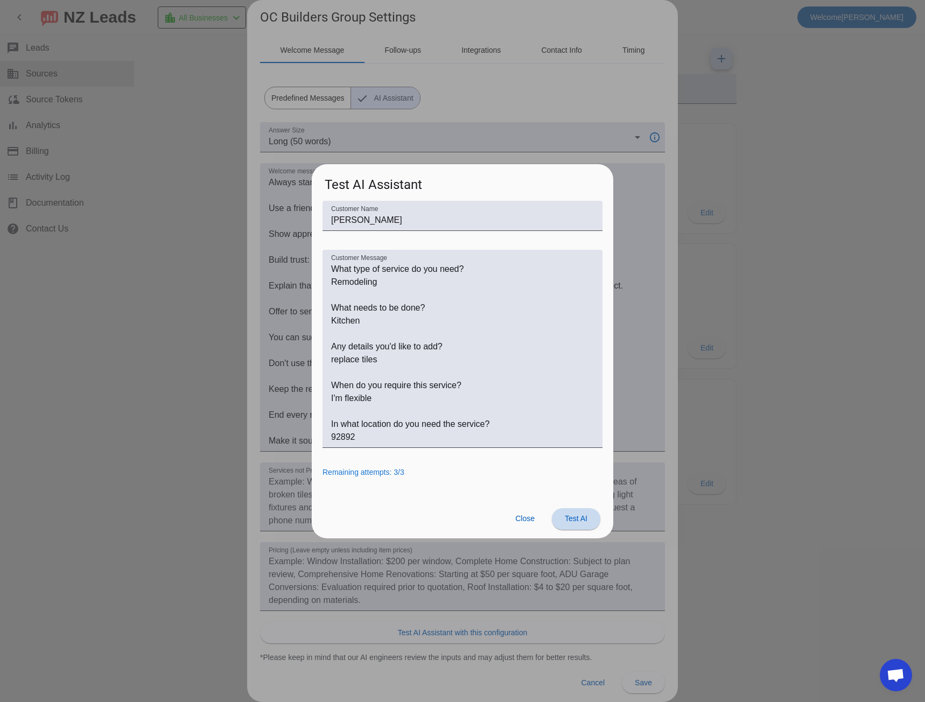
click at [568, 519] on span "Test AI" at bounding box center [576, 518] width 23 height 9
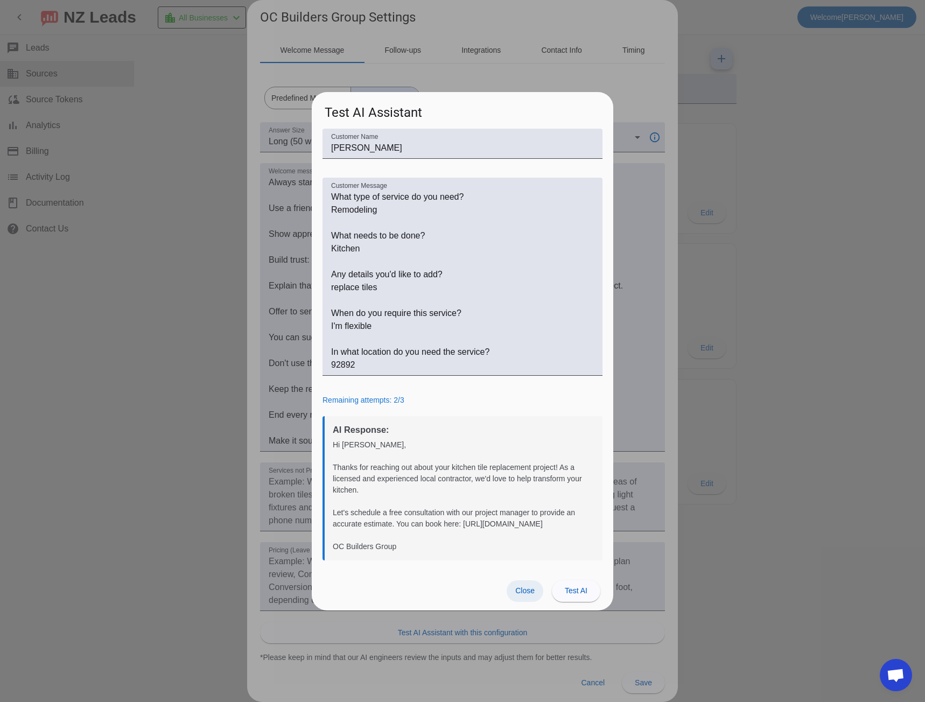
click at [528, 589] on span "Close" at bounding box center [524, 590] width 19 height 9
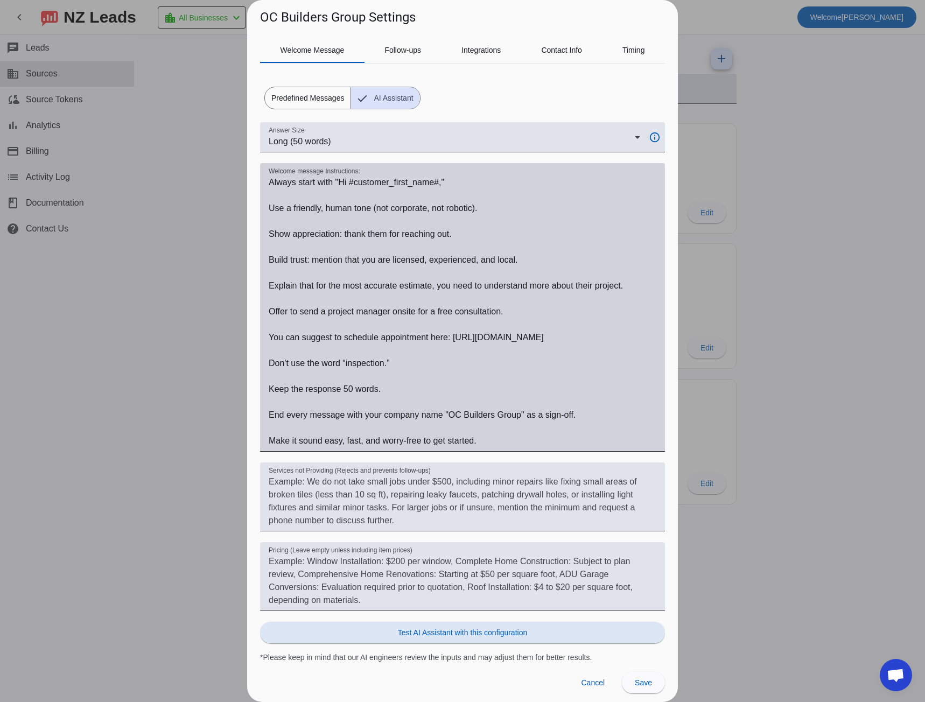
click at [300, 337] on textarea "Welcome message Instructions:" at bounding box center [463, 311] width 388 height 271
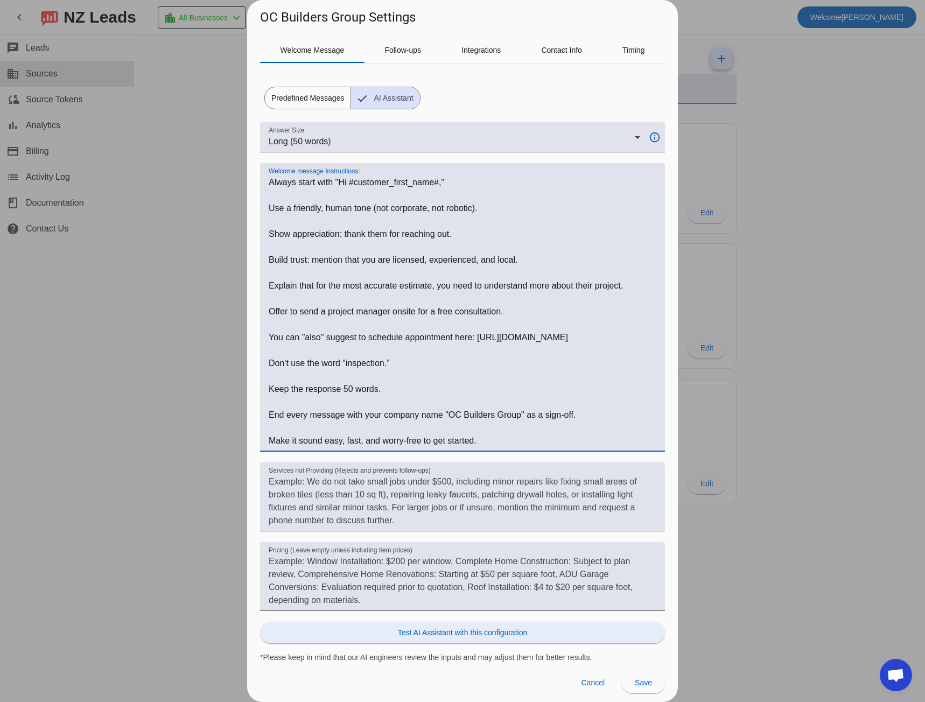
click at [537, 631] on span at bounding box center [462, 633] width 405 height 26
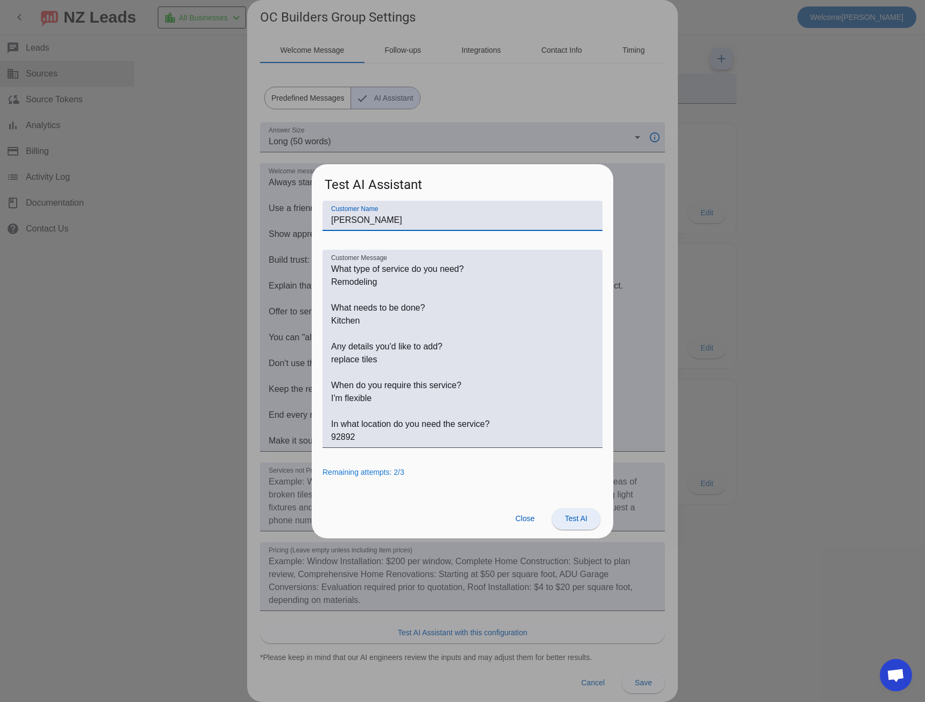
click at [572, 522] on span "Test AI" at bounding box center [576, 518] width 23 height 9
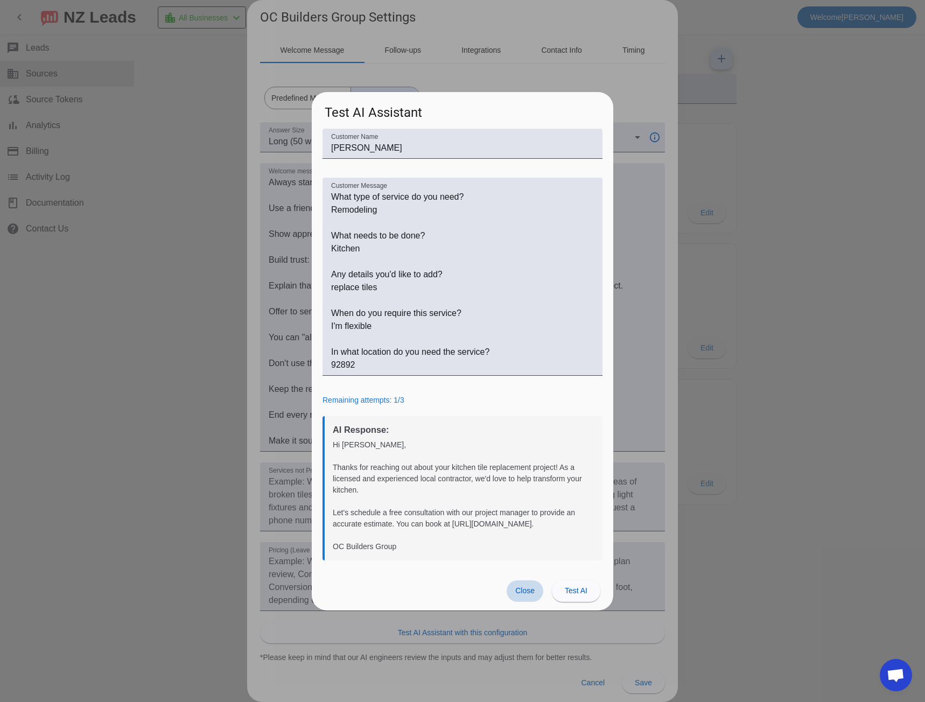
click at [522, 588] on span "Close" at bounding box center [524, 590] width 19 height 9
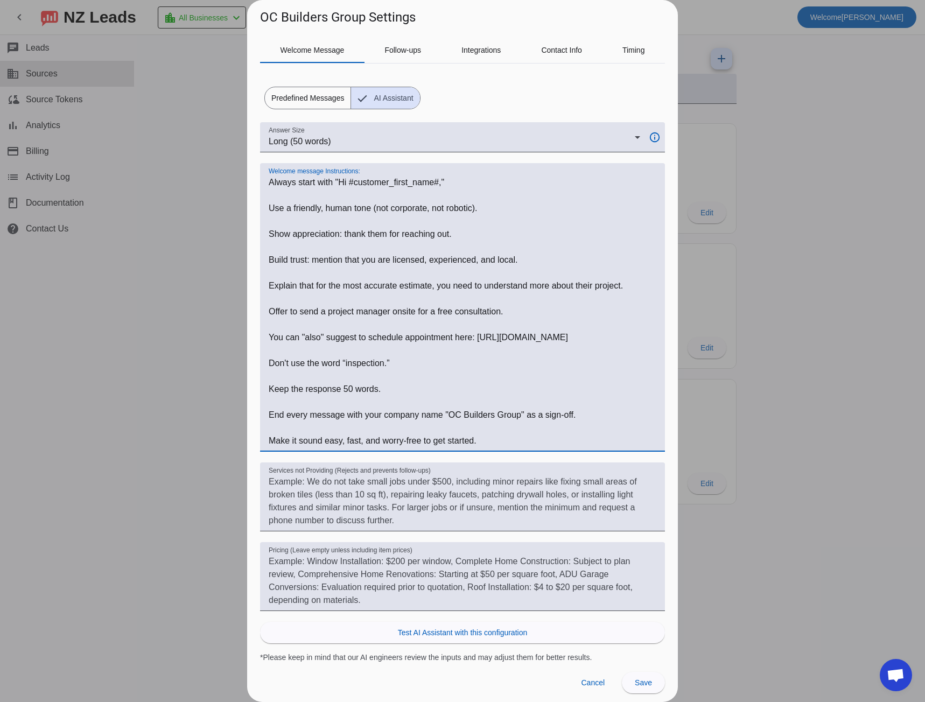
drag, startPoint x: 301, startPoint y: 336, endPoint x: 323, endPoint y: 338, distance: 21.6
click at [323, 338] on textarea "Welcome message Instructions:" at bounding box center [463, 311] width 388 height 271
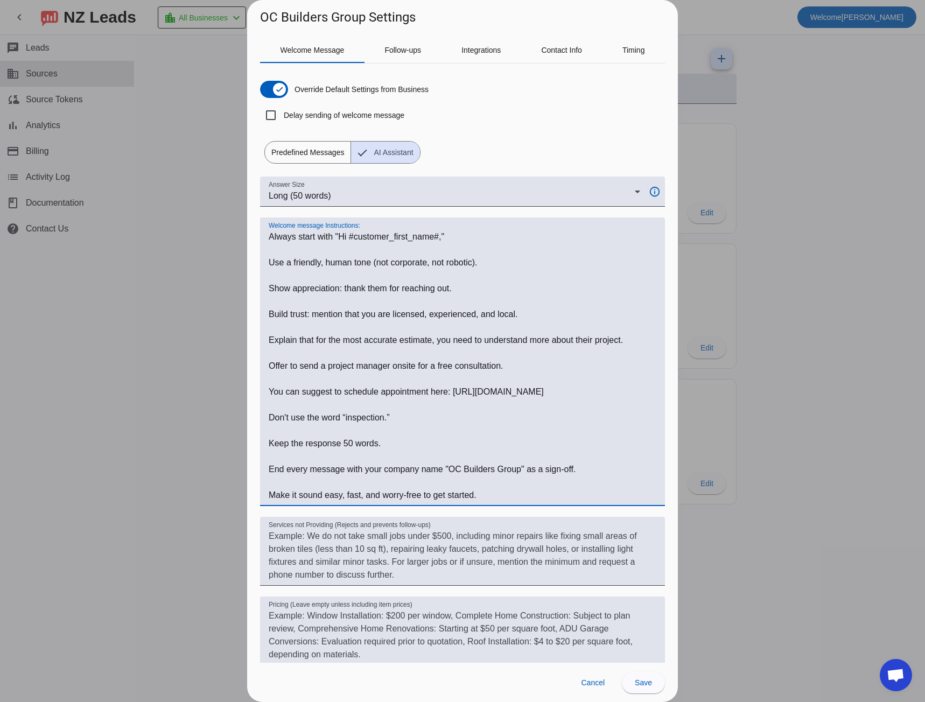
click at [447, 392] on textarea "Welcome message Instructions:" at bounding box center [463, 365] width 388 height 271
click at [501, 367] on textarea "Welcome message Instructions:" at bounding box center [463, 365] width 388 height 271
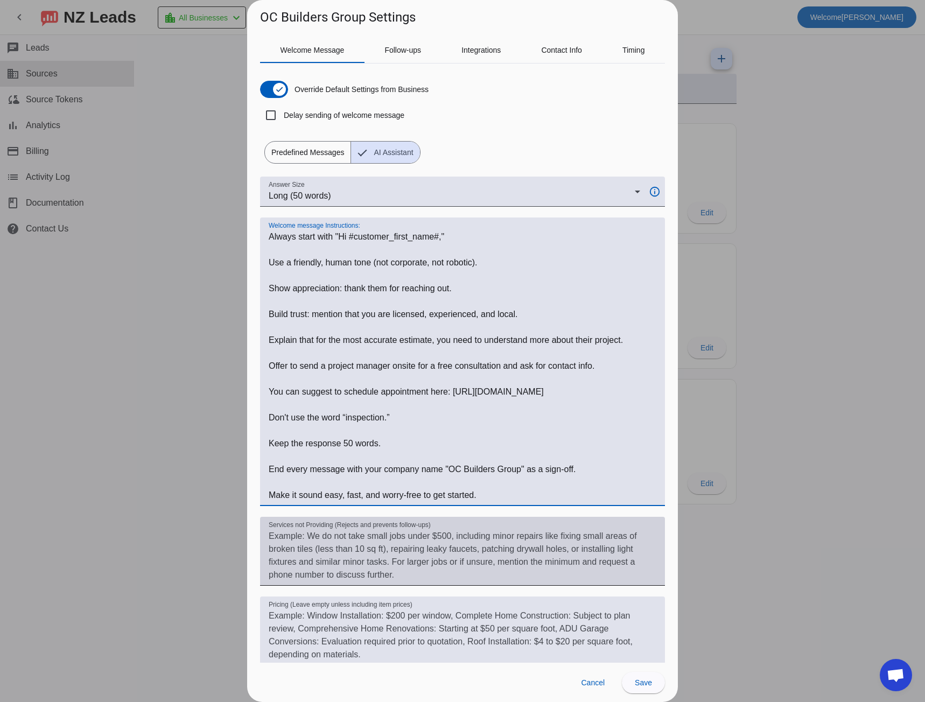
scroll to position [54, 0]
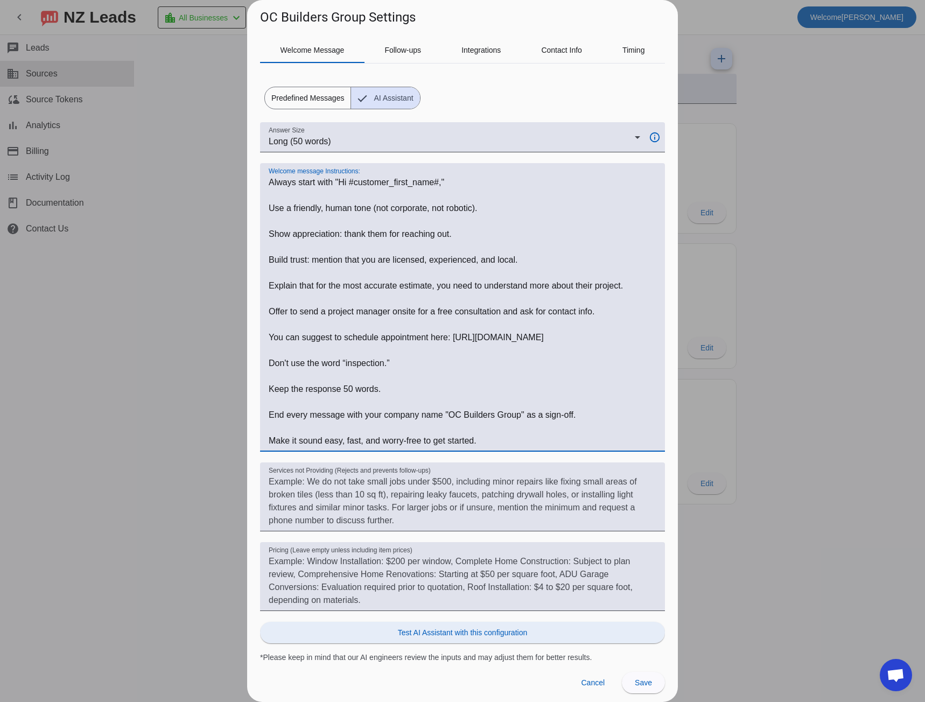
click at [453, 630] on span "Test AI Assistant with this configuration" at bounding box center [462, 632] width 129 height 11
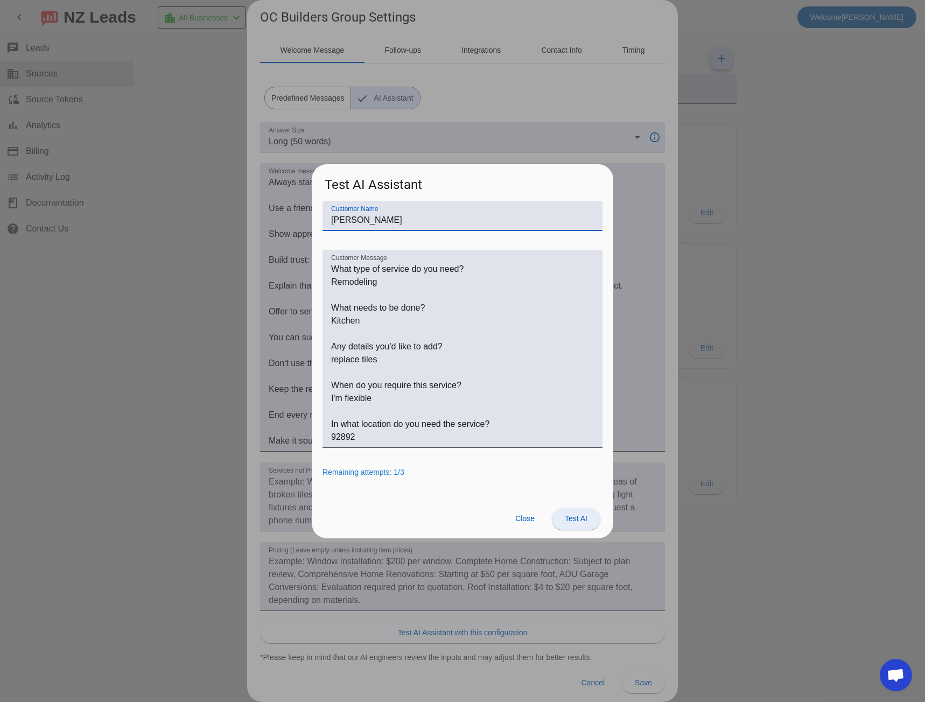
click at [574, 517] on span "Test AI" at bounding box center [576, 518] width 23 height 9
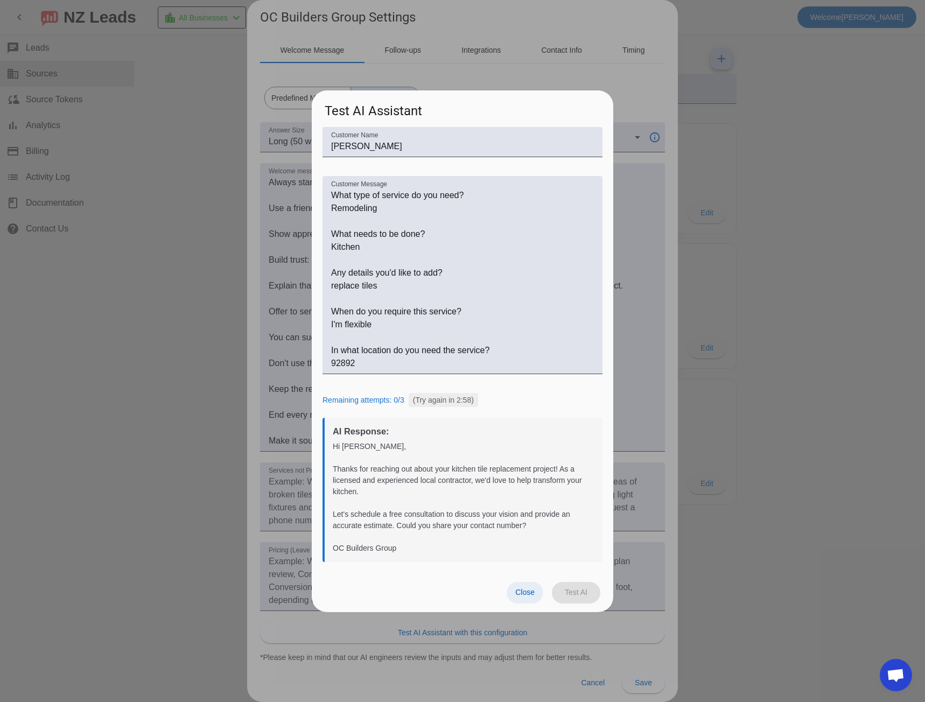
click at [525, 587] on span at bounding box center [525, 593] width 37 height 22
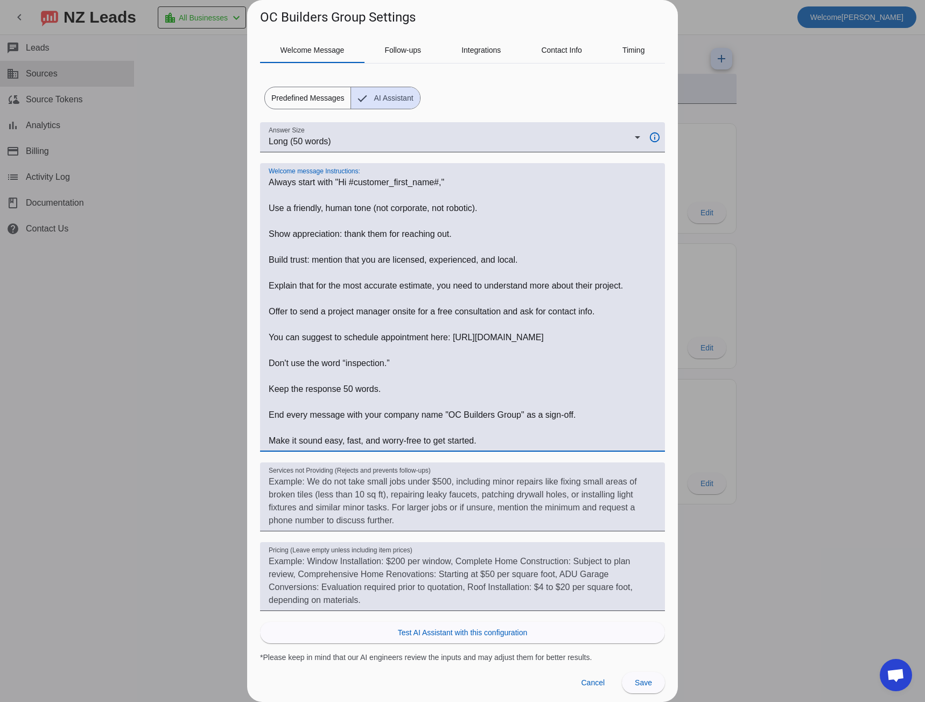
drag, startPoint x: 591, startPoint y: 313, endPoint x: 502, endPoint y: 312, distance: 88.8
click at [502, 312] on textarea "Welcome message Instructions:" at bounding box center [463, 311] width 388 height 271
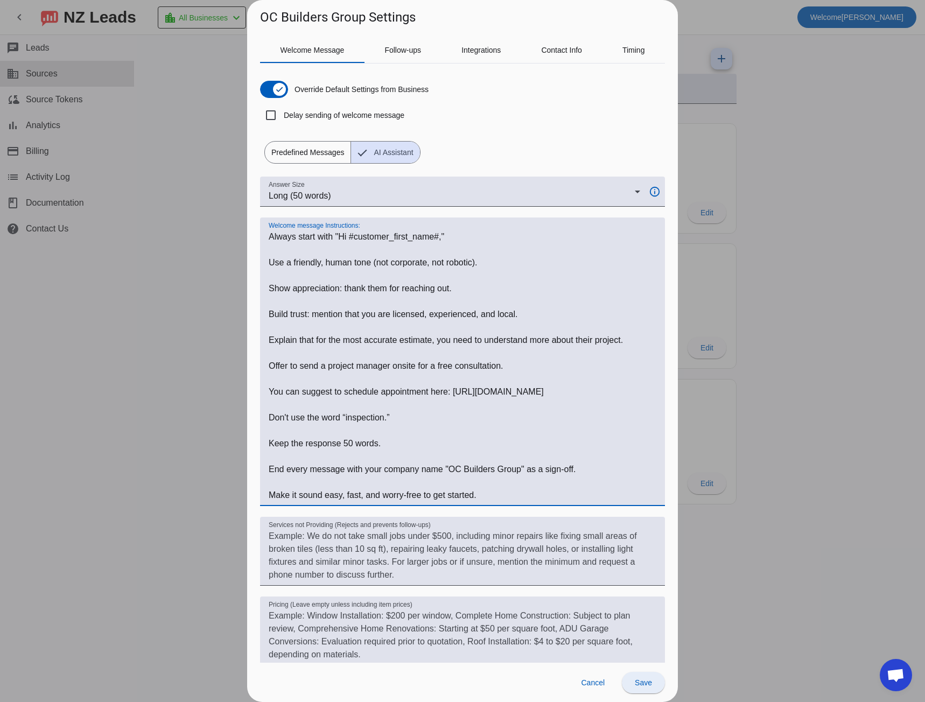
click at [650, 682] on span "Save" at bounding box center [643, 682] width 17 height 9
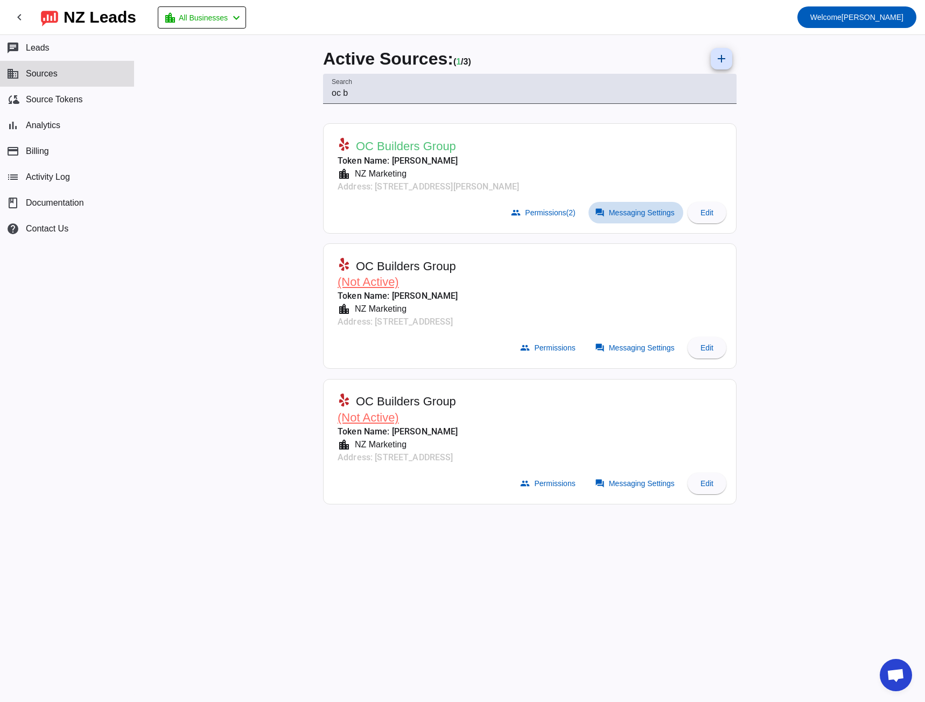
click at [616, 213] on span "Messaging Settings" at bounding box center [642, 212] width 66 height 9
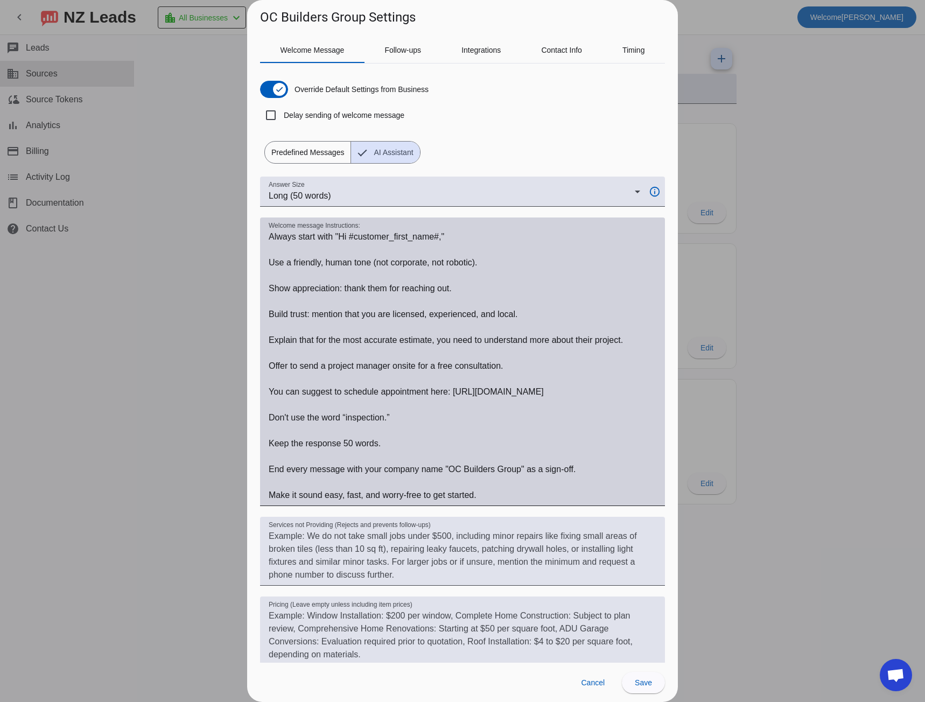
click at [278, 231] on textarea "Welcome message Instructions:" at bounding box center [463, 365] width 388 height 271
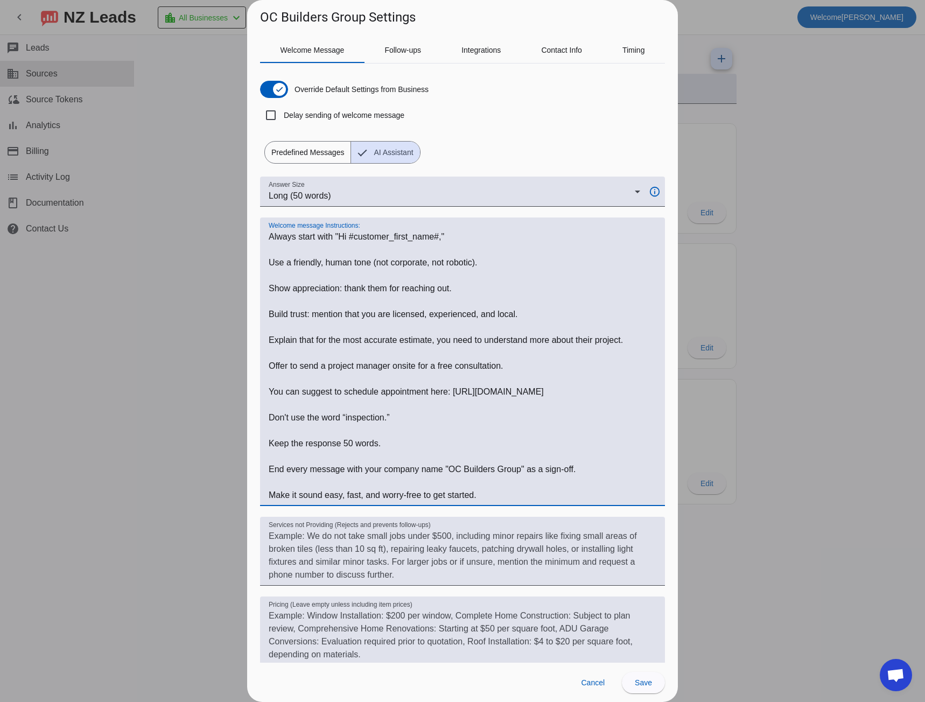
drag, startPoint x: 278, startPoint y: 231, endPoint x: 497, endPoint y: 503, distance: 349.1
click at [497, 503] on div "Welcome message Instructions:" at bounding box center [463, 361] width 388 height 289
click at [172, 386] on div at bounding box center [462, 351] width 925 height 702
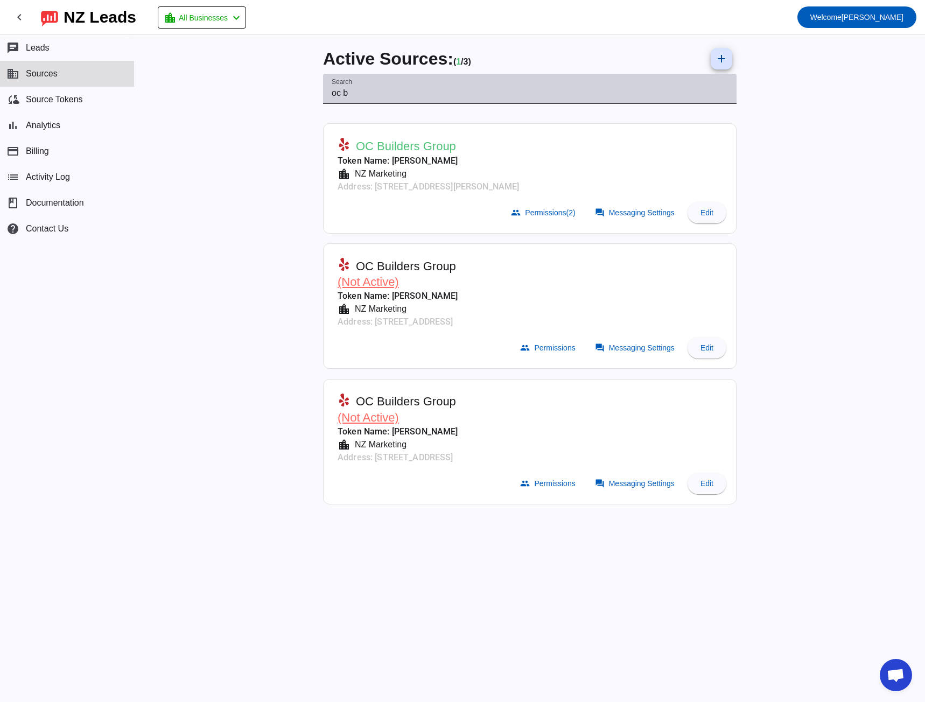
click at [340, 93] on input "oc b" at bounding box center [530, 93] width 396 height 13
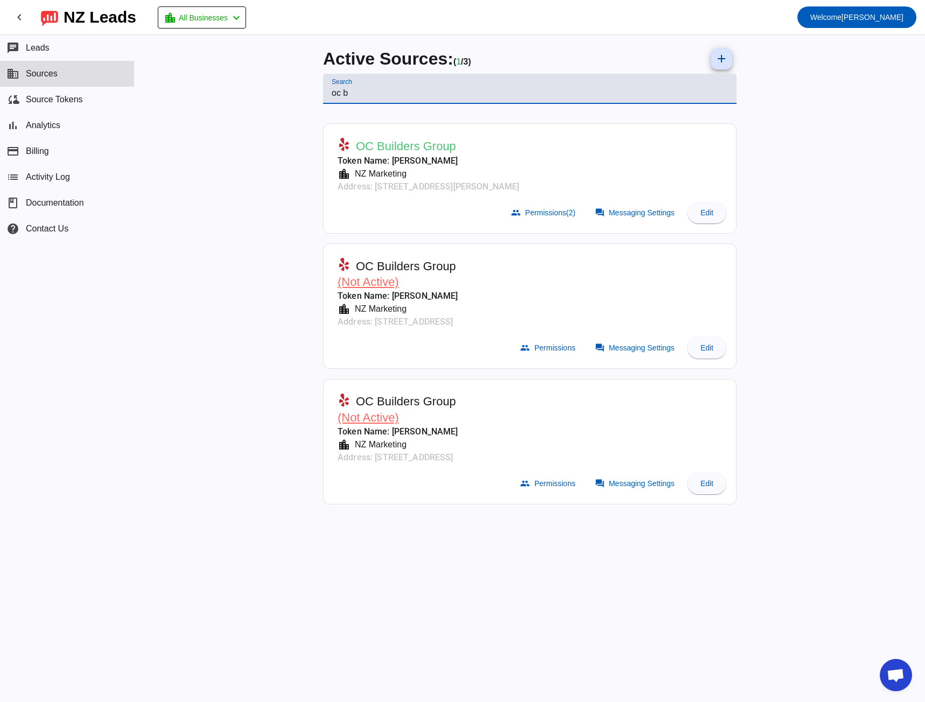
click at [340, 93] on input "oc b" at bounding box center [530, 93] width 396 height 13
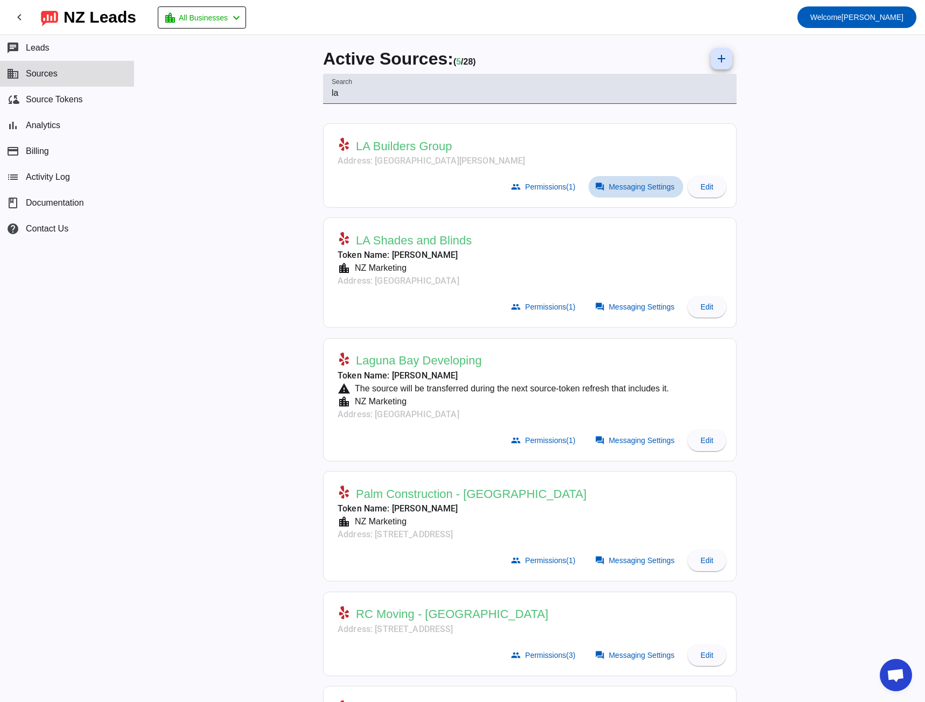
click at [599, 189] on mat-icon "forum" at bounding box center [600, 187] width 10 height 10
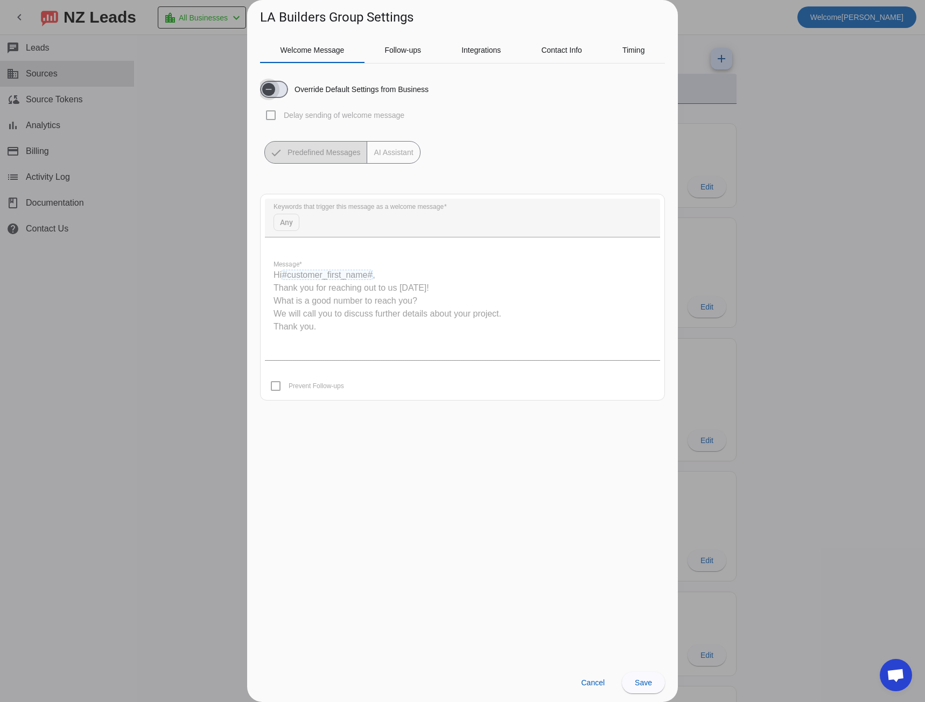
click at [279, 90] on span "button" at bounding box center [269, 90] width 22 height 22
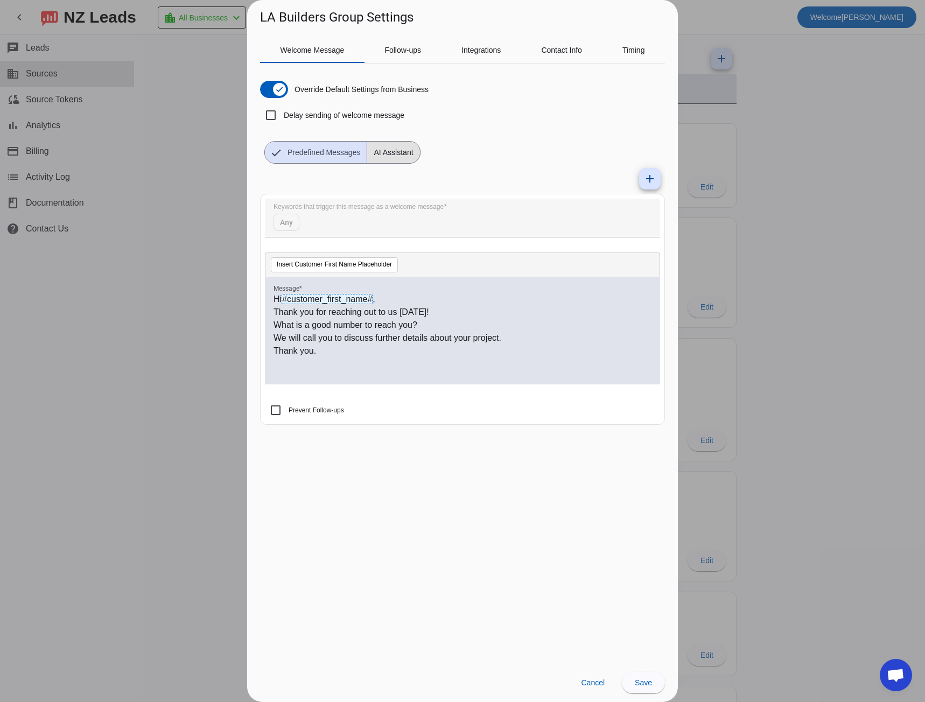
click at [388, 153] on span "AI Assistant" at bounding box center [393, 153] width 52 height 22
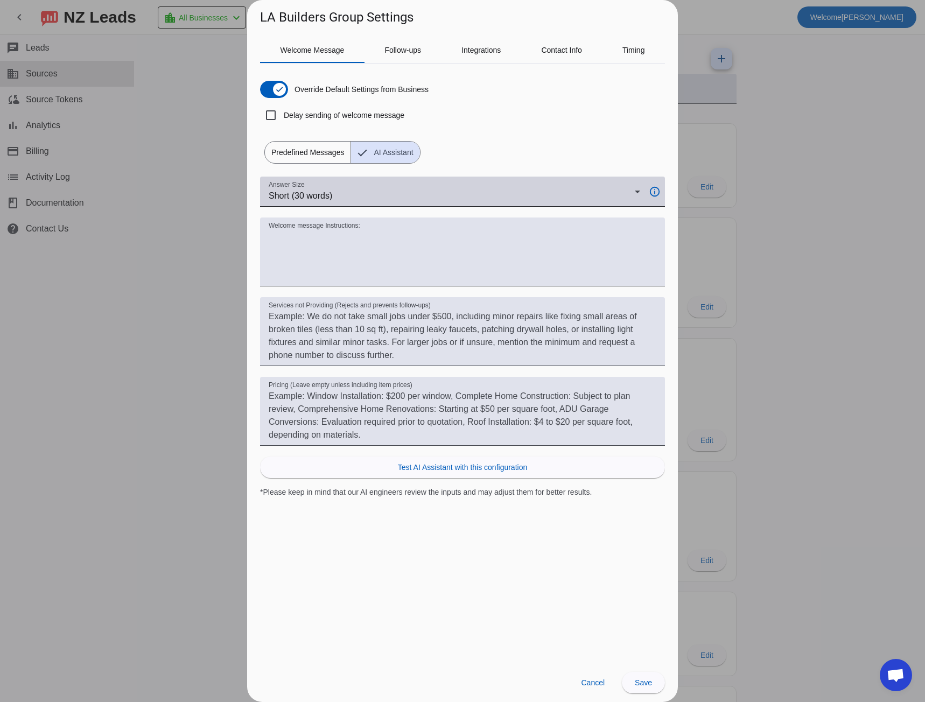
click at [329, 198] on span "Short (30 words)" at bounding box center [301, 195] width 64 height 9
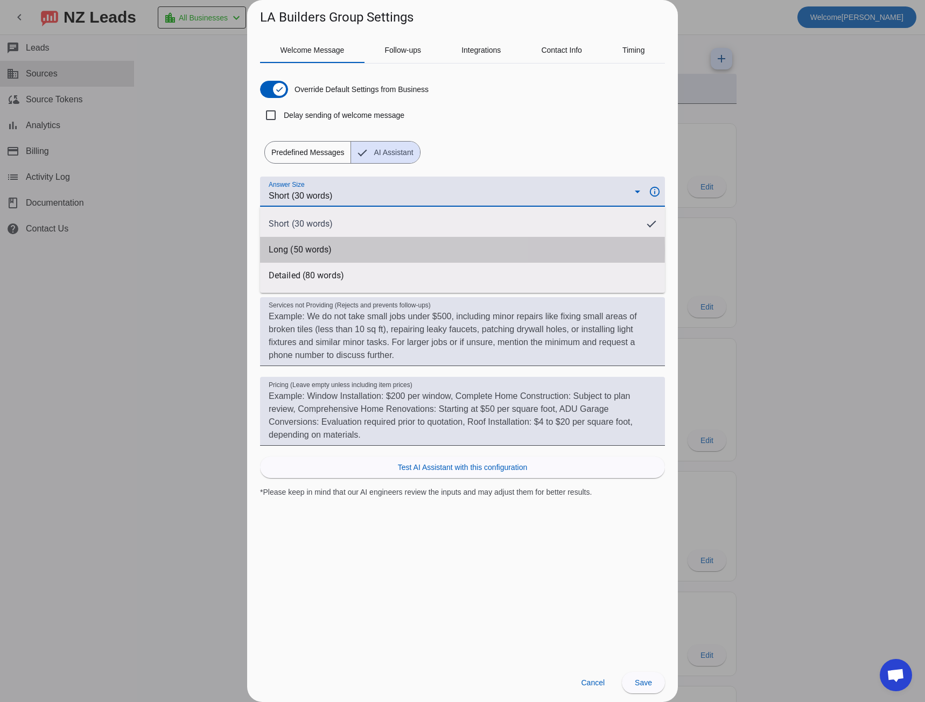
click at [322, 250] on span "Long (50 words)" at bounding box center [300, 249] width 63 height 11
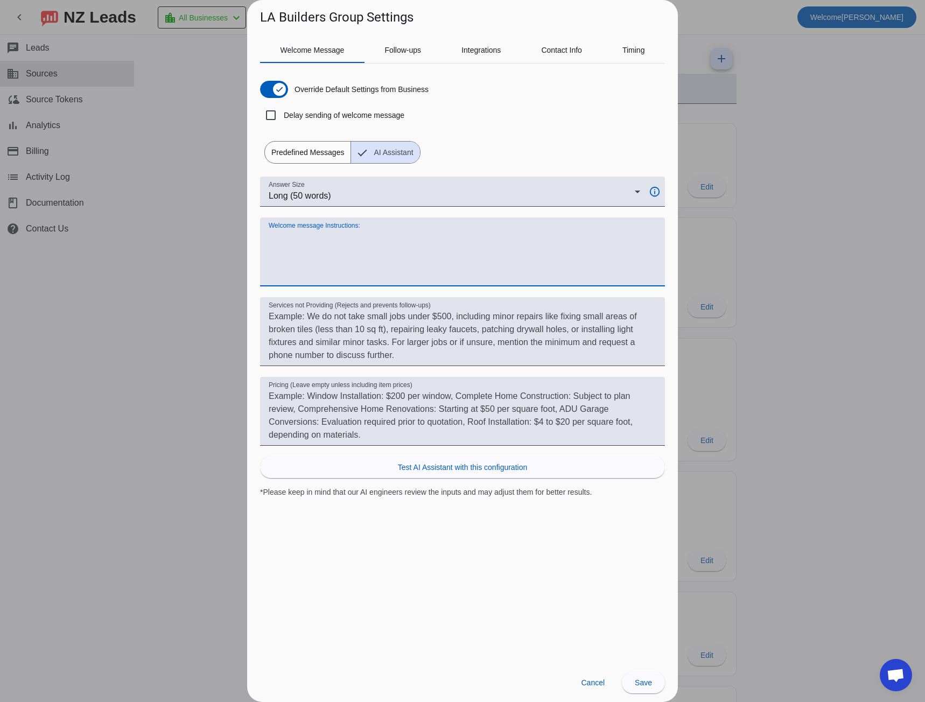
paste textarea "Always start with "Hi #customer_first_name#," Use a friendly, human tone (not c…"
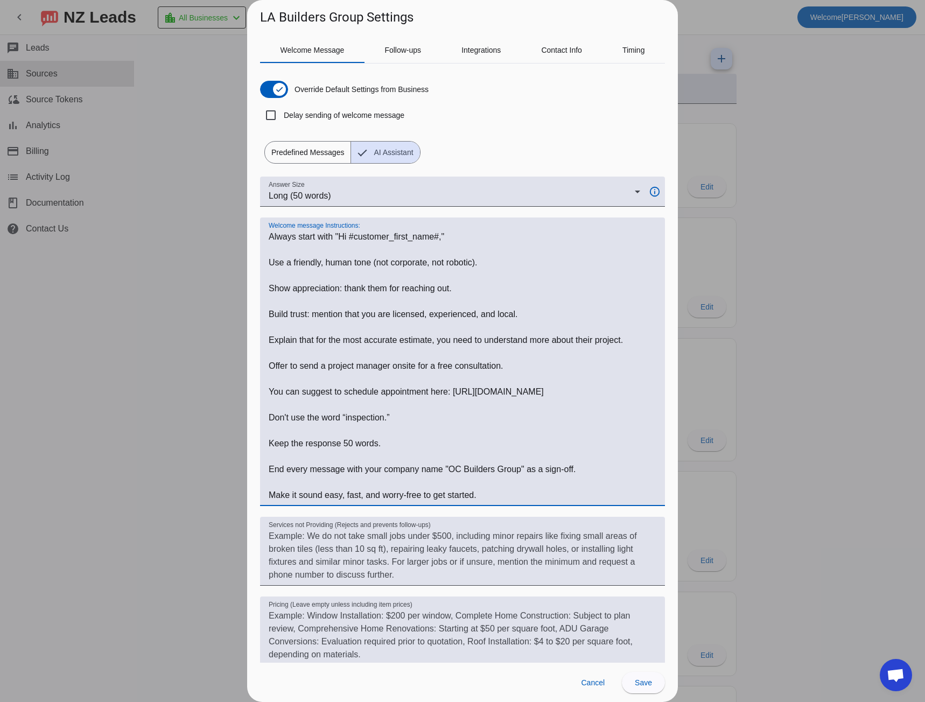
click at [272, 390] on textarea "Welcome message Instructions:" at bounding box center [463, 365] width 388 height 271
drag, startPoint x: 272, startPoint y: 390, endPoint x: 542, endPoint y: 393, distance: 270.3
click at [542, 392] on textarea "Welcome message Instructions:" at bounding box center [463, 365] width 388 height 271
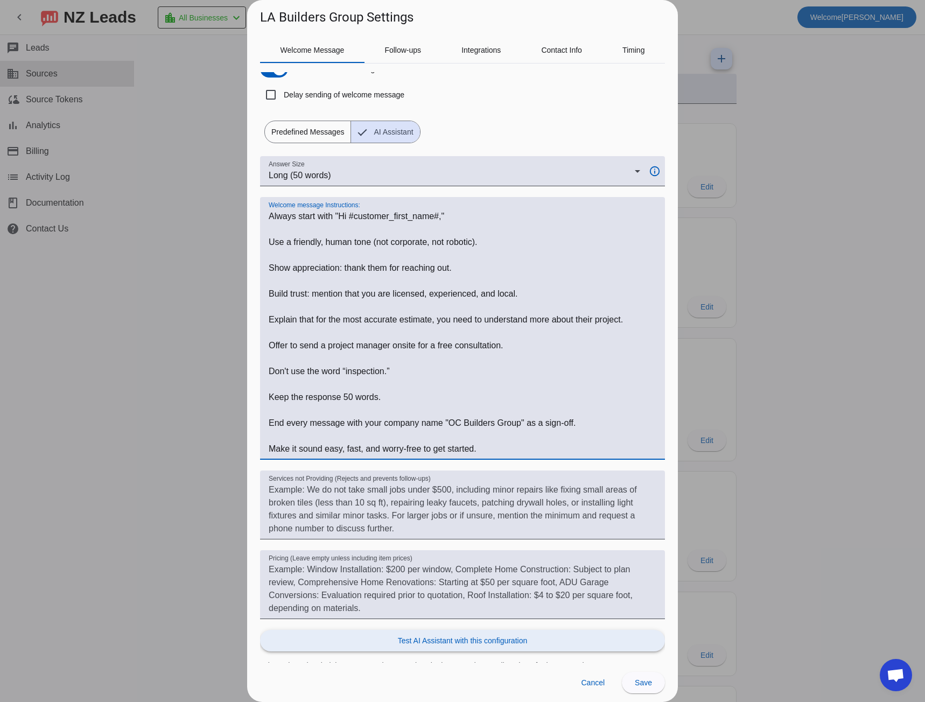
scroll to position [29, 0]
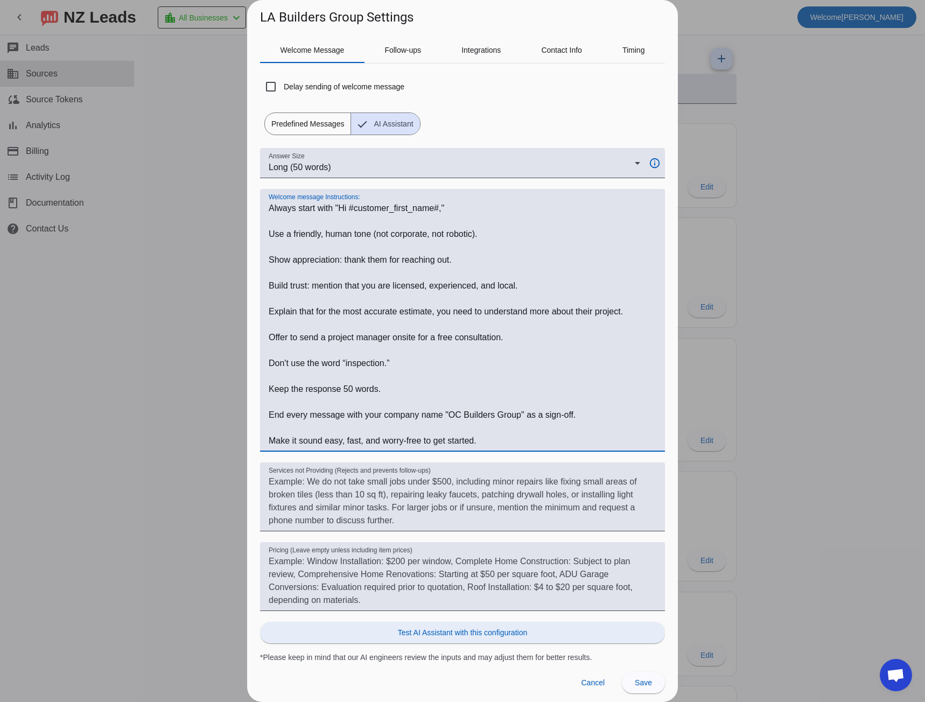
click at [456, 633] on span "Test AI Assistant with this configuration" at bounding box center [462, 632] width 129 height 11
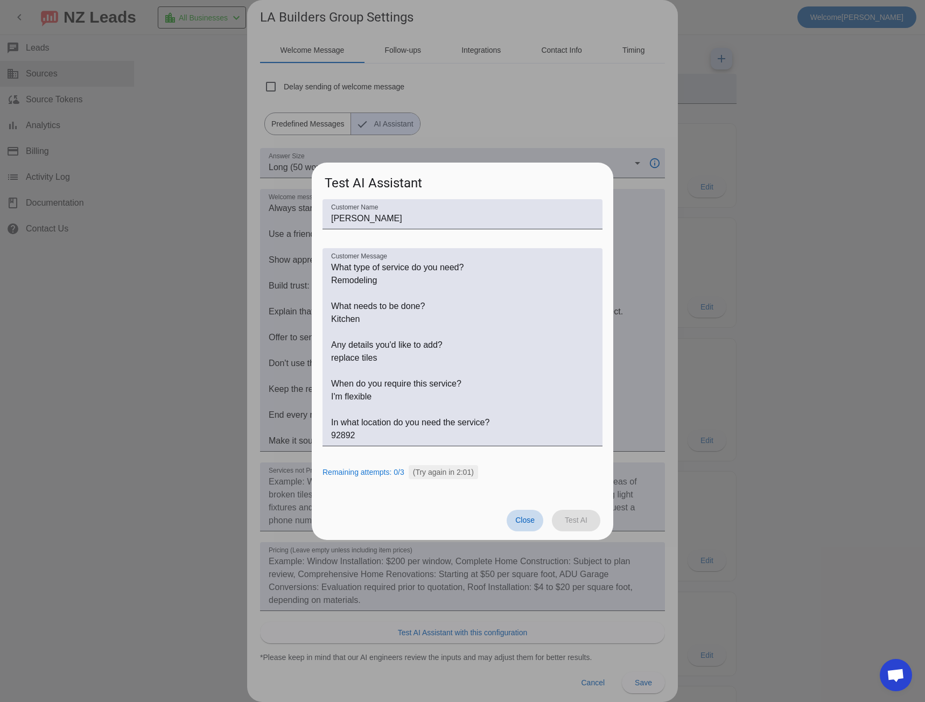
click at [524, 522] on span "Close" at bounding box center [524, 520] width 19 height 9
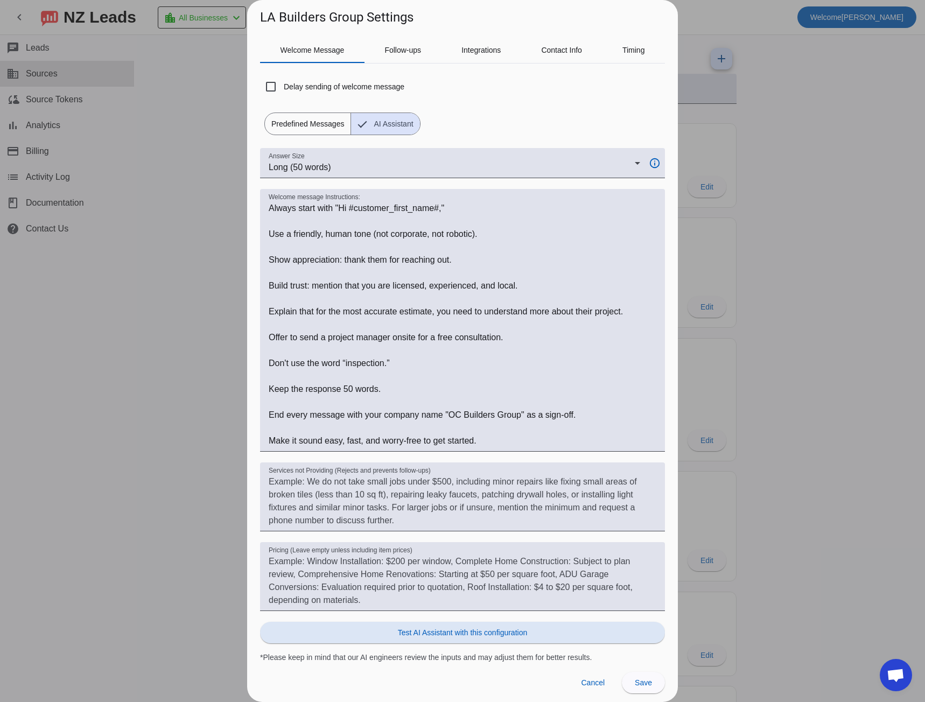
click at [265, 18] on h1 "LA Builders Group Settings" at bounding box center [336, 17] width 153 height 17
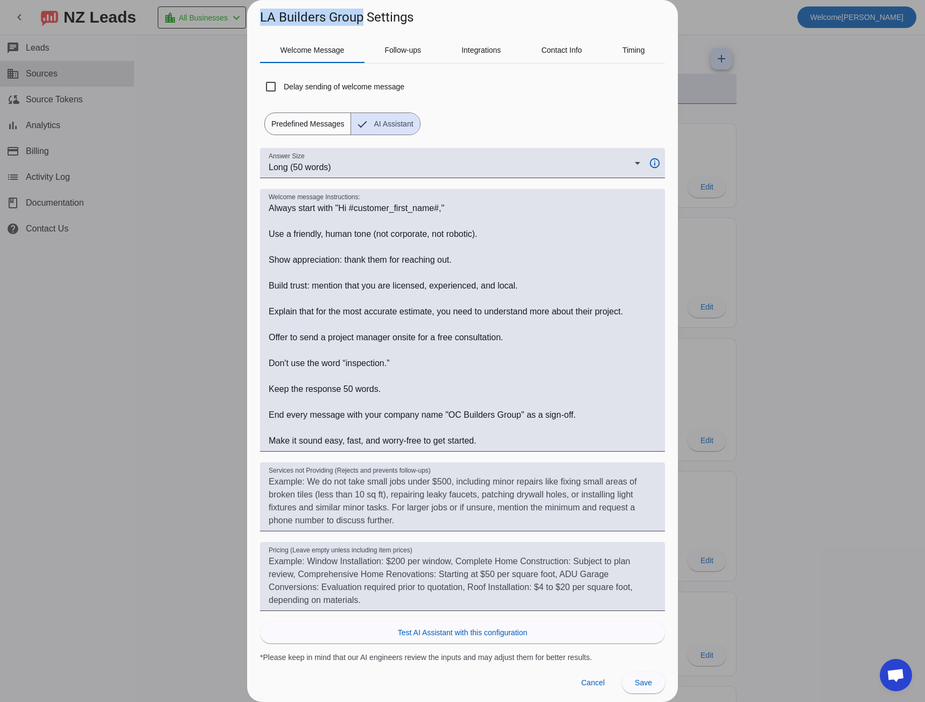
drag, startPoint x: 265, startPoint y: 18, endPoint x: 332, endPoint y: 17, distance: 67.3
click at [332, 17] on h1 "LA Builders Group Settings" at bounding box center [336, 17] width 153 height 17
copy h1 "LA Builders Group"
click at [457, 416] on textarea "Welcome message Instructions:" at bounding box center [463, 324] width 388 height 245
drag, startPoint x: 457, startPoint y: 416, endPoint x: 508, endPoint y: 415, distance: 51.2
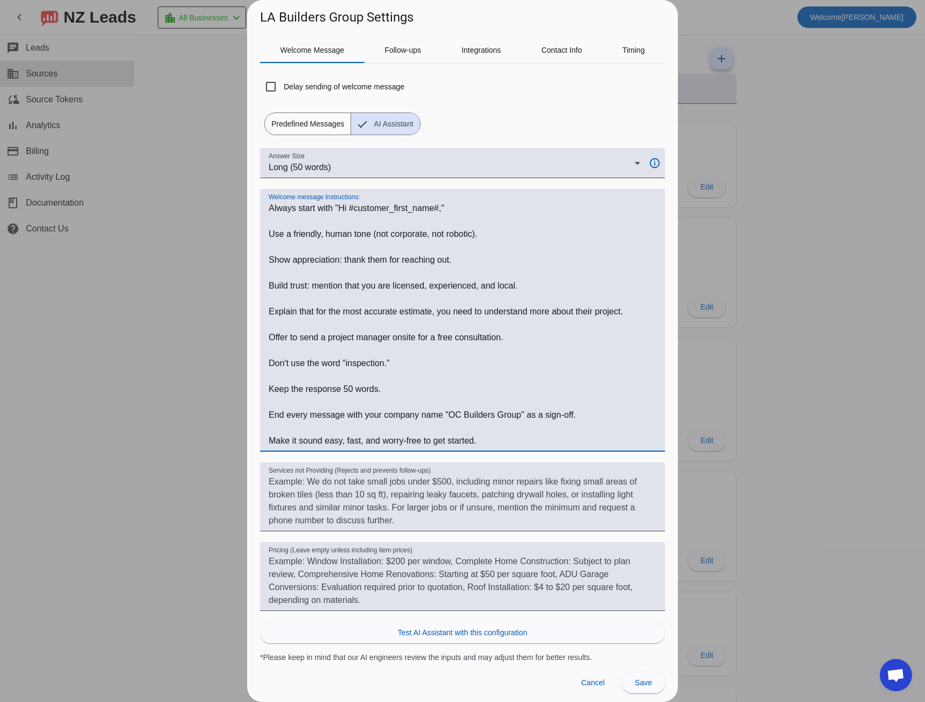
click at [508, 415] on textarea "Welcome message Instructions:" at bounding box center [463, 324] width 388 height 245
paste textarea "LA"
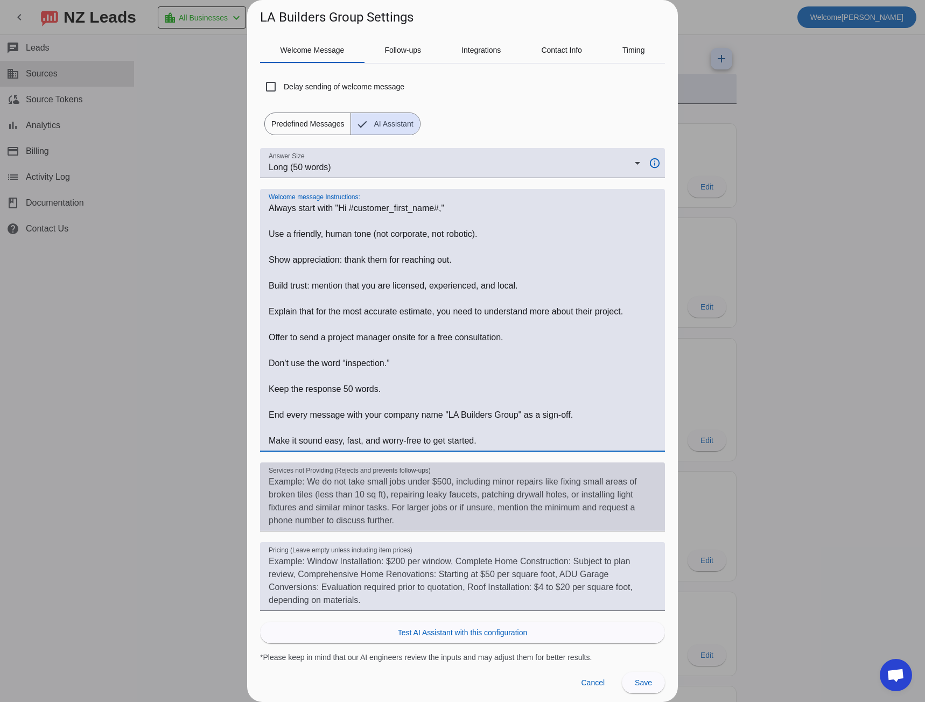
scroll to position [0, 0]
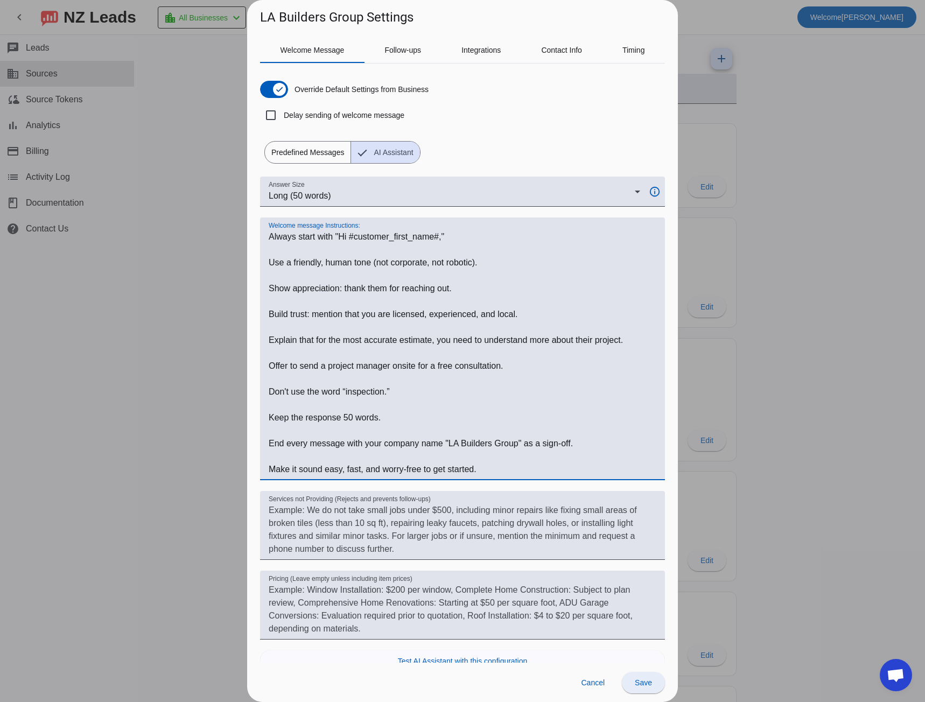
click at [634, 683] on span at bounding box center [643, 683] width 43 height 26
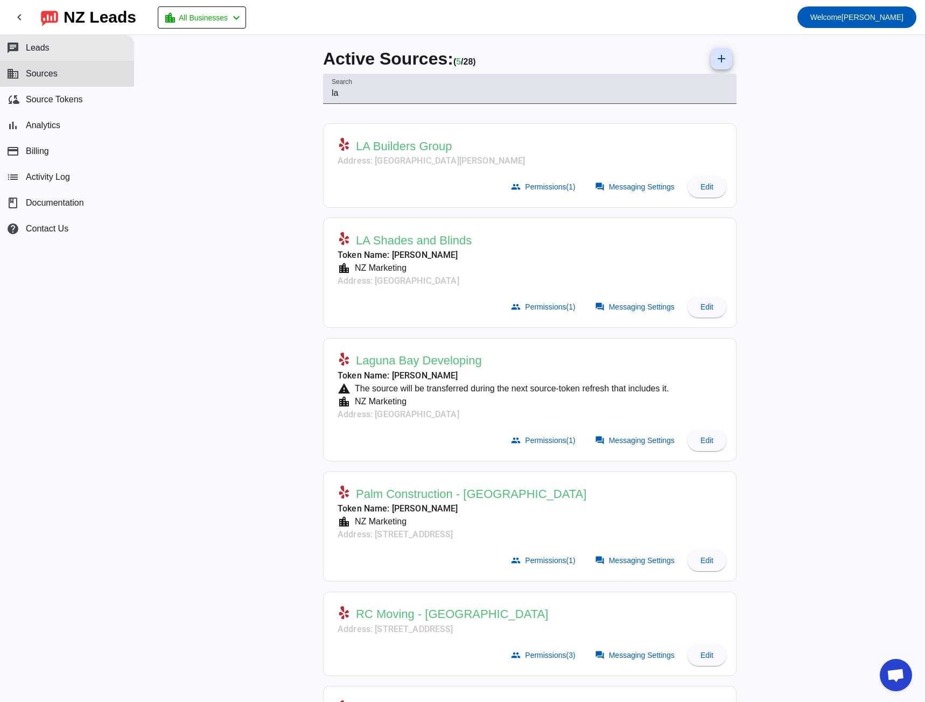
click at [37, 50] on span "Leads" at bounding box center [38, 48] width 24 height 10
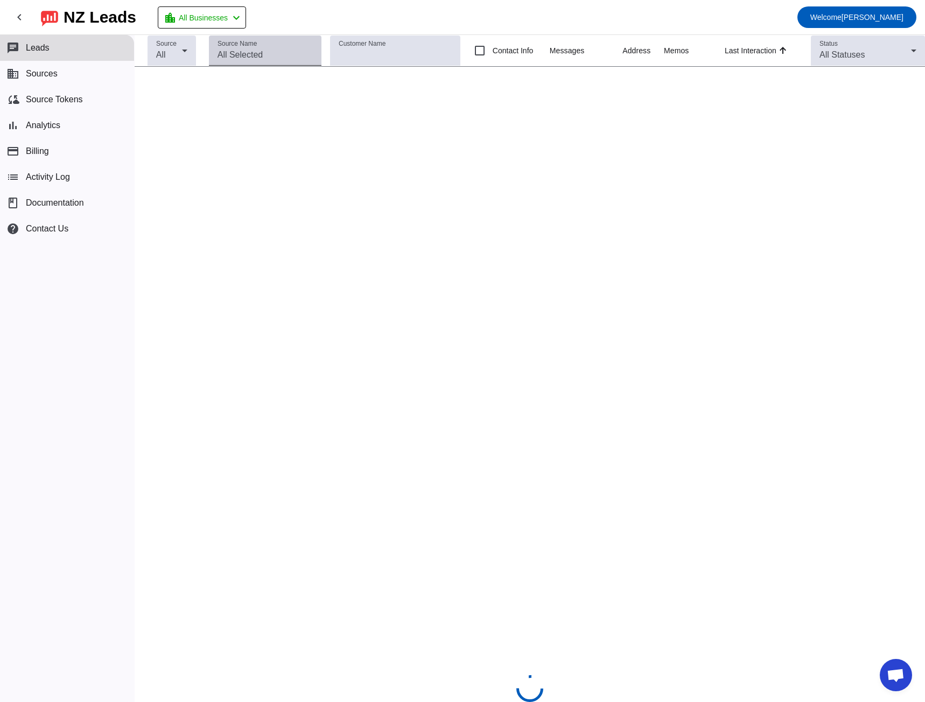
click at [236, 54] on input "Source Name" at bounding box center [265, 54] width 96 height 13
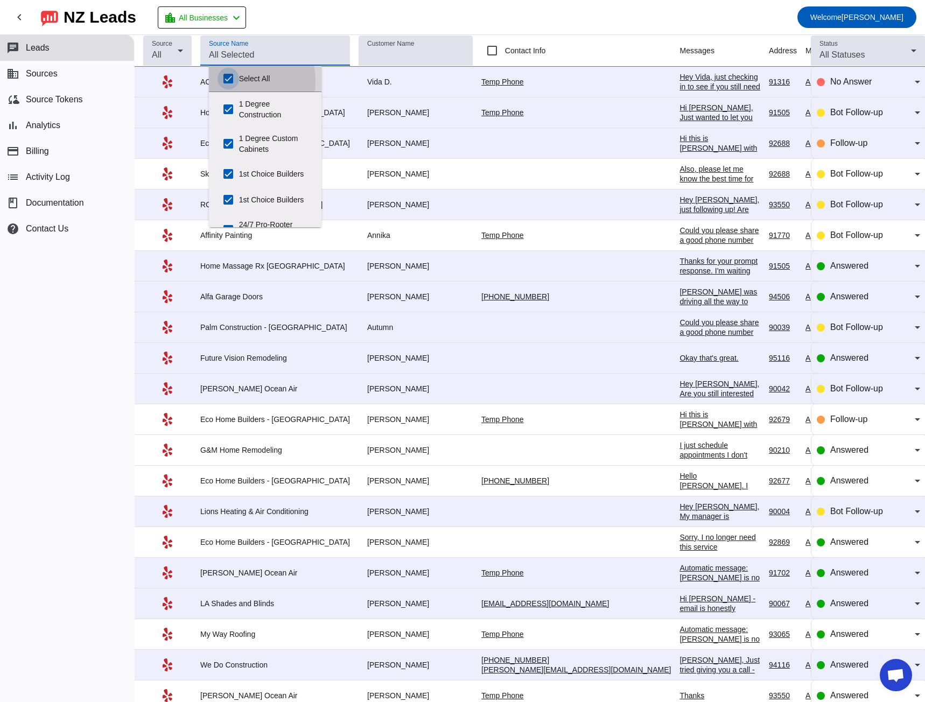
click at [231, 81] on input "Select All" at bounding box center [228, 79] width 22 height 22
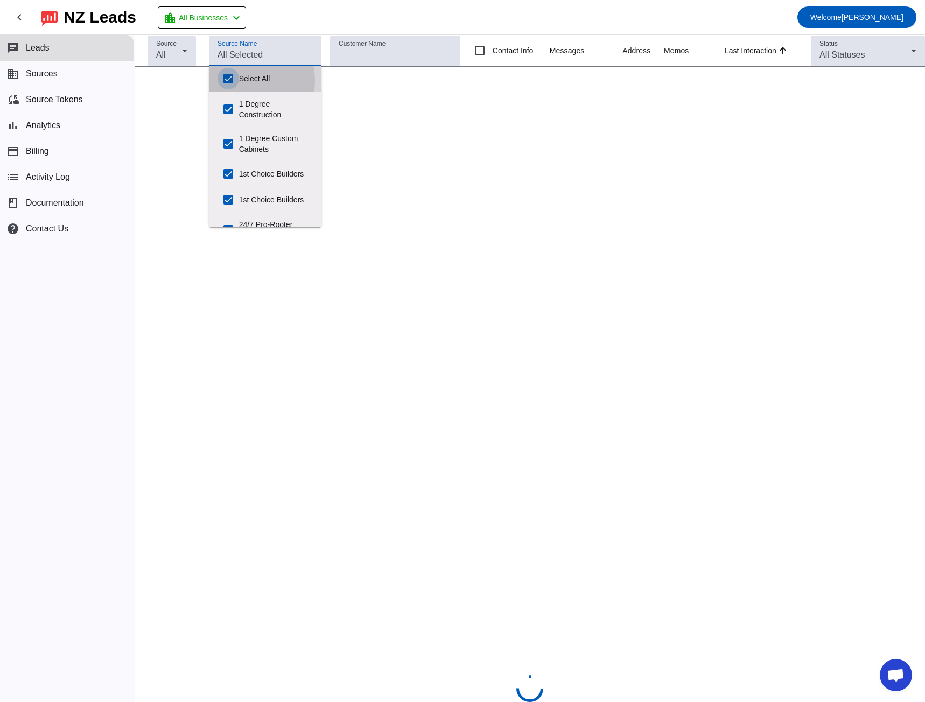
click at [231, 81] on input "Select All" at bounding box center [228, 79] width 22 height 22
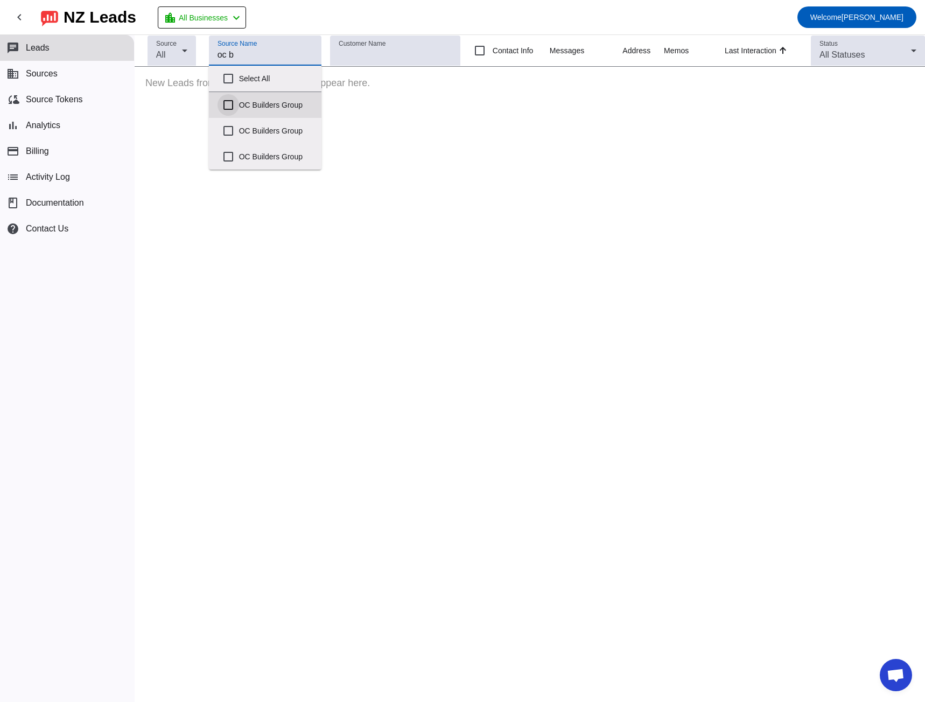
click at [227, 102] on input "OC Builders Group" at bounding box center [228, 105] width 22 height 22
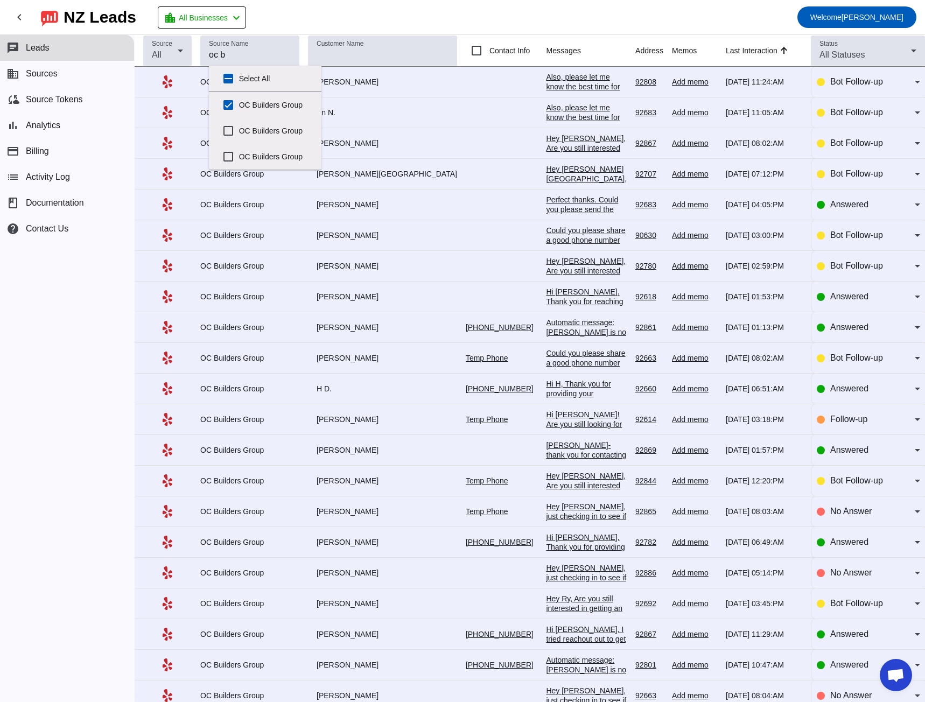
click at [405, 13] on mat-toolbar-row "chevron_left [GEOGRAPHIC_DATA] Leads location_city All Businesses chevron_left …" at bounding box center [462, 17] width 925 height 34
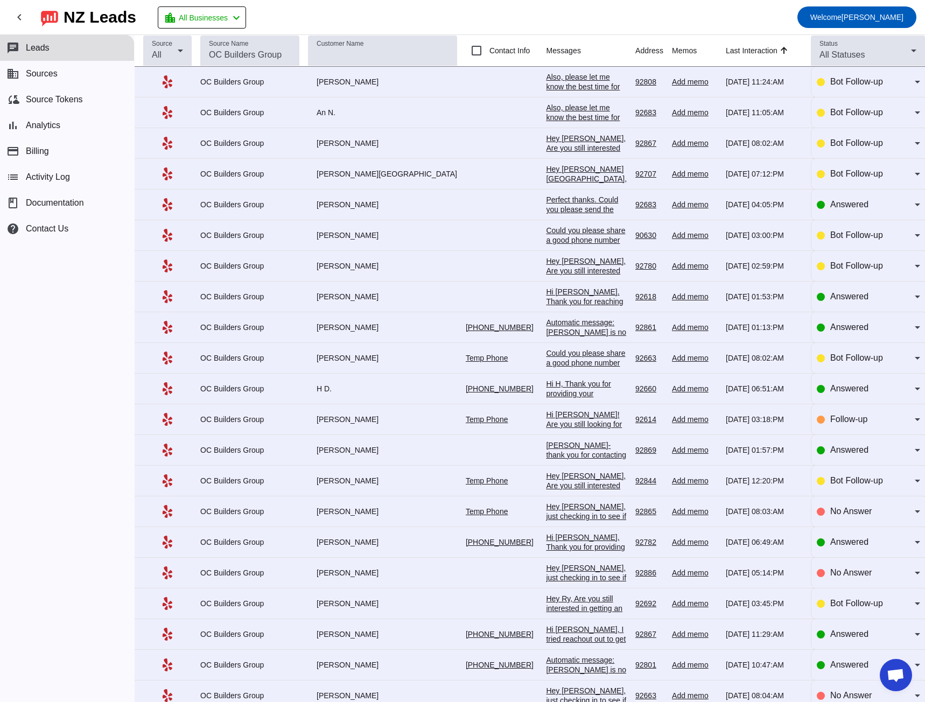
click at [553, 302] on div "Hi Stephanie. Thank you for reaching out! Before I provide my direct contact in…" at bounding box center [586, 355] width 81 height 136
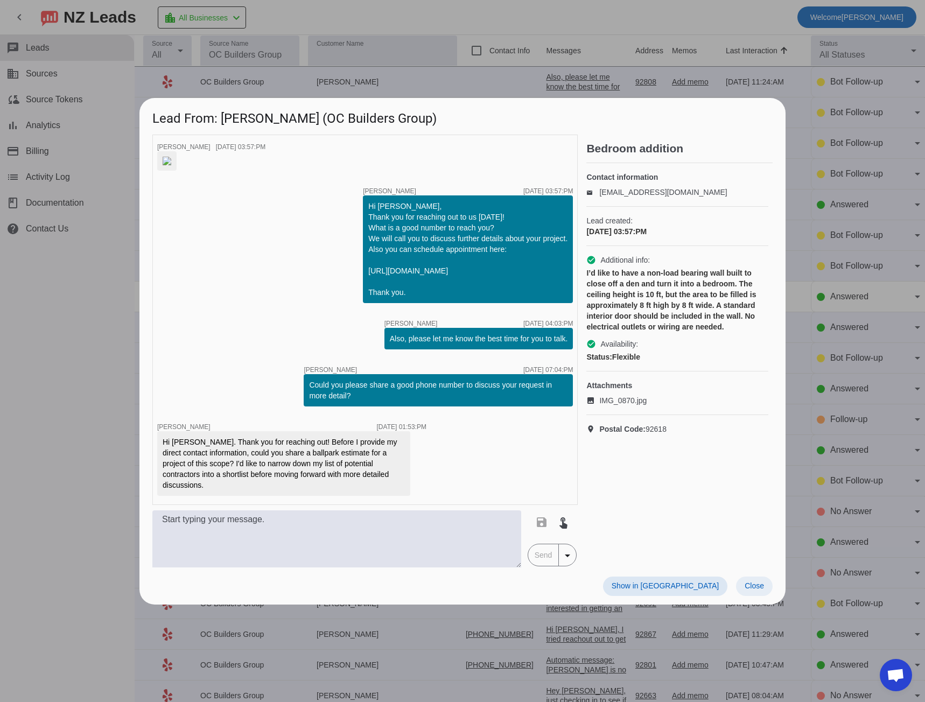
click at [757, 590] on span "Close" at bounding box center [754, 585] width 19 height 9
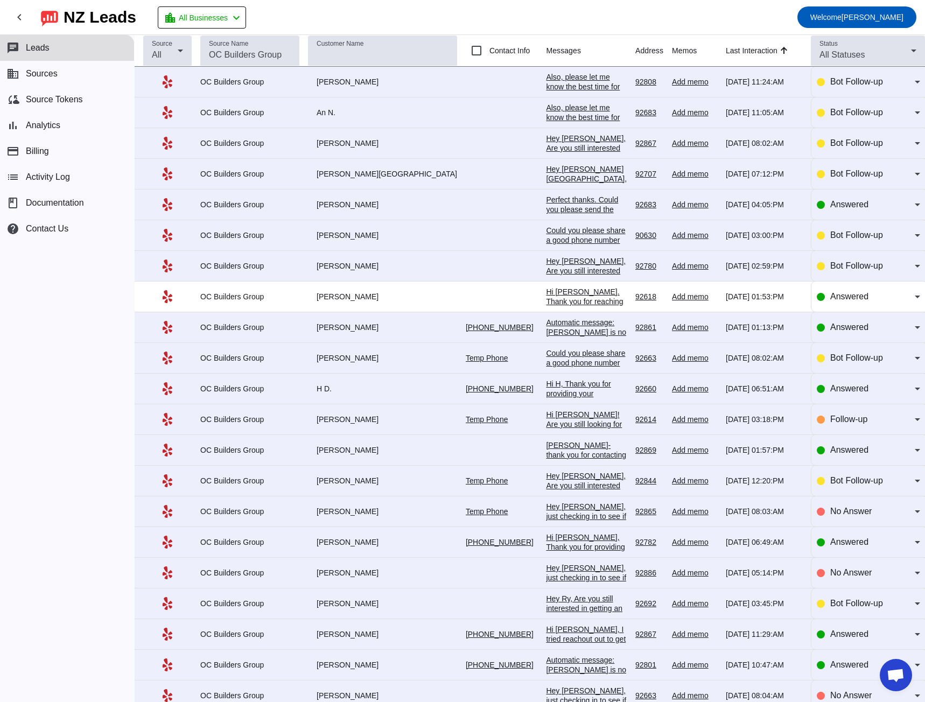
click at [553, 326] on div "Automatic message: Ricky H. is no longer pursuing this job." at bounding box center [586, 332] width 81 height 29
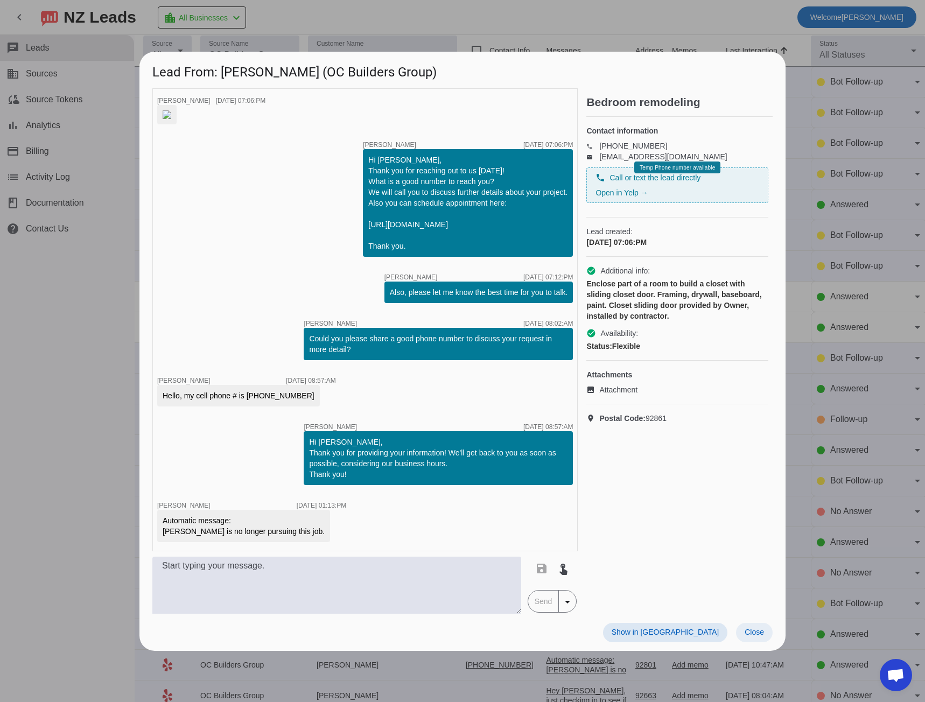
click at [758, 636] on span "Close" at bounding box center [754, 632] width 19 height 9
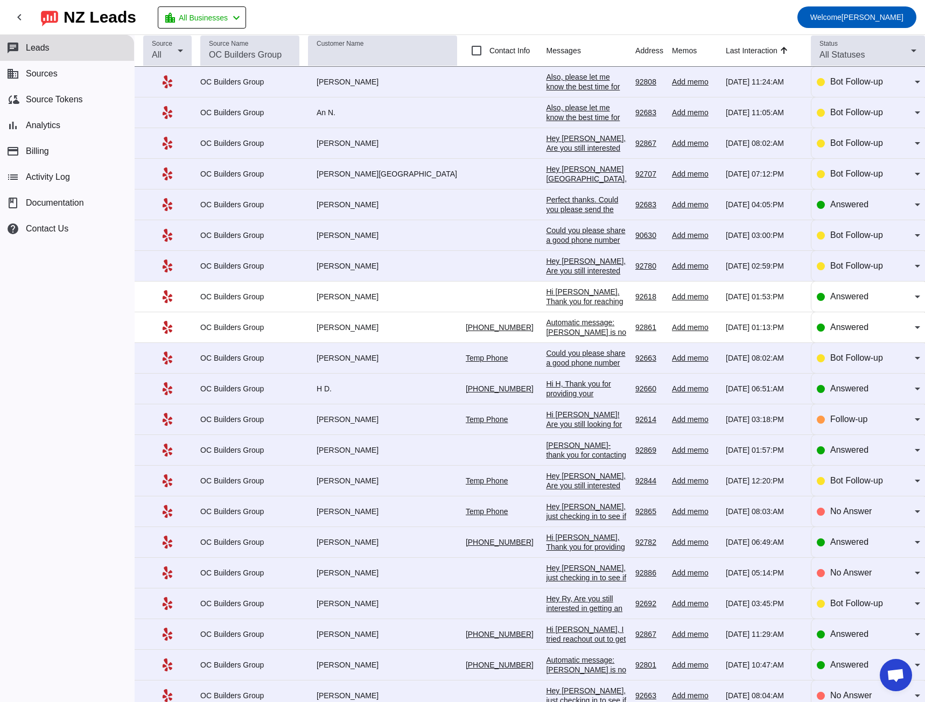
click at [546, 393] on div "Hi H, Thank you for providing your information! We'll get back to you as soon a…" at bounding box center [586, 413] width 81 height 68
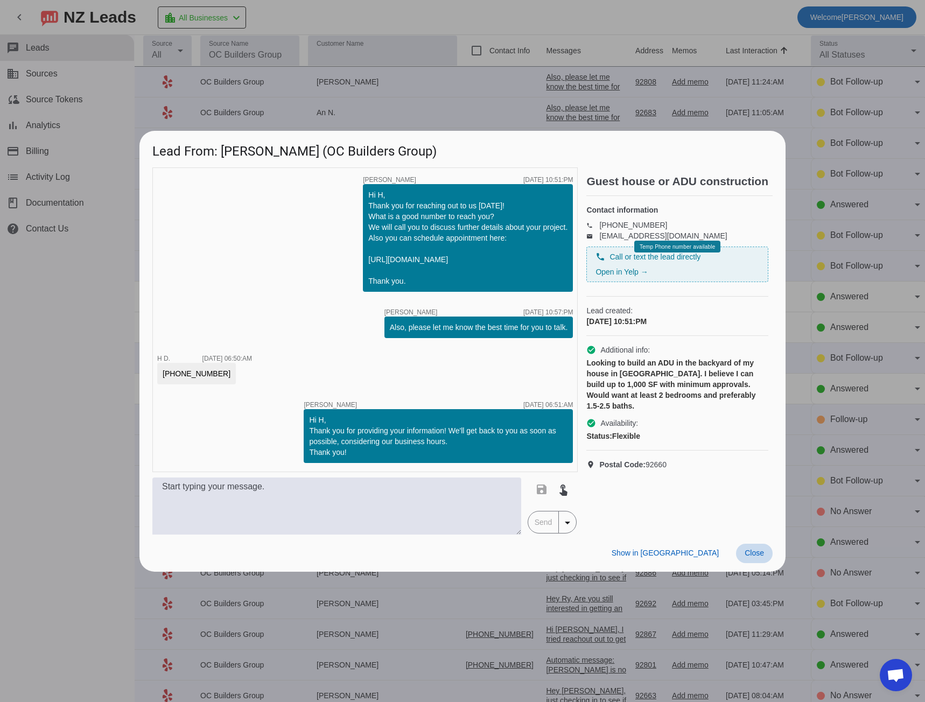
click at [755, 550] on span "Close" at bounding box center [754, 553] width 19 height 9
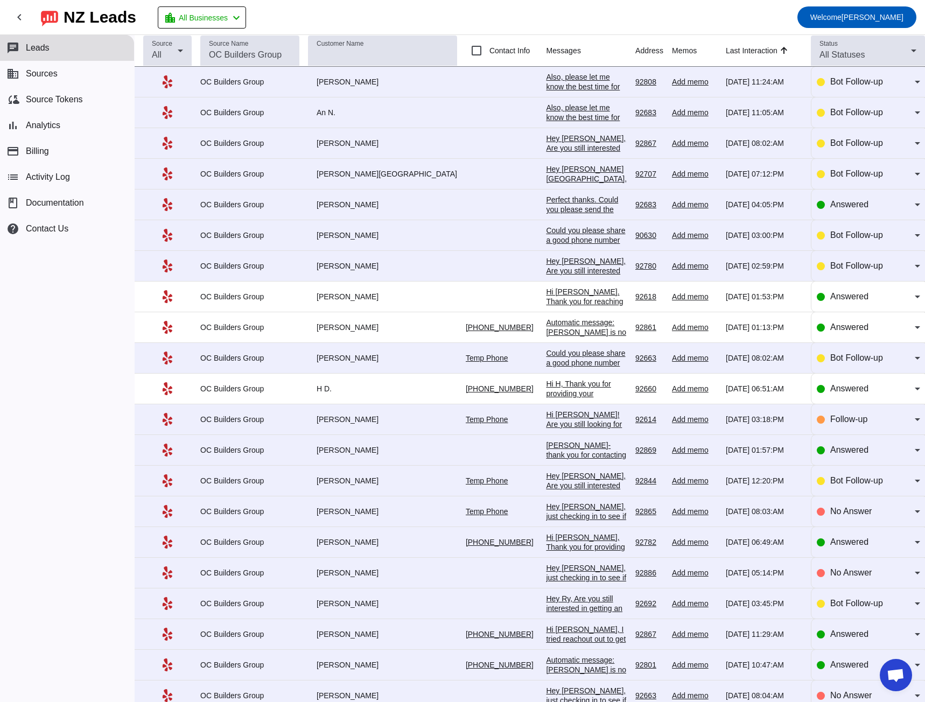
click at [558, 206] on div "Perfect thanks. Could you please send the calendar invite so its blocked in my …" at bounding box center [586, 219] width 81 height 48
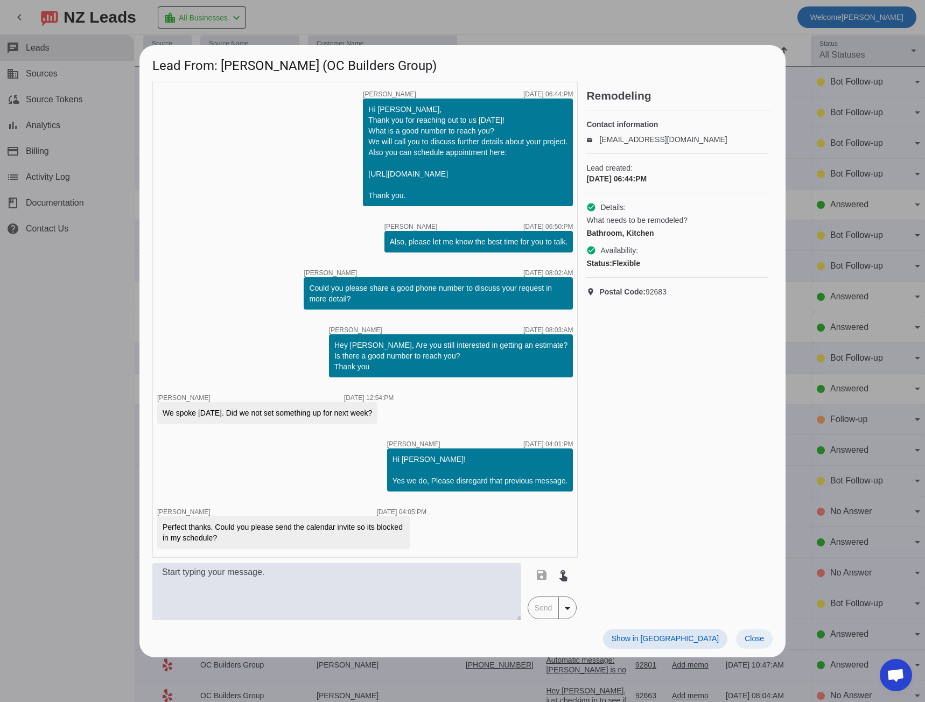
click at [762, 640] on span "Close" at bounding box center [754, 638] width 19 height 9
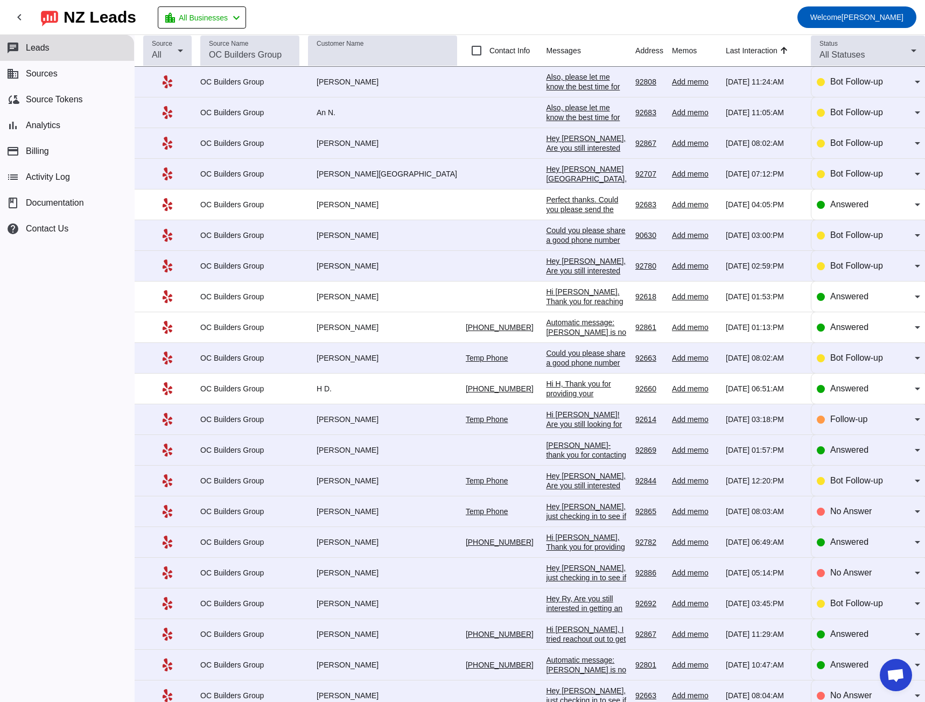
click at [546, 450] on div "Stephanie- thank you for contacting me regarding my garage floor project and I …" at bounding box center [586, 469] width 81 height 58
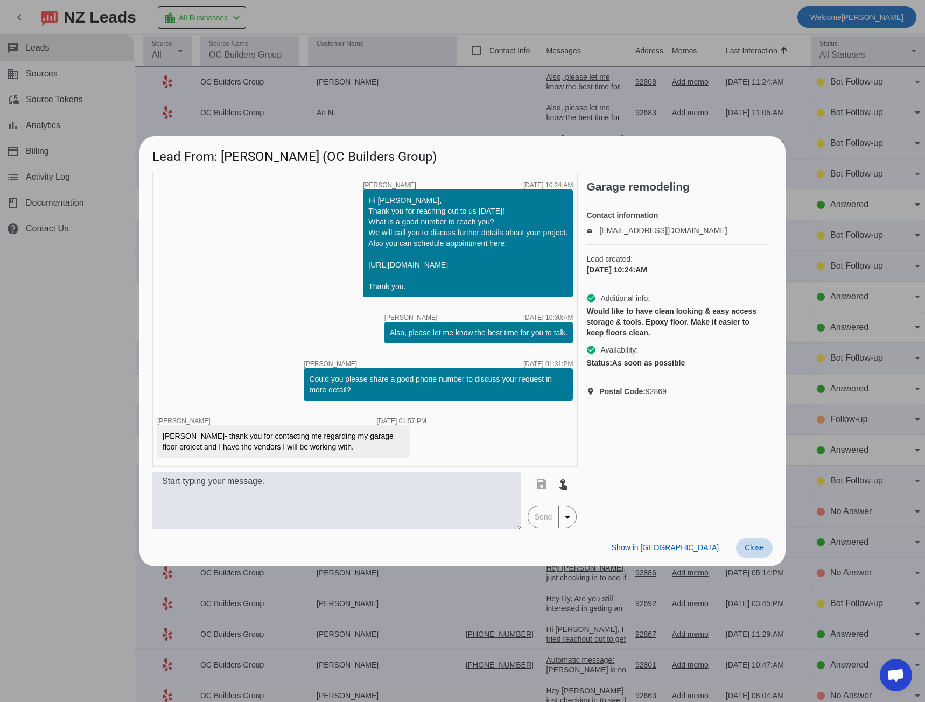
click at [752, 549] on span "Close" at bounding box center [754, 547] width 19 height 9
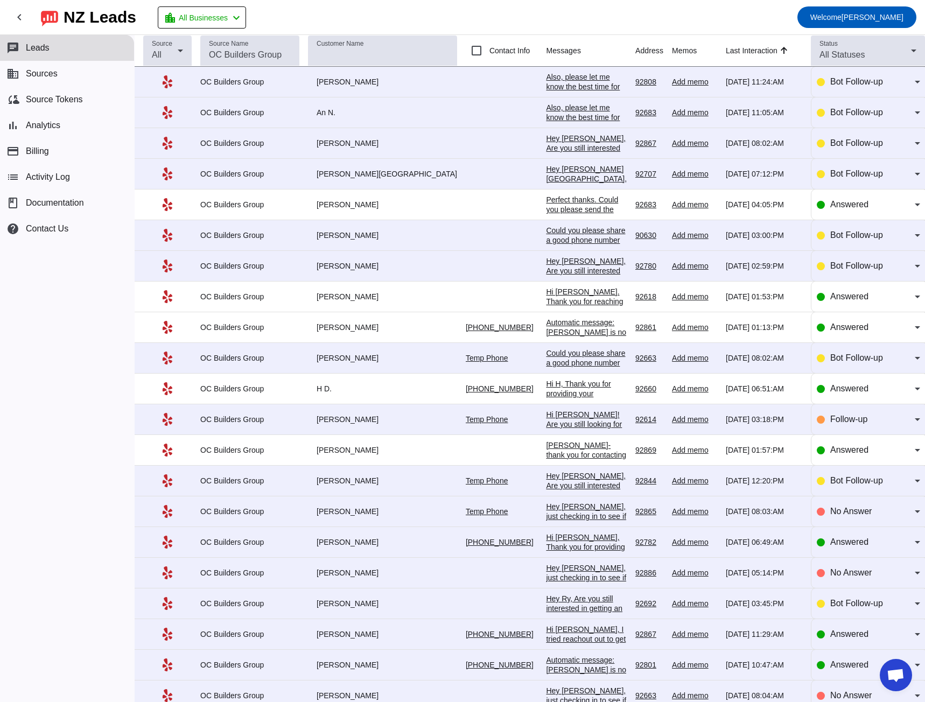
click at [546, 538] on div "Hi Carrie, Thank you for providing your information! We'll get back to you as s…" at bounding box center [586, 566] width 81 height 68
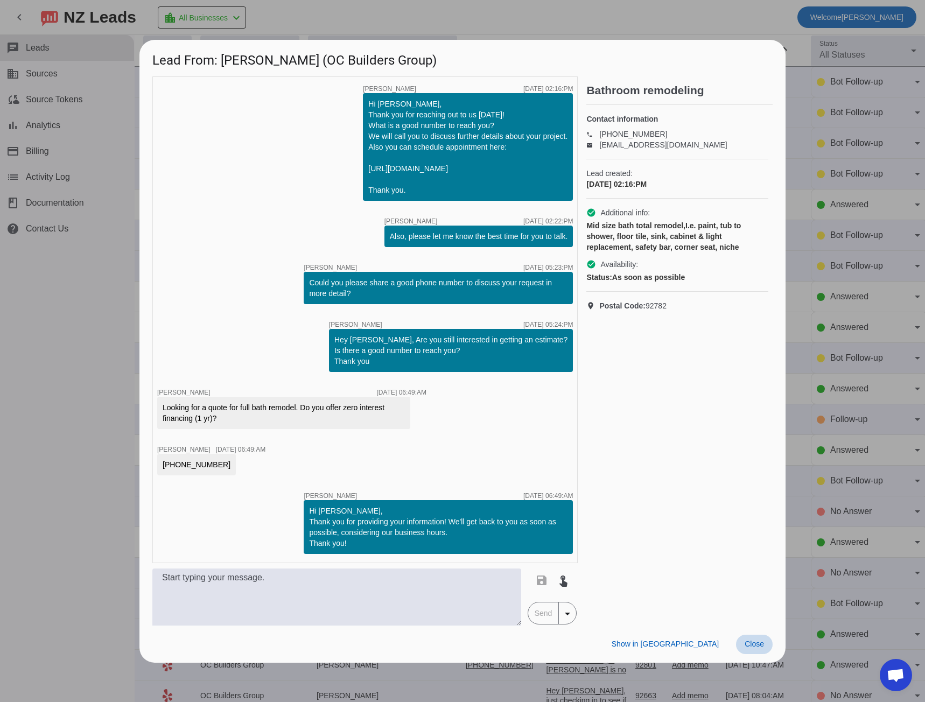
click at [760, 645] on span "Close" at bounding box center [754, 644] width 19 height 9
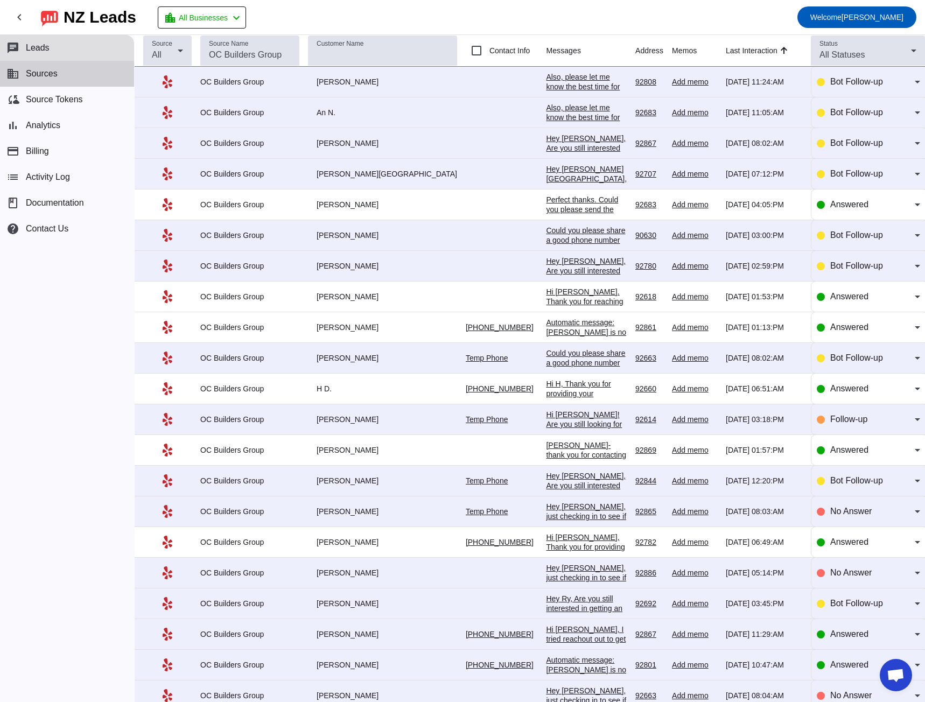
click at [69, 70] on button "business Sources" at bounding box center [67, 74] width 134 height 26
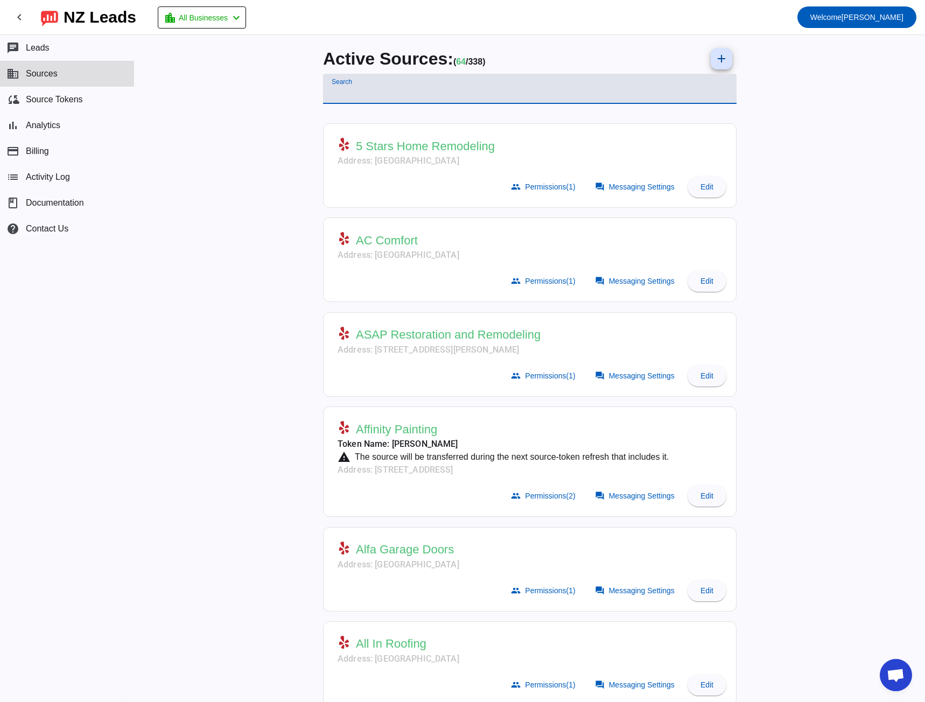
click at [339, 95] on input "Search" at bounding box center [530, 93] width 396 height 13
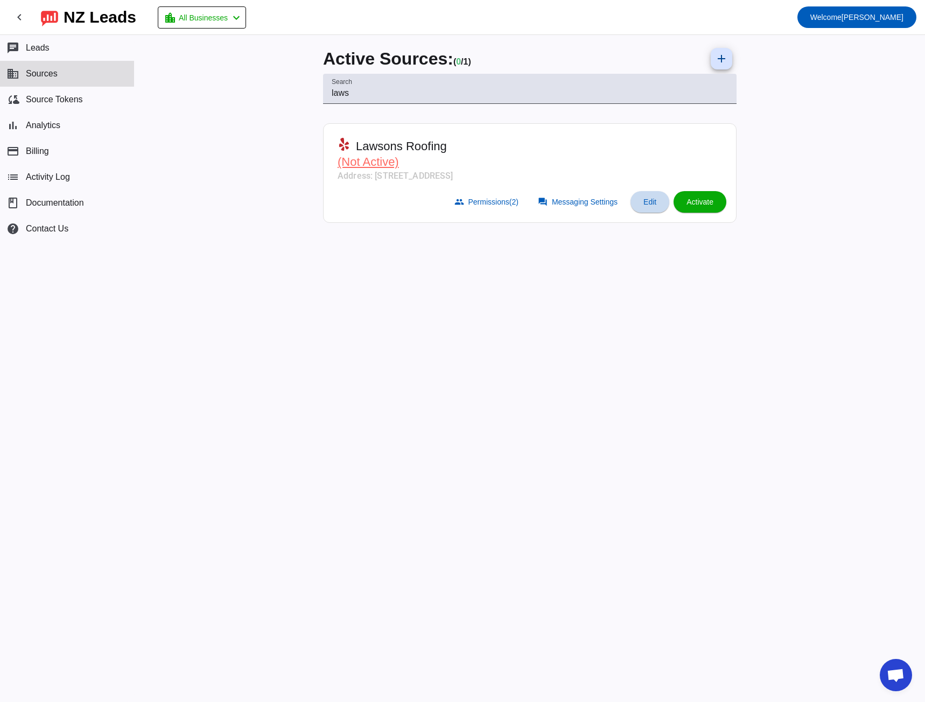
click at [644, 199] on span "Edit" at bounding box center [649, 202] width 13 height 9
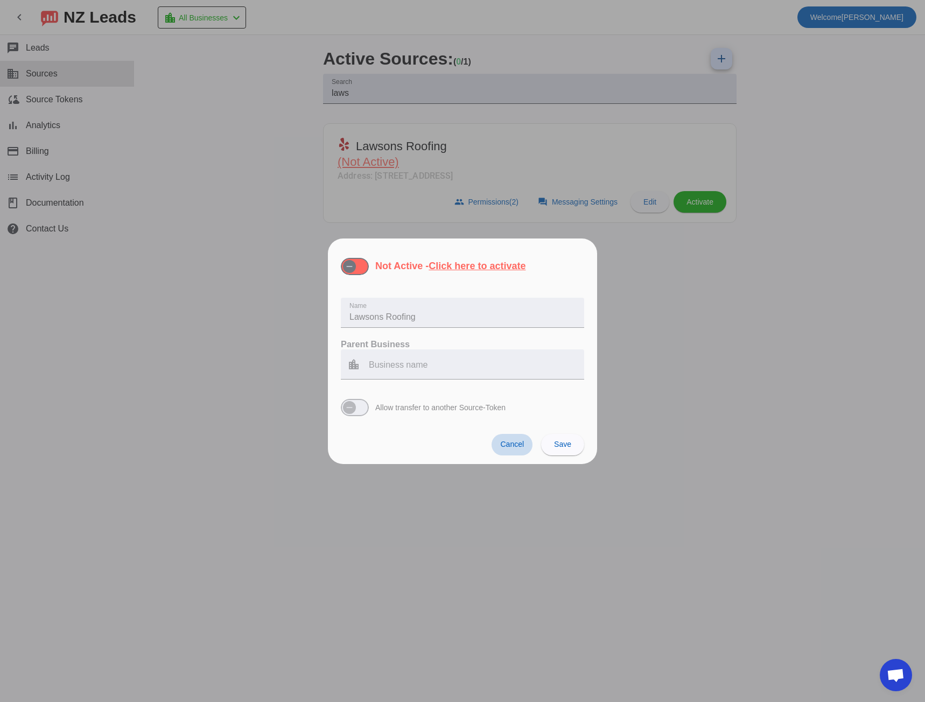
click at [516, 446] on span "Cancel" at bounding box center [512, 444] width 24 height 9
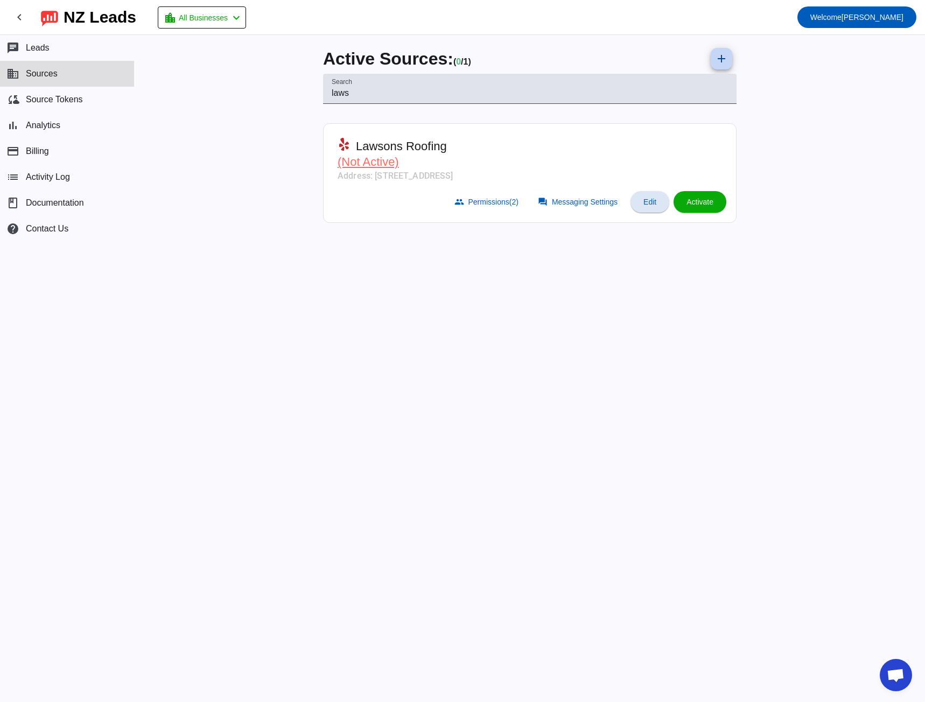
click at [717, 59] on mat-icon "add" at bounding box center [721, 58] width 13 height 13
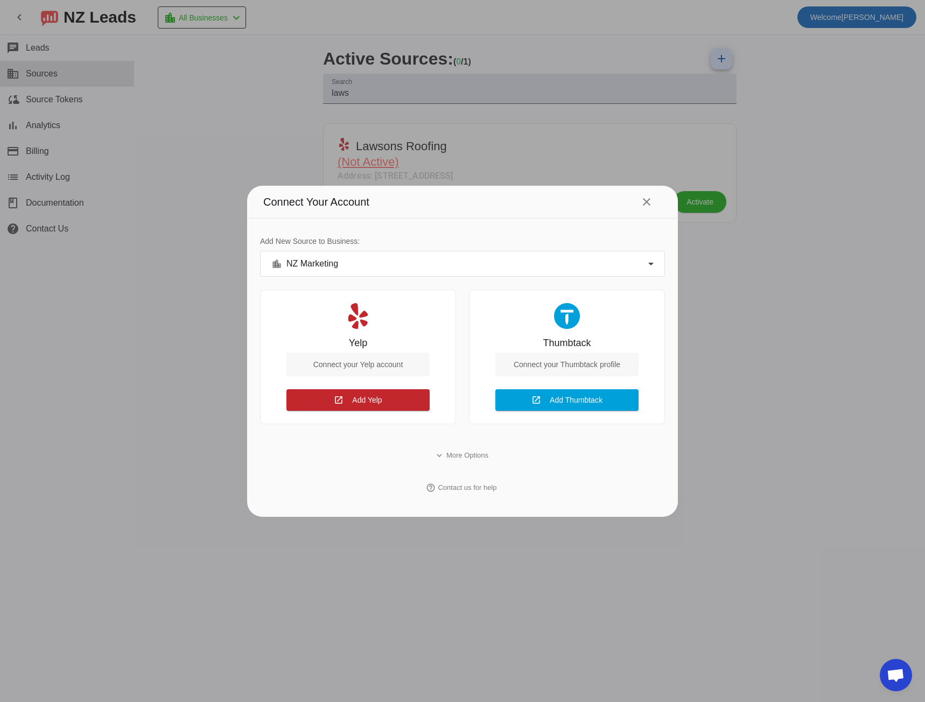
click at [625, 262] on div "location_city NZ Marketing" at bounding box center [459, 263] width 377 height 13
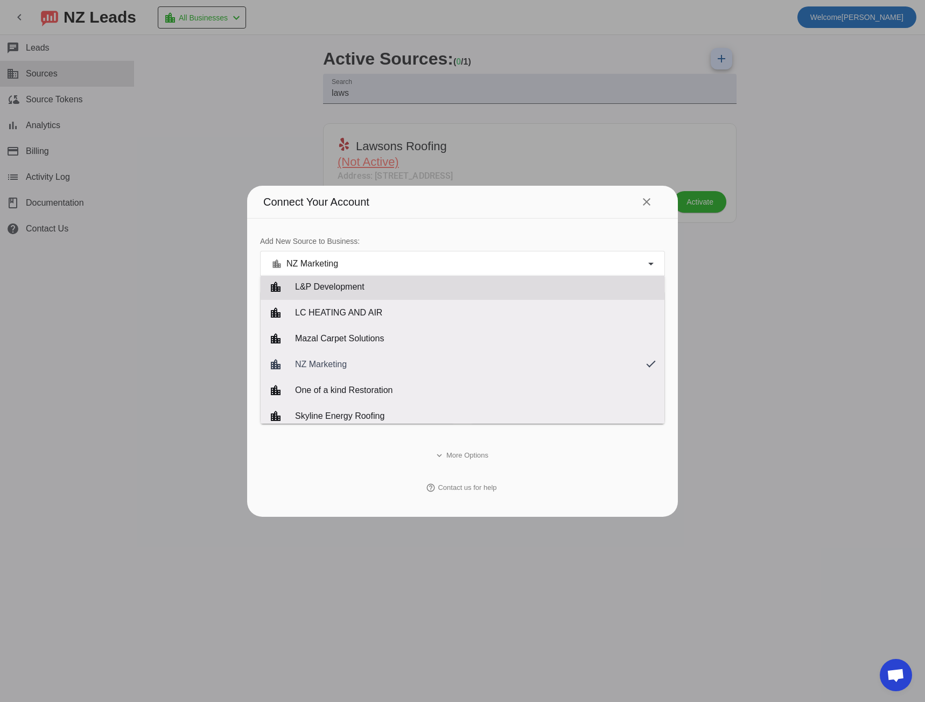
scroll to position [248, 0]
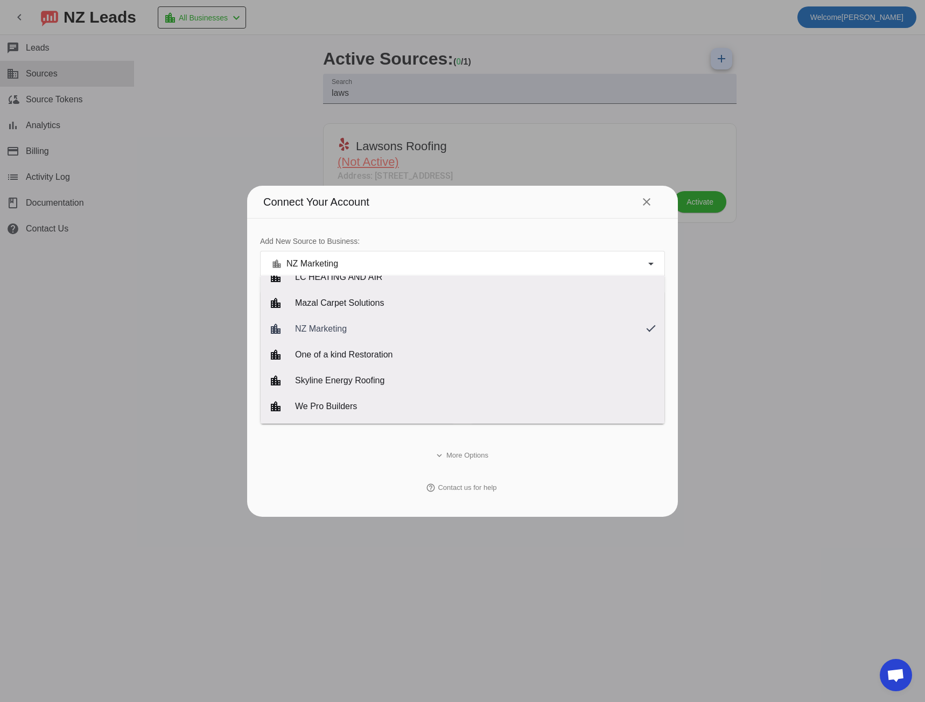
click at [220, 326] on div at bounding box center [462, 351] width 925 height 702
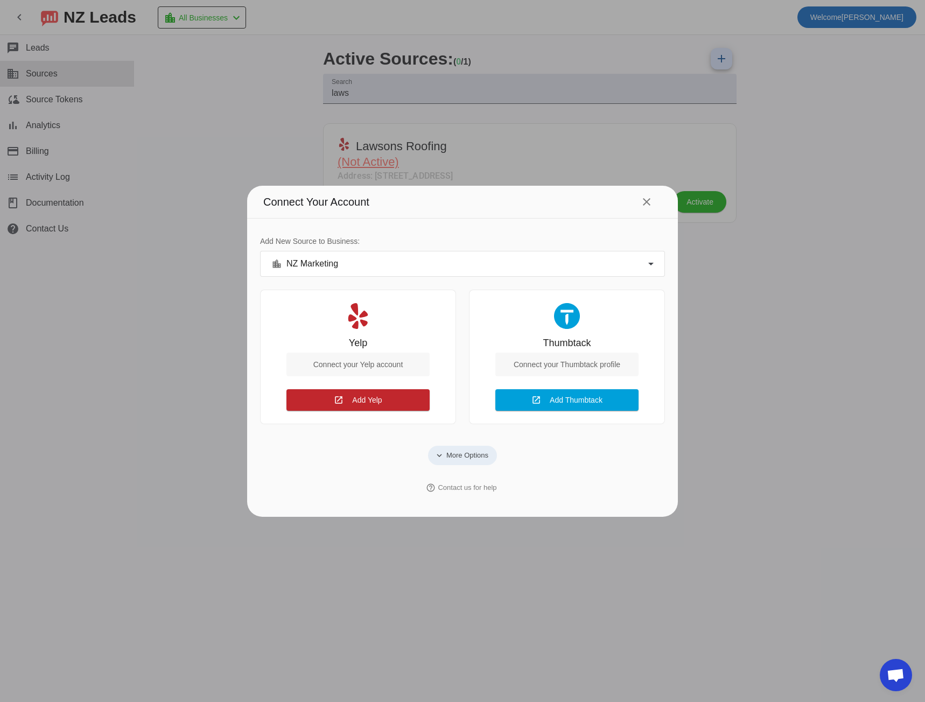
click at [465, 460] on span "More Options" at bounding box center [467, 455] width 42 height 11
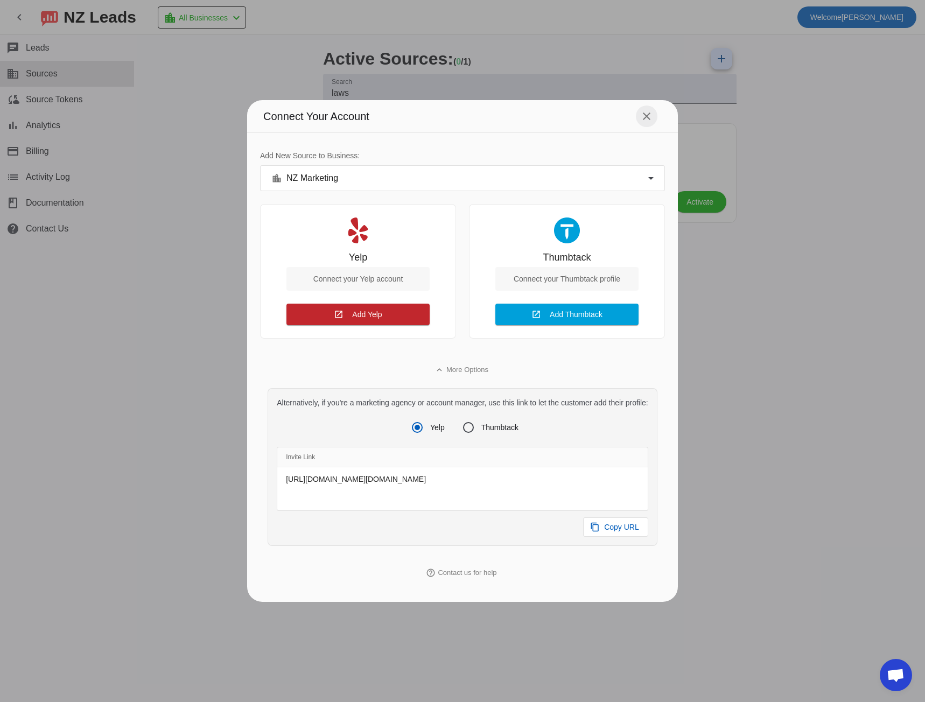
click at [657, 113] on span at bounding box center [647, 116] width 26 height 26
